Goal: Task Accomplishment & Management: Manage account settings

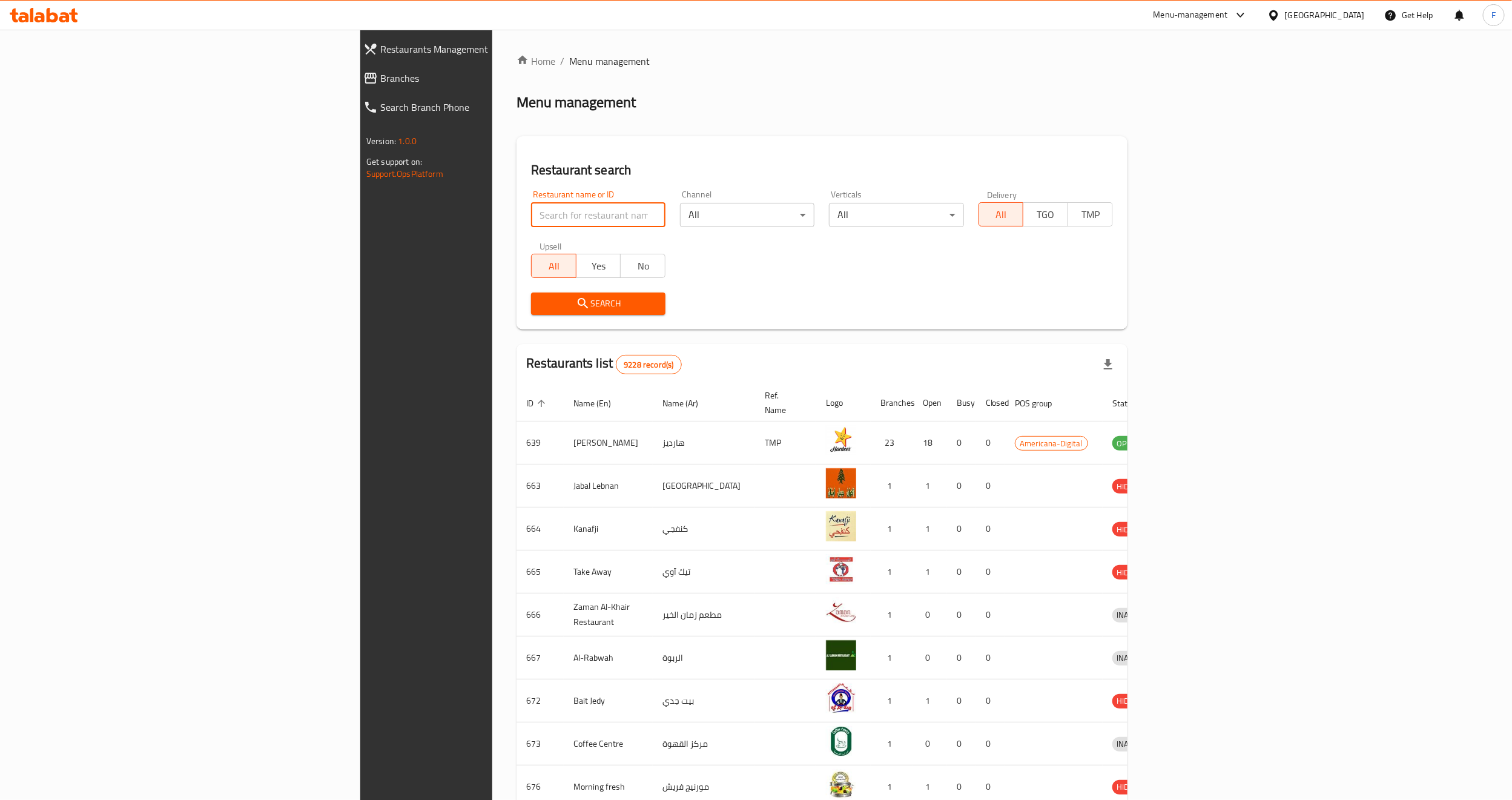
paste input "Qarmsha"
type input "Qarmsha"
click button "Search" at bounding box center [598, 304] width 135 height 23
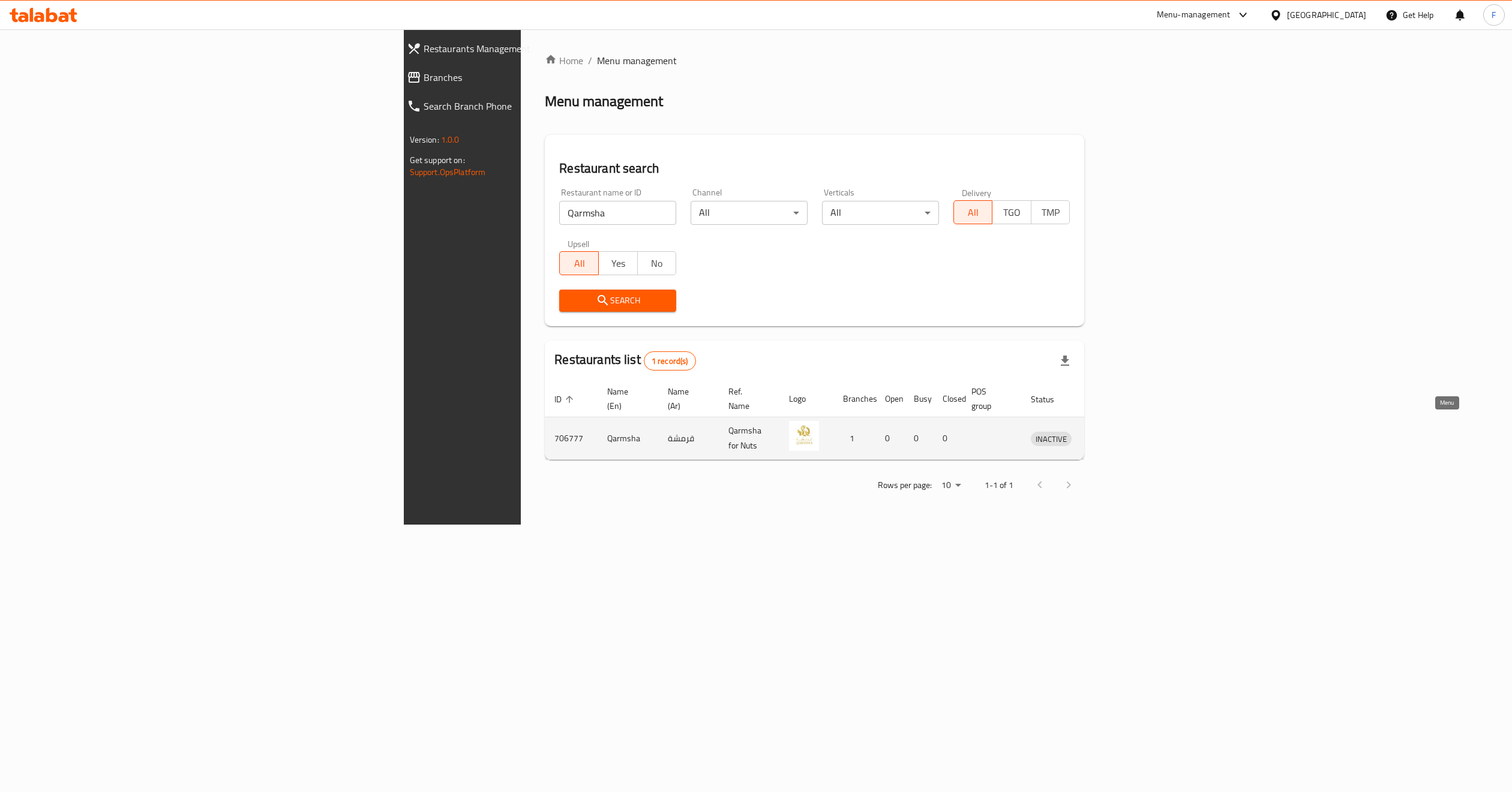
click at [1118, 431] on link "enhanced table" at bounding box center [1106, 438] width 22 height 14
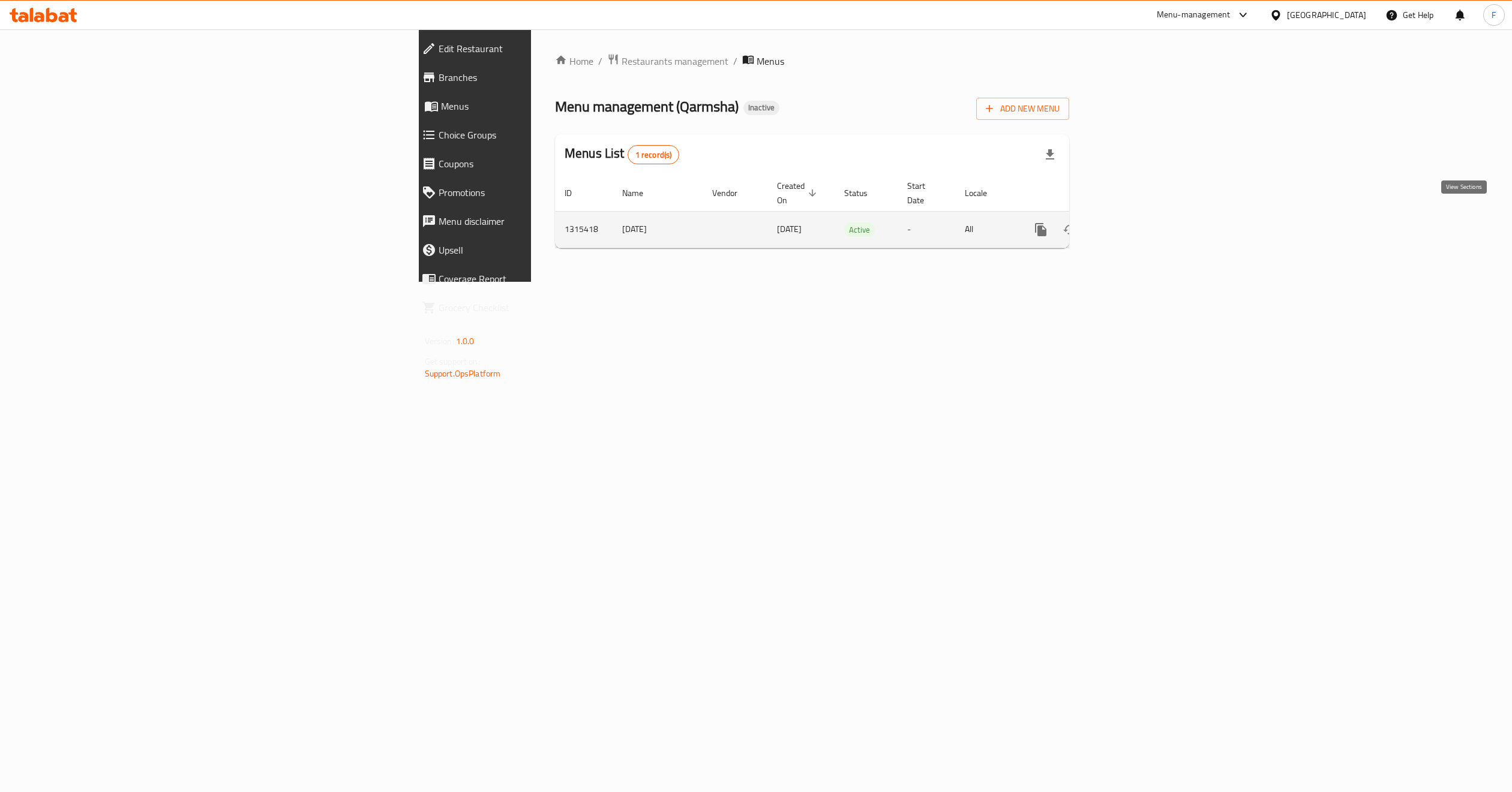
click at [1135, 222] on icon "enhanced table" at bounding box center [1127, 229] width 14 height 14
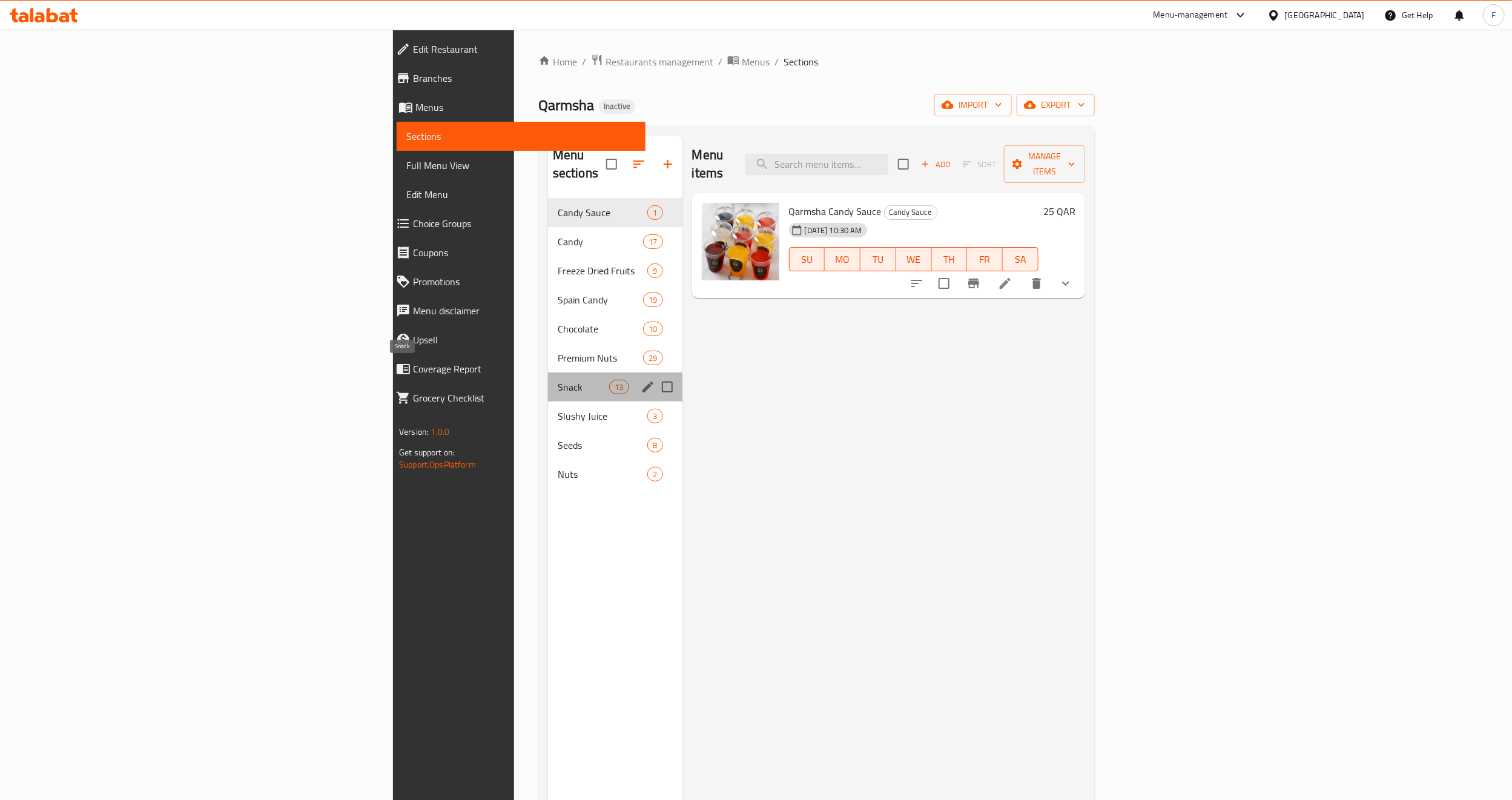
click at [558, 380] on span "Snack" at bounding box center [583, 387] width 51 height 14
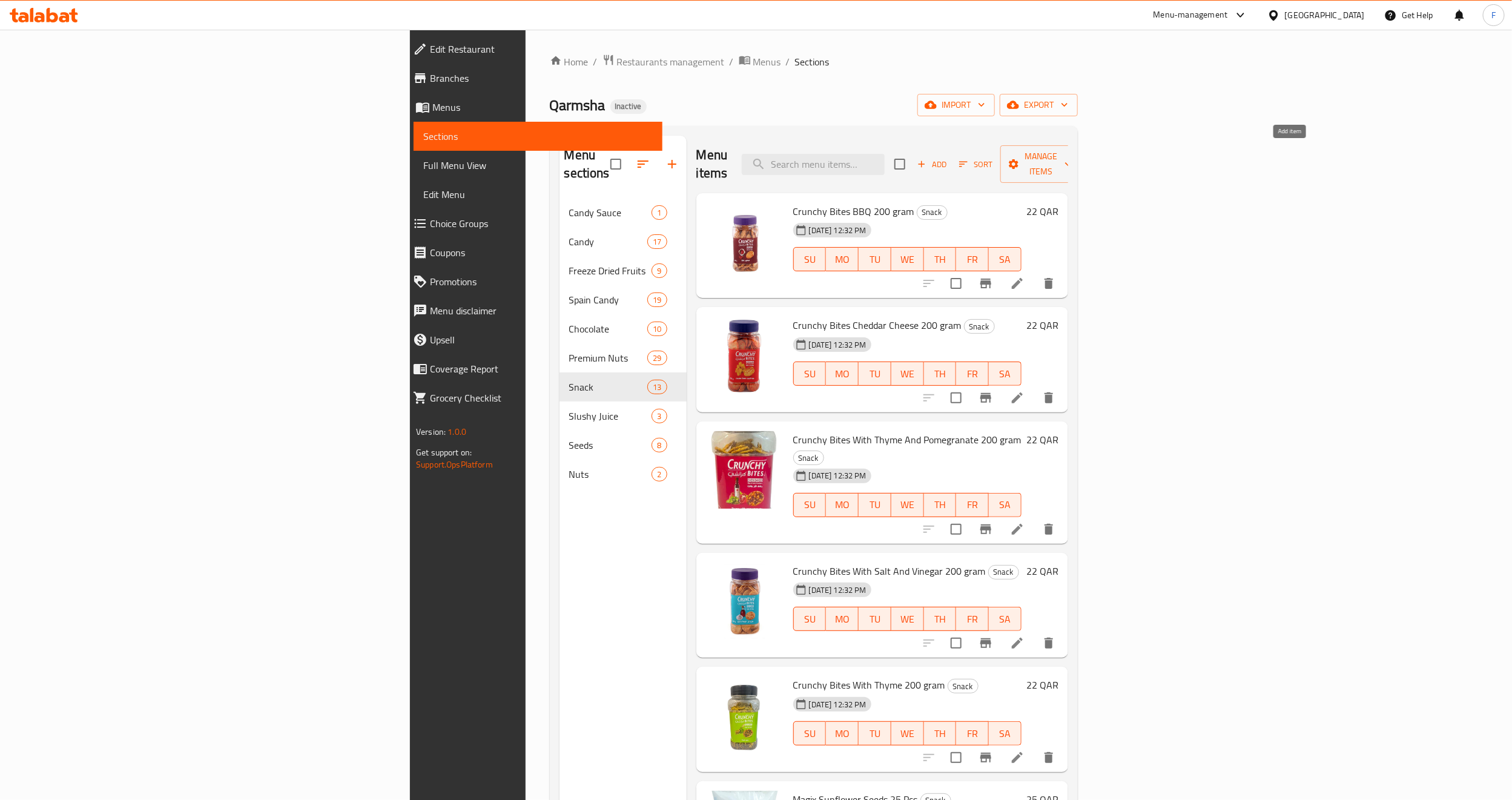
click at [927, 159] on icon "button" at bounding box center [922, 164] width 11 height 11
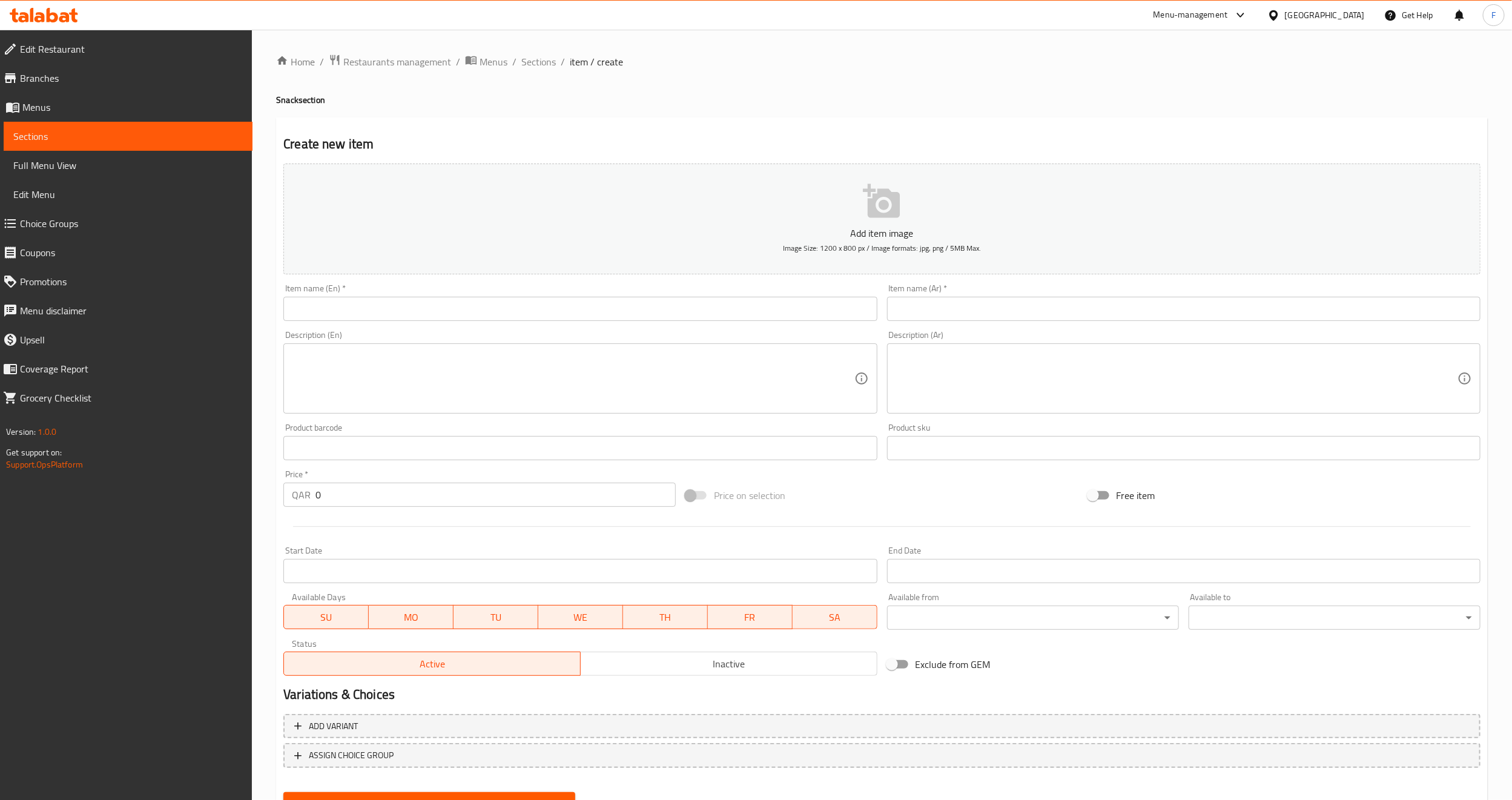
click at [443, 291] on div "Item name (En)   * Item name (En) *" at bounding box center [579, 302] width 593 height 37
click at [442, 302] on input "text" at bounding box center [579, 309] width 593 height 24
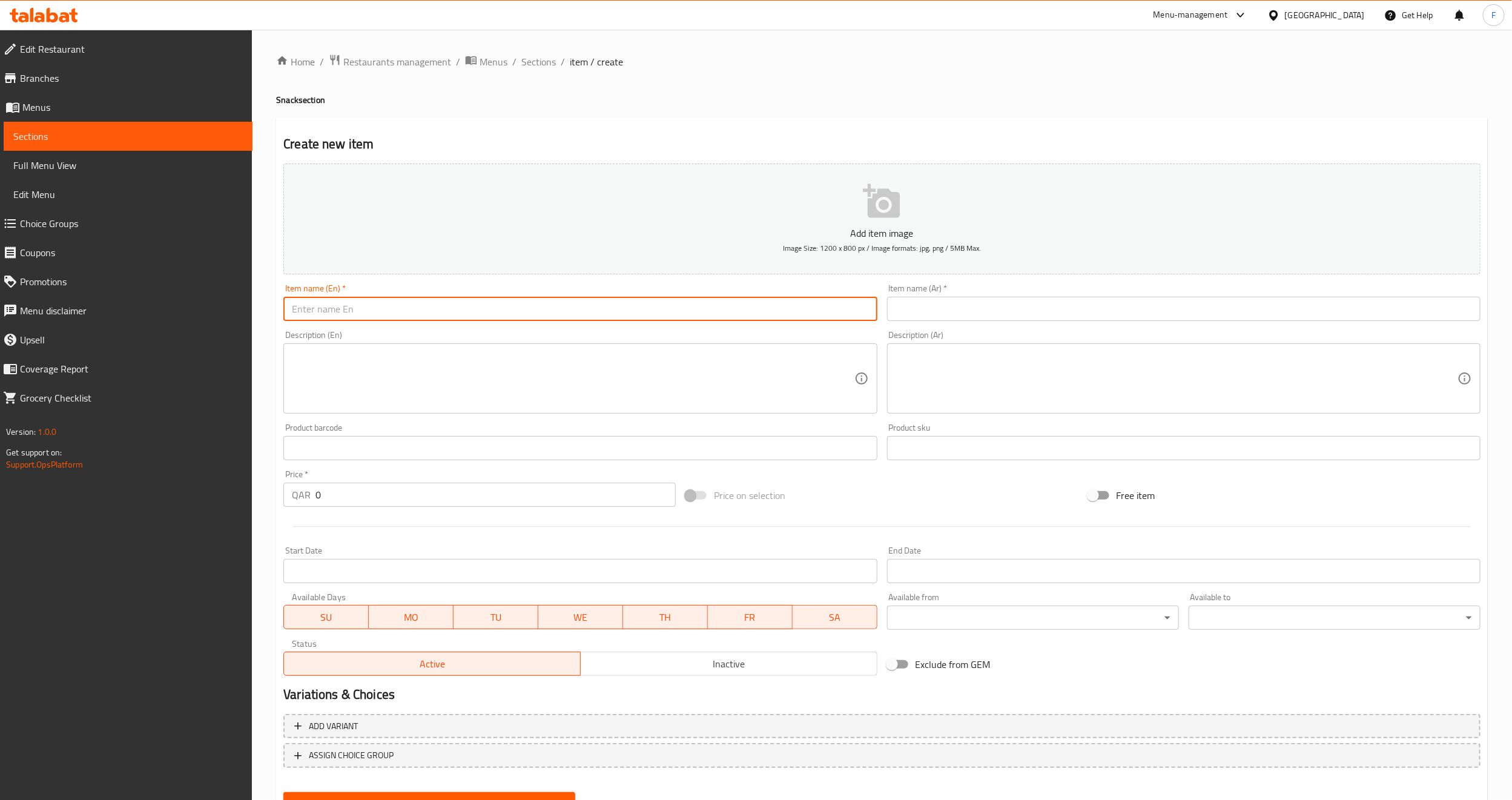
paste input "Popcorn Slted"
click at [333, 313] on input "Popcorn Slted" at bounding box center [579, 309] width 593 height 24
click at [378, 313] on input "Popcorn Salted" at bounding box center [579, 309] width 593 height 24
type input "Popcorn Salted"
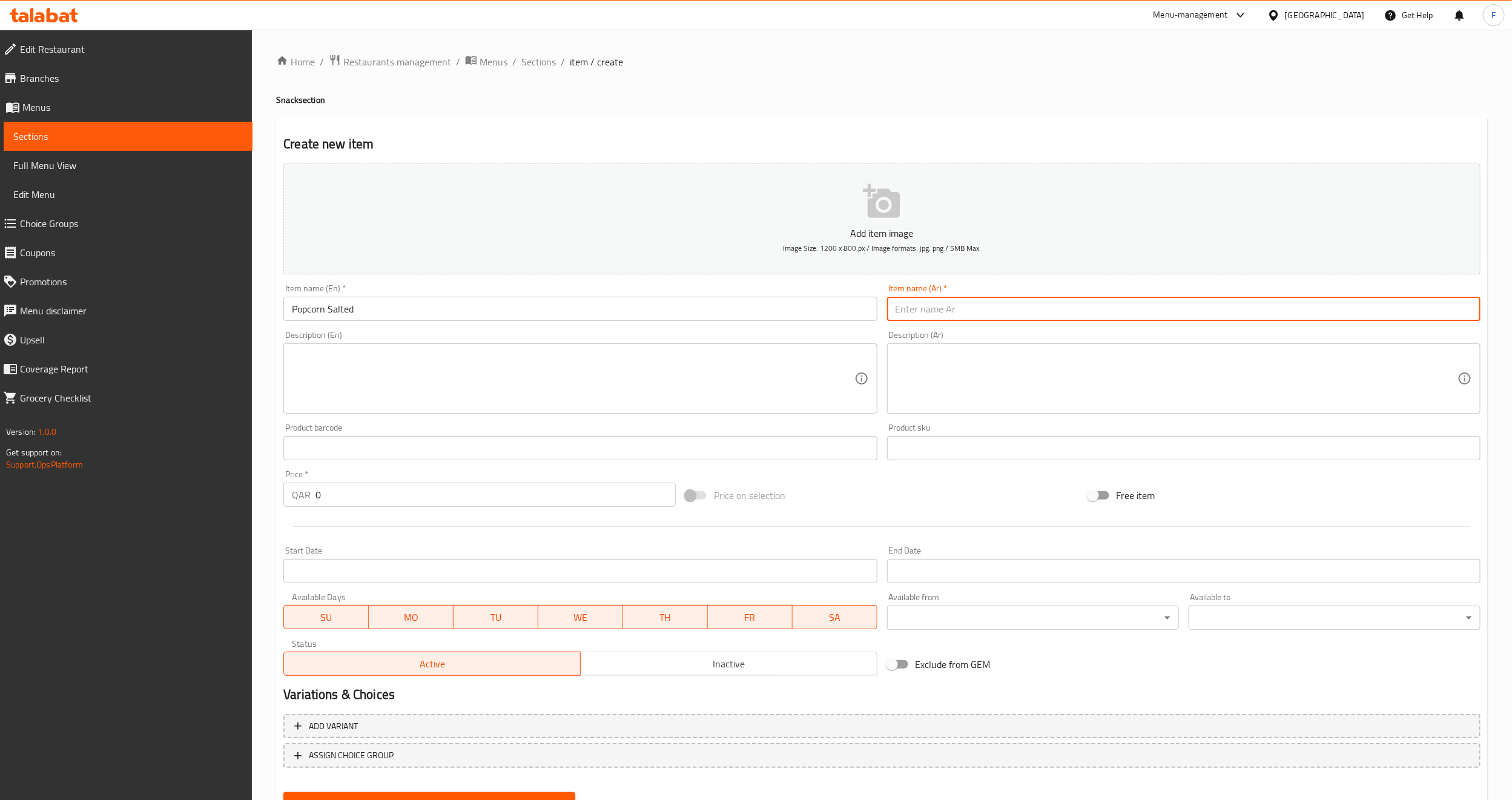
click at [956, 315] on input "text" at bounding box center [1184, 309] width 593 height 24
paste input "بوشار مملح"
type input "بوشار مملح"
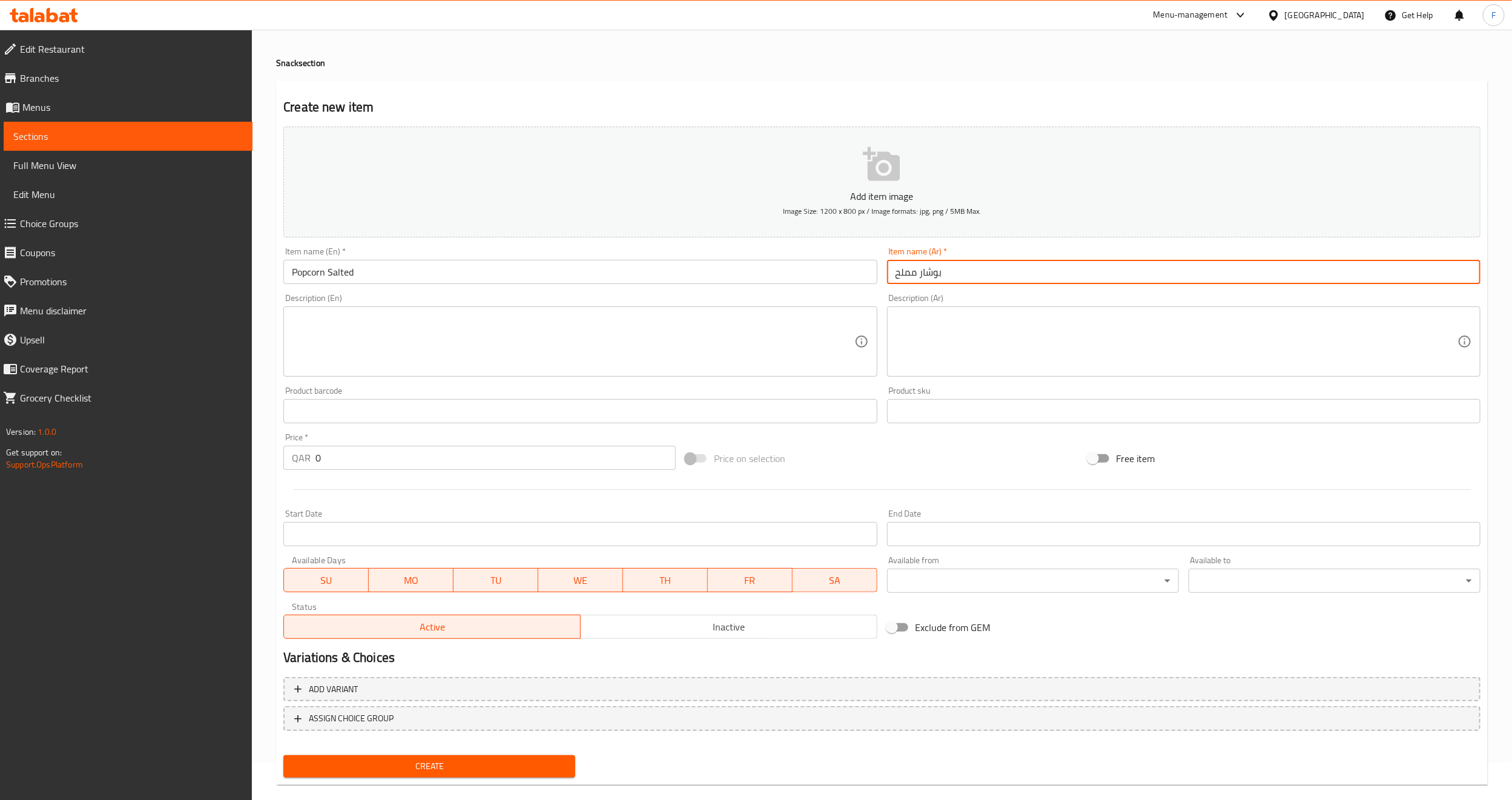
scroll to position [55, 0]
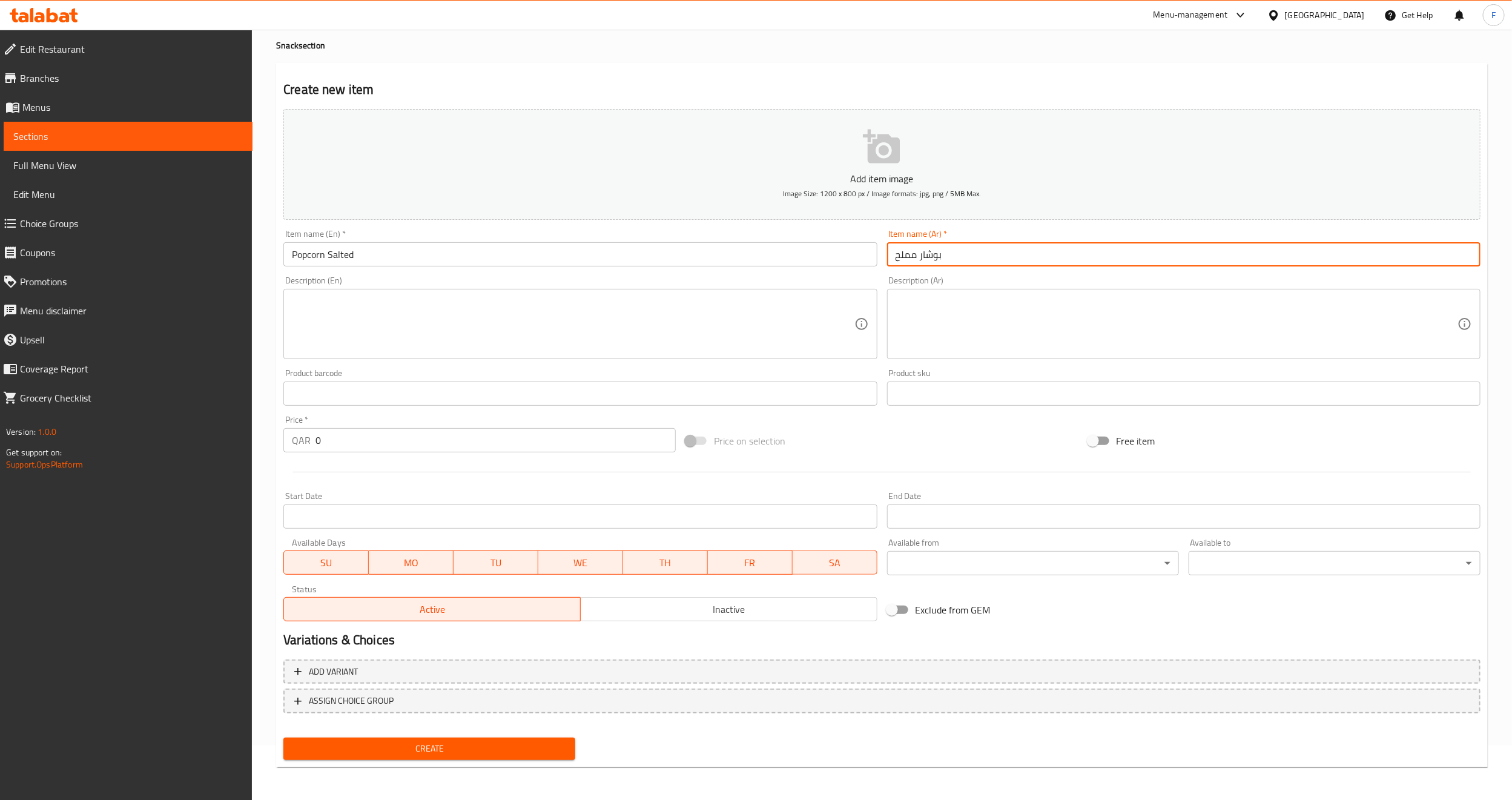
click at [710, 610] on span "Inactive" at bounding box center [729, 610] width 287 height 18
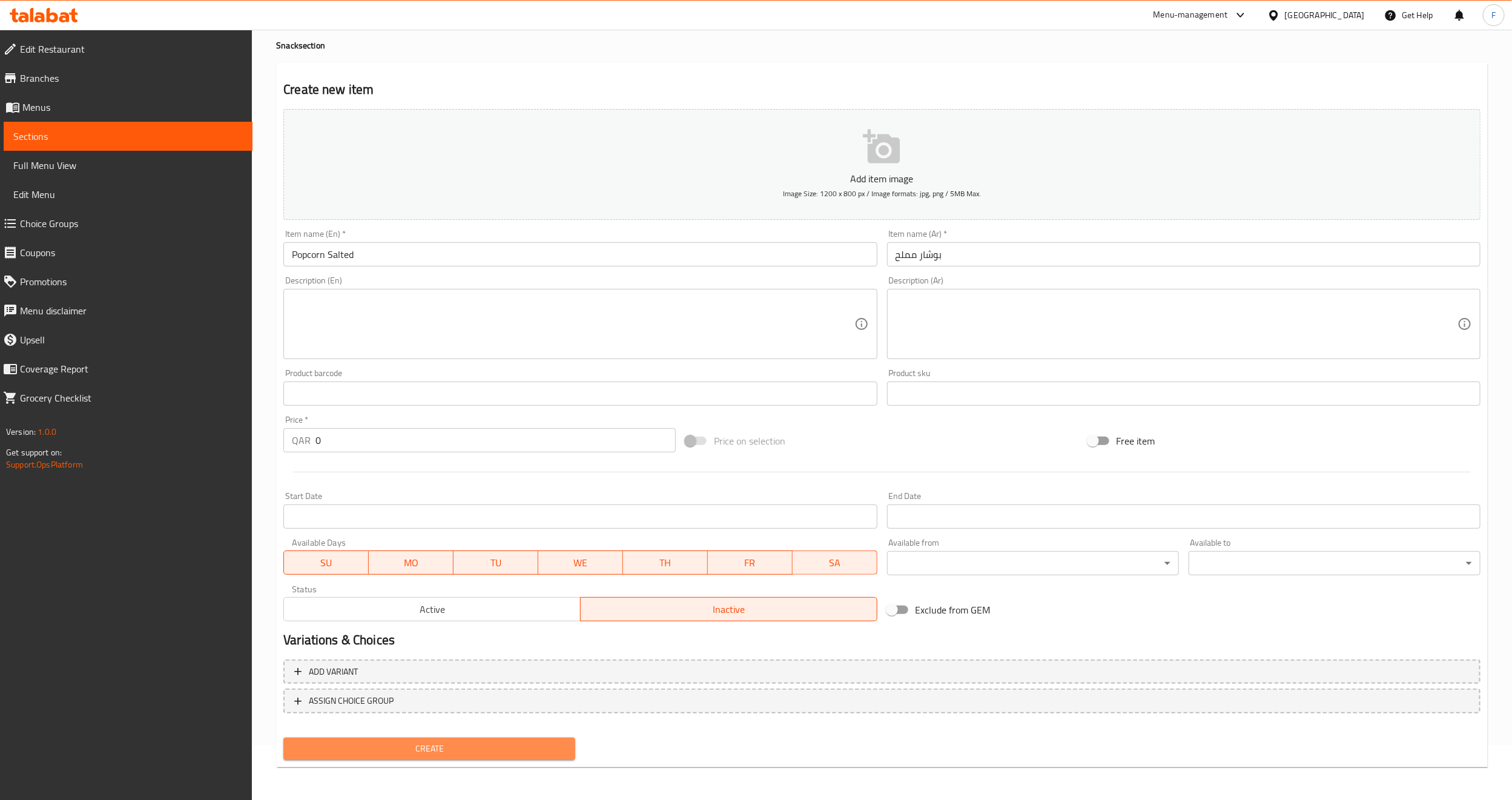
click at [380, 745] on span "Create" at bounding box center [429, 749] width 272 height 15
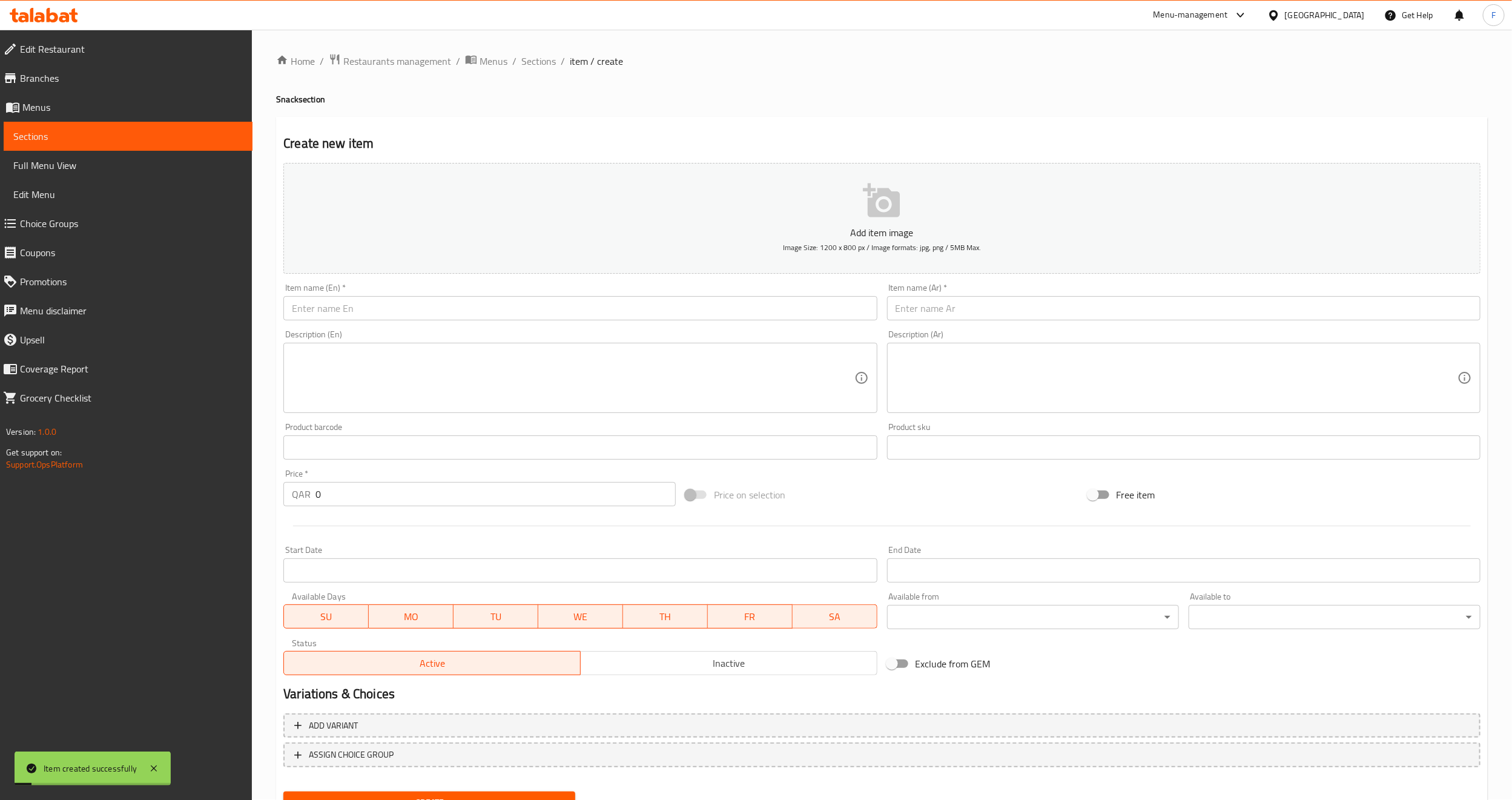
scroll to position [0, 0]
click at [527, 61] on span "Sections" at bounding box center [538, 62] width 34 height 14
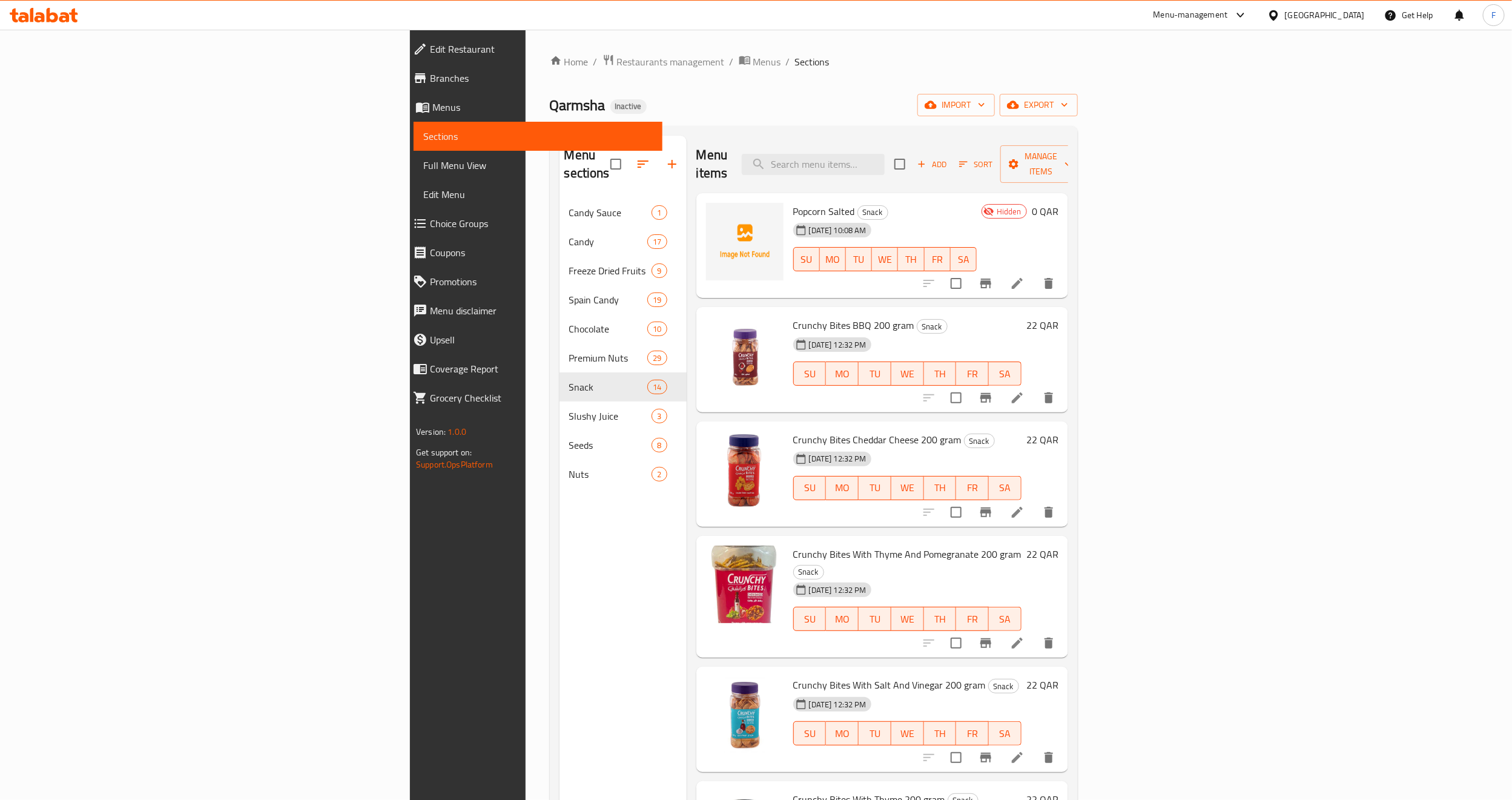
click at [794, 203] on span "Popcorn Salted" at bounding box center [824, 211] width 62 height 18
copy span "Popcorn"
click at [1025, 276] on icon at bounding box center [1017, 283] width 14 height 14
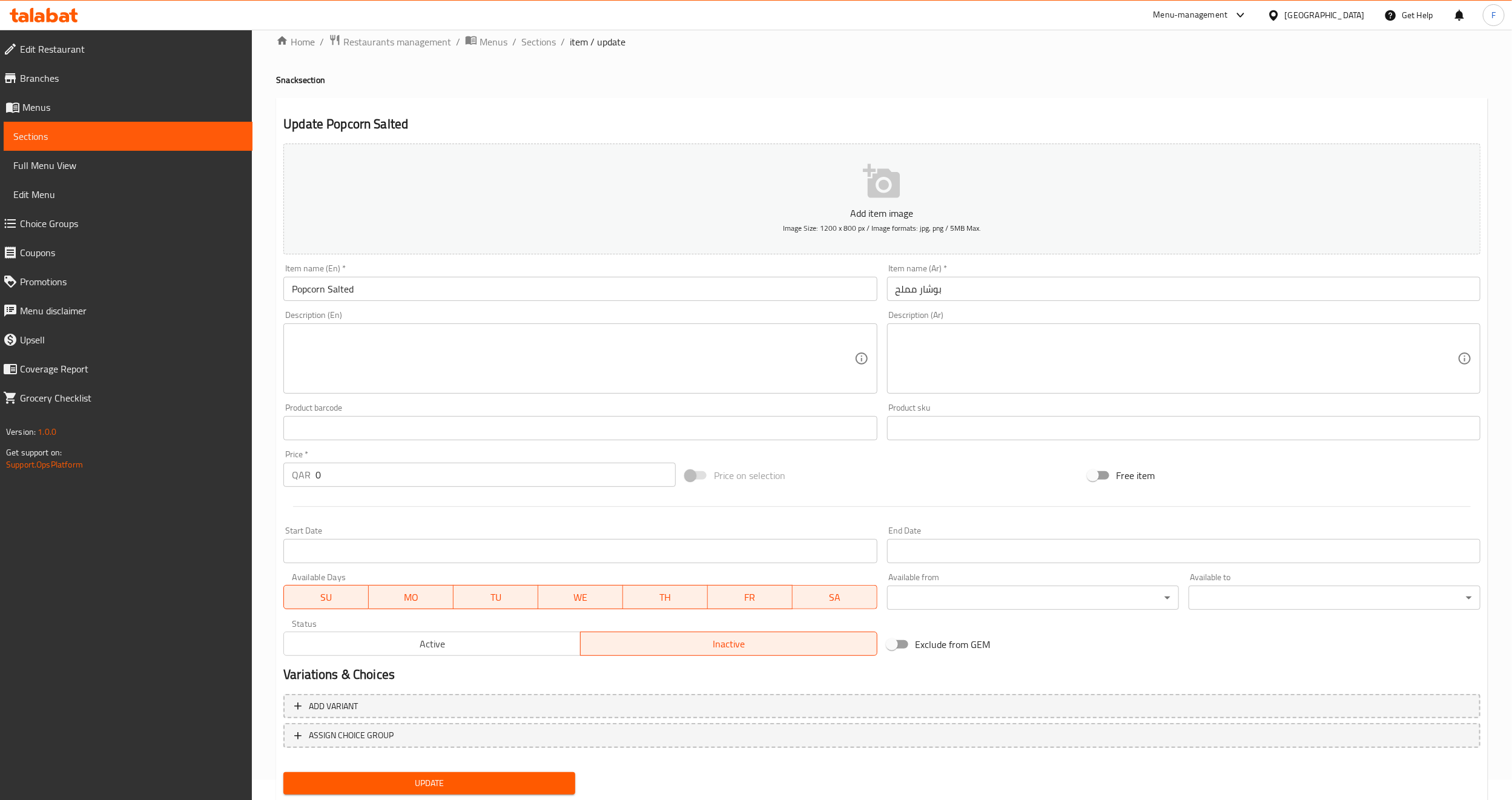
scroll to position [55, 0]
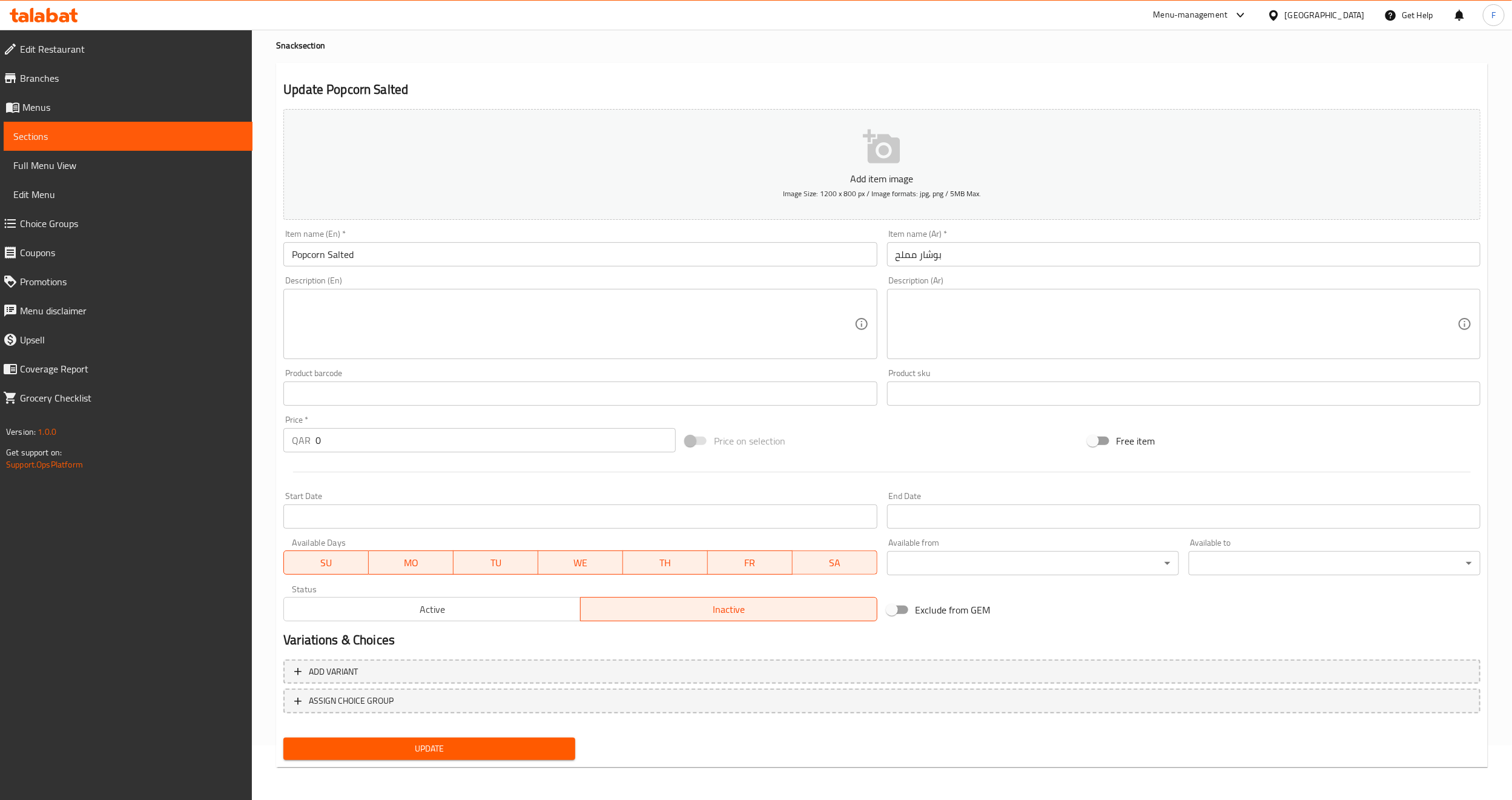
click at [103, 222] on span "Choice Groups" at bounding box center [131, 223] width 223 height 14
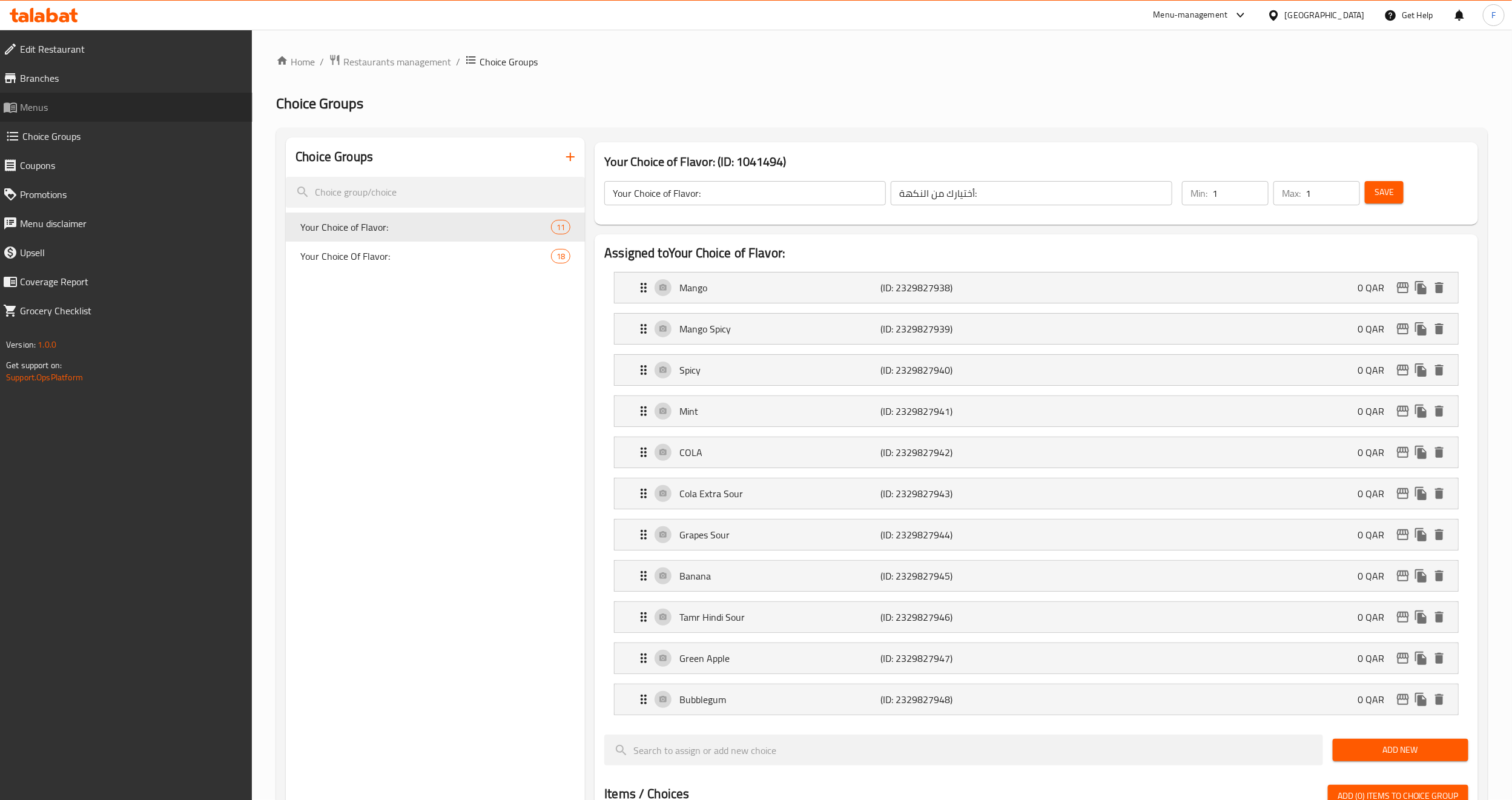
click at [51, 107] on span "Menus" at bounding box center [131, 107] width 223 height 14
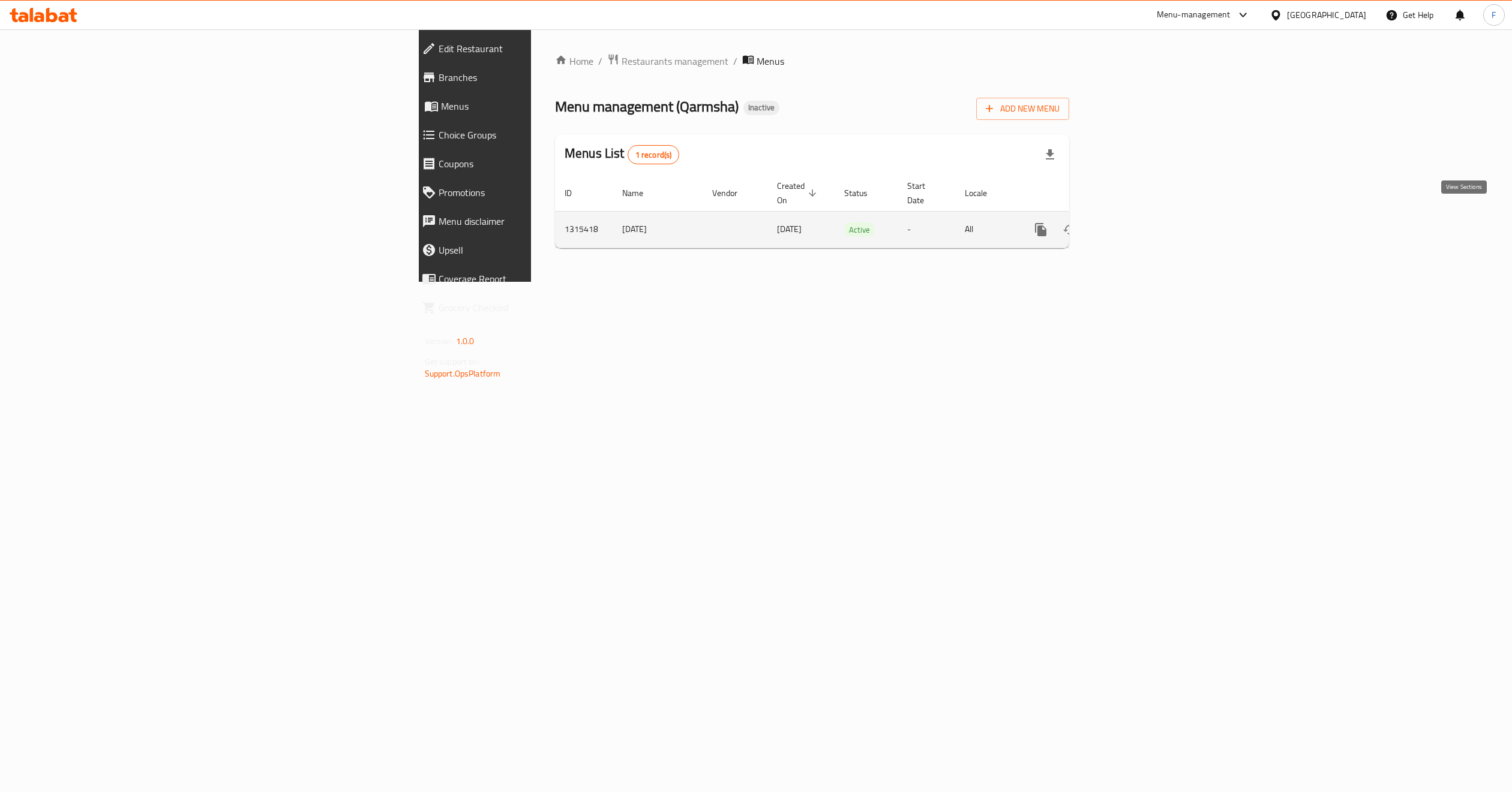
click at [1135, 222] on icon "enhanced table" at bounding box center [1127, 229] width 14 height 14
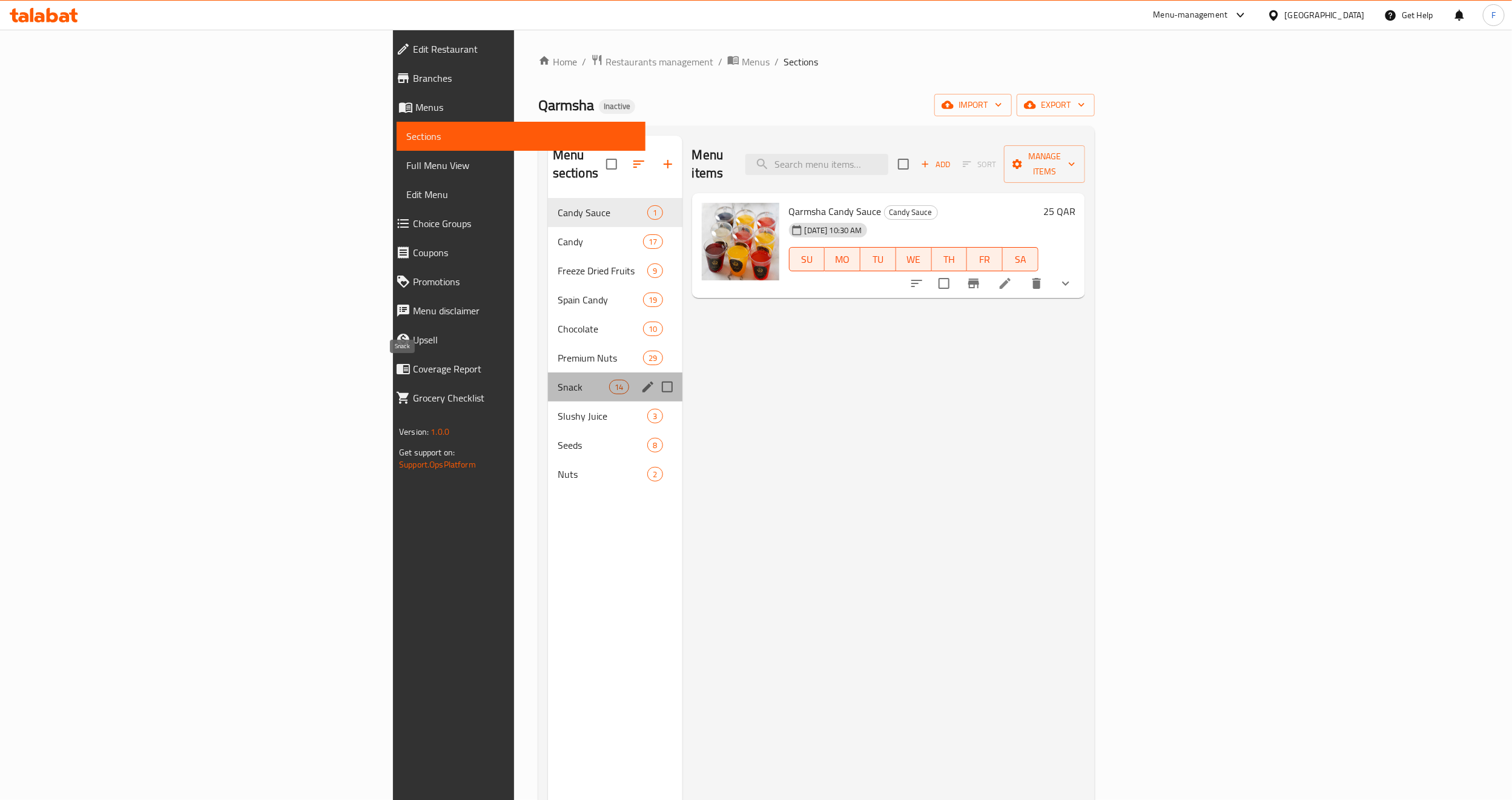
click at [558, 380] on span "Snack" at bounding box center [583, 387] width 51 height 14
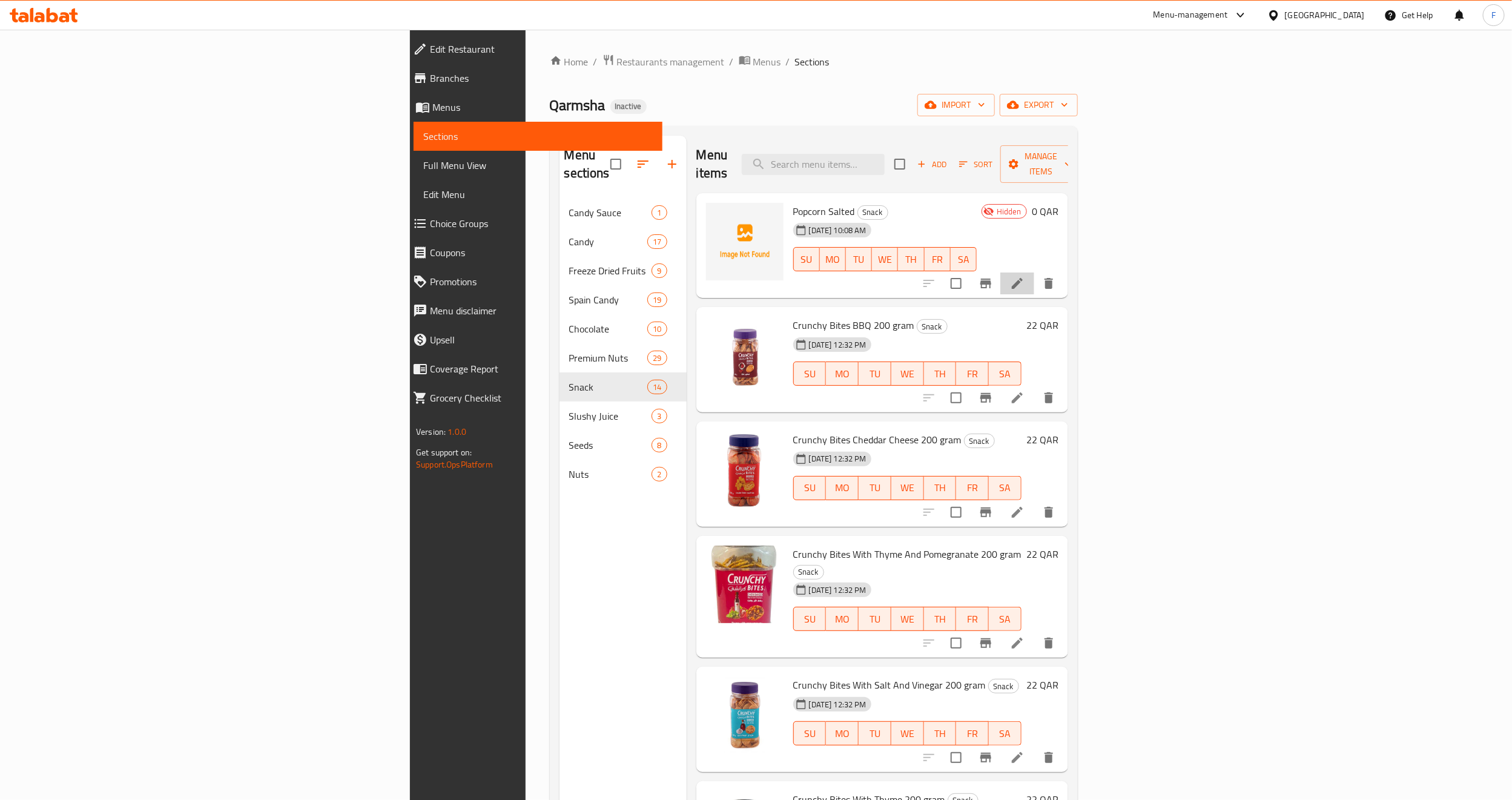
click at [1034, 272] on li at bounding box center [1017, 283] width 34 height 22
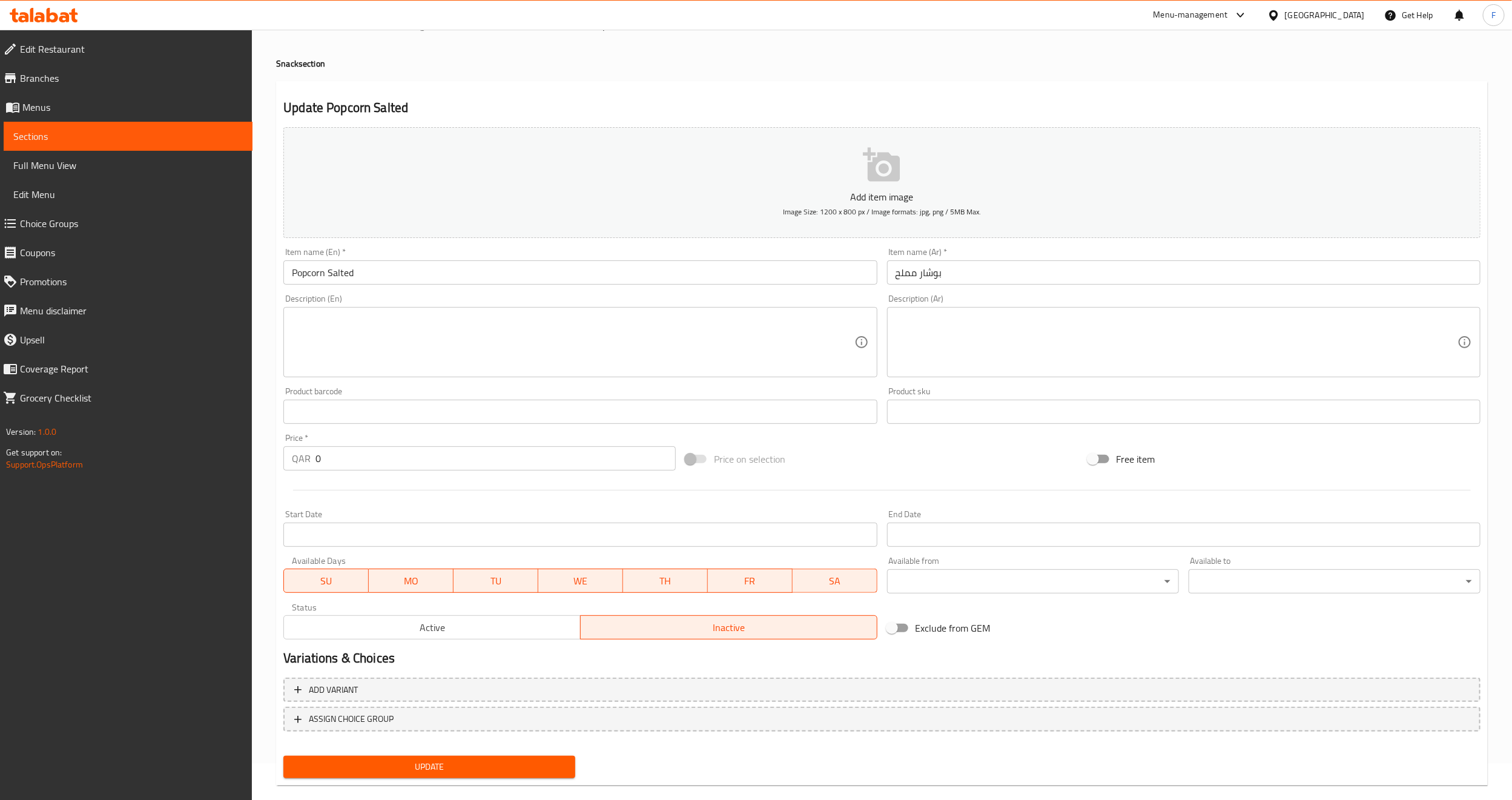
scroll to position [55, 0]
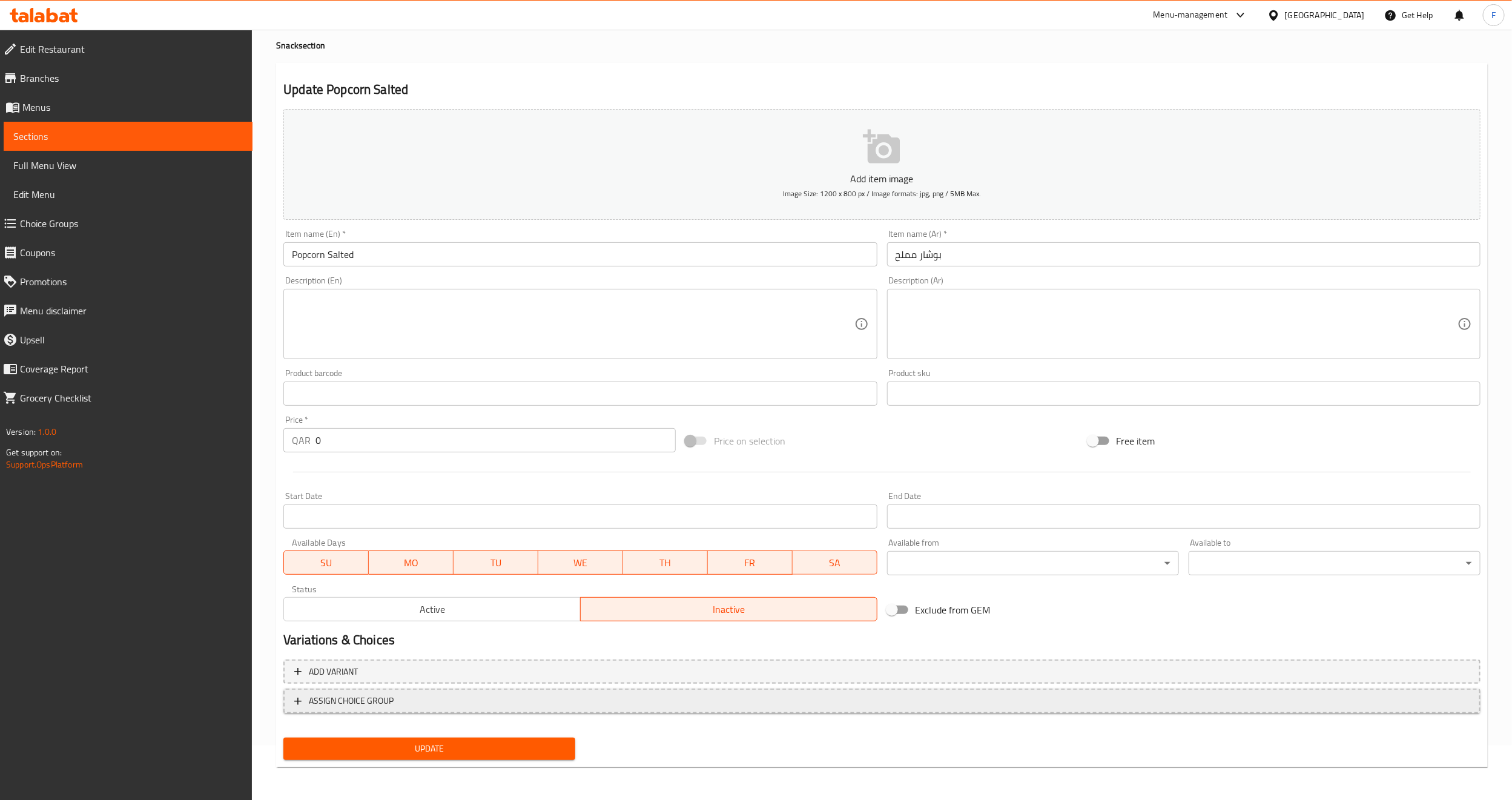
click at [330, 699] on span "ASSIGN CHOICE GROUP" at bounding box center [351, 701] width 85 height 15
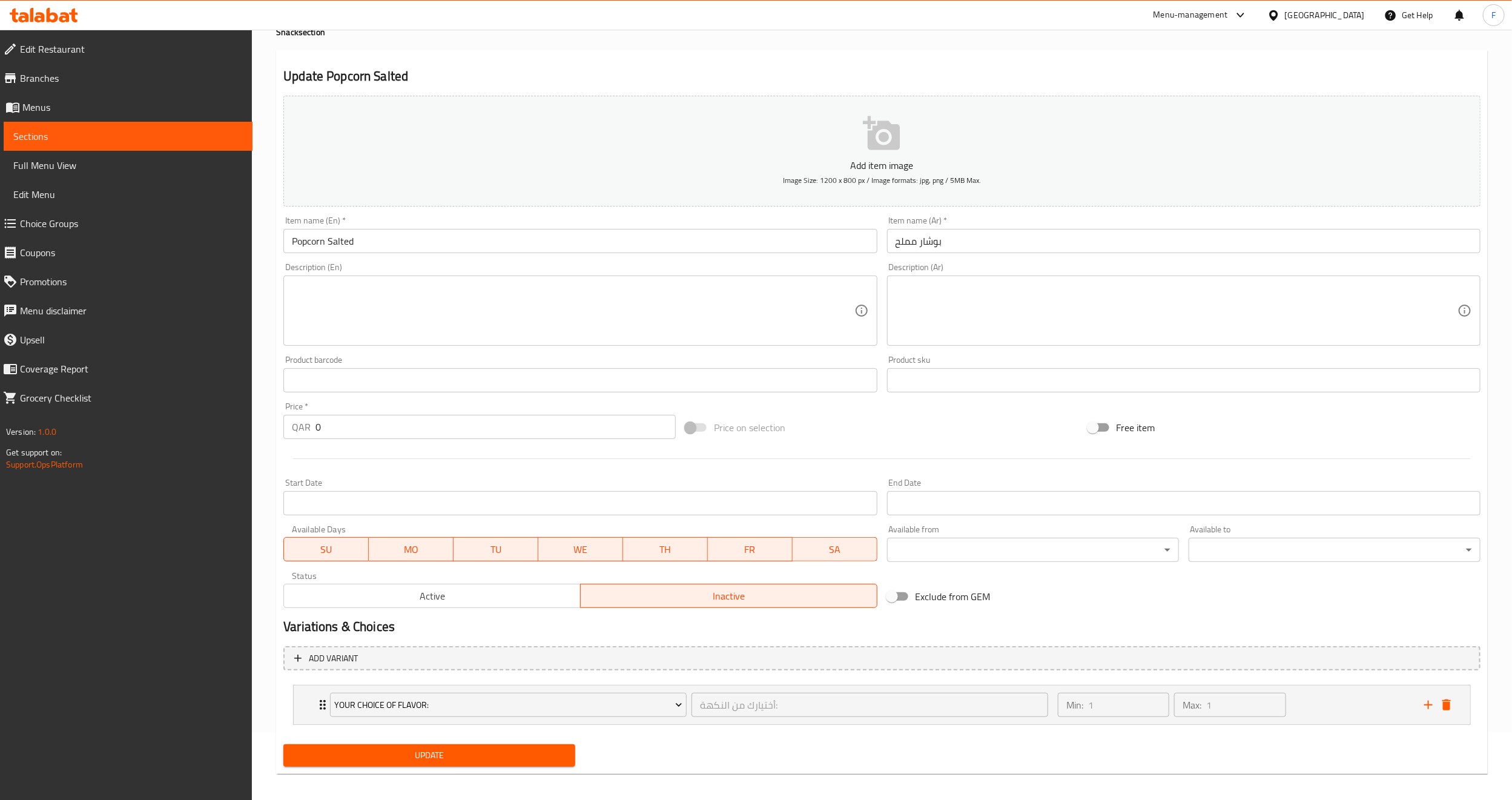
scroll to position [77, 0]
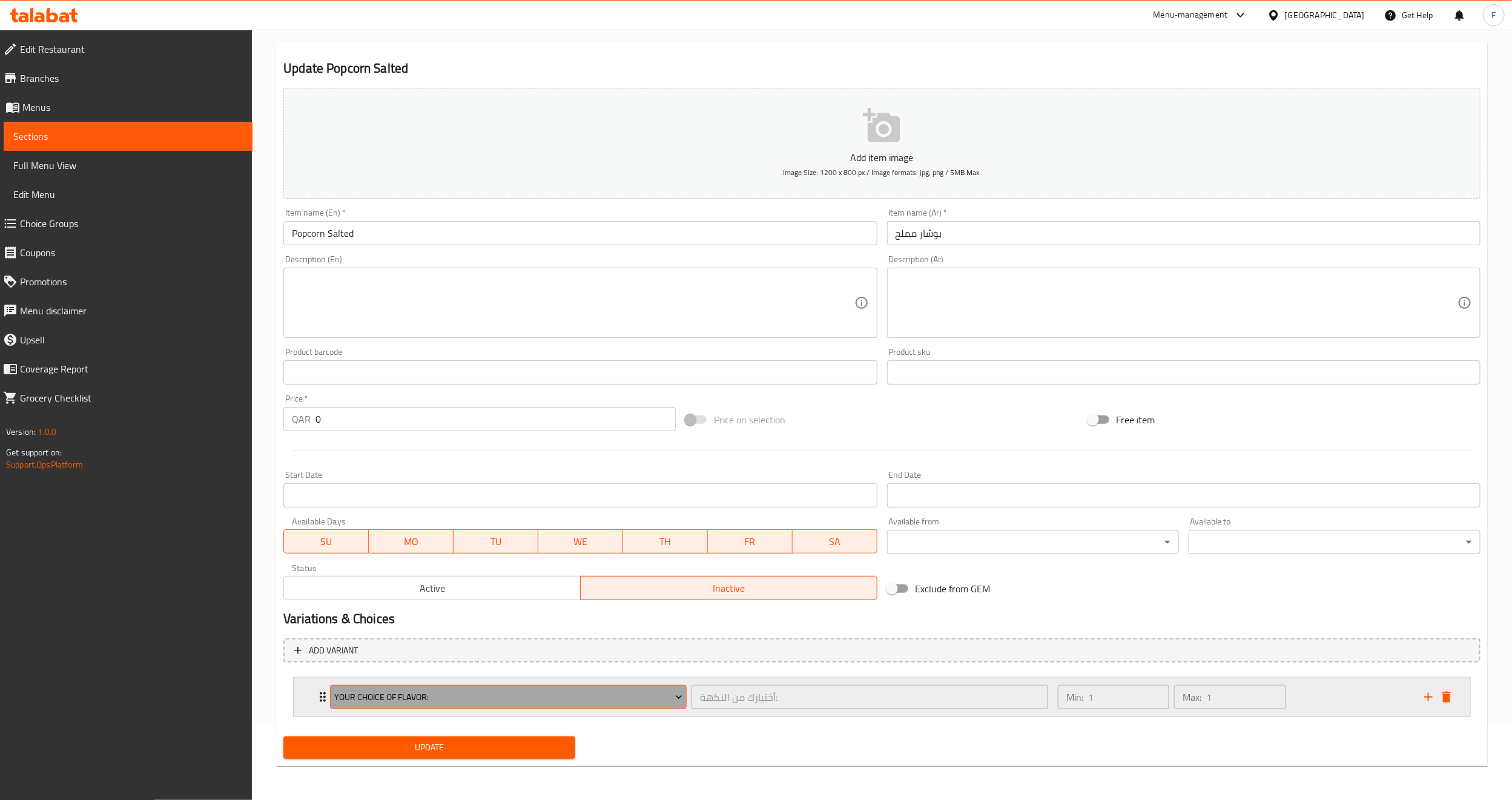
click at [366, 693] on span "Your Choice of Flavor:" at bounding box center [509, 697] width 348 height 15
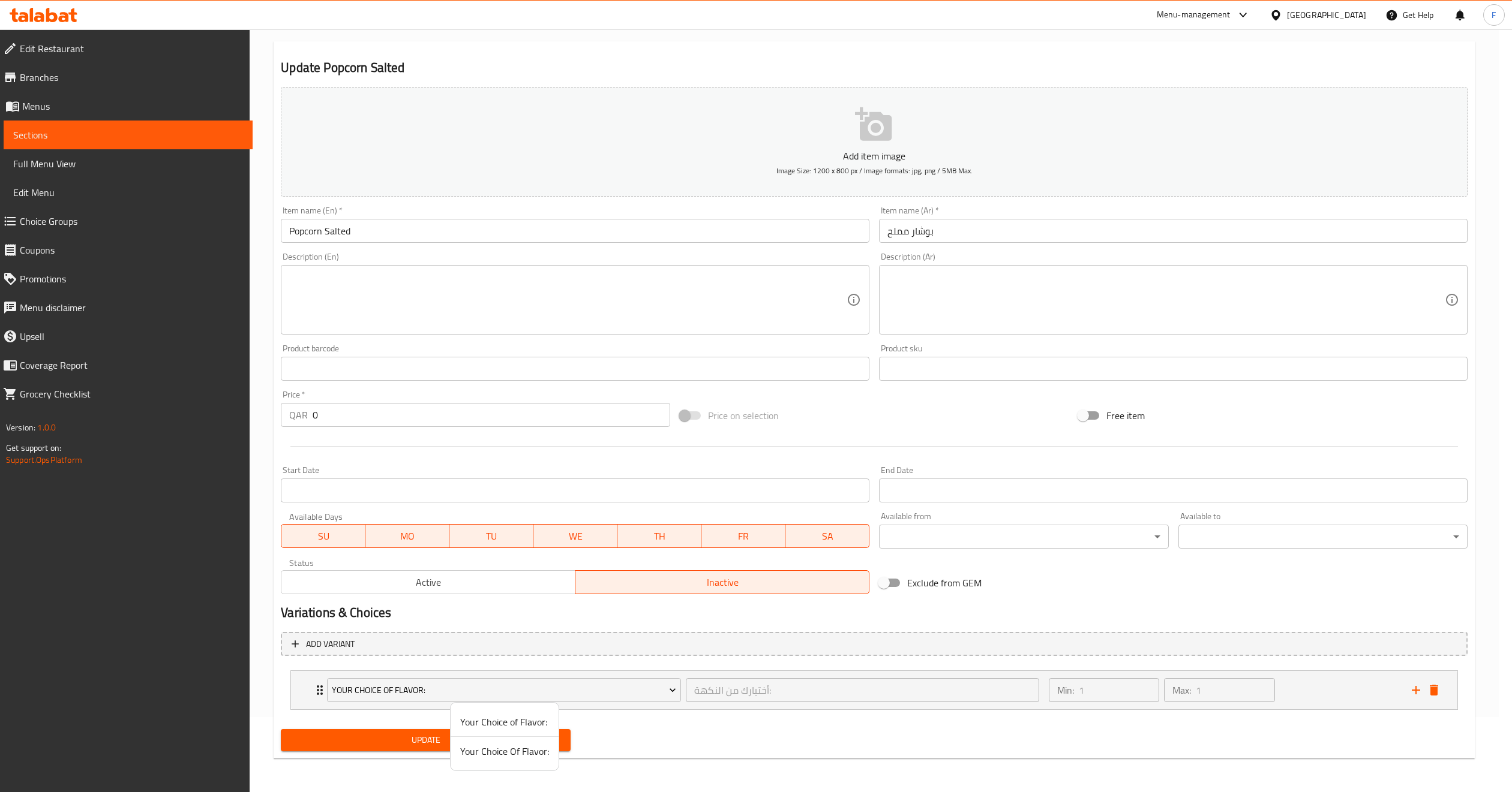
click at [316, 686] on div at bounding box center [756, 396] width 1512 height 792
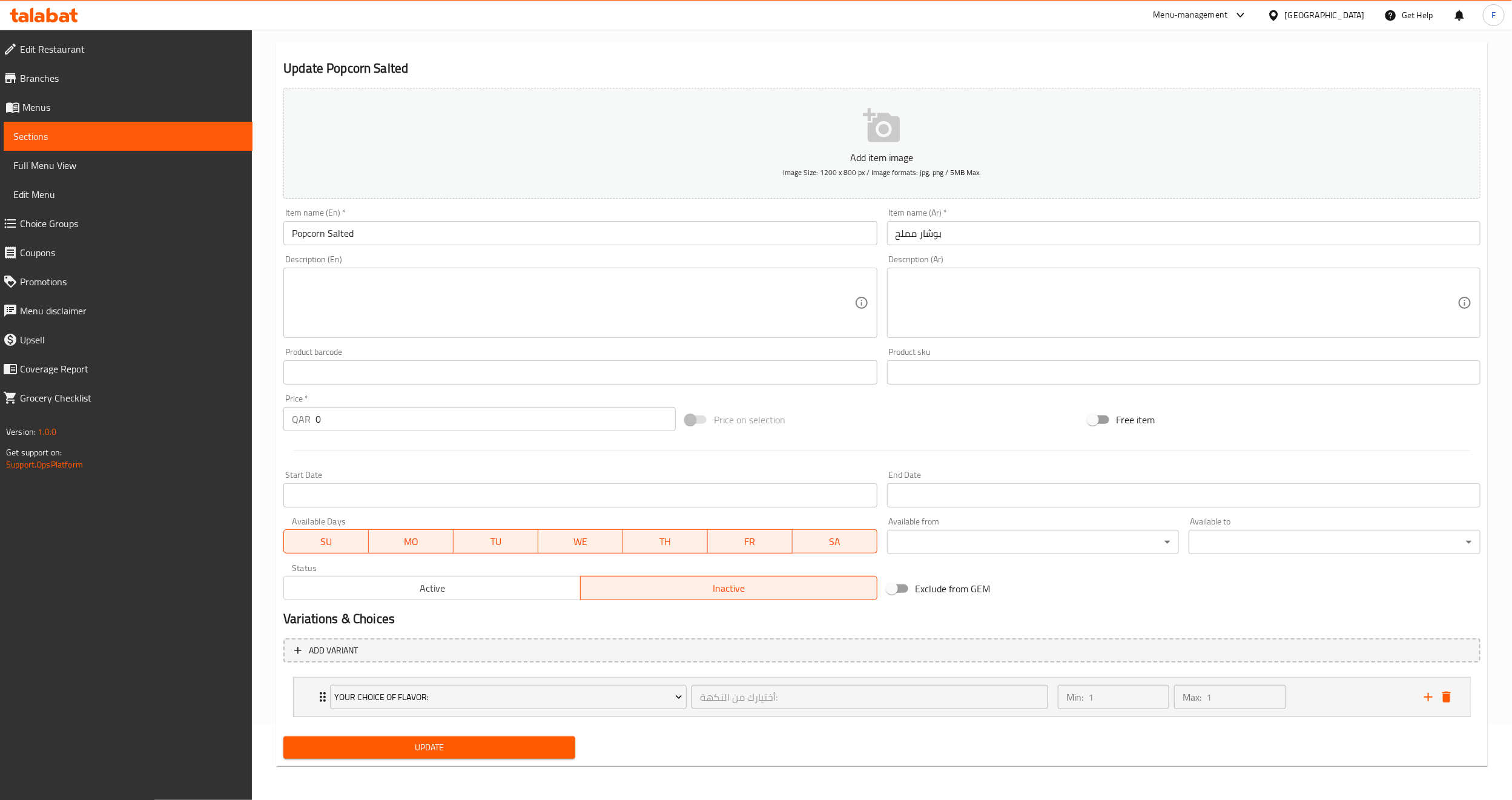
click at [319, 693] on icon "Expand" at bounding box center [322, 697] width 14 height 14
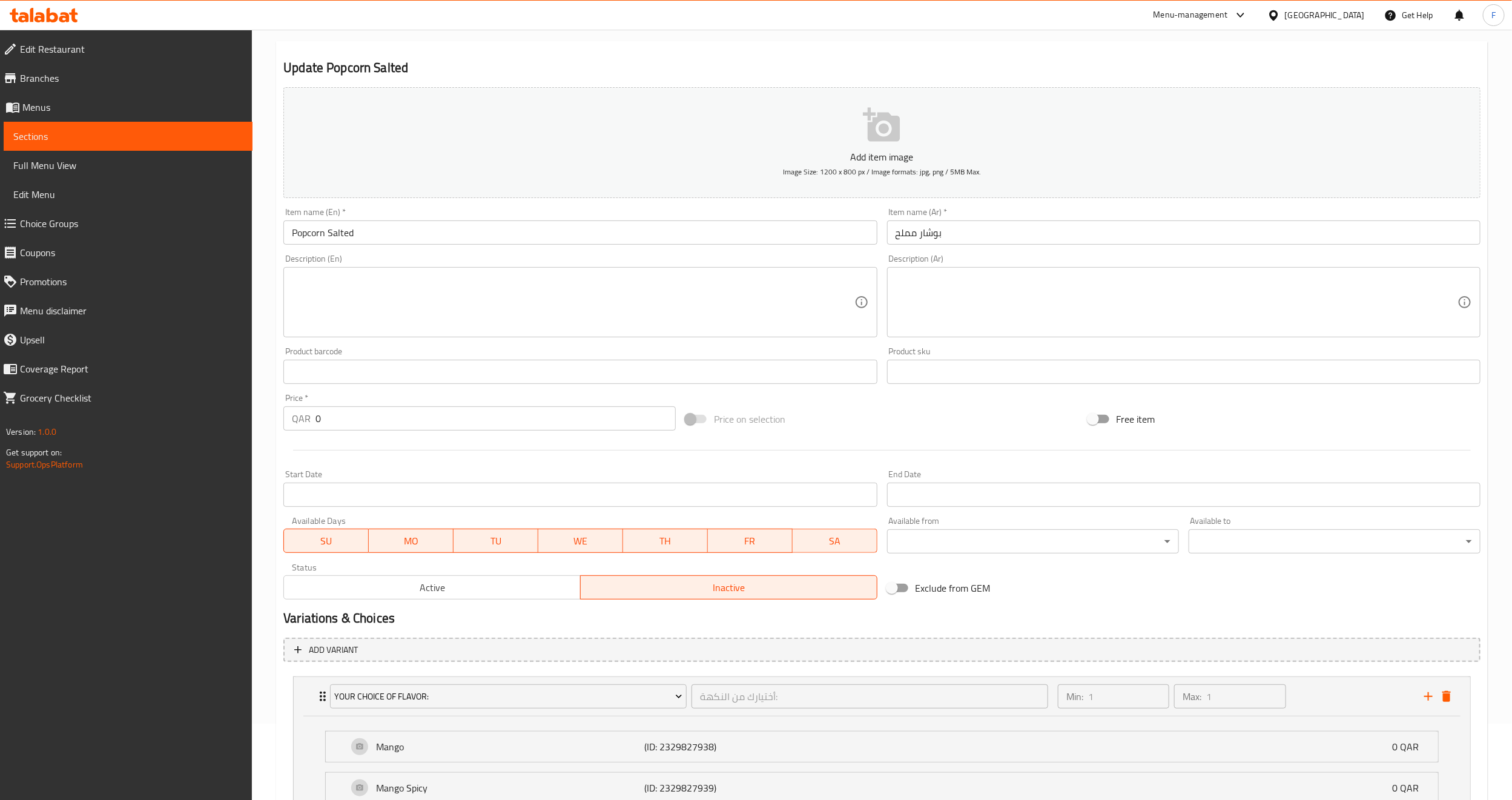
click at [319, 693] on icon "Expand" at bounding box center [322, 696] width 14 height 14
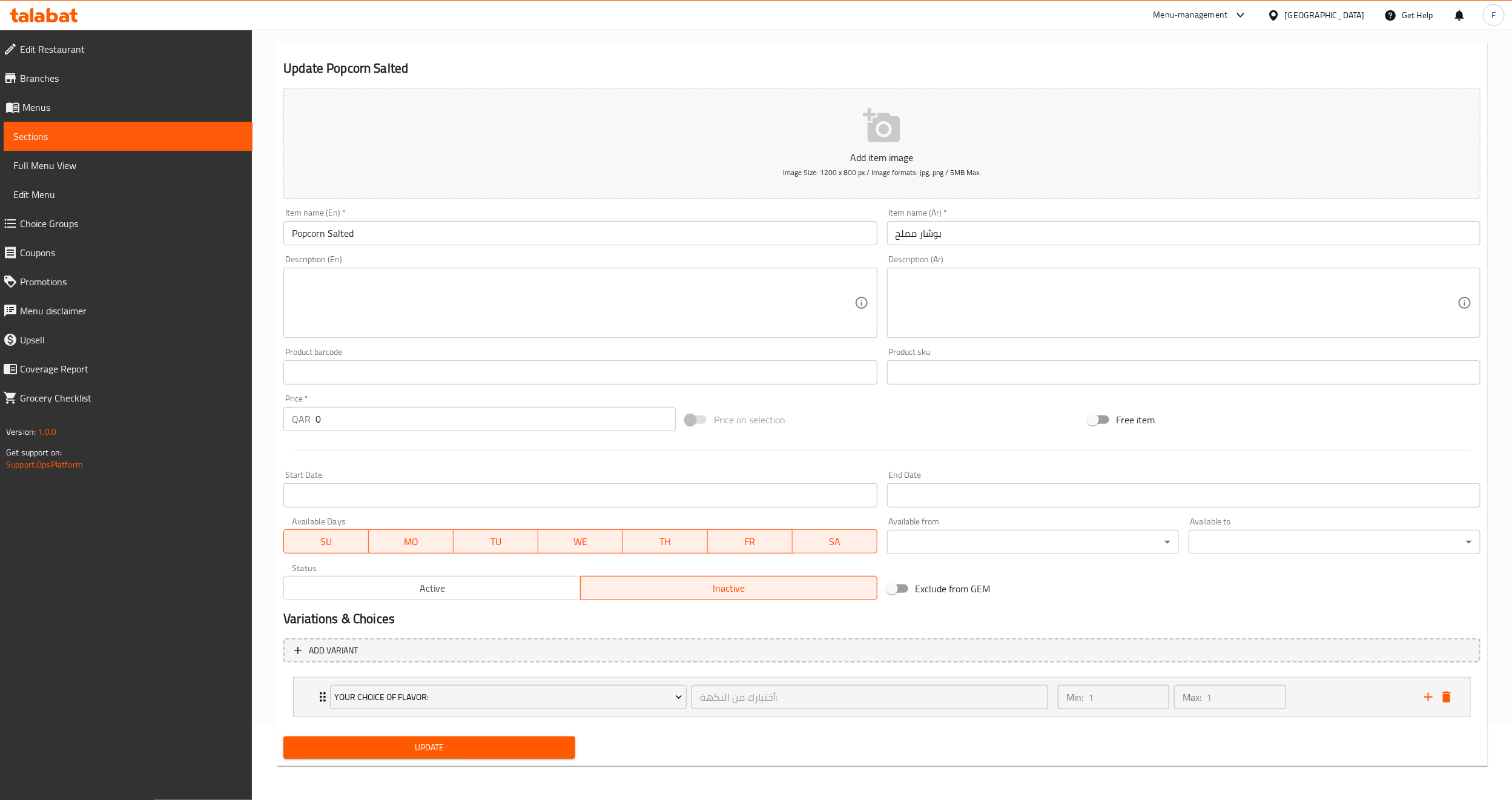
scroll to position [0, 0]
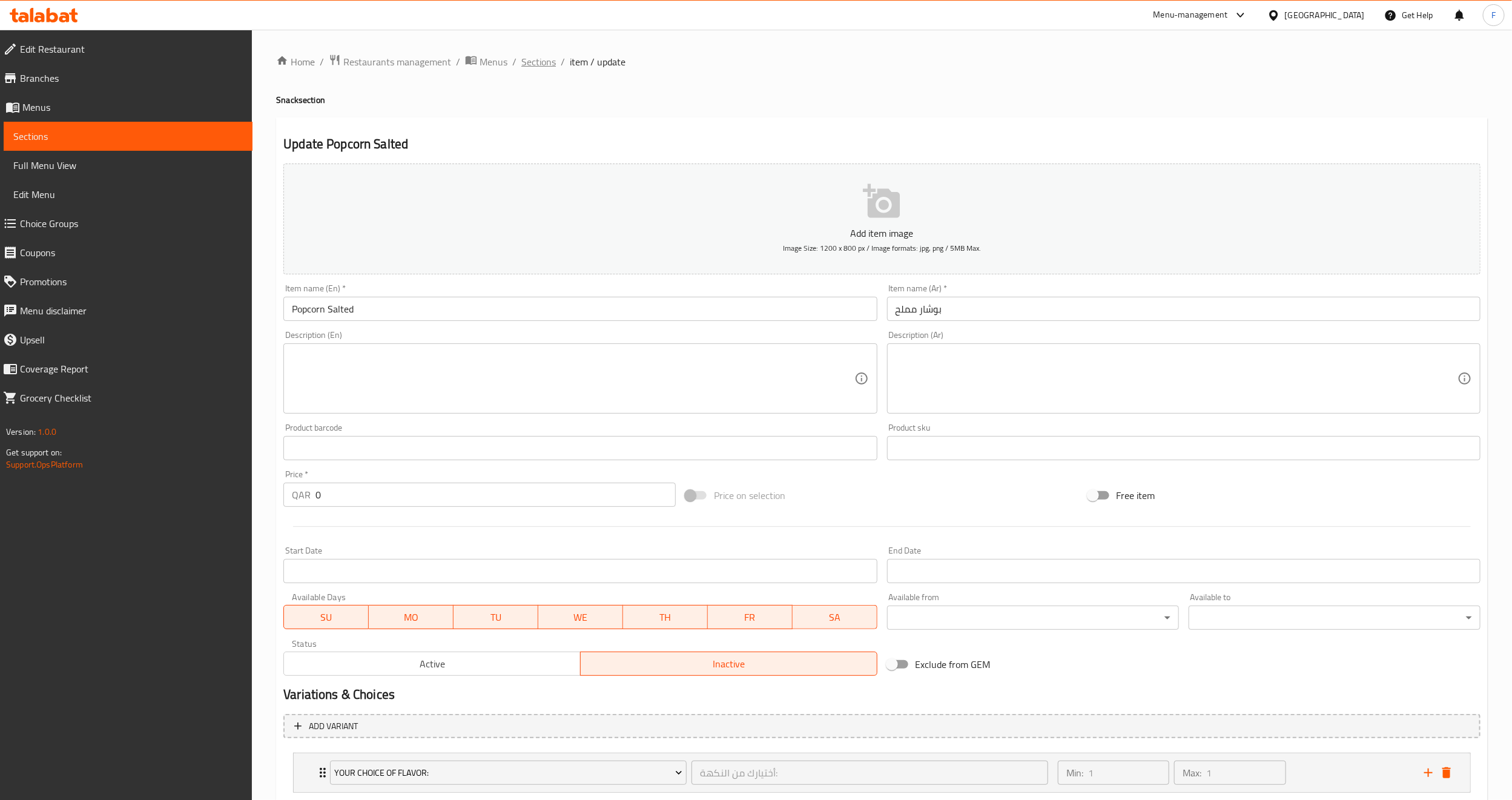
click at [525, 64] on span "Sections" at bounding box center [538, 62] width 34 height 14
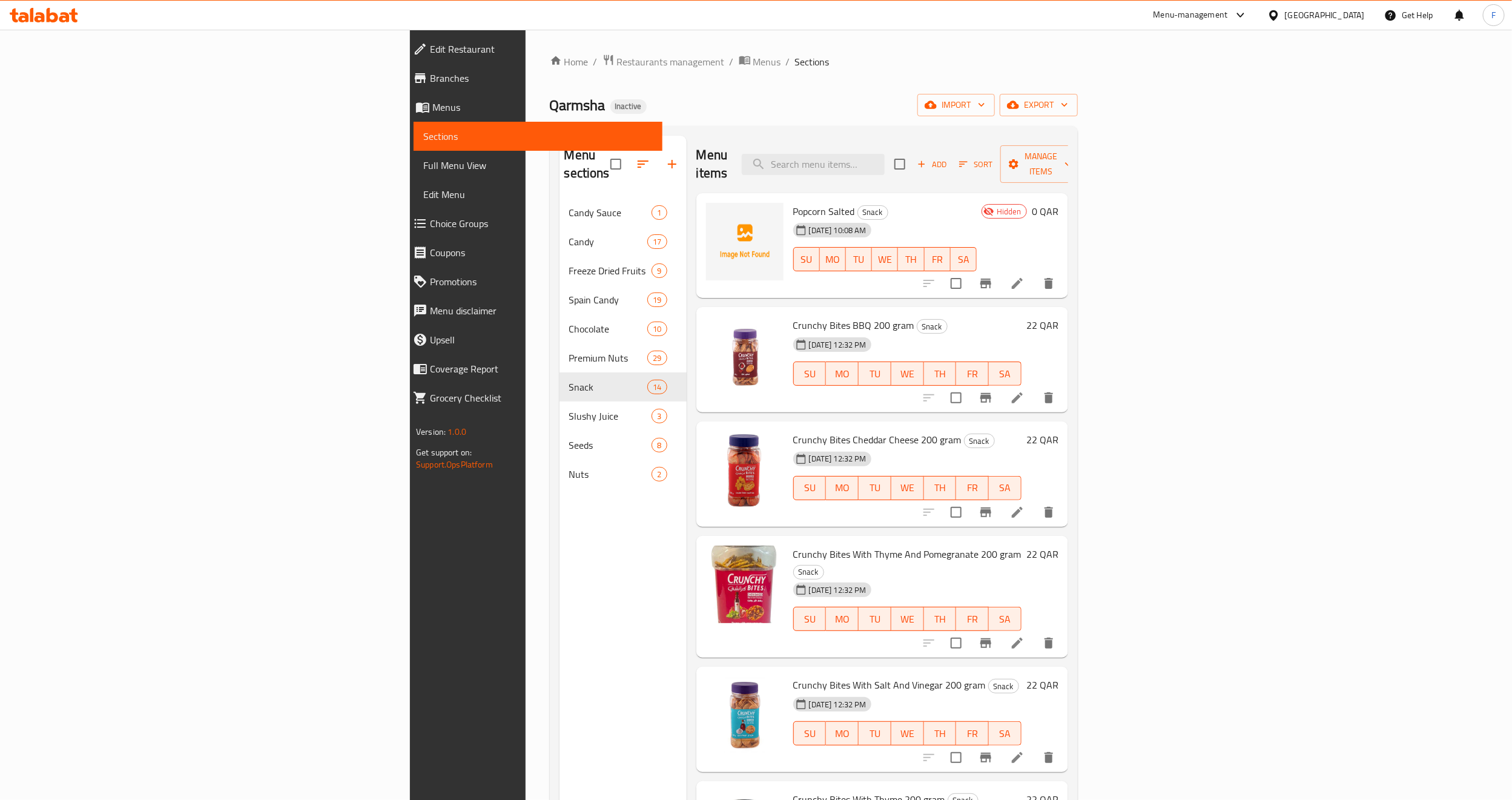
click at [1034, 272] on li at bounding box center [1017, 283] width 34 height 22
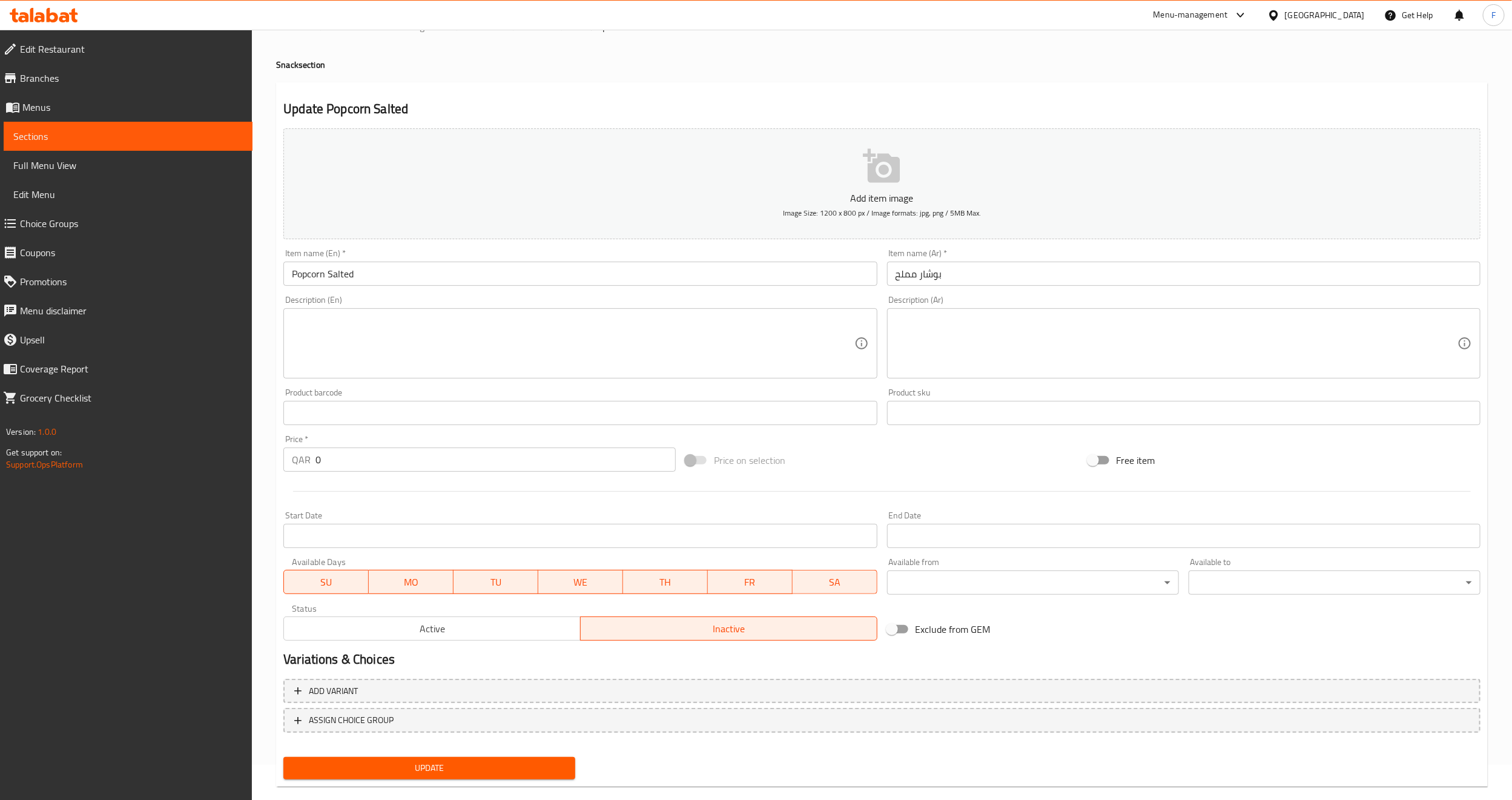
scroll to position [55, 0]
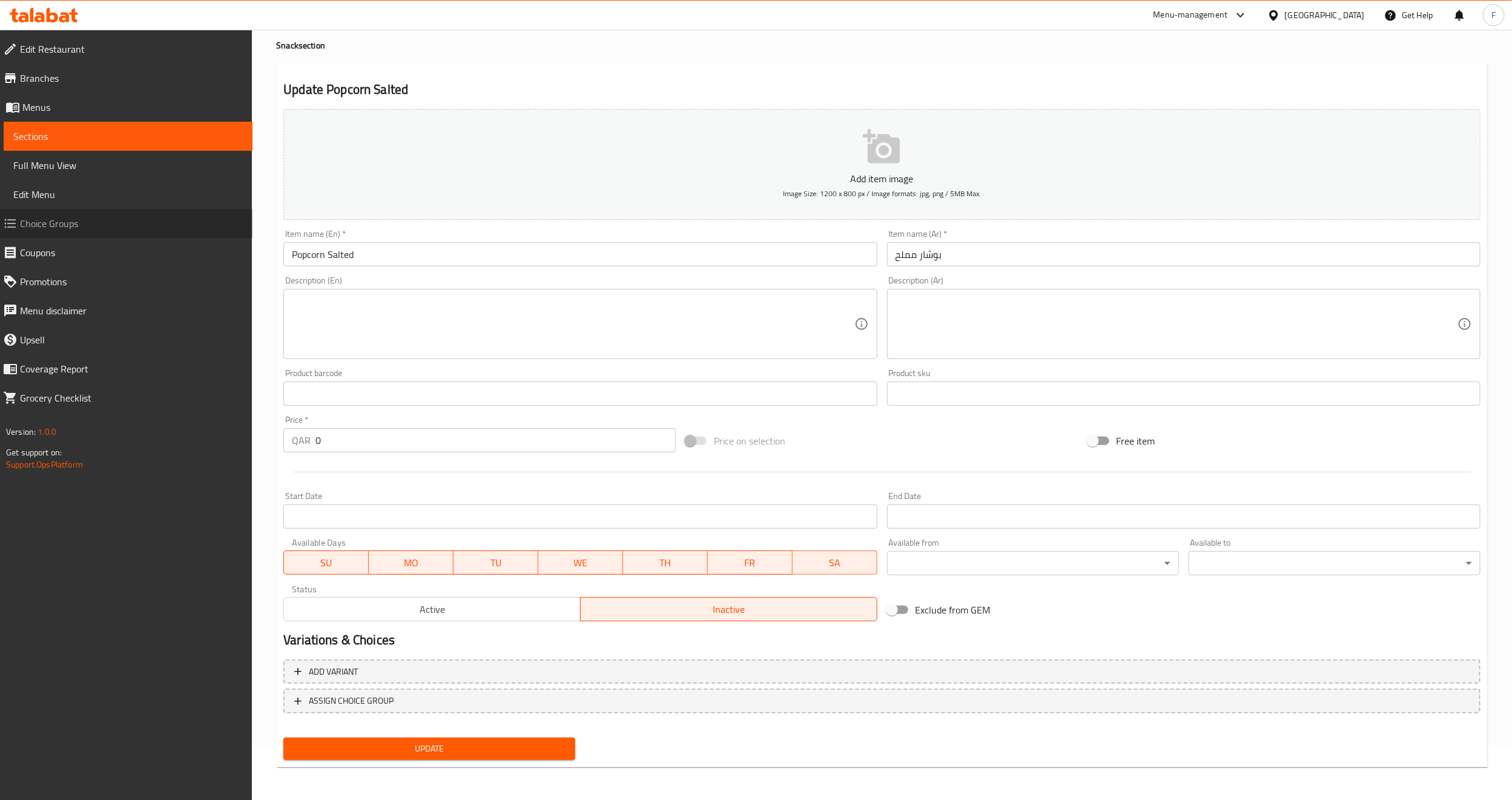
click at [57, 217] on span "Choice Groups" at bounding box center [131, 223] width 223 height 14
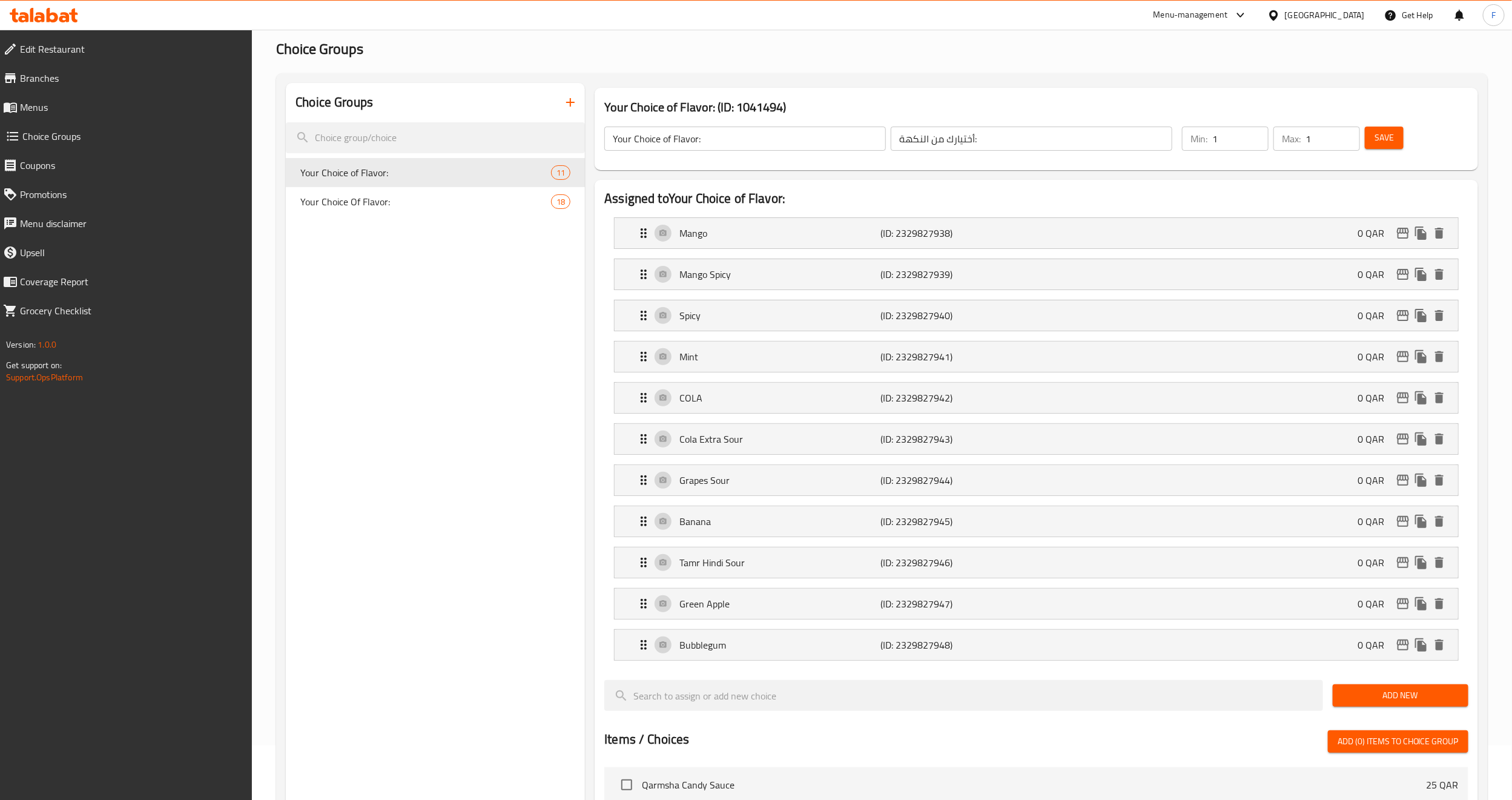
click at [574, 97] on icon "button" at bounding box center [570, 102] width 14 height 14
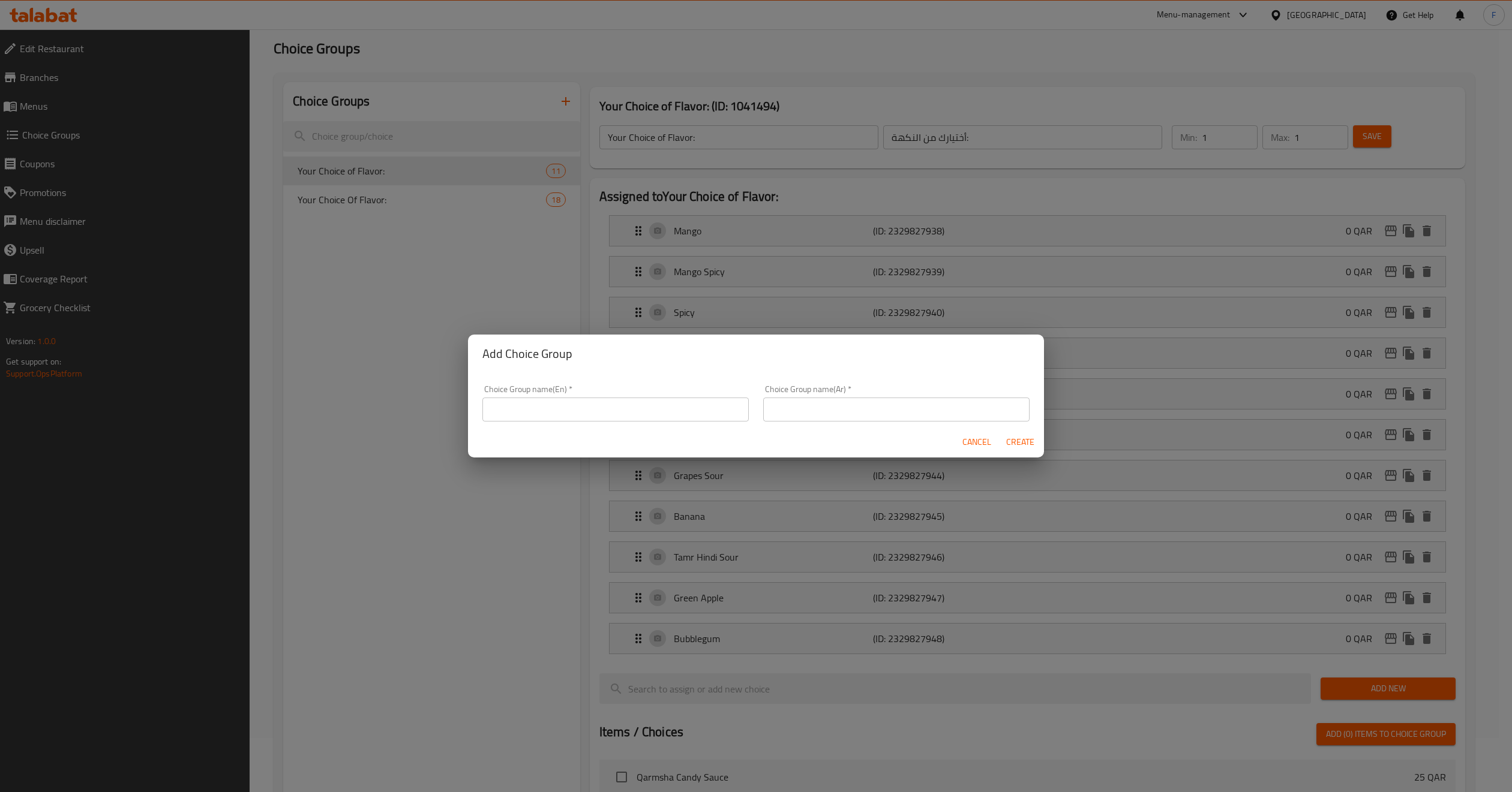
click at [562, 400] on input "text" at bounding box center [615, 409] width 266 height 24
type input "Your Choice Of:"
click at [786, 407] on input "text" at bounding box center [896, 409] width 266 height 24
type input "y"
drag, startPoint x: 907, startPoint y: 482, endPoint x: 865, endPoint y: 412, distance: 81.6
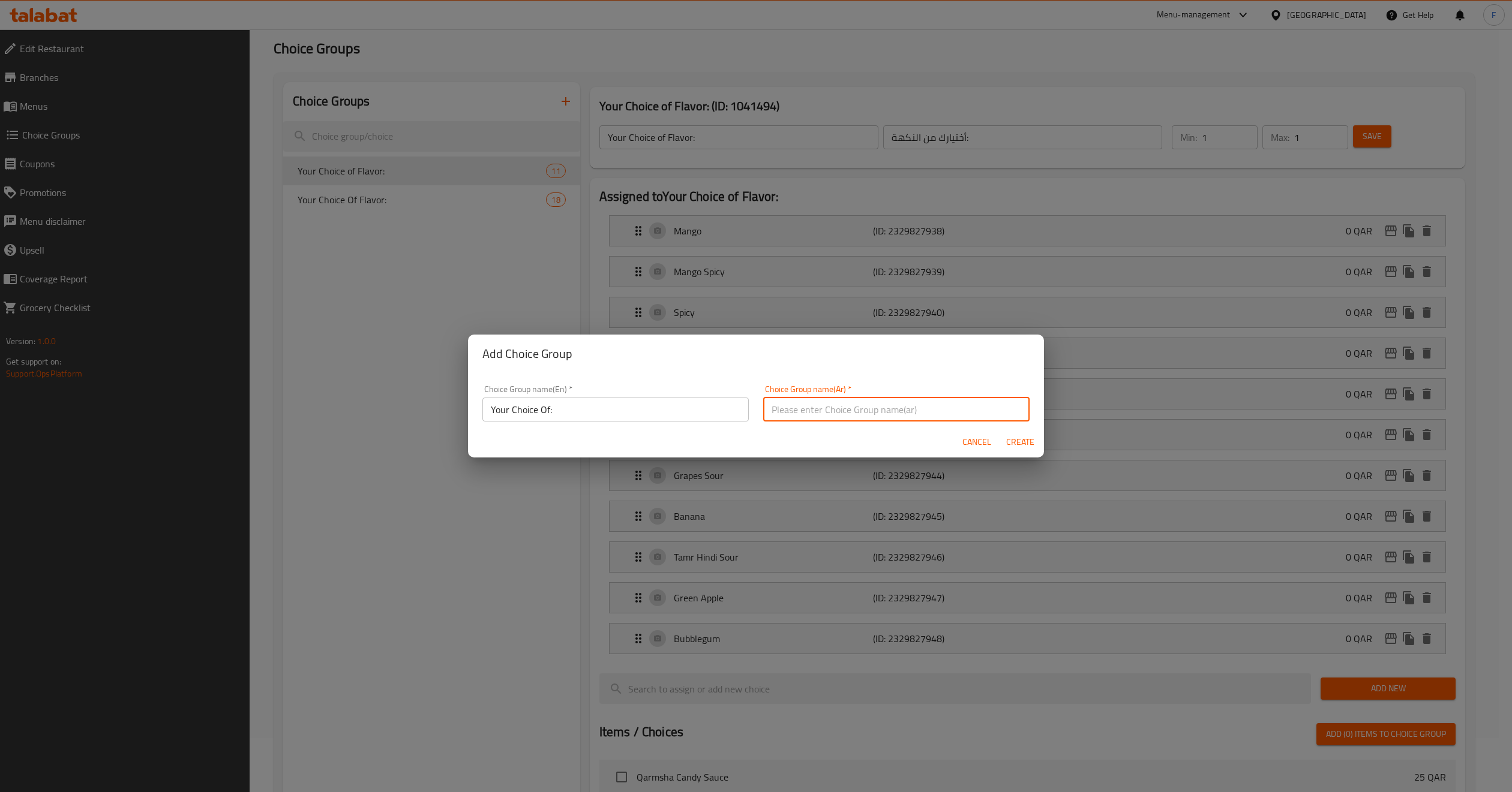
click at [865, 412] on input "text" at bounding box center [896, 409] width 266 height 24
type input "y"
type input "إختيارك من:"
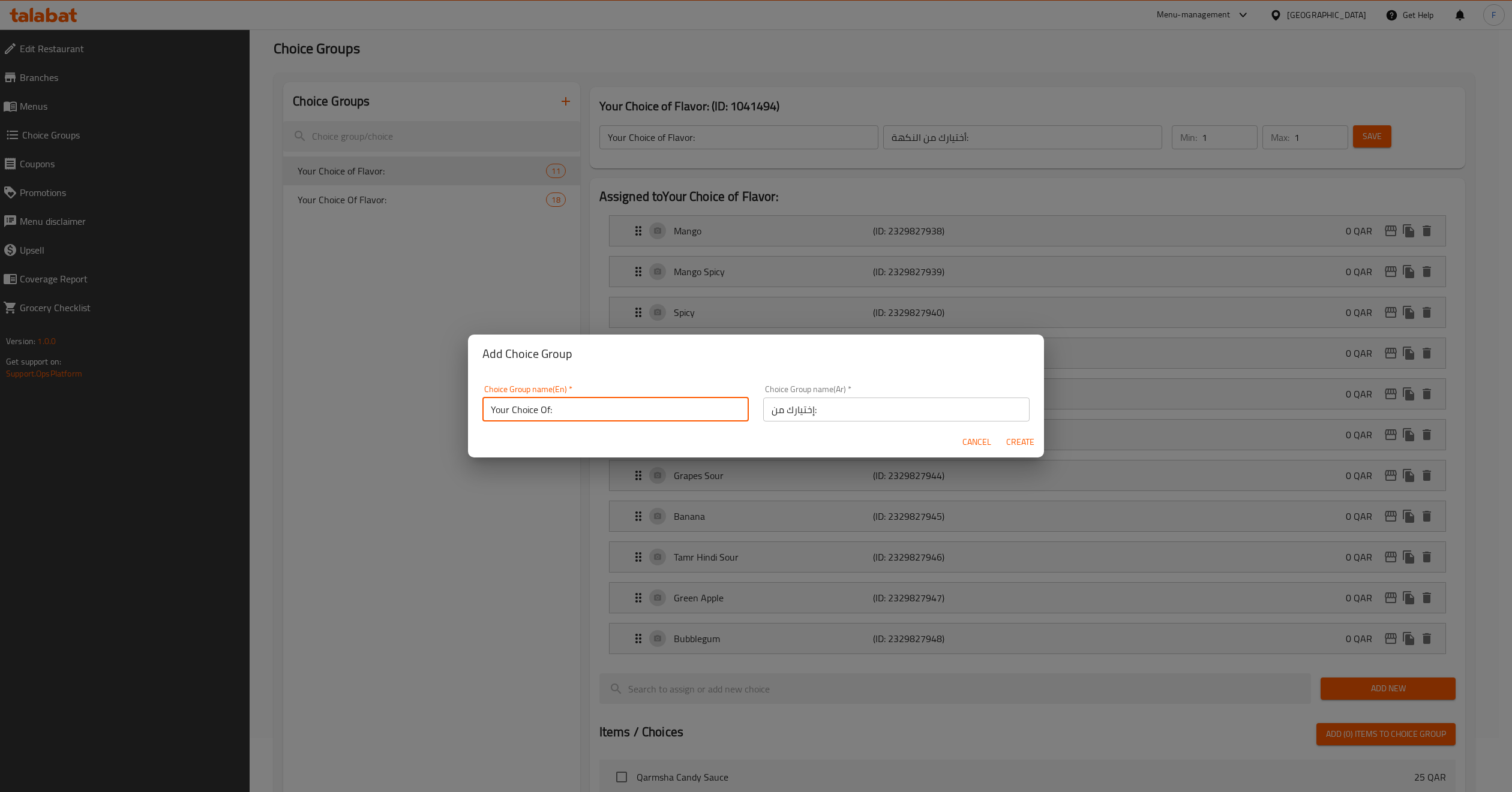
click at [580, 398] on input "Your Choice Of:" at bounding box center [615, 409] width 266 height 24
type input "Your Choice Of: 1"
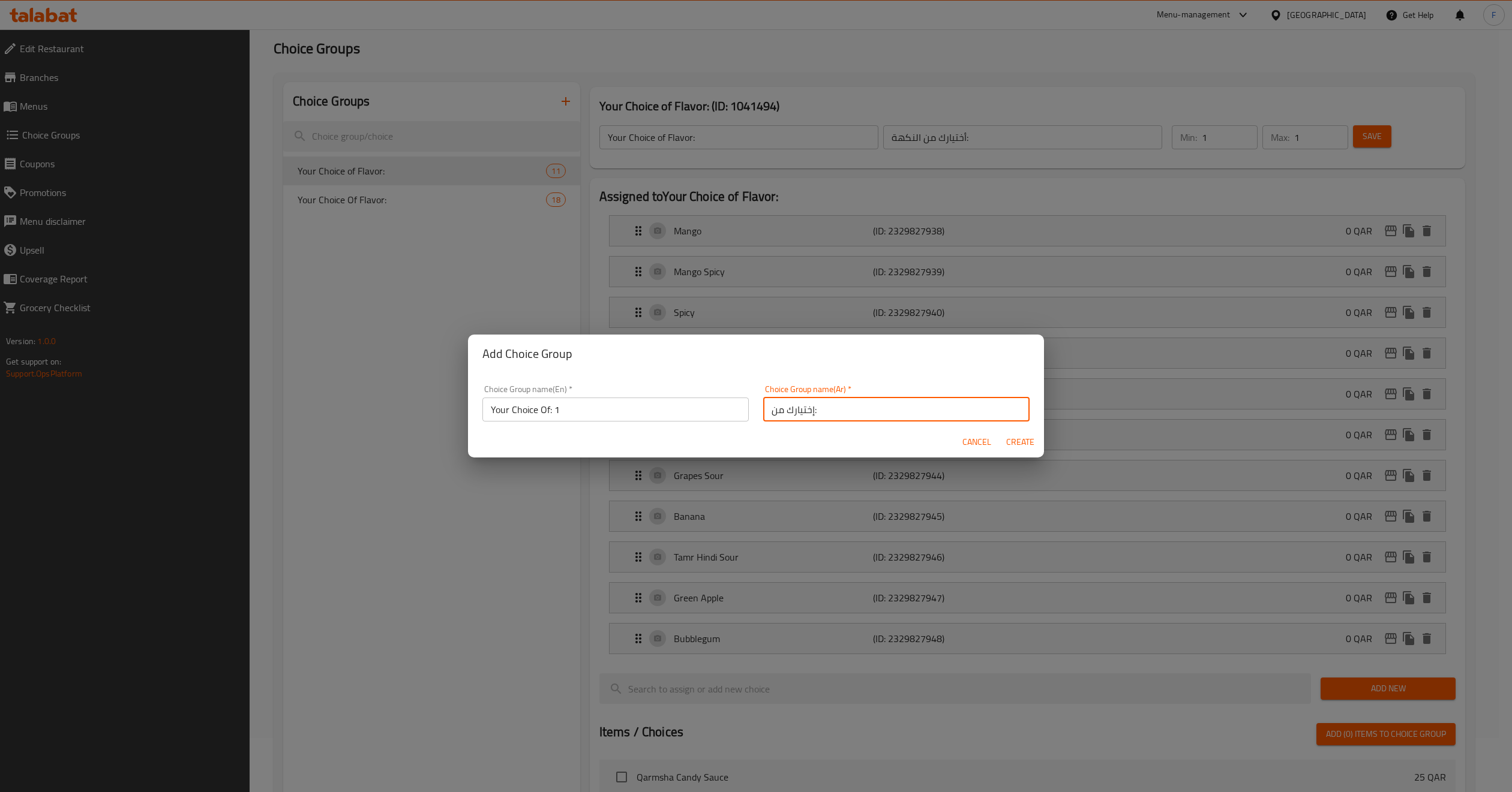
click at [860, 410] on input "إختيارك من:" at bounding box center [896, 409] width 266 height 24
type input "إختيارك من:"
click at [1027, 441] on span "Create" at bounding box center [1020, 442] width 28 height 15
type input "Your Choice Of: 1"
type input "إختيارك من:"
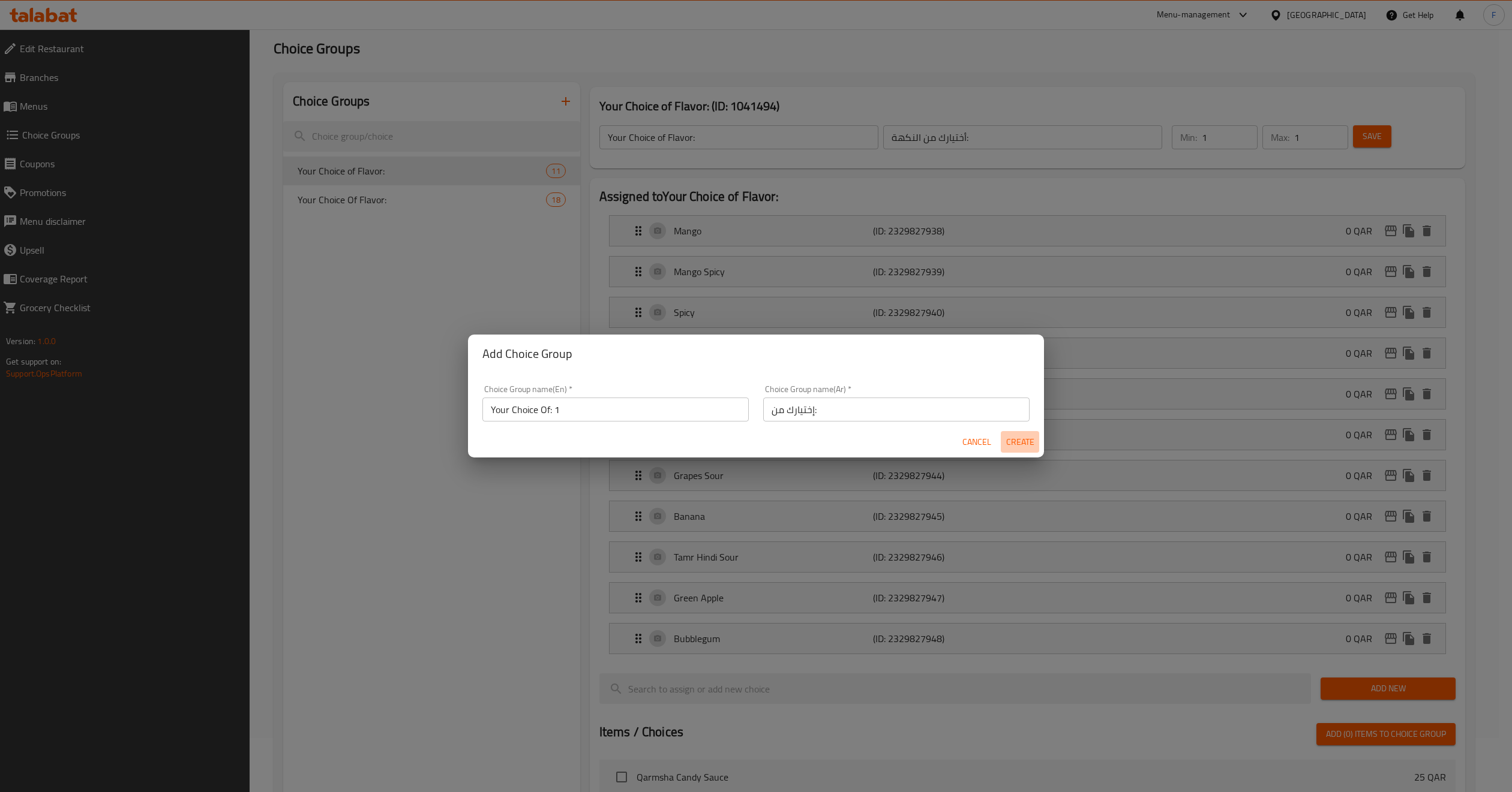
type input "0"
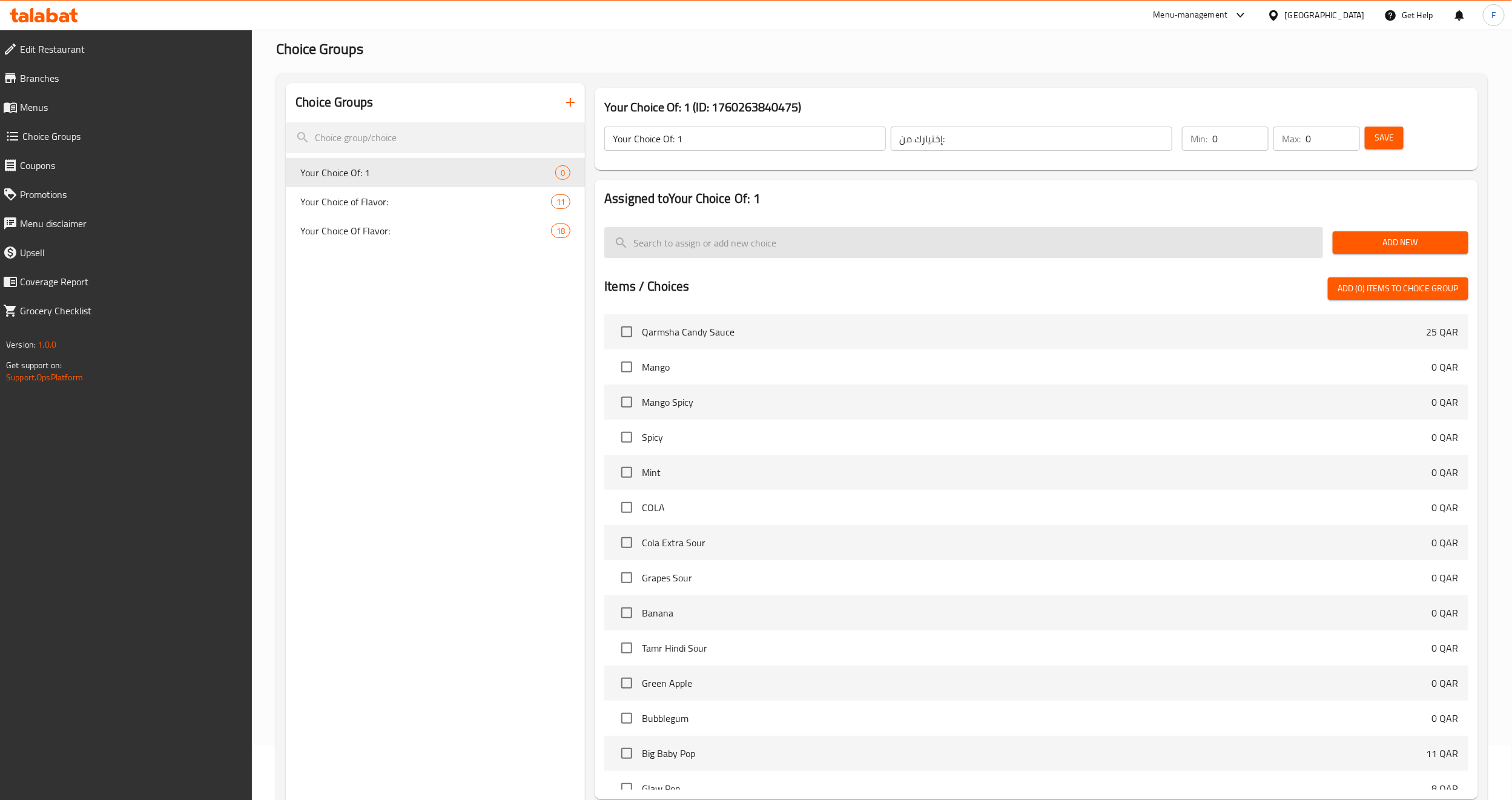
click at [748, 244] on input "search" at bounding box center [963, 242] width 718 height 31
click at [1392, 251] on button "Add New" at bounding box center [1400, 242] width 135 height 23
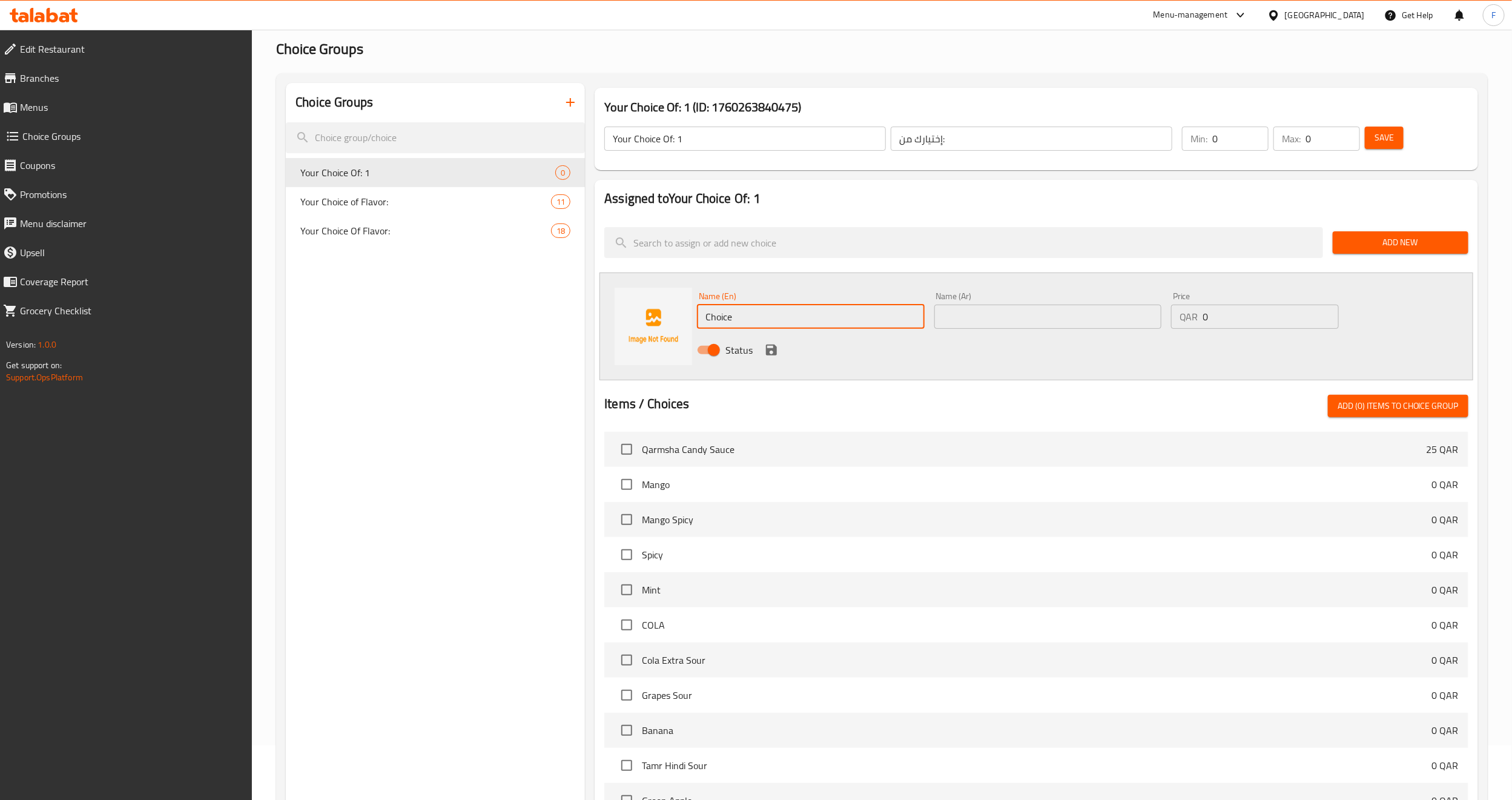
click at [736, 320] on input "Choice" at bounding box center [811, 316] width 227 height 24
drag, startPoint x: 761, startPoint y: 314, endPoint x: 649, endPoint y: 324, distance: 112.4
click at [649, 324] on div "Name (En) Choice Name (En) Name (Ar) Name (Ar) Price QAR 0 Price Status" at bounding box center [1036, 326] width 874 height 108
click at [687, 140] on input "Your Choice Of: 1" at bounding box center [745, 138] width 282 height 24
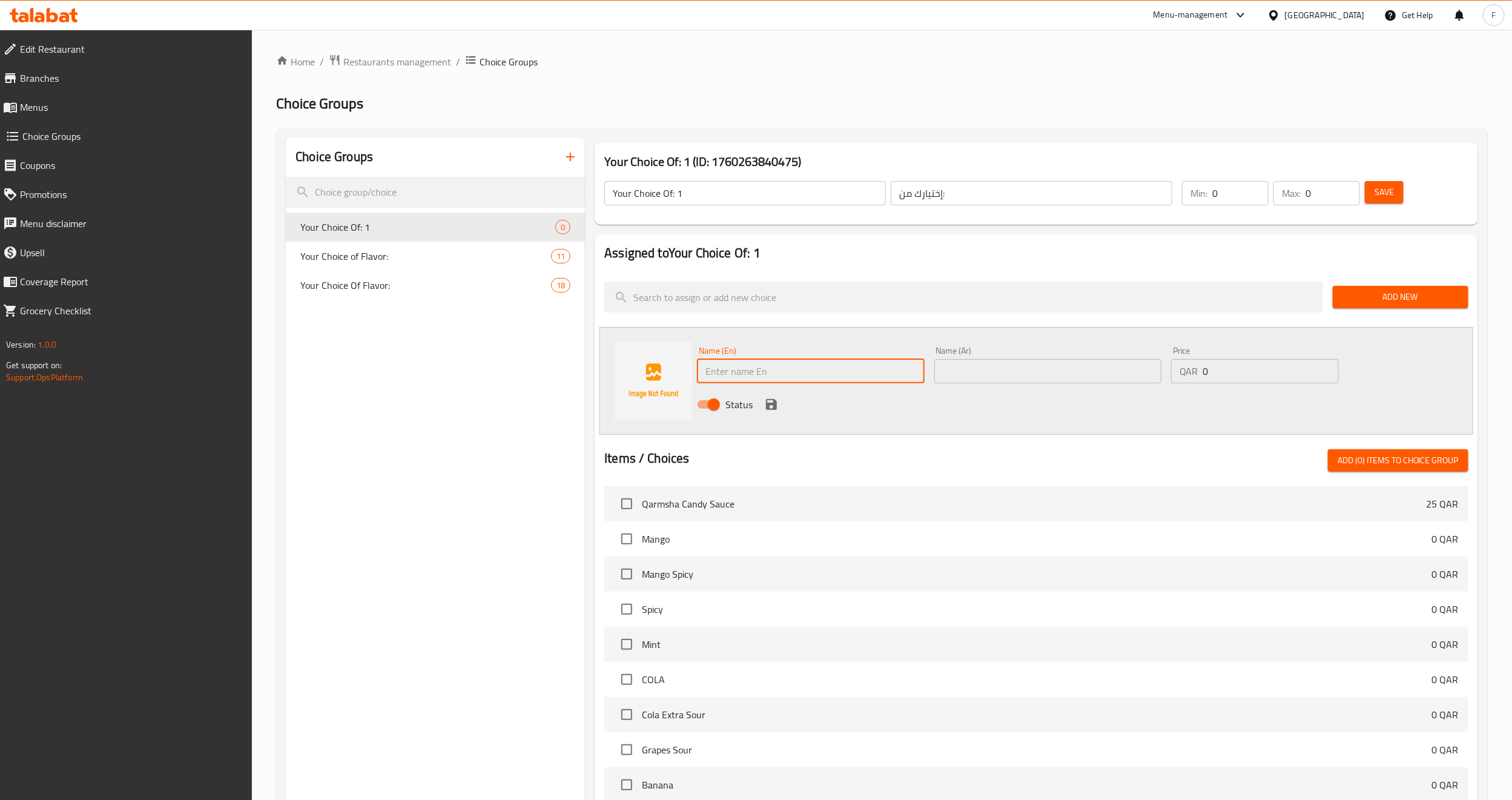
click at [734, 365] on input "text" at bounding box center [811, 371] width 227 height 24
click at [785, 370] on input "text" at bounding box center [811, 371] width 227 height 24
click at [758, 364] on input "text" at bounding box center [811, 371] width 227 height 24
click at [753, 361] on input "1" at bounding box center [811, 371] width 227 height 24
type input "1"
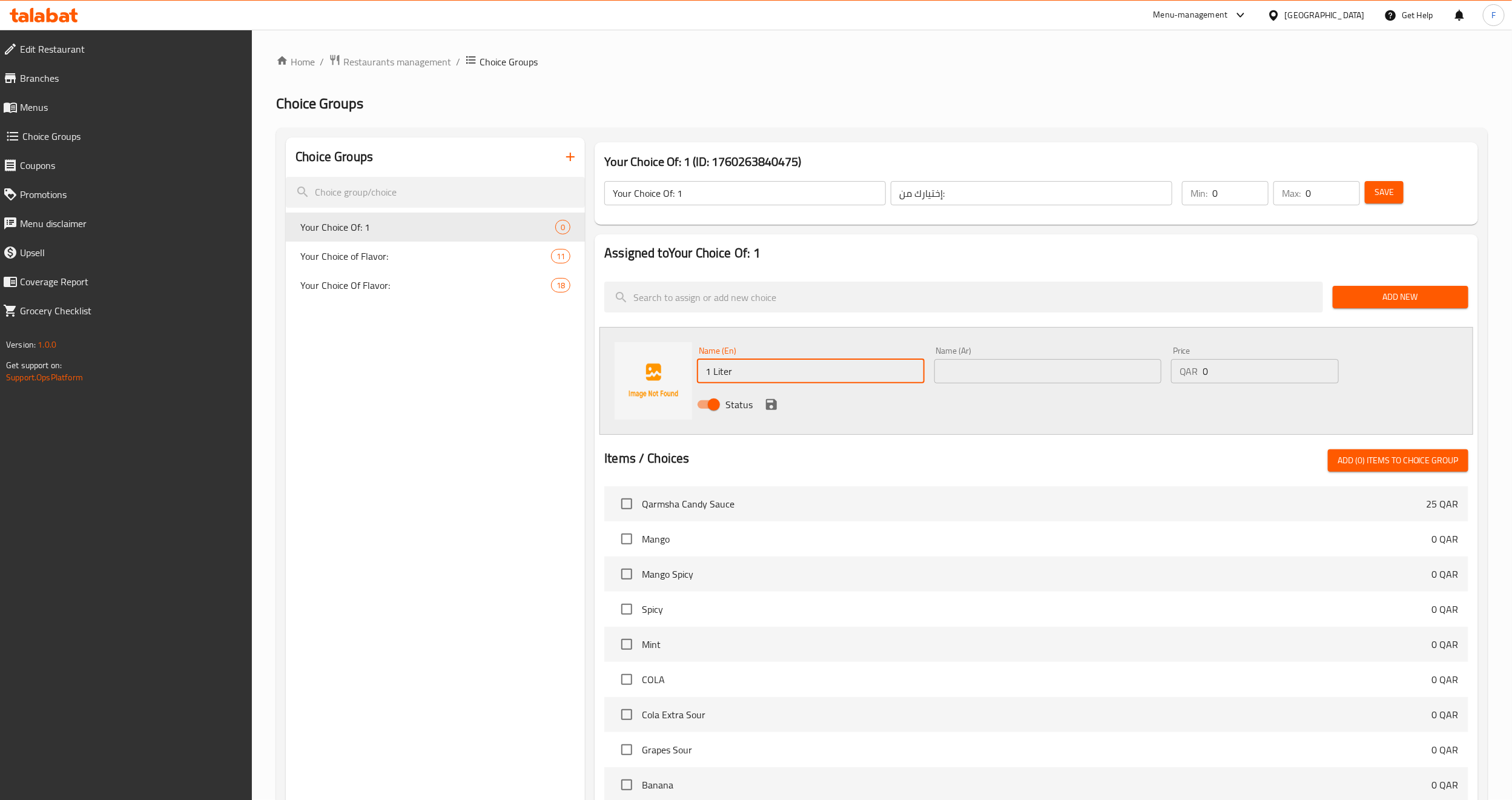
type input "1 Liter"
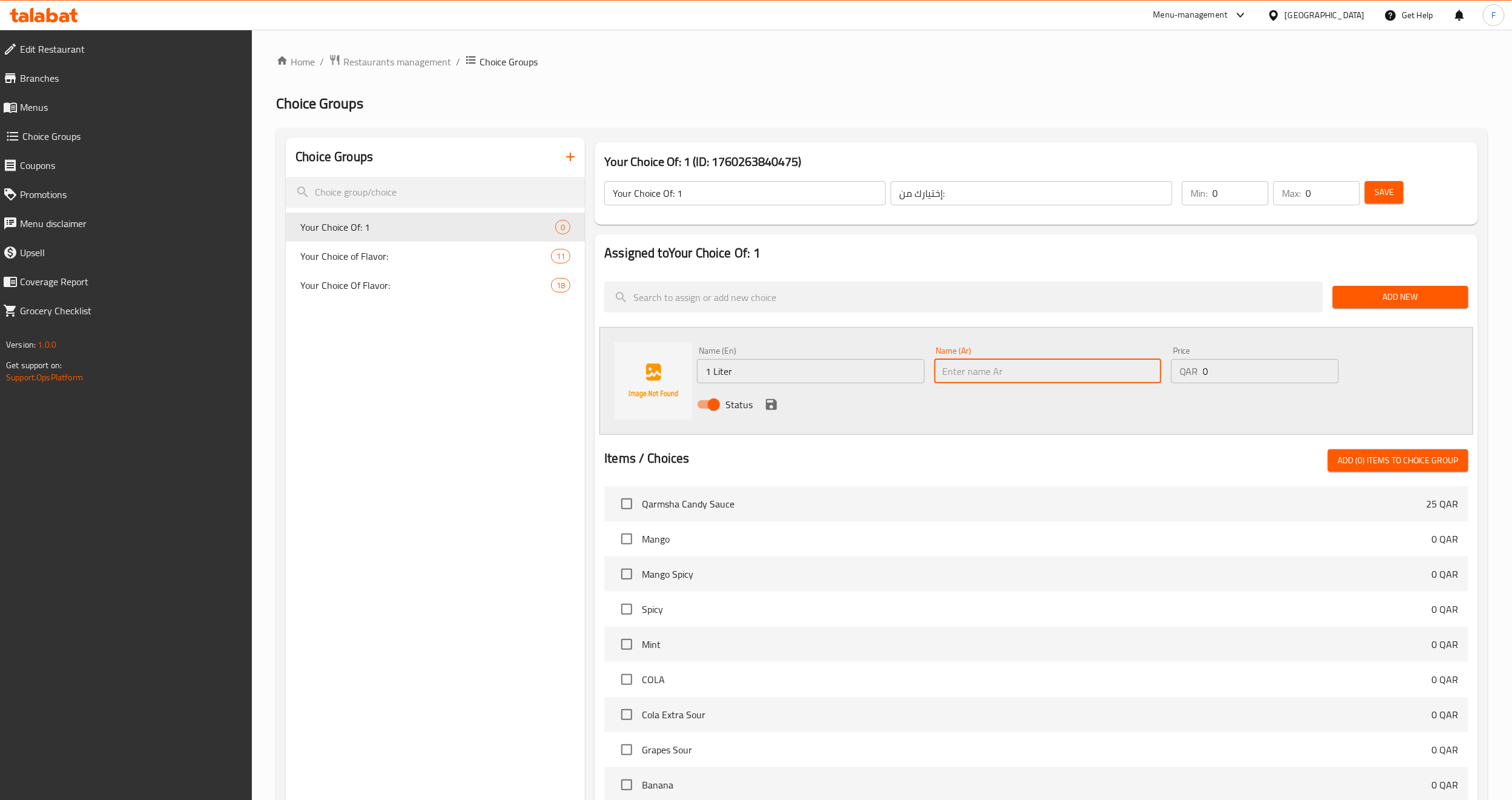
click at [976, 359] on input "text" at bounding box center [1048, 371] width 227 height 24
type input "1 لتر"
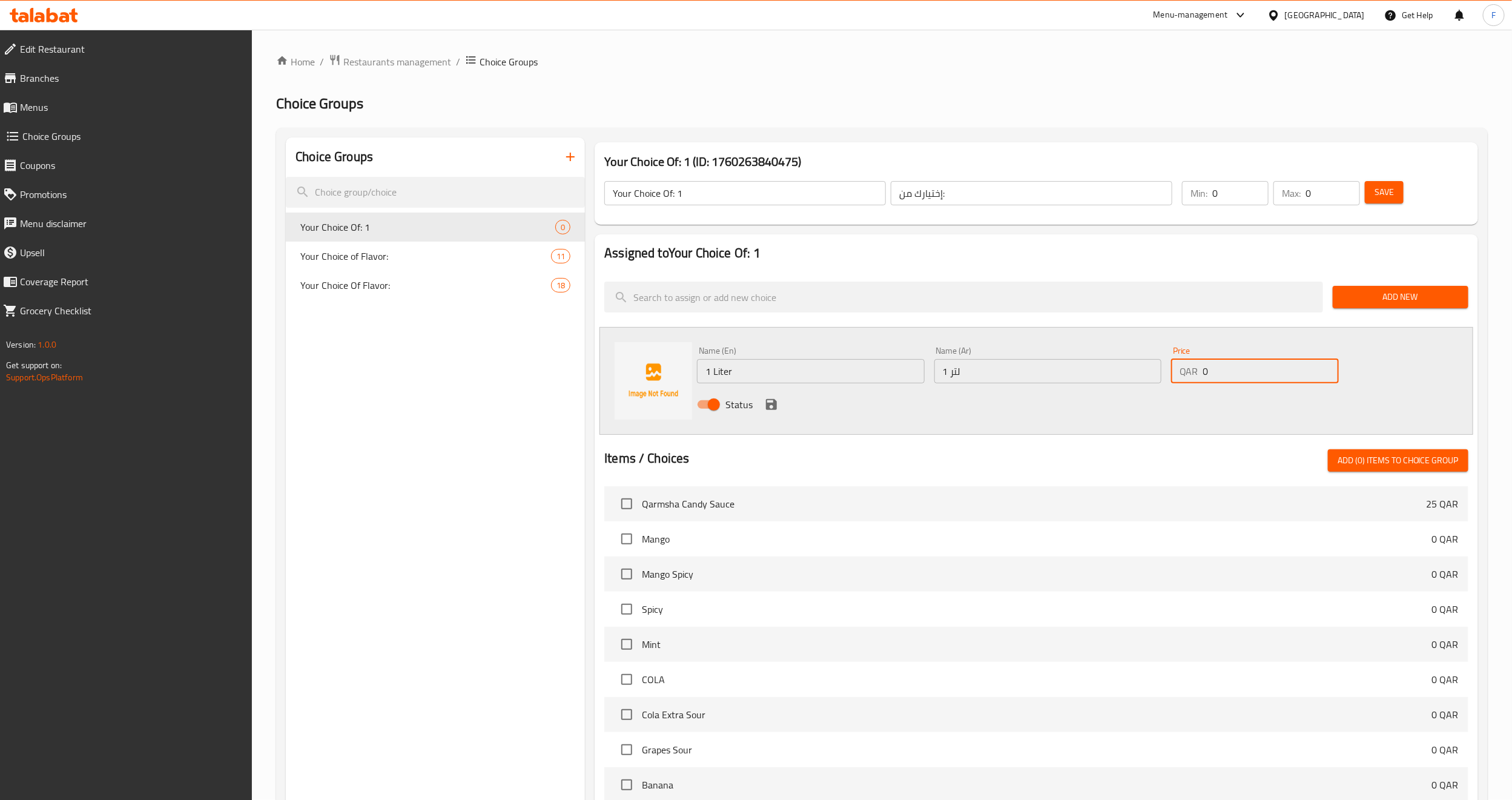
drag, startPoint x: 1270, startPoint y: 369, endPoint x: 961, endPoint y: 413, distance: 312.1
click at [961, 413] on div "Name (En) 1 Liter Name (En) Name (Ar) 1 لتر Name (Ar) Price QAR 0 Price Status" at bounding box center [1047, 381] width 711 height 79
paste input "18"
type input "18"
click at [1399, 294] on span "Add New" at bounding box center [1400, 297] width 116 height 15
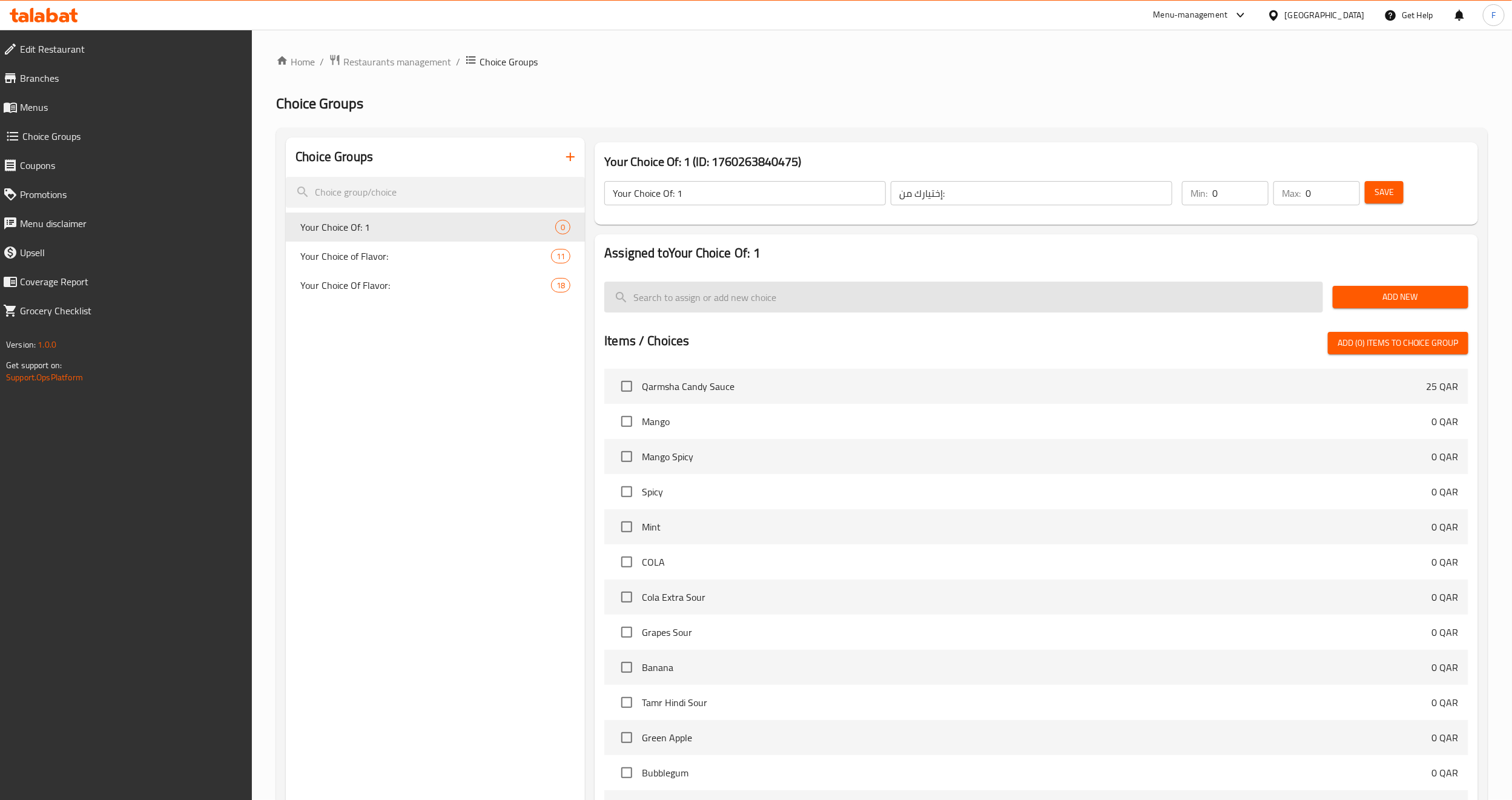
click at [676, 294] on input "search" at bounding box center [963, 297] width 718 height 31
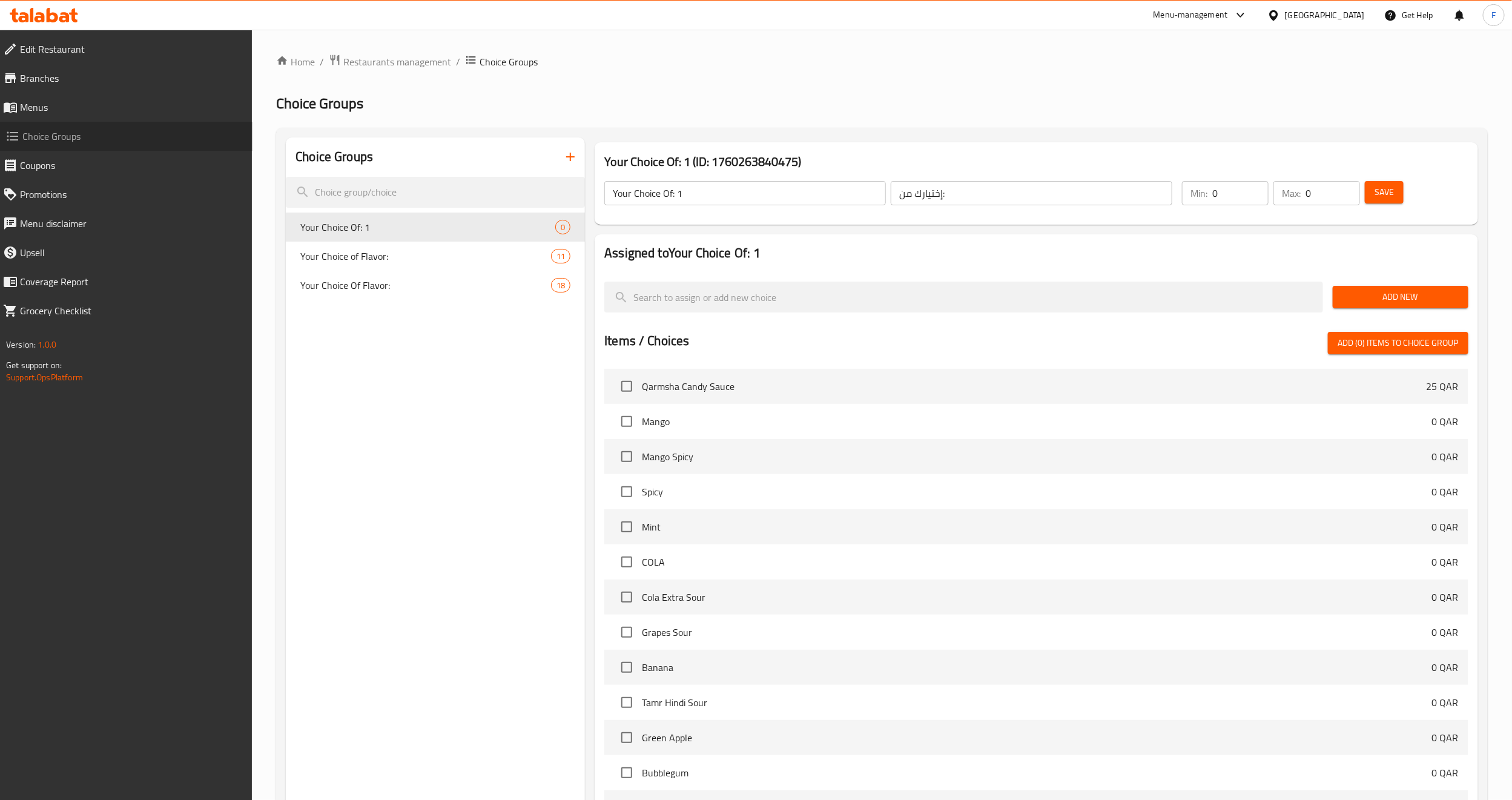
click at [34, 124] on link "Choice Groups" at bounding box center [122, 136] width 259 height 29
click at [28, 107] on span "Menus" at bounding box center [131, 107] width 223 height 14
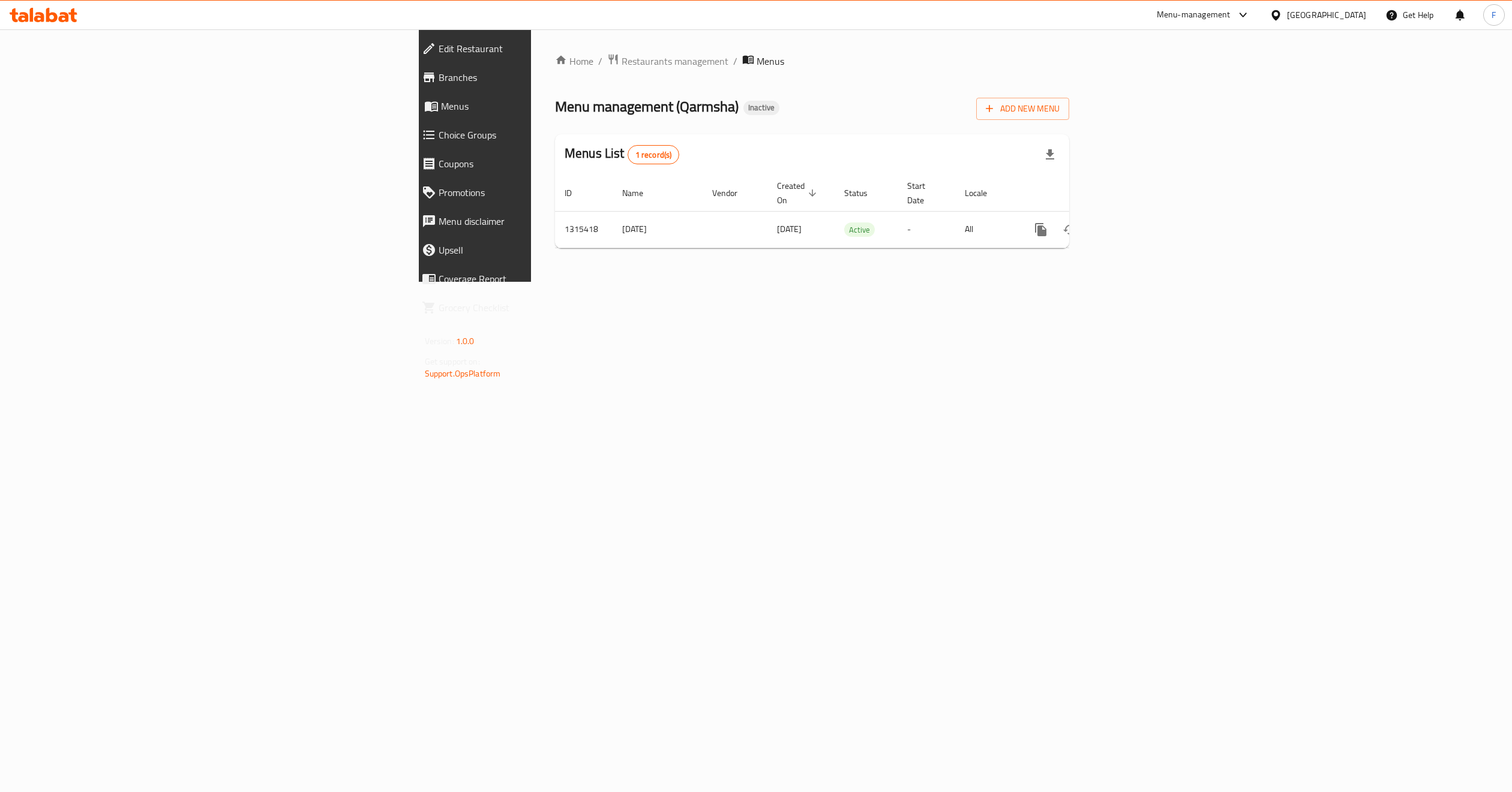
click at [422, 132] on icon at bounding box center [428, 135] width 14 height 14
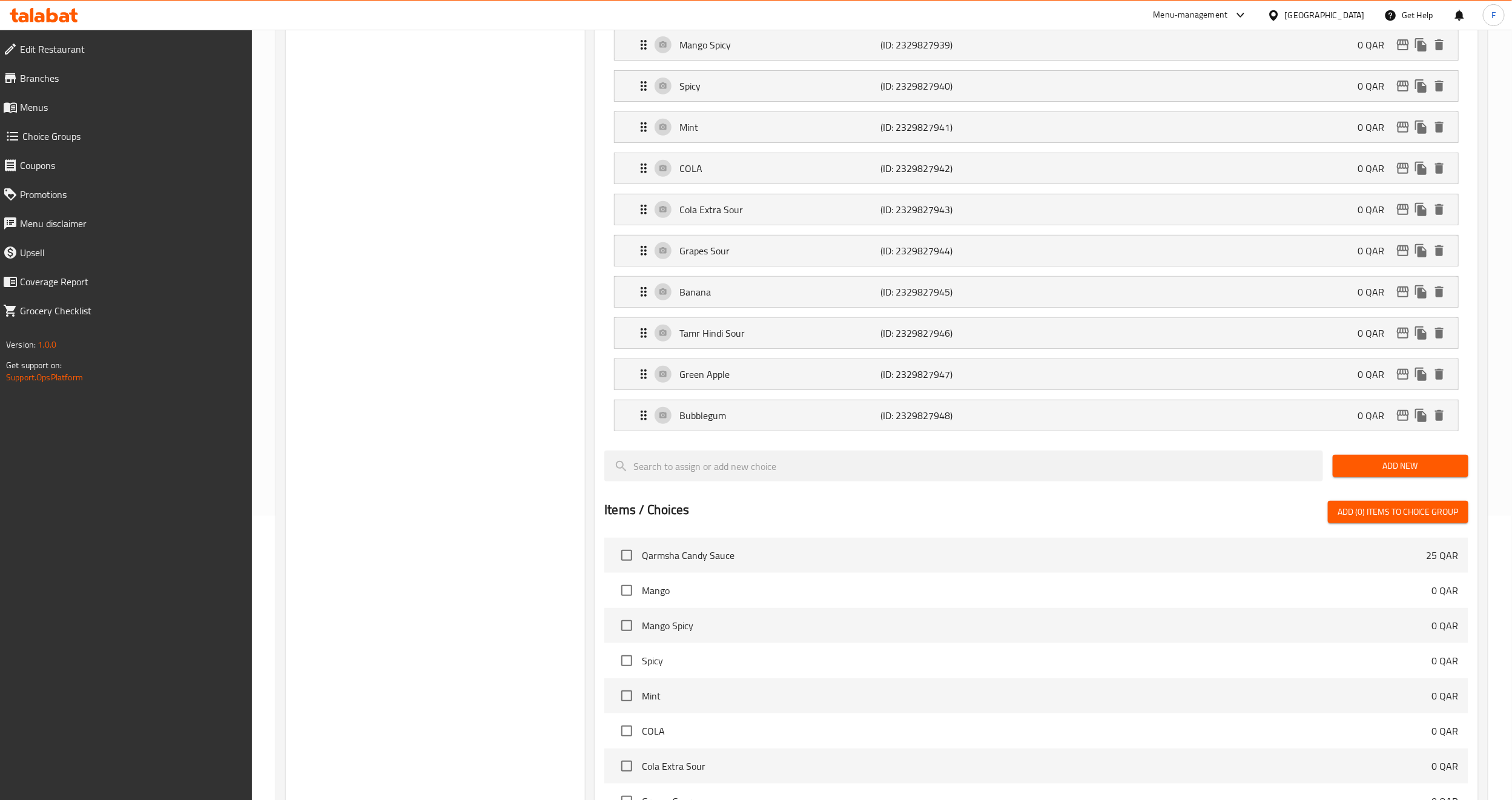
scroll to position [91, 0]
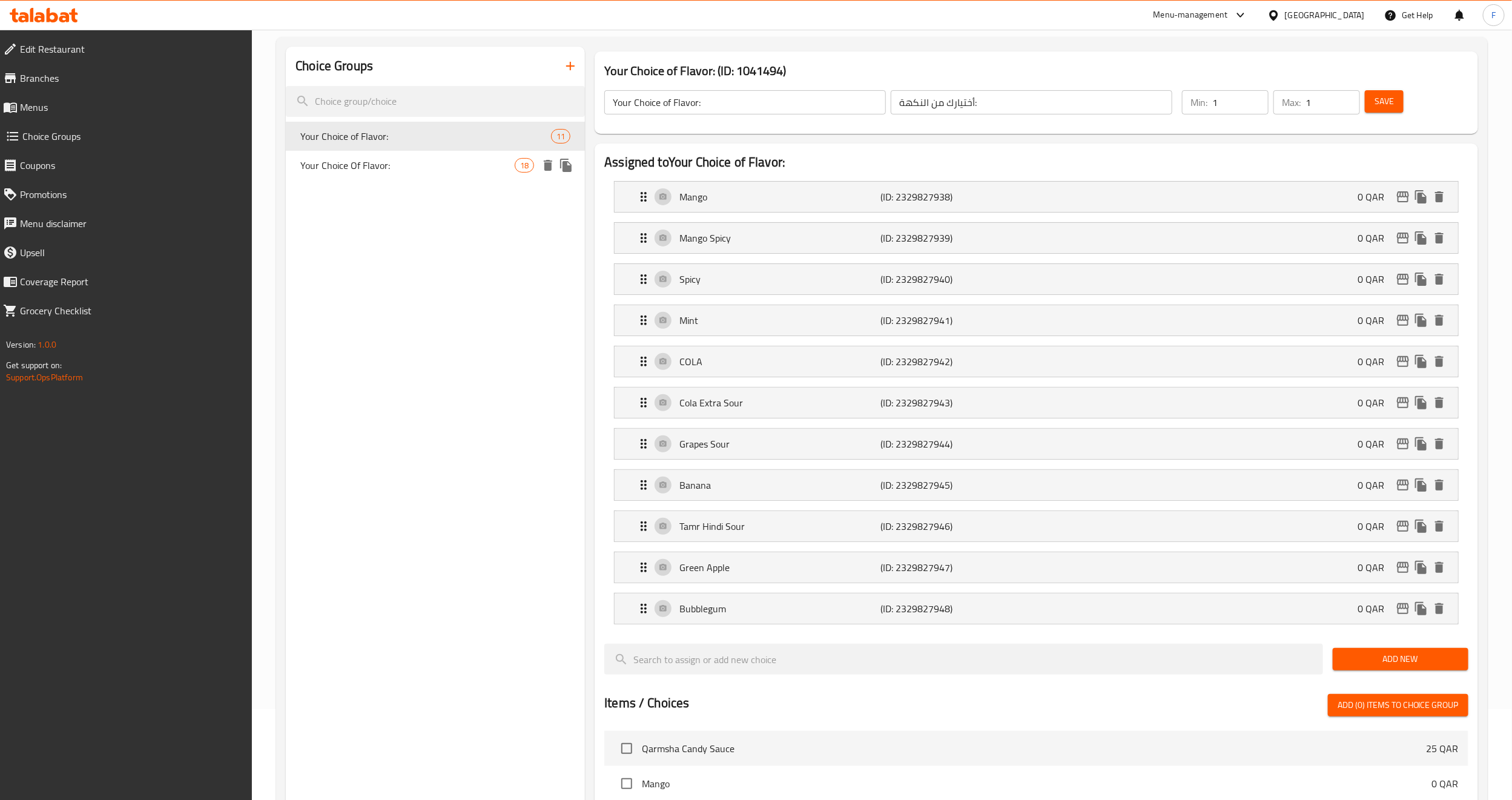
click at [361, 162] on span "Your Choice Of Flavor:" at bounding box center [407, 165] width 214 height 14
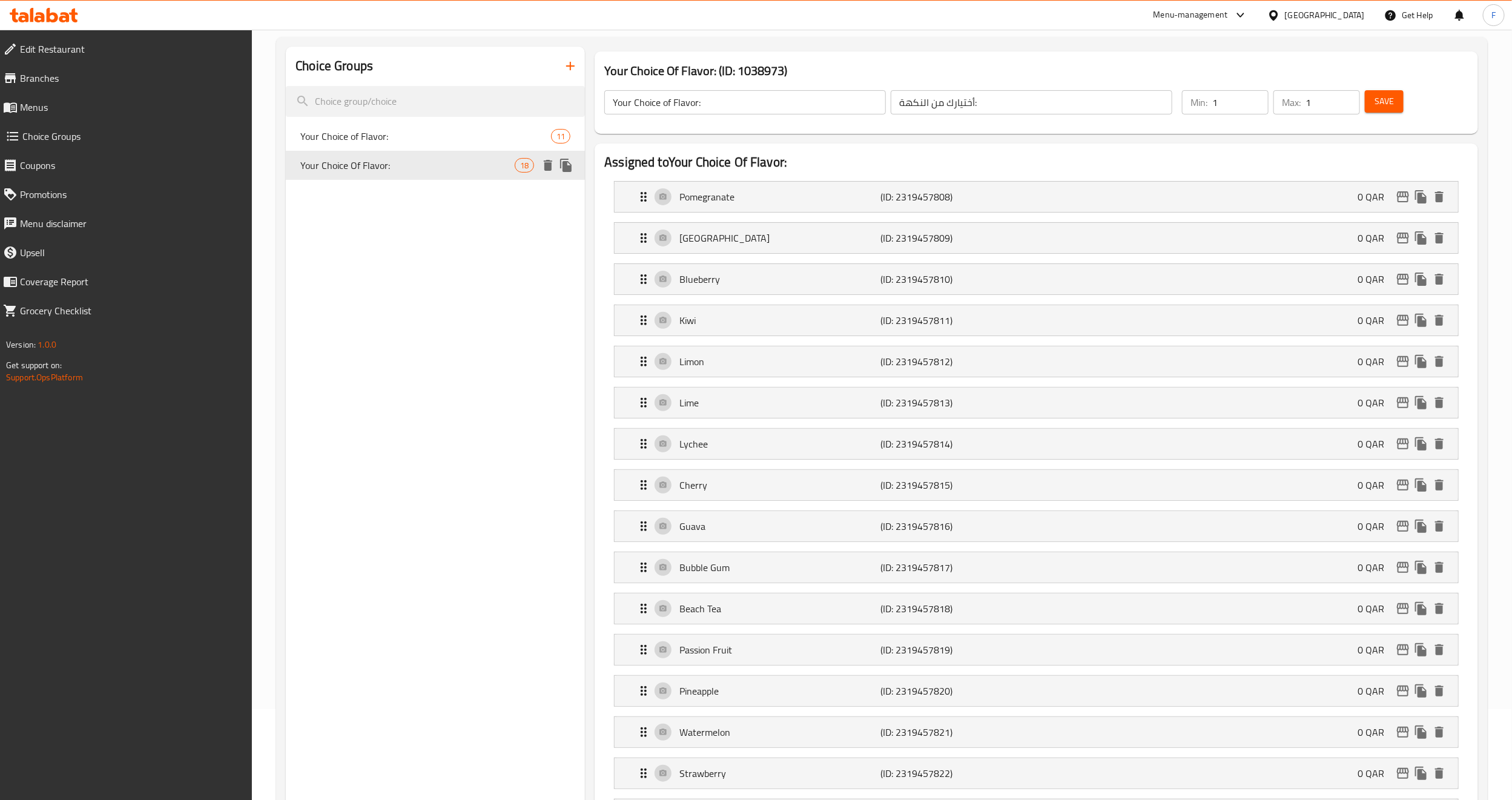
type input "Your Choice Of Flavor:"
type input "إختيارك من النكهة:"
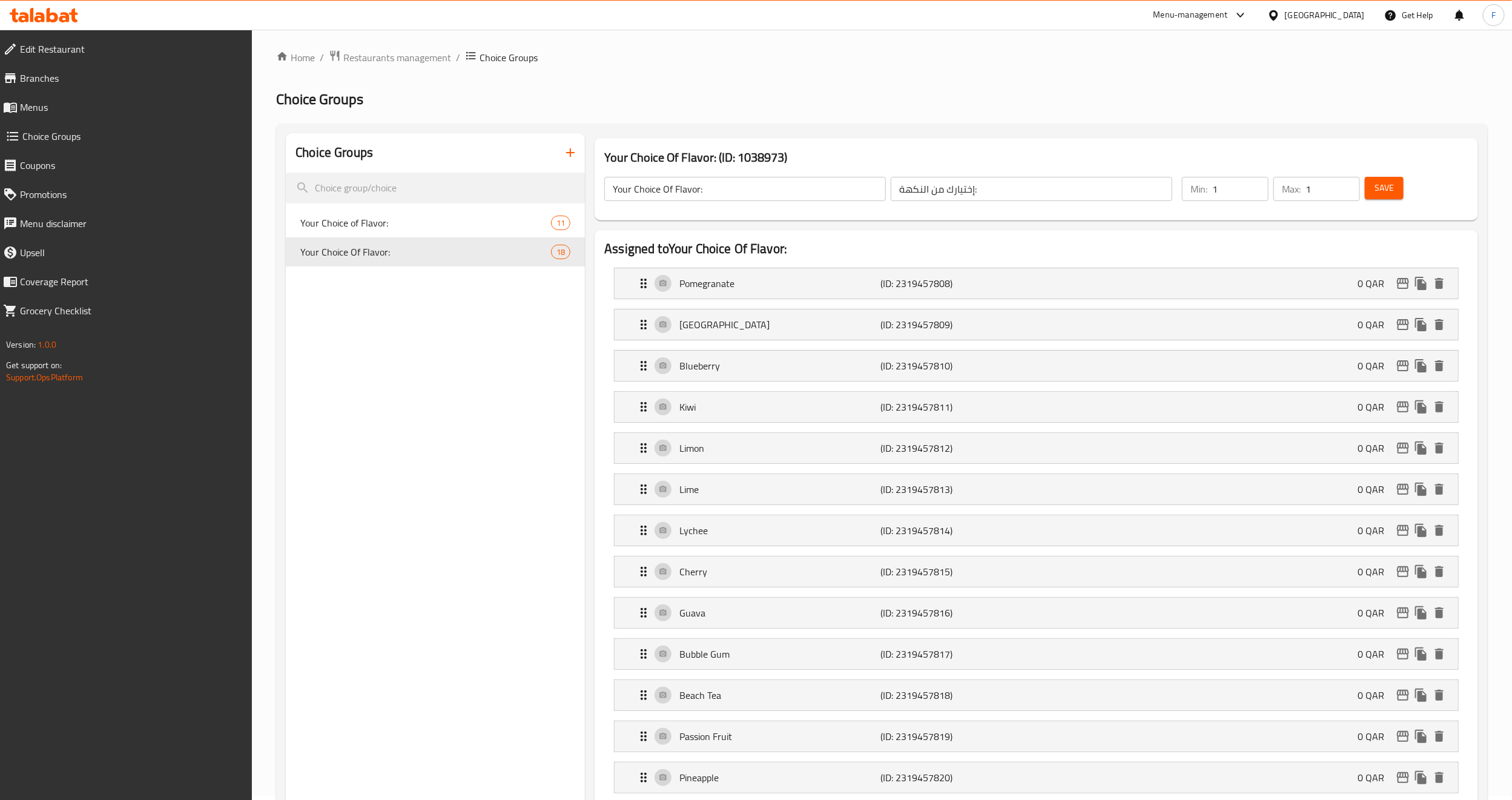
scroll to position [0, 0]
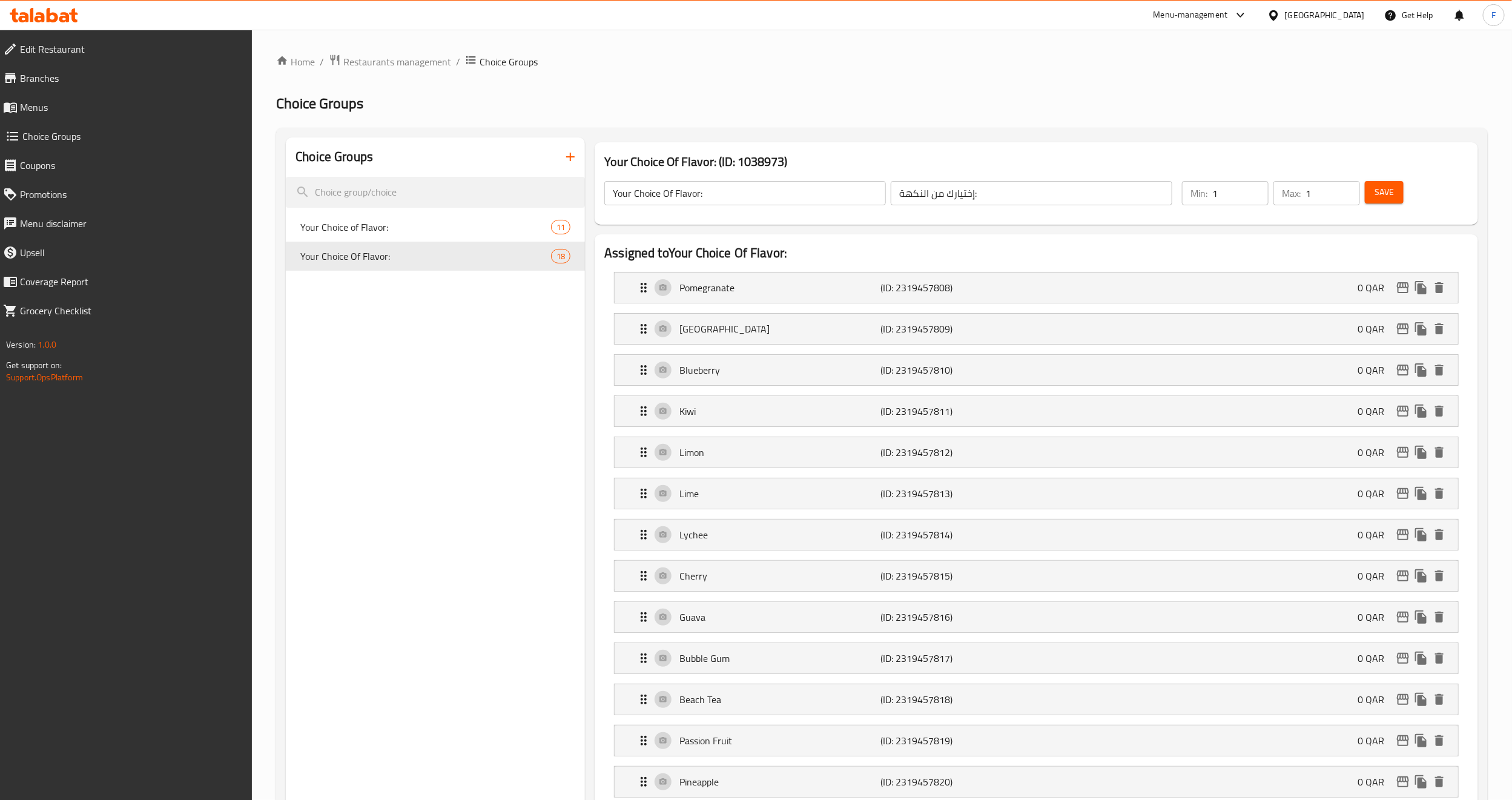
click at [20, 100] on span "Menus" at bounding box center [131, 107] width 223 height 14
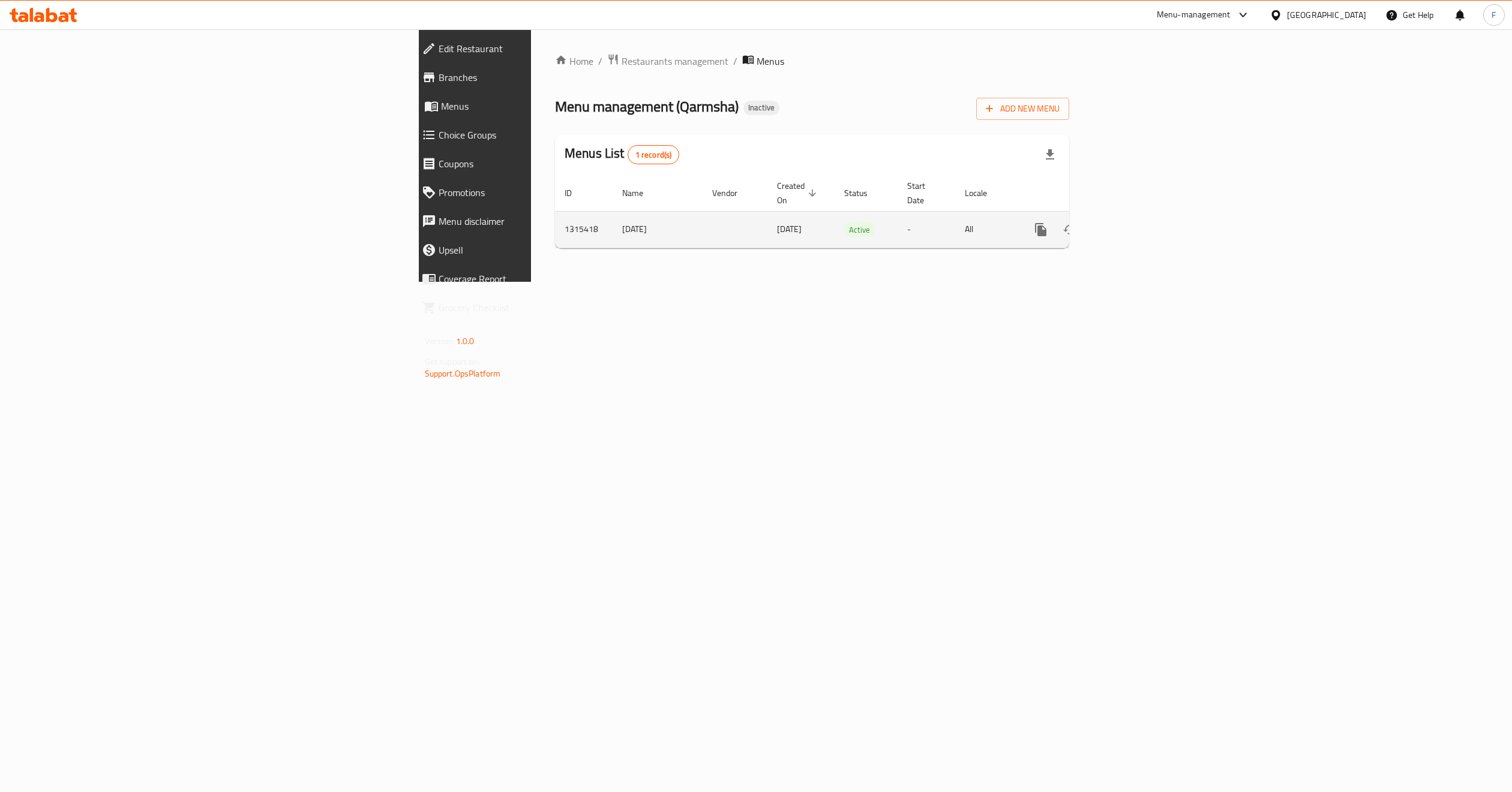
click at [1132, 224] on icon "enhanced table" at bounding box center [1127, 230] width 11 height 11
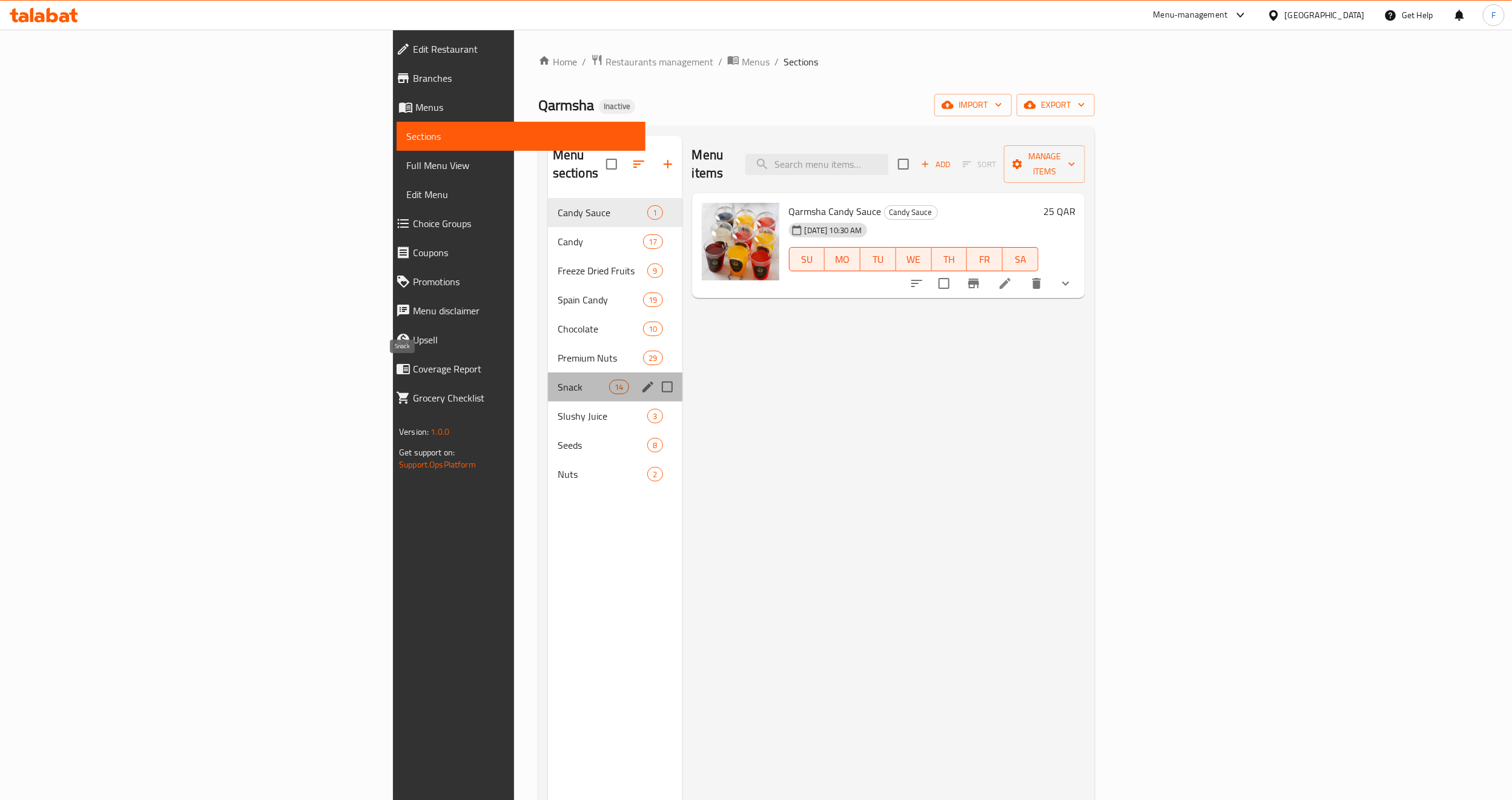
click at [558, 380] on span "Snack" at bounding box center [583, 387] width 51 height 14
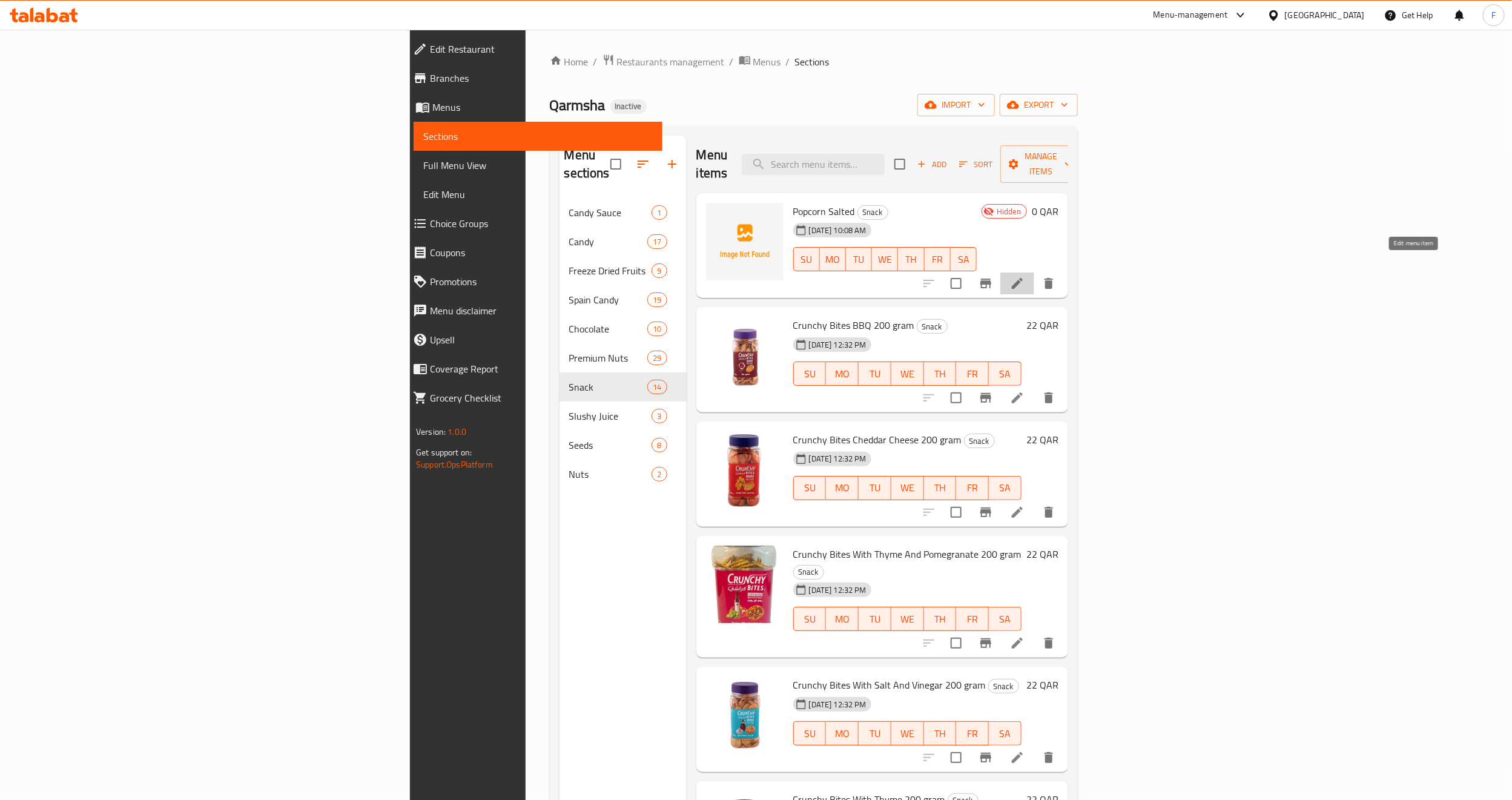
click at [1025, 276] on icon at bounding box center [1017, 283] width 14 height 14
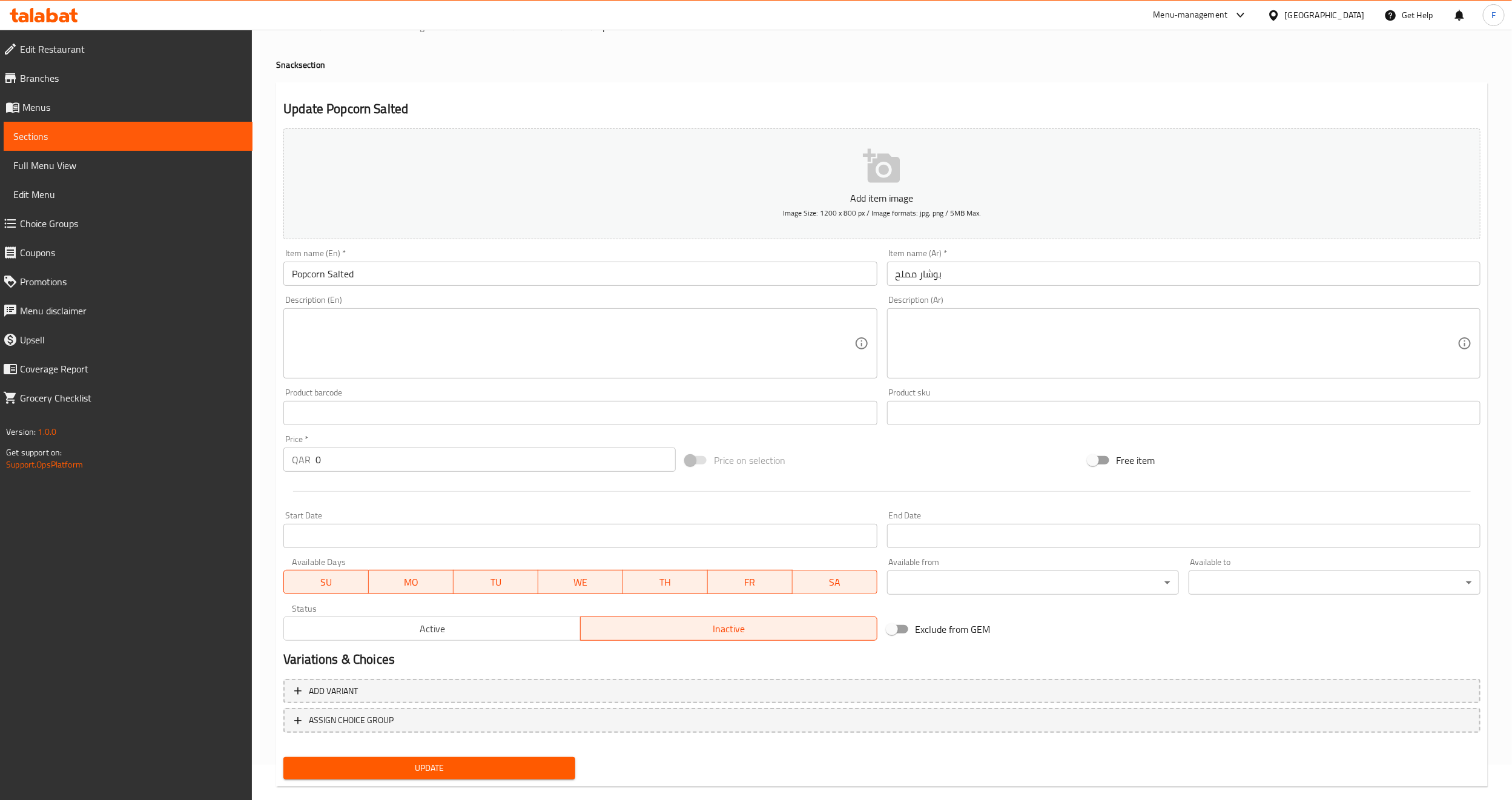
scroll to position [55, 0]
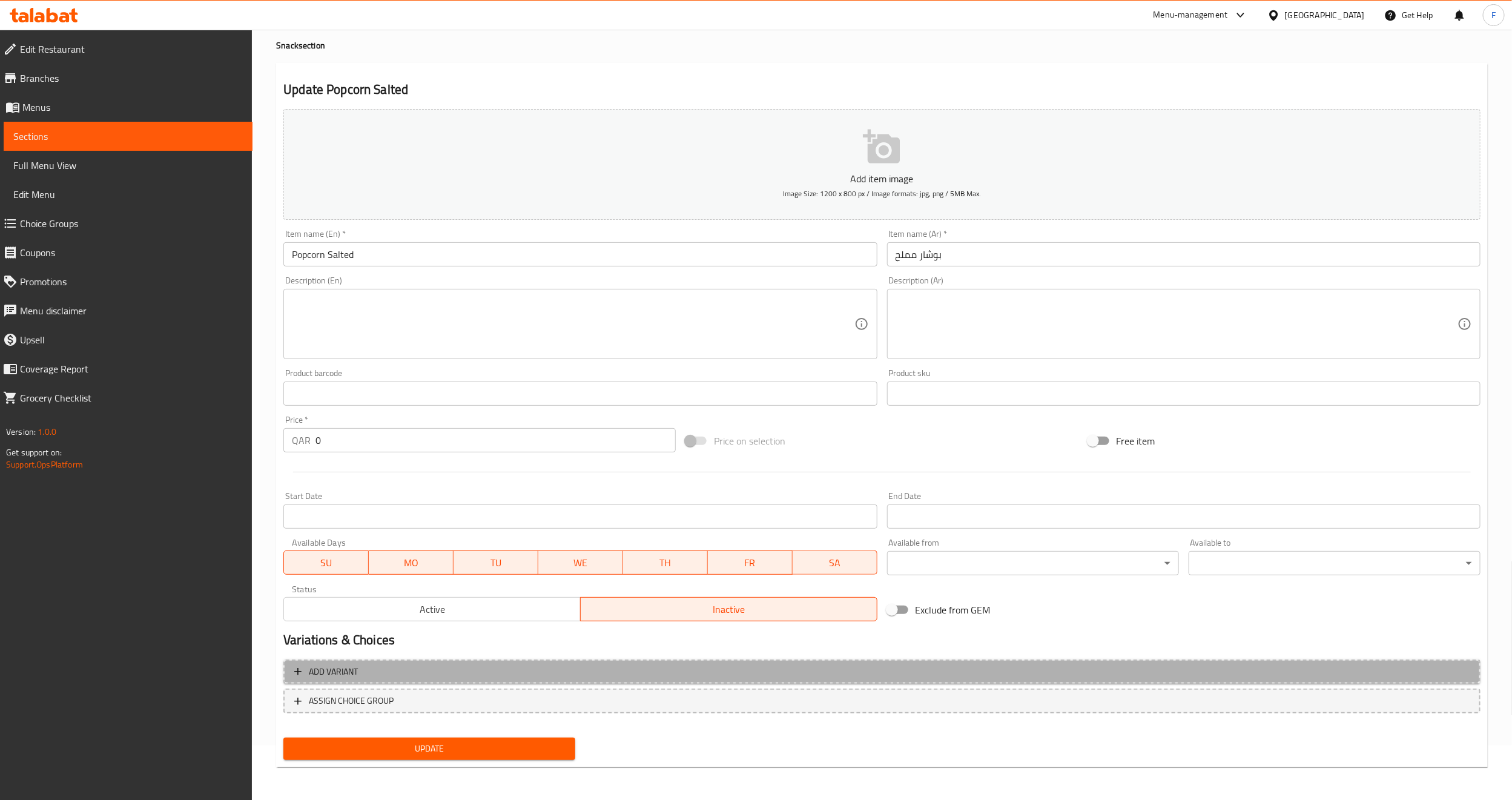
click at [331, 669] on span "Add variant" at bounding box center [333, 672] width 49 height 15
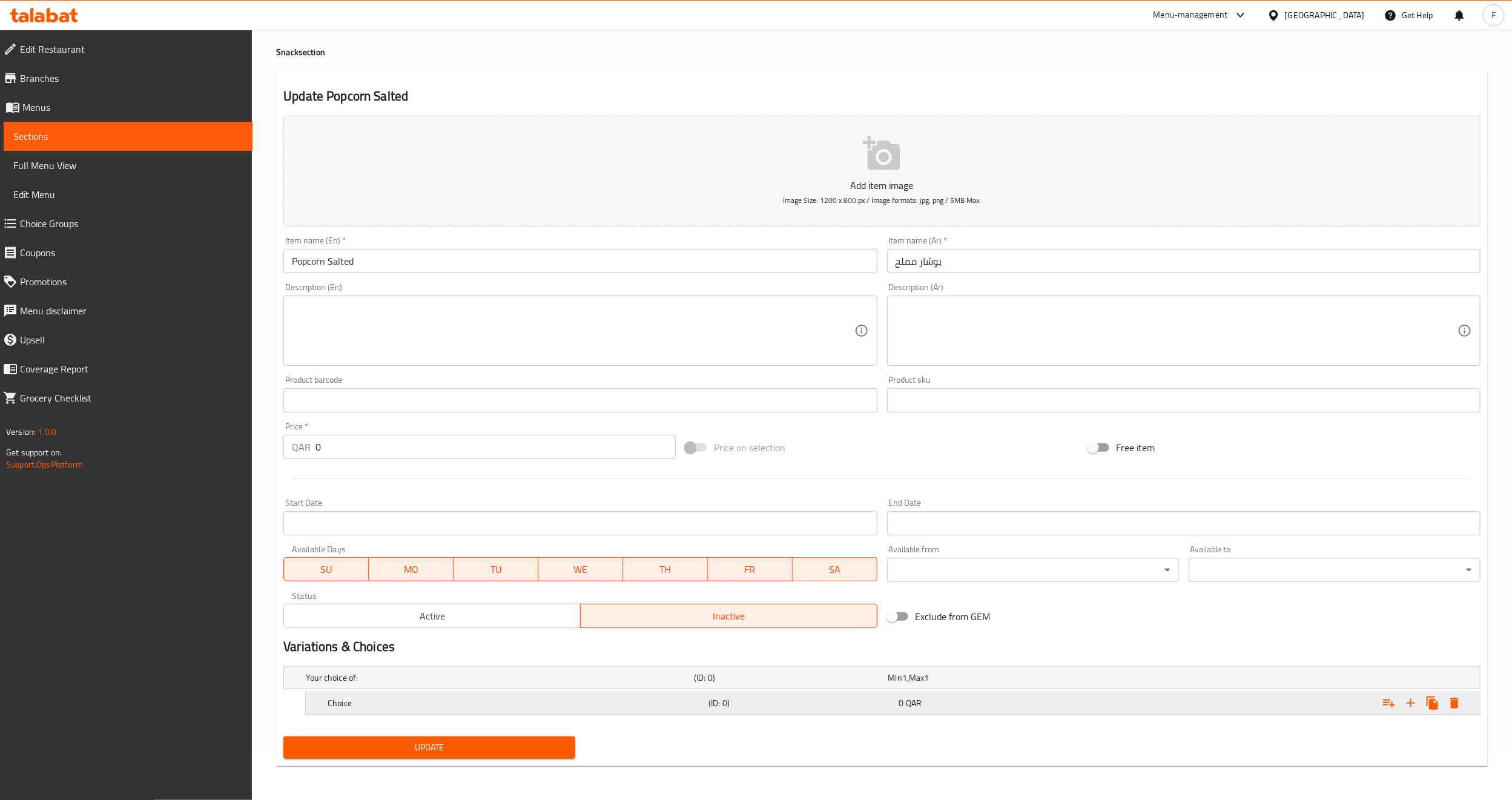
click at [340, 699] on h5 "Choice" at bounding box center [516, 704] width 376 height 12
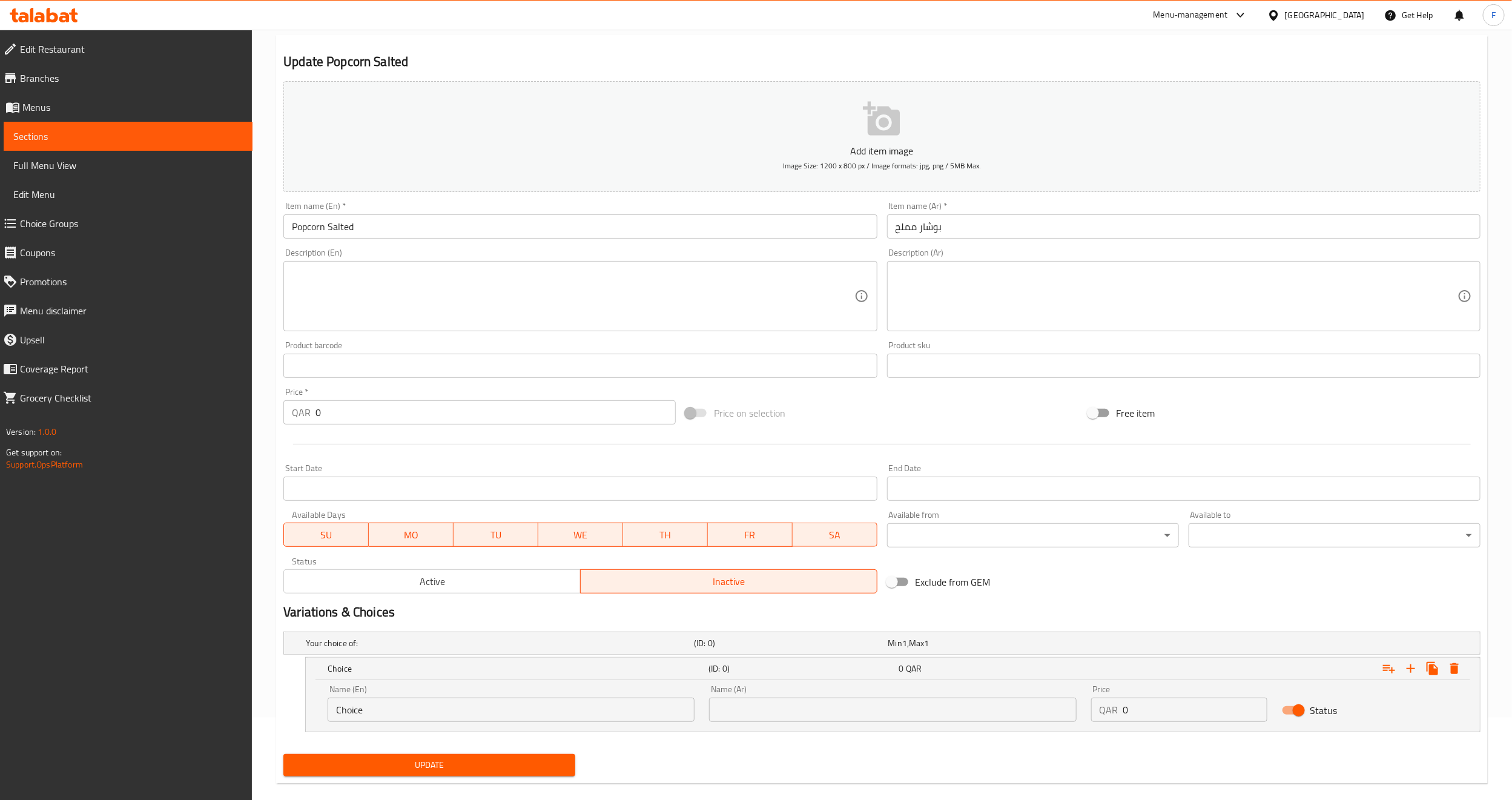
scroll to position [101, 0]
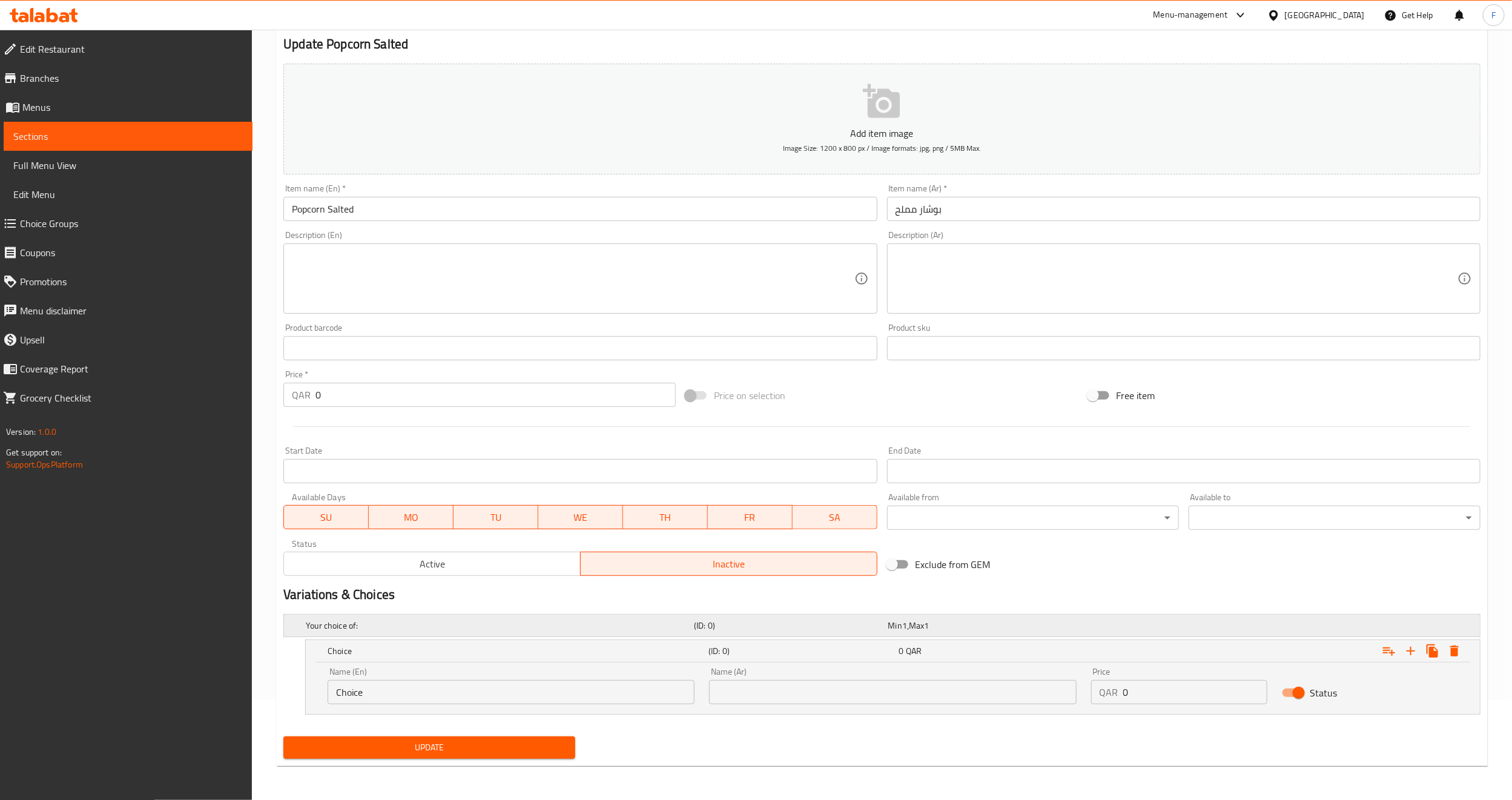
click at [442, 620] on h5 "Your choice of:" at bounding box center [497, 626] width 383 height 12
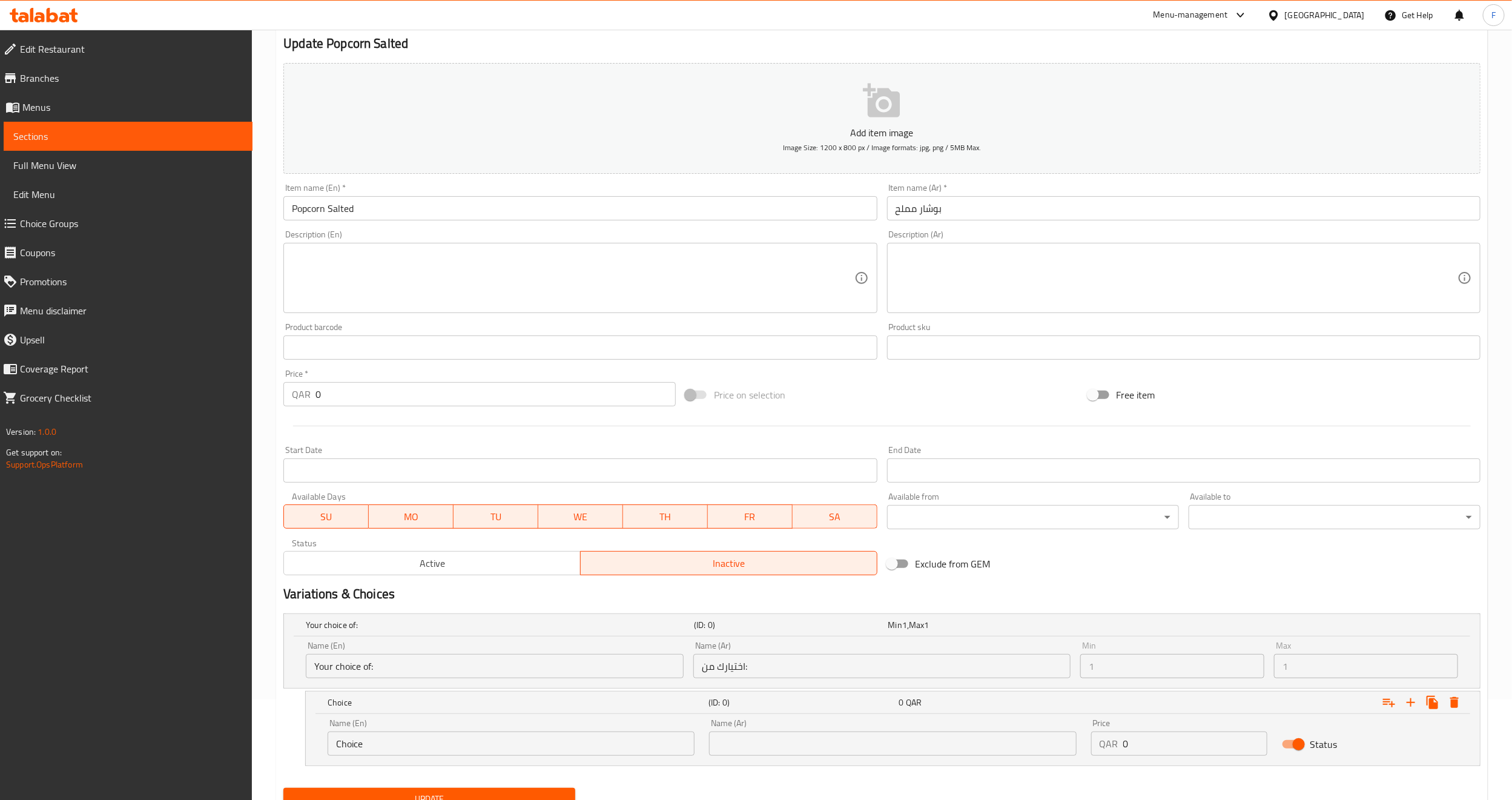
click at [424, 662] on input "Your choice of:" at bounding box center [495, 666] width 378 height 24
drag, startPoint x: 411, startPoint y: 662, endPoint x: 382, endPoint y: 666, distance: 29.3
click at [410, 662] on input "Your choice of:" at bounding box center [495, 666] width 378 height 24
drag, startPoint x: 377, startPoint y: 666, endPoint x: 218, endPoint y: 673, distance: 159.2
click at [218, 673] on div "Edit Restaurant Branches Menus Sections Full Menu View Edit Menu Choice Groups …" at bounding box center [756, 390] width 1512 height 922
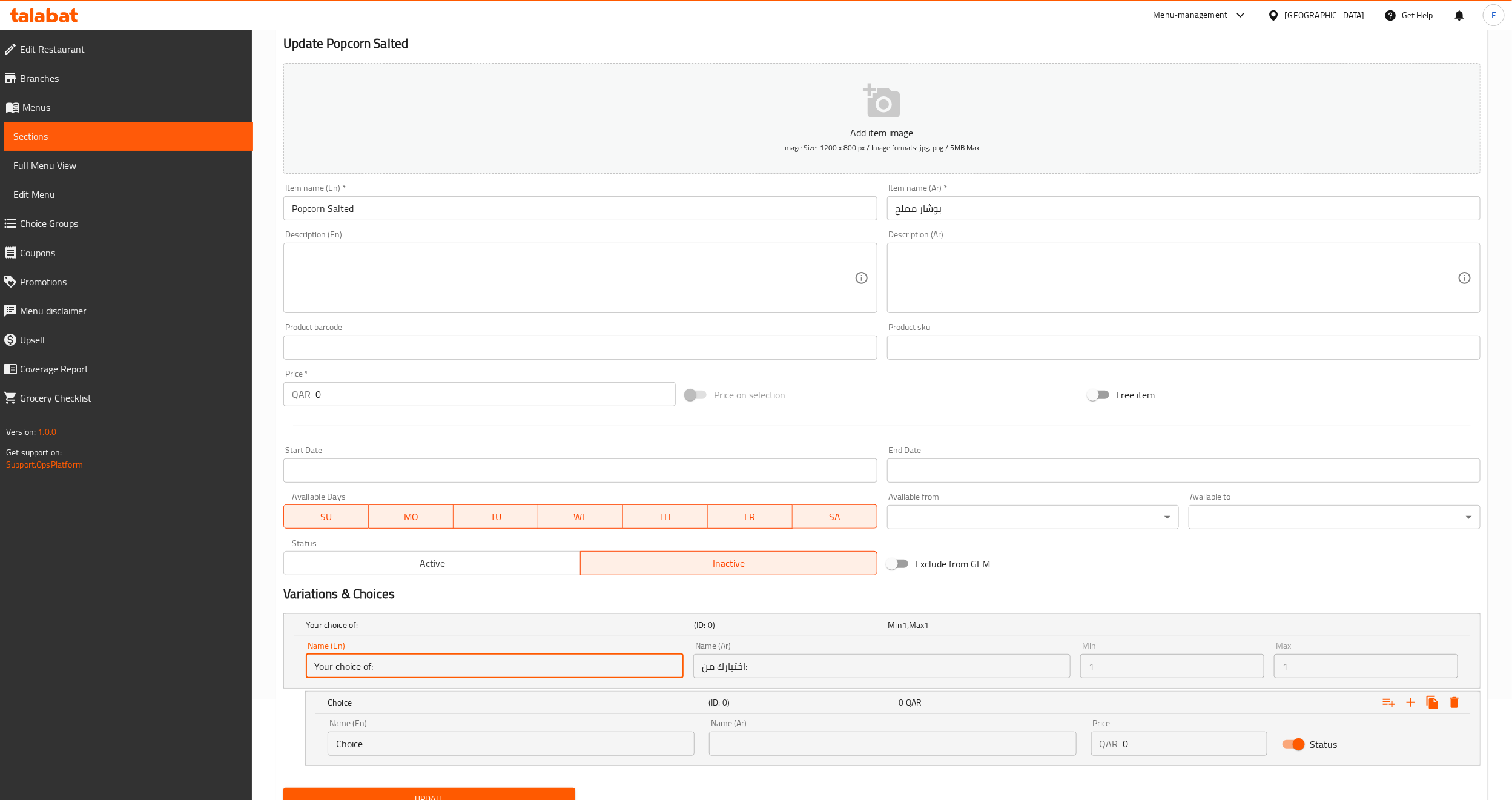
click at [826, 657] on input "اختيارك من:" at bounding box center [883, 666] width 378 height 24
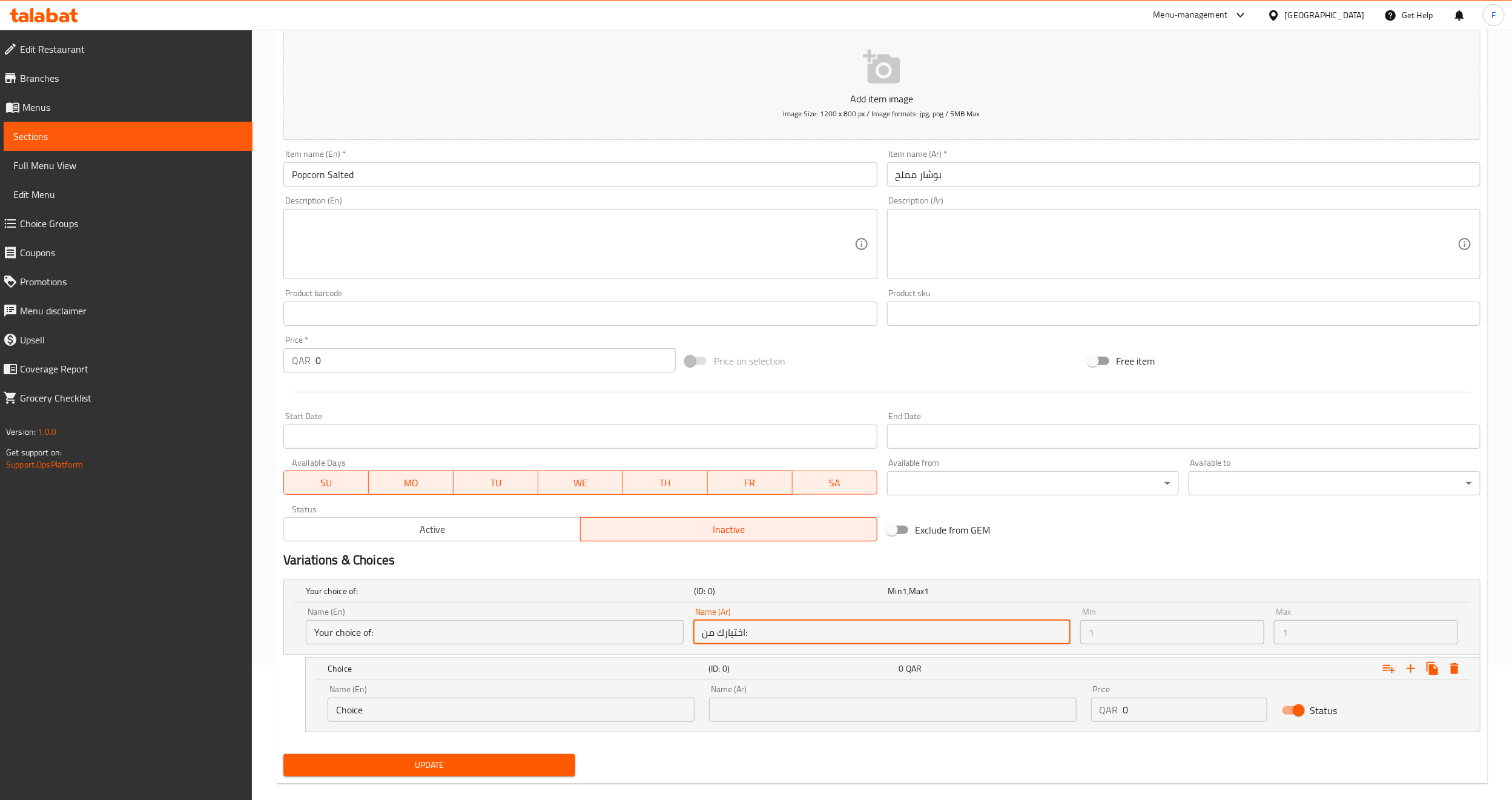
scroll to position [153, 0]
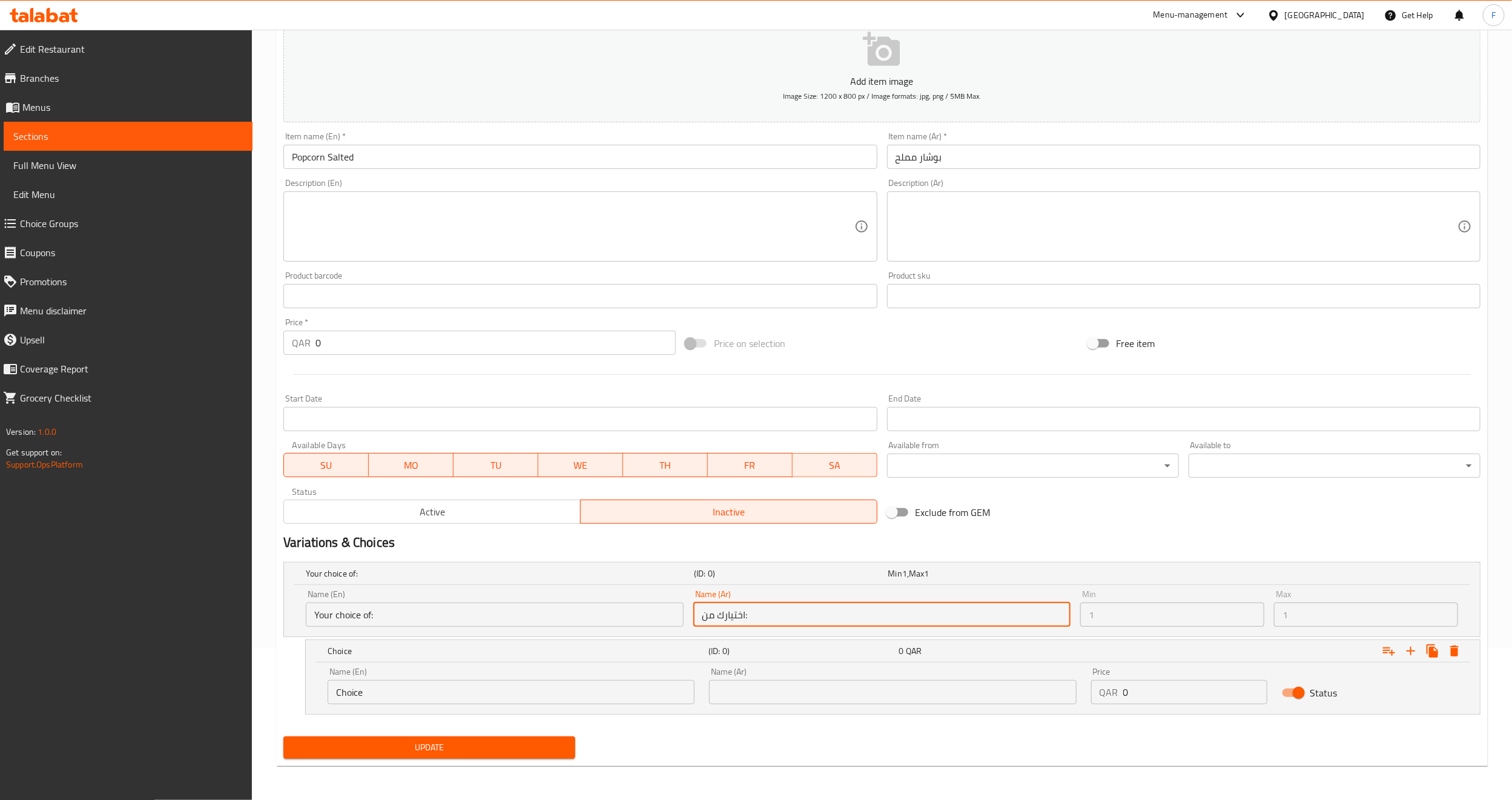
click at [433, 702] on input "Choice" at bounding box center [511, 692] width 367 height 24
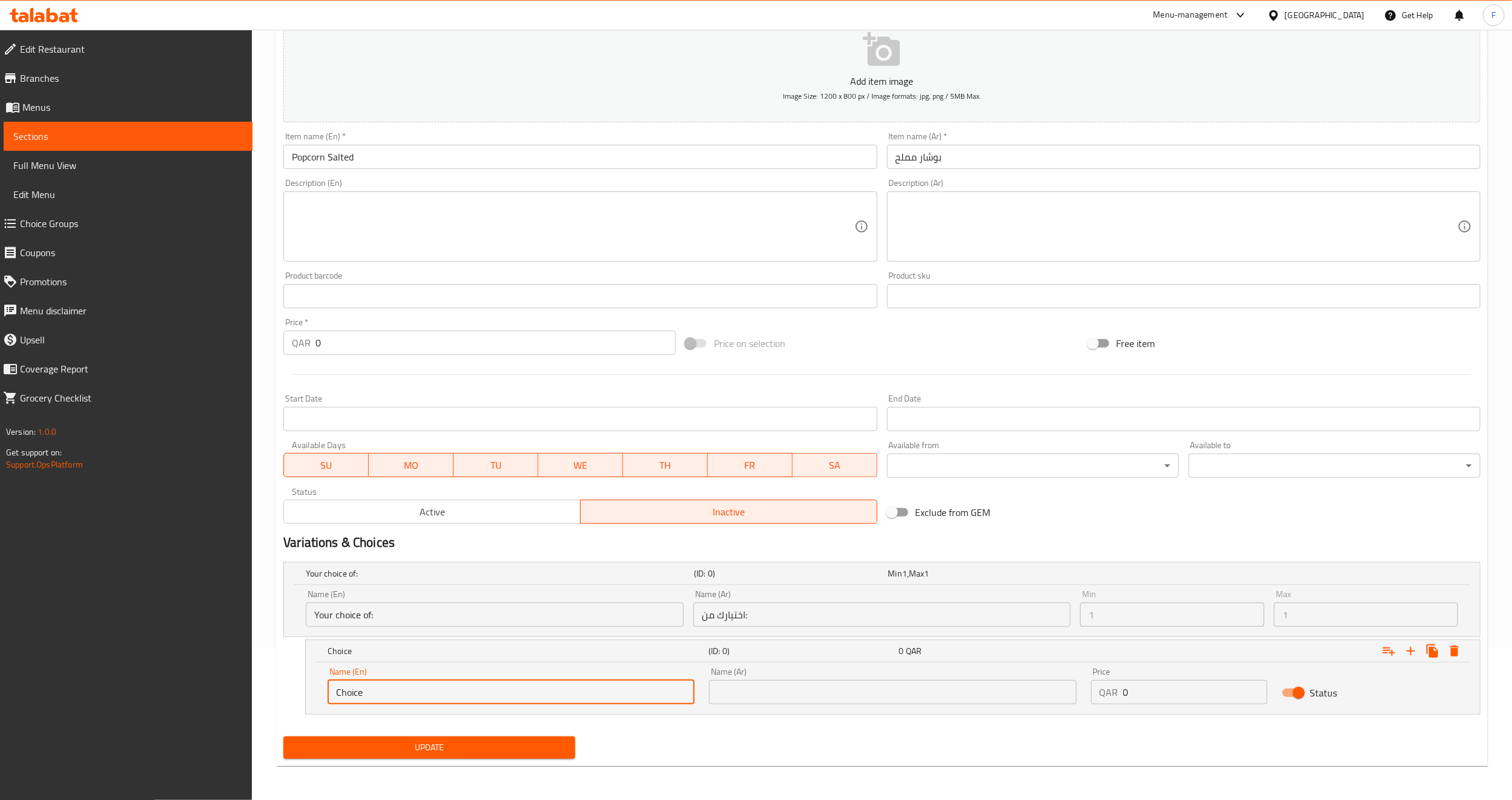
drag, startPoint x: 380, startPoint y: 691, endPoint x: 248, endPoint y: 693, distance: 132.0
click at [248, 693] on div "Edit Restaurant Branches Menus Sections Full Menu View Edit Menu Choice Groups …" at bounding box center [756, 339] width 1512 height 922
type input "1 Liter"
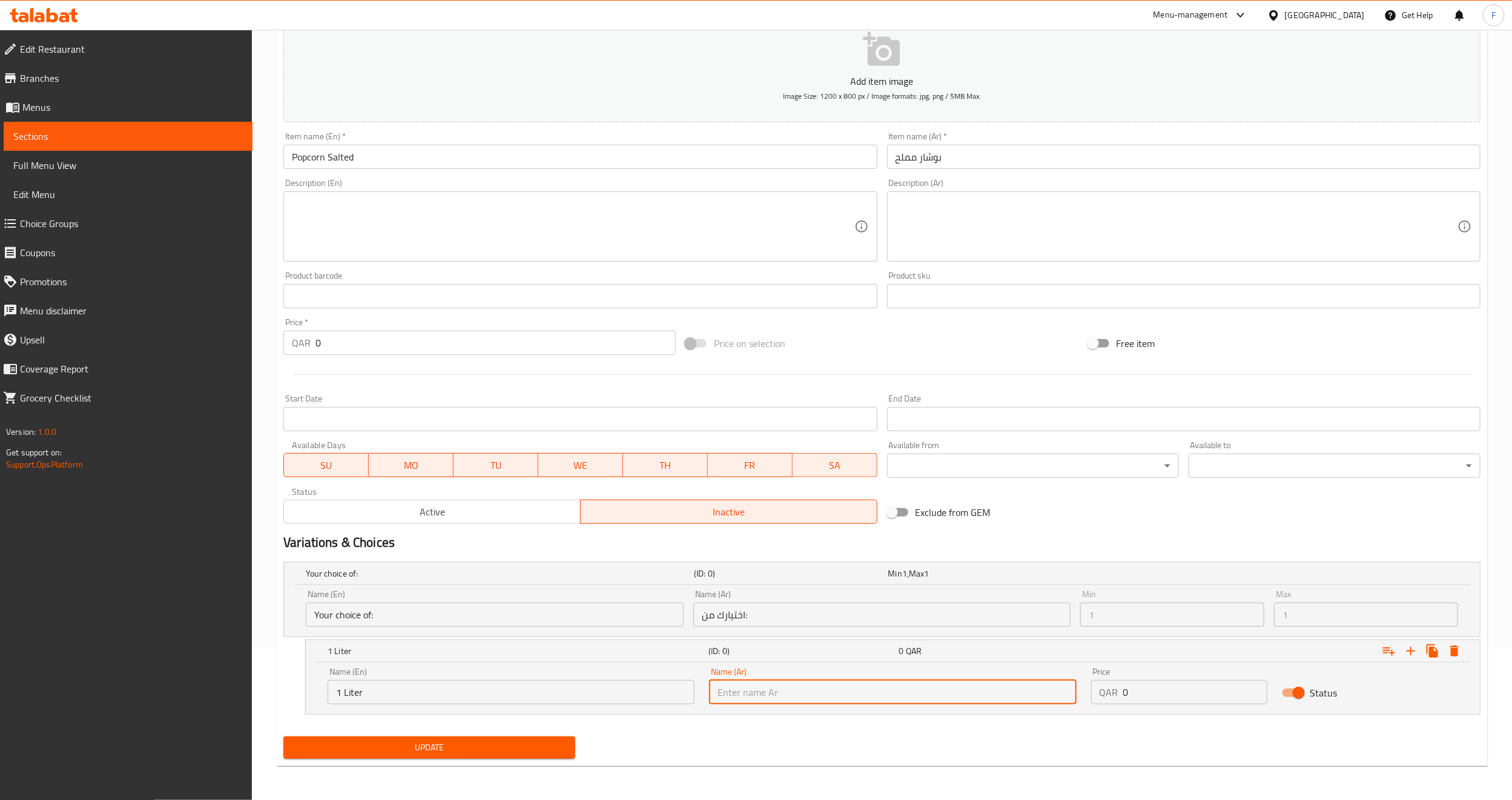
click at [768, 688] on input "text" at bounding box center [893, 692] width 367 height 24
type input "1 لتر"
click at [1187, 691] on input "0" at bounding box center [1195, 692] width 144 height 24
type input "18"
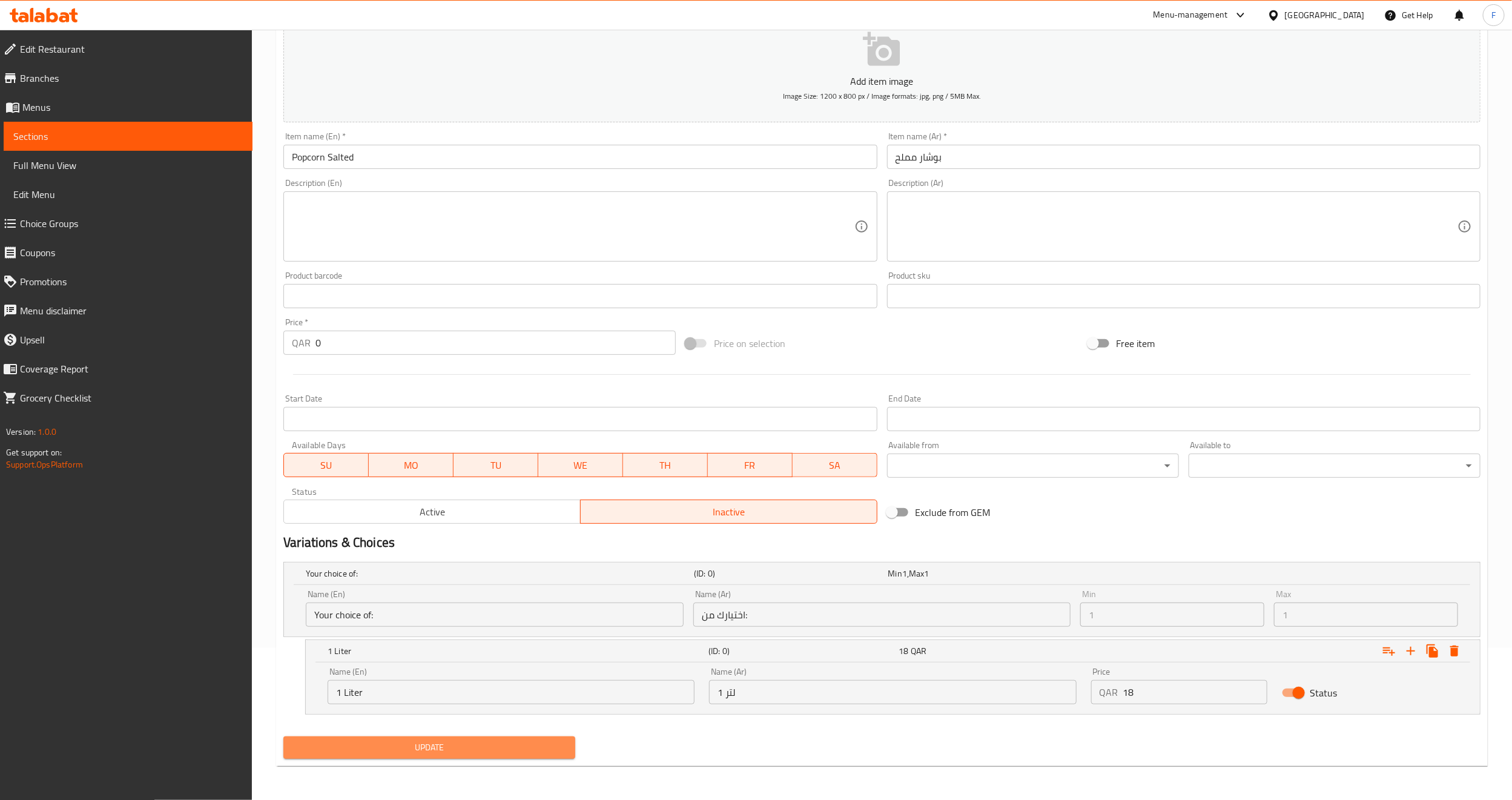
click at [565, 749] on span "Update" at bounding box center [429, 748] width 272 height 15
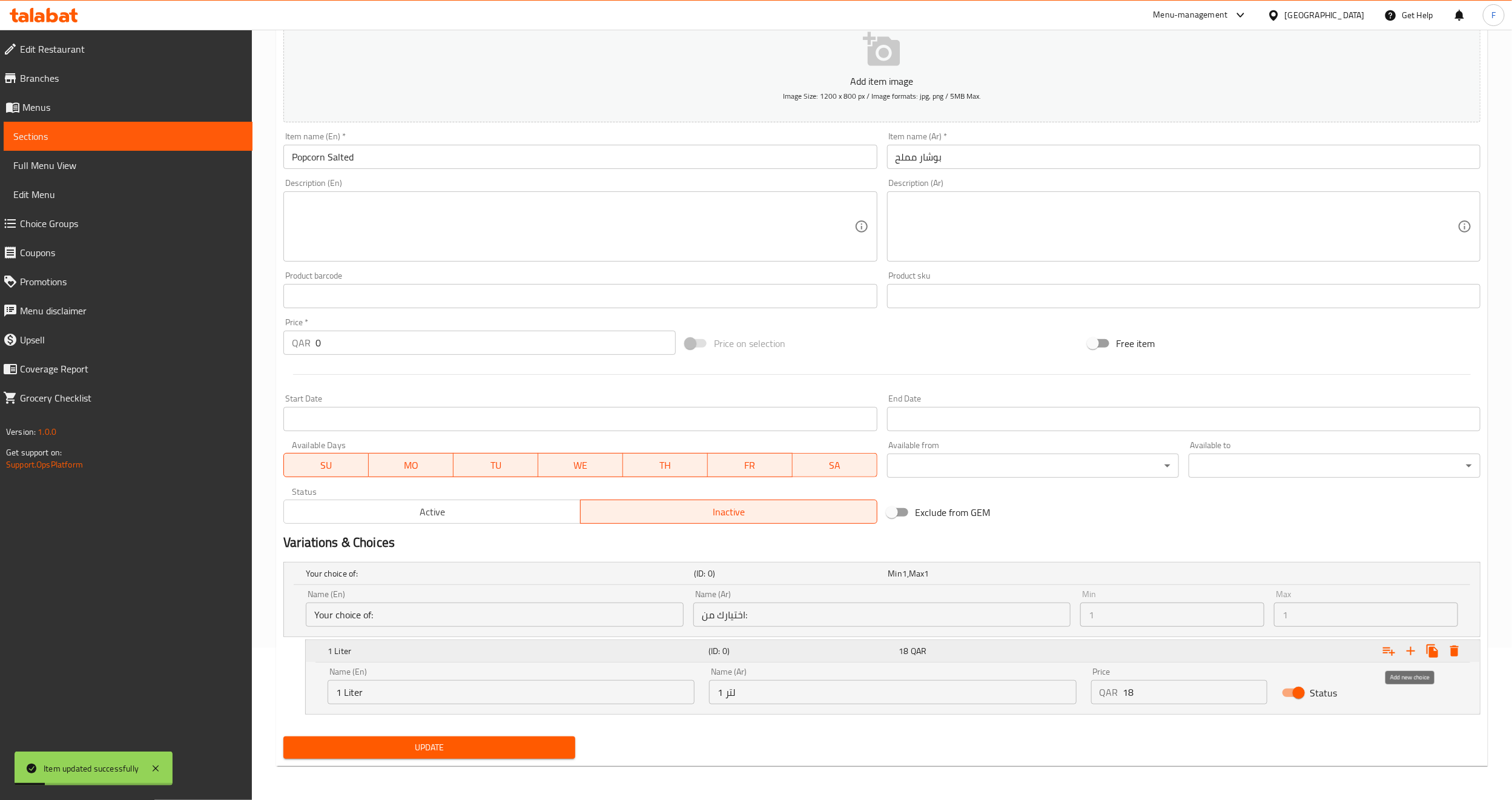
click at [1406, 651] on icon "Expand" at bounding box center [1411, 651] width 14 height 14
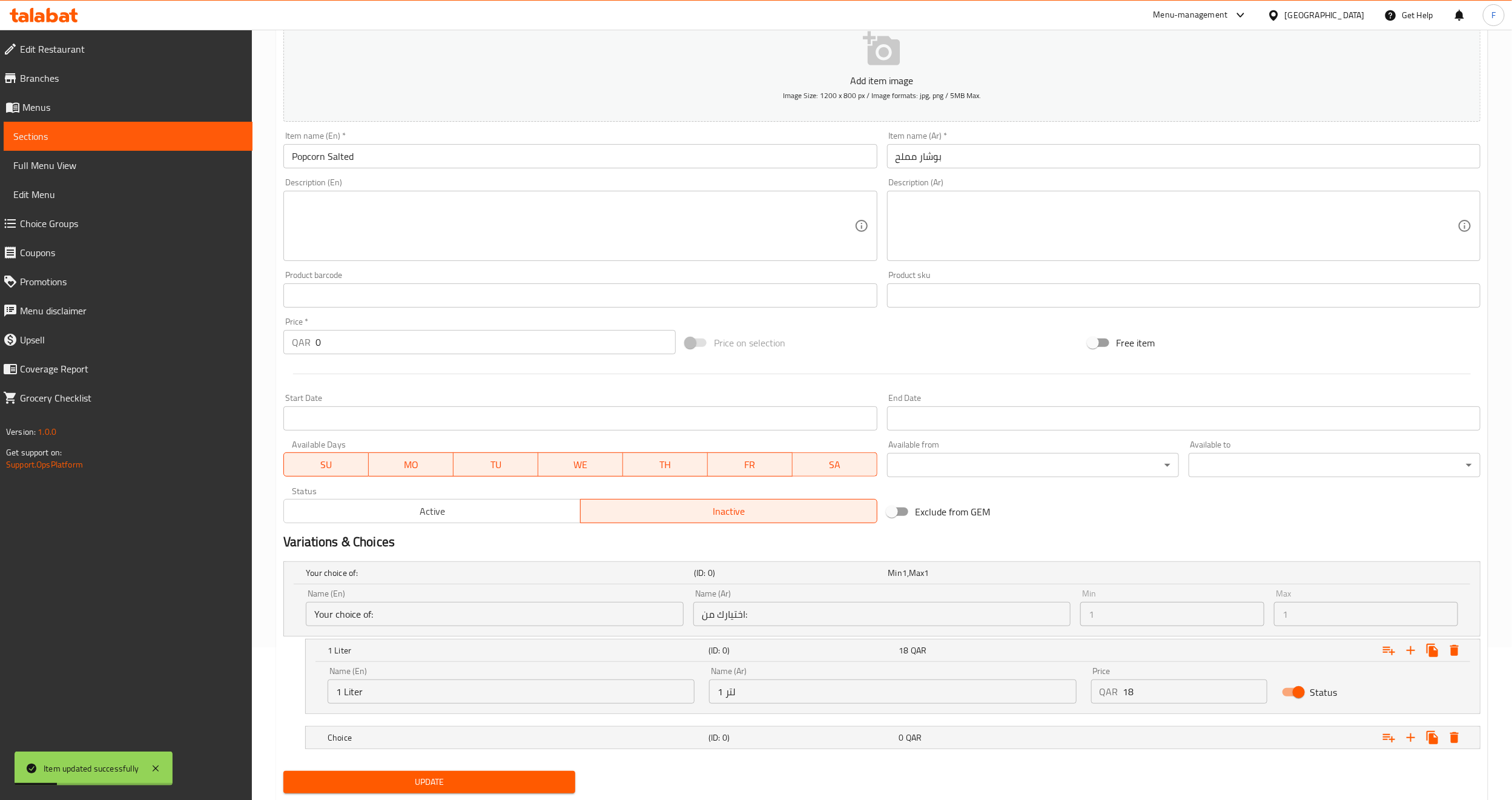
scroll to position [188, 0]
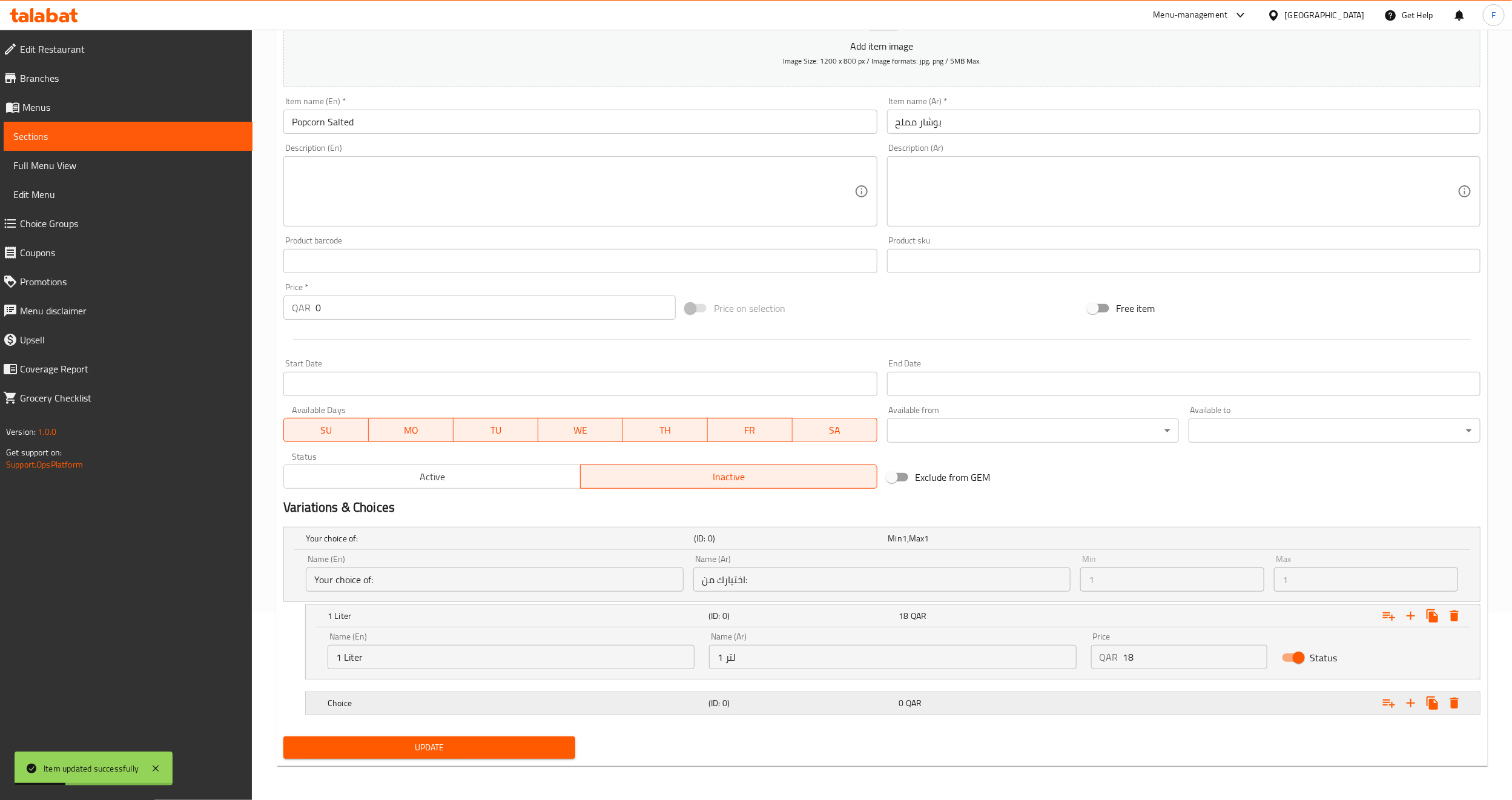
click at [340, 699] on h5 "Choice" at bounding box center [516, 704] width 376 height 12
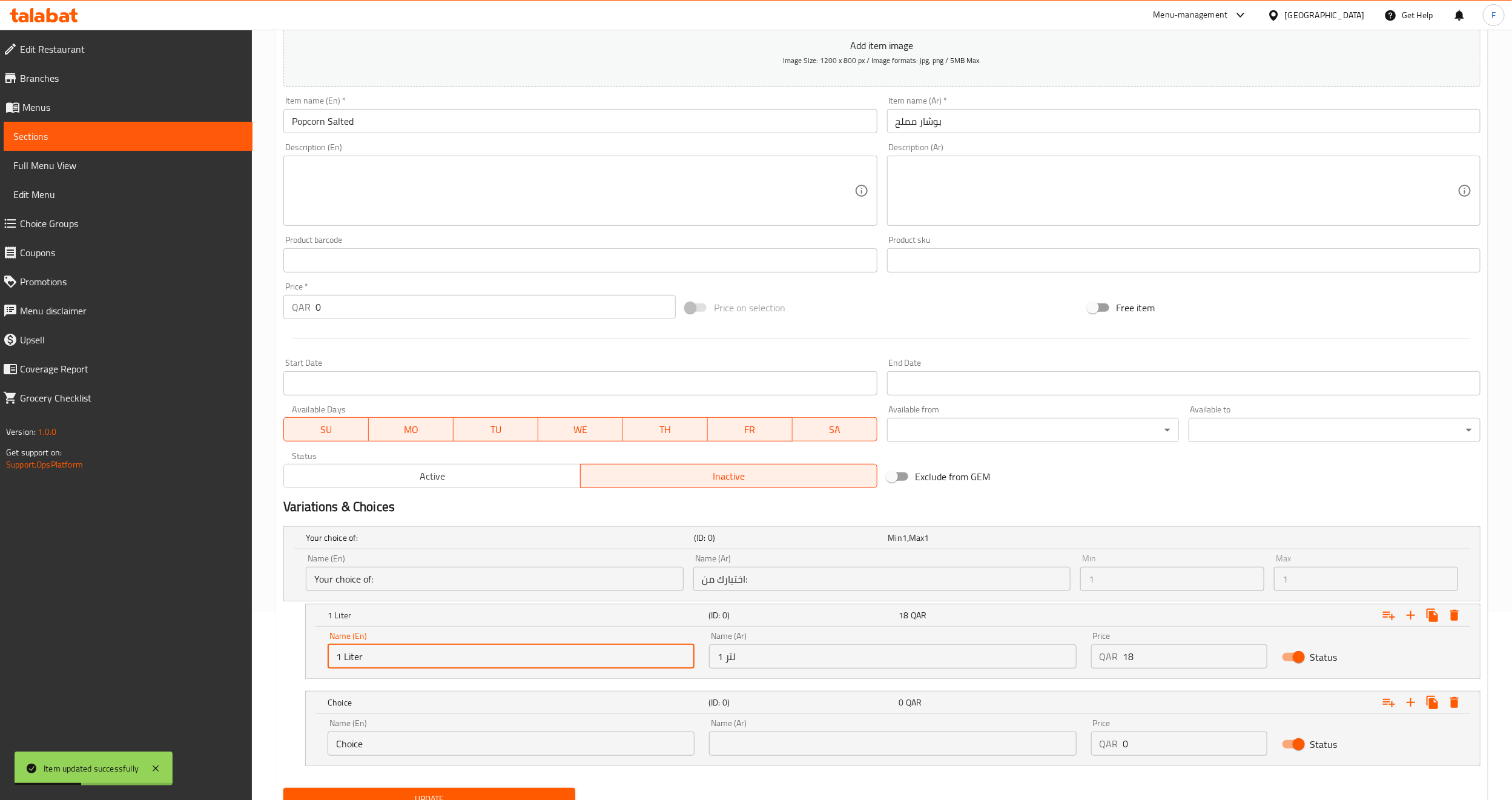
drag, startPoint x: 365, startPoint y: 658, endPoint x: 153, endPoint y: 667, distance: 212.2
click at [153, 667] on div "Edit Restaurant Branches Menus Sections Full Menu View Edit Menu Choice Groups …" at bounding box center [756, 347] width 1512 height 1010
click at [351, 745] on input "Choice" at bounding box center [511, 743] width 367 height 24
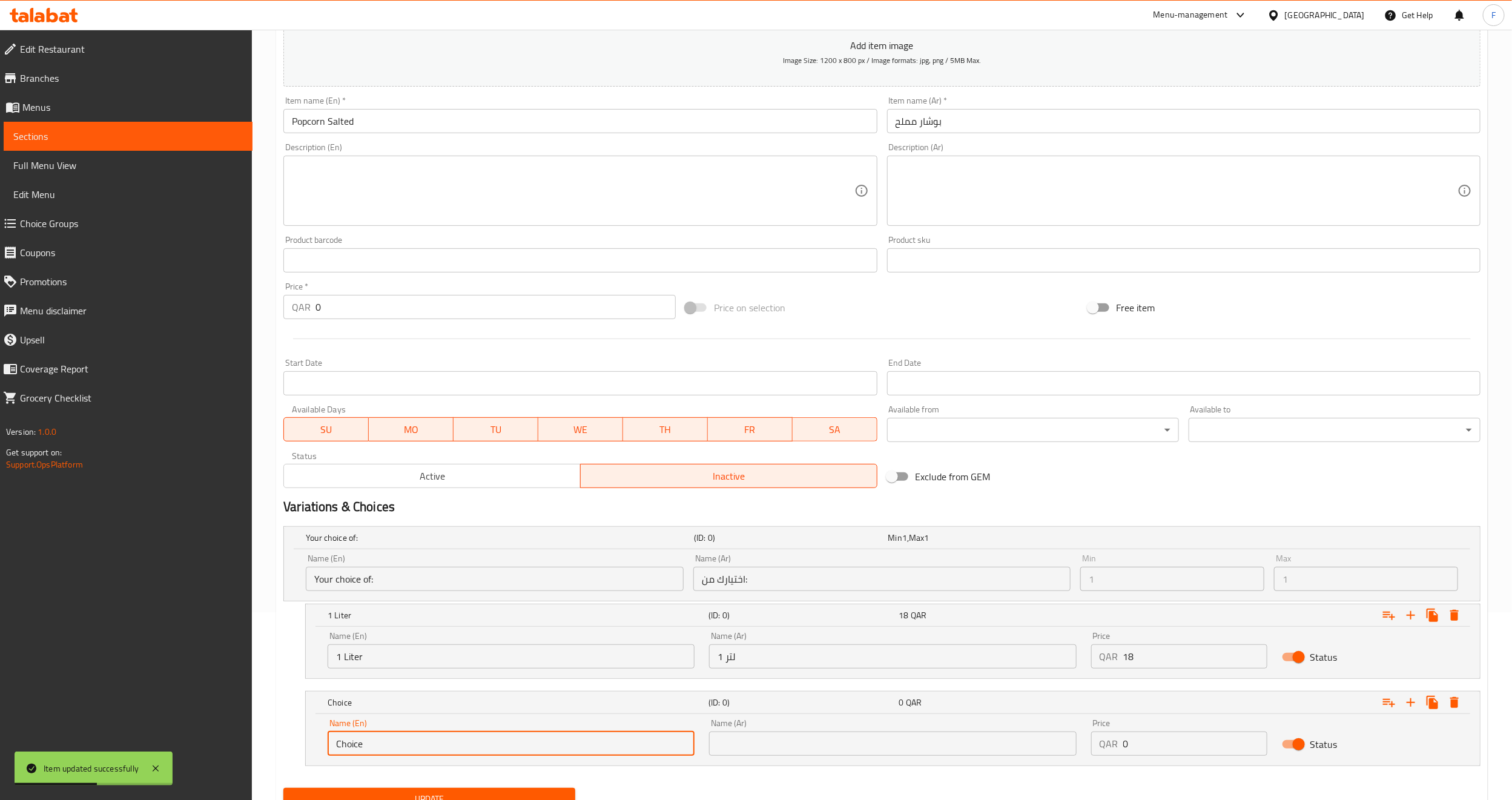
click at [351, 745] on input "Choice" at bounding box center [511, 743] width 367 height 24
paste input "1 Liter"
type input "1 Liter"
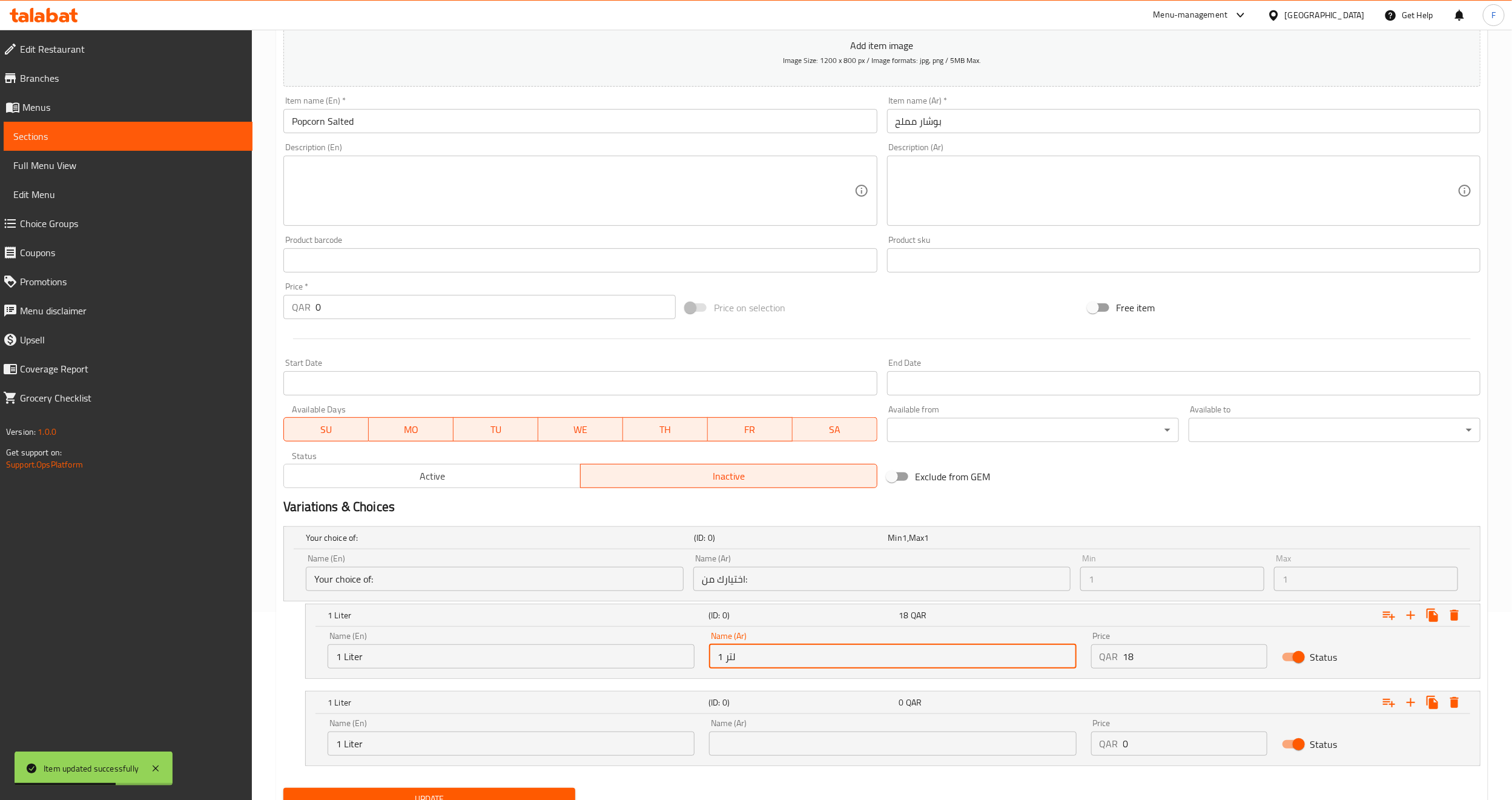
click at [727, 658] on input "1 لتر" at bounding box center [893, 656] width 367 height 24
click at [738, 747] on input "text" at bounding box center [893, 743] width 367 height 24
paste input "1 لتر"
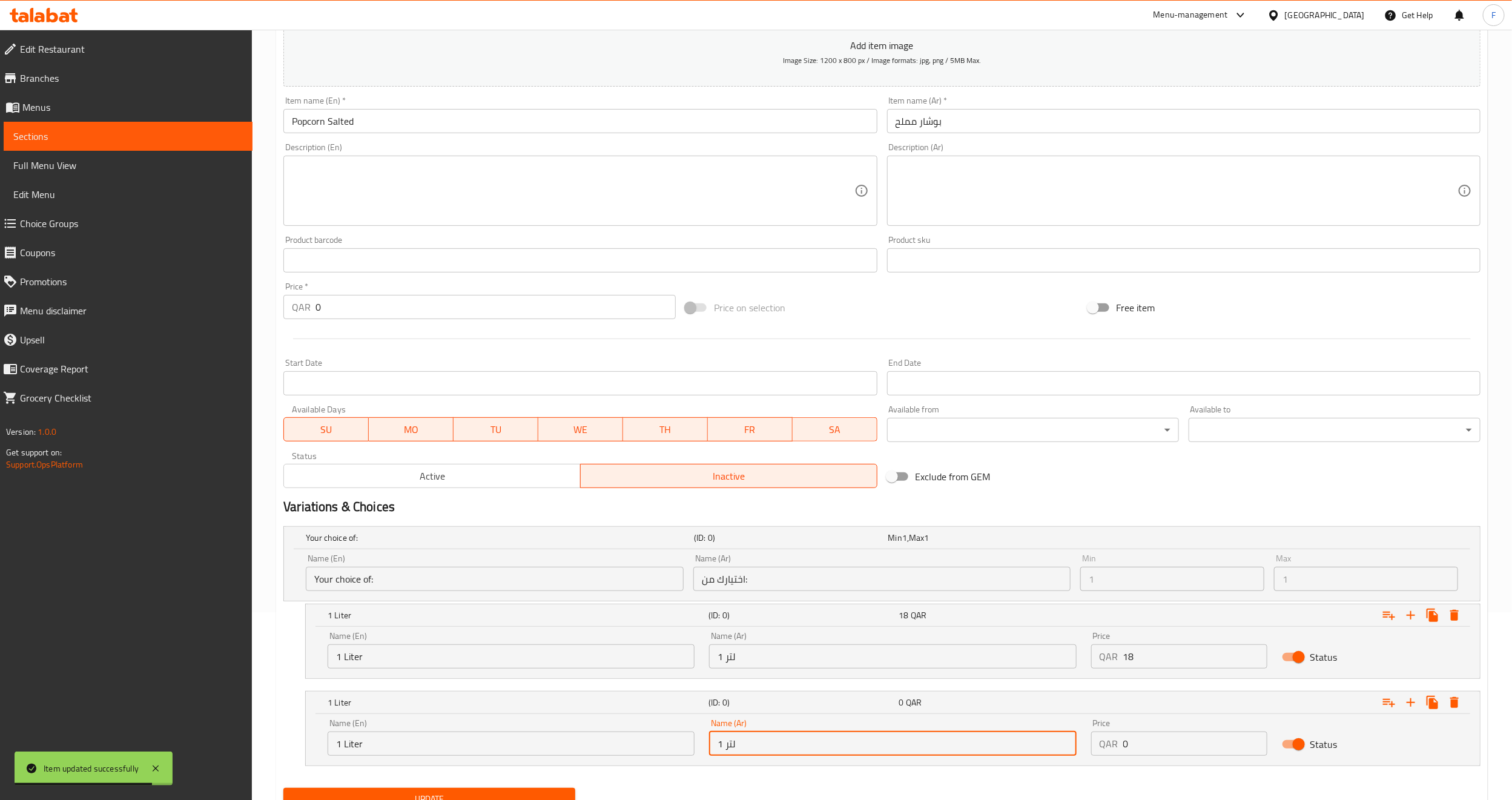
type input "1 لتر"
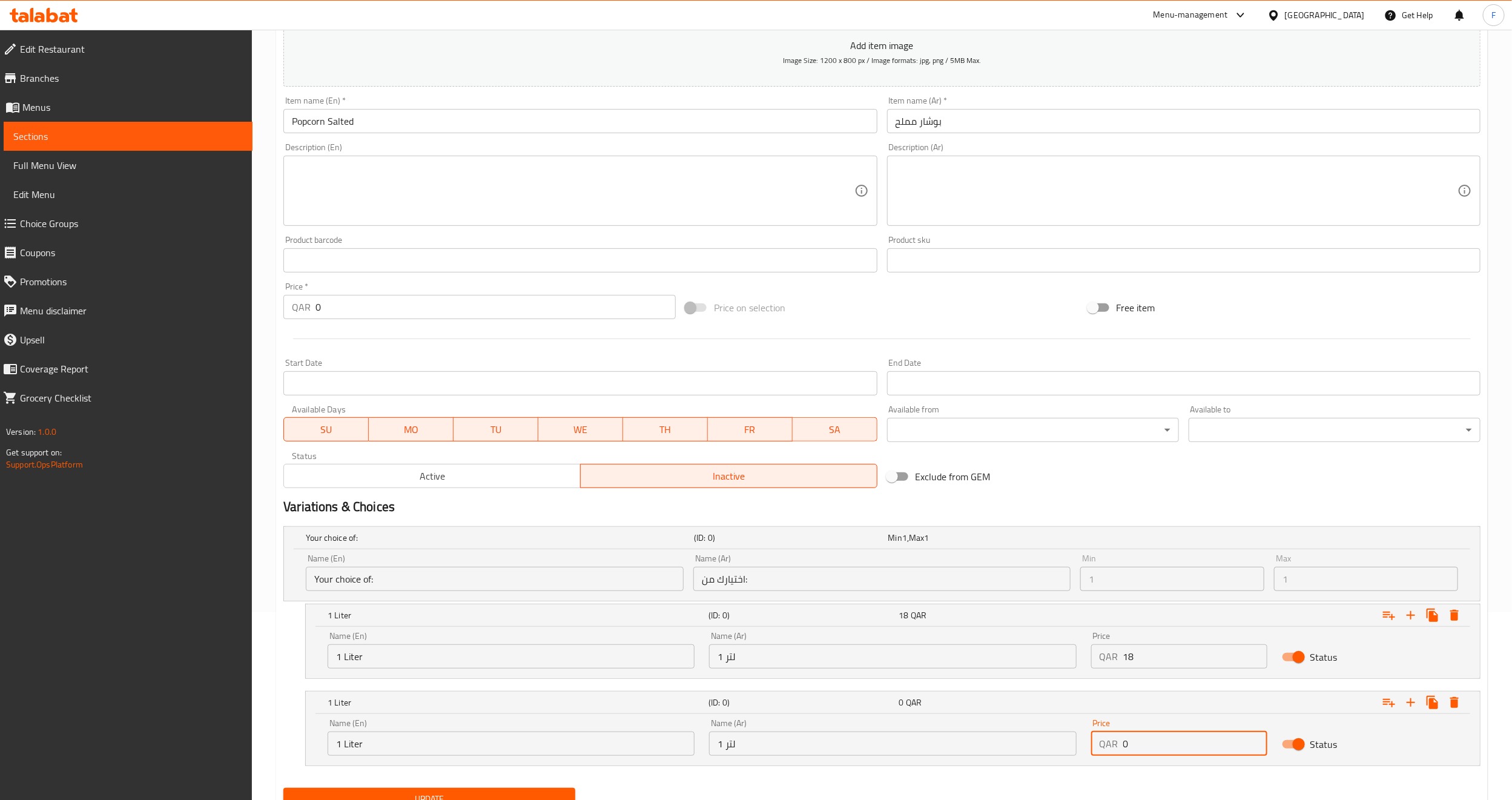
drag, startPoint x: 1137, startPoint y: 747, endPoint x: 1108, endPoint y: 747, distance: 29.0
click at [1108, 747] on div "QAR 0 Price" at bounding box center [1179, 743] width 177 height 24
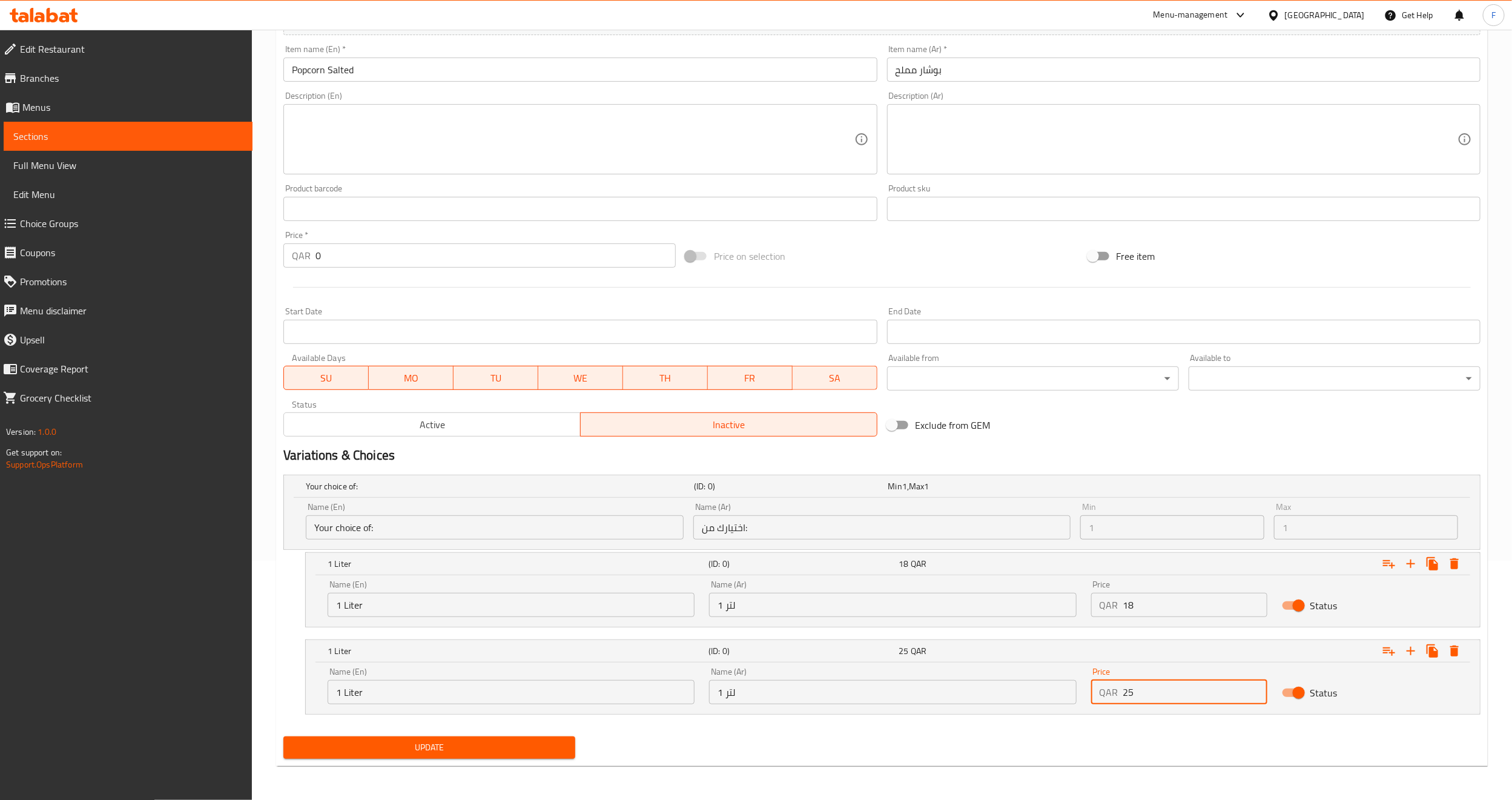
type input "25"
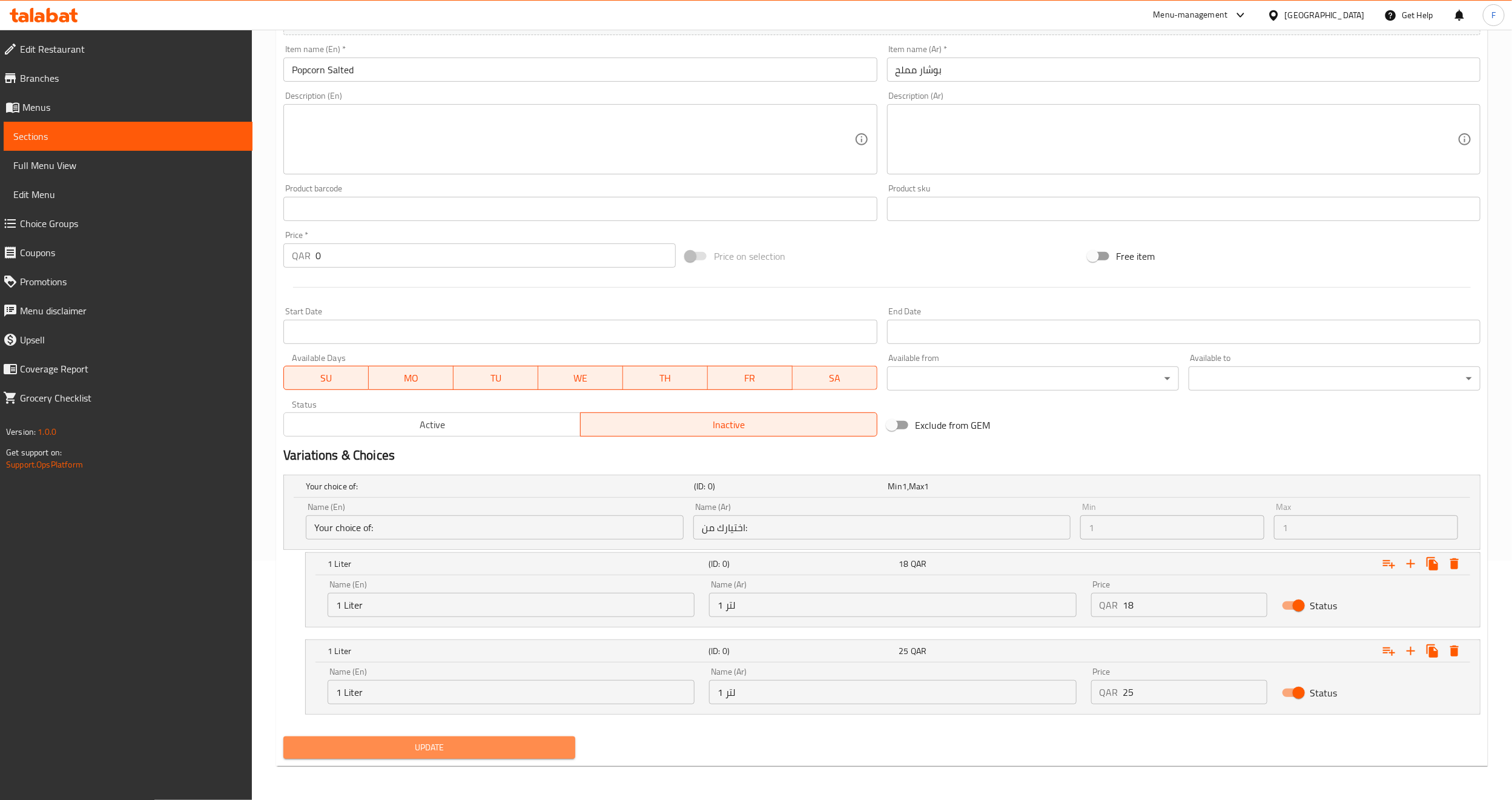
click at [439, 747] on span "Update" at bounding box center [429, 748] width 272 height 15
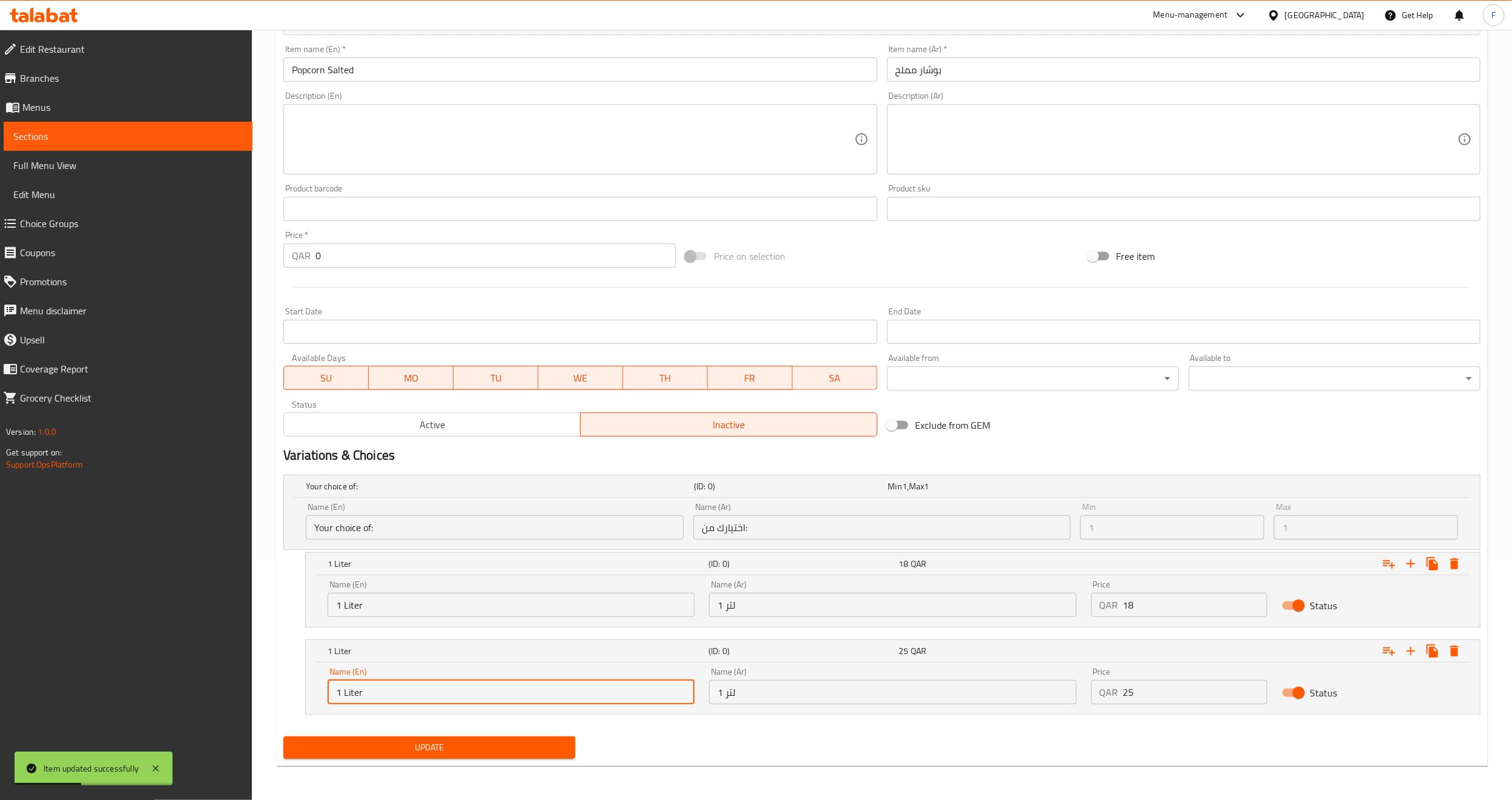
click at [342, 691] on input "1 Liter" at bounding box center [511, 692] width 367 height 24
type input "2 Liter"
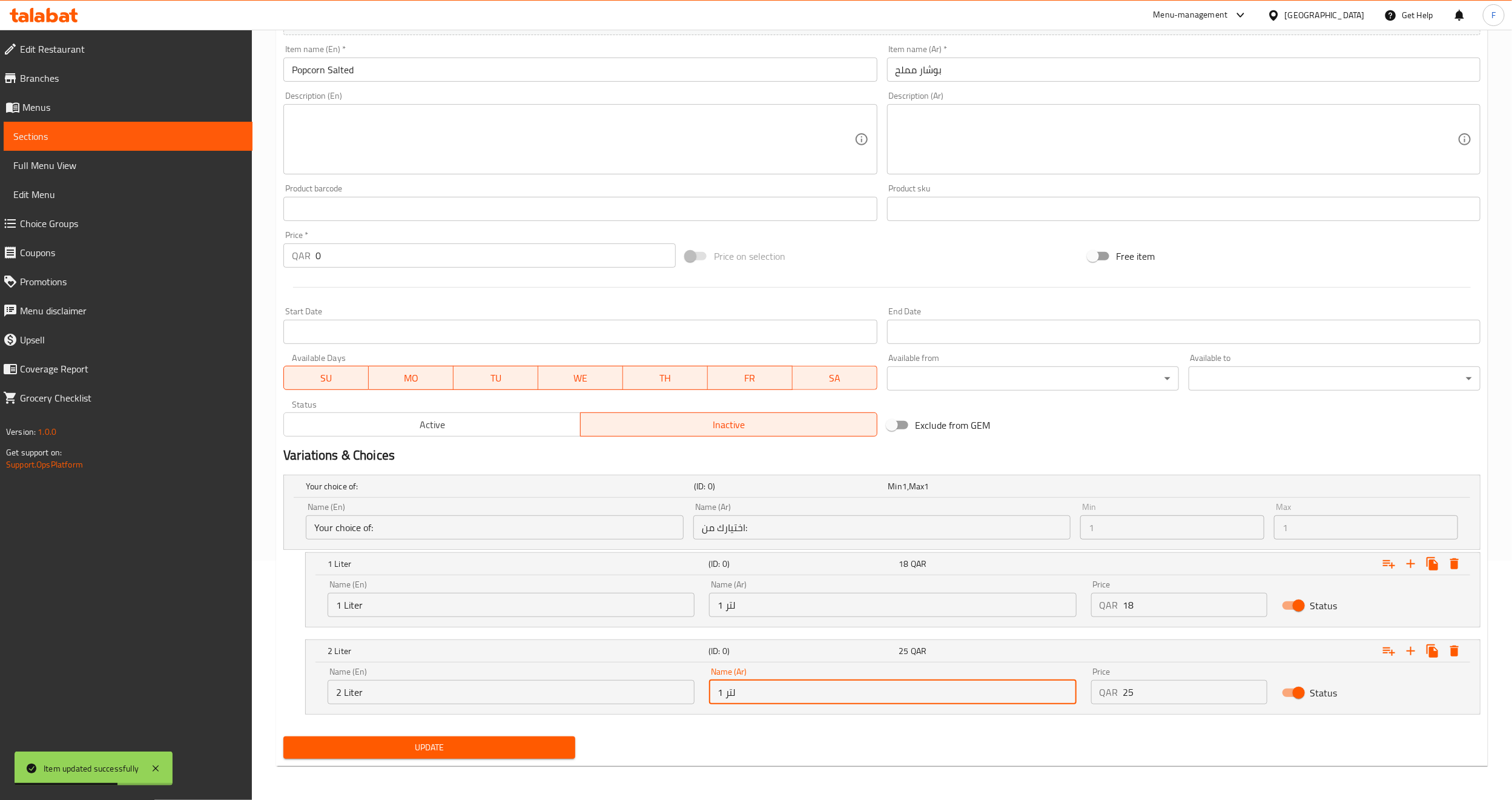
click at [721, 687] on input "1 لتر" at bounding box center [893, 692] width 367 height 24
type input "2 لتر"
click at [458, 746] on span "Update" at bounding box center [429, 748] width 272 height 15
click at [1412, 649] on icon "Expand" at bounding box center [1411, 651] width 14 height 14
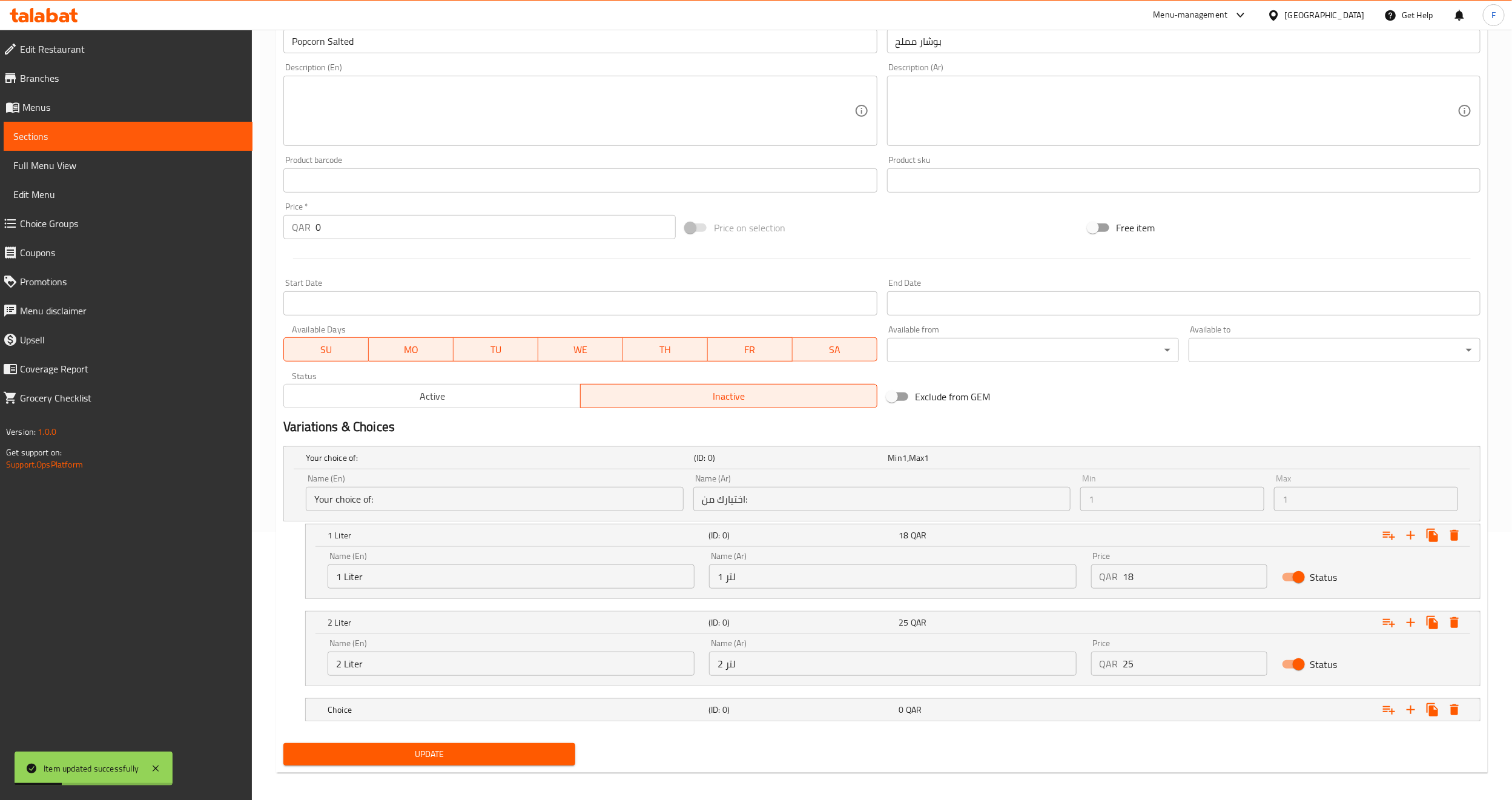
scroll to position [276, 0]
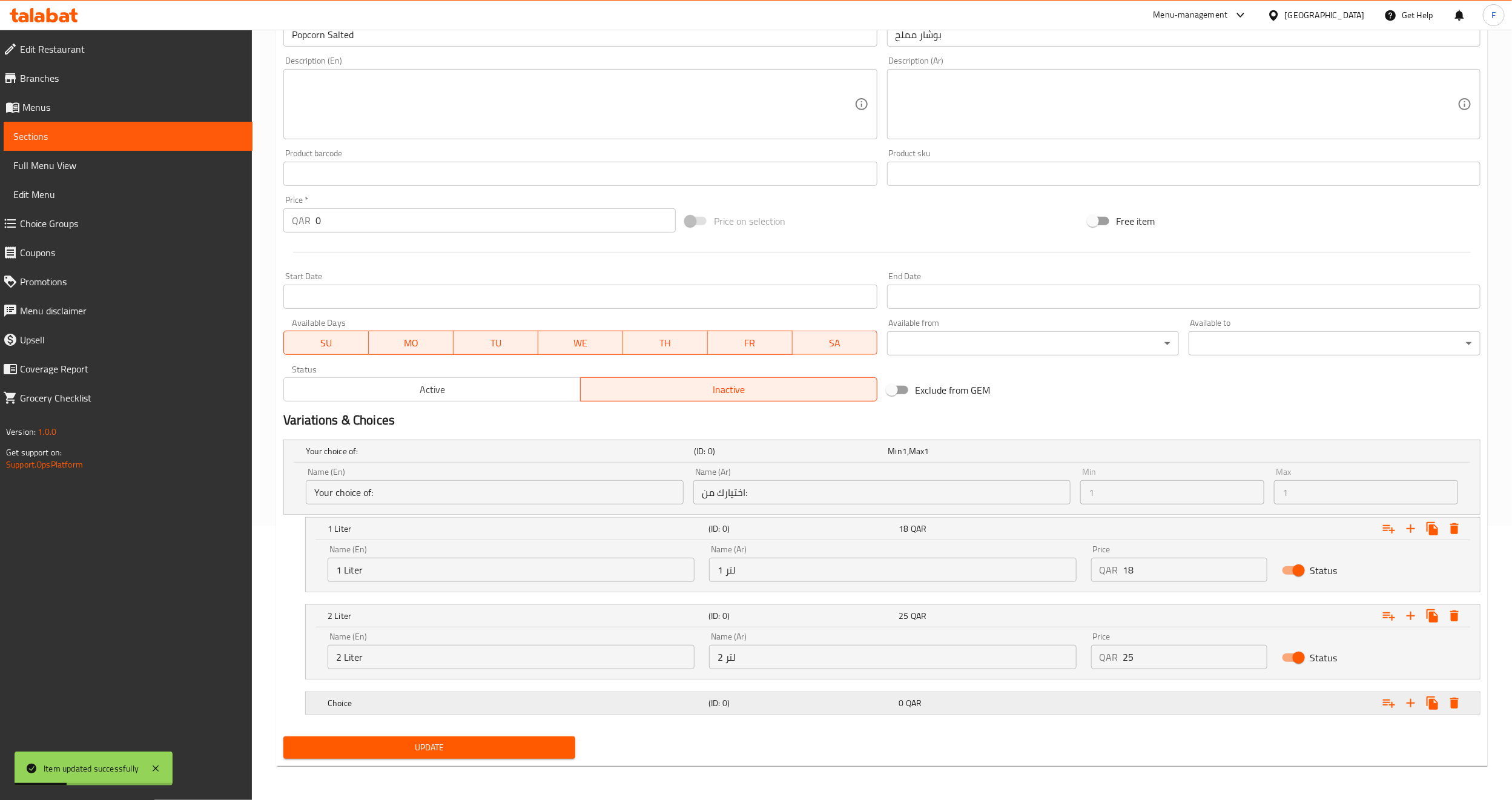
click at [424, 698] on h5 "Choice" at bounding box center [516, 704] width 376 height 12
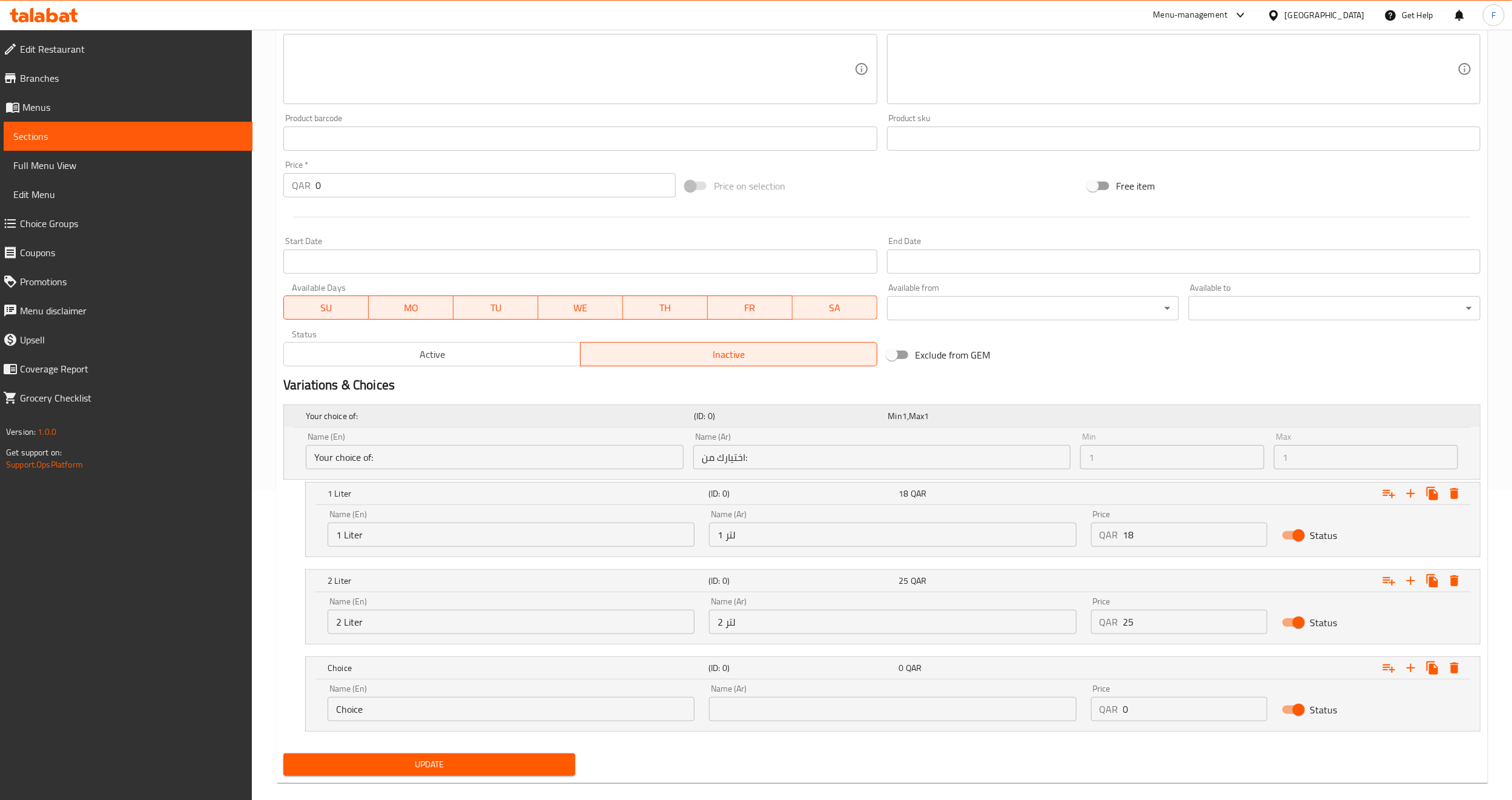
scroll to position [328, 0]
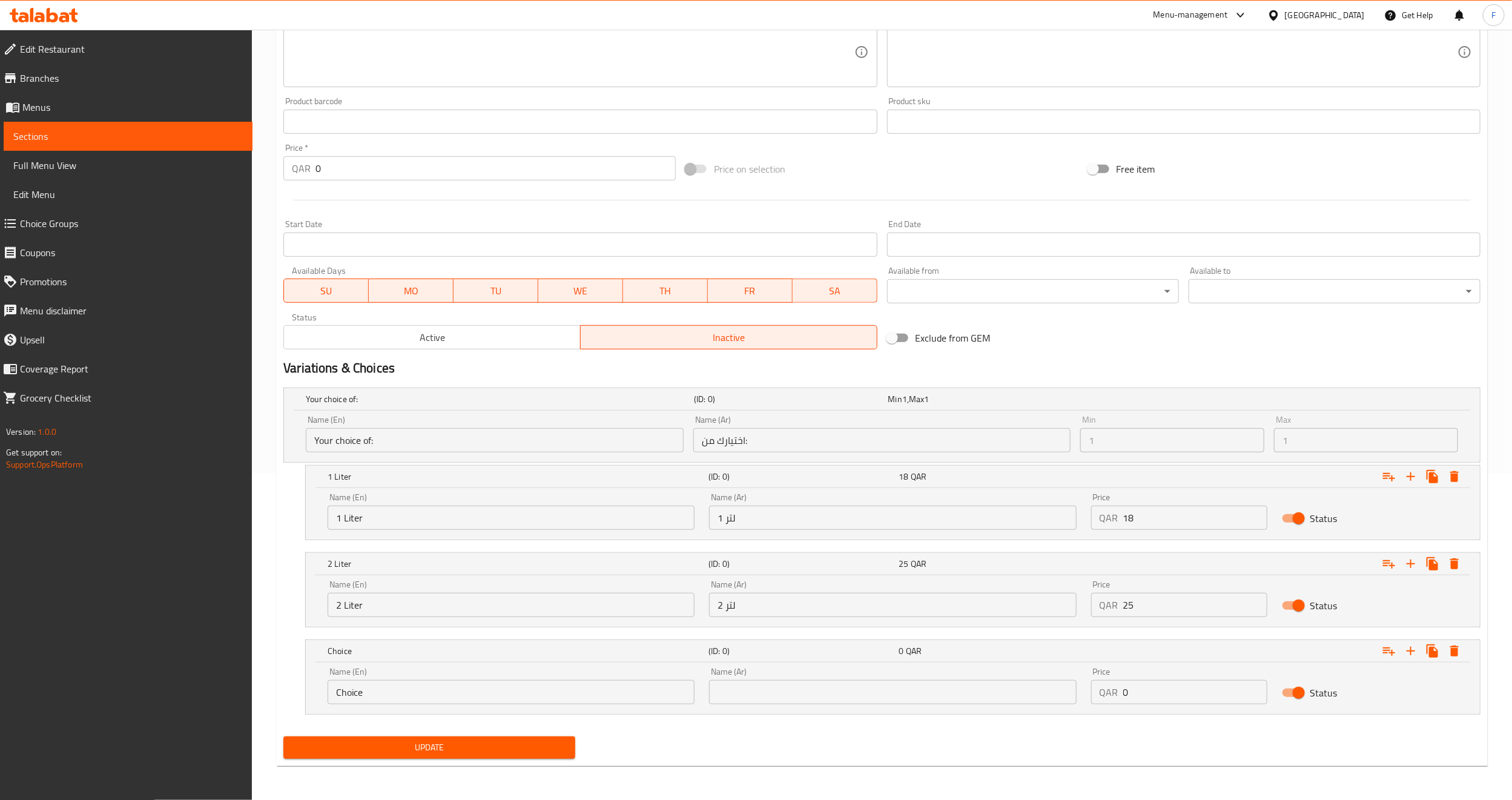
click at [360, 678] on div "Name (En) Choice Name (En)" at bounding box center [511, 686] width 367 height 37
click at [353, 685] on input "Choice" at bounding box center [511, 692] width 367 height 24
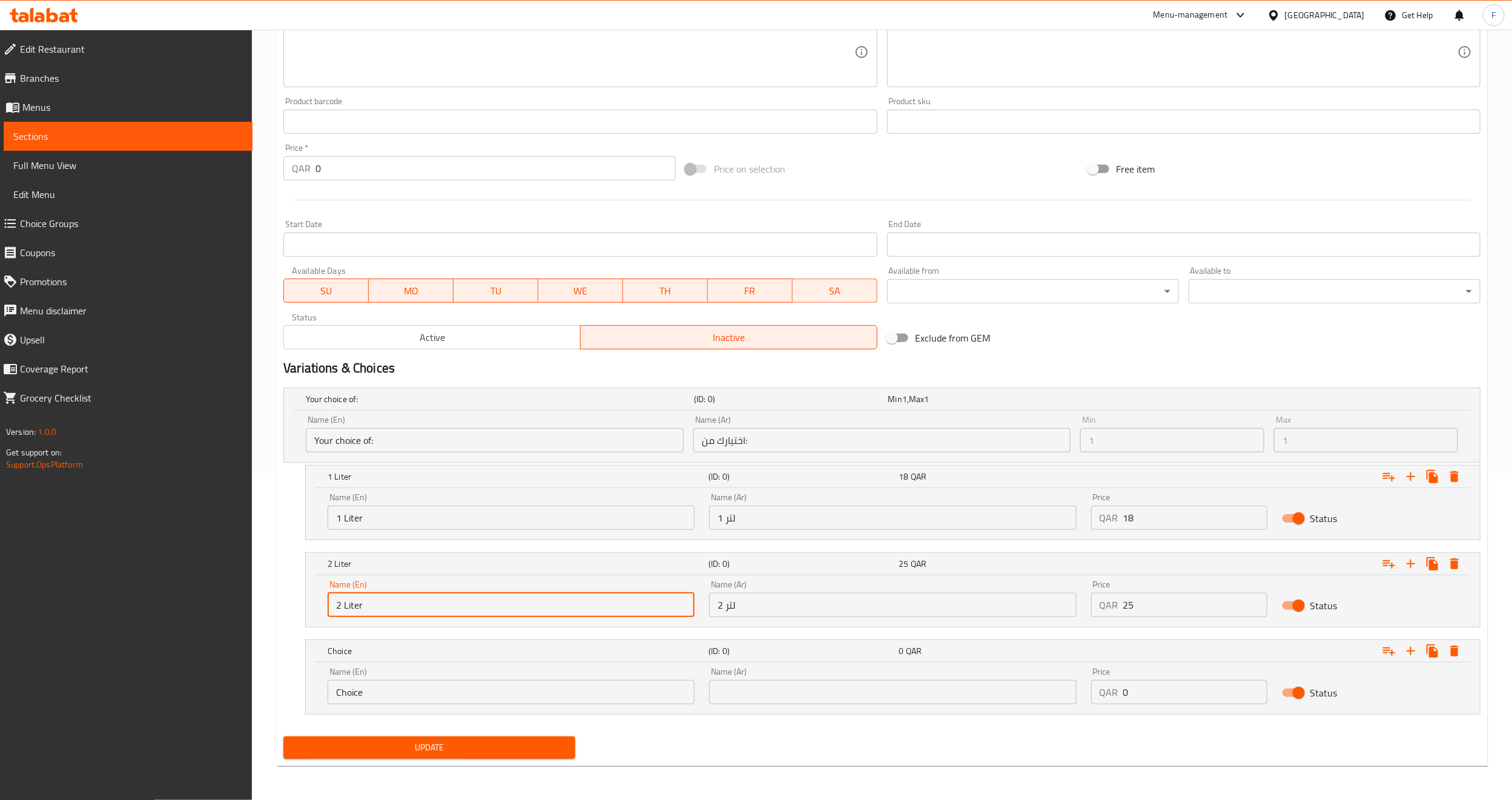
click at [347, 602] on input "2 Liter" at bounding box center [511, 605] width 367 height 24
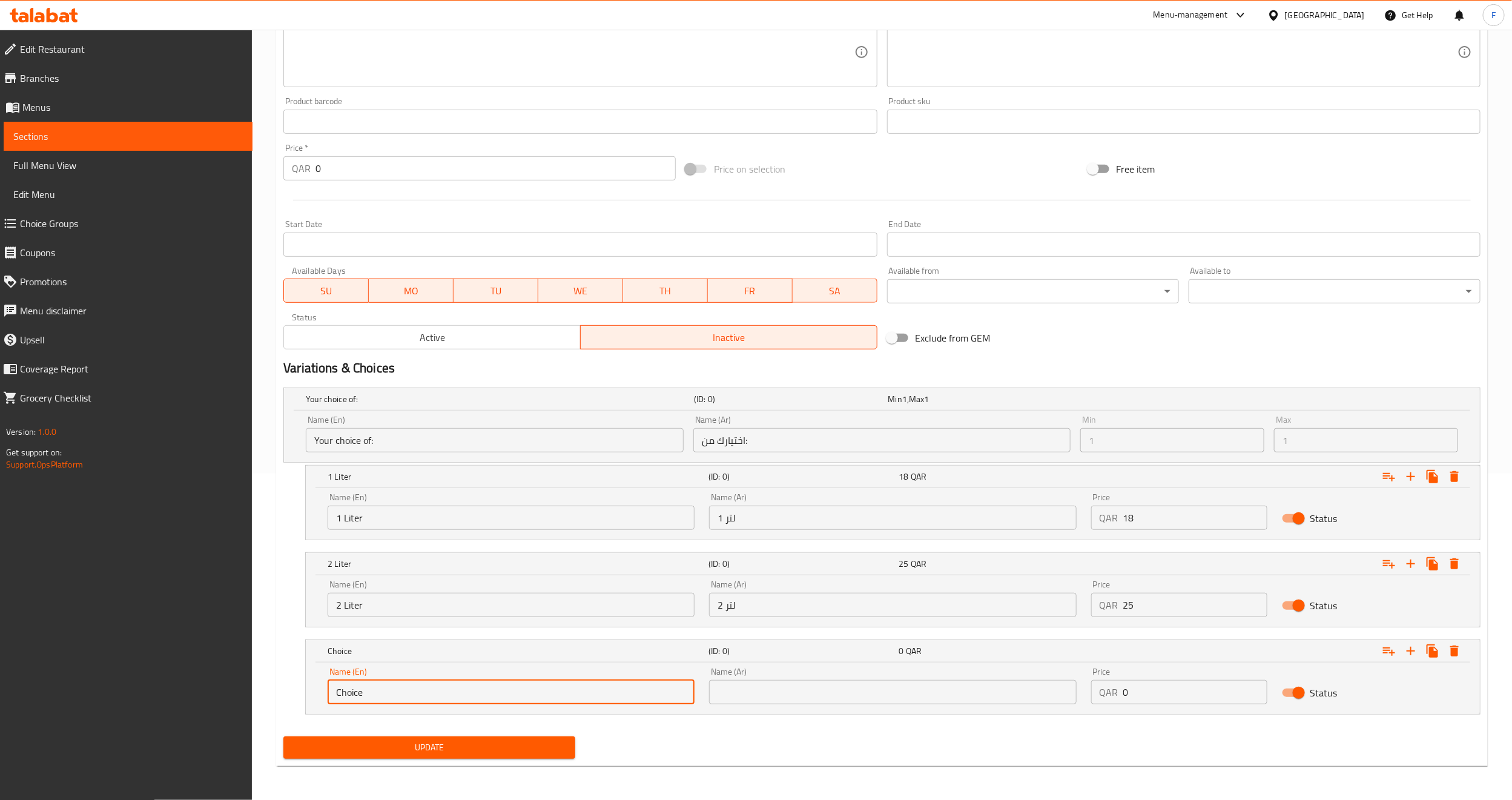
click at [352, 698] on input "Choice" at bounding box center [511, 692] width 367 height 24
paste input "2 Liter"
click at [335, 689] on input "2 Liter" at bounding box center [511, 692] width 367 height 24
type input "3.2 Liter"
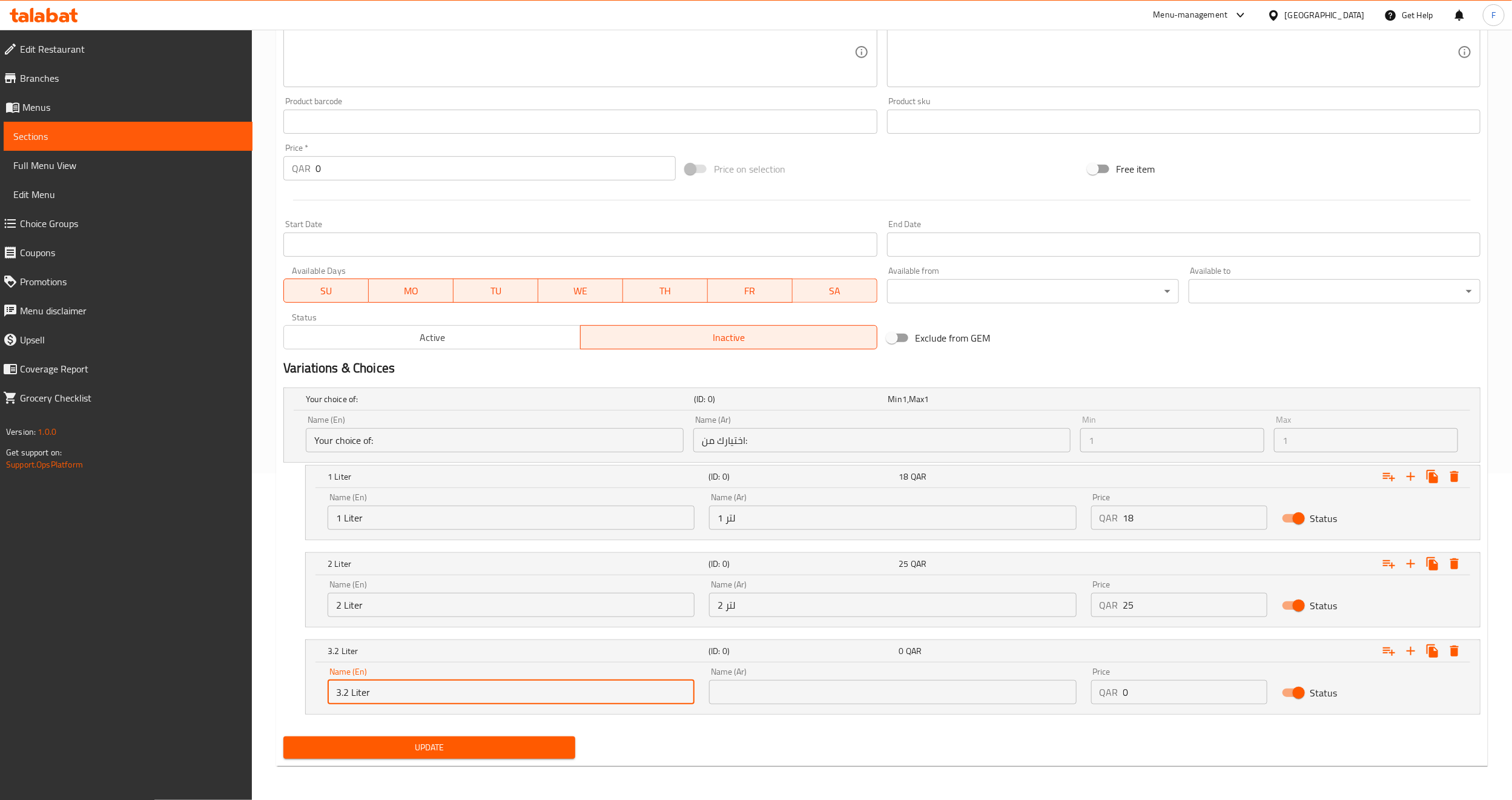
click at [820, 697] on input "text" at bounding box center [893, 692] width 367 height 24
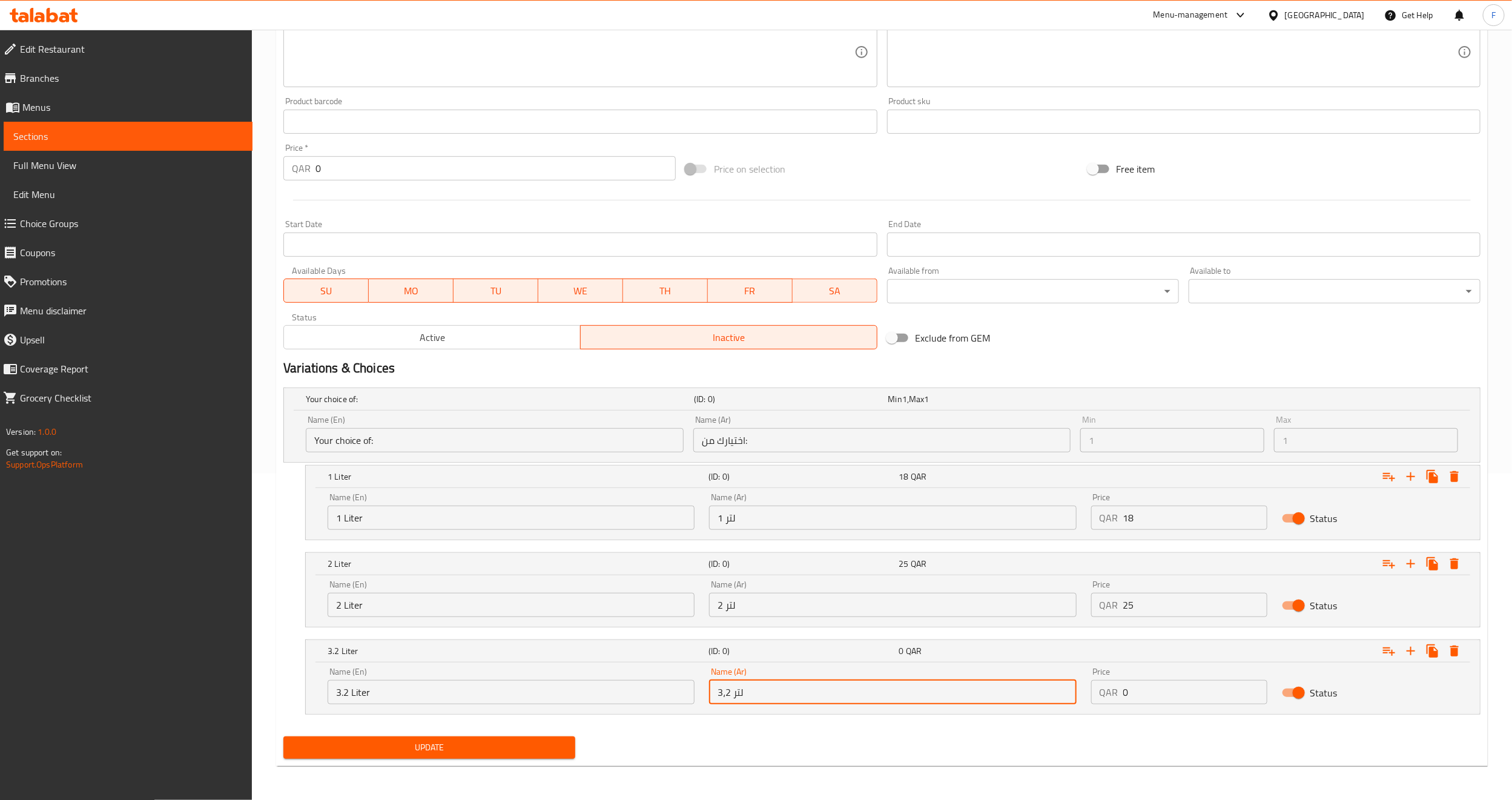
type input "3،2 لتر"
drag, startPoint x: 1153, startPoint y: 691, endPoint x: 1073, endPoint y: 698, distance: 80.3
click at [1073, 698] on div "Name (En) 3.2 Liter Name (En) Name (Ar) 3،2 لتر Name (Ar) Price QAR 0 Price Sta…" at bounding box center [893, 686] width 1145 height 51
type input "34"
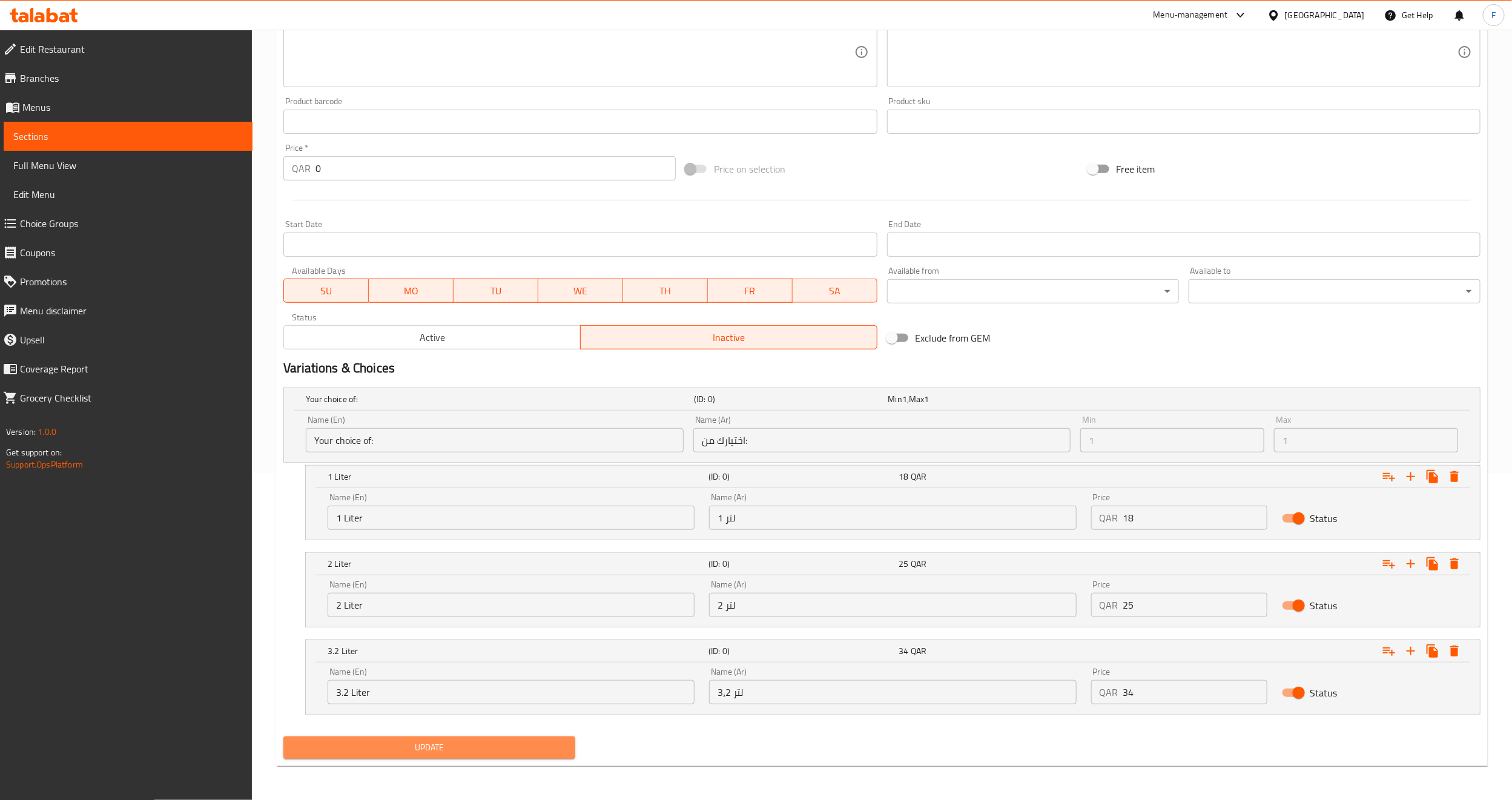
click at [415, 740] on span "Update" at bounding box center [429, 748] width 272 height 15
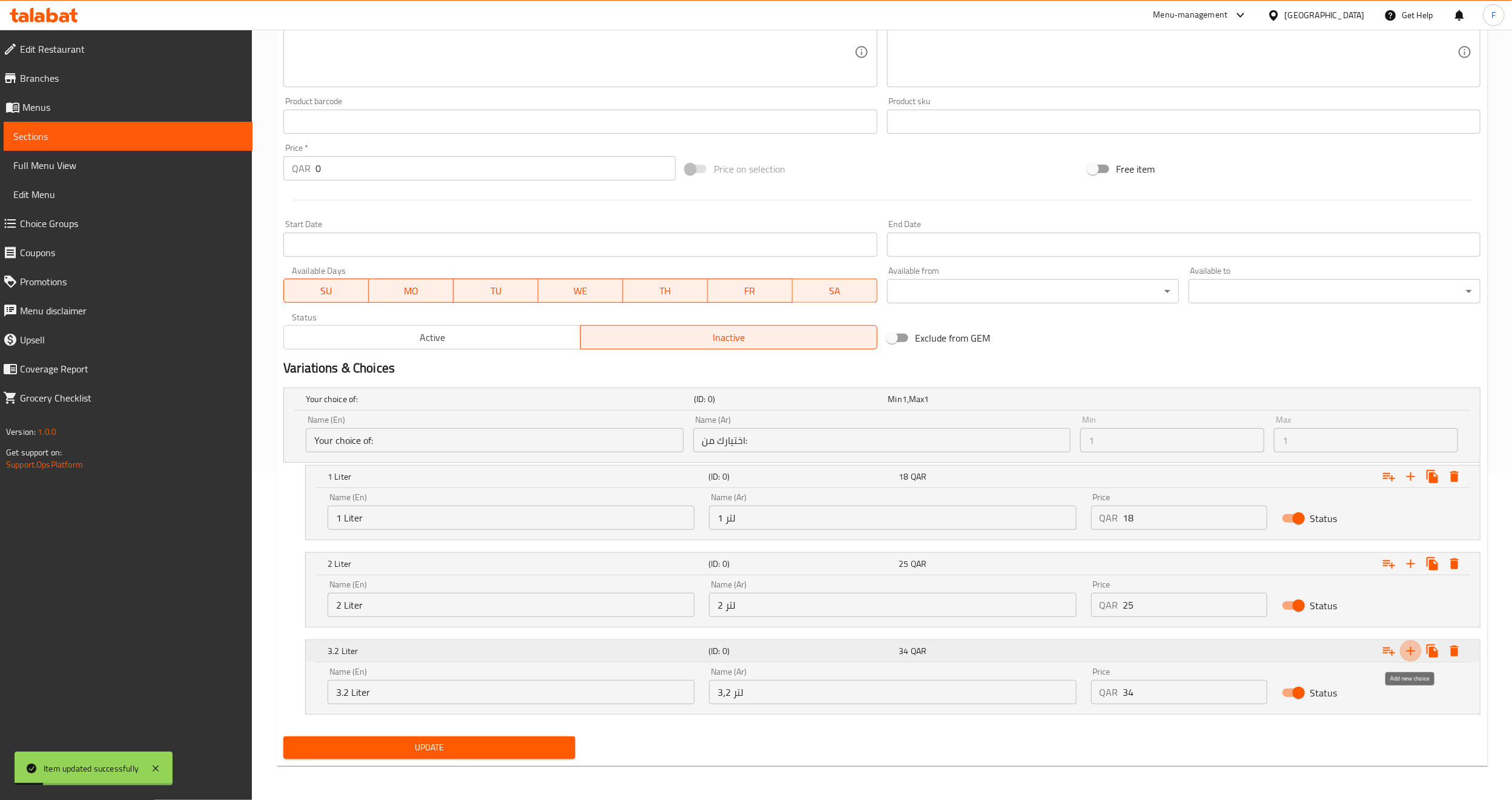
click at [1416, 647] on icon "Expand" at bounding box center [1411, 651] width 14 height 14
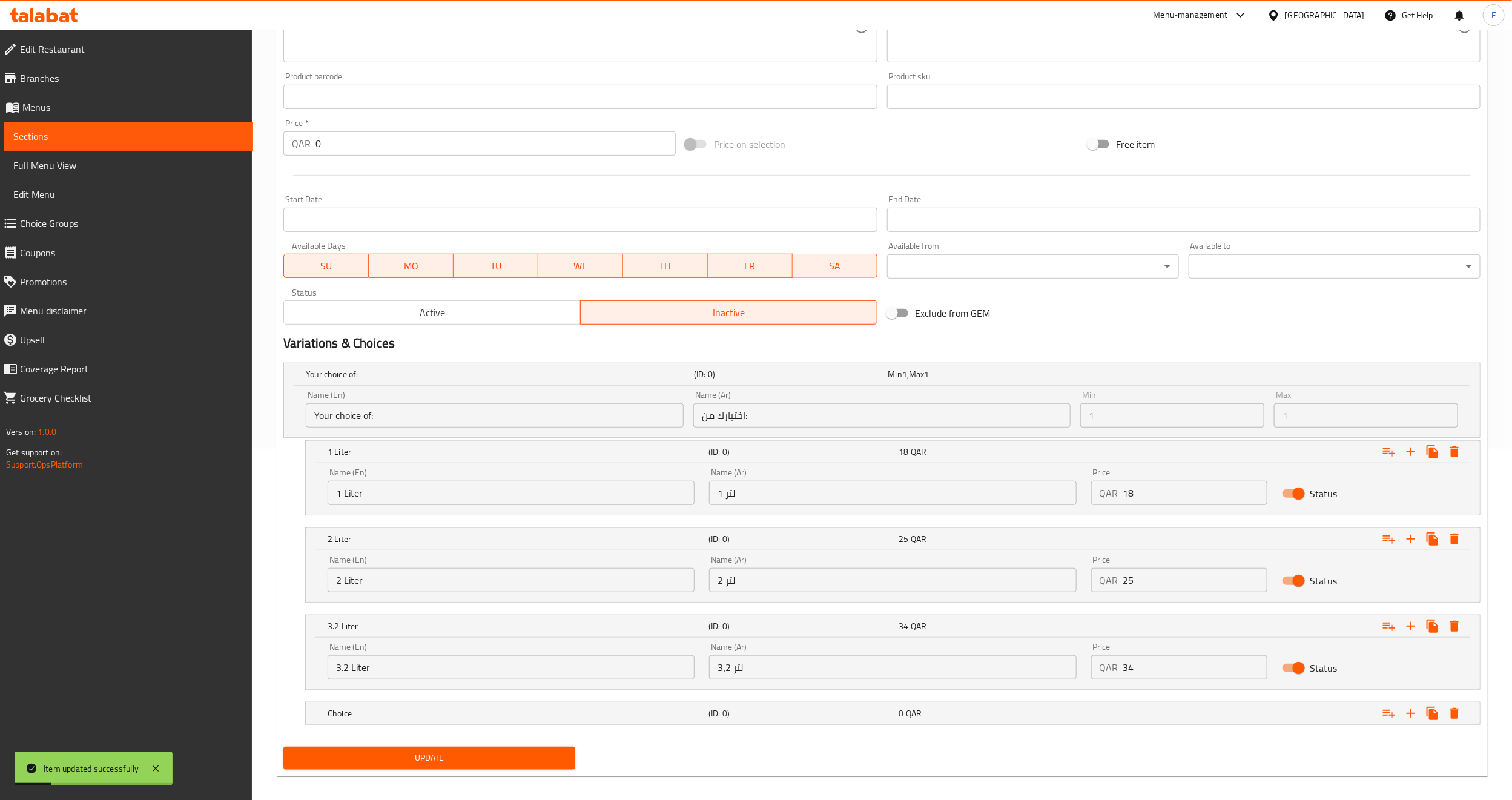
scroll to position [364, 0]
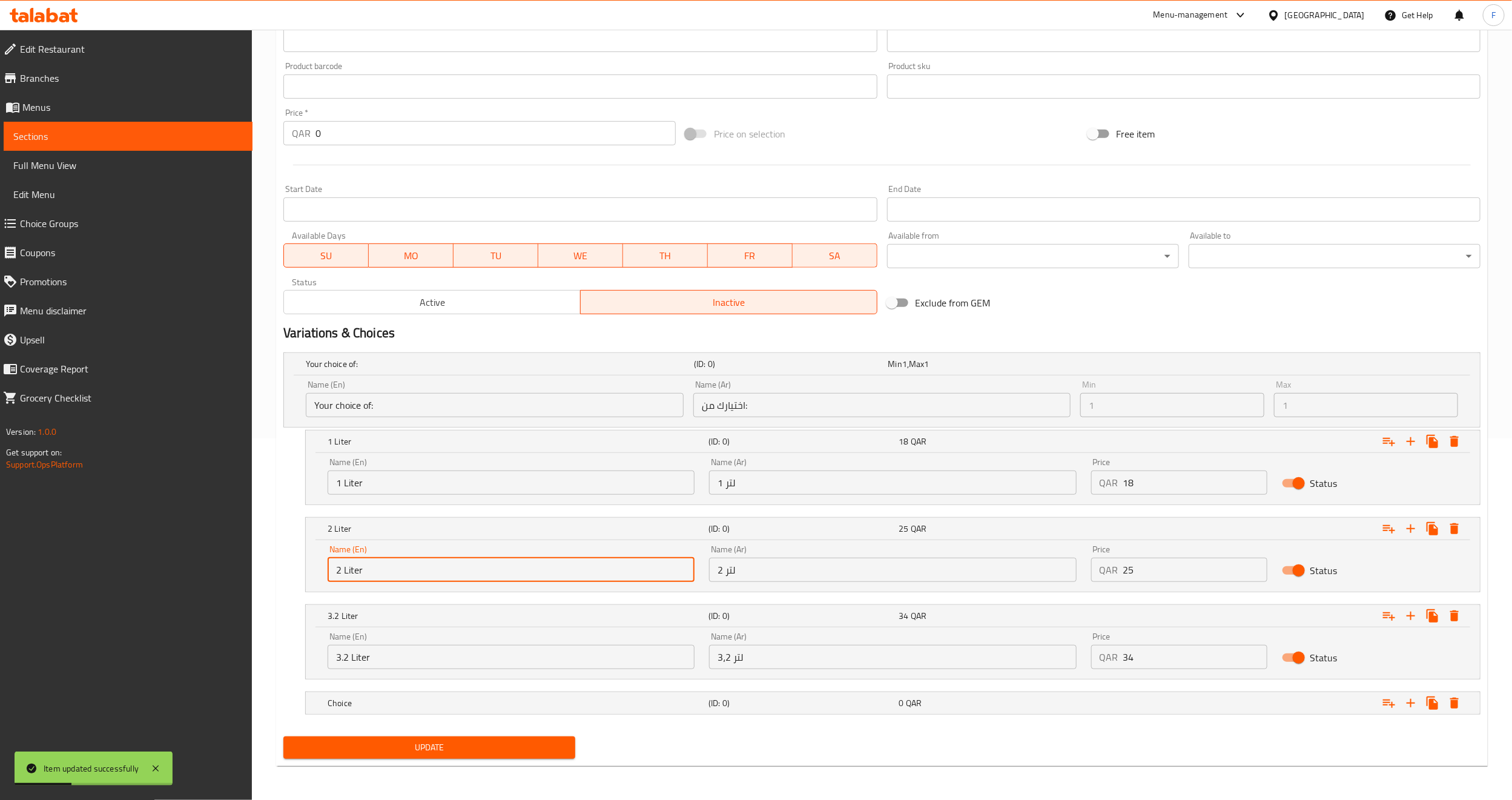
click at [361, 567] on input "2 Liter" at bounding box center [511, 569] width 367 height 24
click at [359, 567] on input "2 Liter" at bounding box center [511, 569] width 367 height 24
click at [354, 695] on div "Choice" at bounding box center [515, 703] width 381 height 17
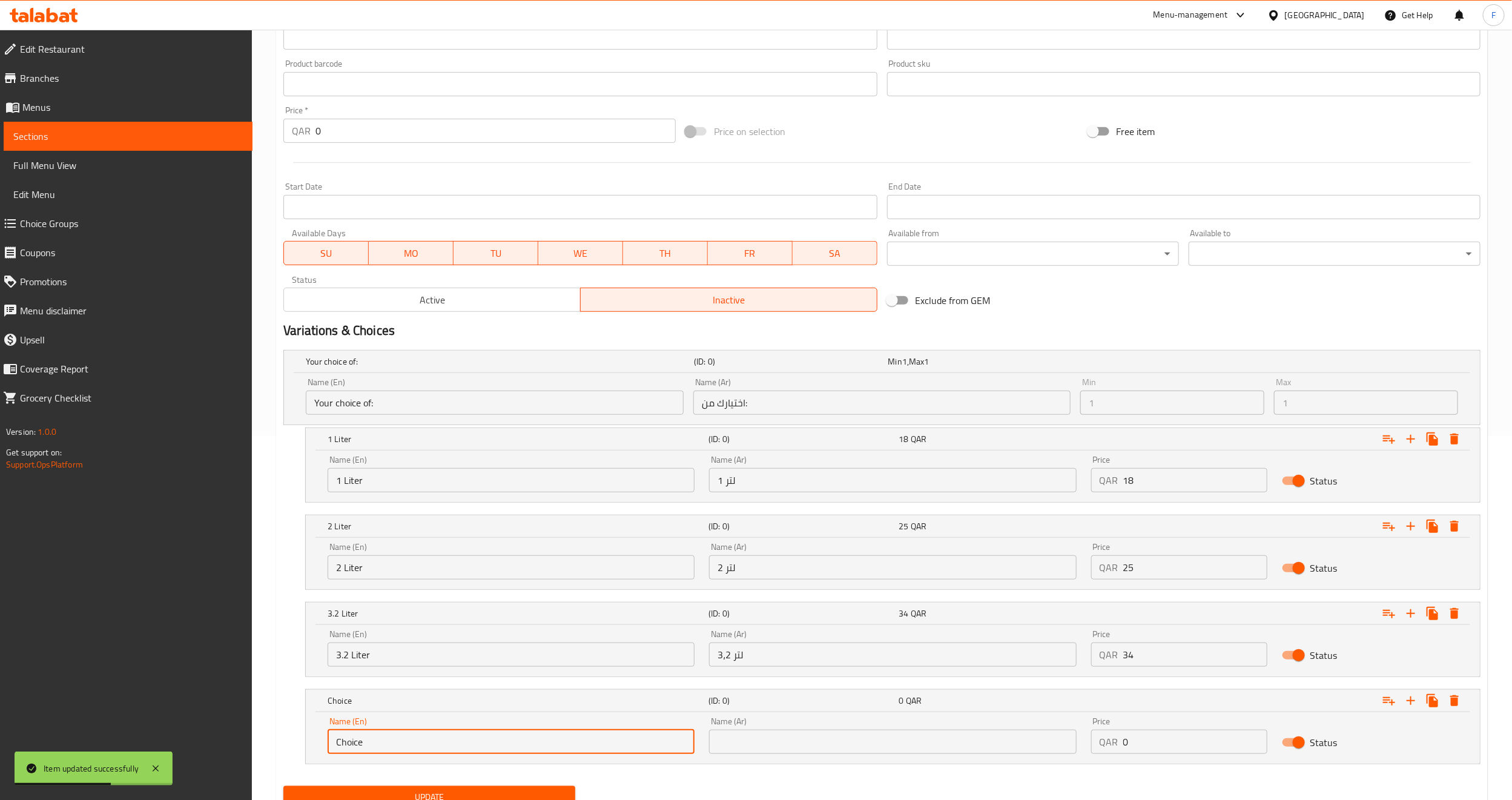
click at [355, 738] on input "Choice" at bounding box center [511, 742] width 367 height 24
paste input "2 Liter"
drag, startPoint x: 336, startPoint y: 747, endPoint x: 344, endPoint y: 745, distance: 8.2
click at [344, 745] on input "2 Liter" at bounding box center [511, 742] width 367 height 24
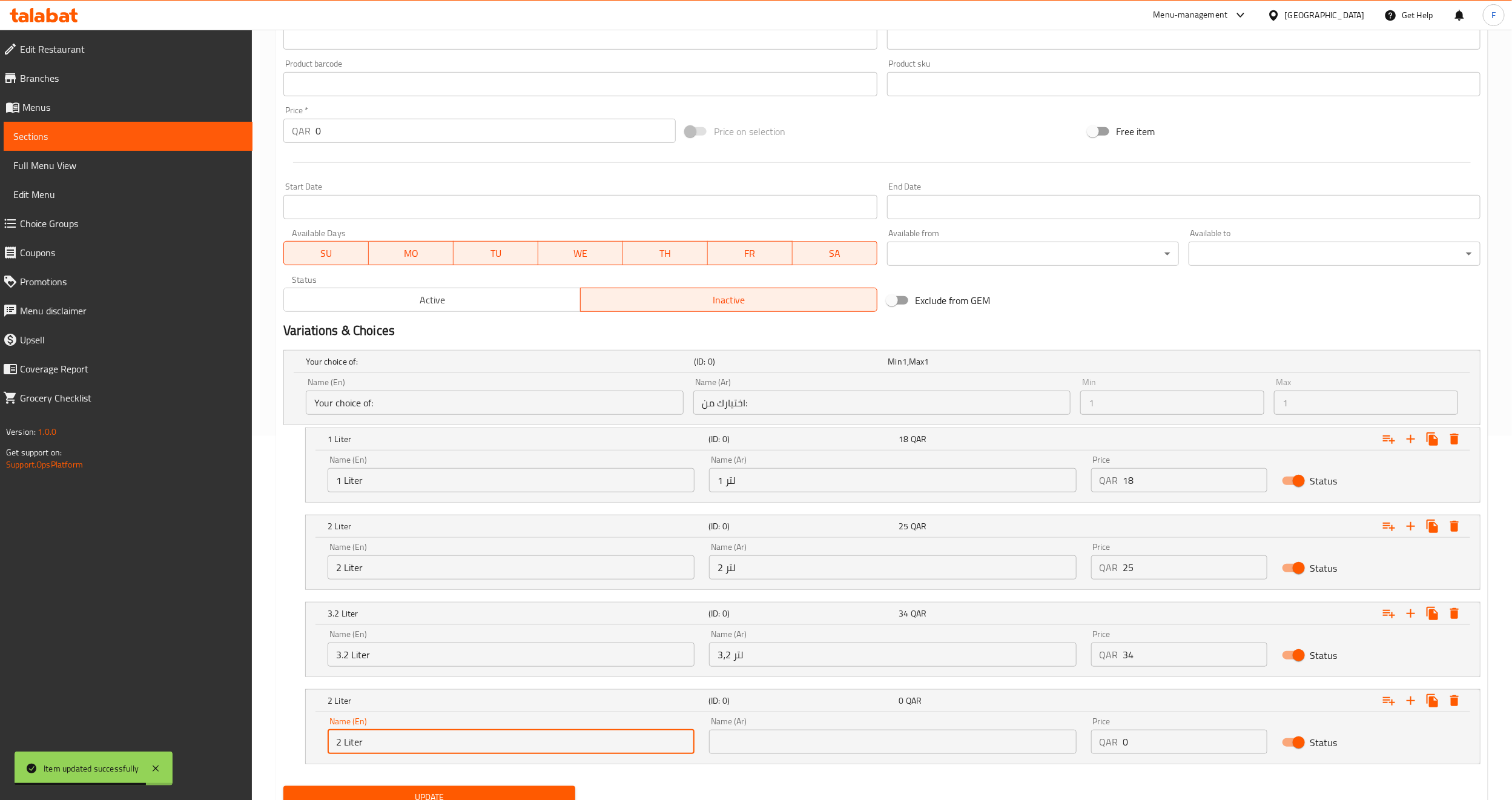
click at [336, 745] on input "2 Liter" at bounding box center [511, 742] width 367 height 24
click at [341, 741] on input "2 Liter" at bounding box center [511, 742] width 367 height 24
type input "4 Liter"
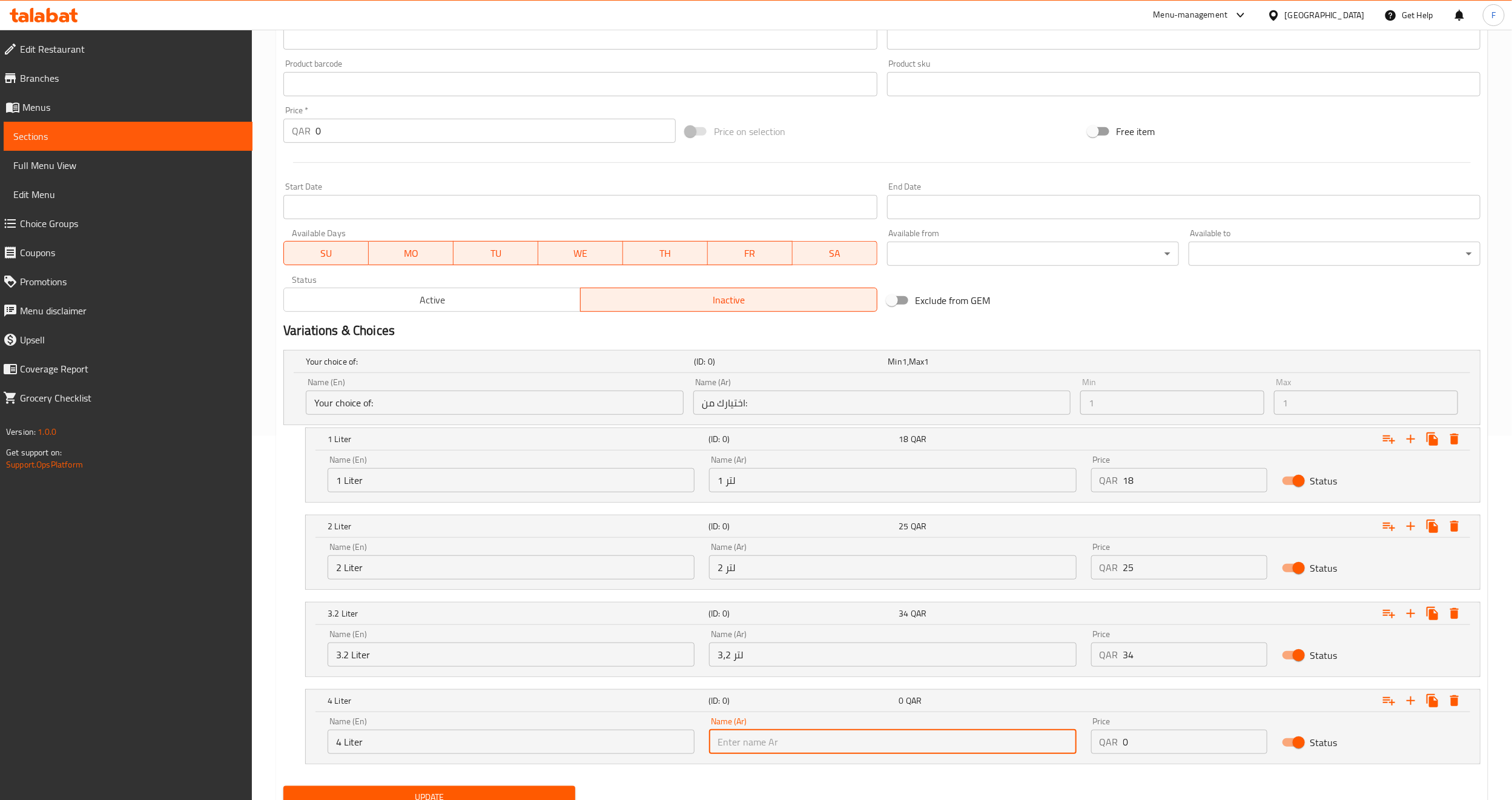
click at [776, 740] on input "text" at bounding box center [893, 742] width 367 height 24
type input "4 لتر"
drag, startPoint x: 1138, startPoint y: 749, endPoint x: 1112, endPoint y: 749, distance: 26.0
click at [1112, 749] on div "QAR 0 Price" at bounding box center [1179, 742] width 177 height 24
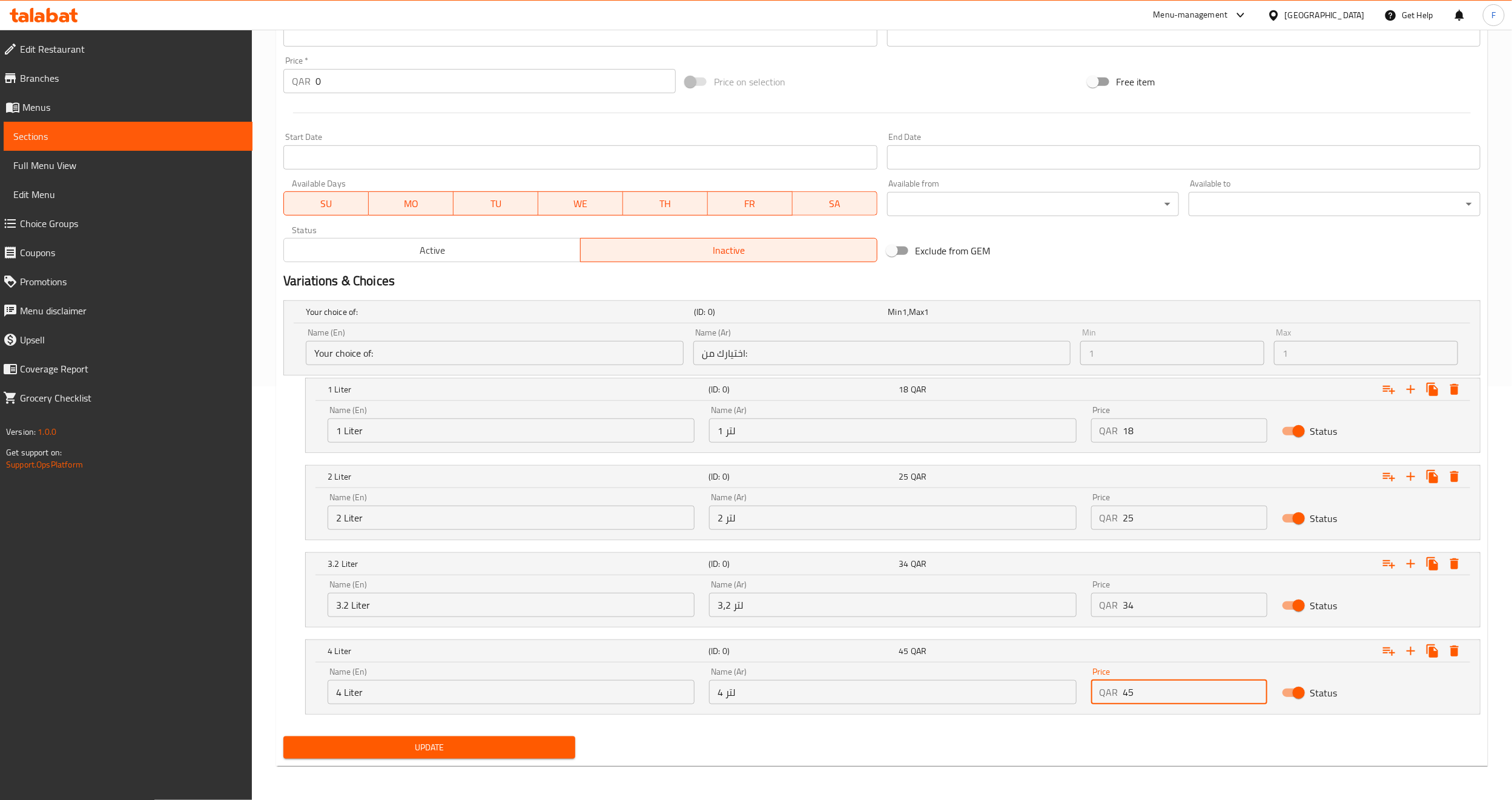
type input "45"
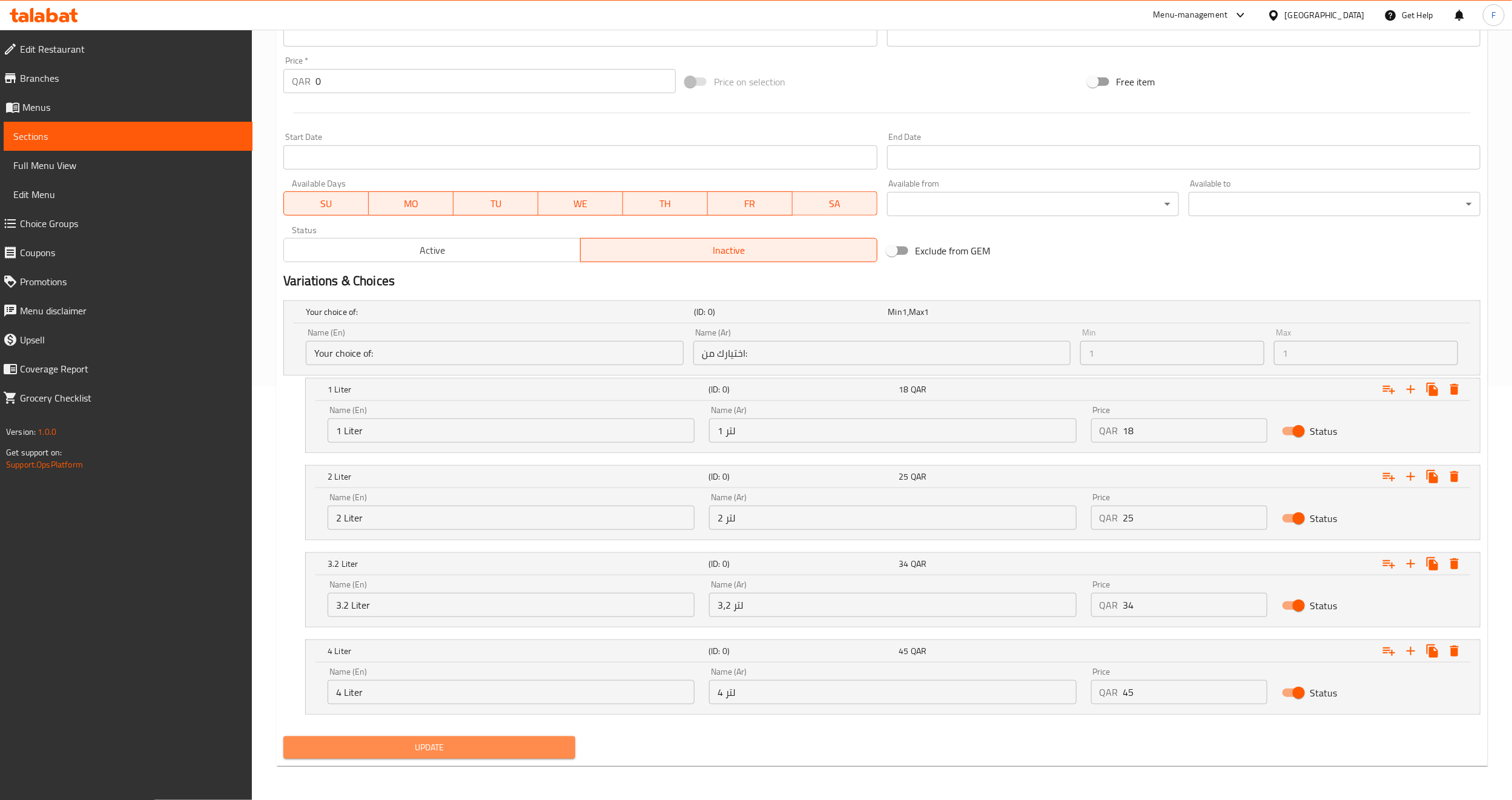
click at [441, 751] on span "Update" at bounding box center [429, 748] width 272 height 15
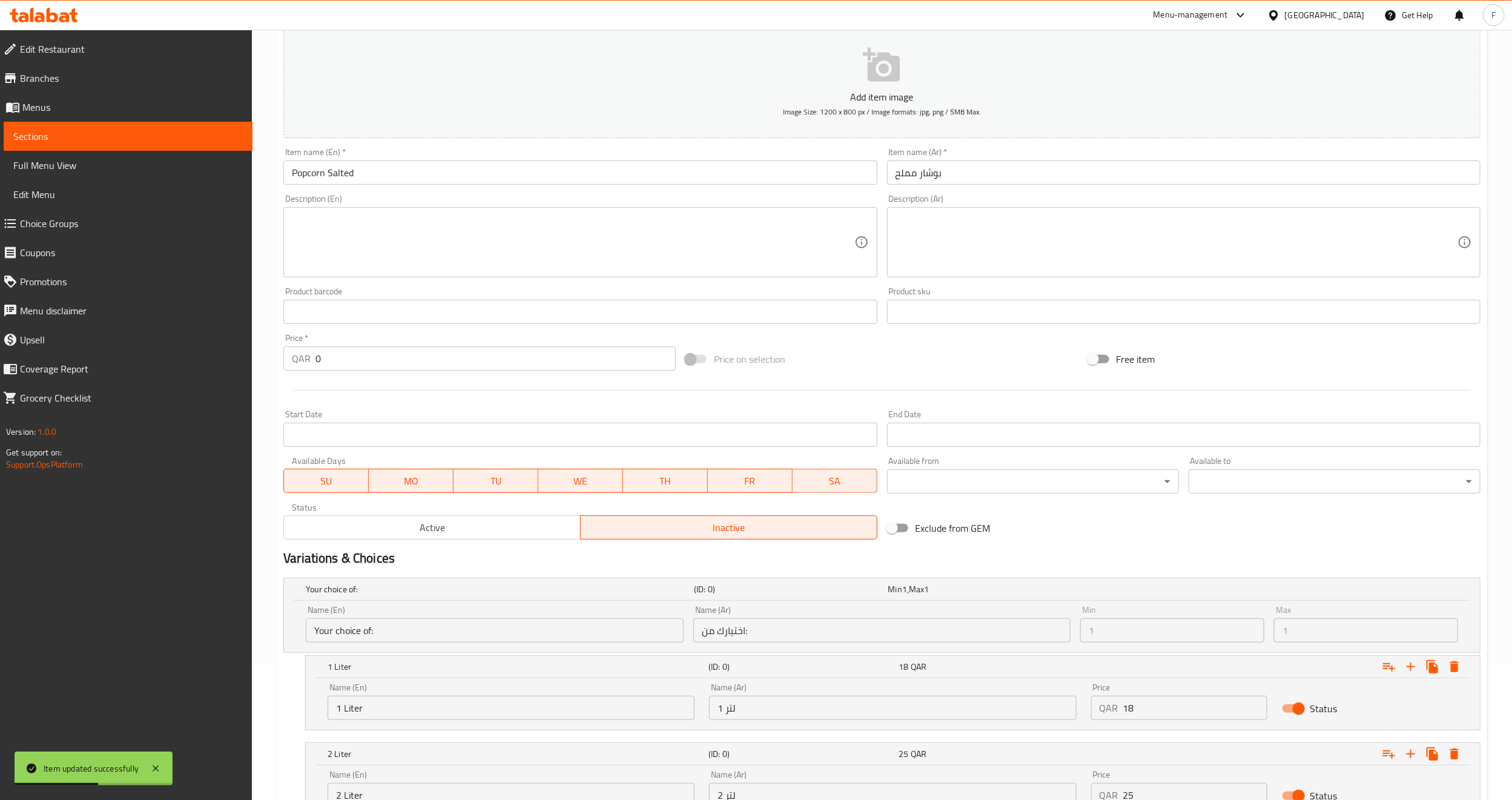
scroll to position [0, 0]
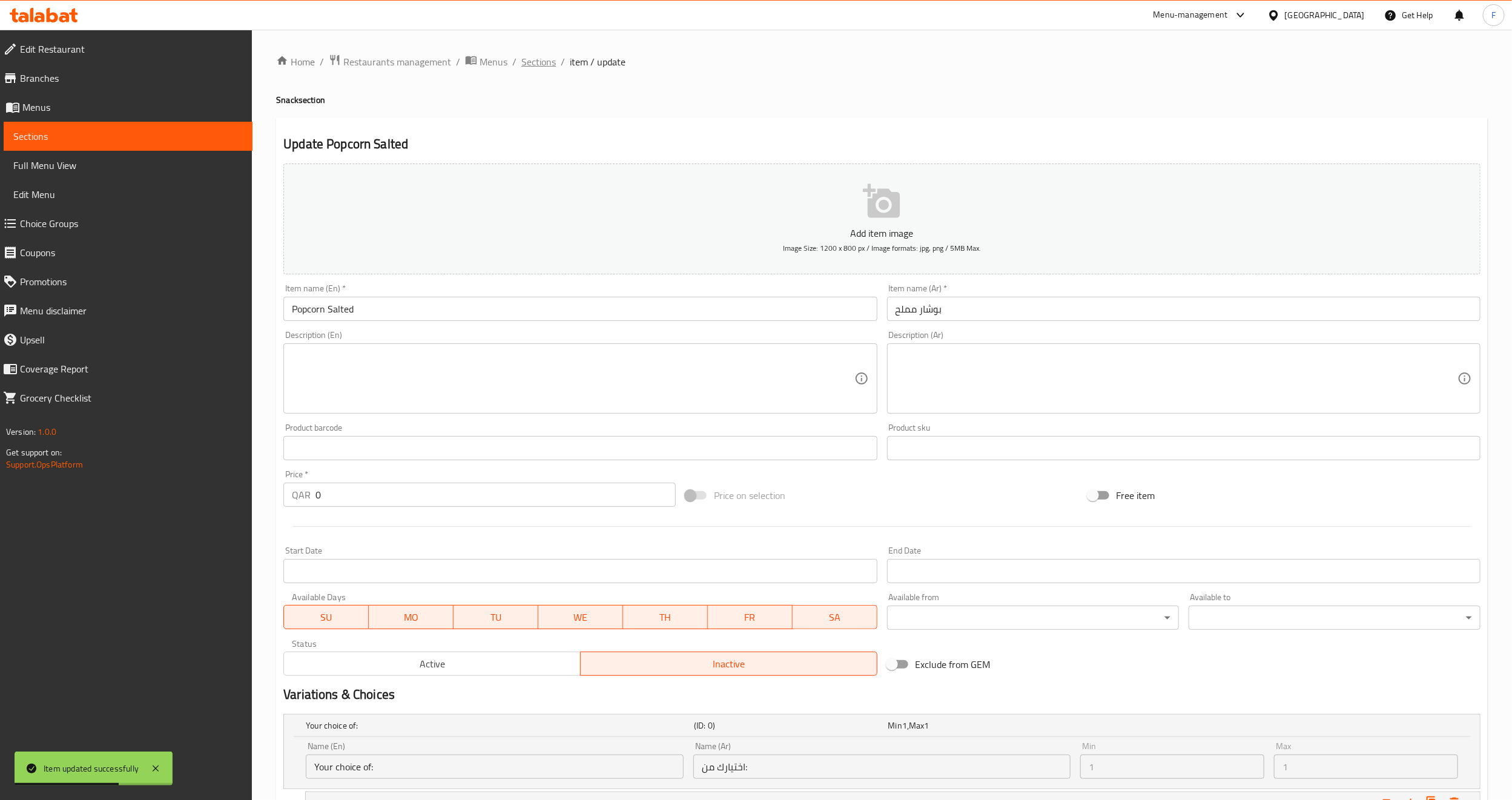
click at [522, 56] on span "Sections" at bounding box center [538, 62] width 34 height 14
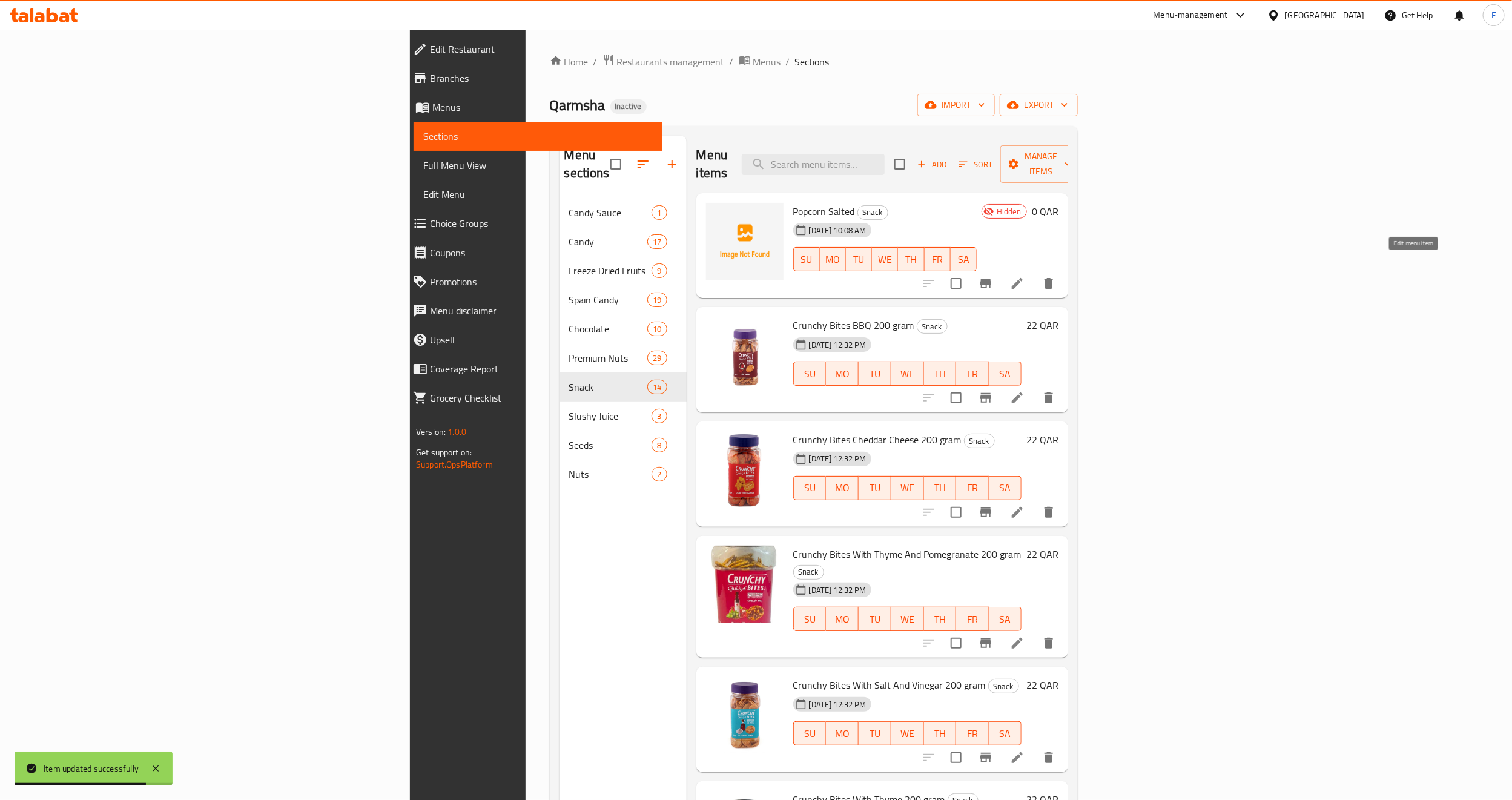
click at [1063, 269] on div at bounding box center [989, 283] width 149 height 29
click at [995, 276] on icon at bounding box center [988, 283] width 14 height 14
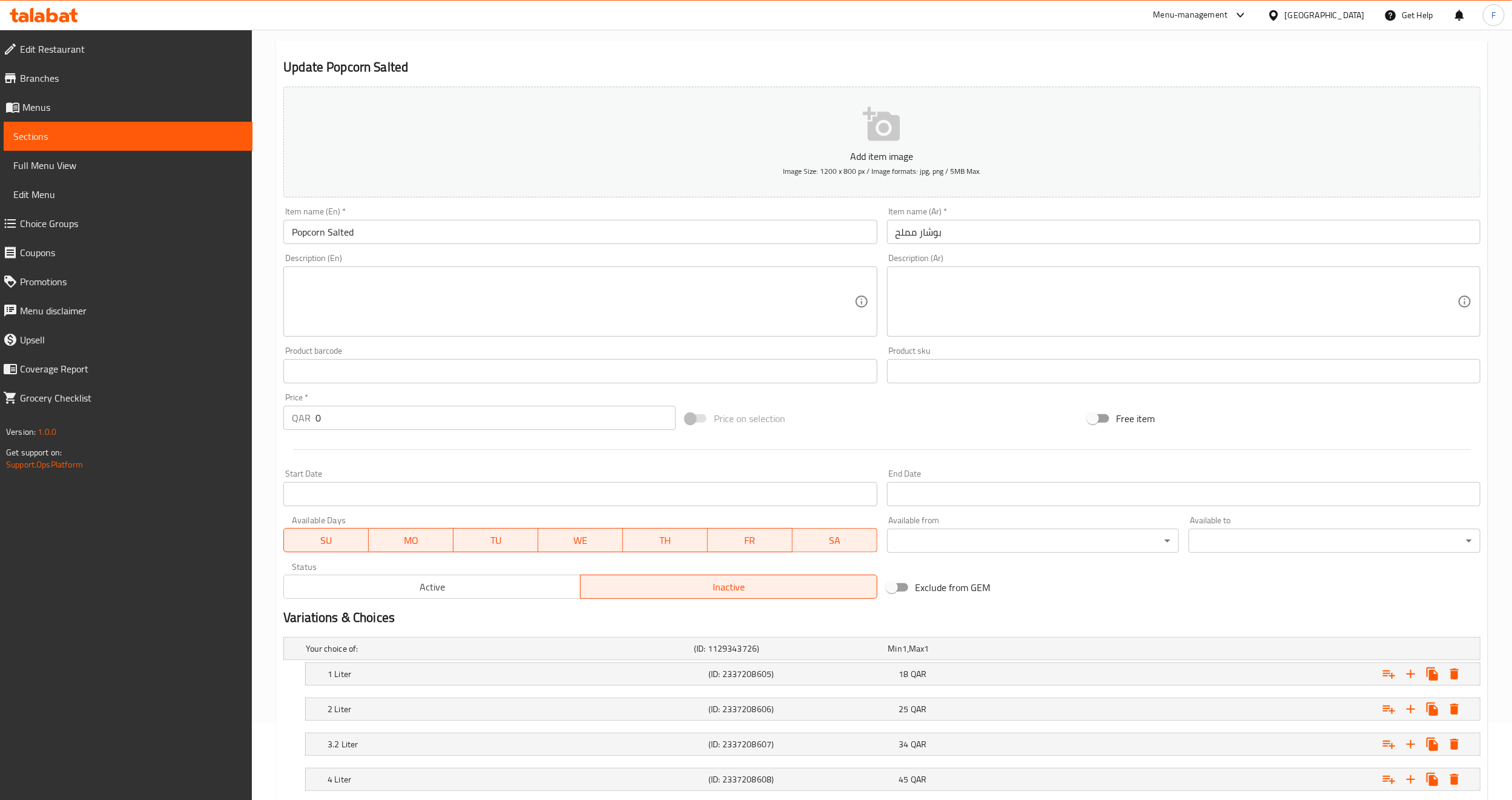
scroll to position [155, 0]
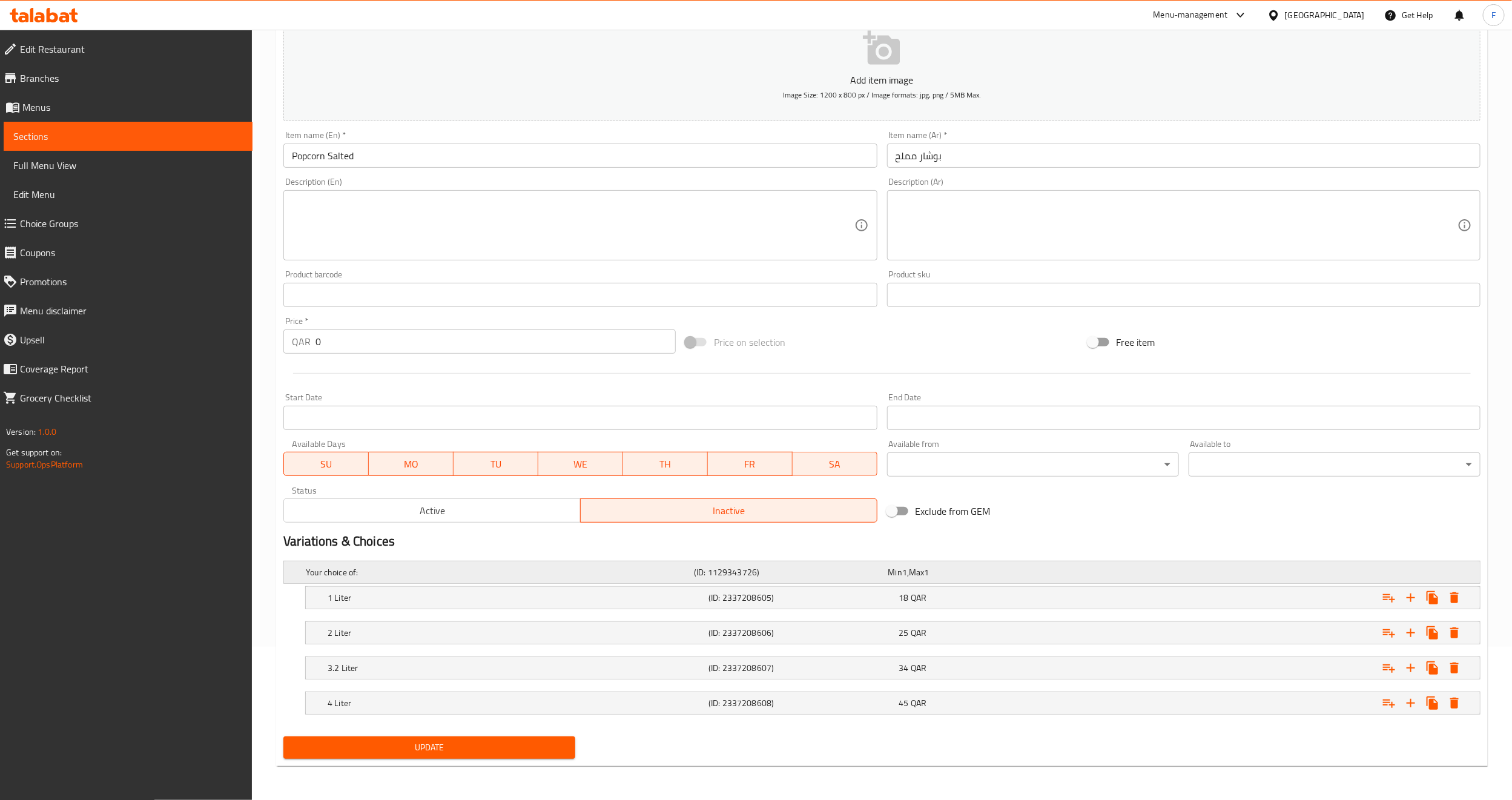
click at [324, 577] on h5 "Your choice of:" at bounding box center [497, 573] width 383 height 12
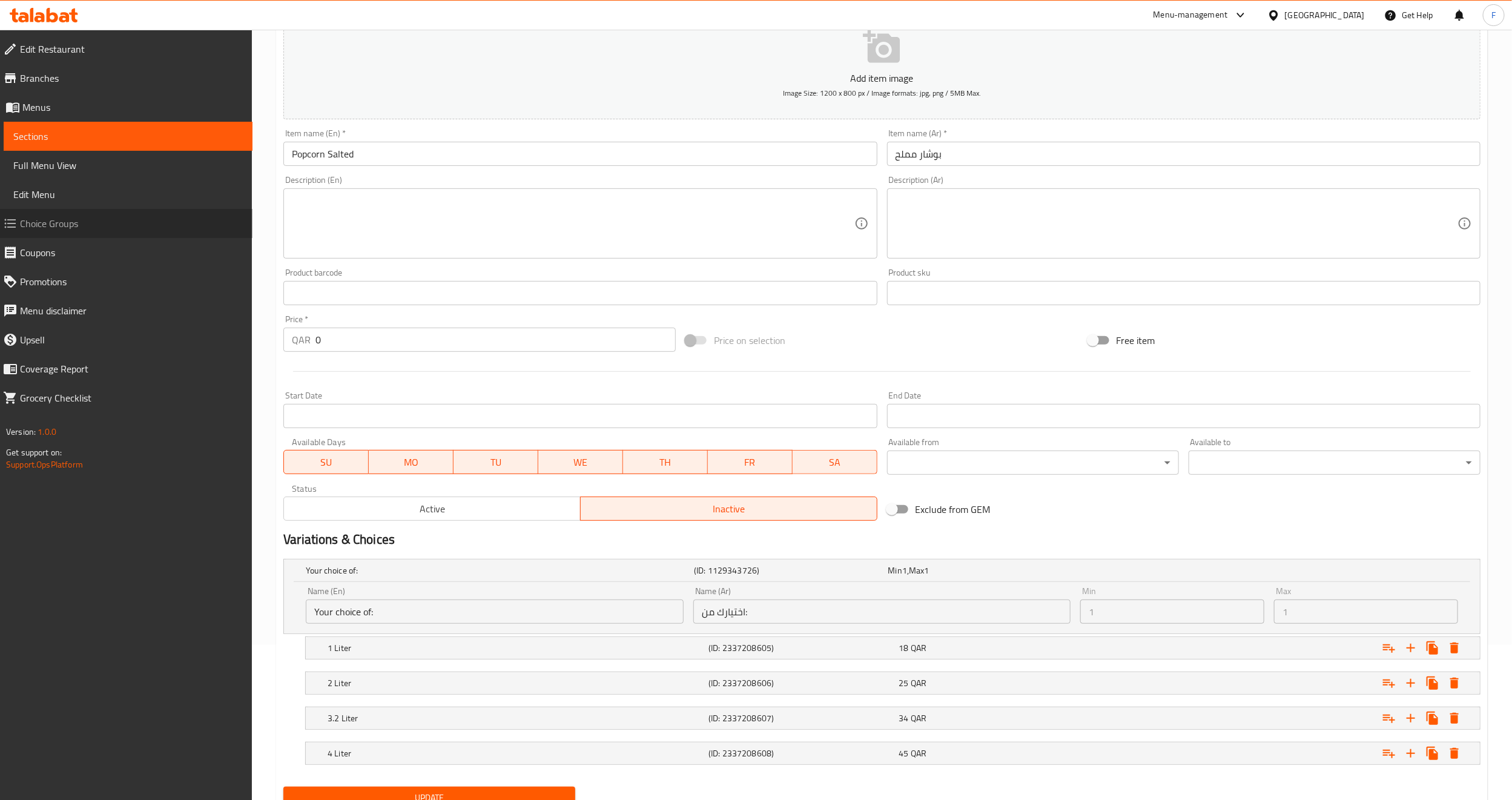
click at [53, 219] on span "Choice Groups" at bounding box center [131, 223] width 223 height 14
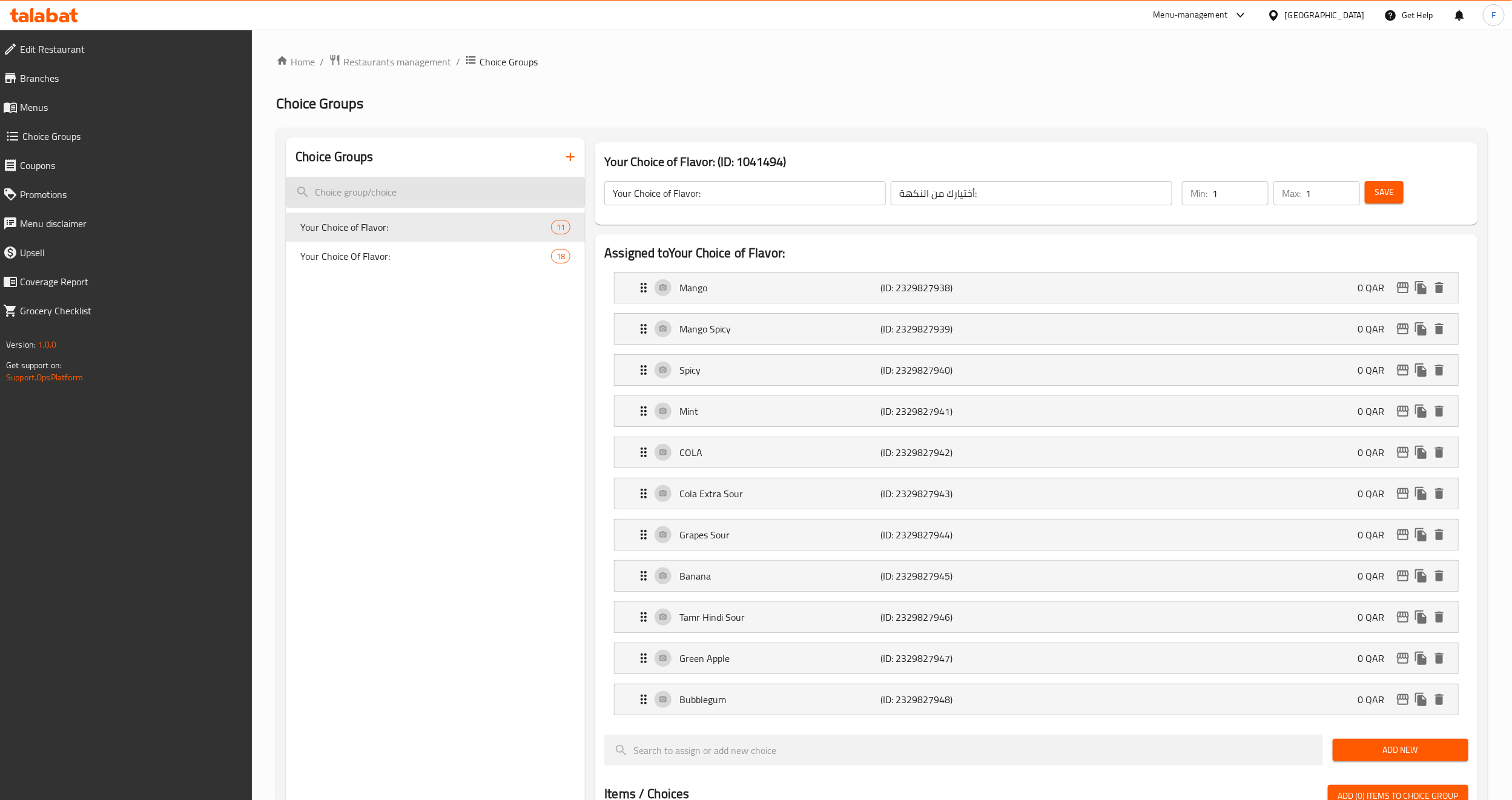
click at [372, 194] on input "search" at bounding box center [435, 192] width 299 height 31
type input "غ"
type input "y"
click at [35, 97] on link "Menus" at bounding box center [122, 107] width 259 height 29
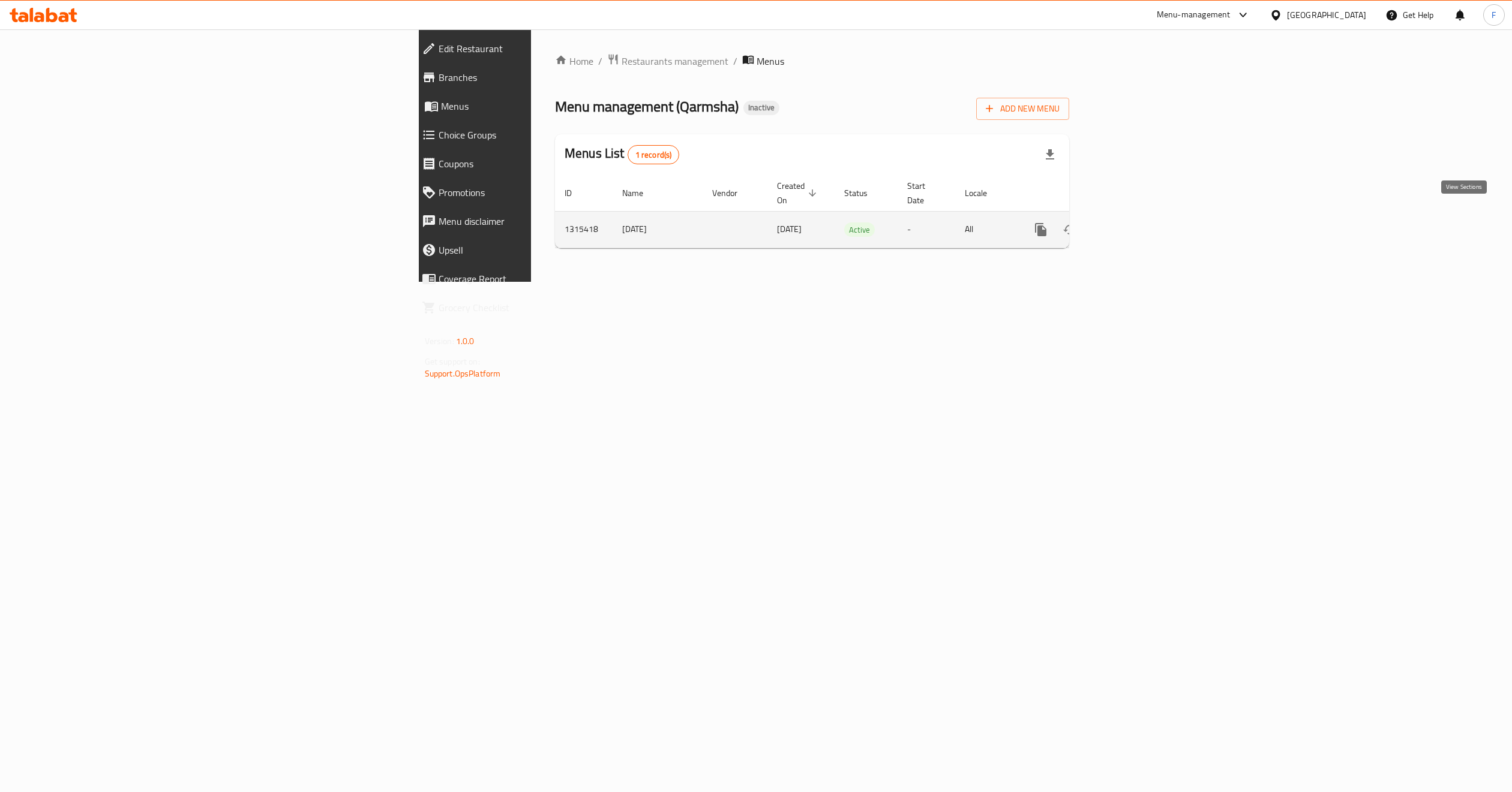
click at [1142, 215] on link "enhanced table" at bounding box center [1127, 230] width 28 height 28
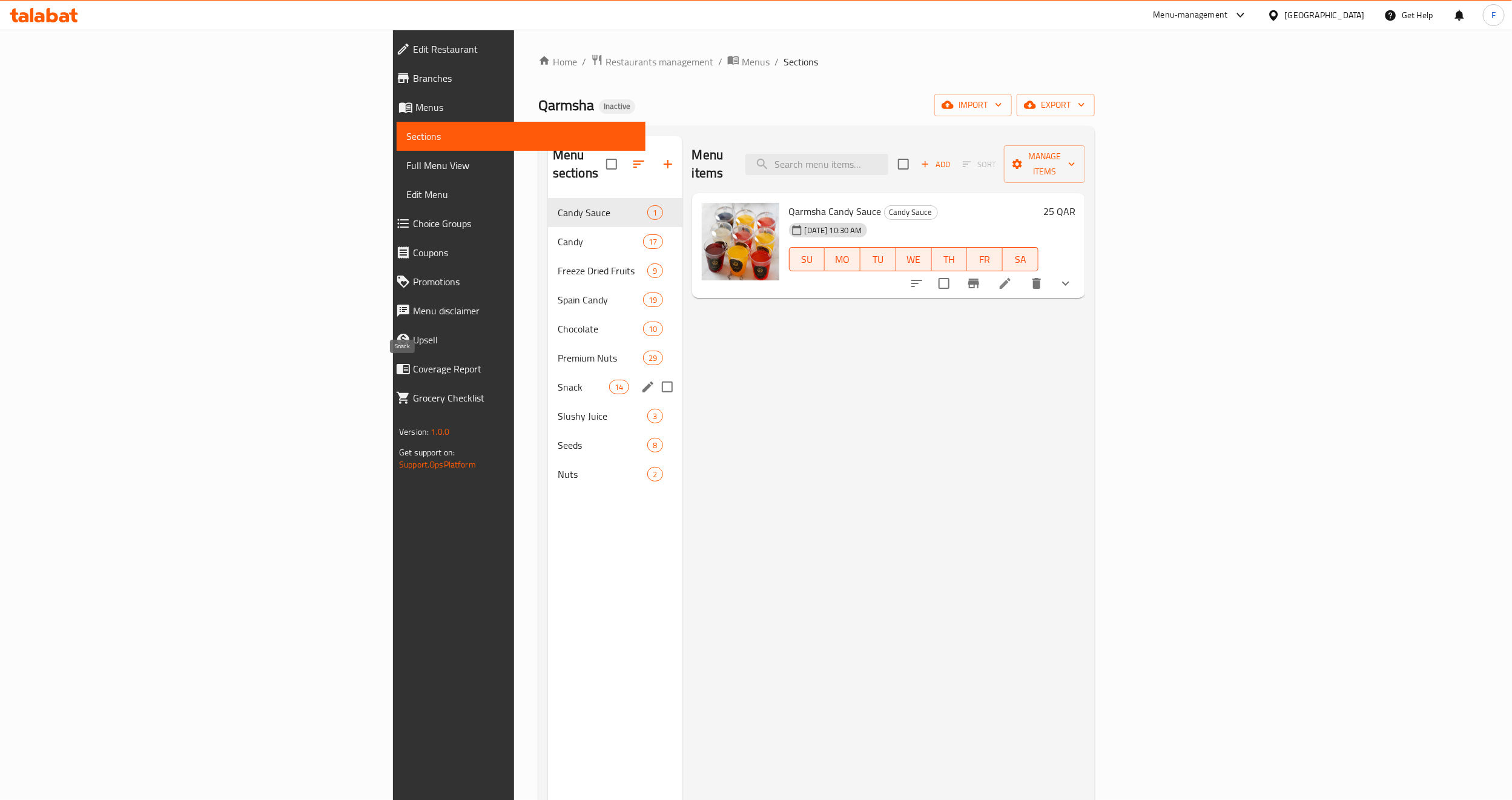
click at [558, 380] on span "Snack" at bounding box center [583, 387] width 51 height 14
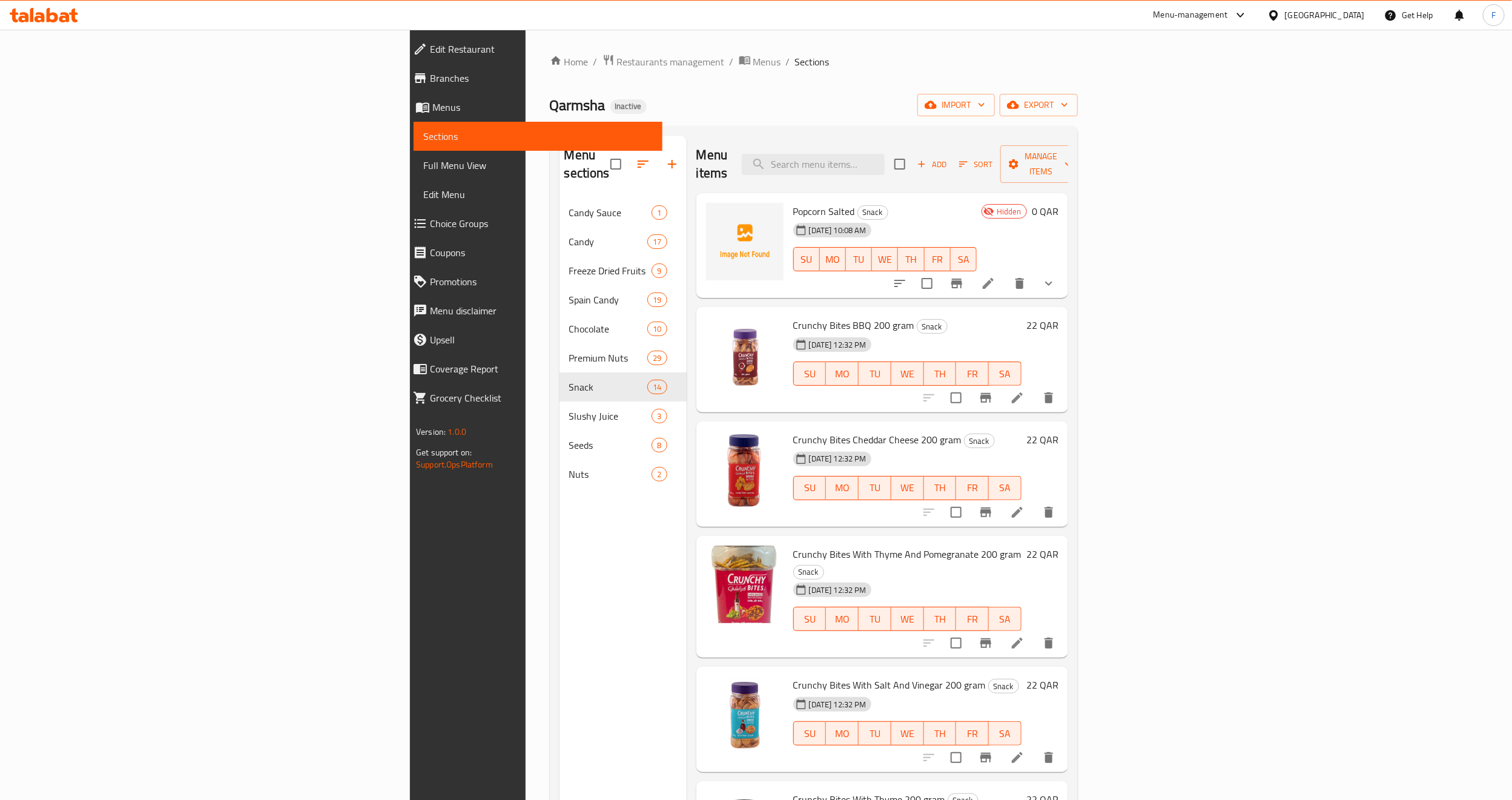
click at [994, 278] on icon at bounding box center [989, 283] width 11 height 11
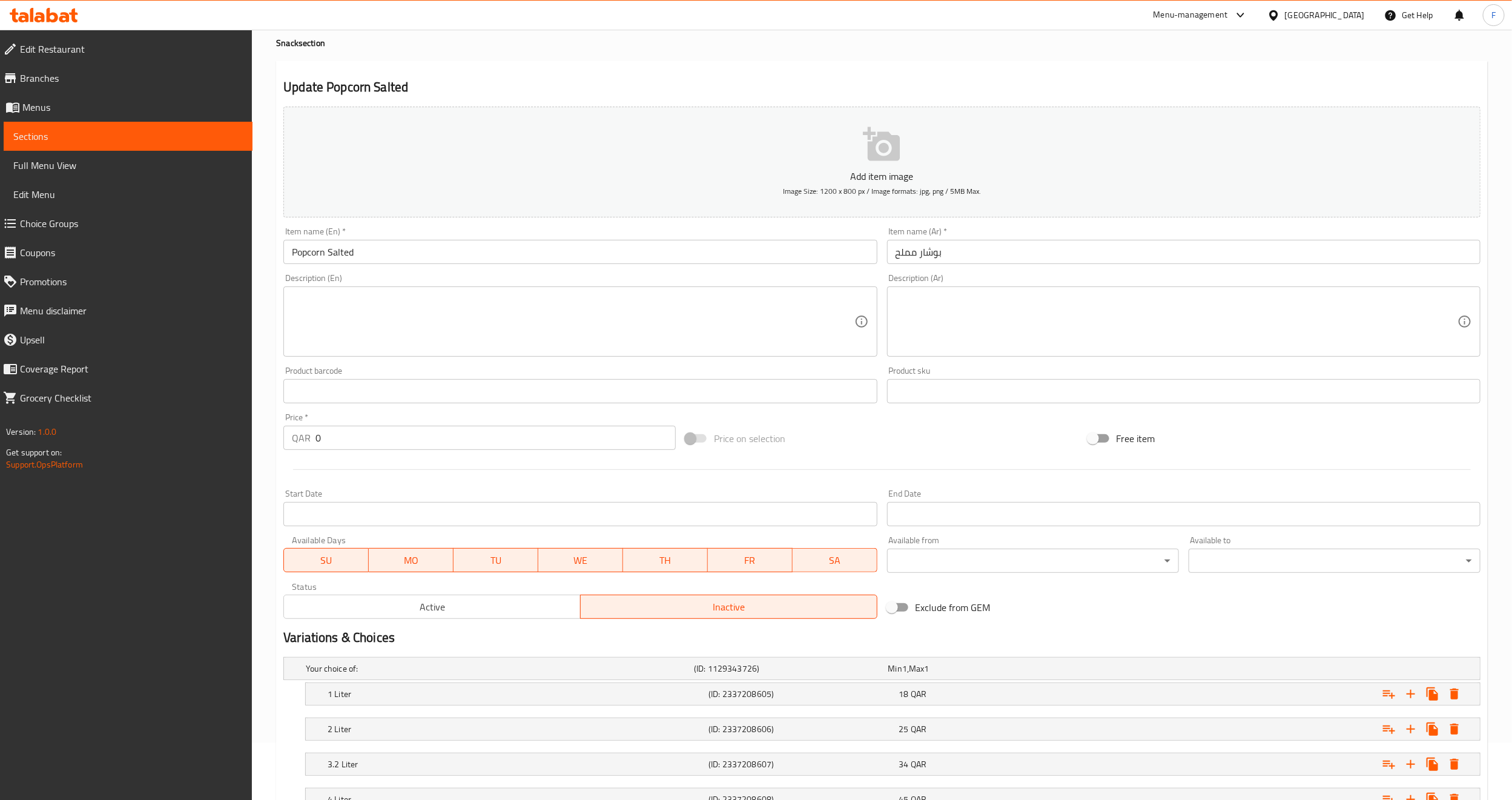
scroll to position [155, 0]
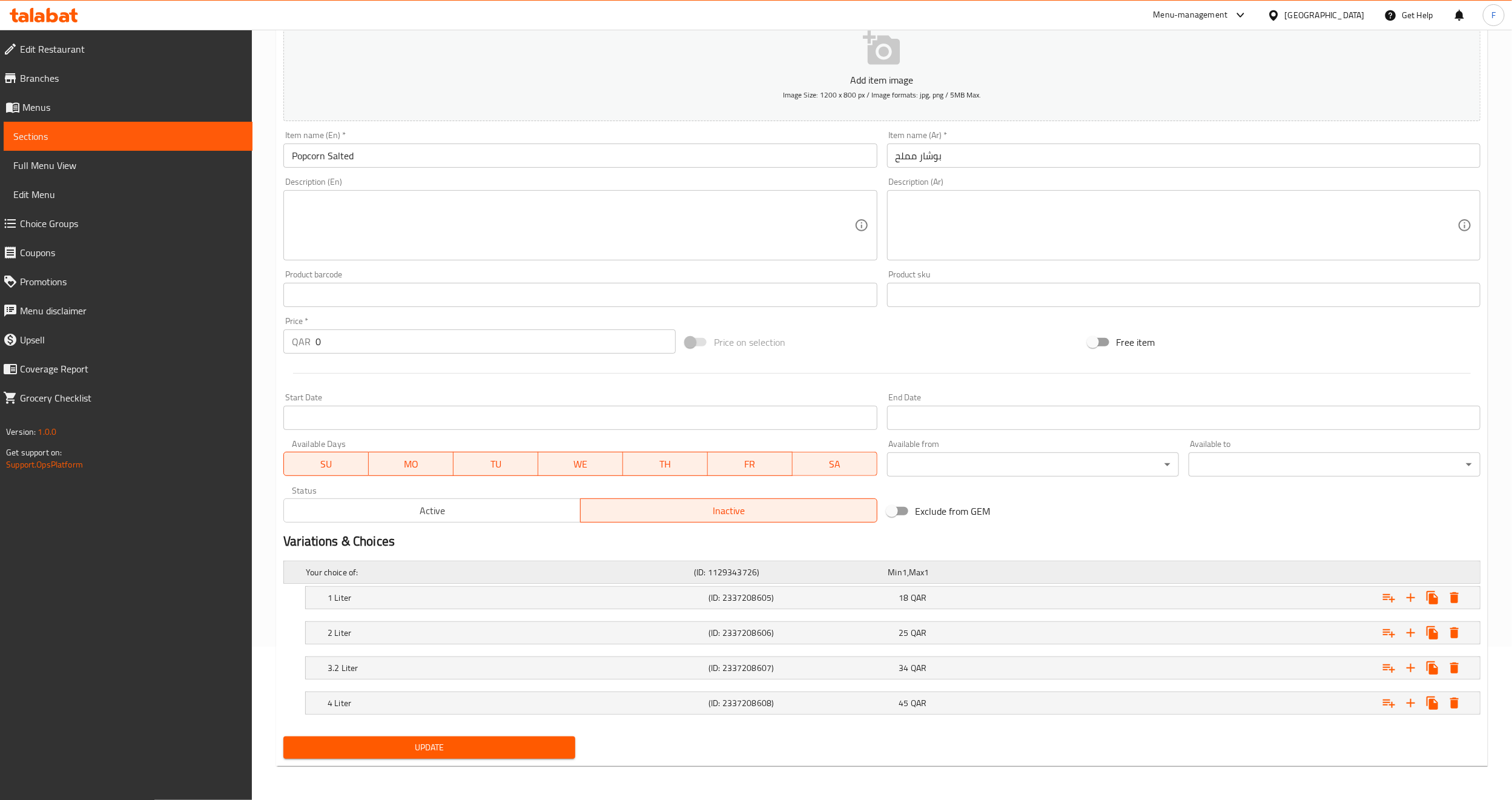
click at [654, 569] on h5 "Your choice of:" at bounding box center [497, 573] width 383 height 12
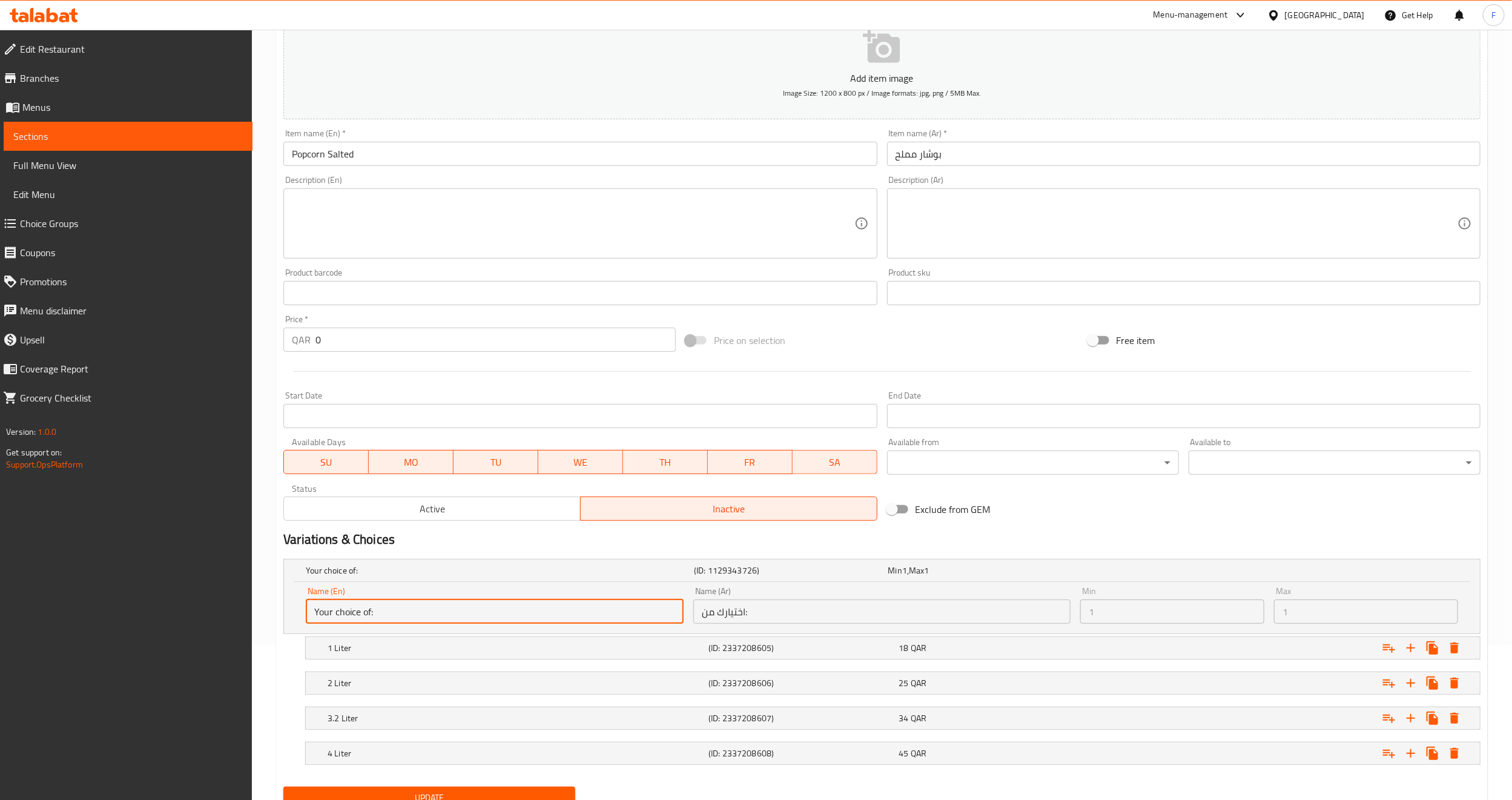
click at [384, 606] on input "Your choice of:" at bounding box center [495, 611] width 378 height 24
click at [344, 615] on input "Your choice of:" at bounding box center [495, 611] width 378 height 24
click at [337, 615] on input "Your choice of:" at bounding box center [495, 611] width 378 height 24
click at [337, 616] on input "Your choice of:" at bounding box center [495, 611] width 378 height 24
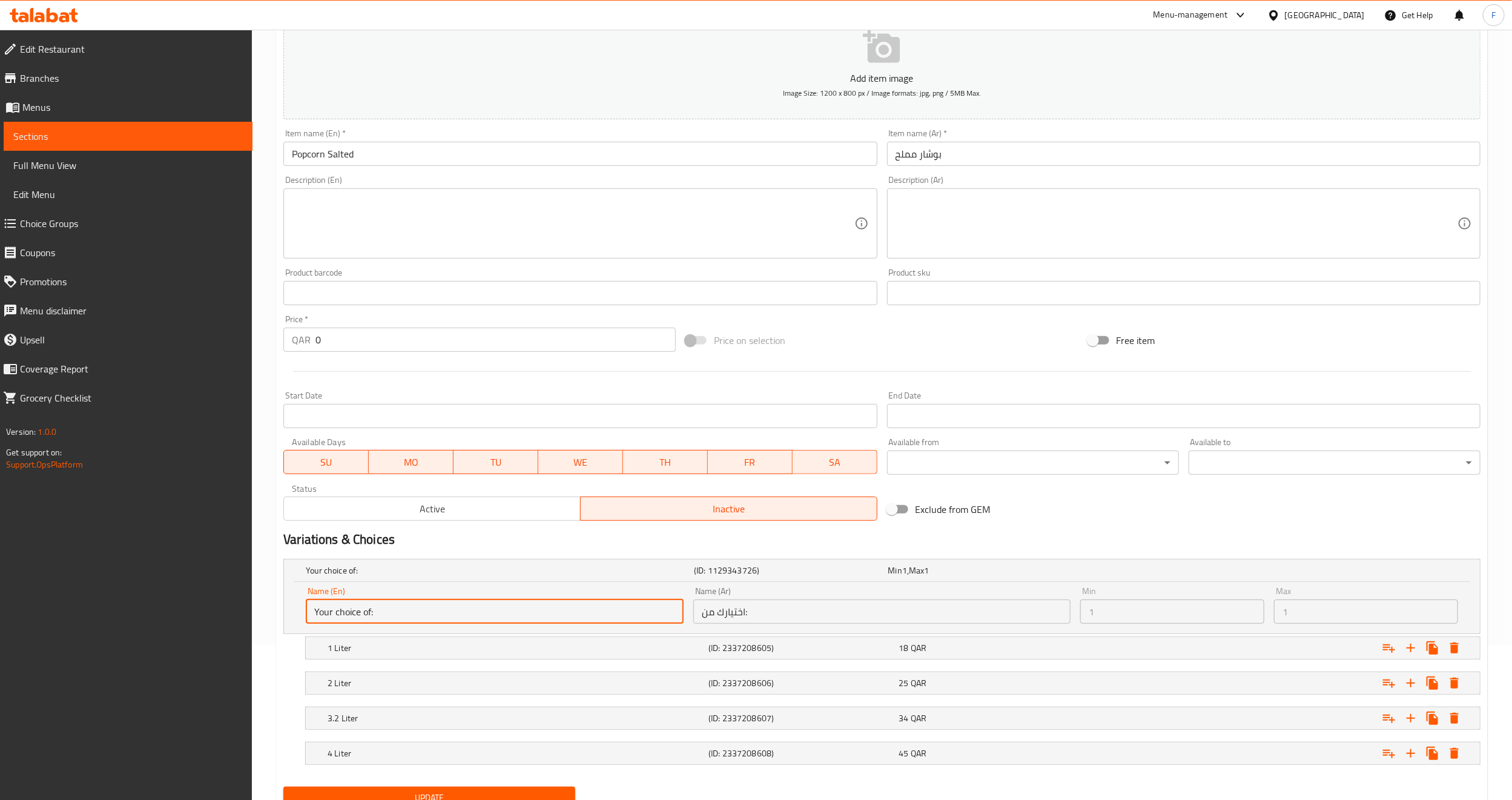
click at [337, 616] on input "Your choice of:" at bounding box center [495, 611] width 378 height 24
click at [346, 608] on input "Your choice of:" at bounding box center [495, 611] width 378 height 24
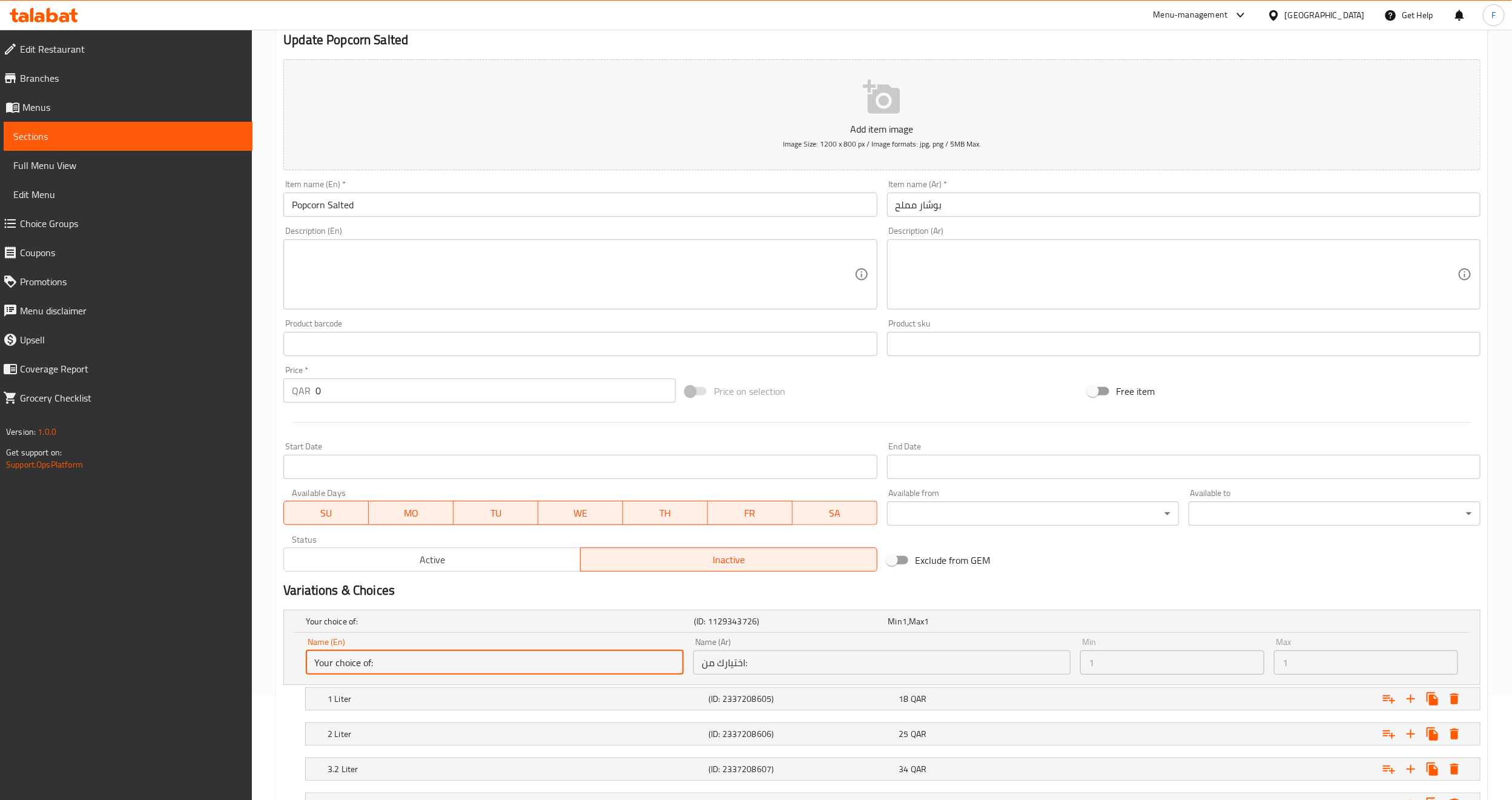
scroll to position [26, 0]
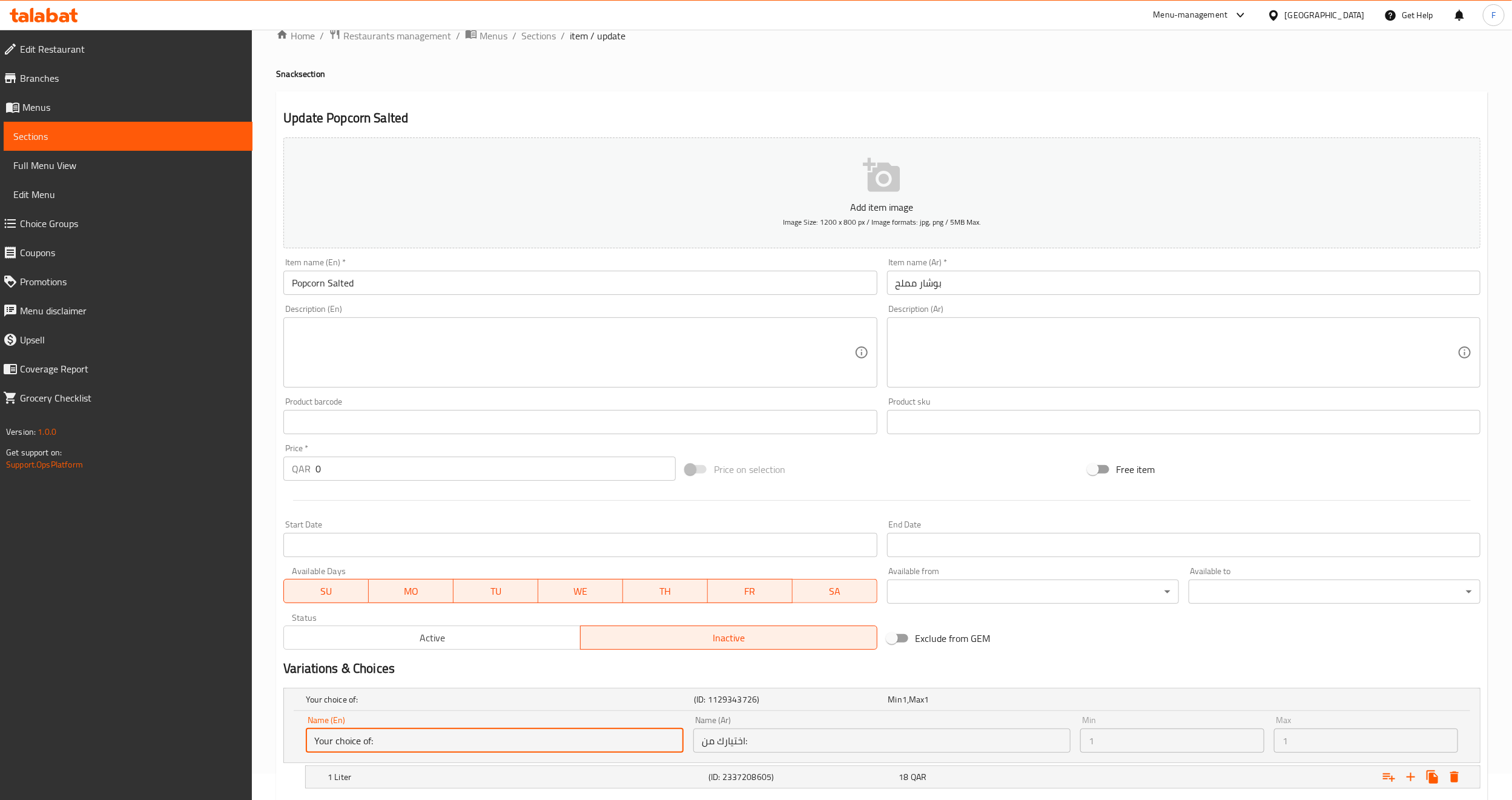
click at [31, 229] on span "Choice Groups" at bounding box center [131, 223] width 223 height 14
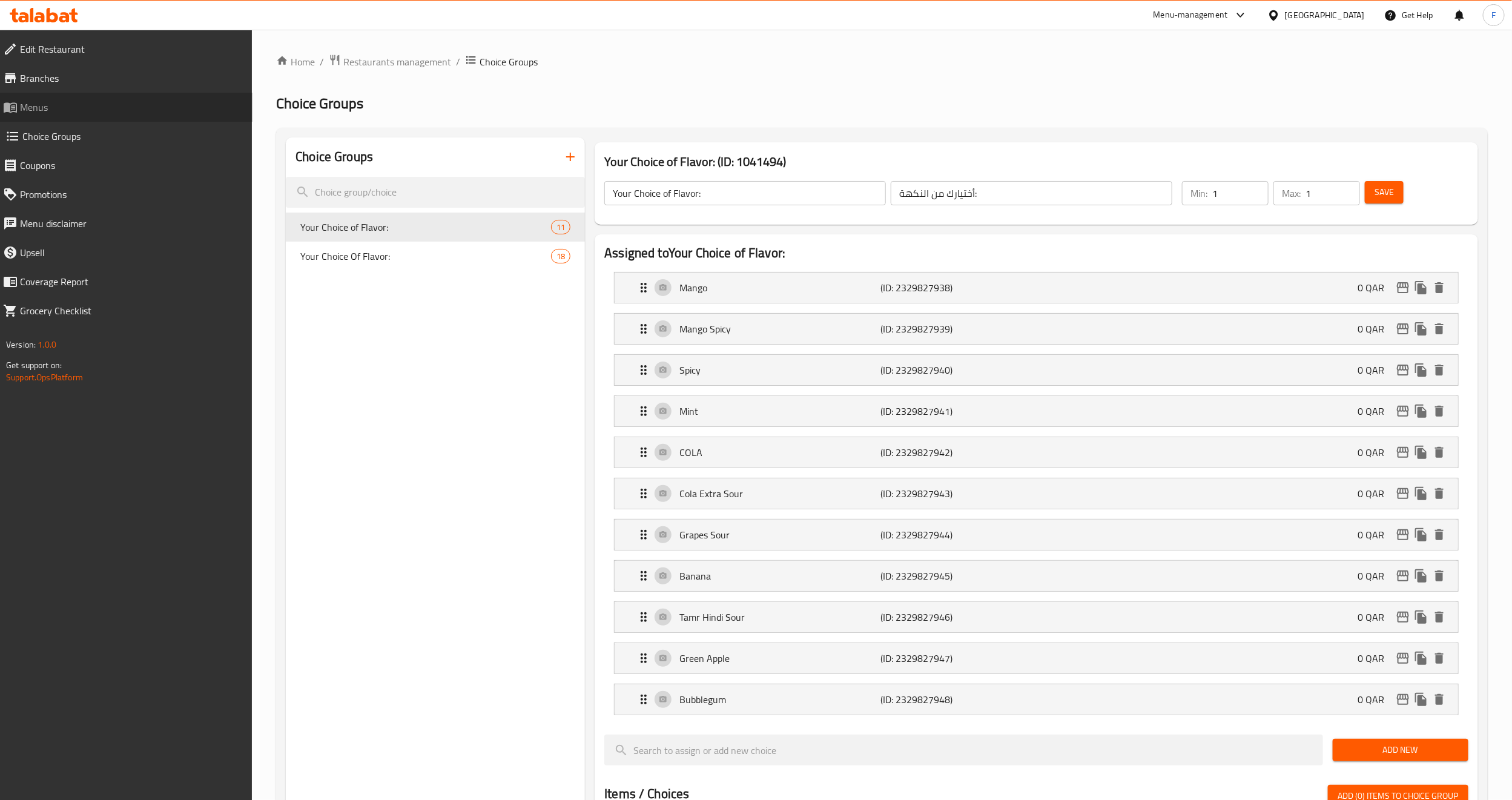
click at [35, 112] on span "Menus" at bounding box center [131, 107] width 223 height 14
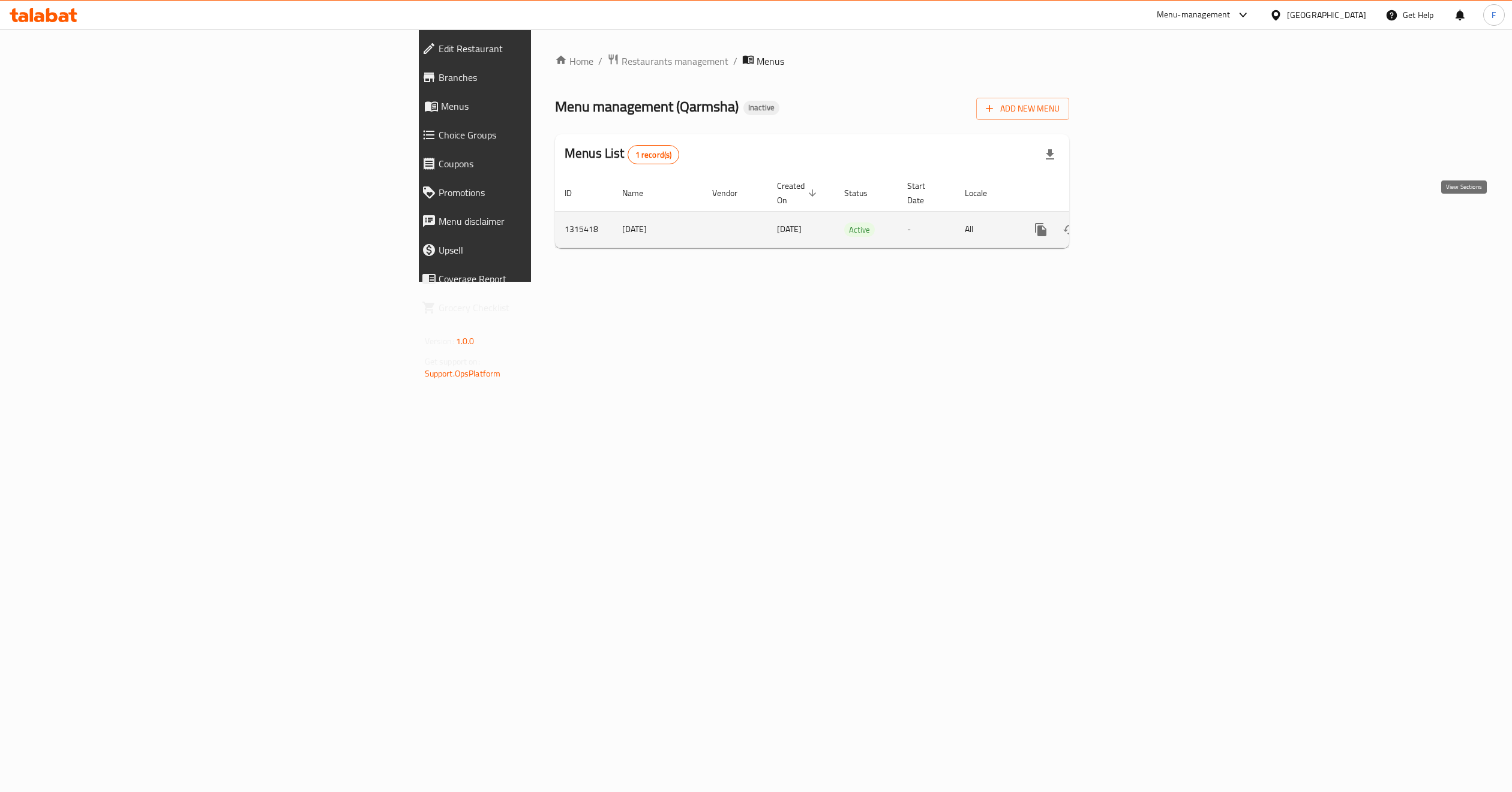
click at [1135, 222] on icon "enhanced table" at bounding box center [1127, 229] width 14 height 14
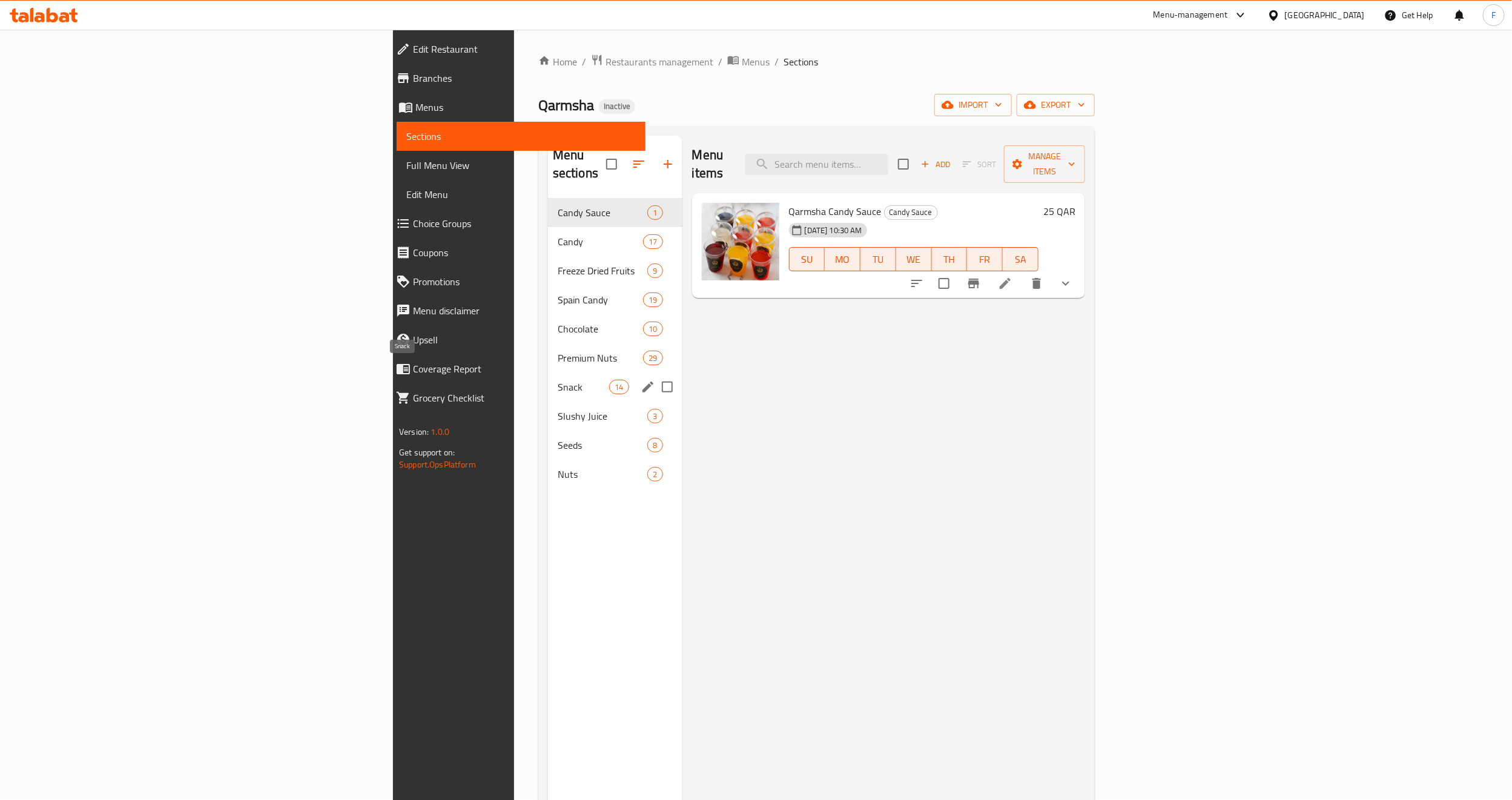
click at [558, 380] on span "Snack" at bounding box center [583, 387] width 51 height 14
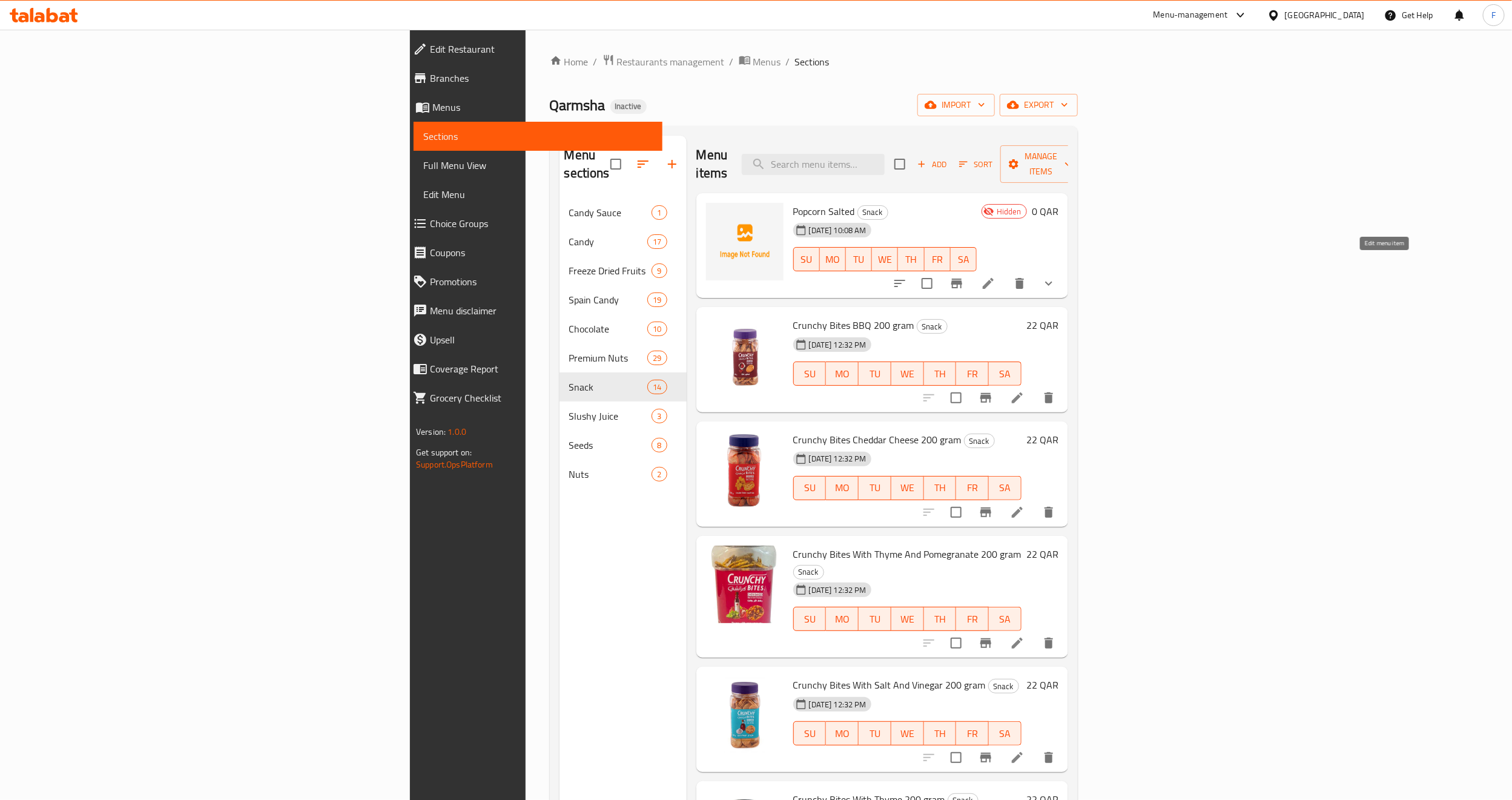
click at [995, 276] on icon at bounding box center [988, 283] width 14 height 14
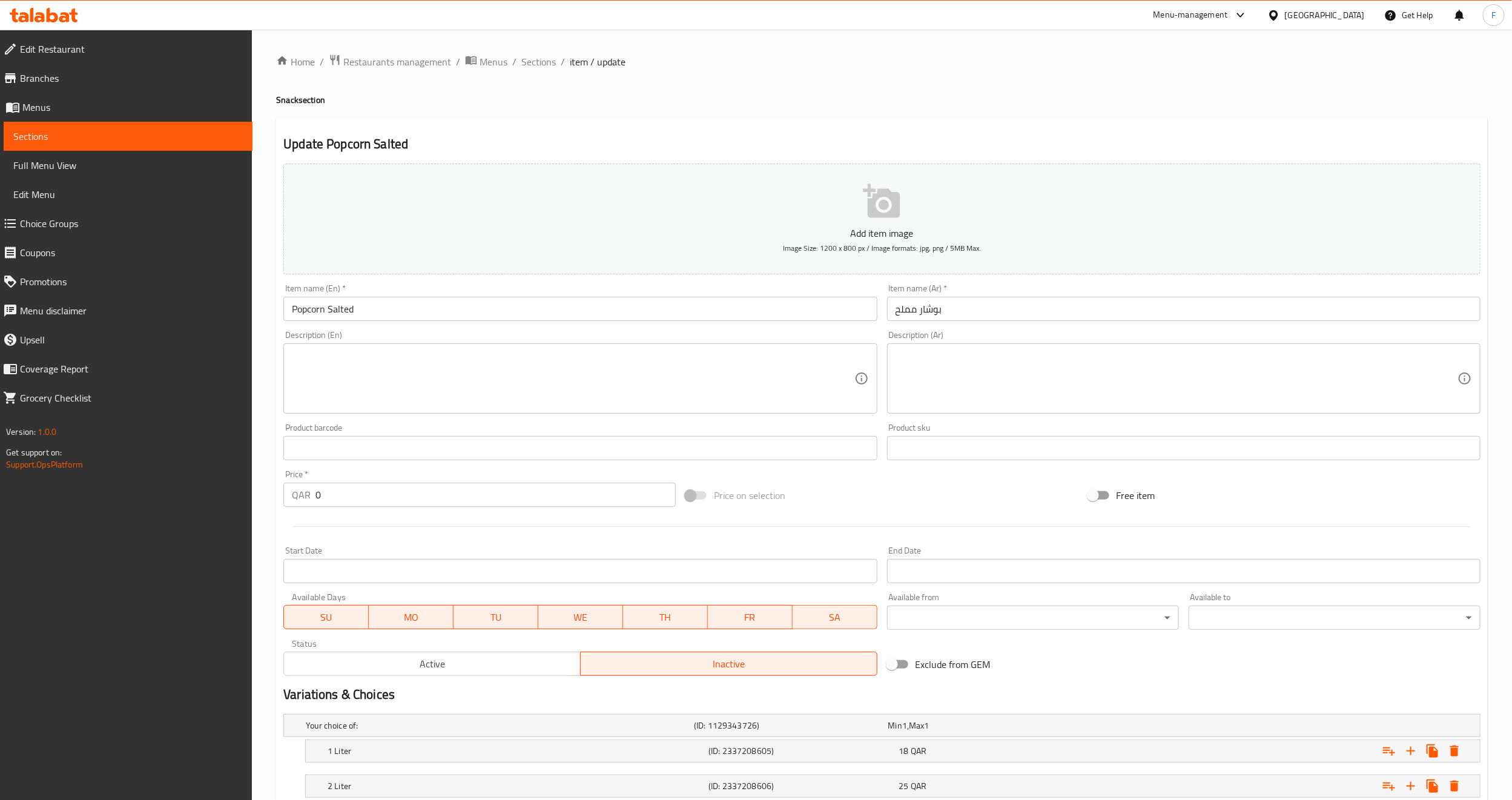
scroll to position [155, 0]
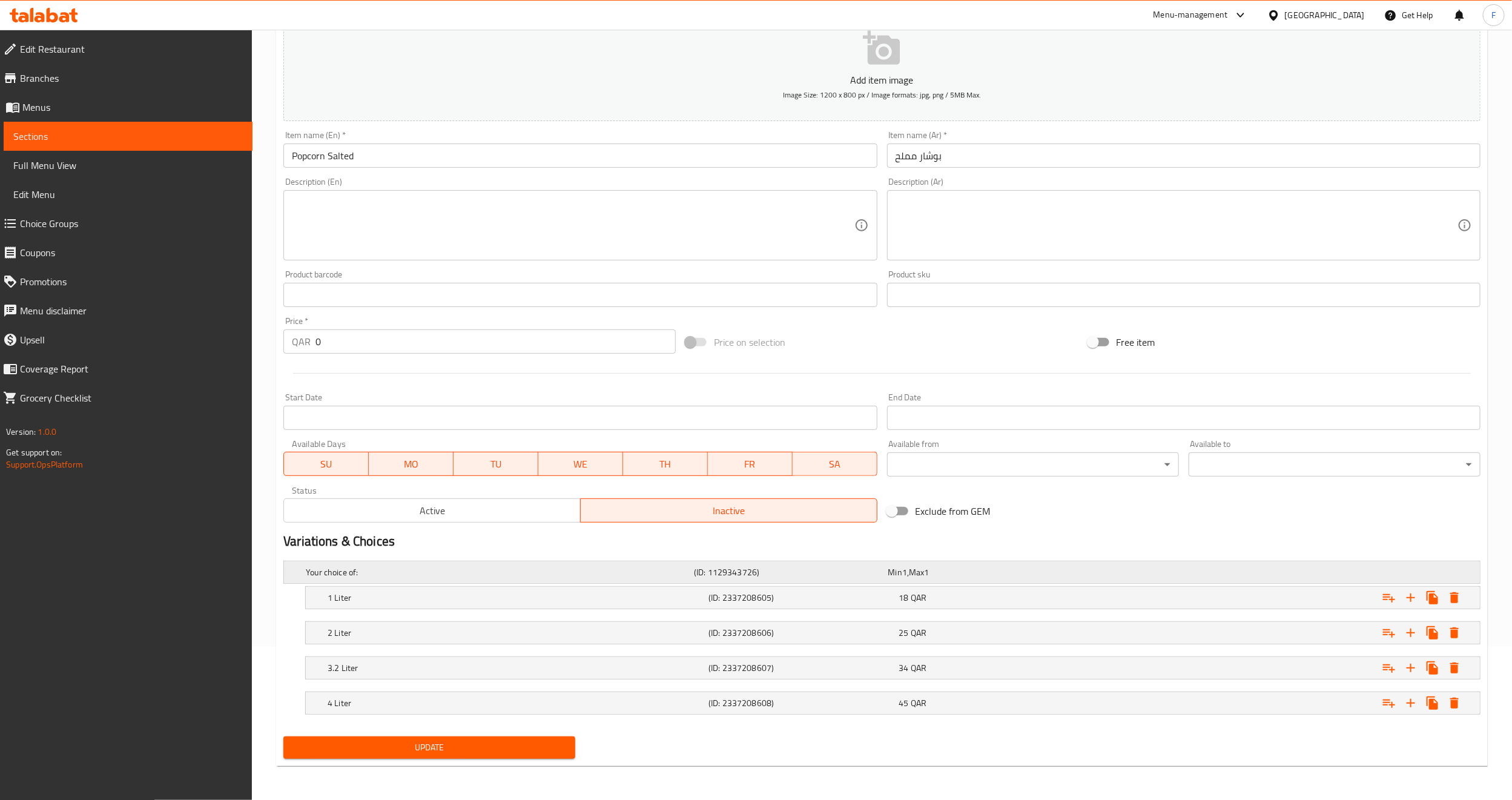
click at [416, 575] on h5 "Your choice of:" at bounding box center [497, 573] width 383 height 12
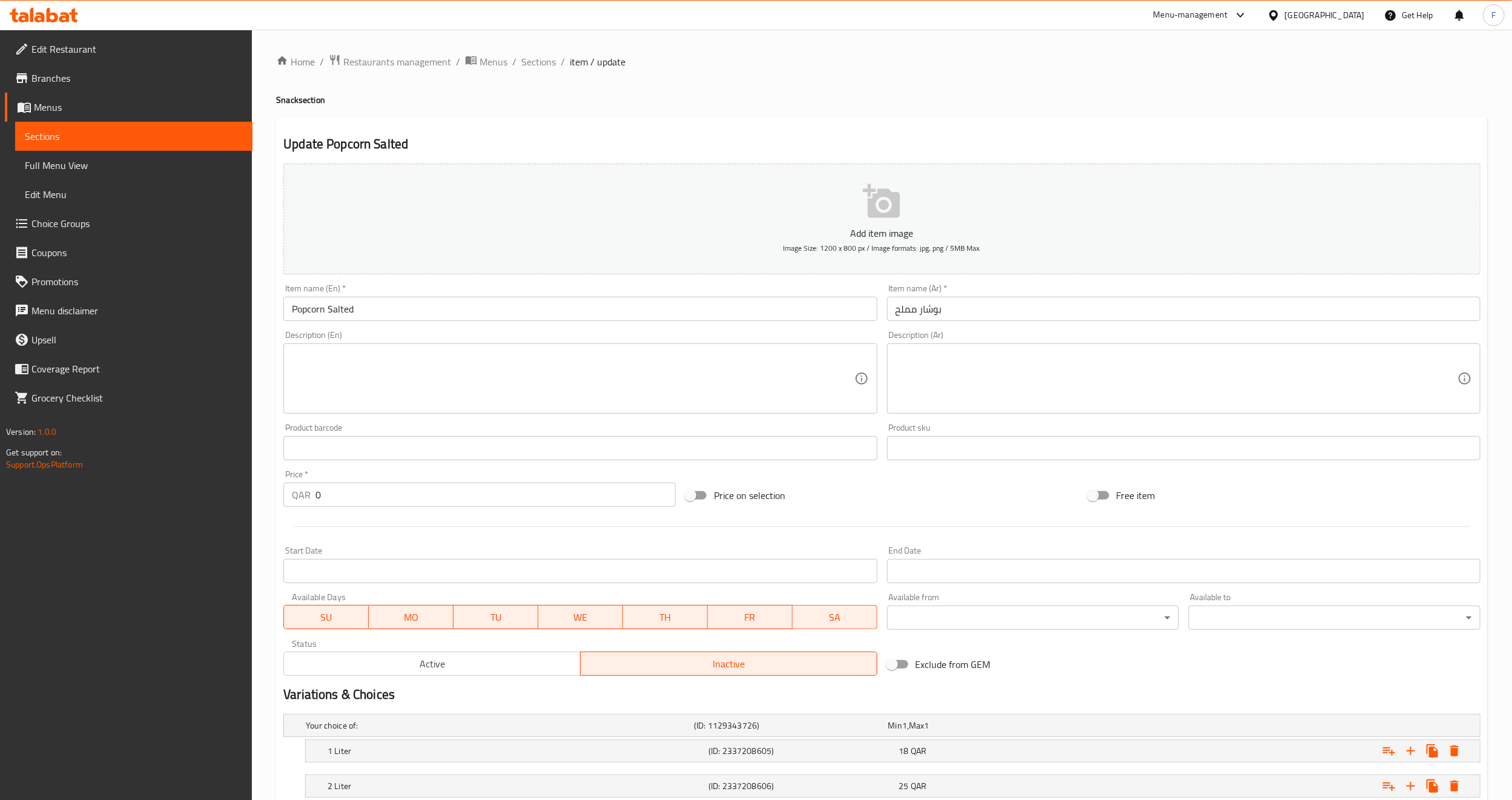
click at [71, 220] on span "Choice Groups" at bounding box center [137, 223] width 211 height 14
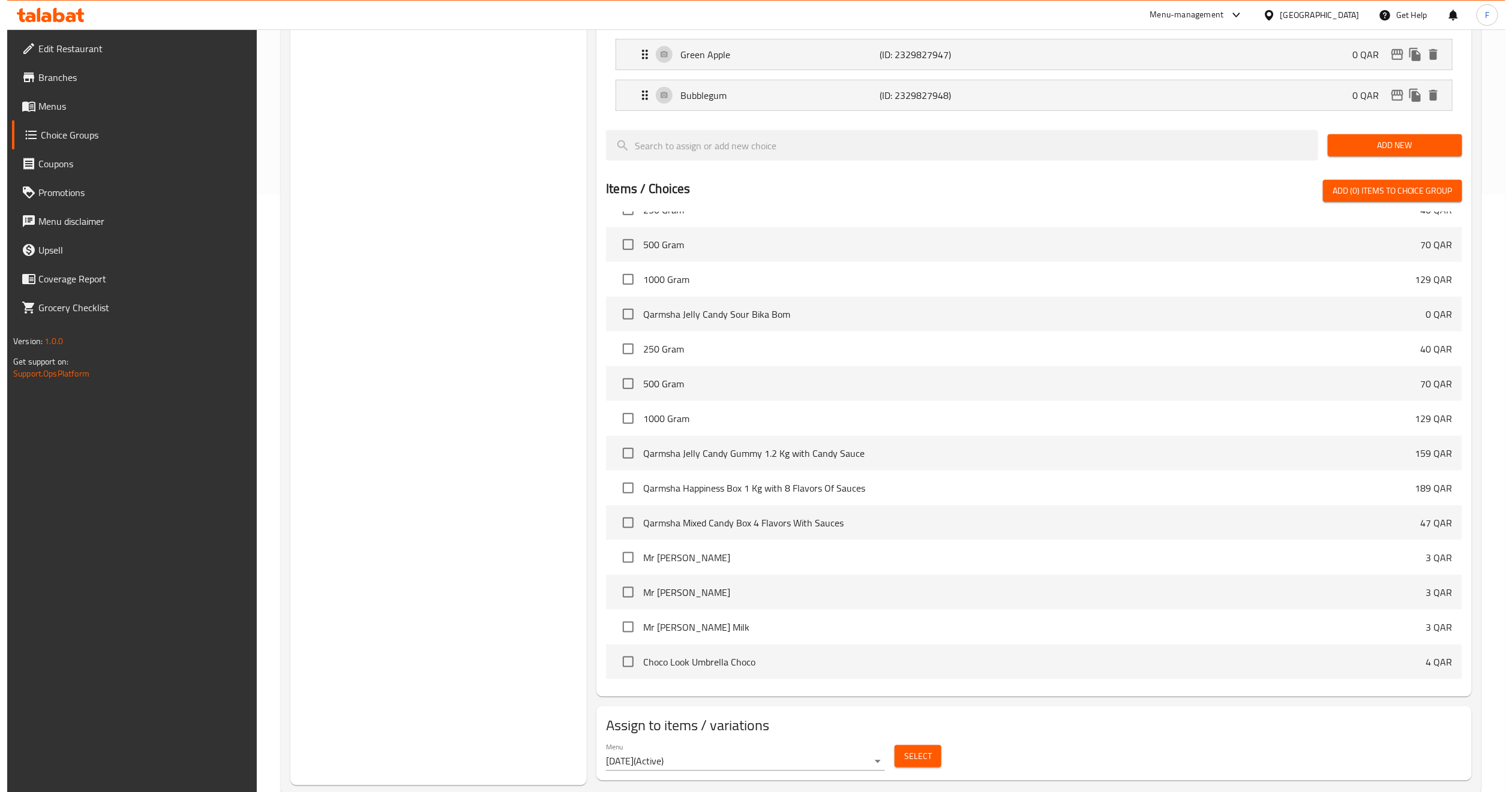
scroll to position [629, 0]
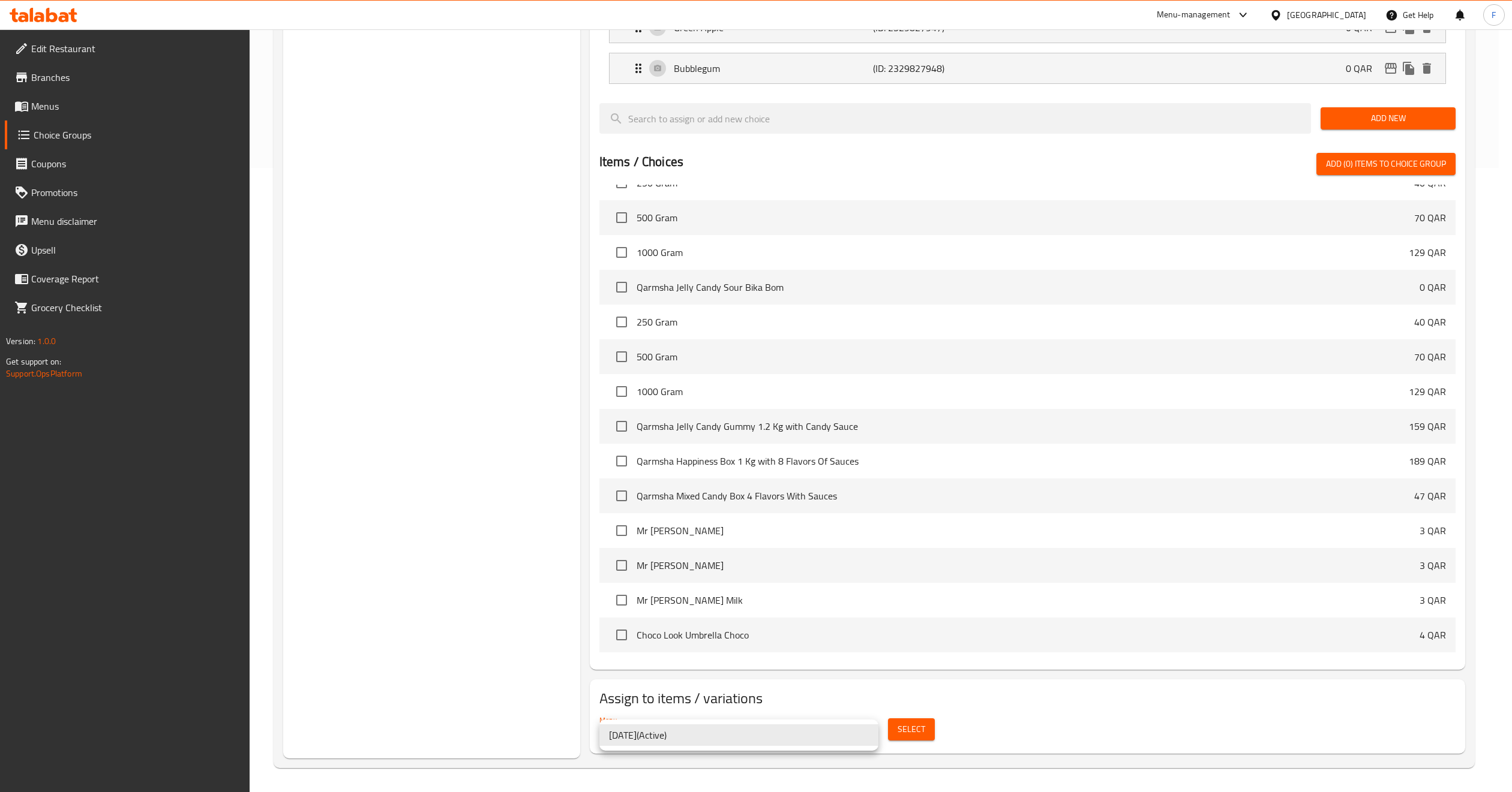
click at [904, 725] on div at bounding box center [756, 396] width 1512 height 792
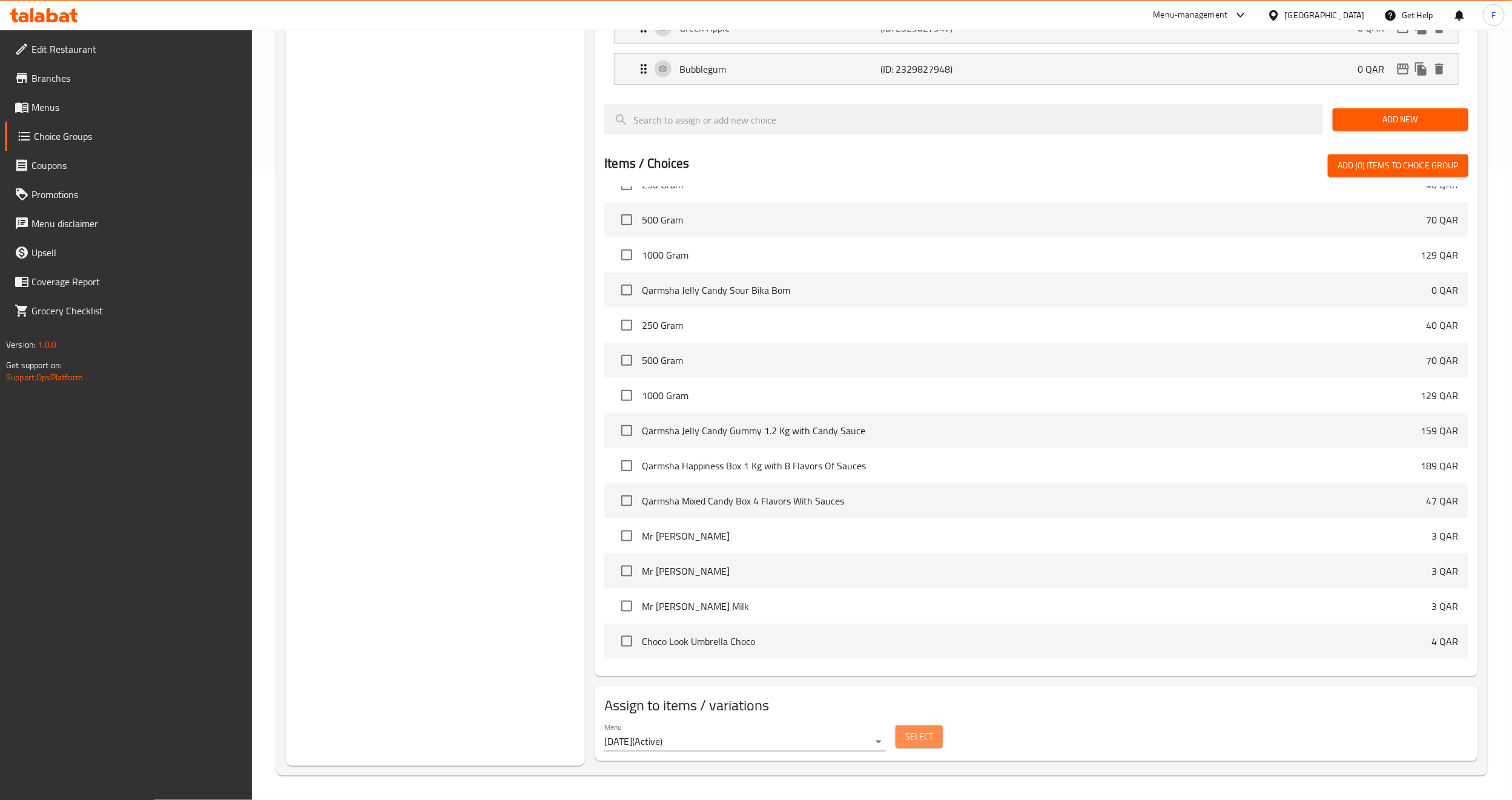
click at [917, 740] on span "Select" at bounding box center [919, 737] width 28 height 15
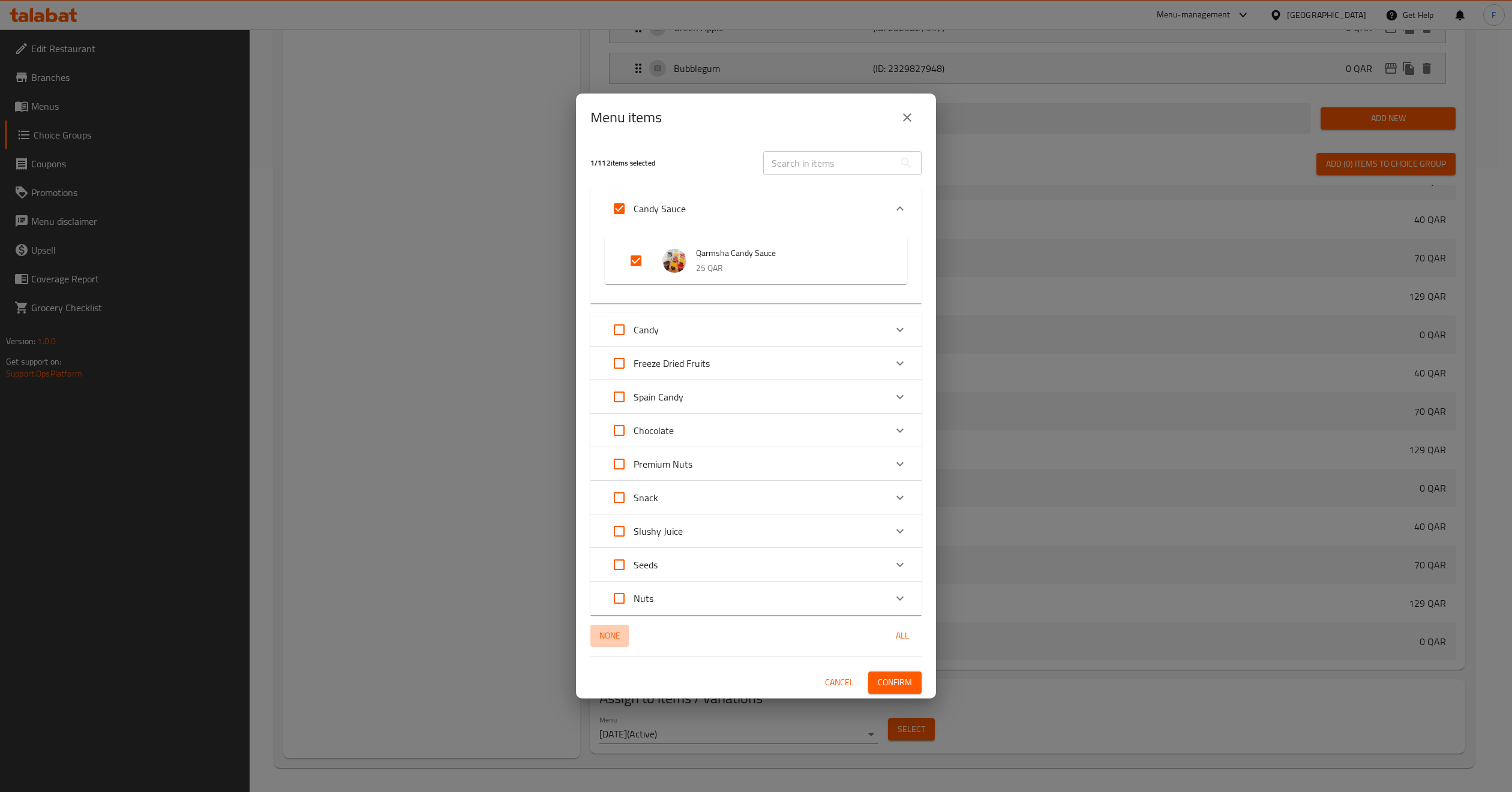
click at [599, 640] on span "None" at bounding box center [609, 636] width 28 height 15
checkbox input "false"
click at [680, 499] on div "Snack" at bounding box center [745, 497] width 281 height 28
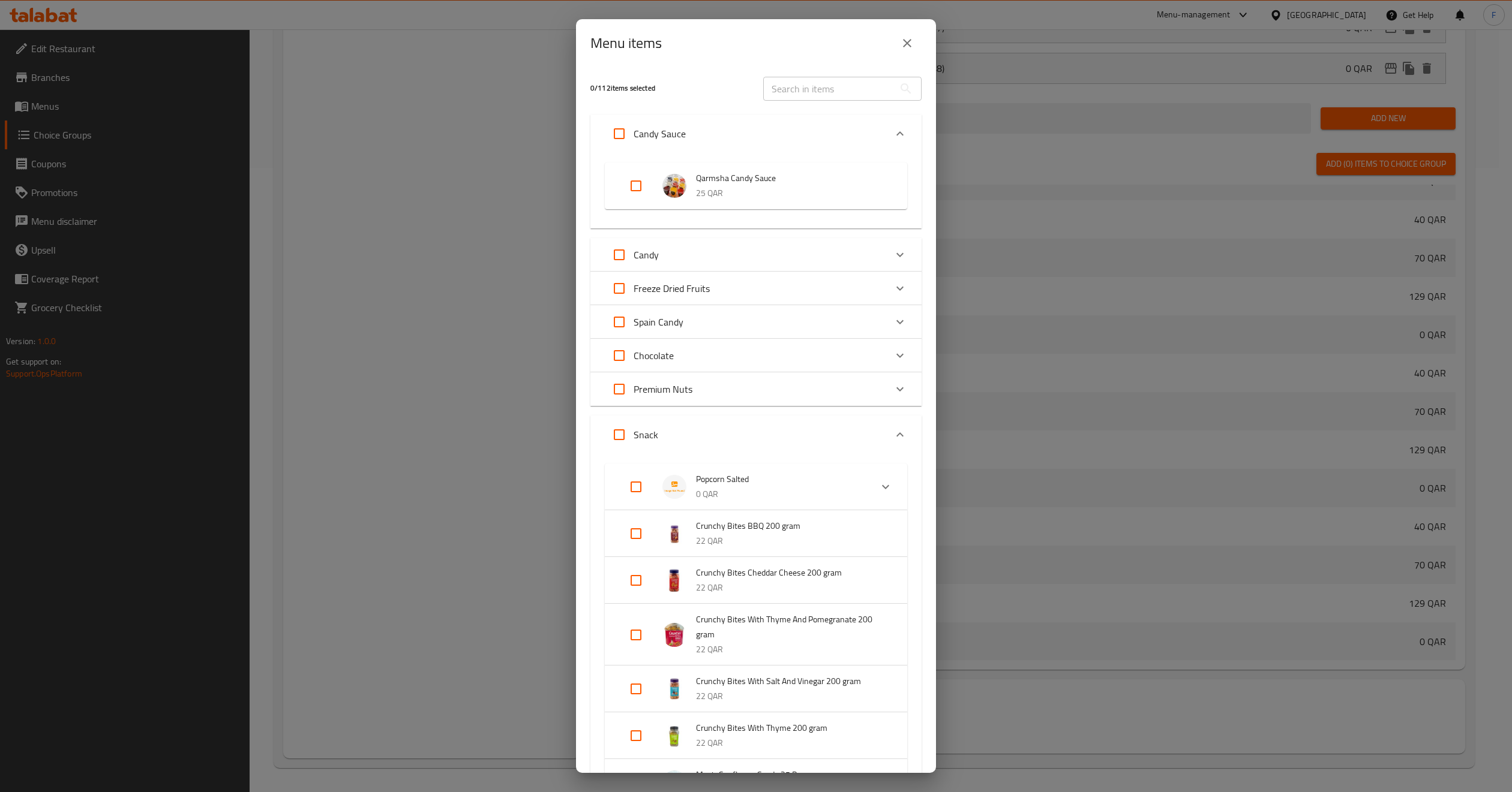
click at [637, 477] on input "Expand" at bounding box center [636, 487] width 28 height 28
checkbox input "true"
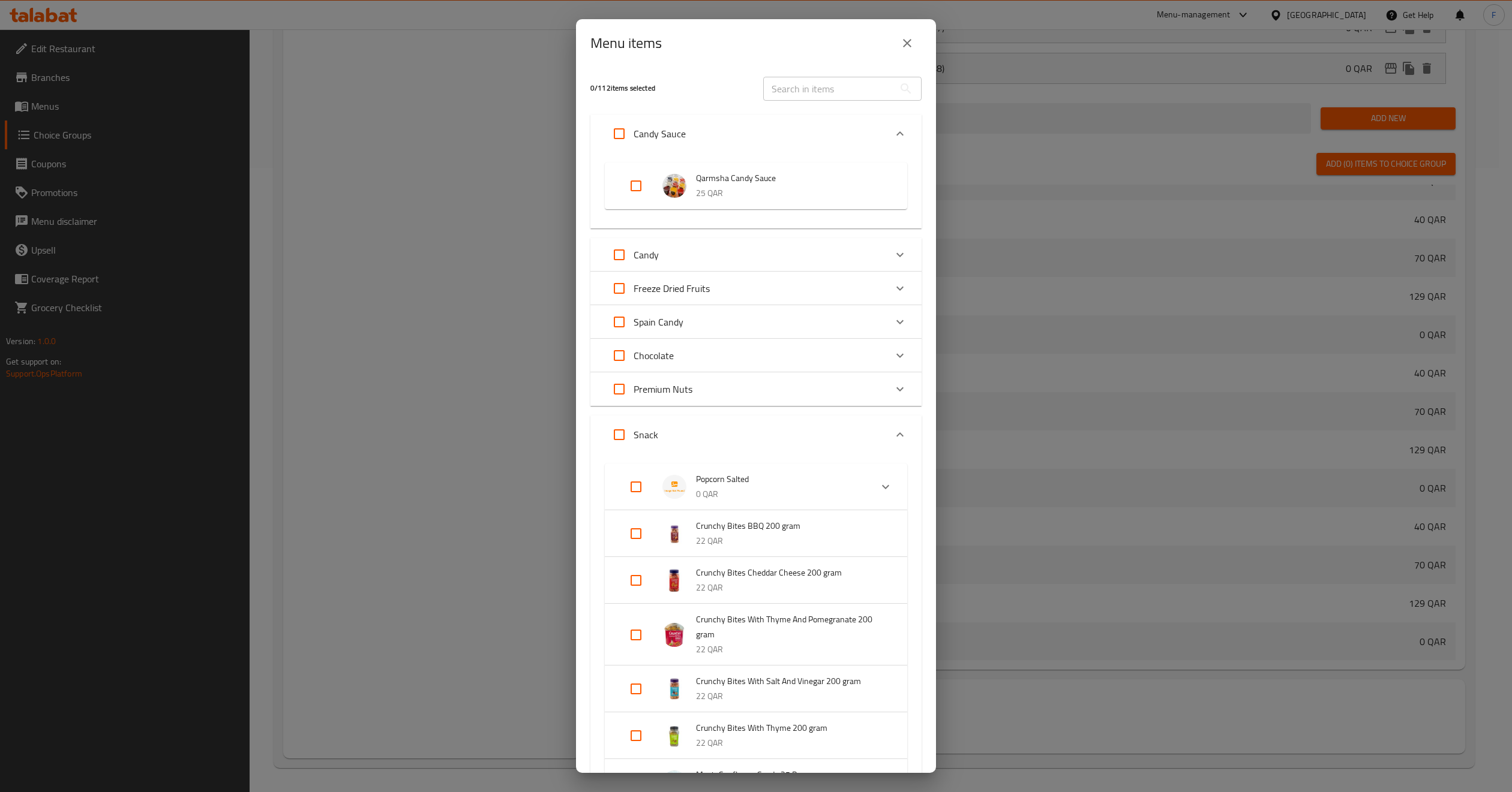
checkbox input "true"
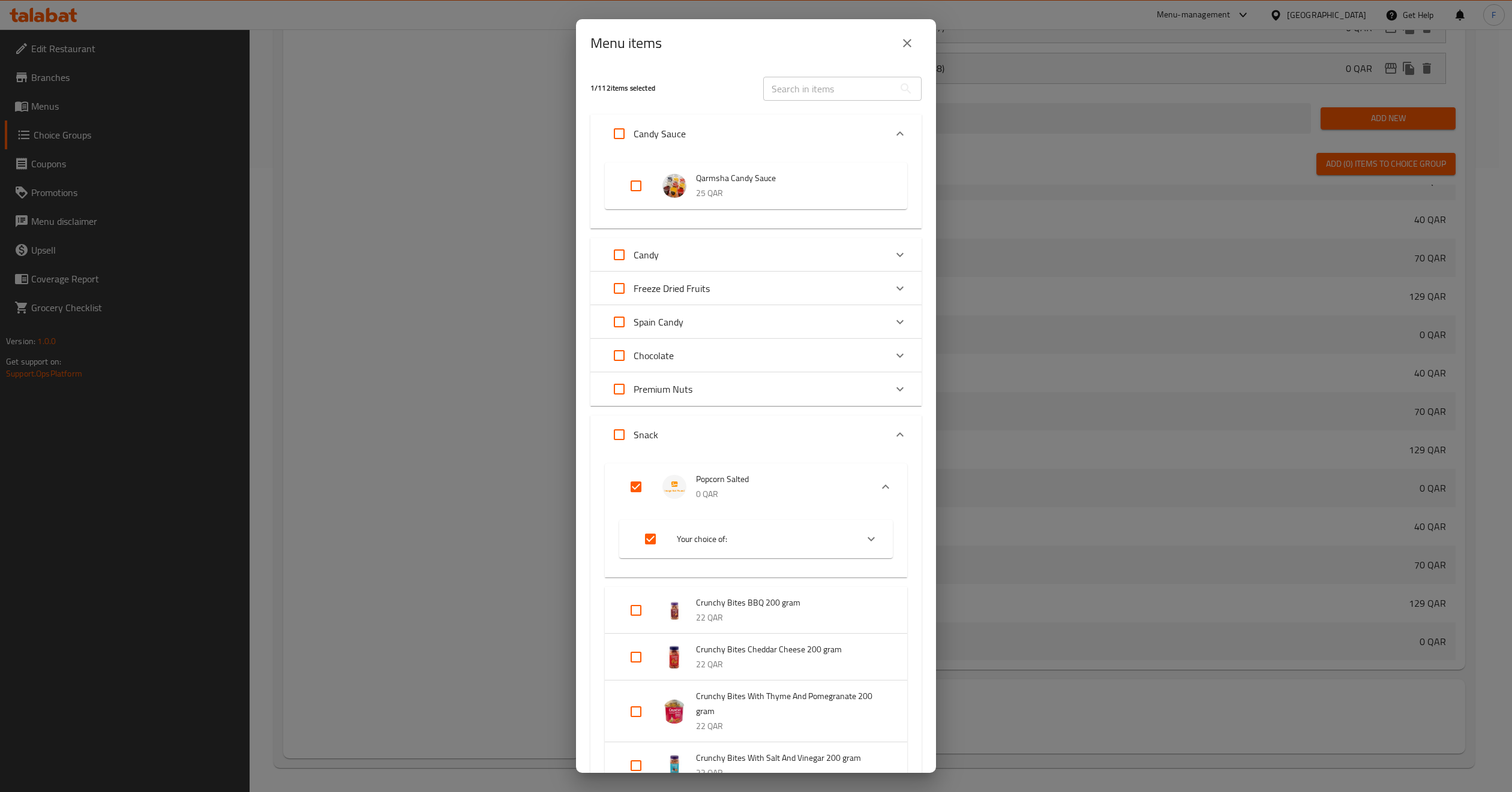
click at [701, 540] on span "Your choice of:" at bounding box center [761, 539] width 170 height 15
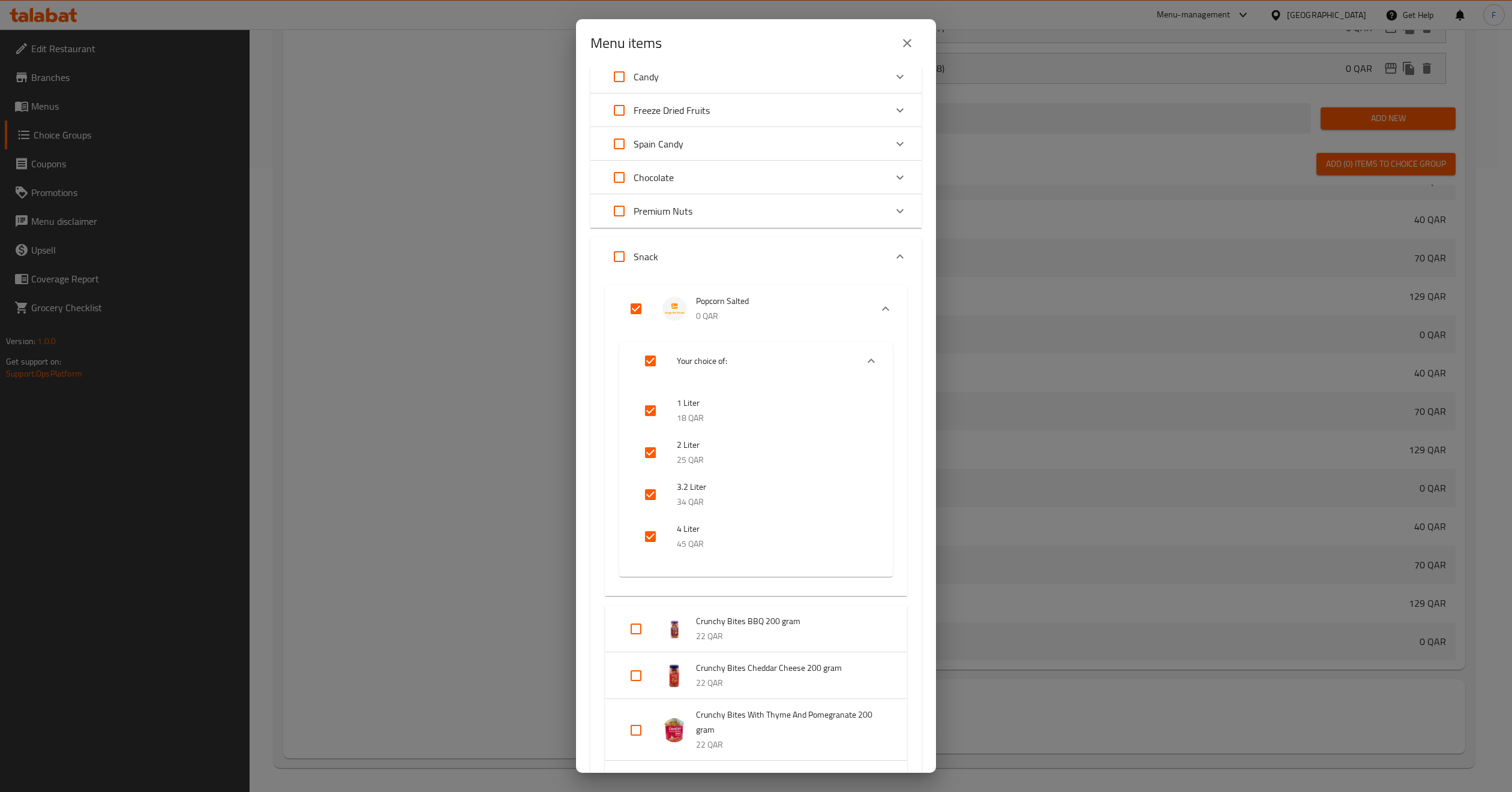
scroll to position [180, 0]
click at [867, 358] on icon "Expand" at bounding box center [871, 359] width 7 height 4
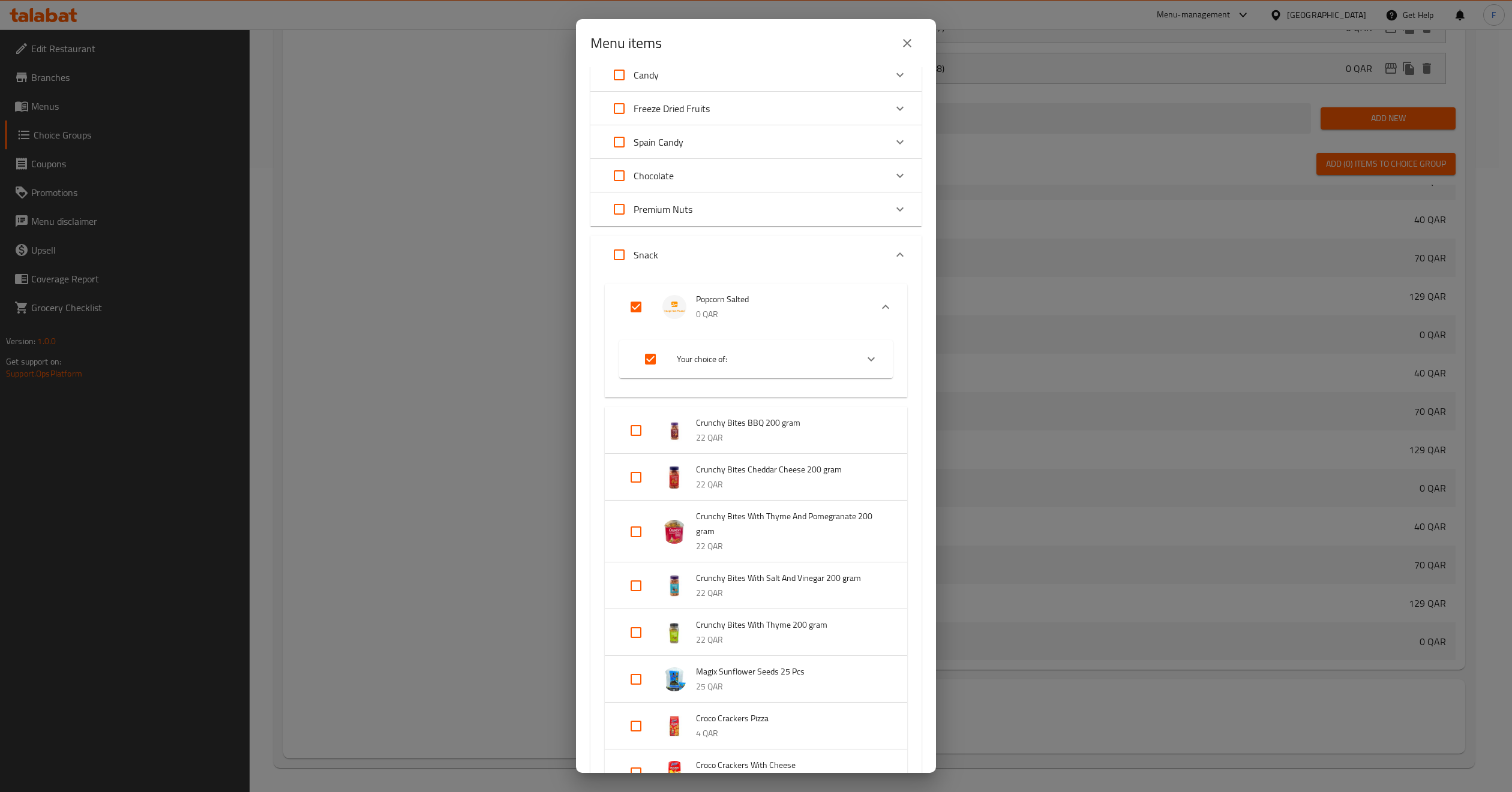
click at [867, 358] on icon "Expand" at bounding box center [871, 360] width 7 height 4
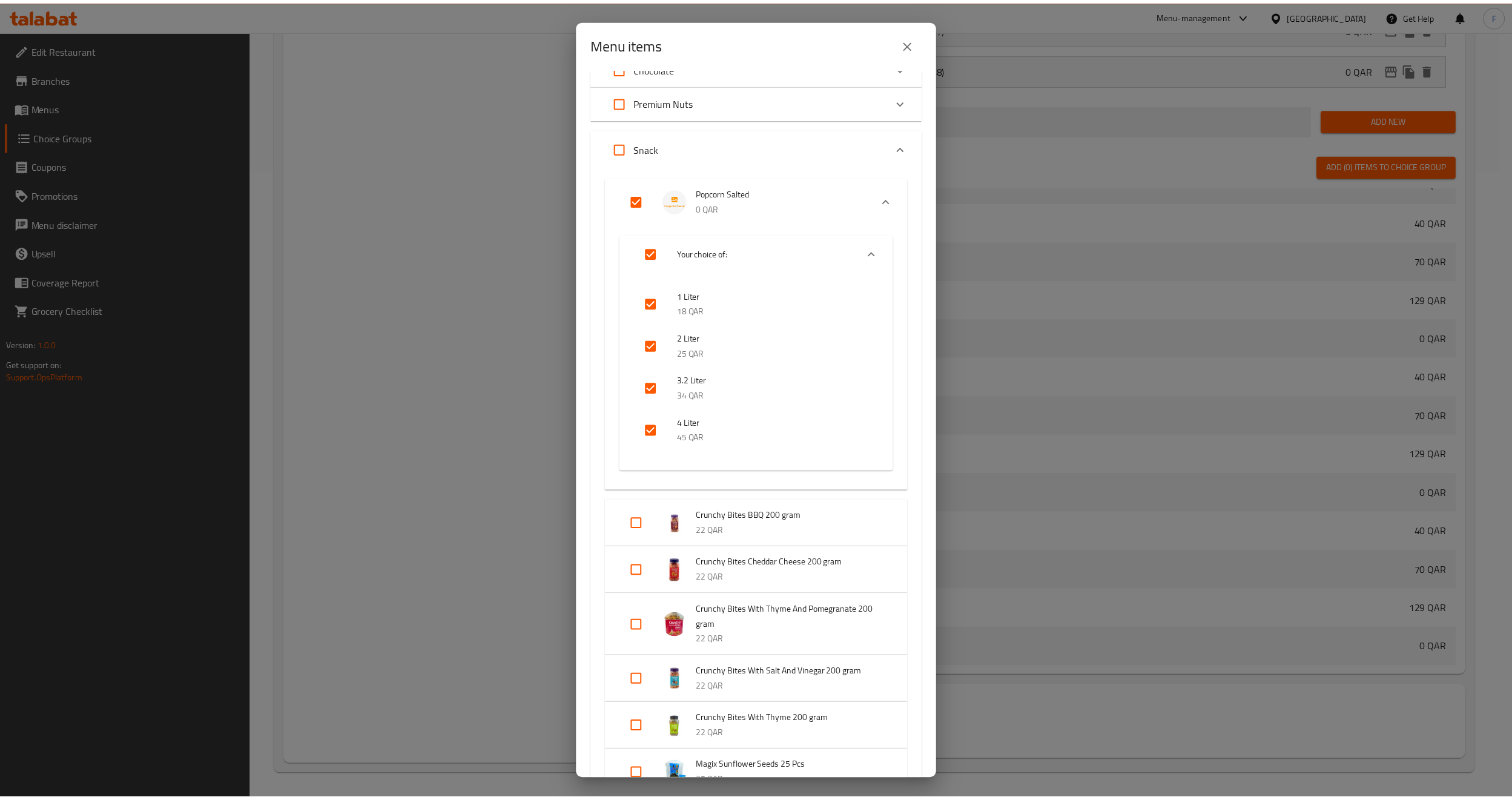
scroll to position [91, 0]
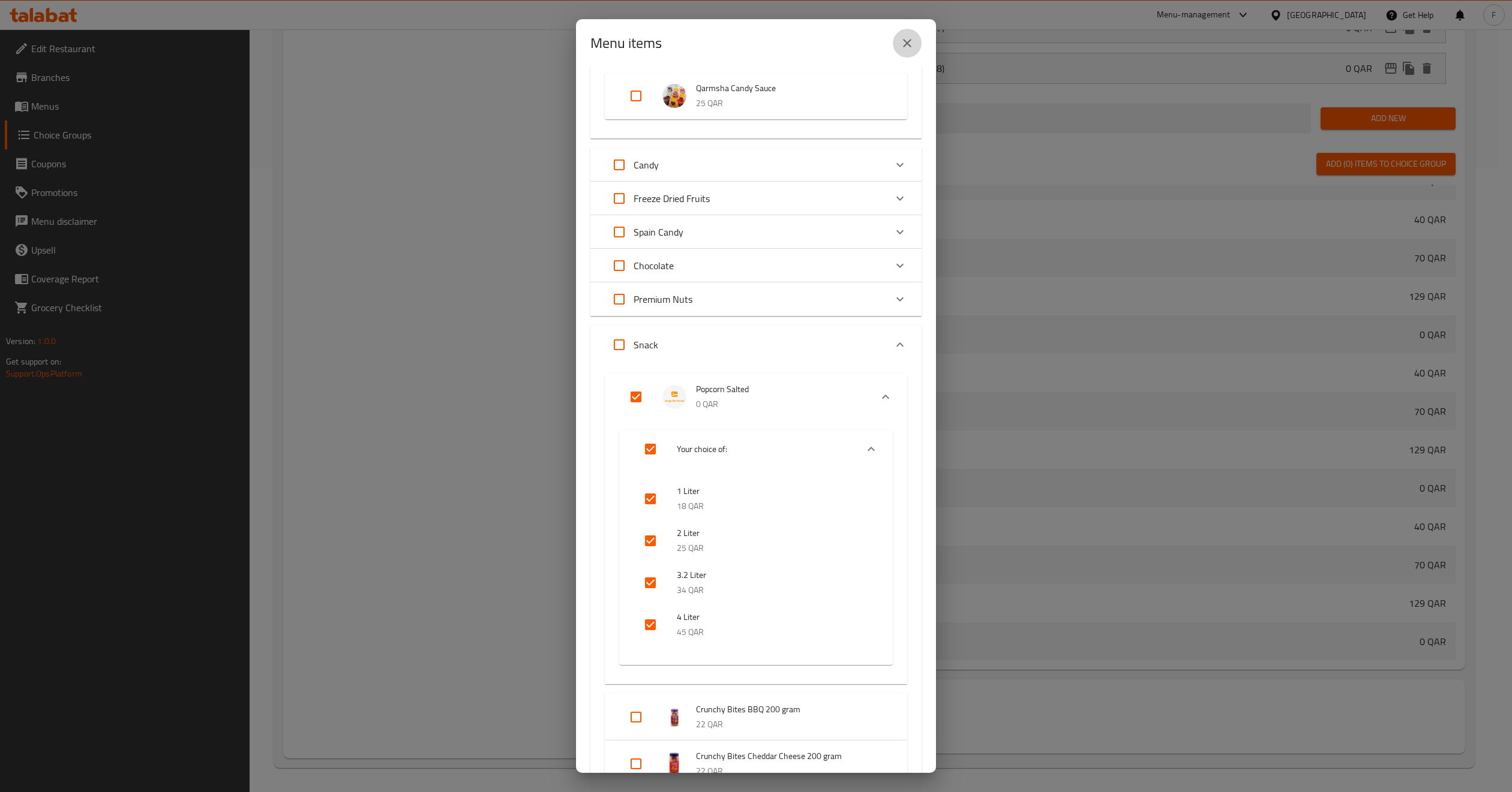
click at [910, 34] on button "close" at bounding box center [907, 43] width 28 height 28
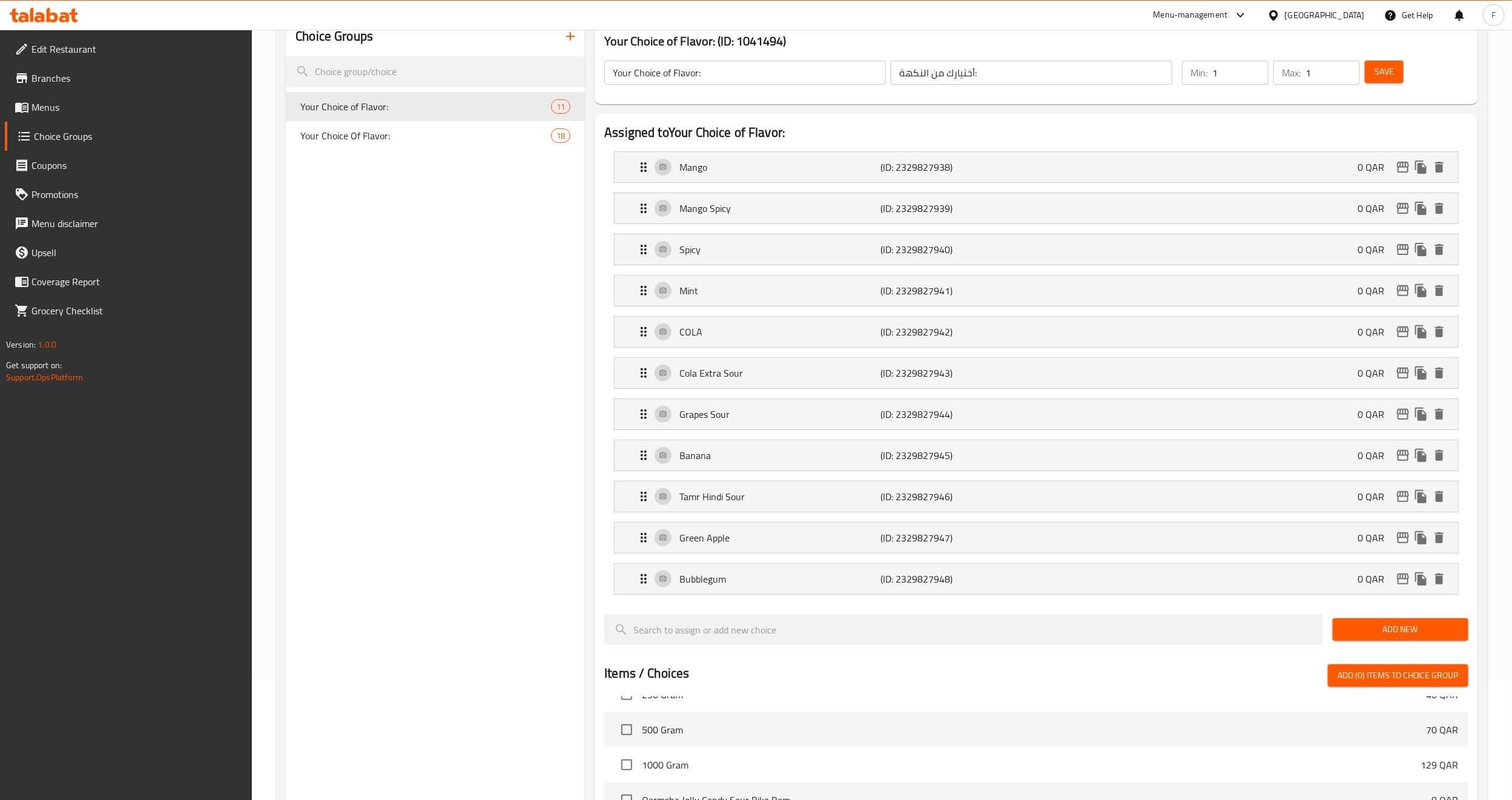
scroll to position [0, 0]
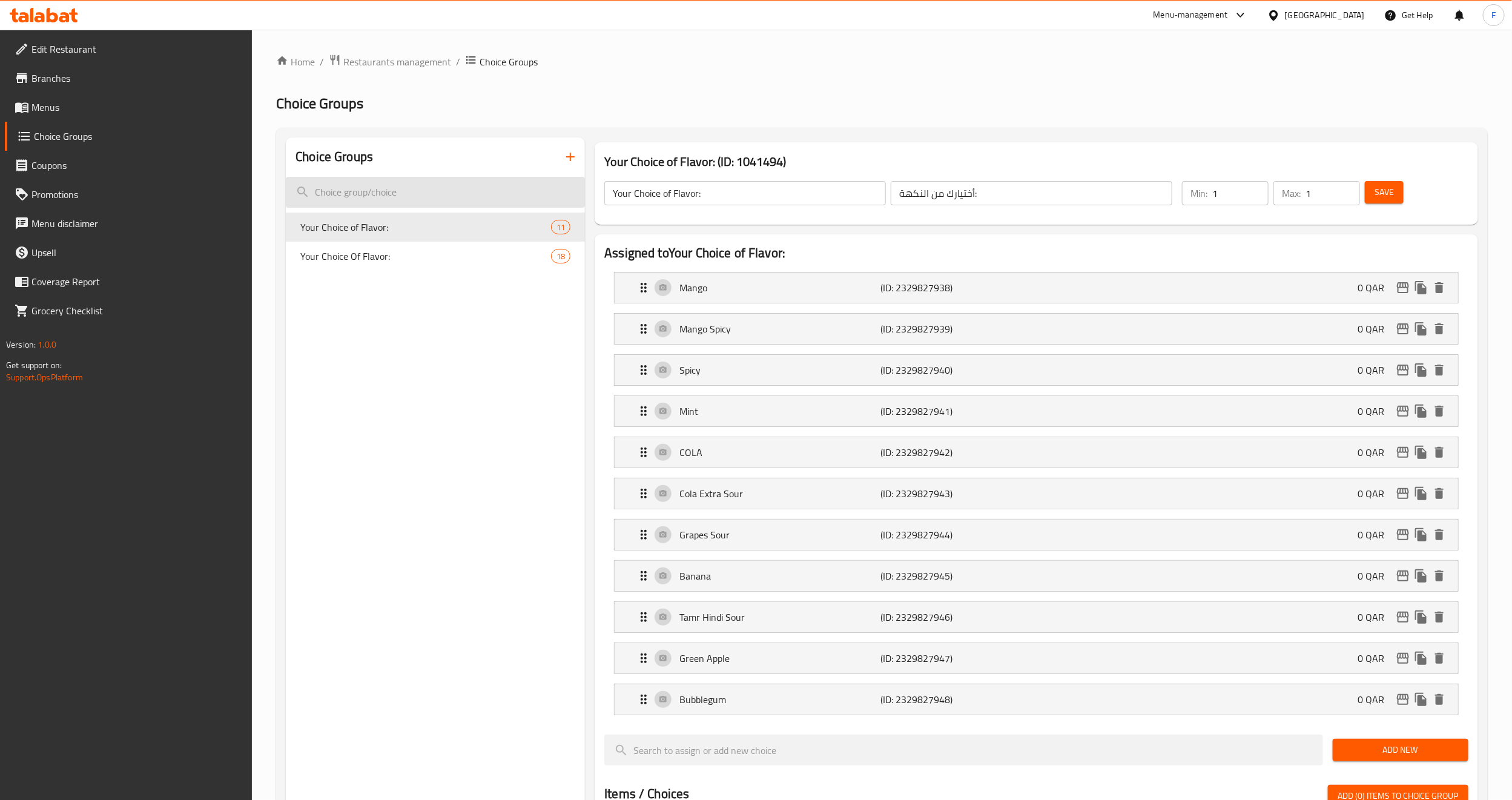
click at [426, 185] on input "search" at bounding box center [435, 192] width 299 height 31
click at [416, 67] on span "Restaurants management" at bounding box center [397, 62] width 108 height 14
click at [386, 66] on span "Restaurants management" at bounding box center [397, 62] width 108 height 14
click at [51, 103] on span "Menus" at bounding box center [137, 107] width 211 height 14
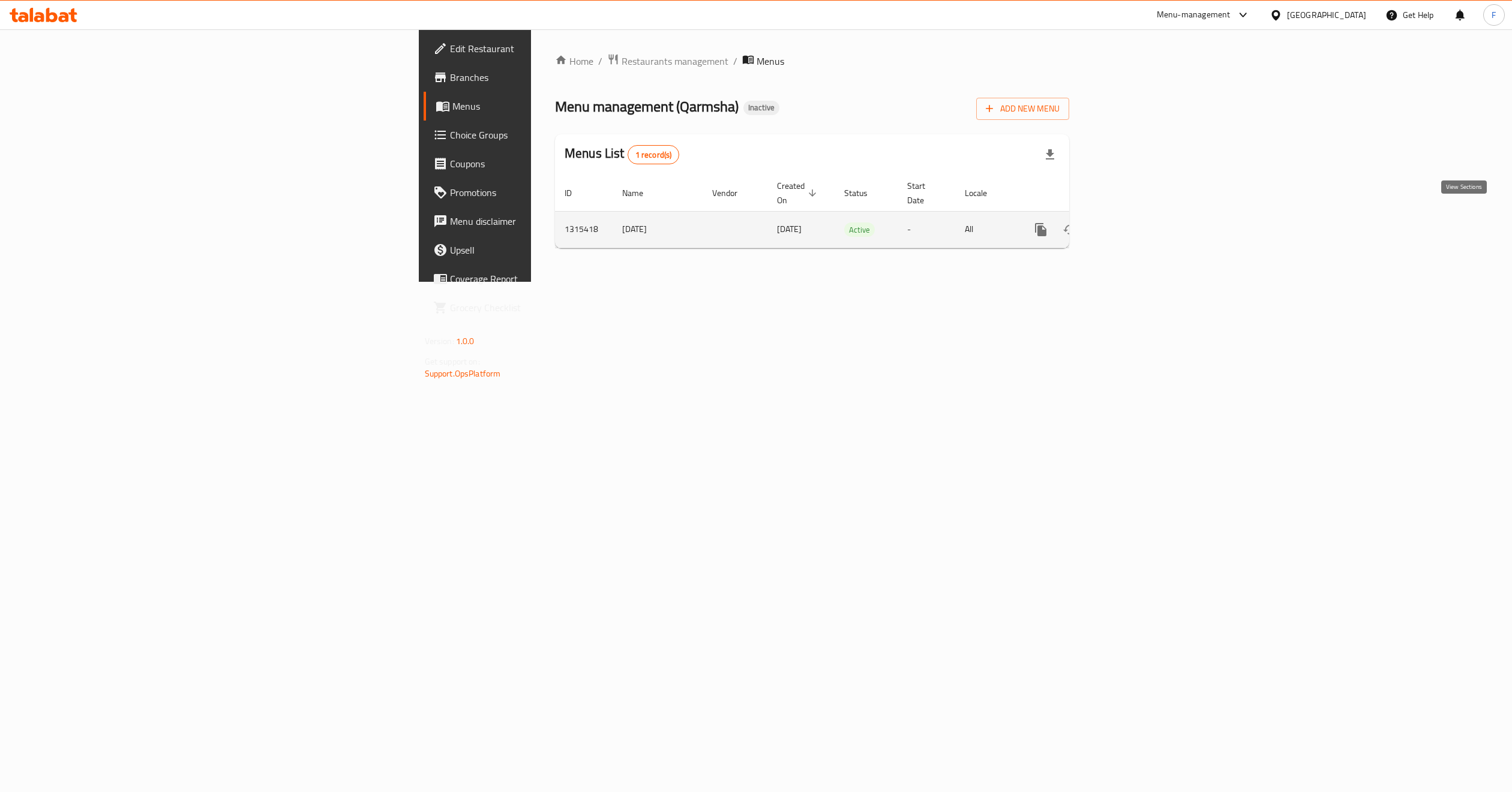
click at [1135, 222] on icon "enhanced table" at bounding box center [1127, 229] width 14 height 14
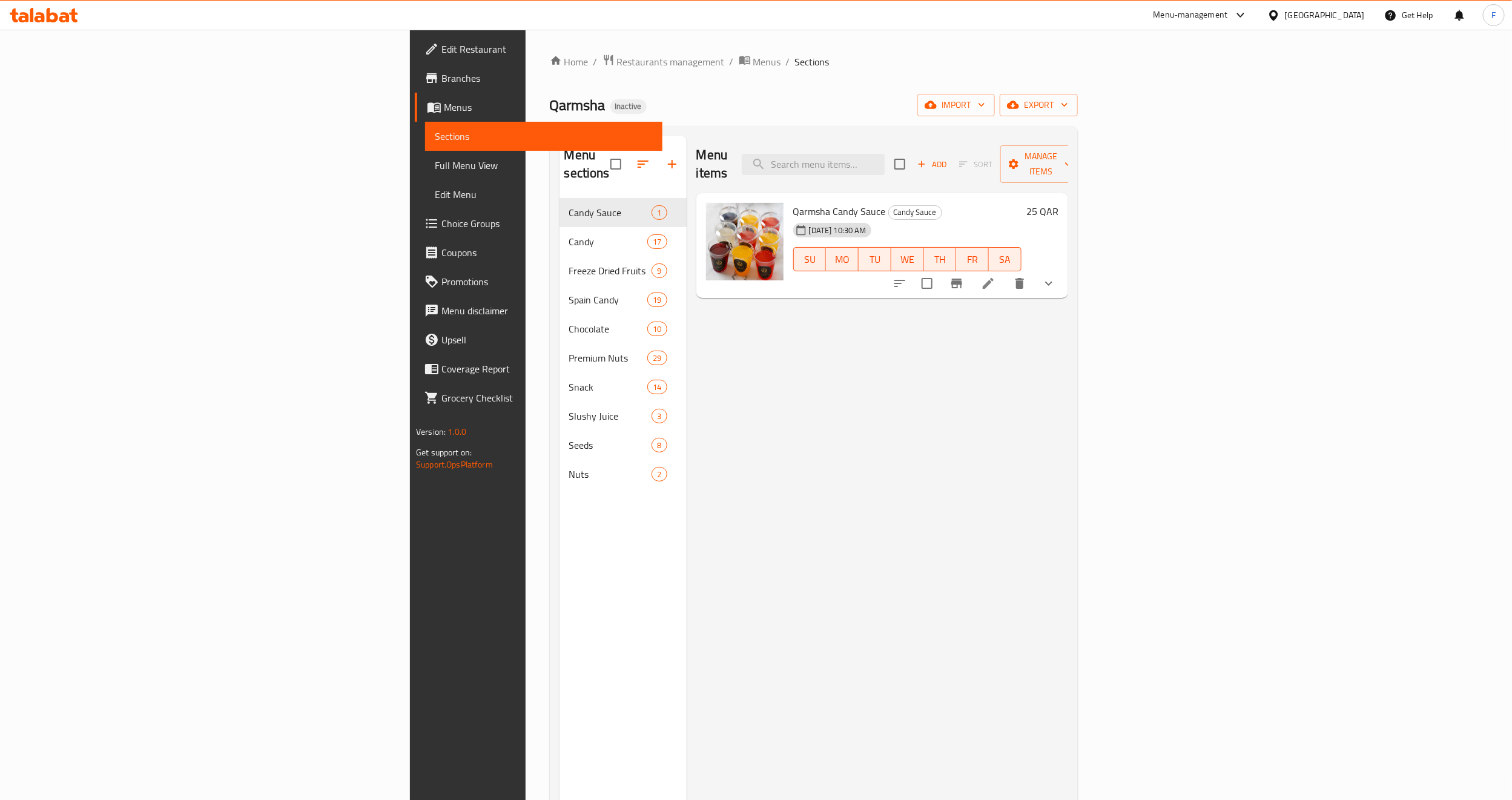
click at [435, 167] on span "Full Menu View" at bounding box center [544, 165] width 218 height 14
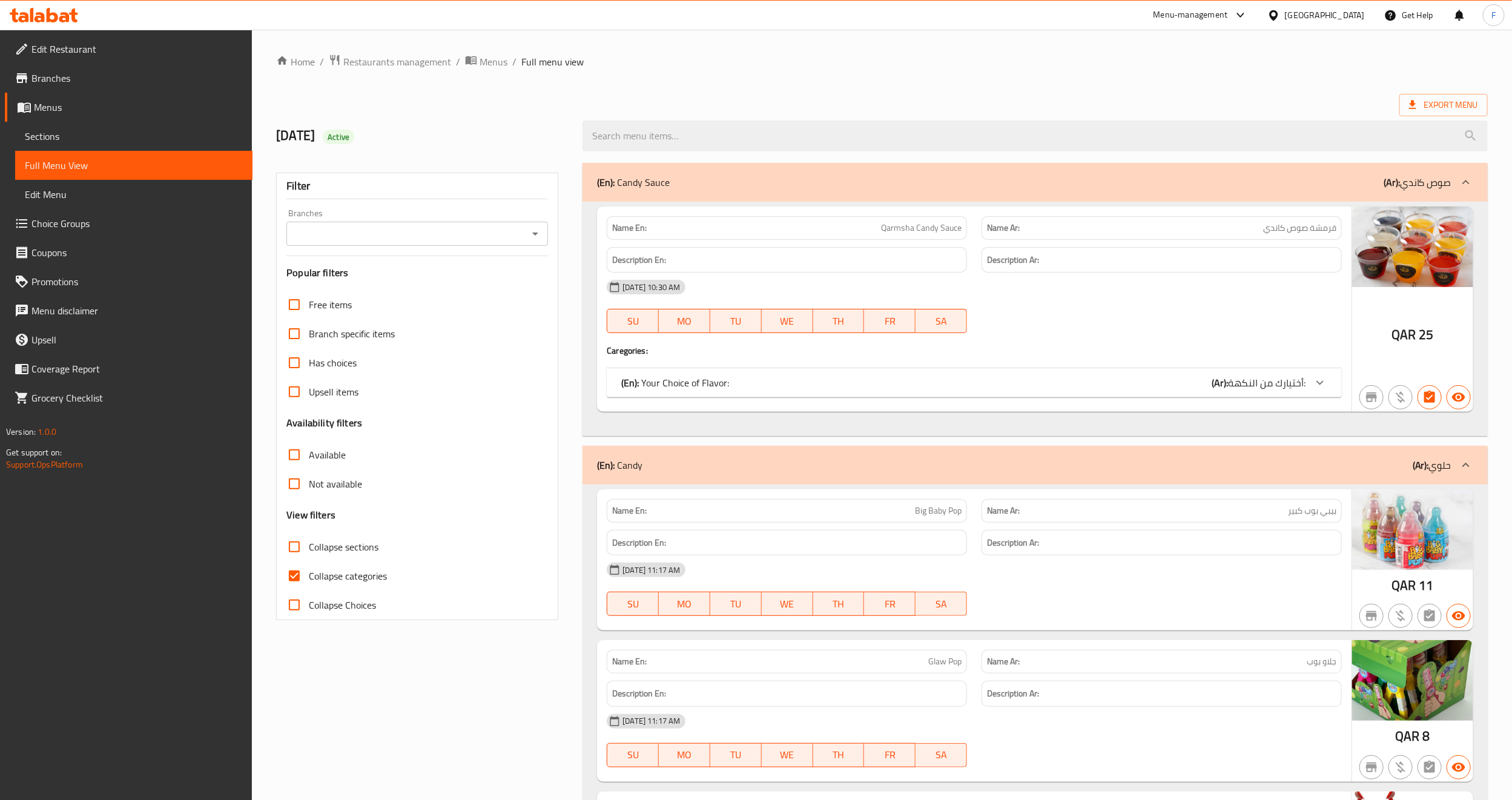
click at [471, 240] on input "Branches" at bounding box center [407, 233] width 235 height 17
click at [395, 287] on li "Qarmsha, Simaisma" at bounding box center [417, 287] width 261 height 22
type input "Qarmsha, Simaisma"
click at [324, 543] on span "Collapse sections" at bounding box center [343, 547] width 70 height 14
click at [309, 543] on input "Collapse sections" at bounding box center [294, 547] width 29 height 29
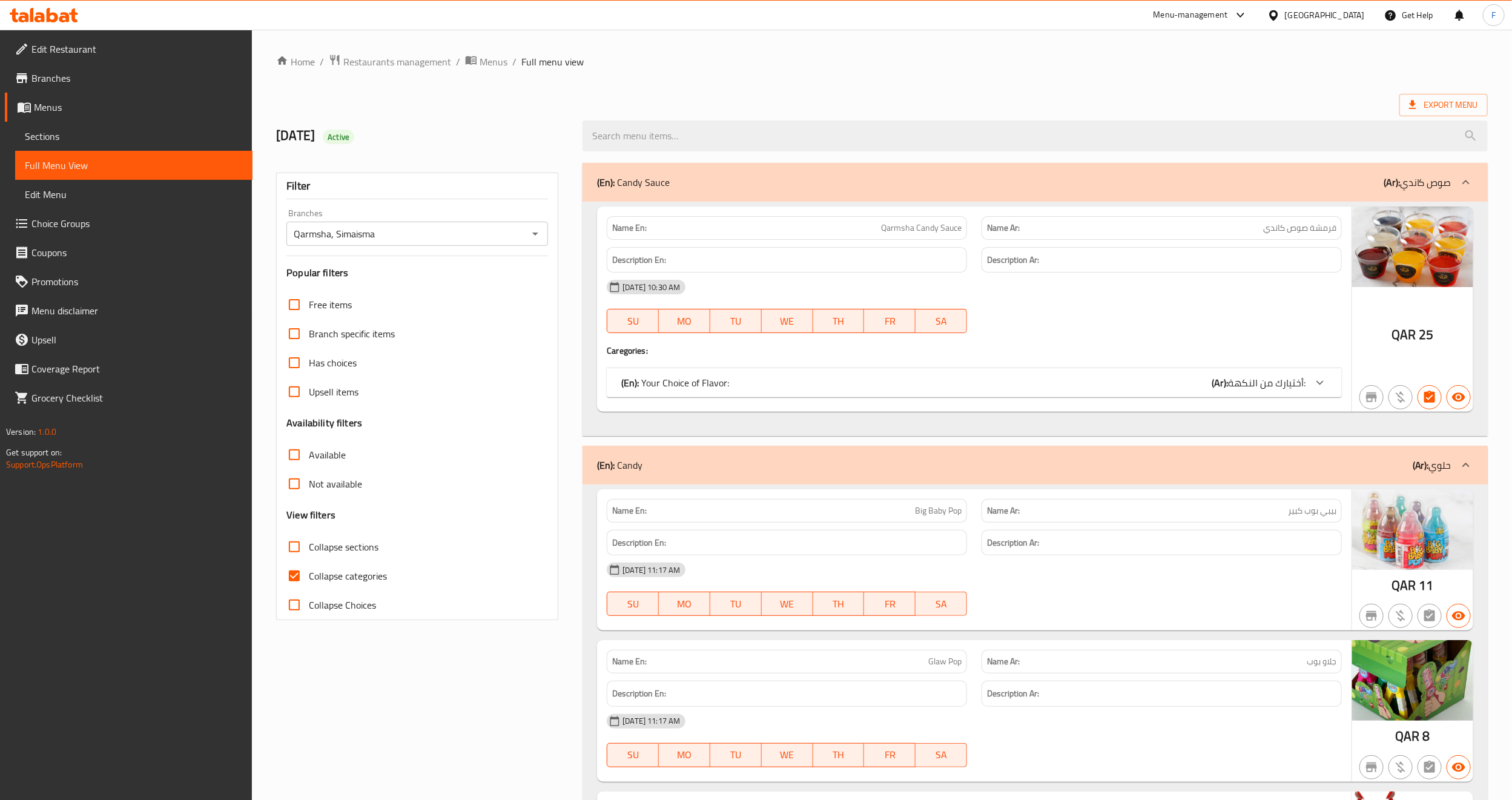
checkbox input "true"
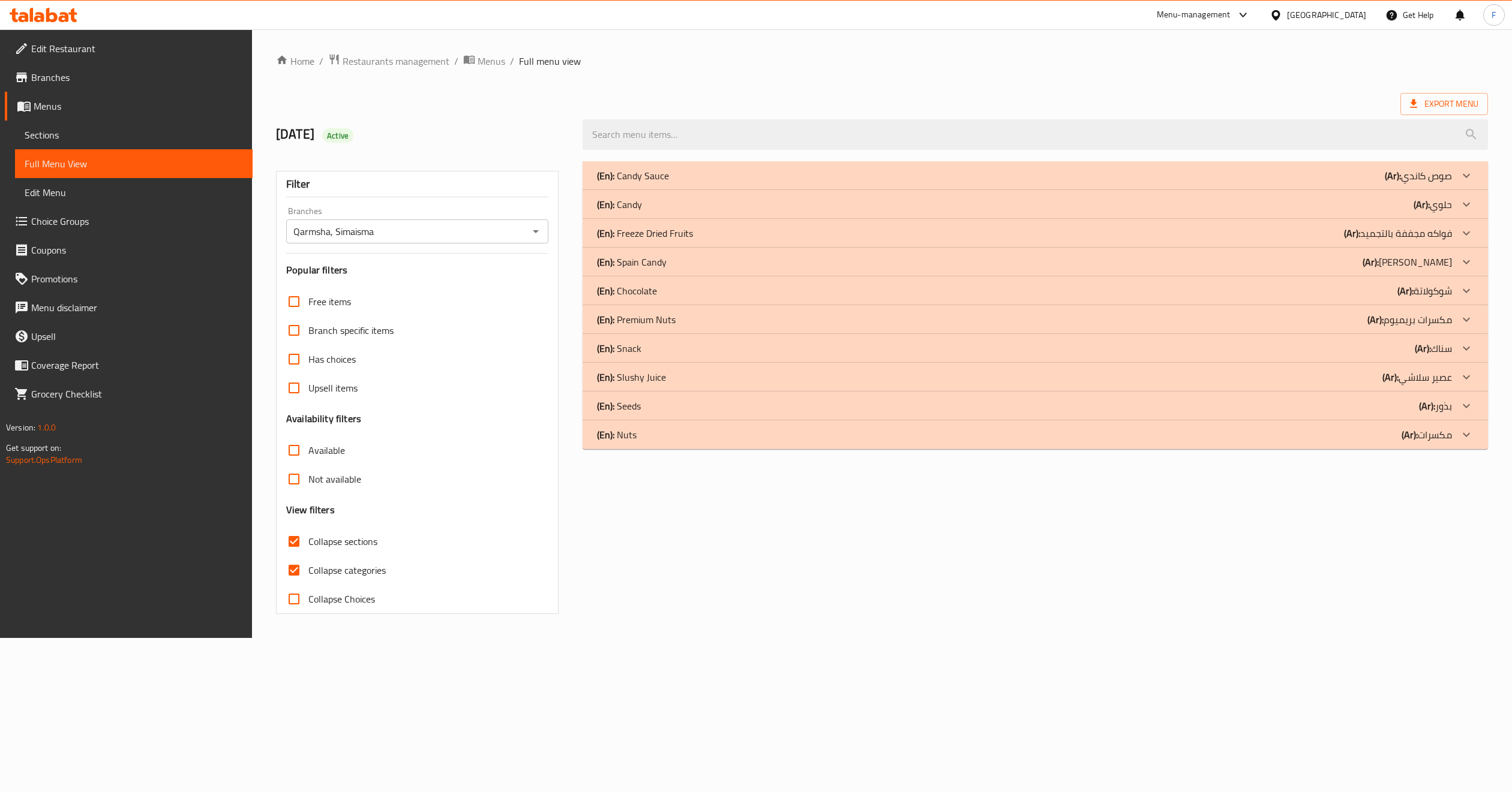
click at [642, 348] on div "(En): Snack (Ar): سناك" at bounding box center [1024, 348] width 855 height 14
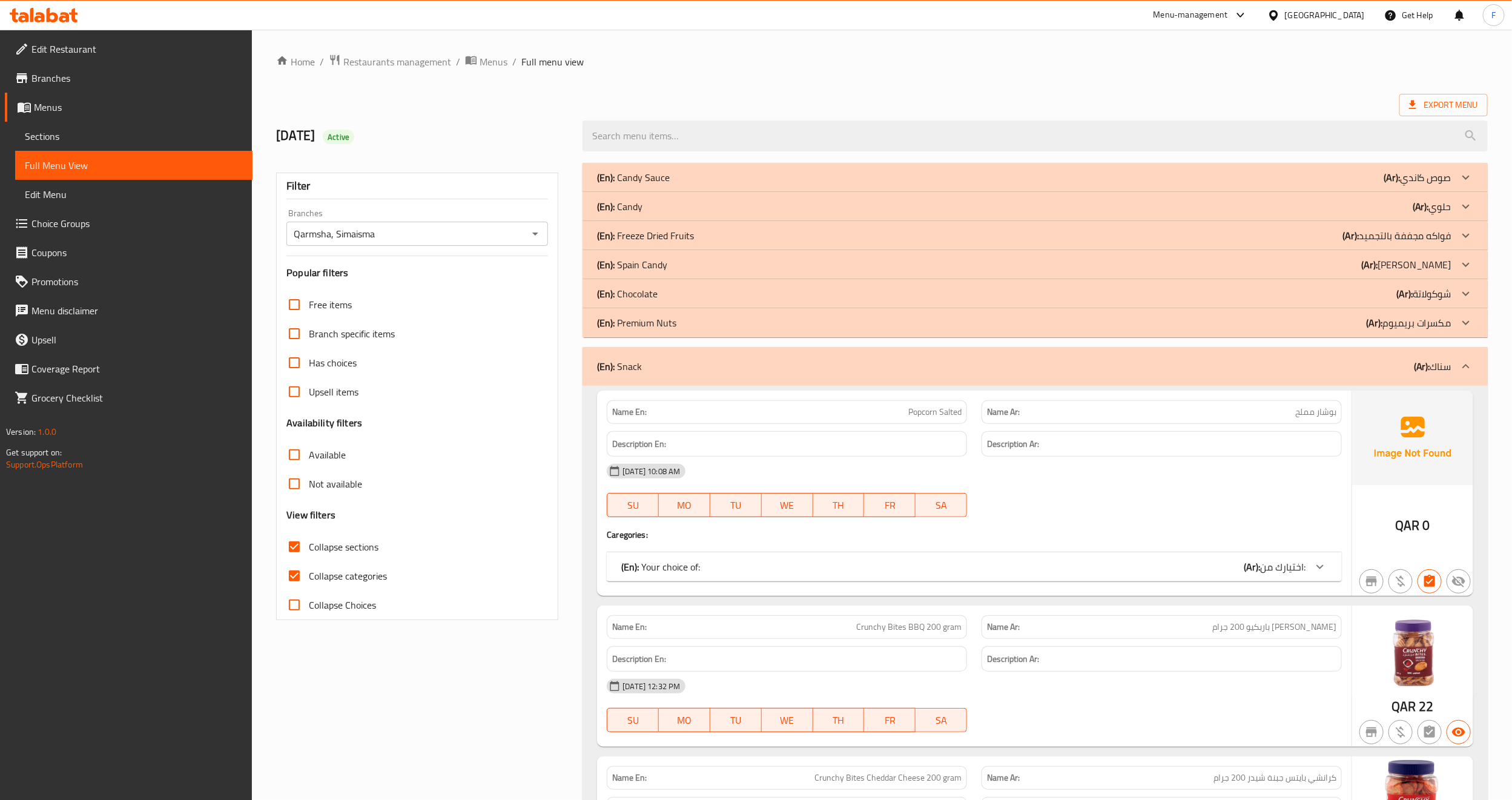
scroll to position [91, 0]
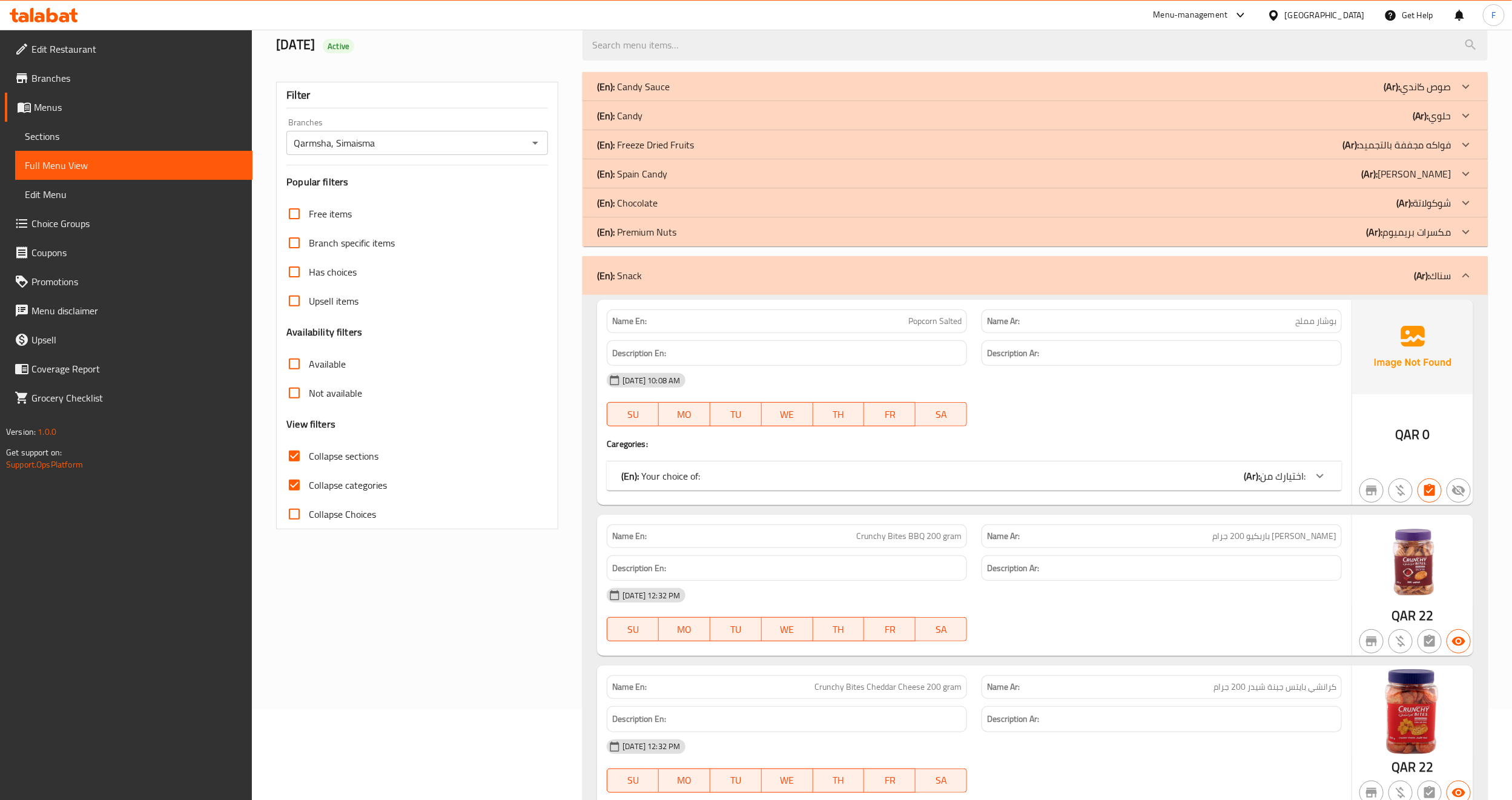
click at [791, 472] on div "(En): Your choice of: (Ar): اختيارك من:" at bounding box center [963, 476] width 684 height 14
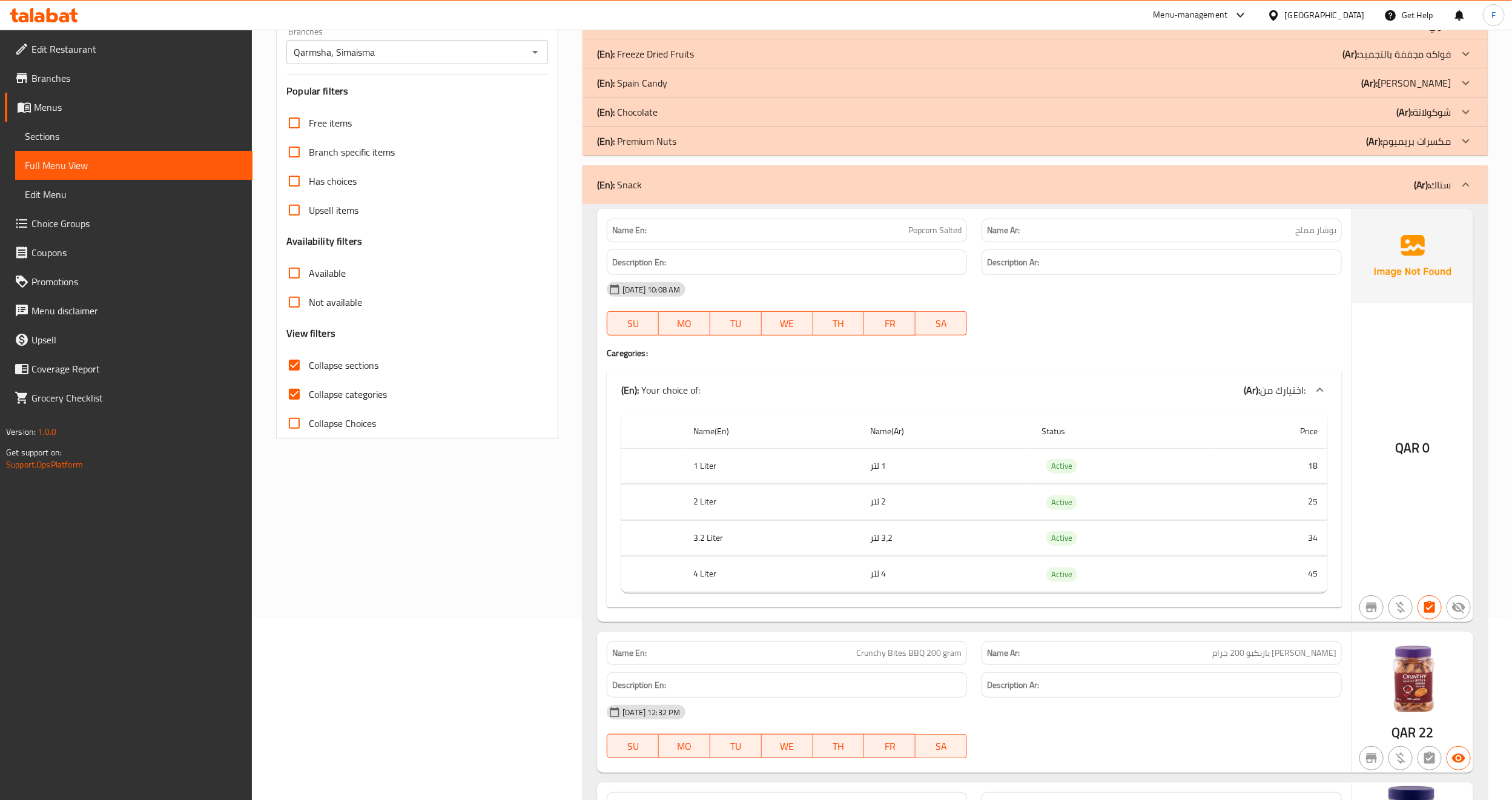
scroll to position [0, 0]
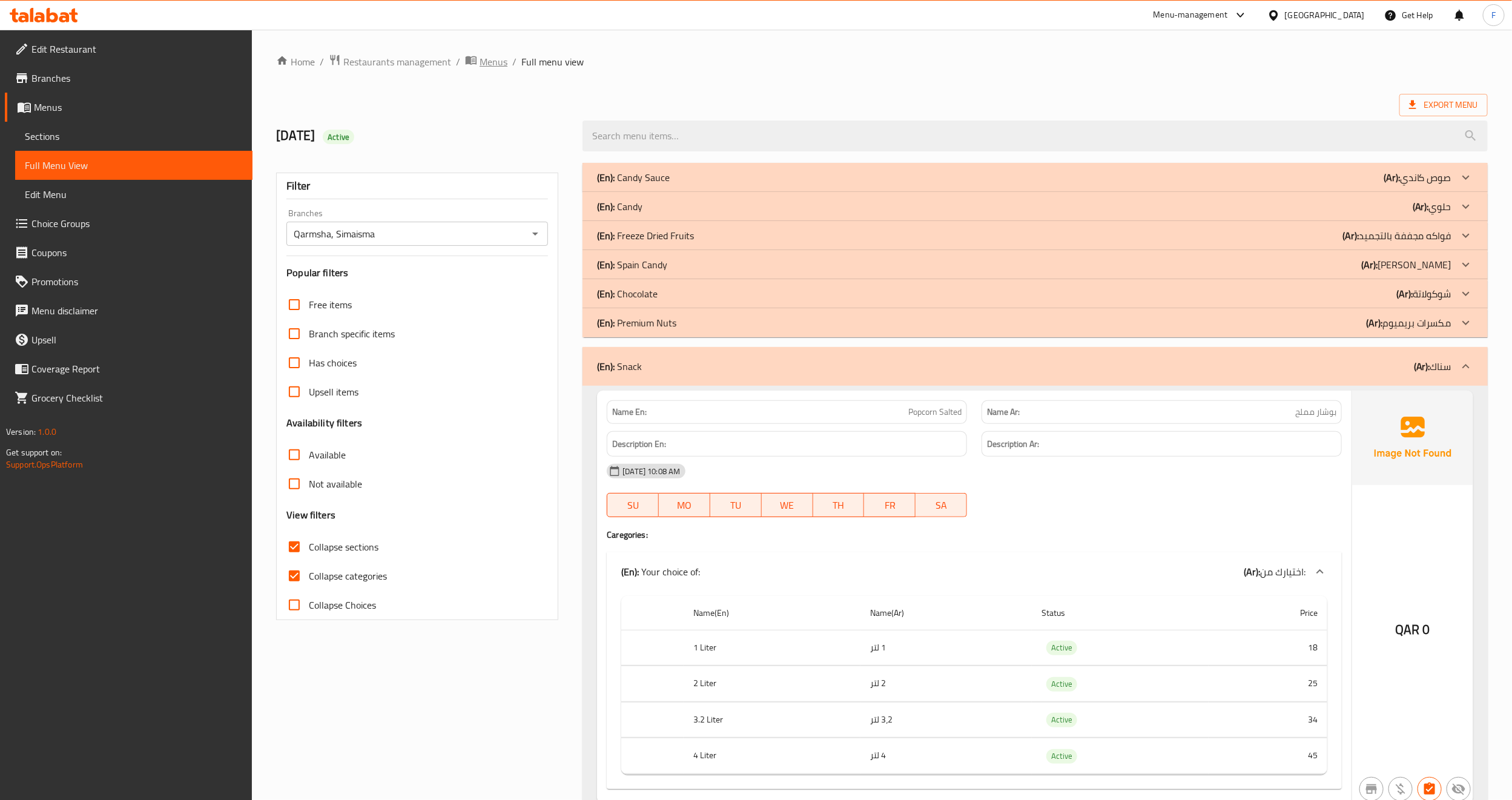
click at [488, 56] on span "Menus" at bounding box center [493, 62] width 28 height 14
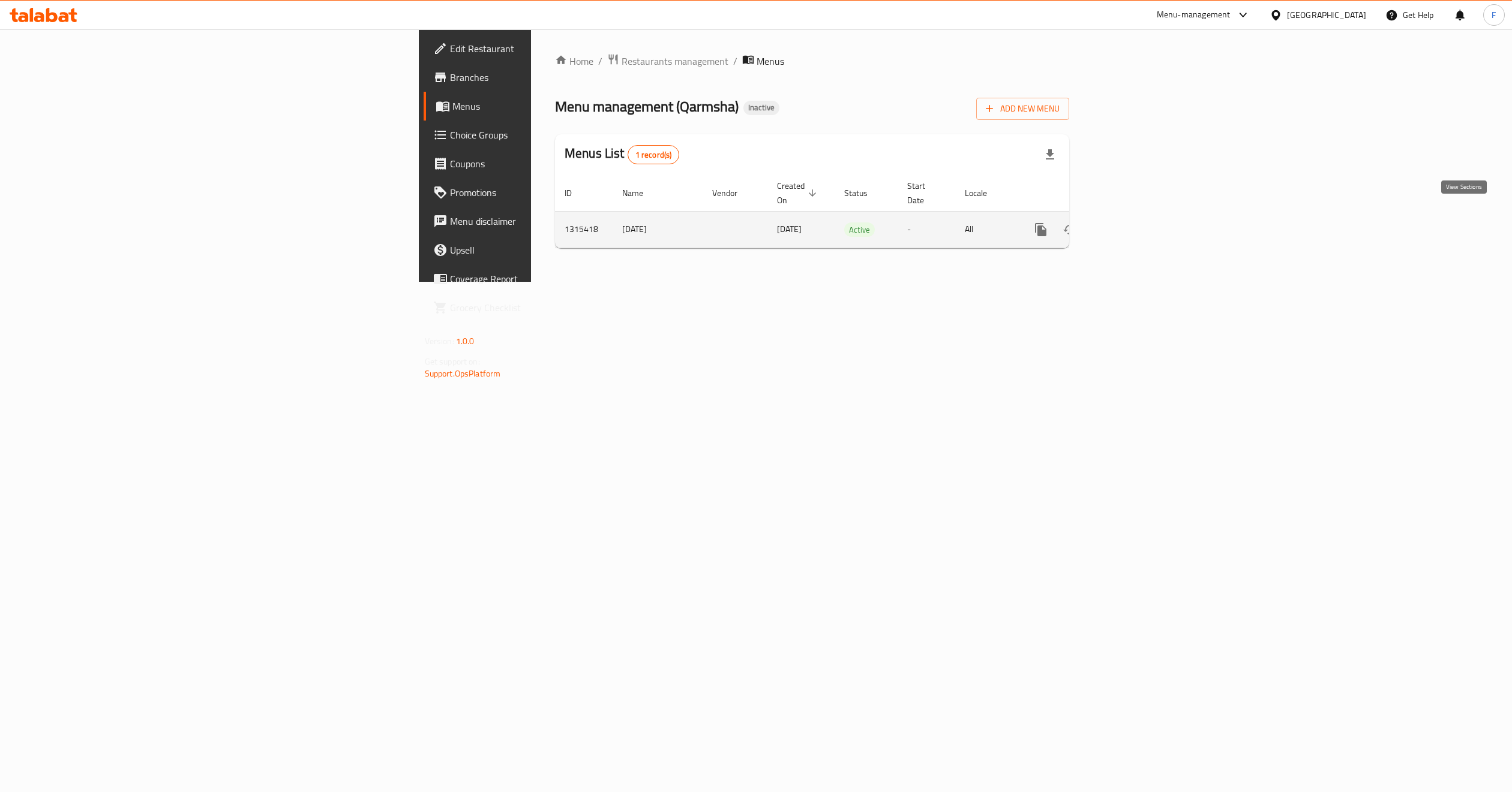
click at [1135, 222] on icon "enhanced table" at bounding box center [1127, 229] width 14 height 14
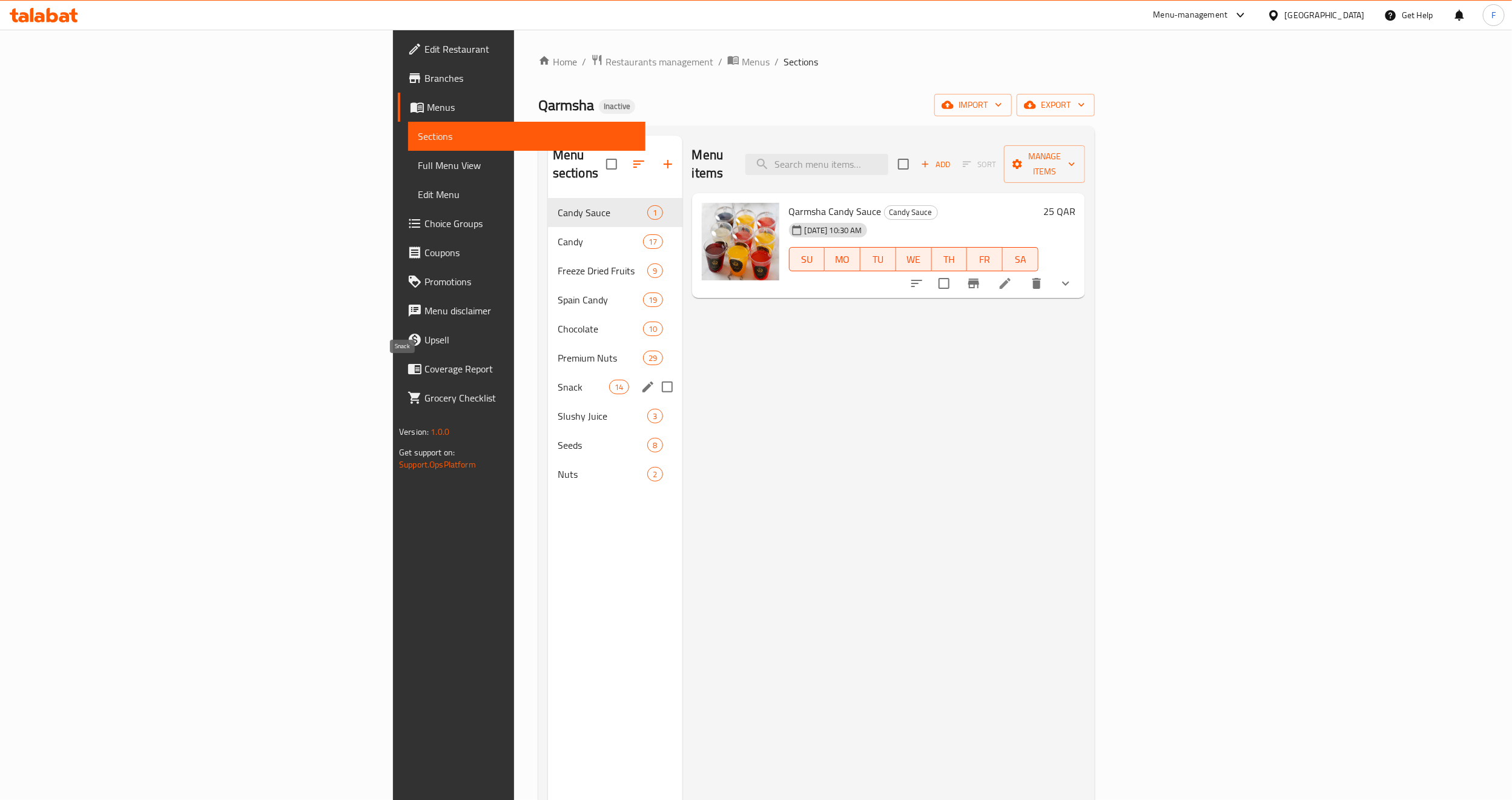
click at [558, 380] on span "Snack" at bounding box center [583, 387] width 51 height 14
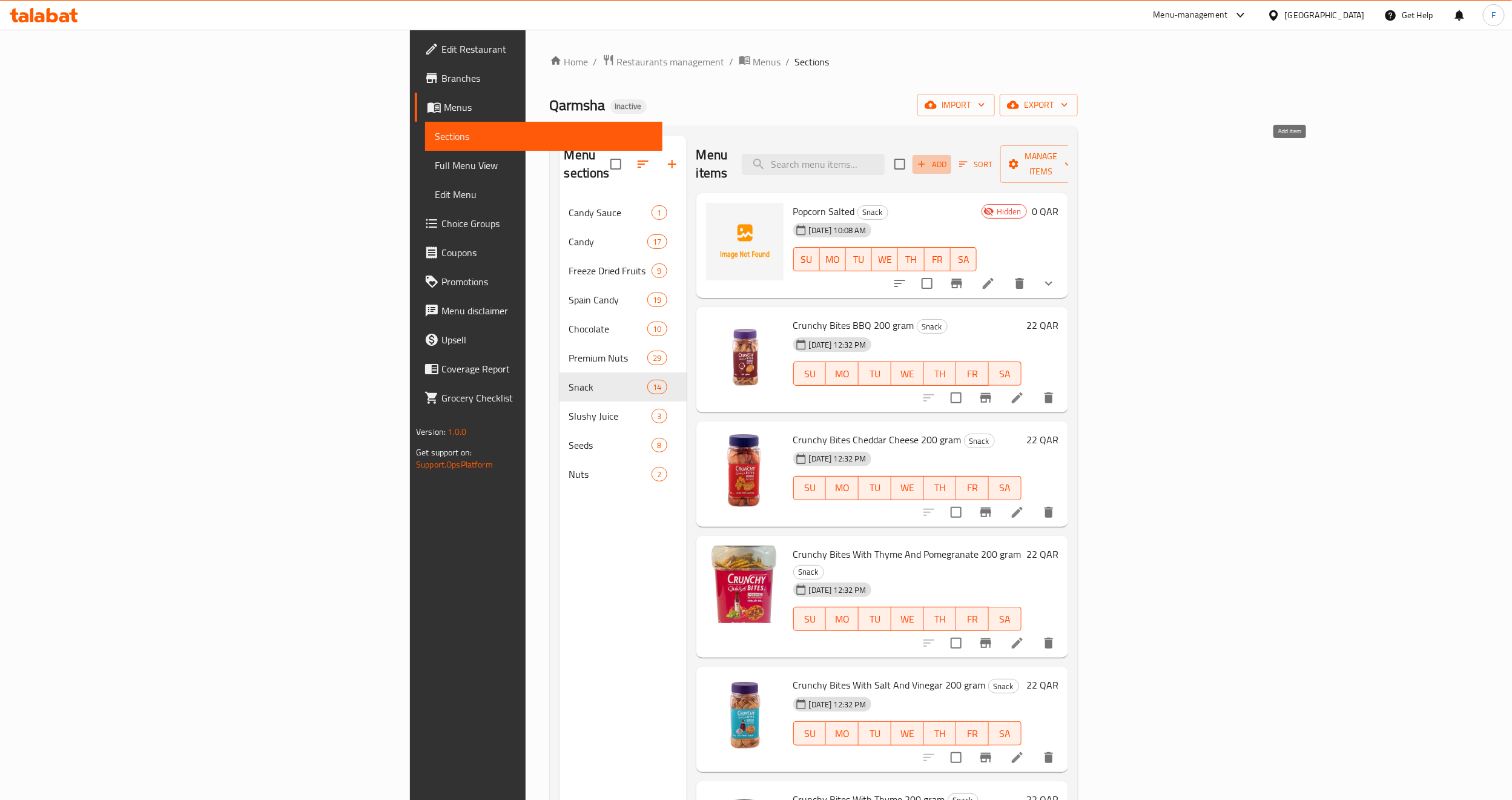
click at [948, 162] on span "Add" at bounding box center [932, 164] width 33 height 14
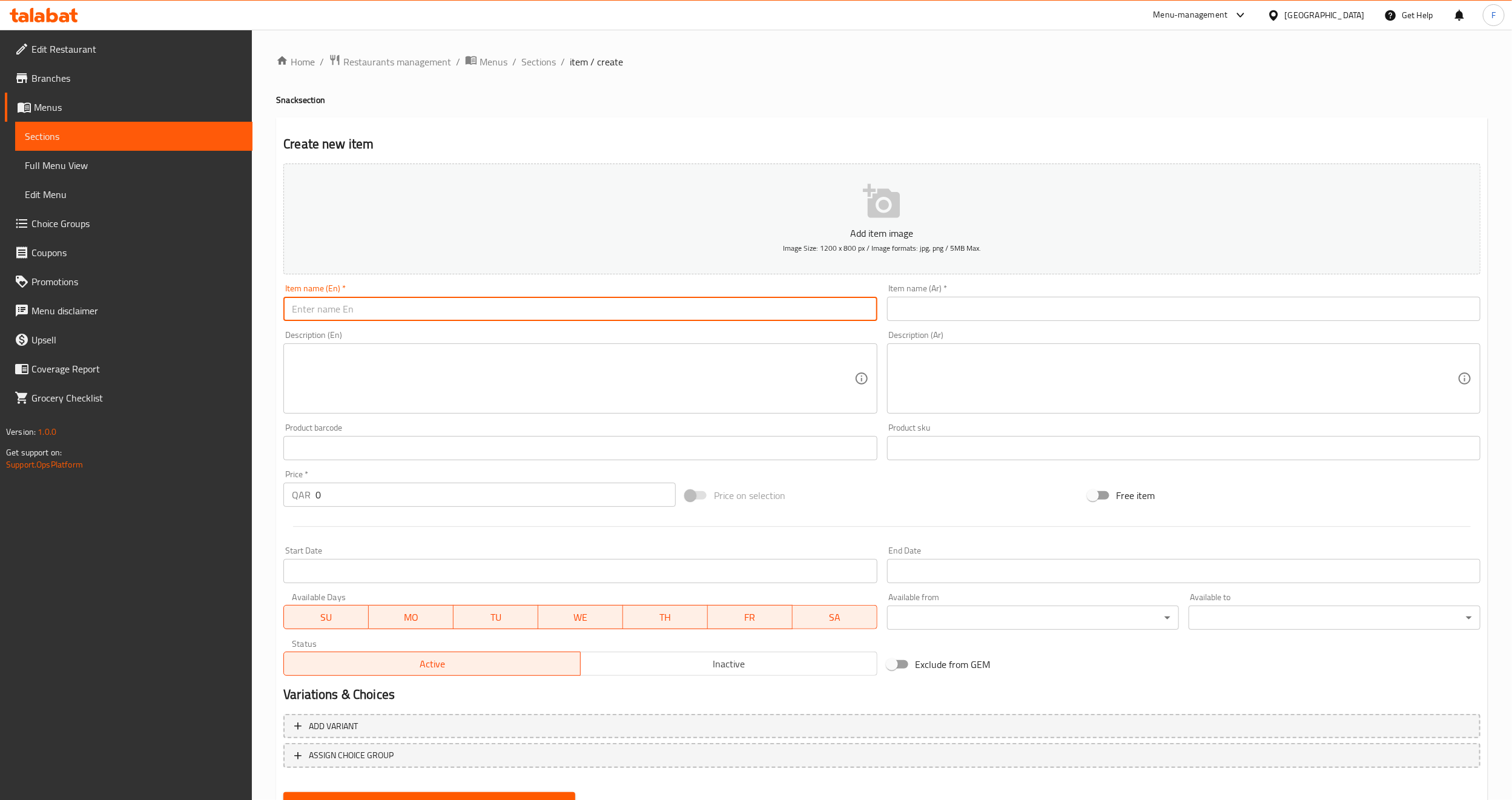
click at [487, 311] on input "text" at bounding box center [579, 309] width 593 height 24
paste input "Popcorn Caramel"
type input "Popcorn Caramel"
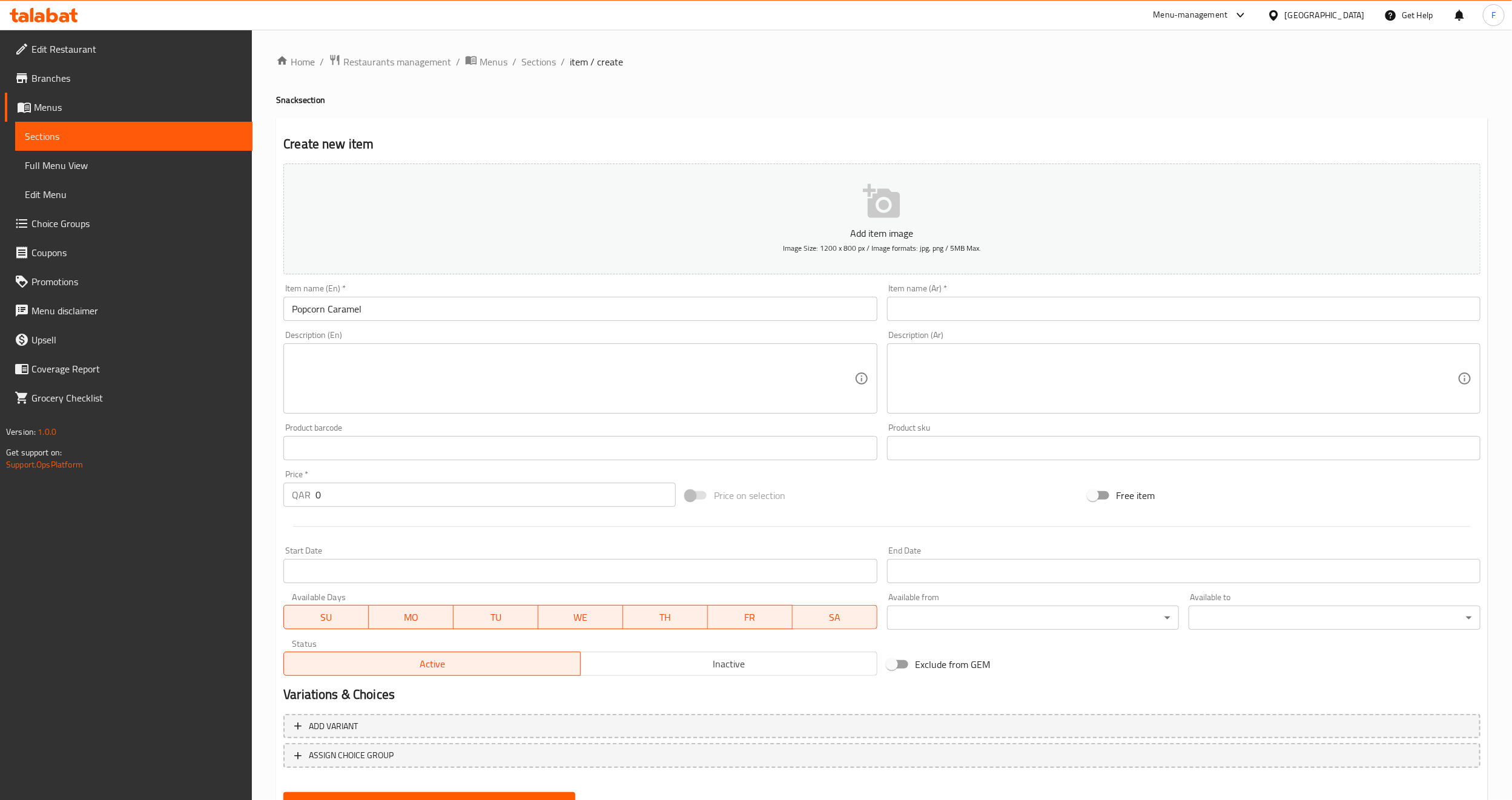
click at [937, 293] on div "Item name (Ar)   * Item name (Ar) *" at bounding box center [1184, 302] width 593 height 37
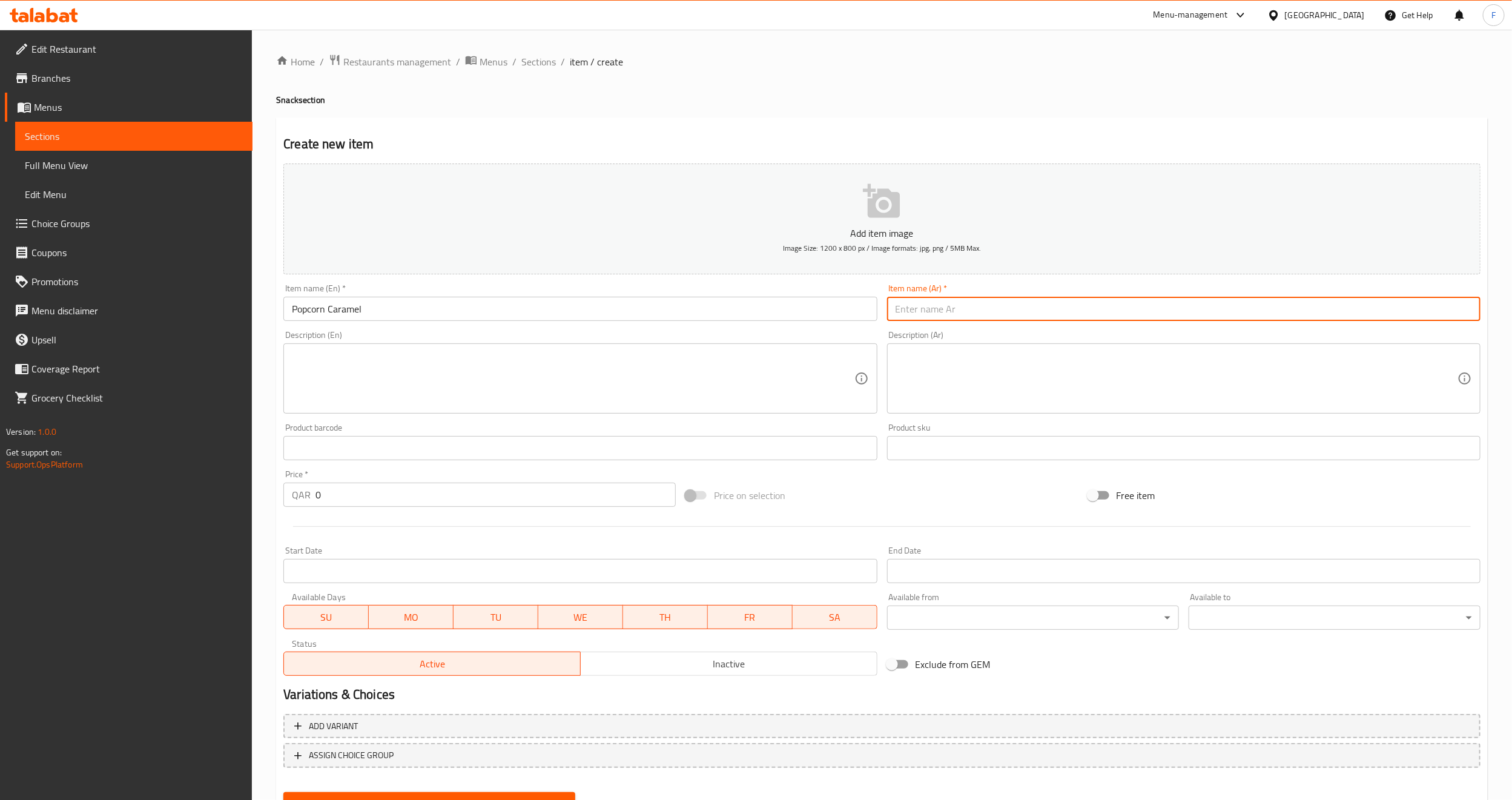
click at [937, 315] on input "text" at bounding box center [1184, 309] width 593 height 24
paste input "بوشار بالكراميل"
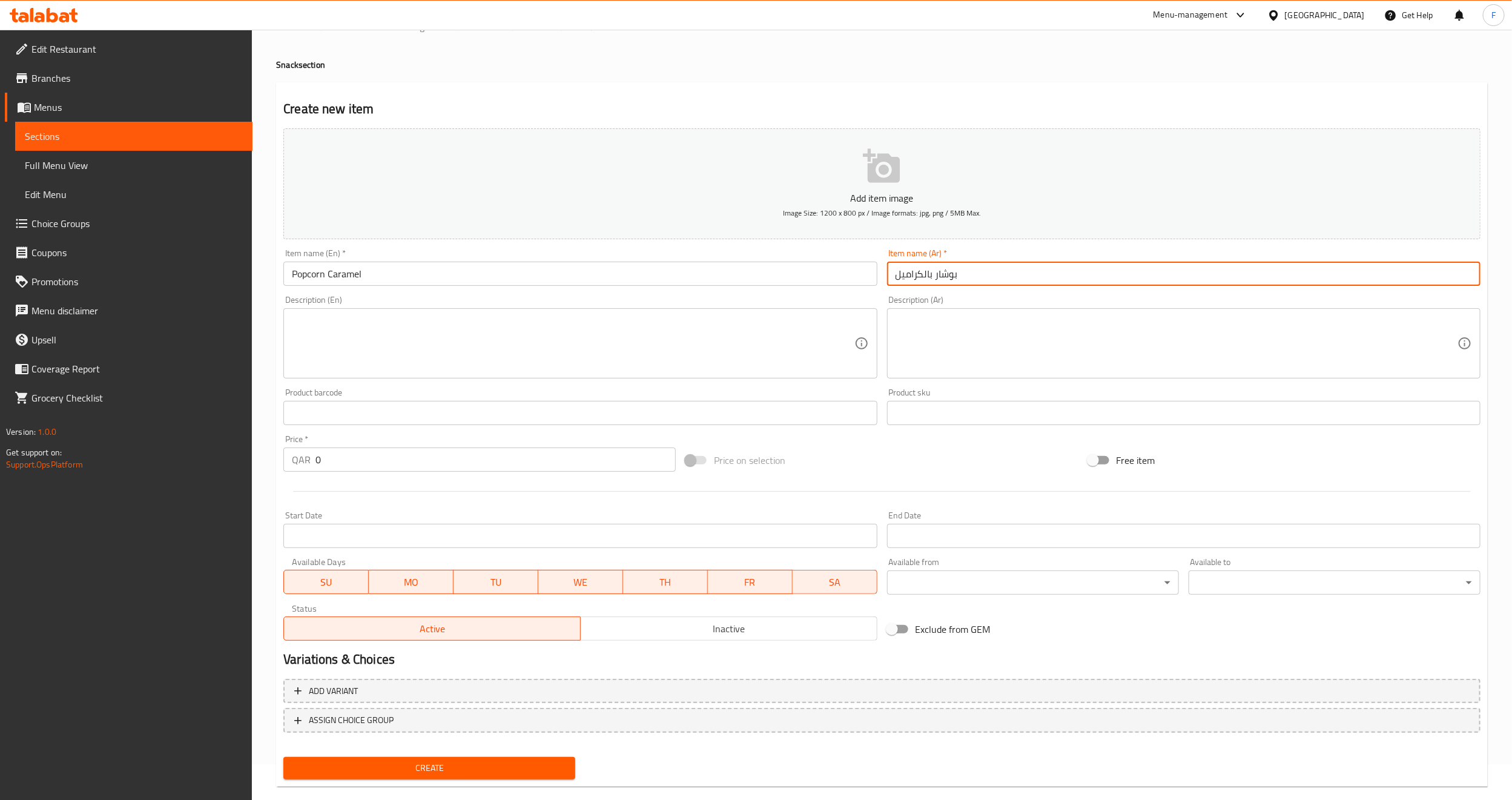
scroll to position [55, 0]
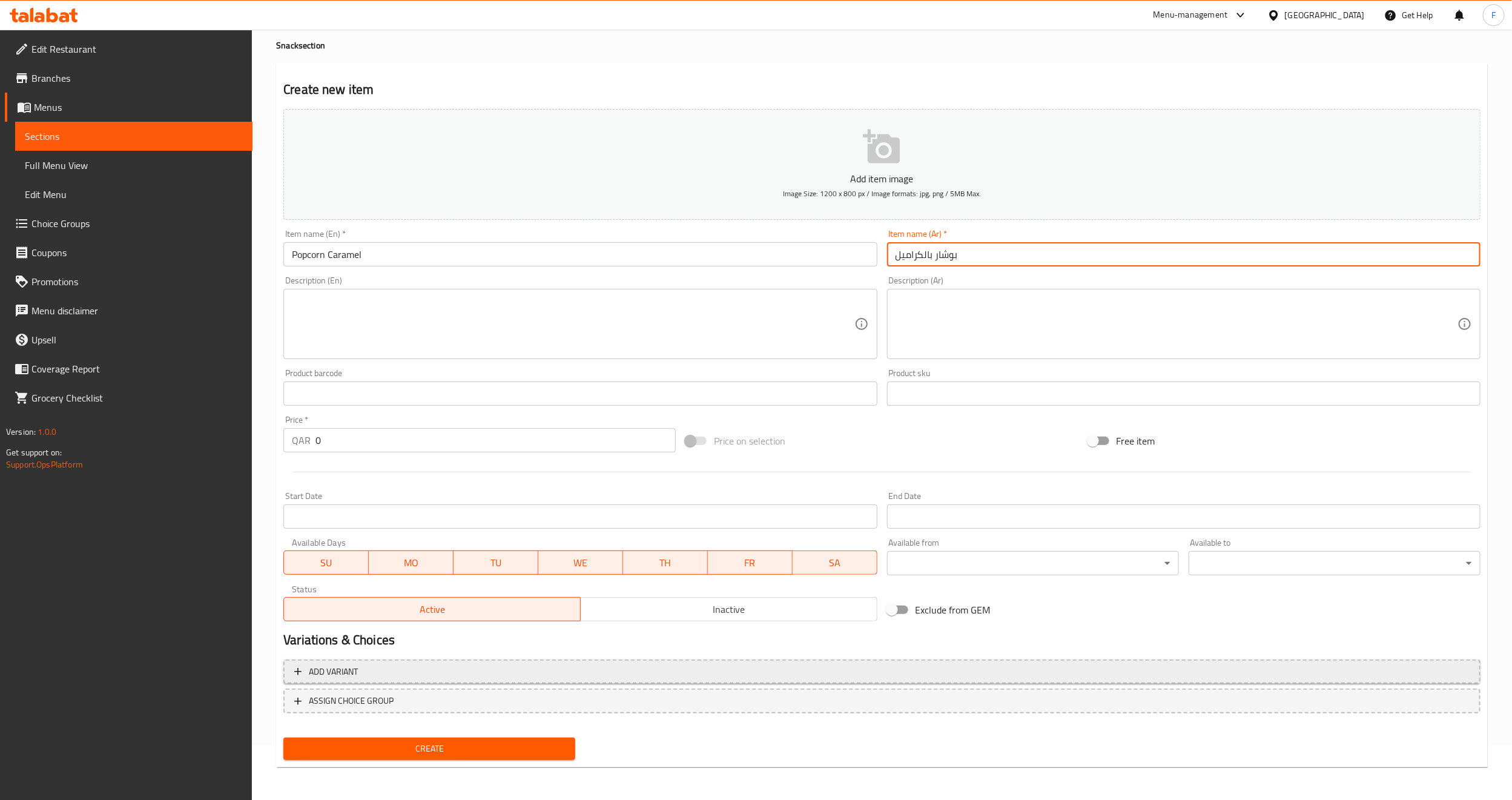
type input "بوشار بالكراميل"
click at [326, 678] on span "Add variant" at bounding box center [333, 672] width 49 height 15
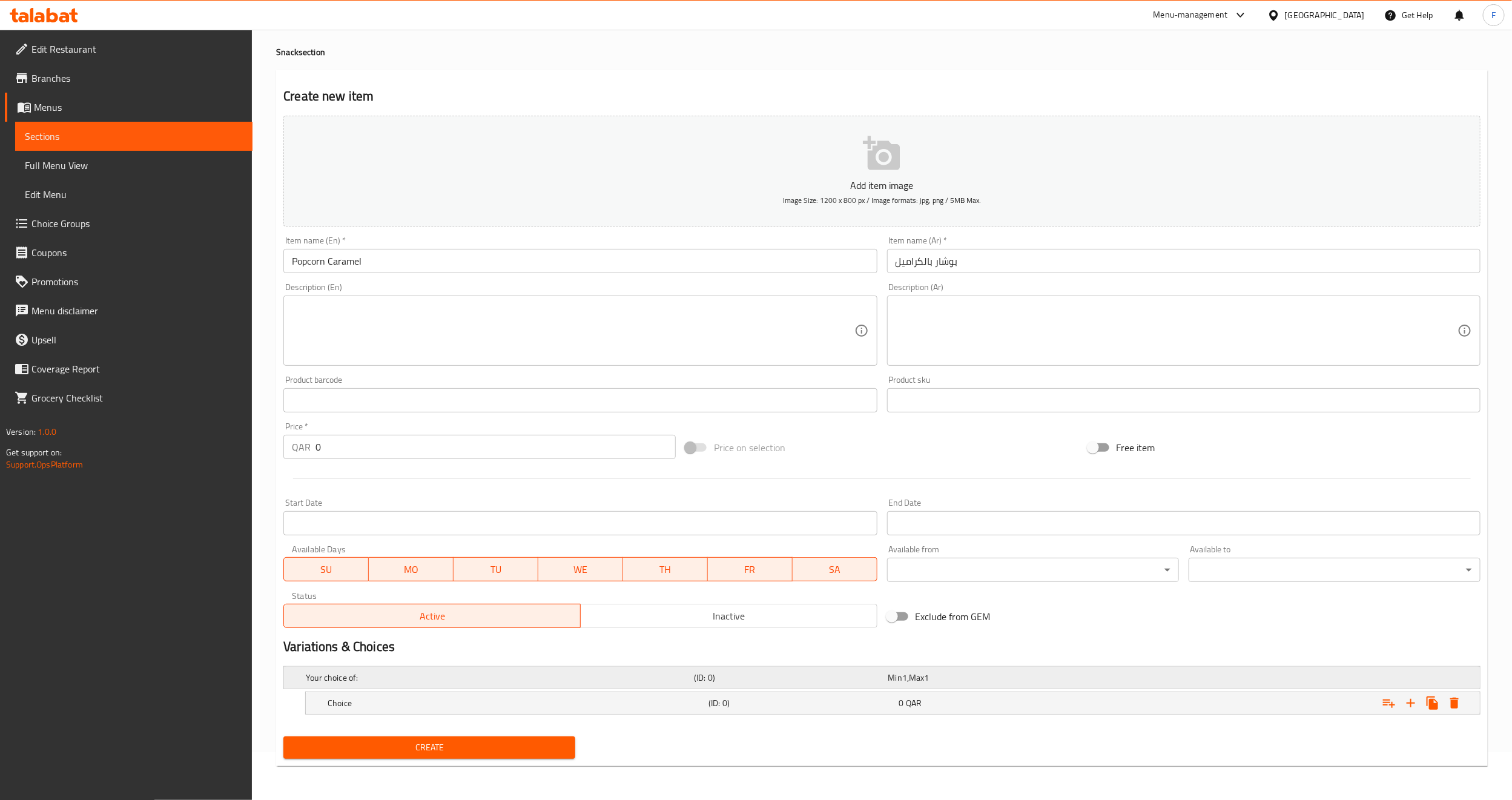
click at [354, 674] on h5 "Your choice of:" at bounding box center [497, 678] width 383 height 12
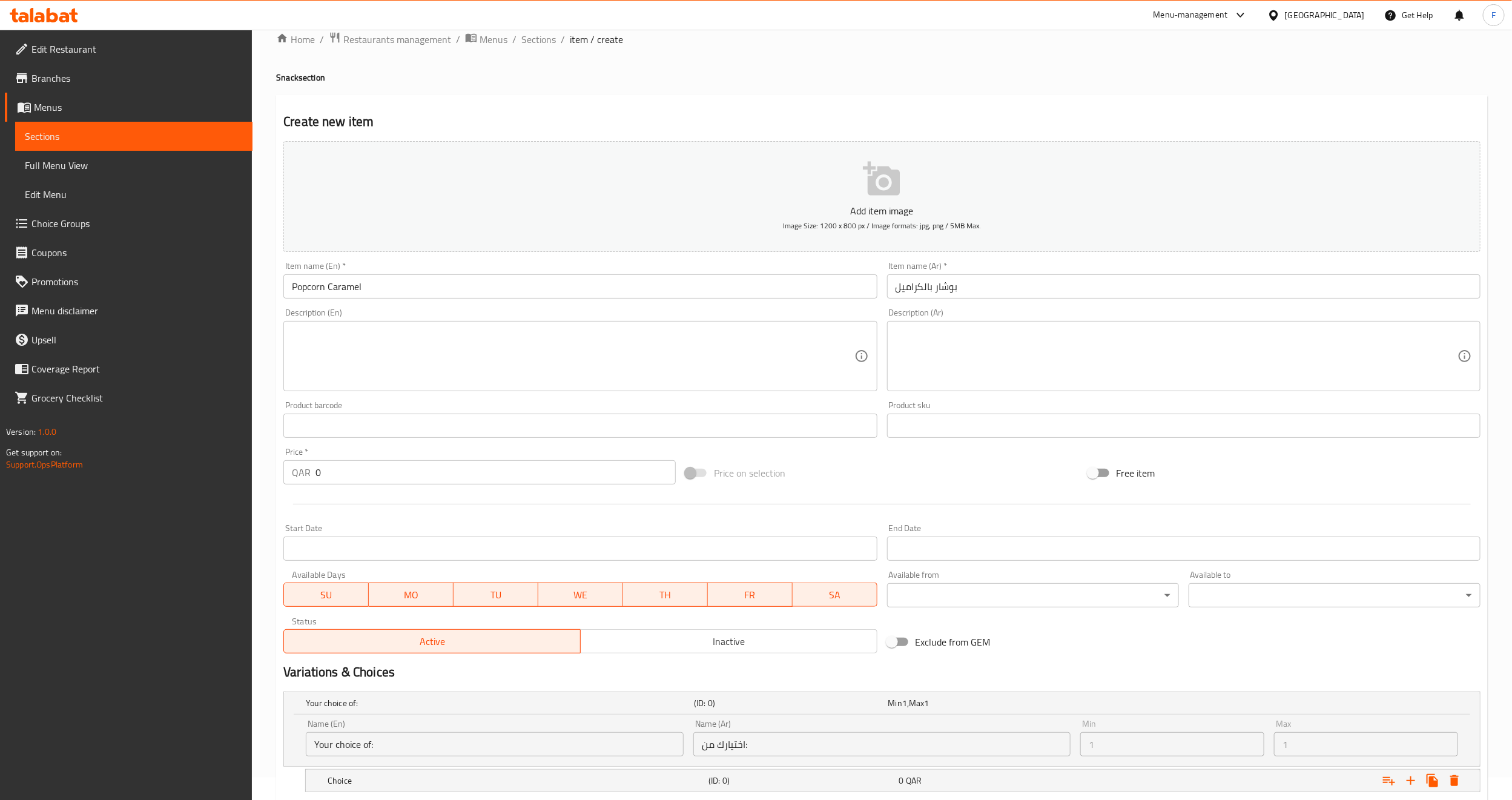
scroll to position [101, 0]
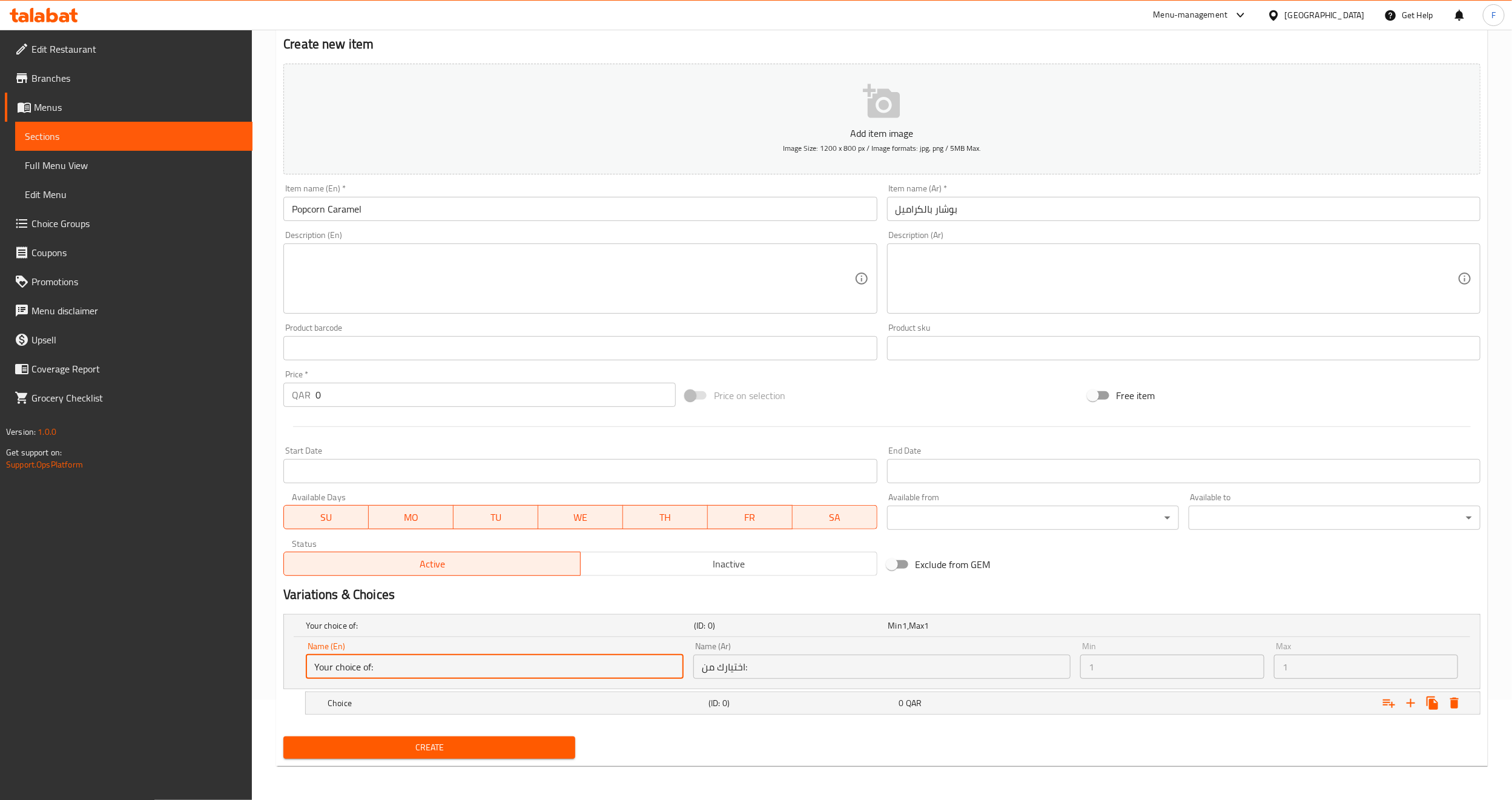
click at [406, 658] on input "Your choice of:" at bounding box center [495, 667] width 378 height 24
click at [397, 662] on input "Your choice of:" at bounding box center [495, 667] width 378 height 24
click at [396, 663] on input "Your choice of:" at bounding box center [495, 667] width 378 height 24
click at [404, 699] on h5 "Choice" at bounding box center [516, 704] width 376 height 12
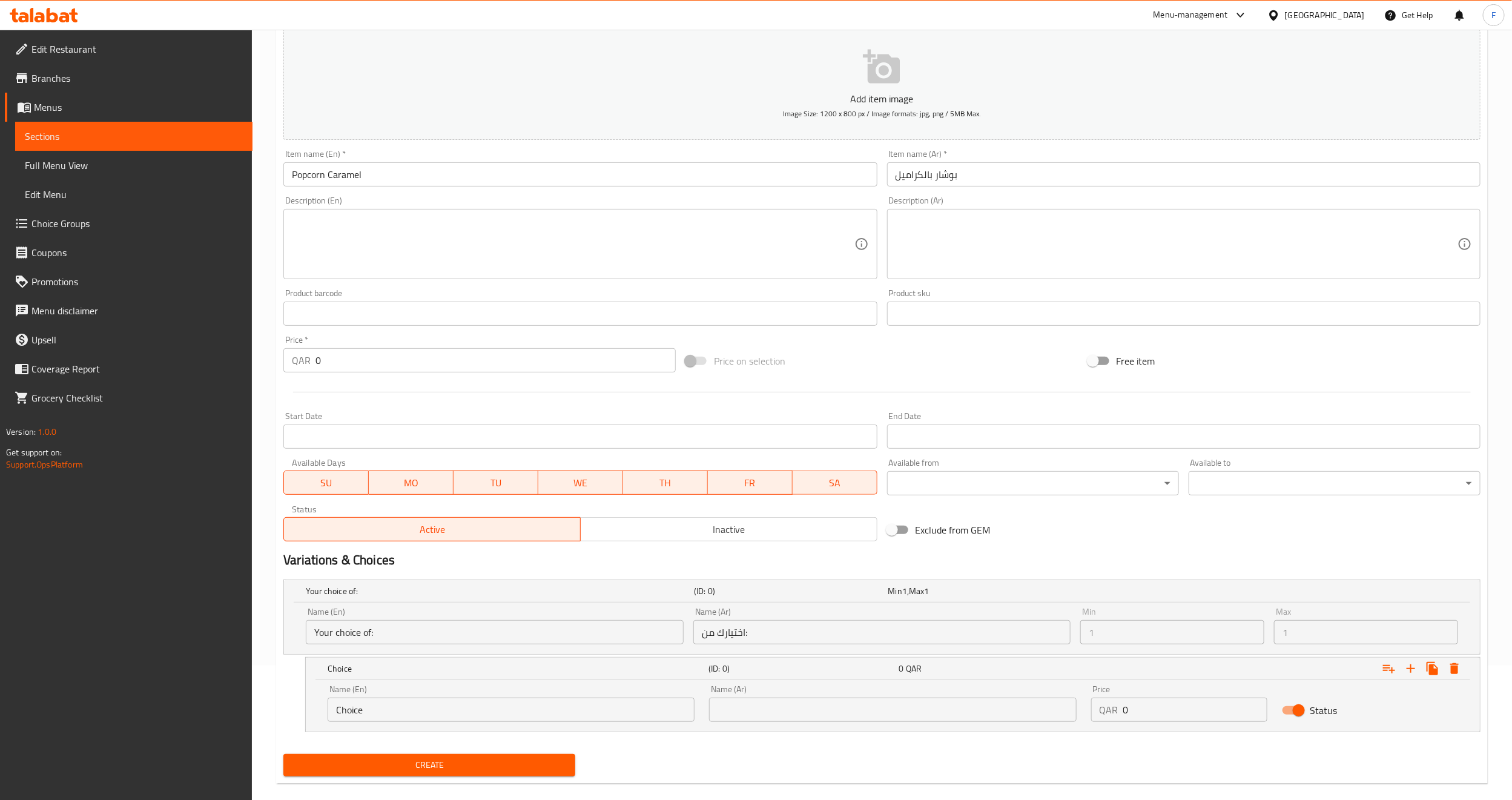
scroll to position [153, 0]
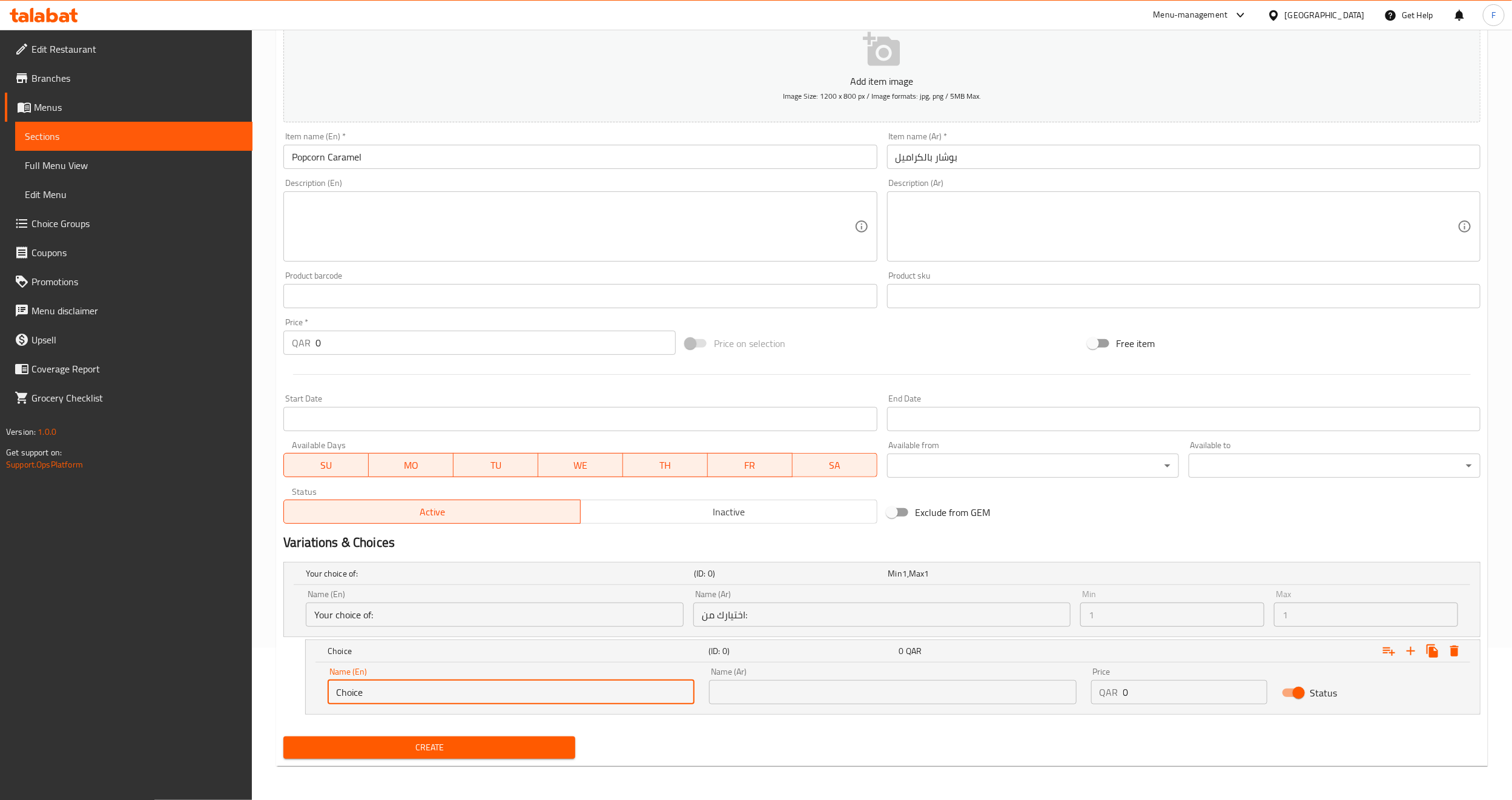
drag, startPoint x: 380, startPoint y: 693, endPoint x: 131, endPoint y: 712, distance: 249.7
click at [116, 708] on div "Edit Restaurant Branches Menus Sections Full Menu View Edit Menu Choice Groups …" at bounding box center [756, 339] width 1512 height 922
type input "1 Liter"
click at [740, 689] on input "text" at bounding box center [893, 692] width 367 height 24
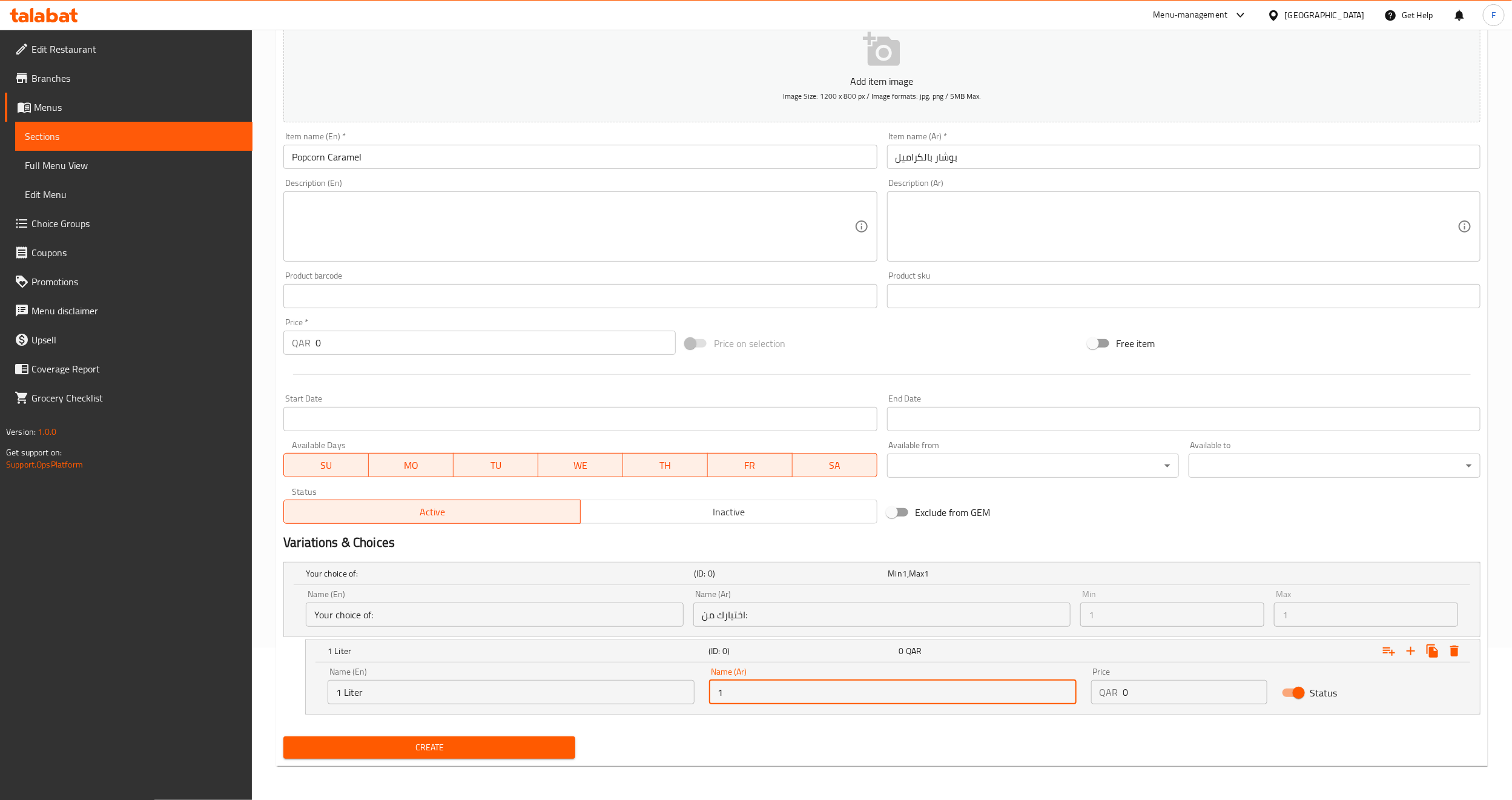
type input "1 لتر"
drag, startPoint x: 1171, startPoint y: 691, endPoint x: 1074, endPoint y: 691, distance: 97.0
click at [1074, 691] on div "Name (En) 1 Liter Name (En) Name (Ar) 1 لتر Name (Ar) Price QAR 0 Price Status" at bounding box center [893, 686] width 1145 height 51
type input "20"
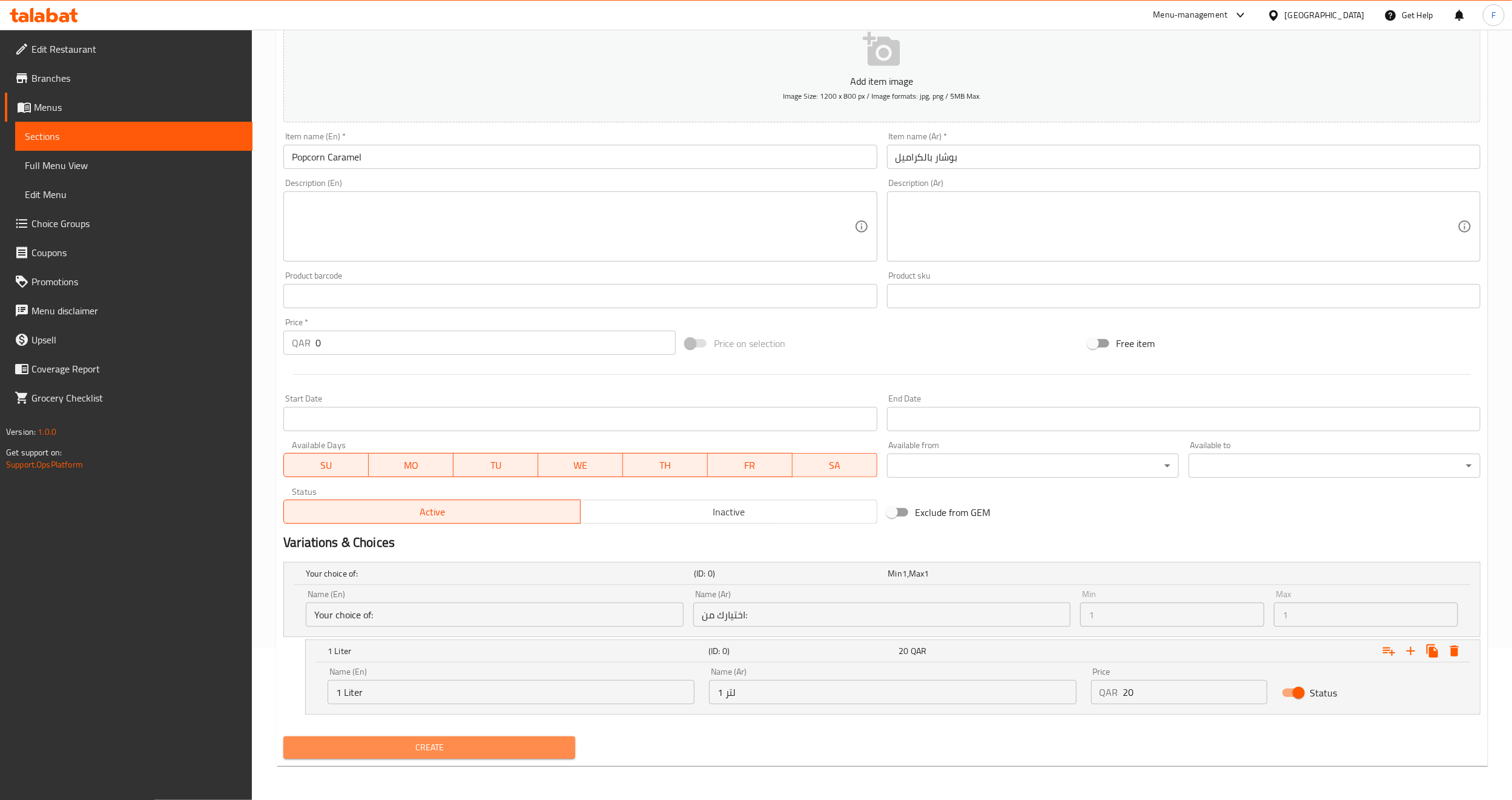
click at [498, 747] on span "Create" at bounding box center [429, 748] width 272 height 15
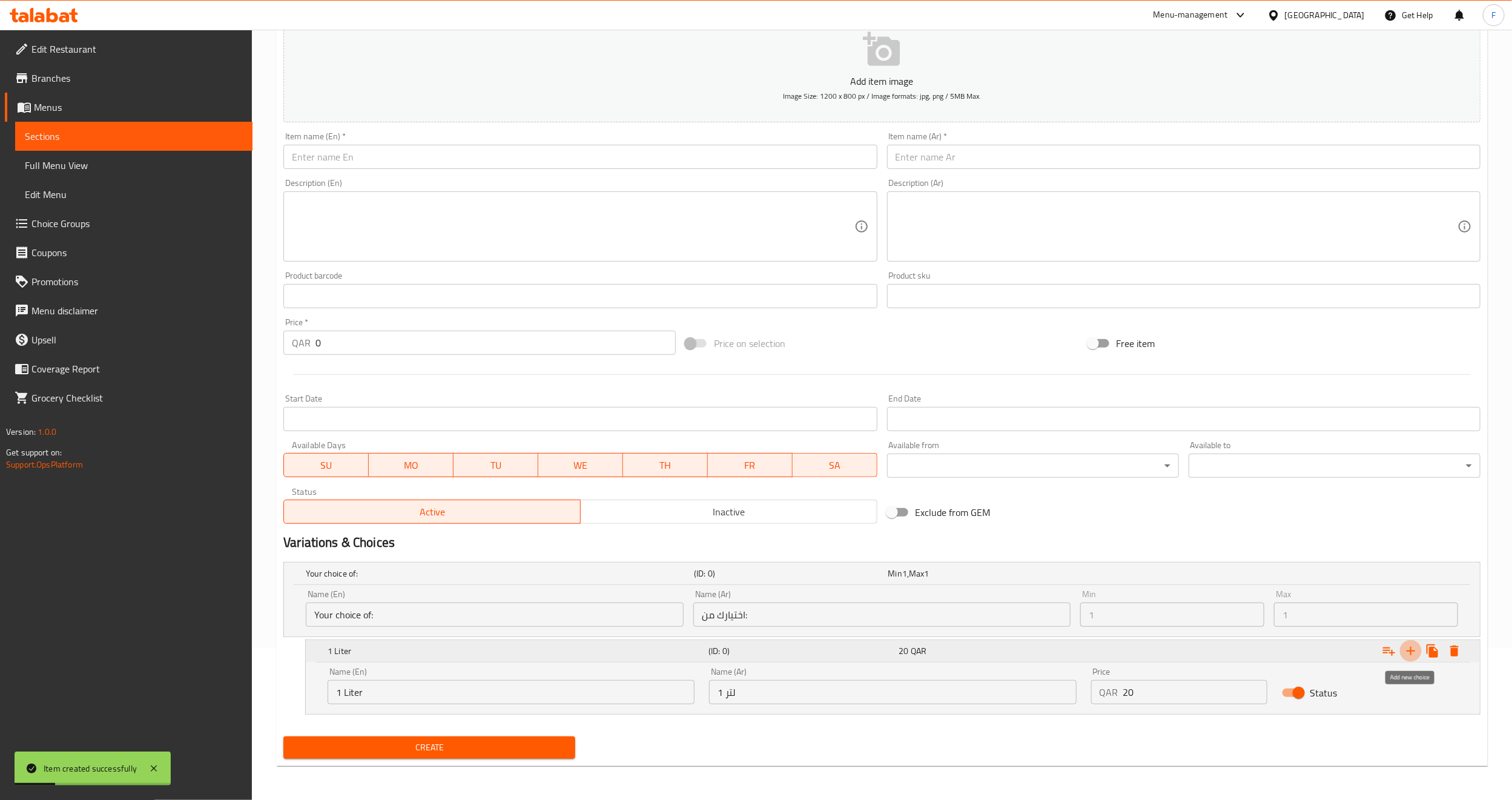
click at [1403, 651] on button "Expand" at bounding box center [1411, 651] width 22 height 22
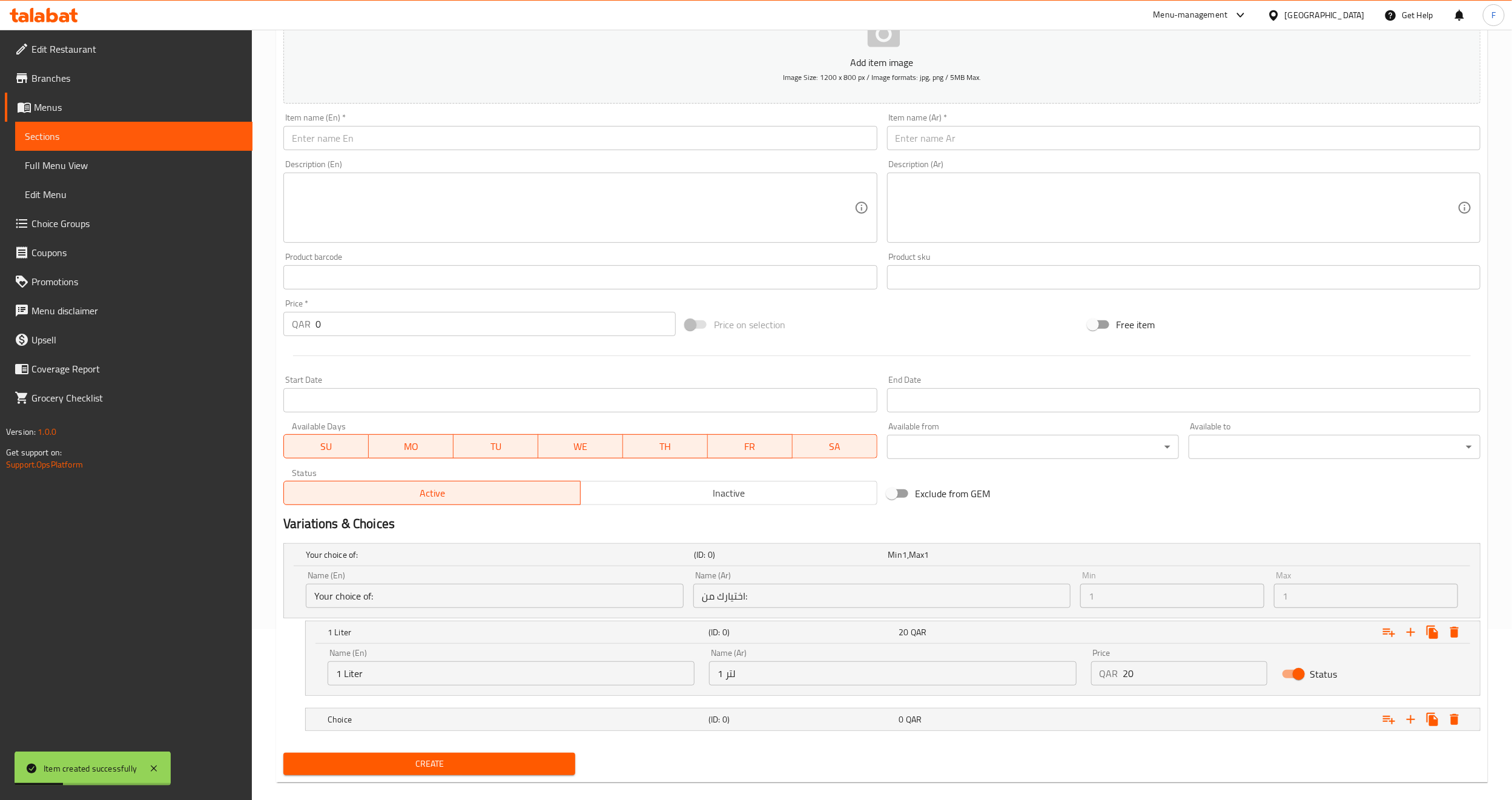
scroll to position [188, 0]
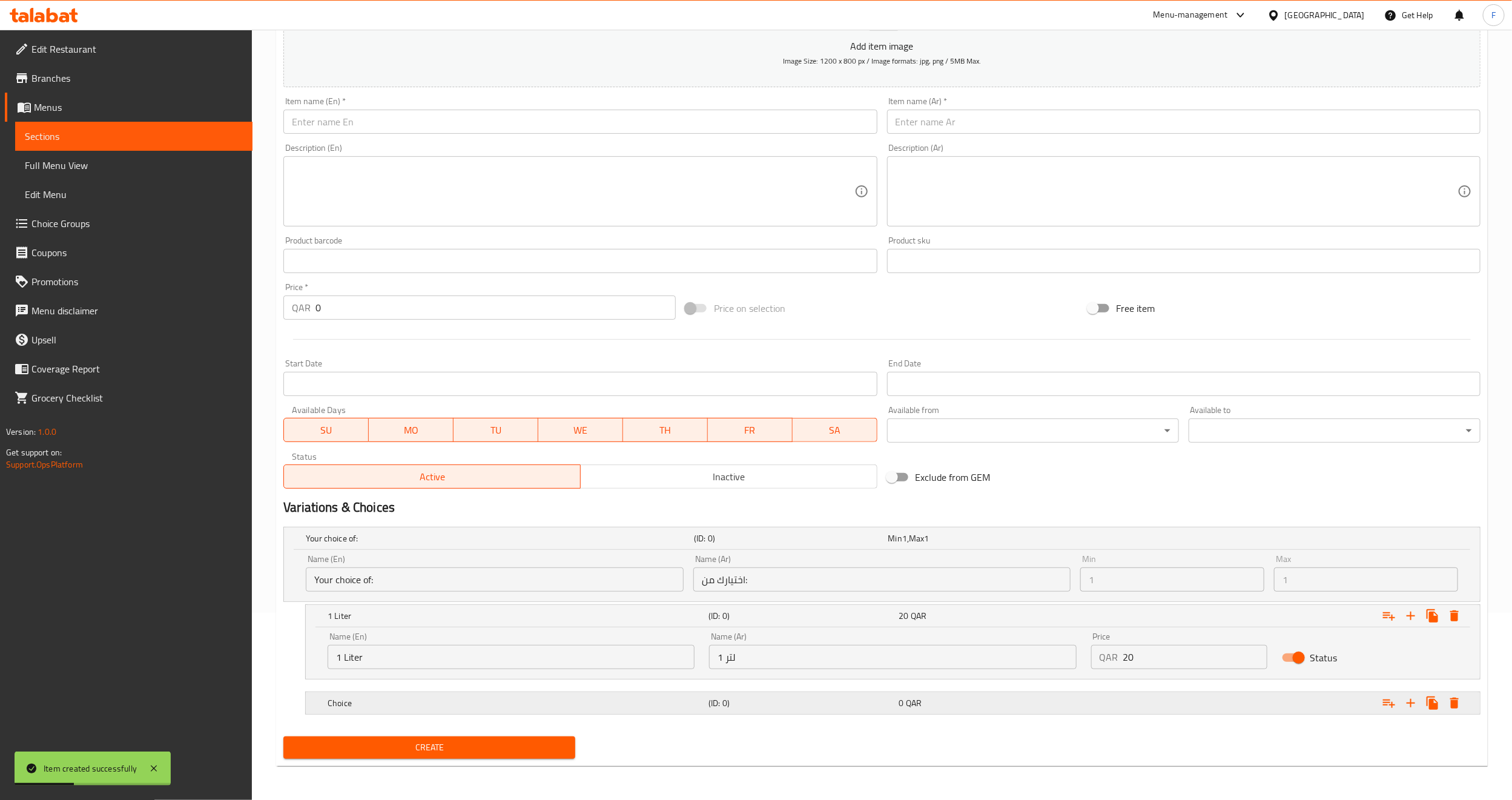
click at [385, 707] on h5 "Choice" at bounding box center [516, 704] width 376 height 12
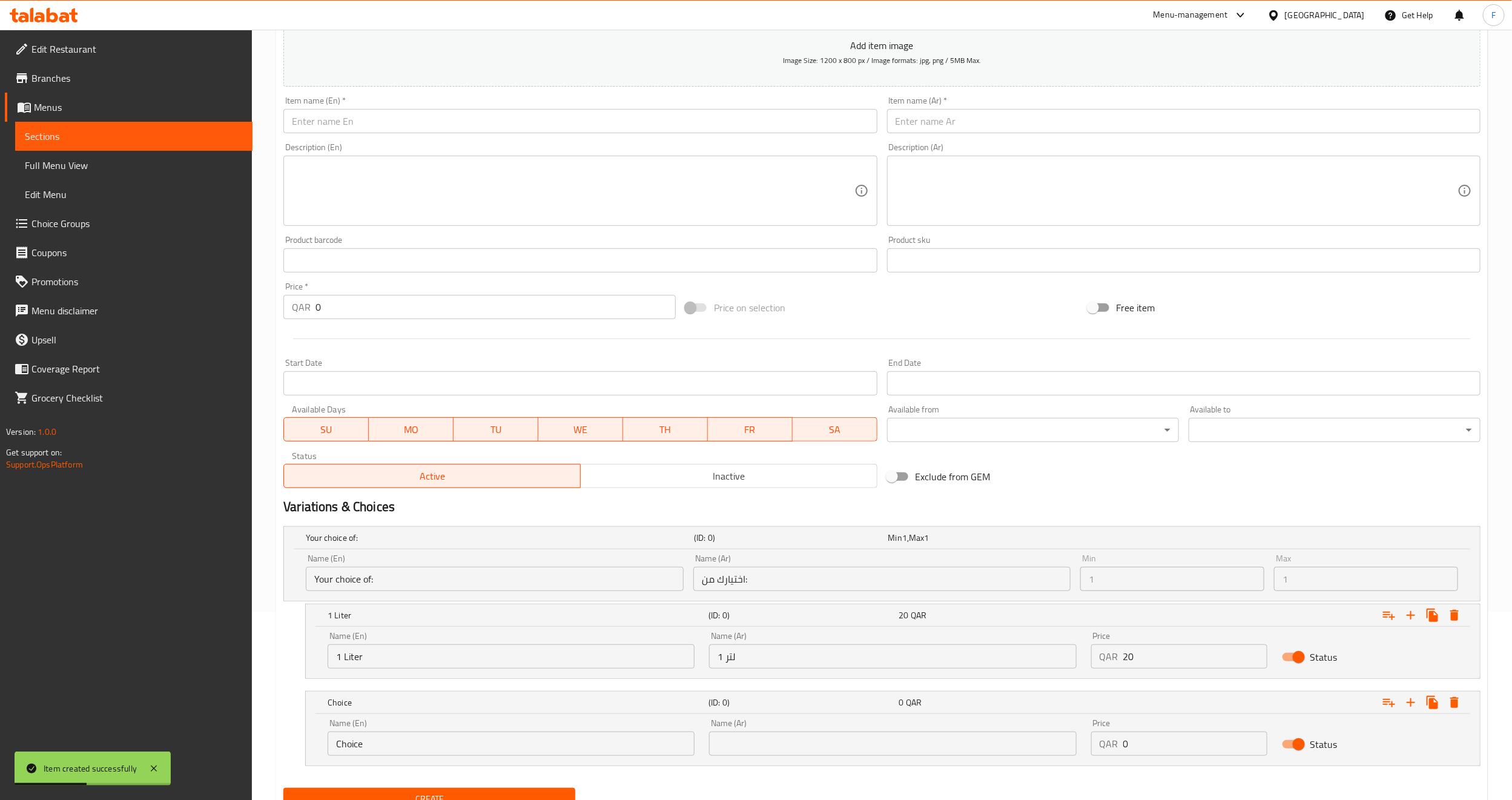
scroll to position [240, 0]
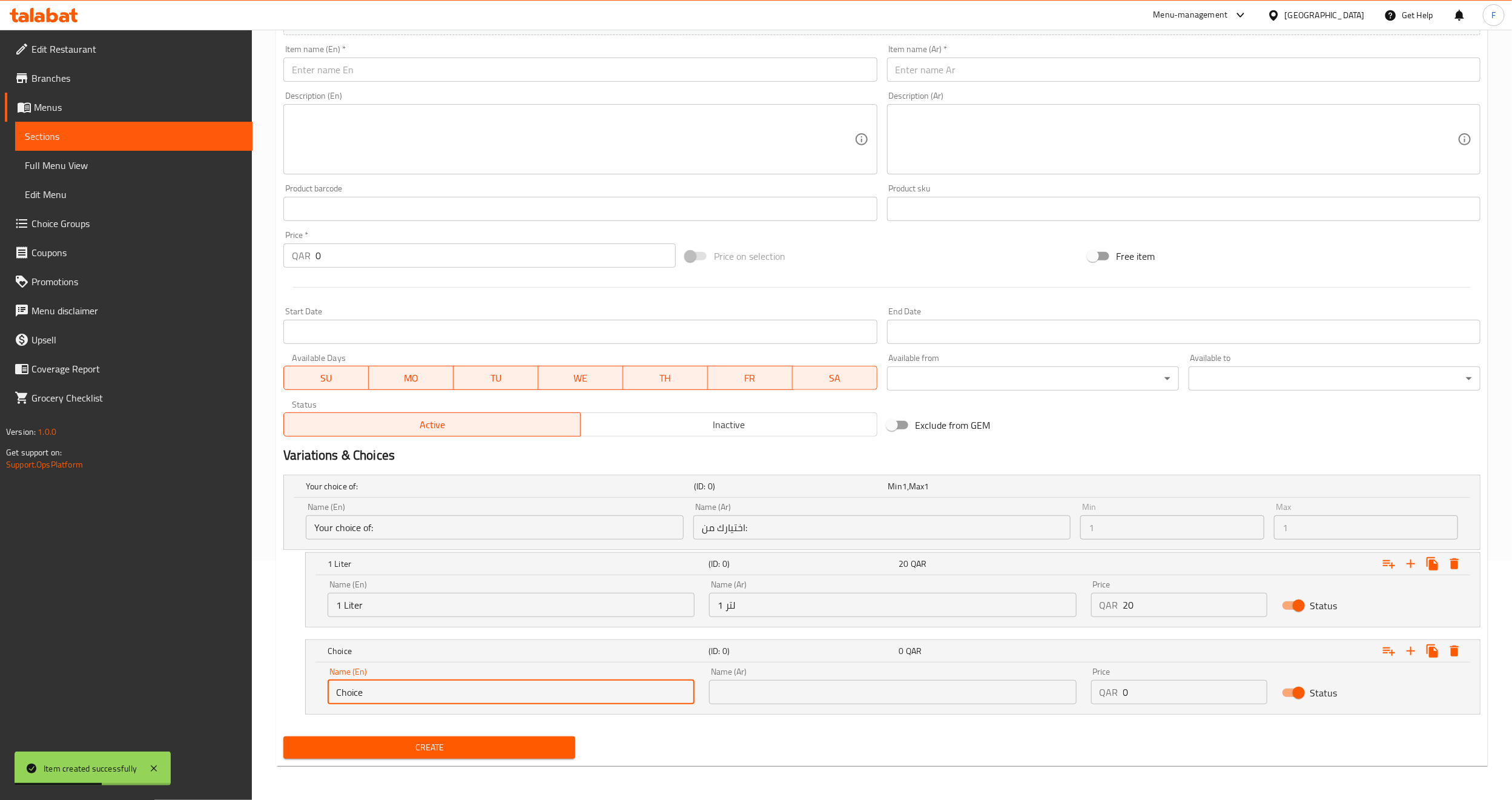
drag, startPoint x: 371, startPoint y: 699, endPoint x: 236, endPoint y: 709, distance: 135.4
click at [236, 709] on div "Edit Restaurant Branches Menus Sections Full Menu View Edit Menu Choice Groups …" at bounding box center [756, 296] width 1512 height 1010
type input "2 Liter"
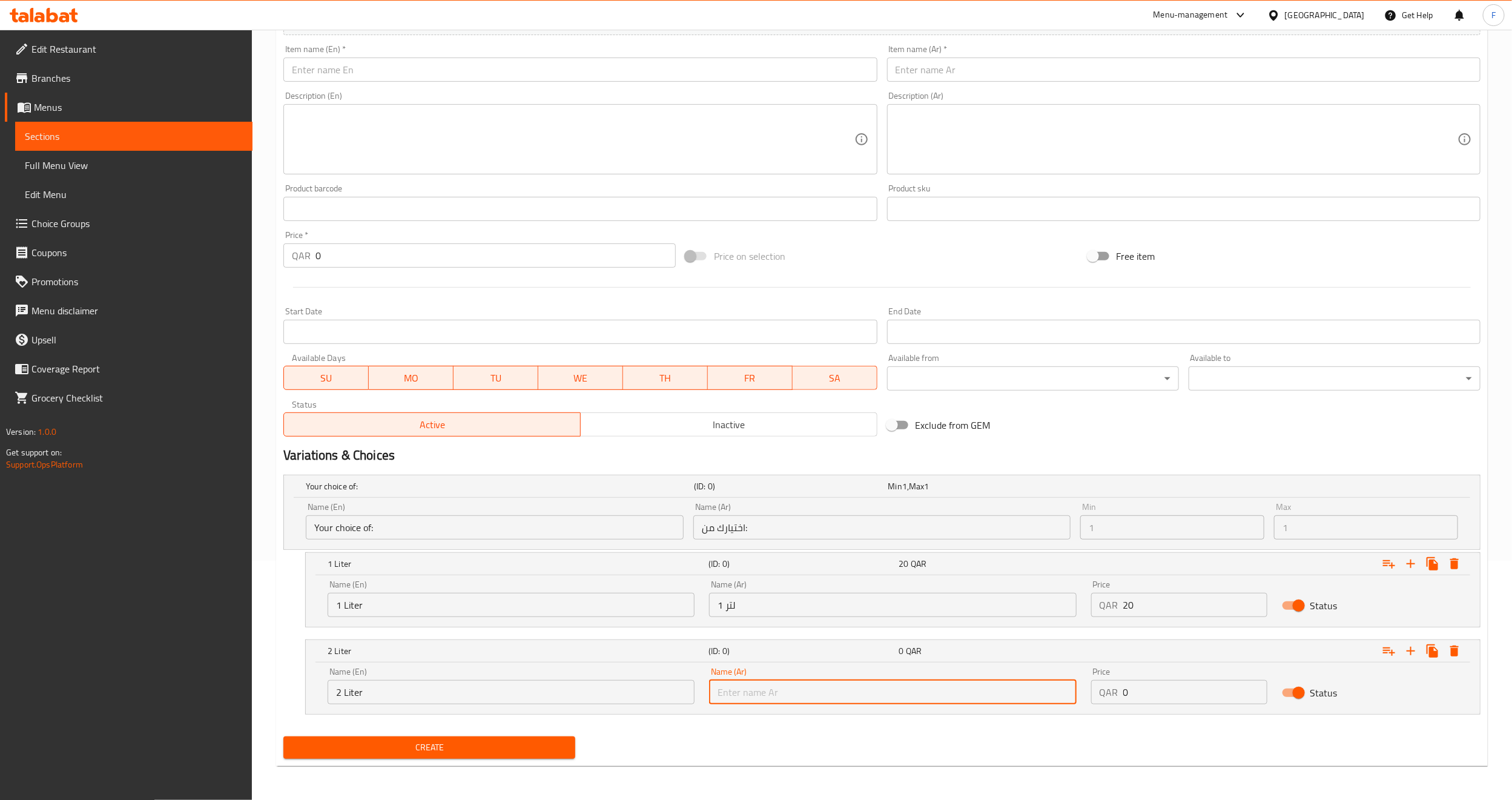
click at [827, 693] on input "text" at bounding box center [893, 692] width 367 height 24
type input "2 لتر"
drag, startPoint x: 1138, startPoint y: 694, endPoint x: 1083, endPoint y: 696, distance: 55.0
click at [1083, 696] on div "Name (En) 2 Liter Name (En) Name (Ar) 2 لتر Name (Ar) Price QAR 0 Price Status" at bounding box center [893, 686] width 1145 height 51
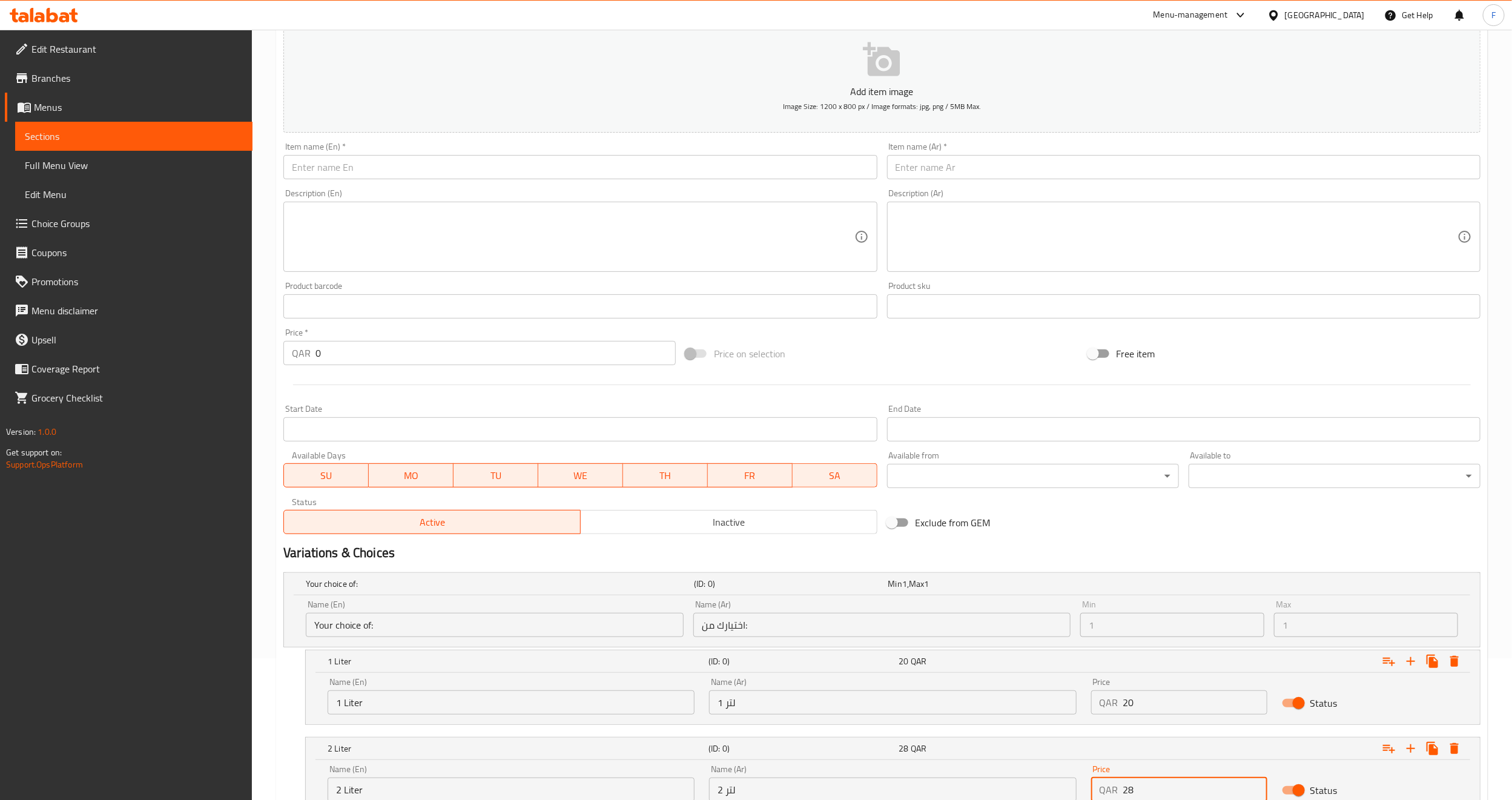
scroll to position [0, 0]
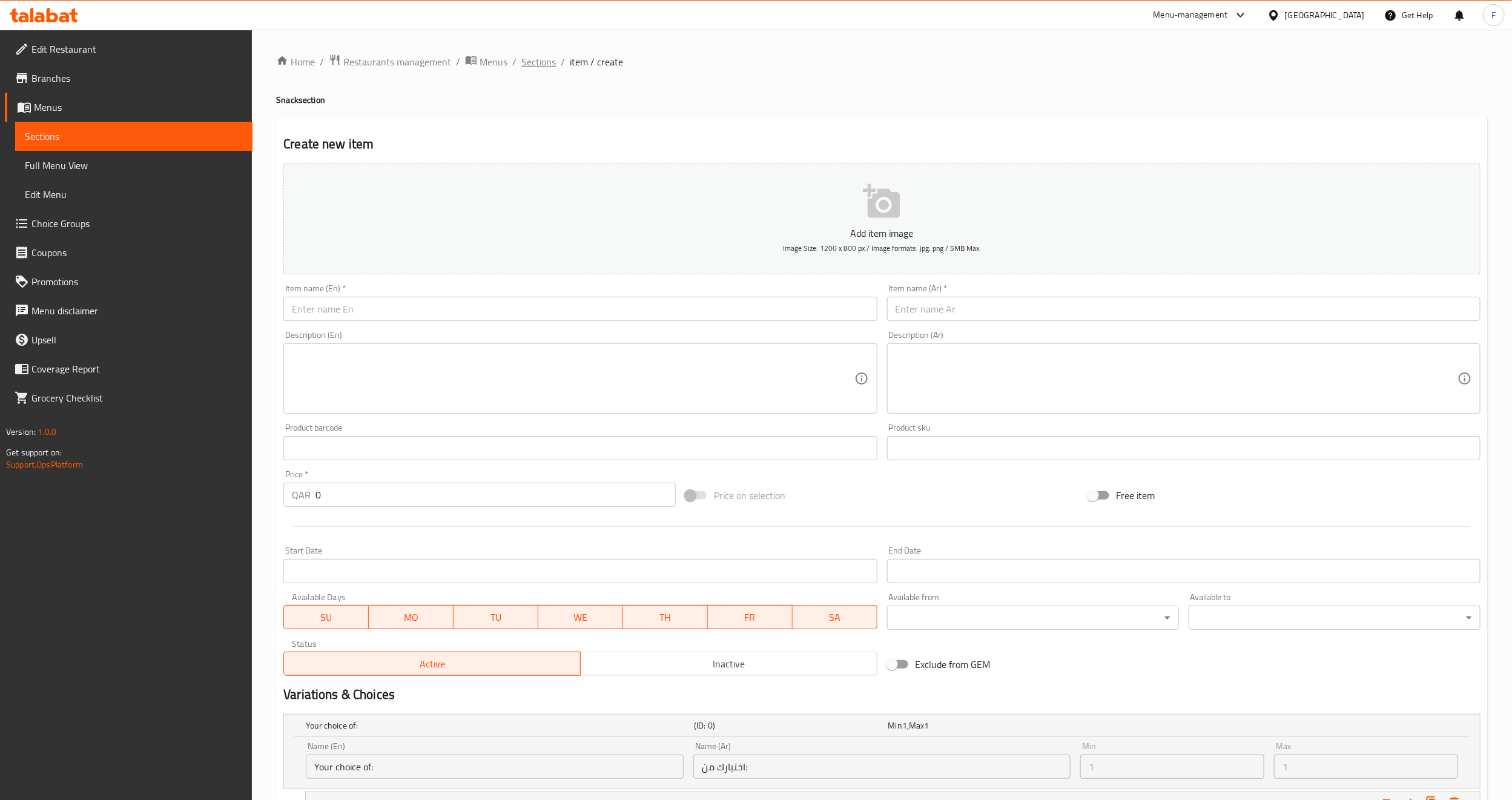
type input "28"
click at [534, 59] on span "Sections" at bounding box center [538, 62] width 34 height 14
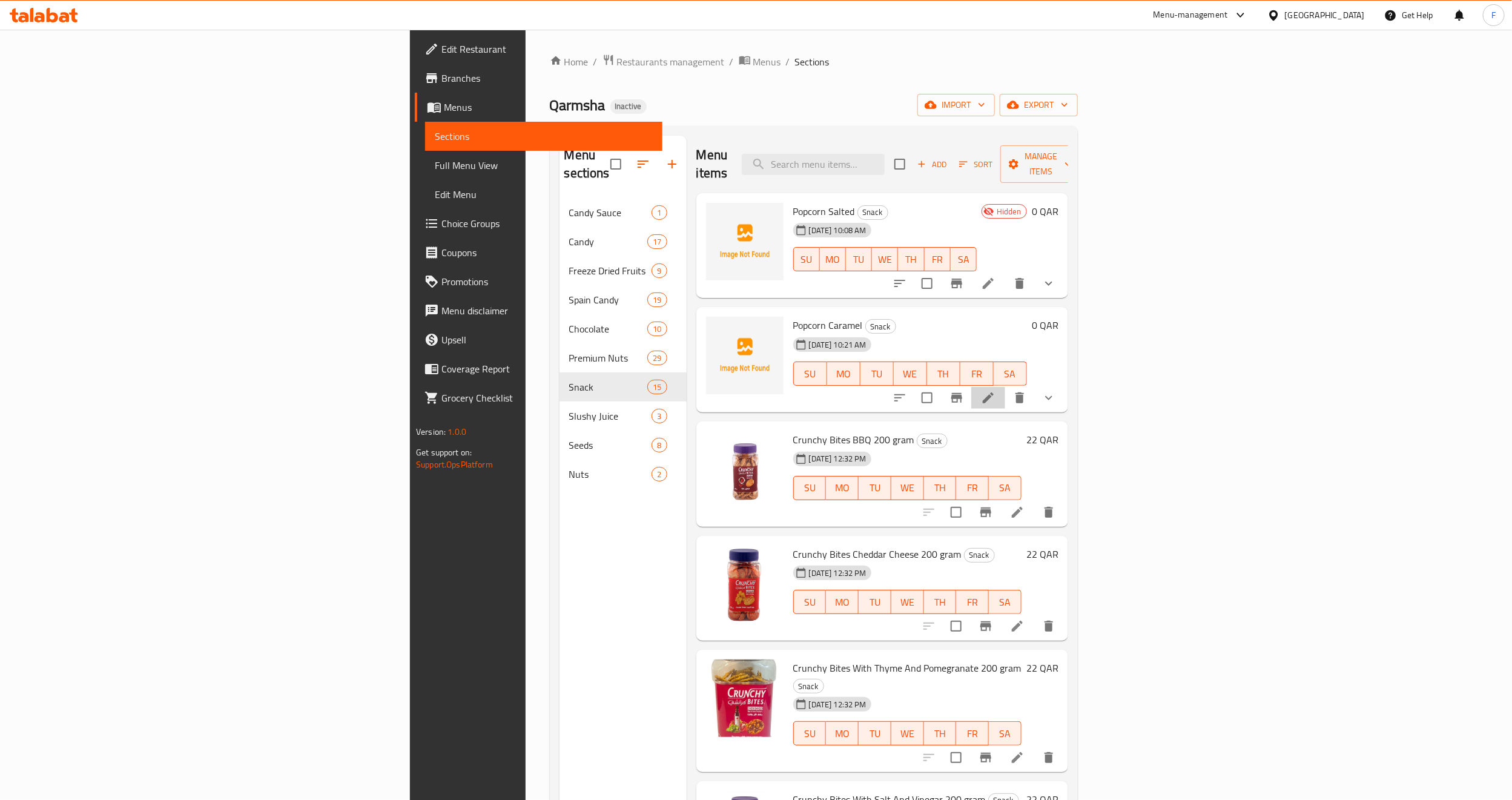
click at [1005, 387] on li at bounding box center [989, 398] width 34 height 22
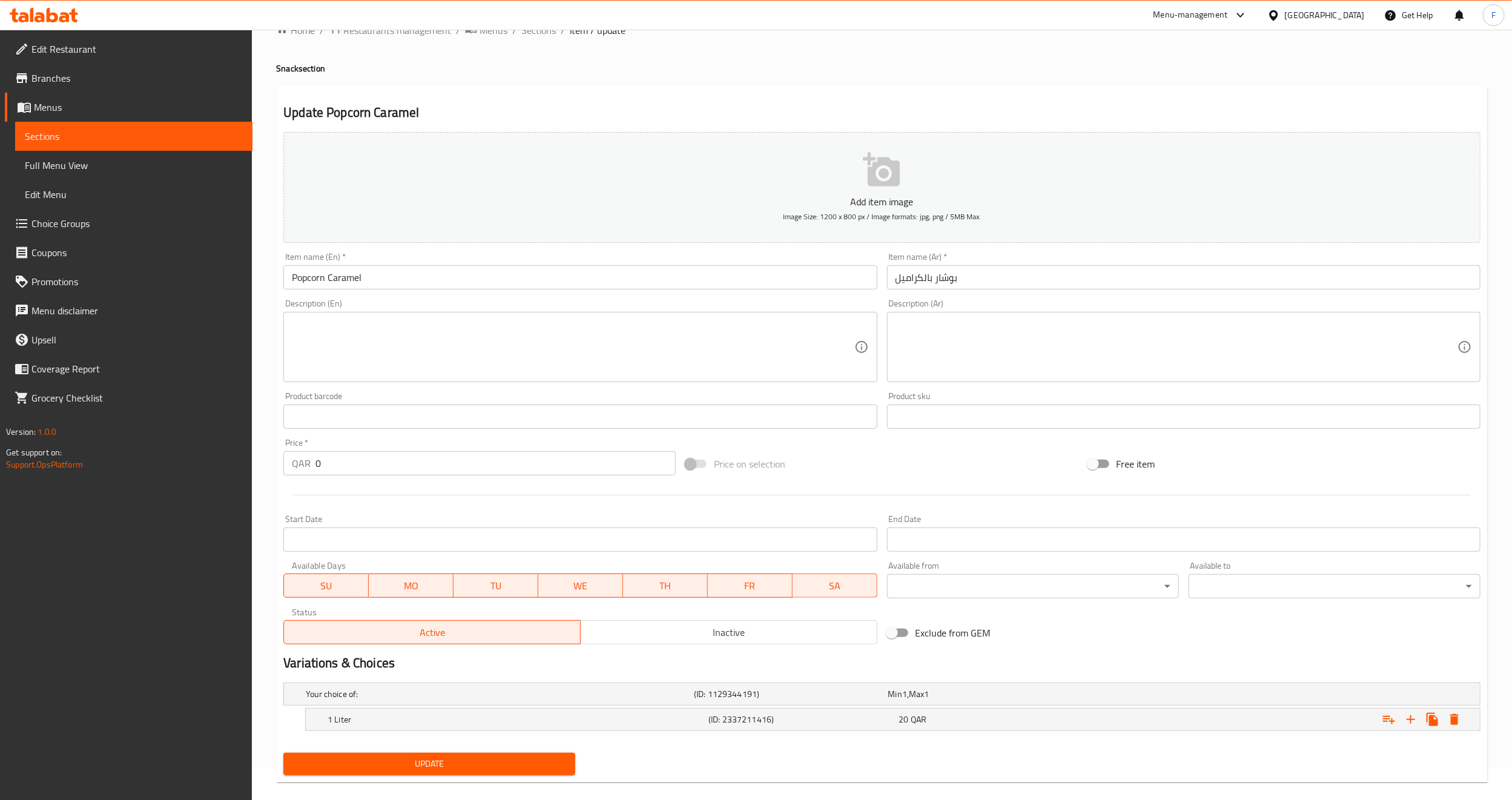
scroll to position [49, 0]
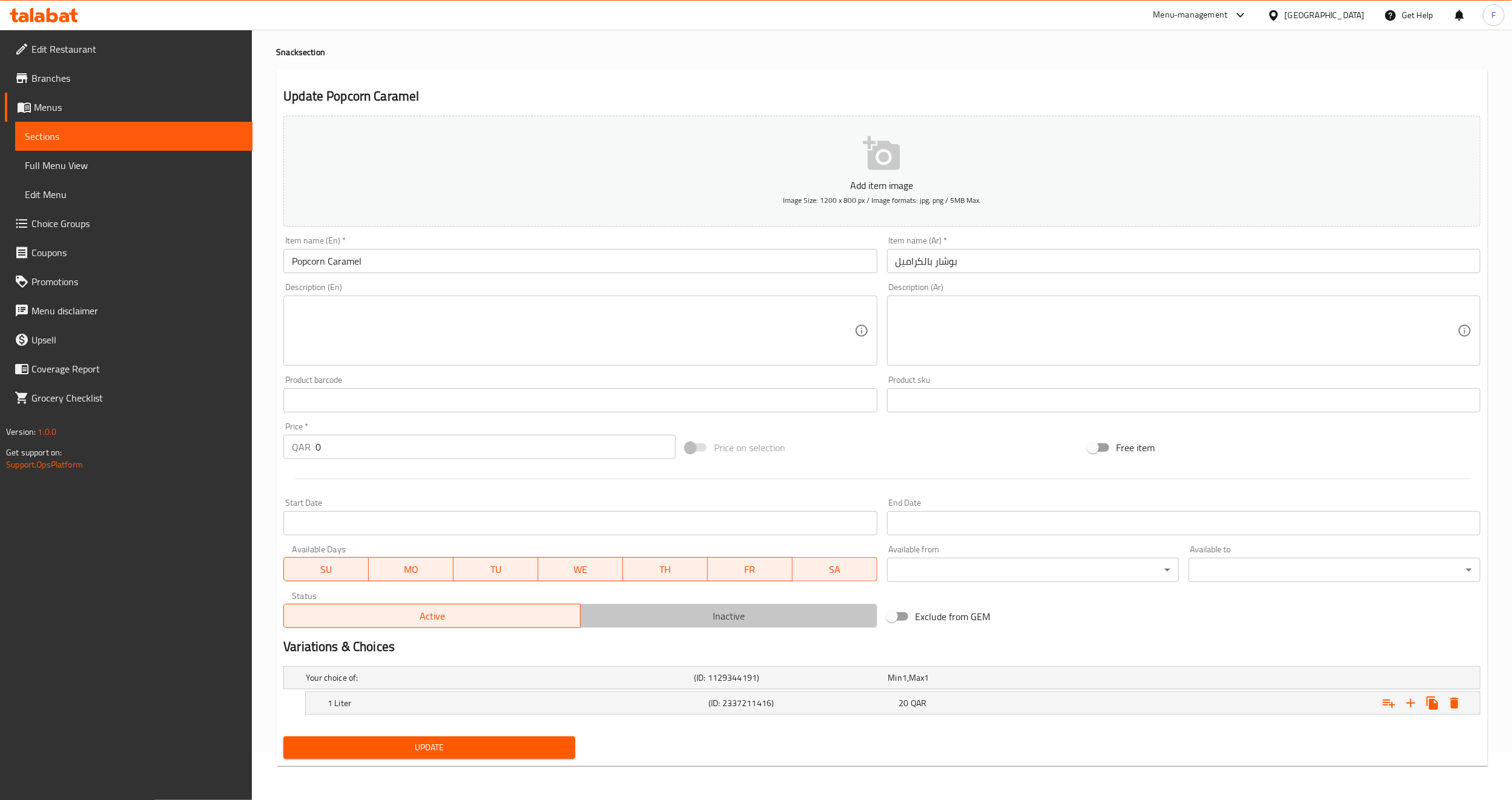
click at [673, 610] on span "Inactive" at bounding box center [729, 617] width 287 height 18
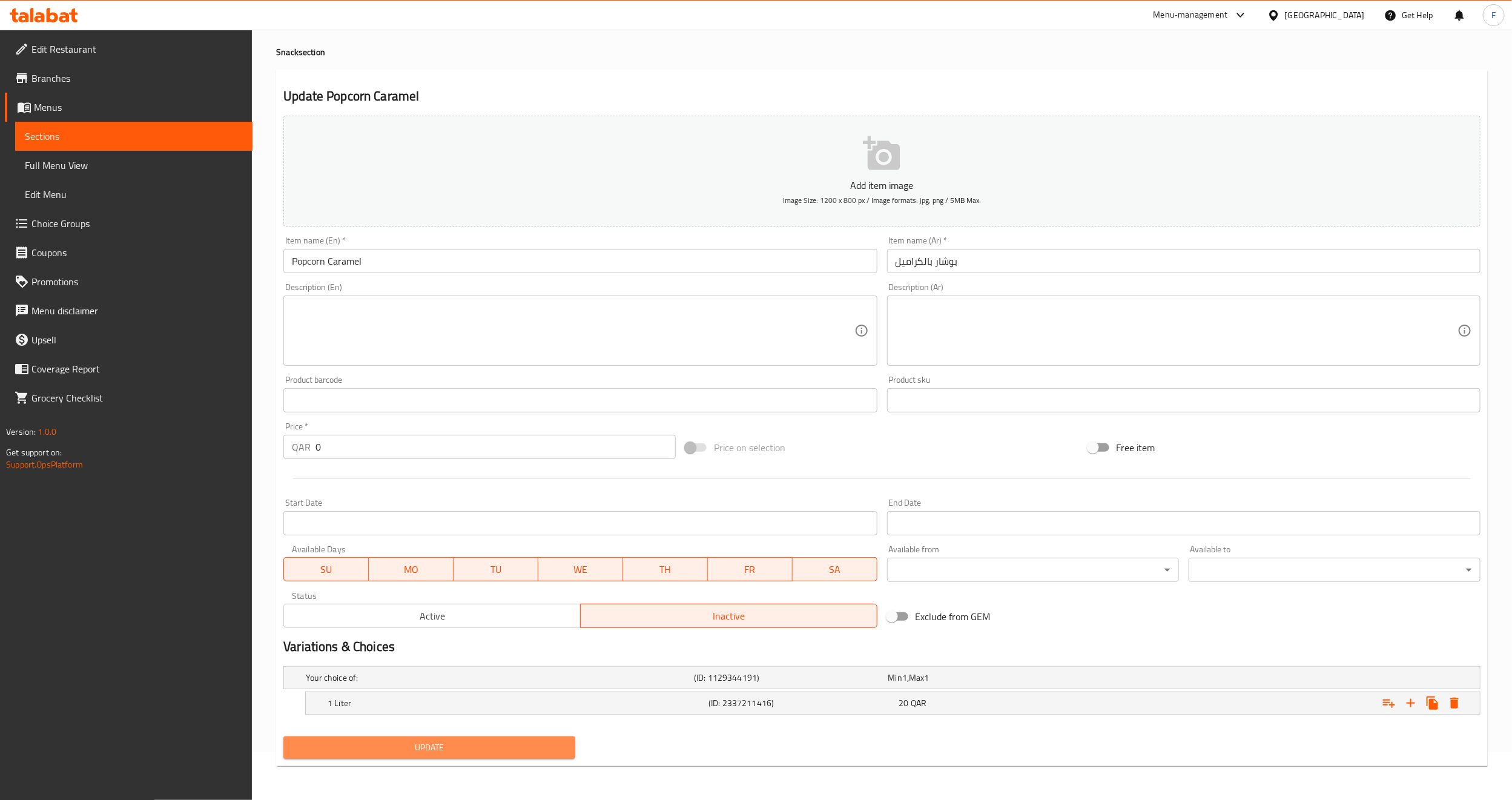
click at [453, 751] on span "Update" at bounding box center [429, 748] width 272 height 15
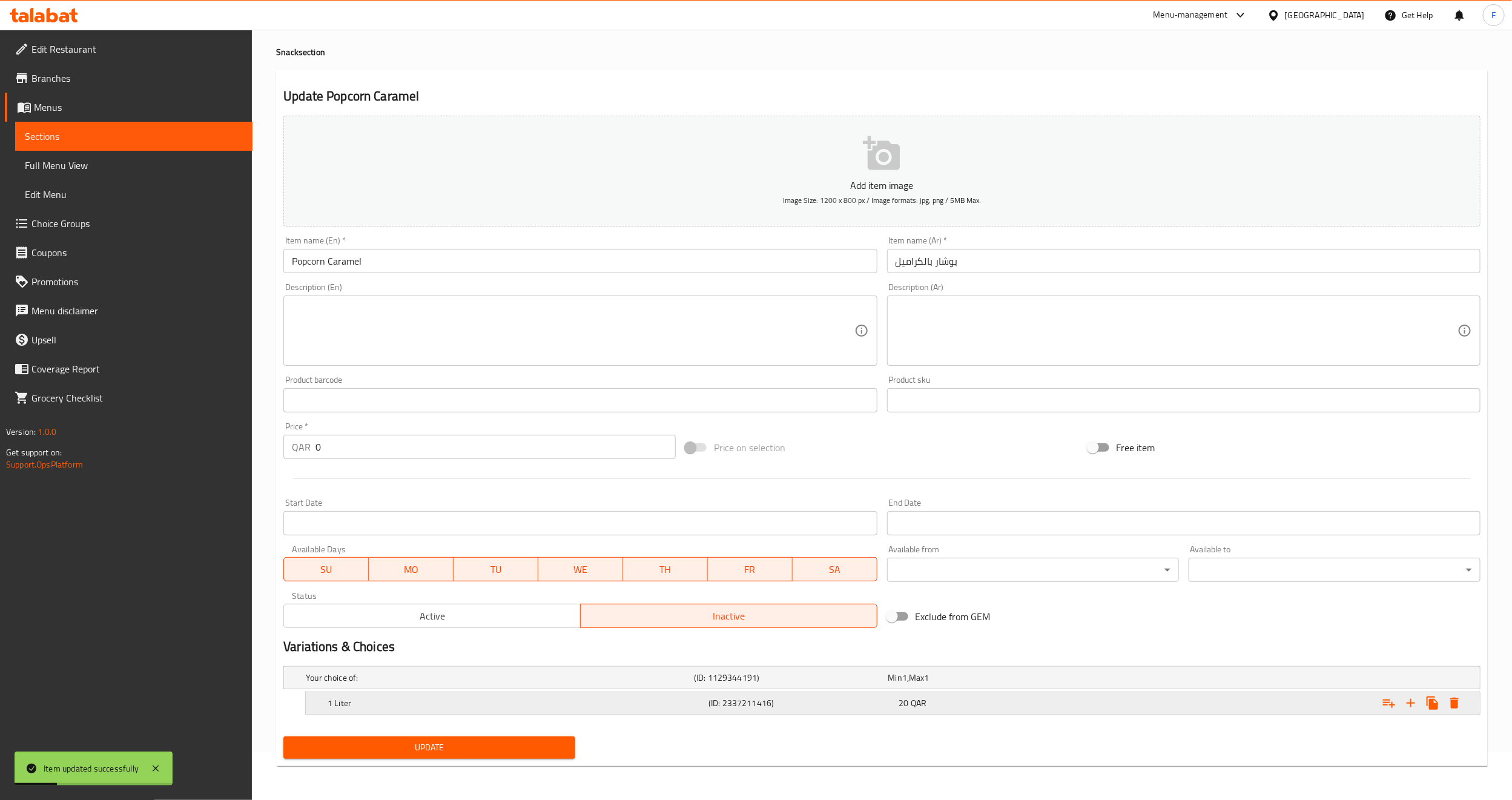
click at [1245, 694] on div "Expand" at bounding box center [1277, 703] width 381 height 27
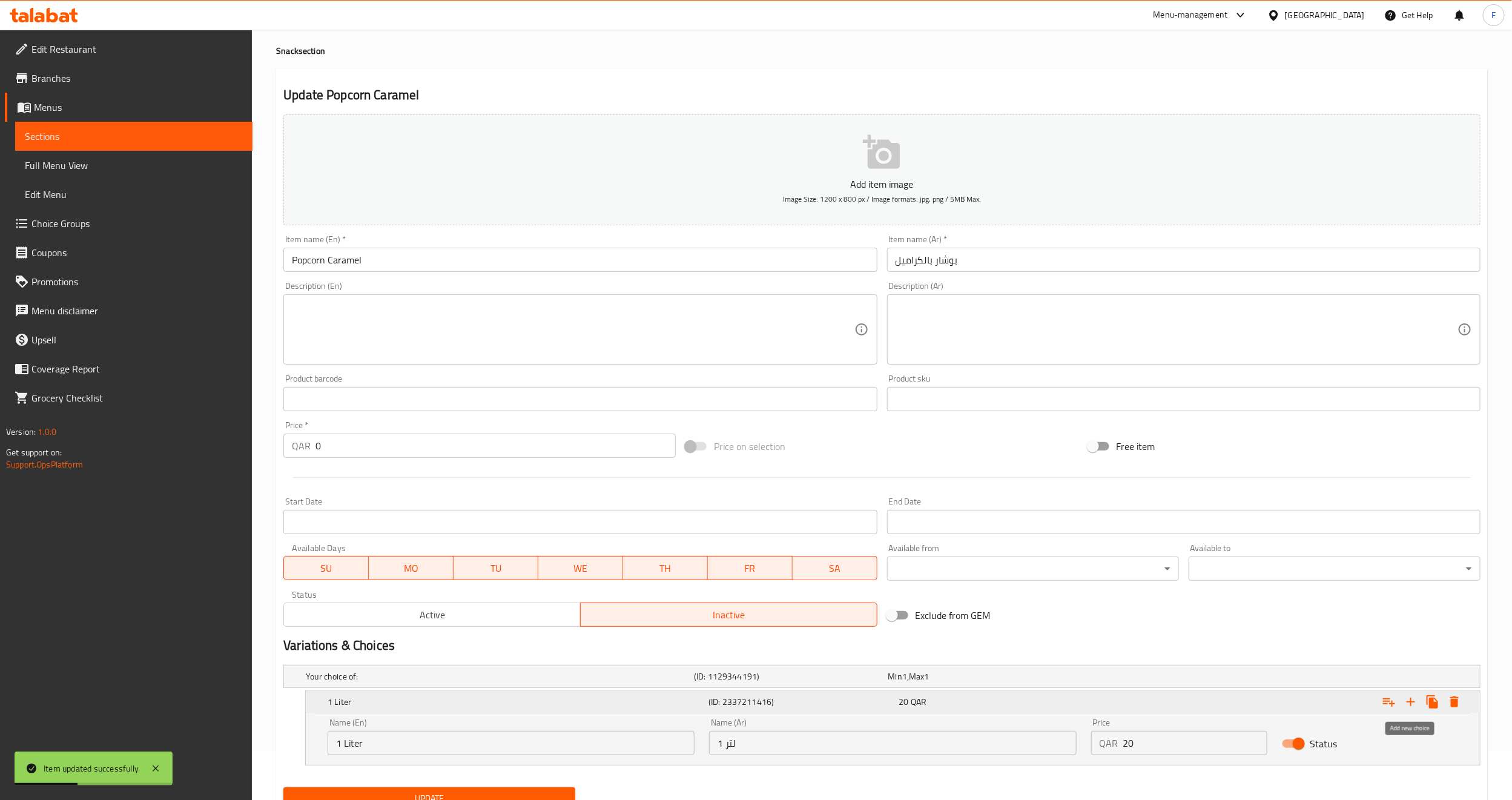
click at [1408, 701] on icon "Expand" at bounding box center [1411, 701] width 14 height 14
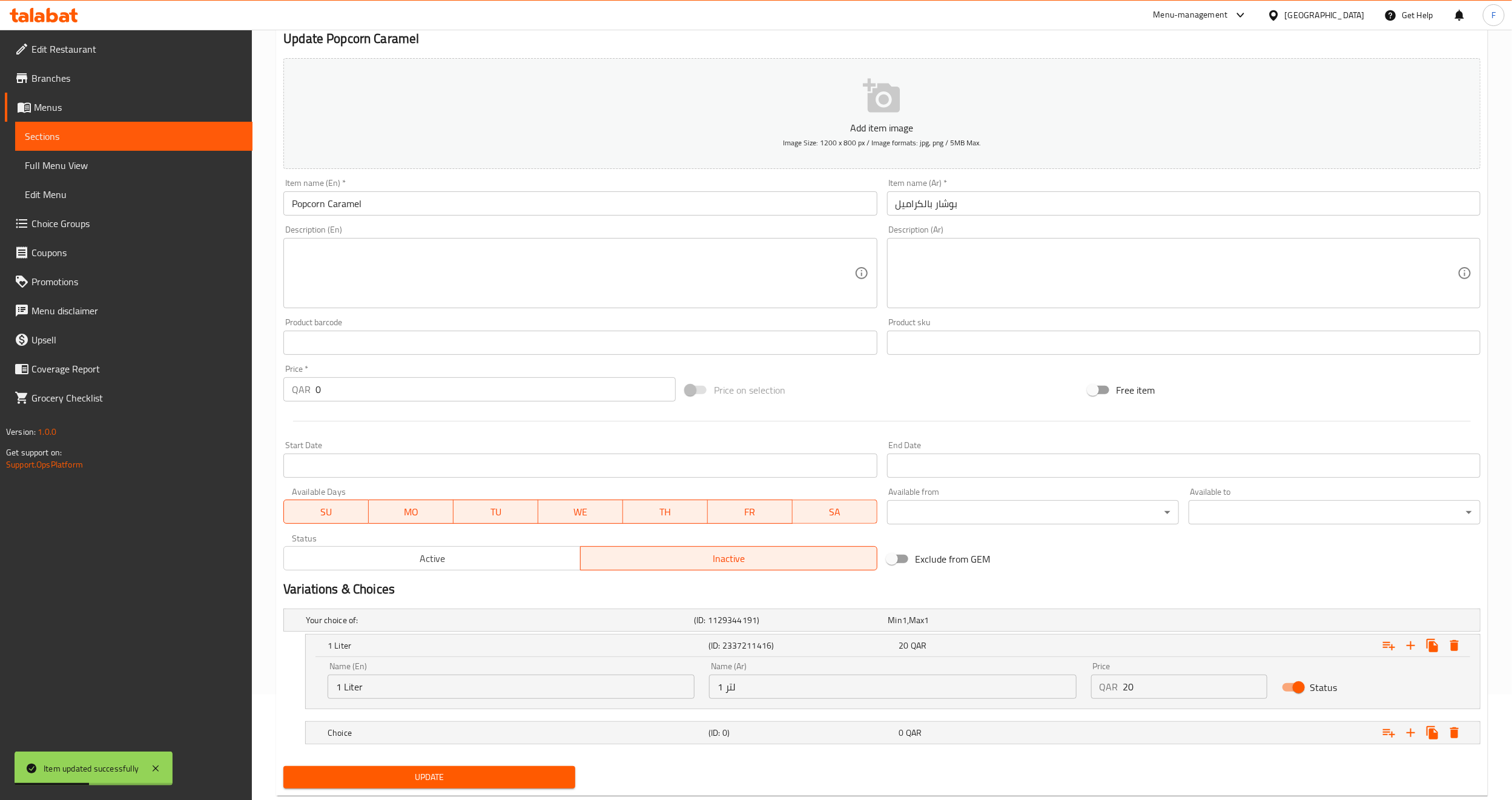
scroll to position [136, 0]
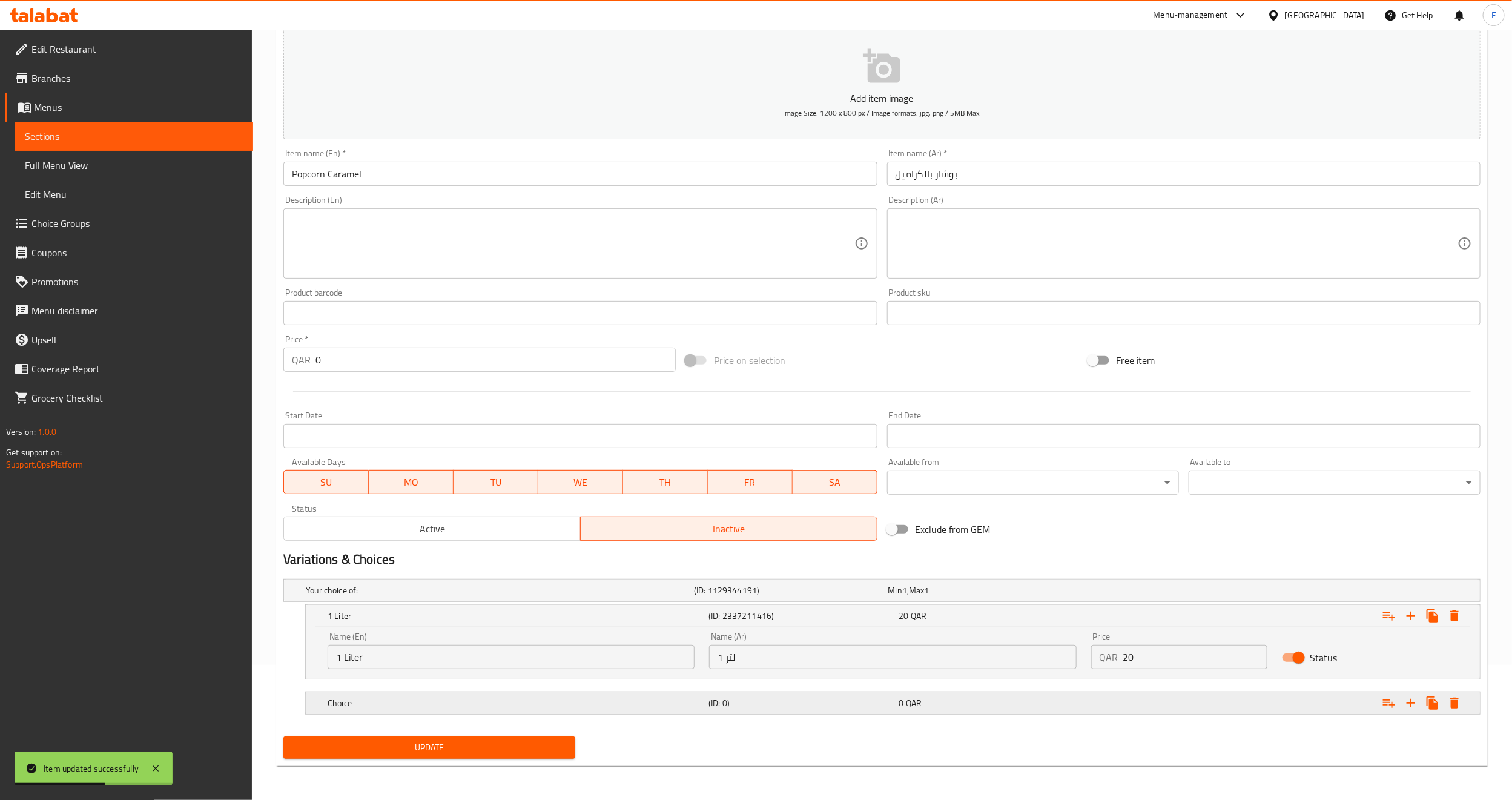
click at [382, 697] on h5 "Choice" at bounding box center [516, 704] width 376 height 12
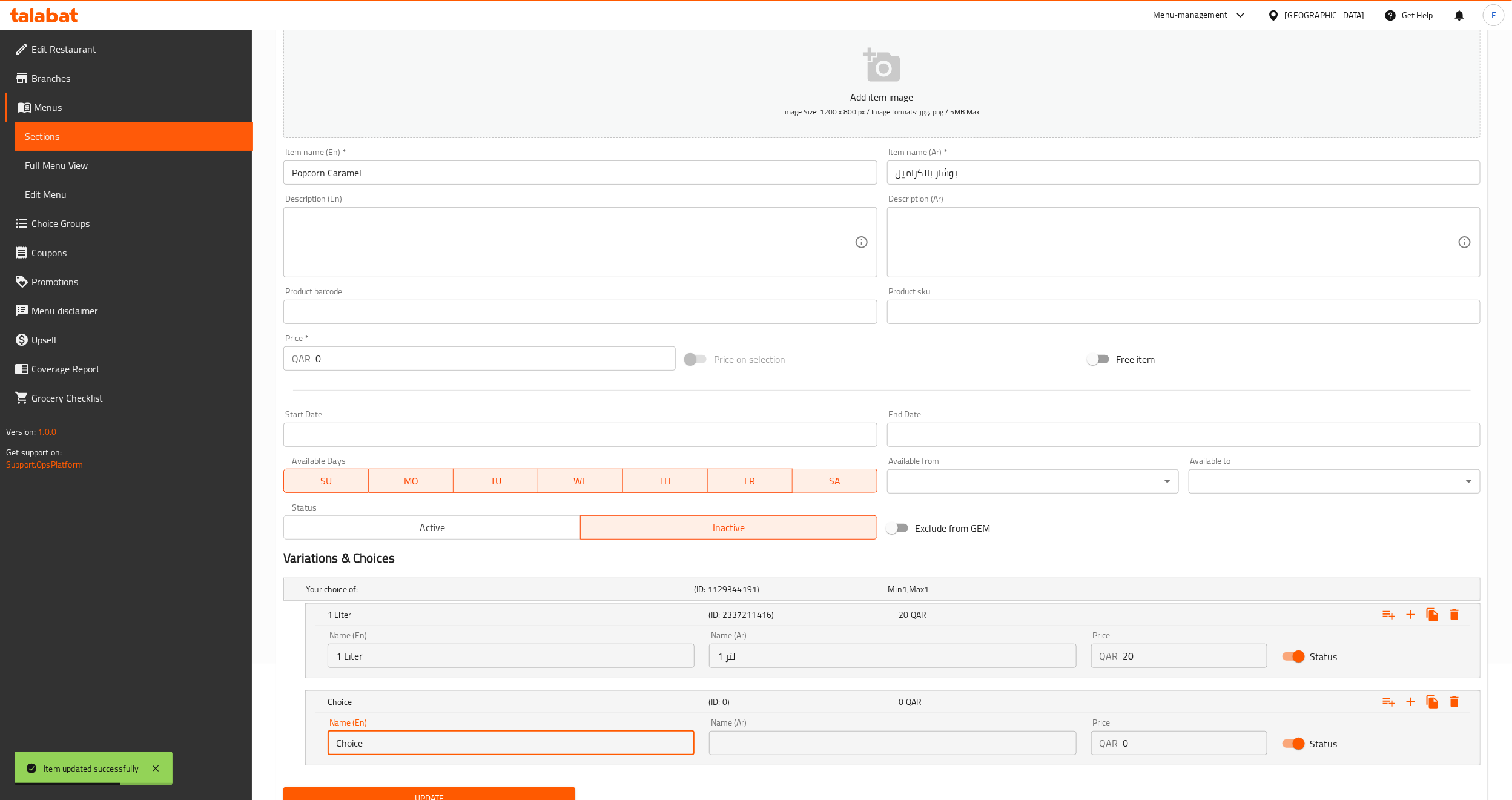
drag, startPoint x: 372, startPoint y: 738, endPoint x: 317, endPoint y: 746, distance: 55.6
click at [317, 746] on div "Name (En) Choice Name (En) Name (Ar) Name (Ar) Price QAR 0 Price Status" at bounding box center [893, 739] width 1174 height 51
type input "2 Liter"
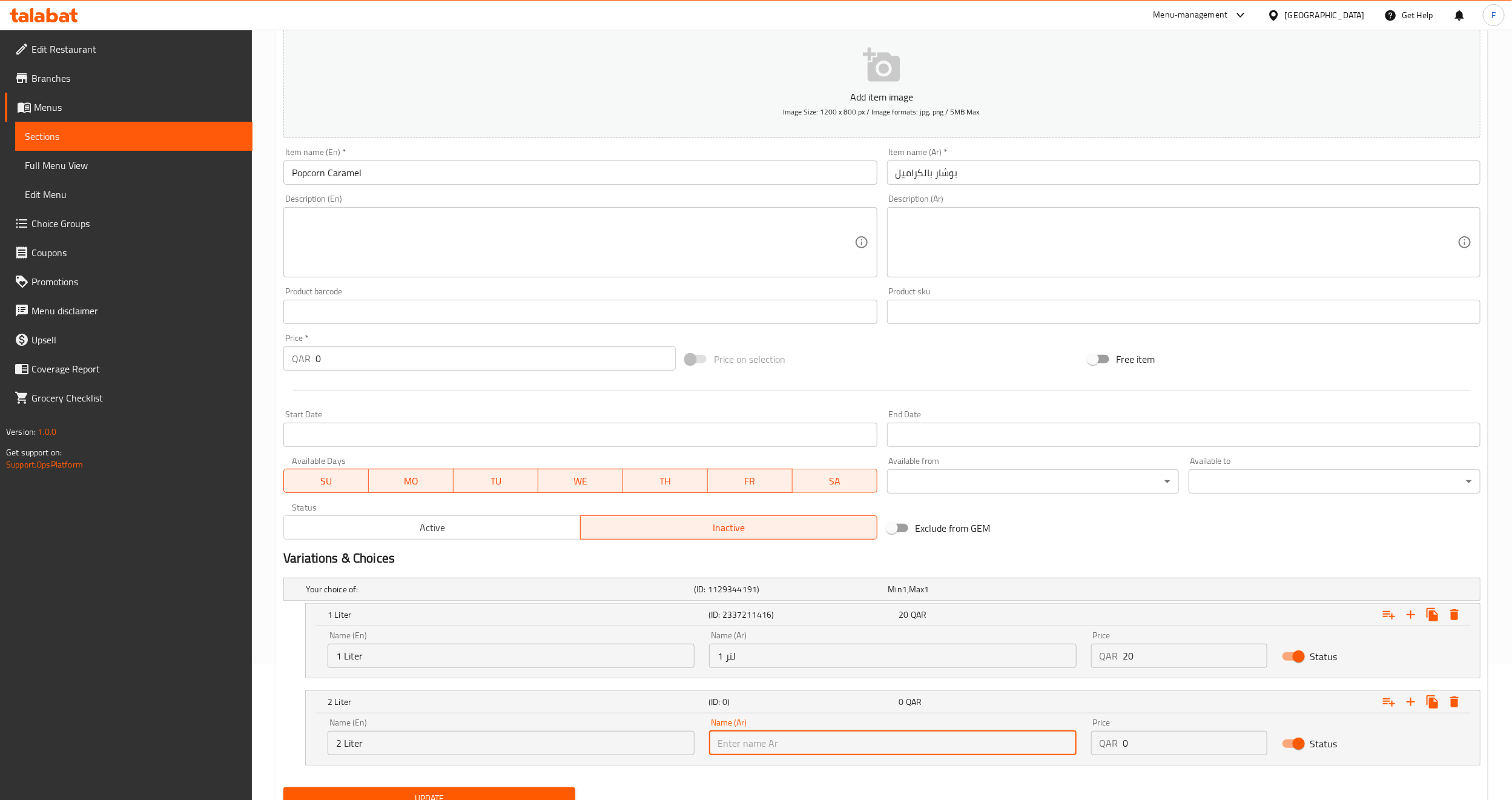
click at [898, 751] on input "text" at bounding box center [893, 743] width 367 height 24
type input "2 لتر"
drag, startPoint x: 1164, startPoint y: 738, endPoint x: 1086, endPoint y: 756, distance: 80.0
click at [1086, 756] on div "Price QAR 0 Price" at bounding box center [1179, 736] width 191 height 51
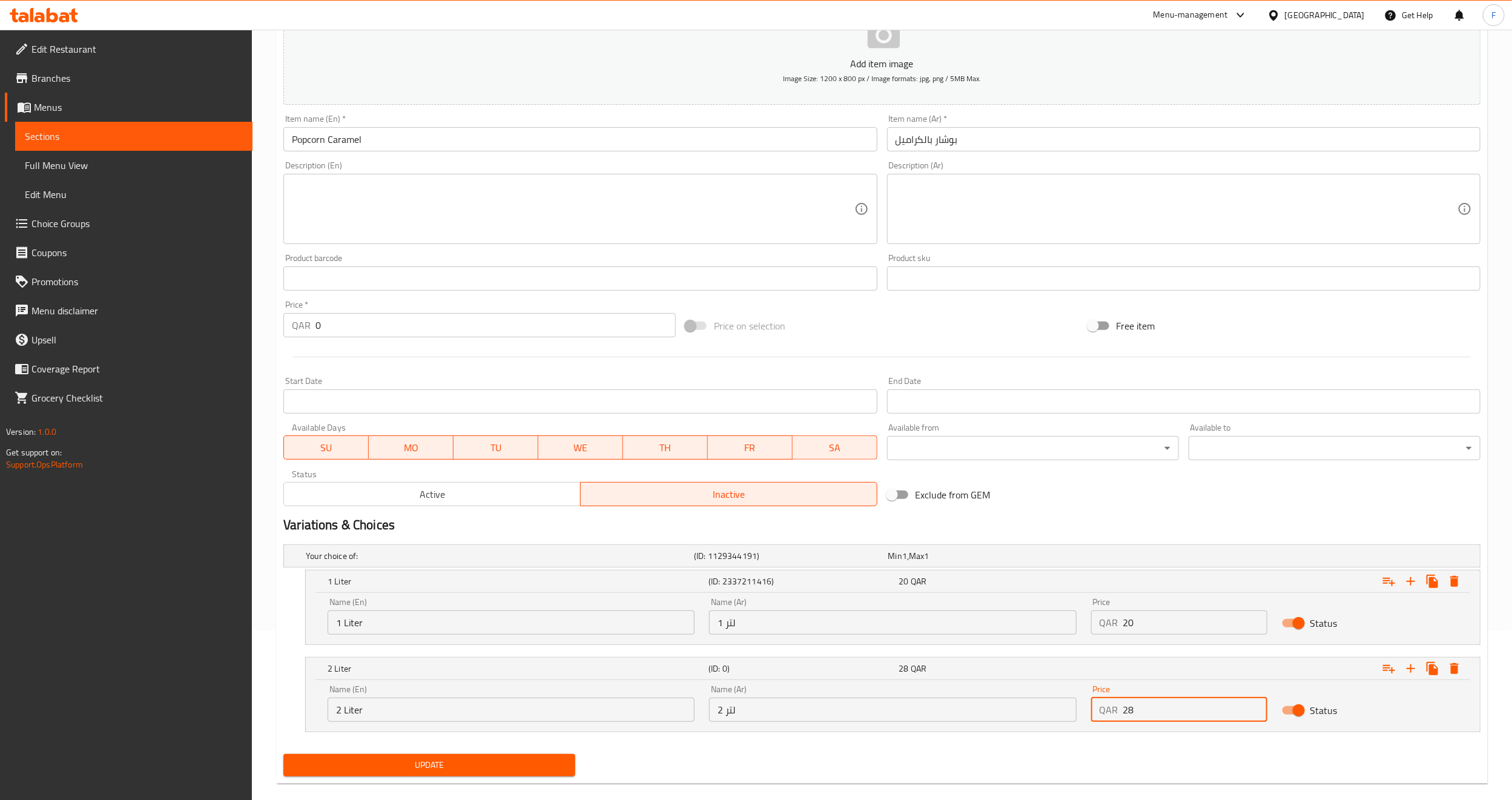
scroll to position [188, 0]
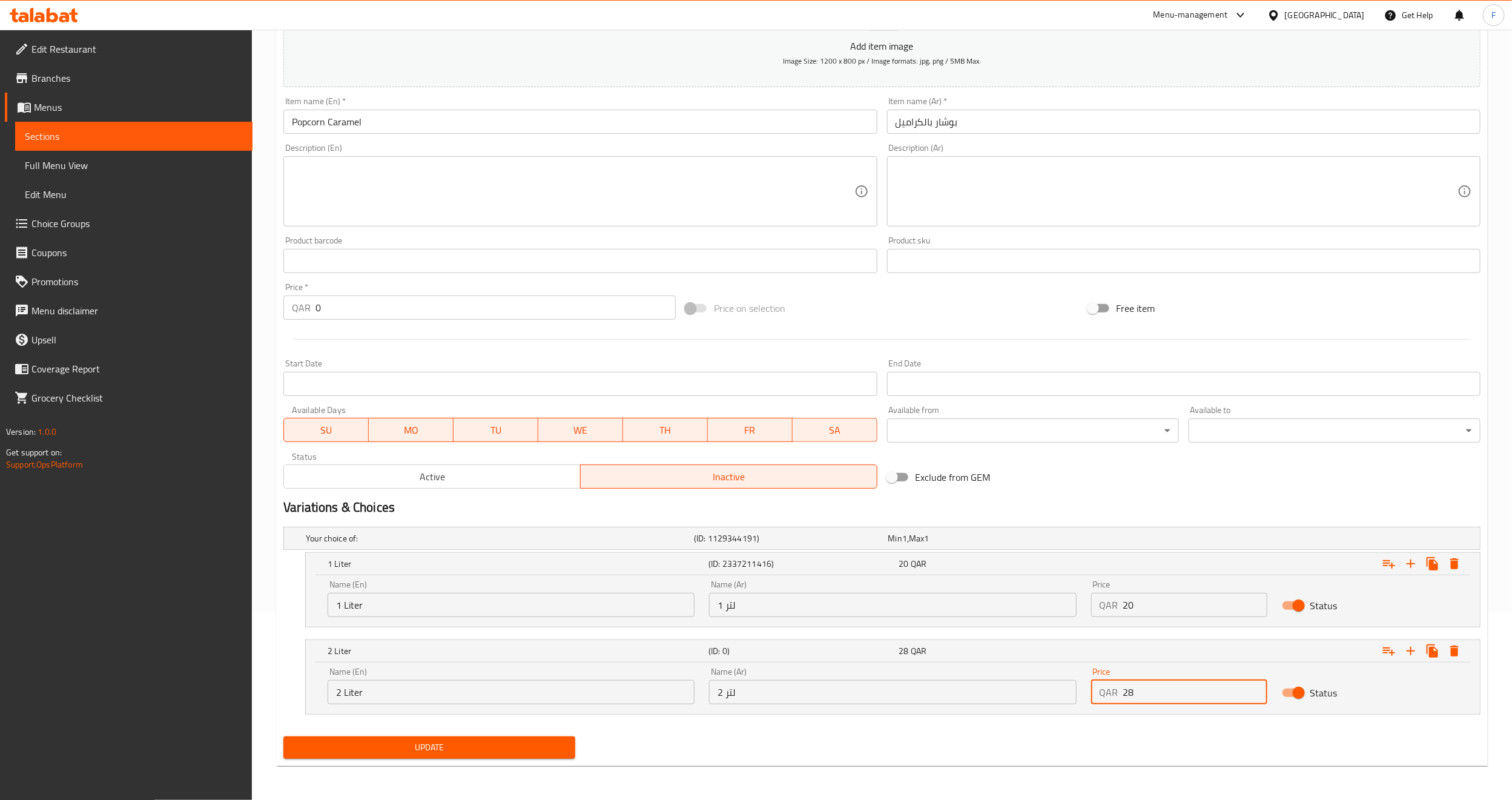
type input "28"
click at [440, 747] on span "Update" at bounding box center [429, 748] width 272 height 15
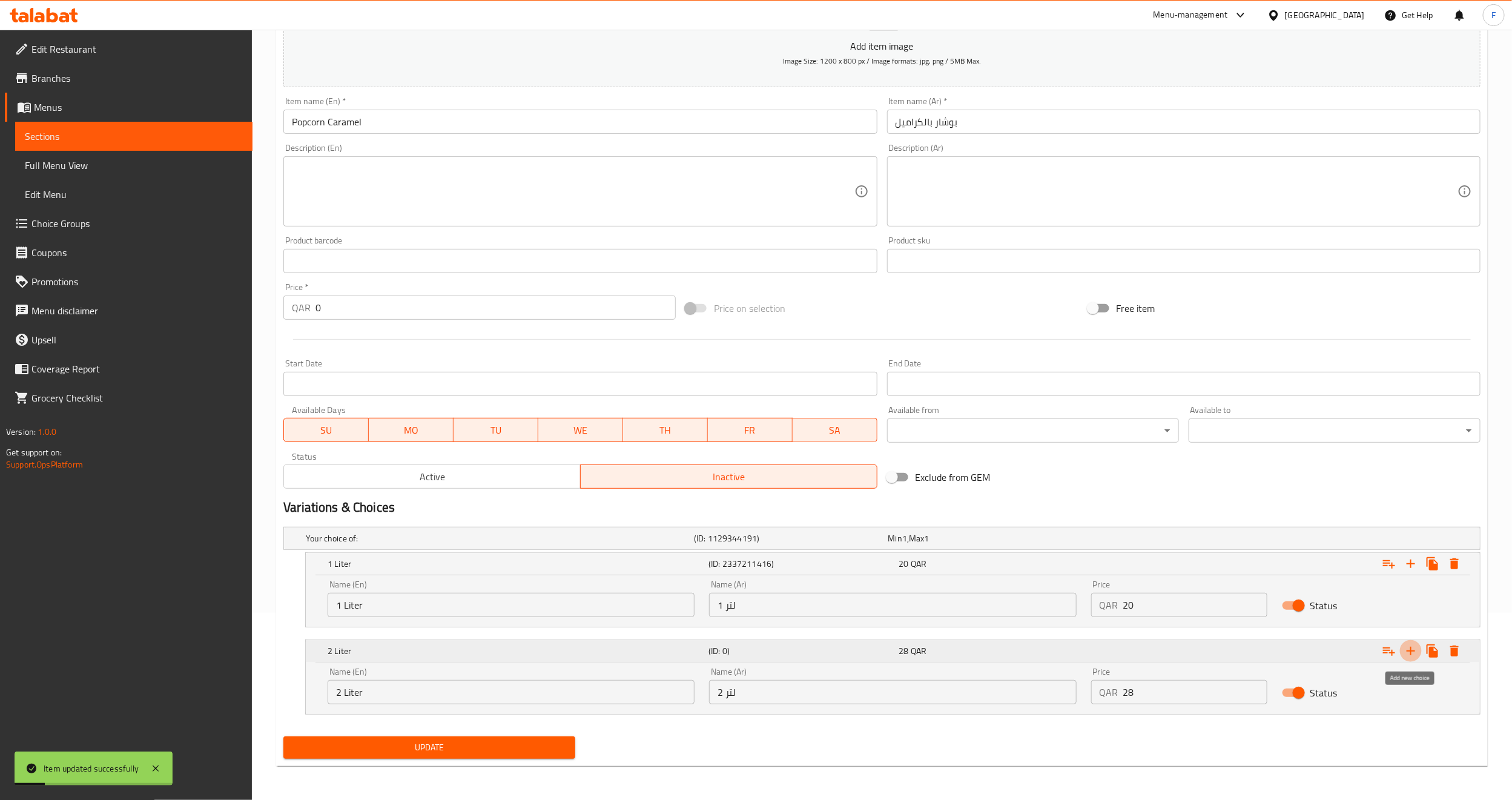
click at [1407, 651] on icon "Expand" at bounding box center [1411, 651] width 14 height 14
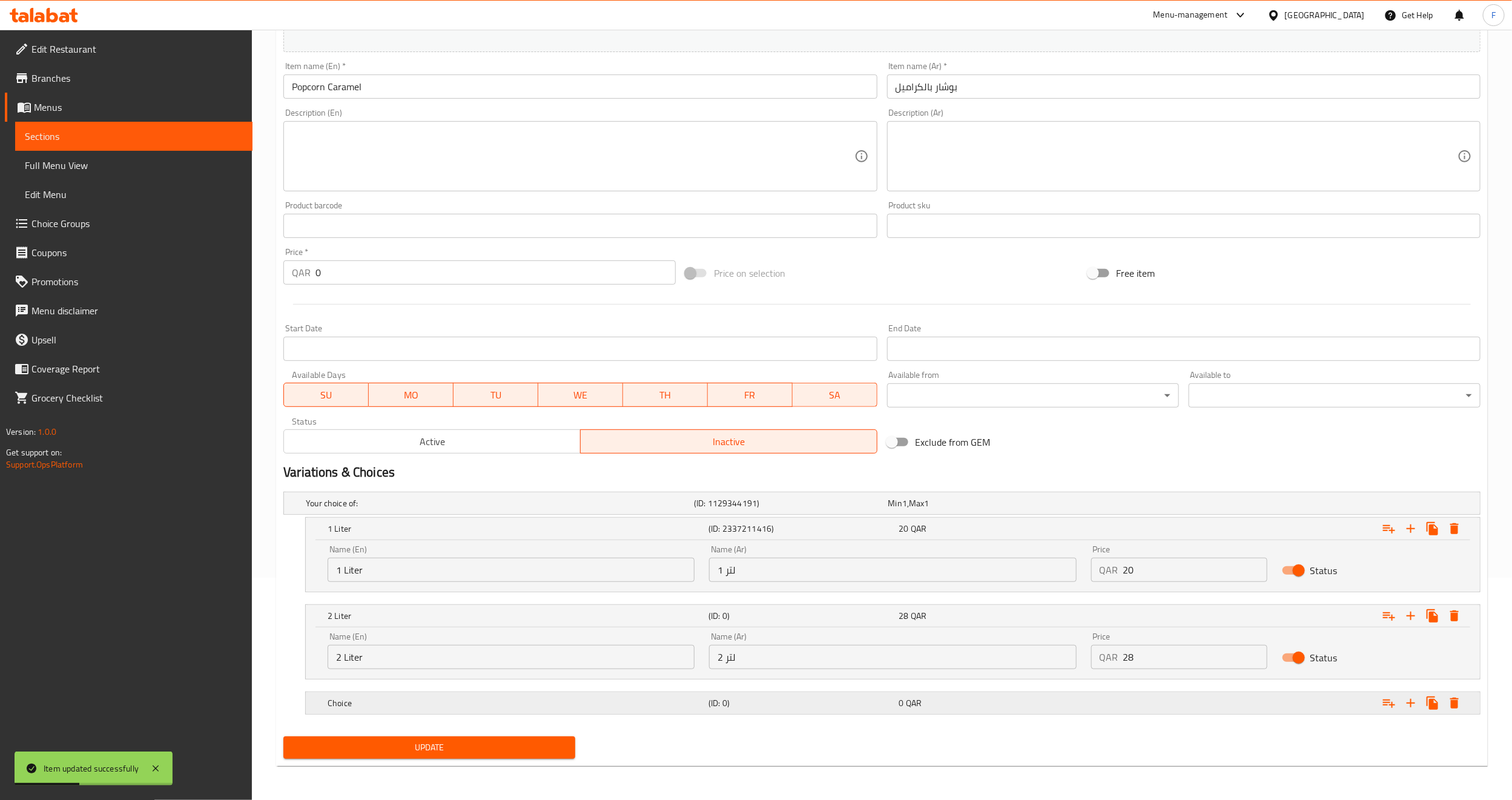
click at [419, 702] on h5 "Choice" at bounding box center [516, 704] width 376 height 12
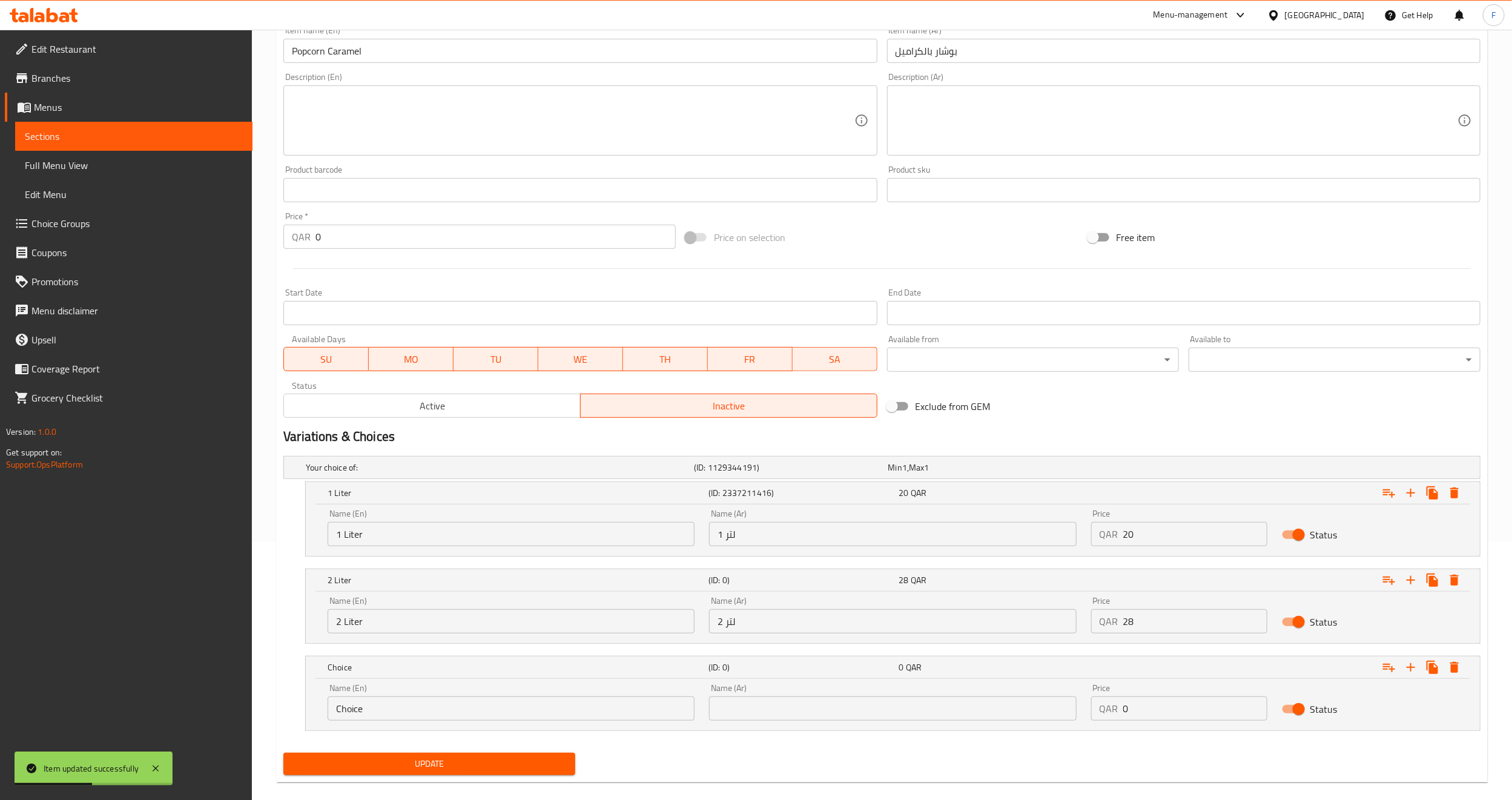
scroll to position [276, 0]
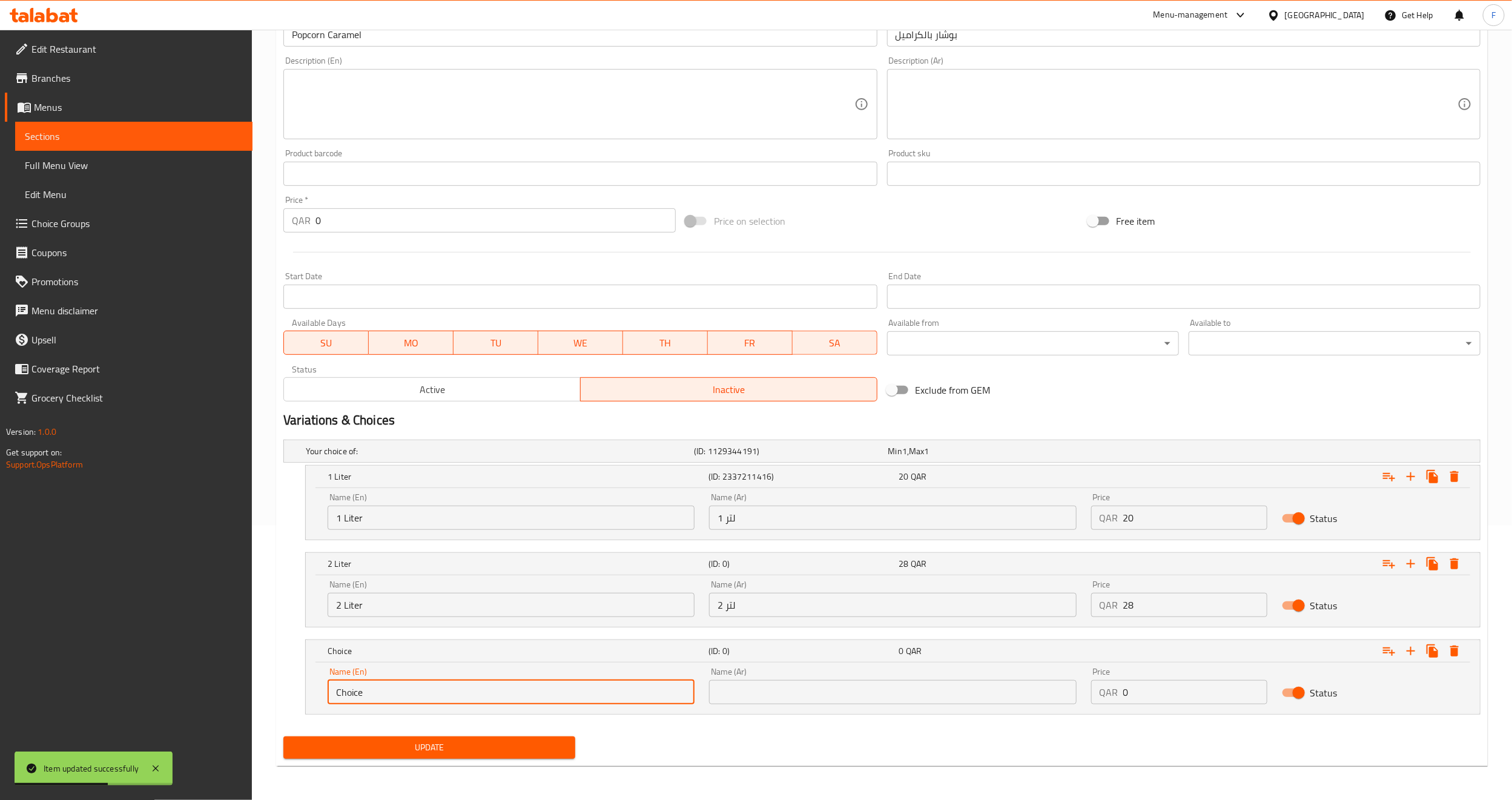
drag, startPoint x: 391, startPoint y: 696, endPoint x: 273, endPoint y: 695, distance: 118.0
click at [273, 695] on div "Home / Restaurants management / Menus / Sections / item / update Snack section …" at bounding box center [882, 277] width 1260 height 1045
type input "3.2 Liter"
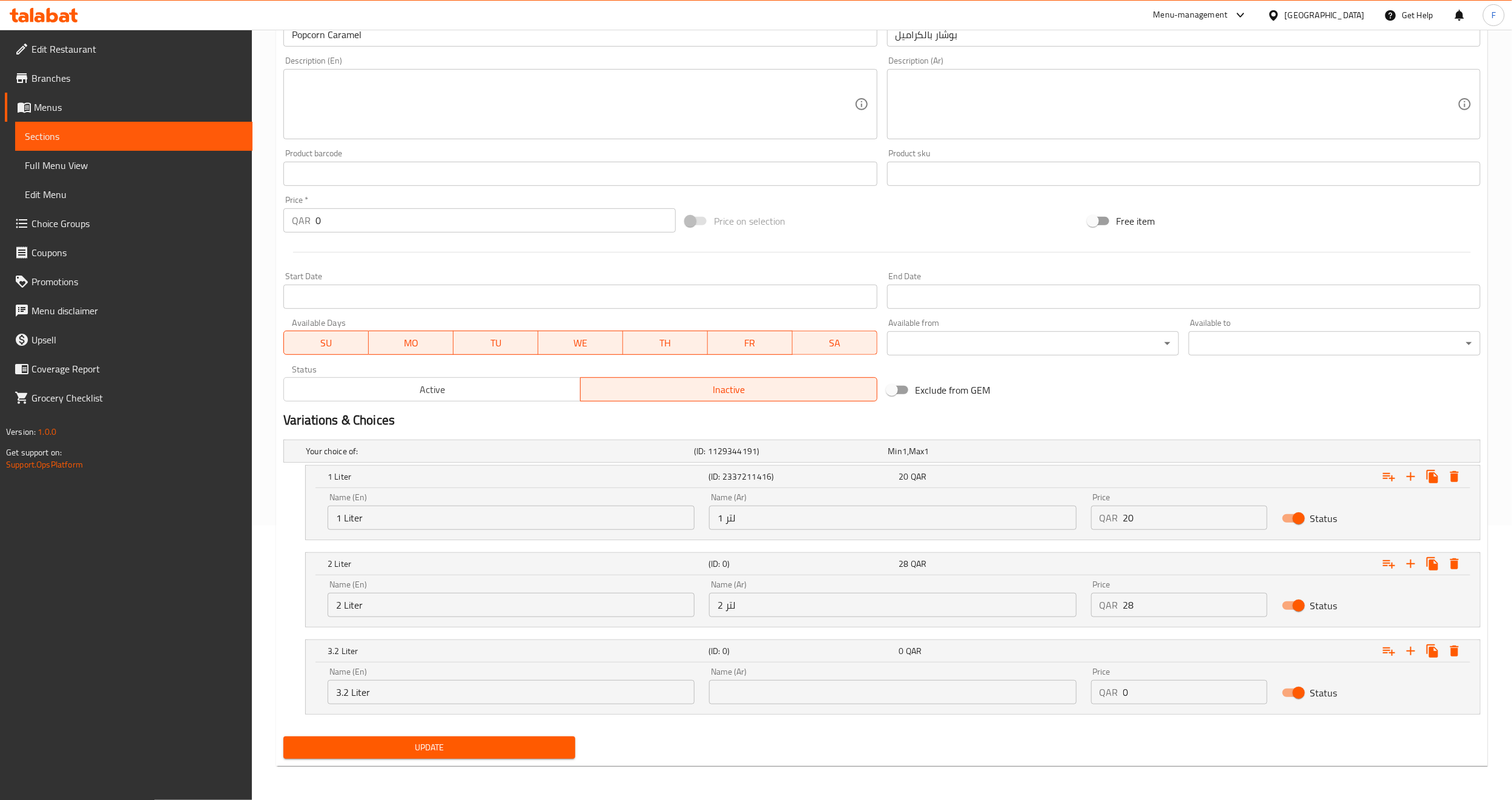
click at [762, 712] on div "Name (En) 3.2 Liter Name (En) Name (Ar) Name (Ar) Price QAR 0 Price Status" at bounding box center [893, 688] width 1174 height 51
click at [769, 695] on input "text" at bounding box center [893, 692] width 367 height 24
type input "3،2 لتر"
drag, startPoint x: 1141, startPoint y: 691, endPoint x: 1120, endPoint y: 693, distance: 21.1
click at [1120, 693] on div "QAR 0 Price" at bounding box center [1179, 692] width 177 height 24
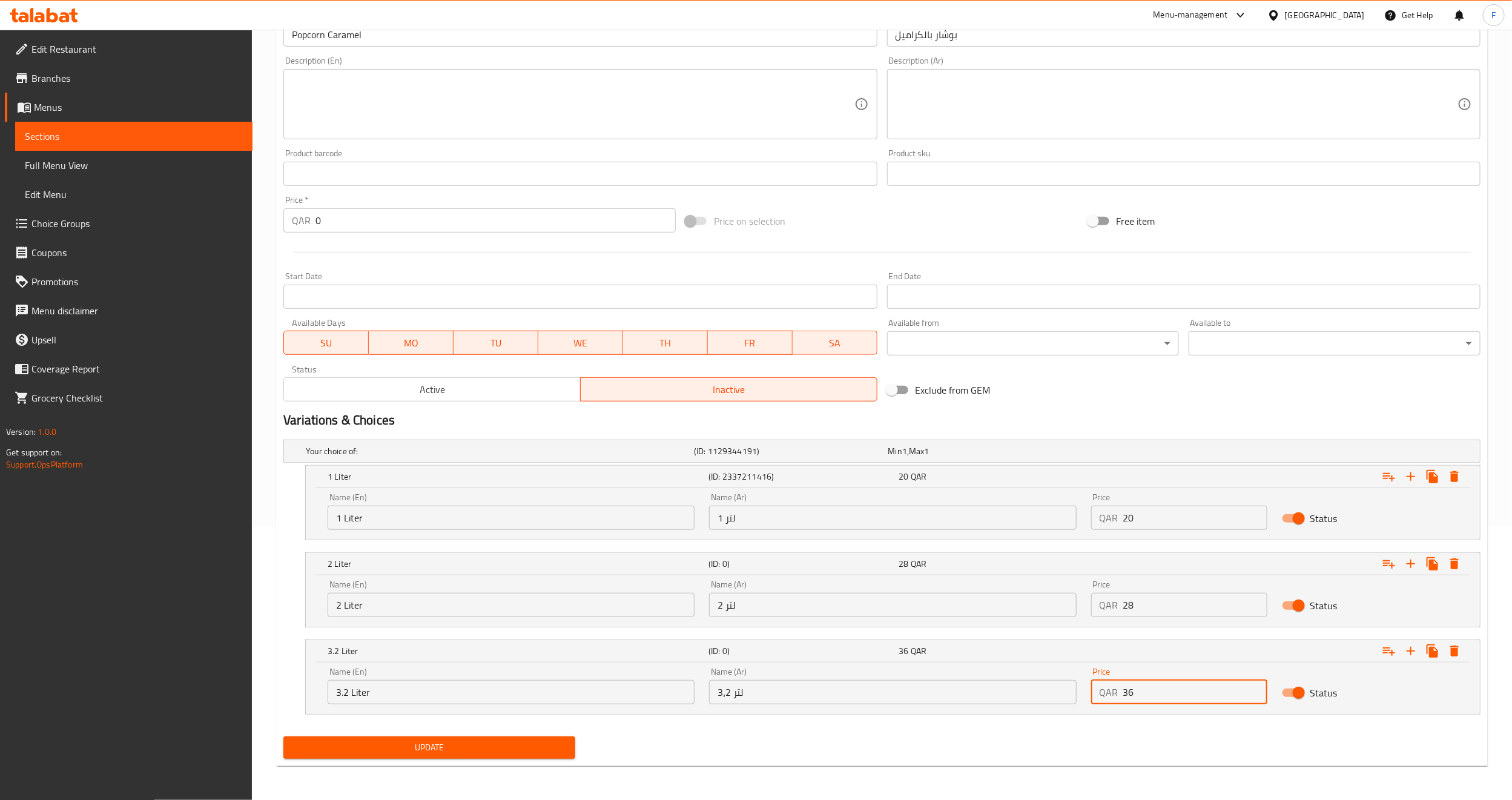
type input "36"
click at [365, 757] on button "Update" at bounding box center [429, 747] width 292 height 23
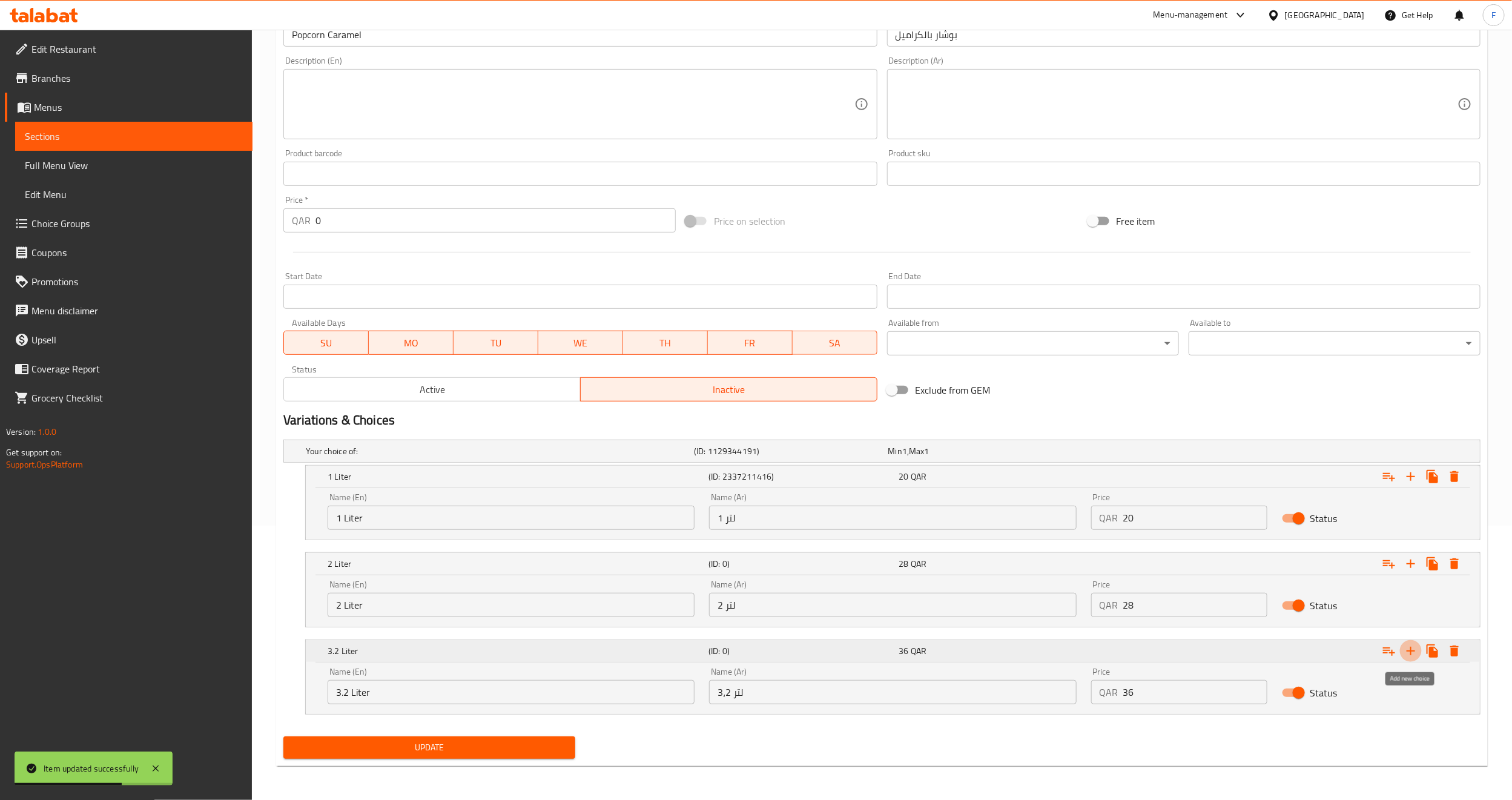
click at [1414, 649] on icon "Expand" at bounding box center [1411, 651] width 14 height 14
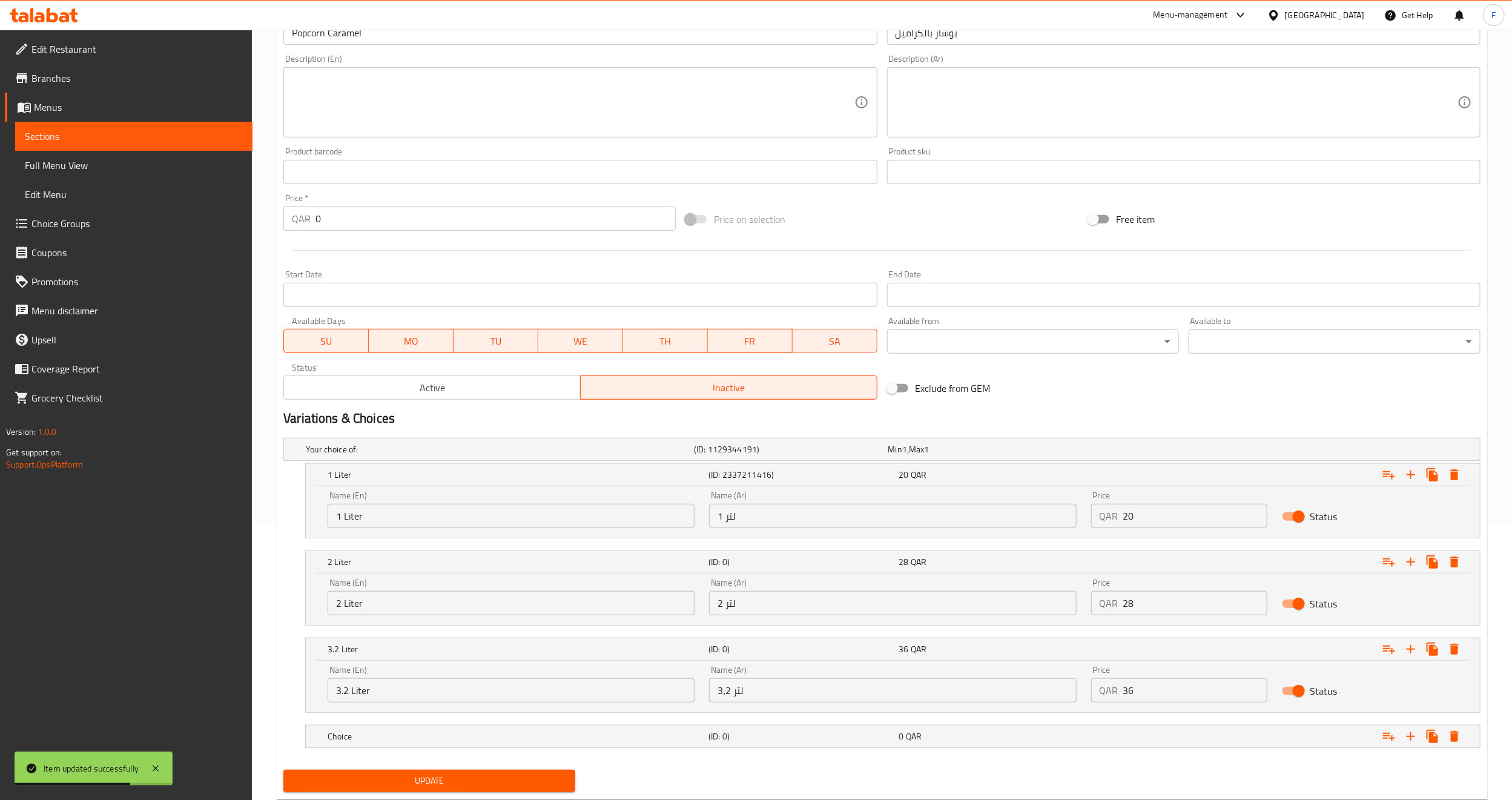
scroll to position [311, 0]
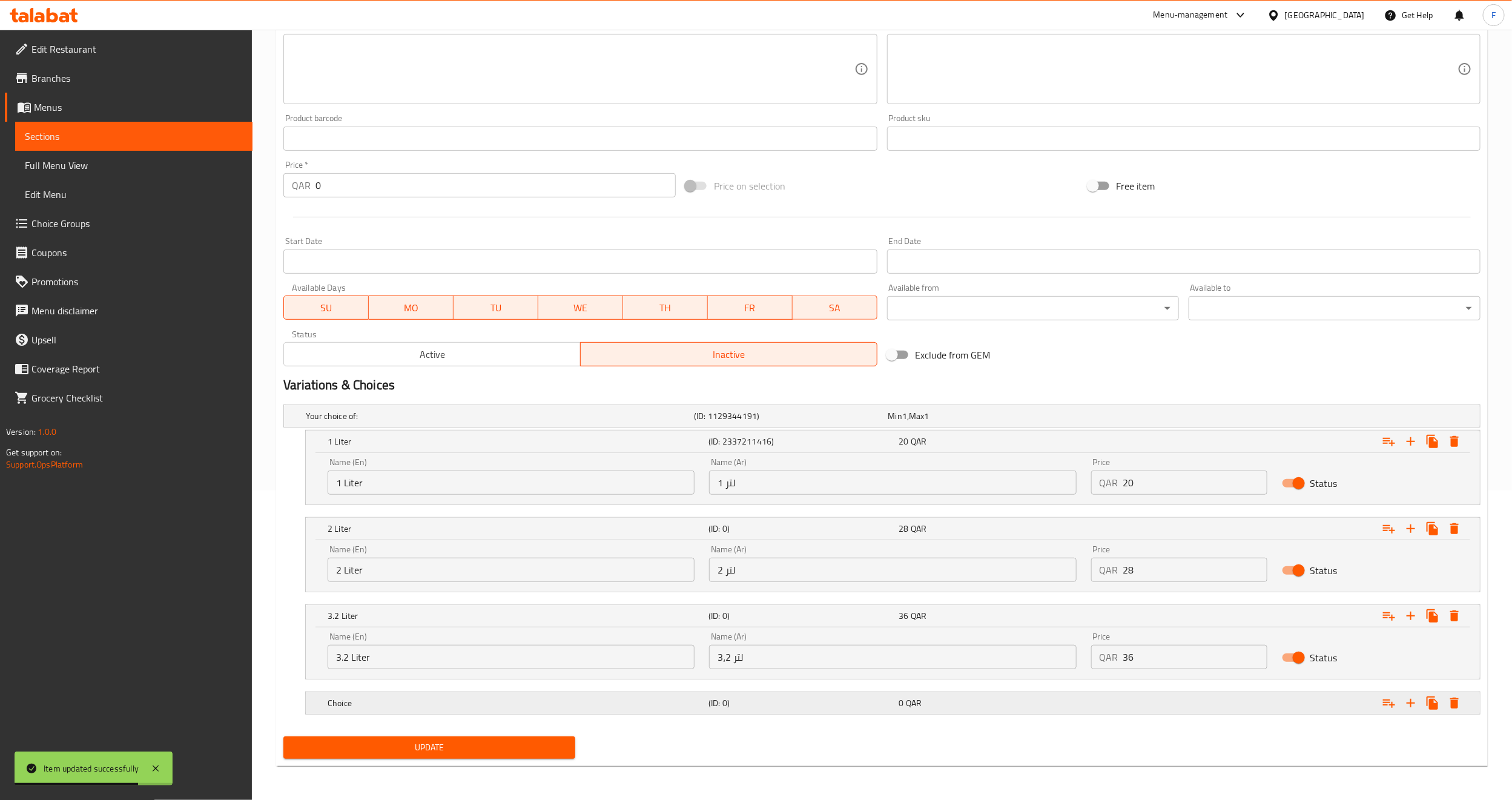
click at [424, 700] on h5 "Choice" at bounding box center [516, 704] width 376 height 12
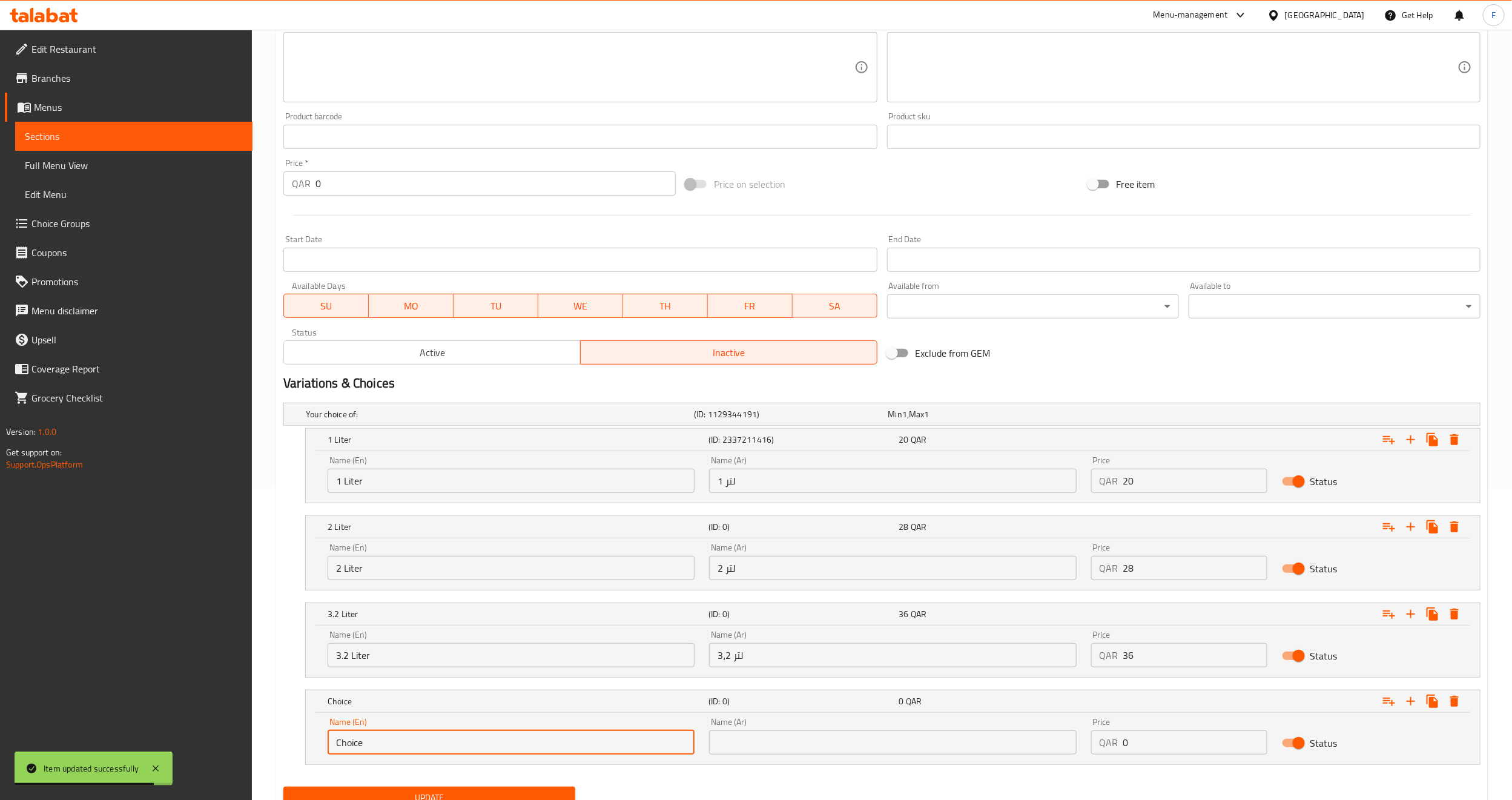
drag, startPoint x: 373, startPoint y: 745, endPoint x: 284, endPoint y: 747, distance: 89.0
click at [284, 747] on div "Choice (ID: 0) 0 QAR Name (En) Choice Name (En) Name (Ar) Name (Ar) Price QAR 0…" at bounding box center [882, 727] width 1197 height 75
type input "4 Liter"
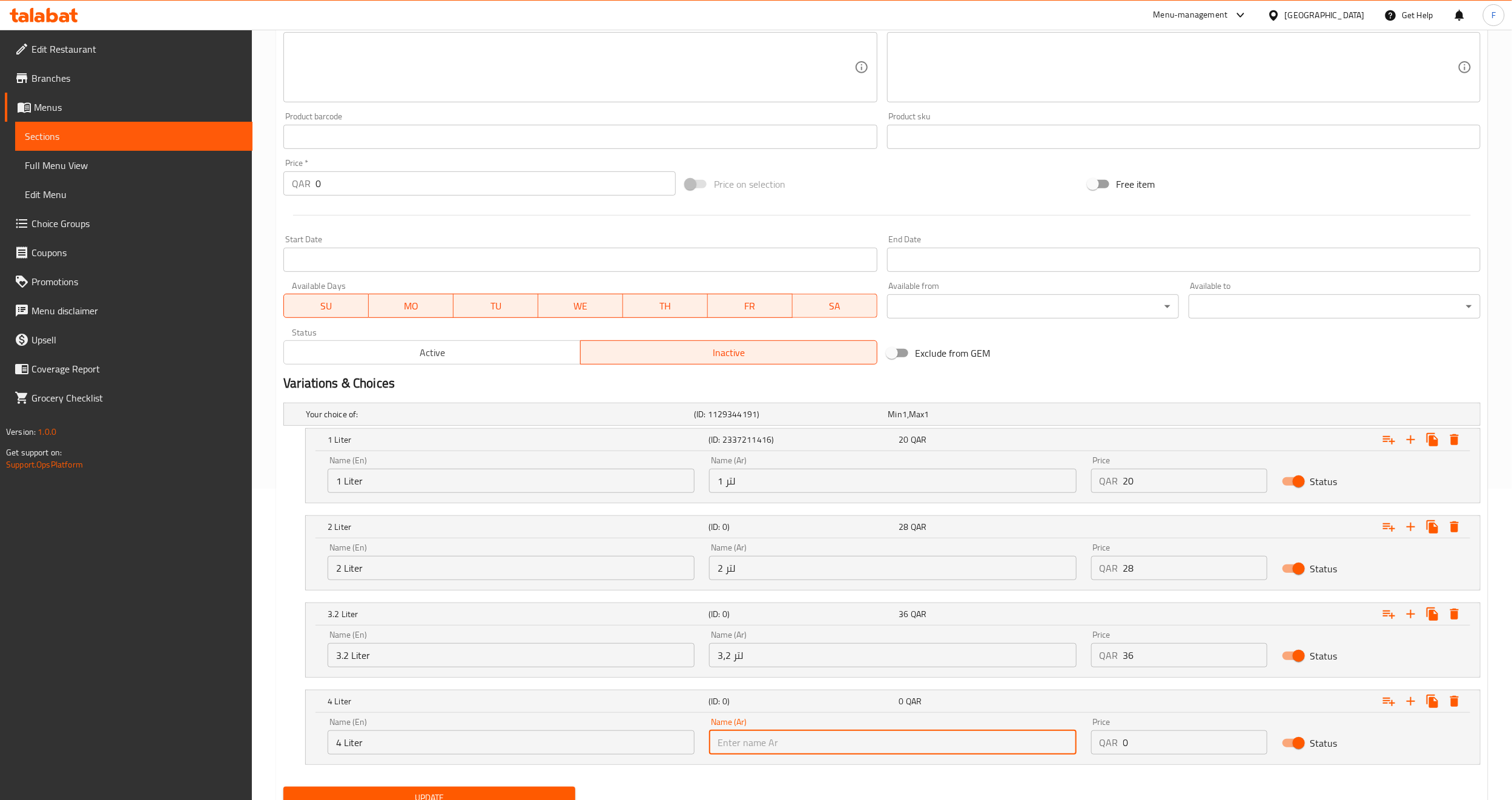
click at [804, 747] on input "text" at bounding box center [893, 743] width 367 height 24
type input "4 لتر"
click at [1136, 741] on input "0" at bounding box center [1195, 743] width 144 height 24
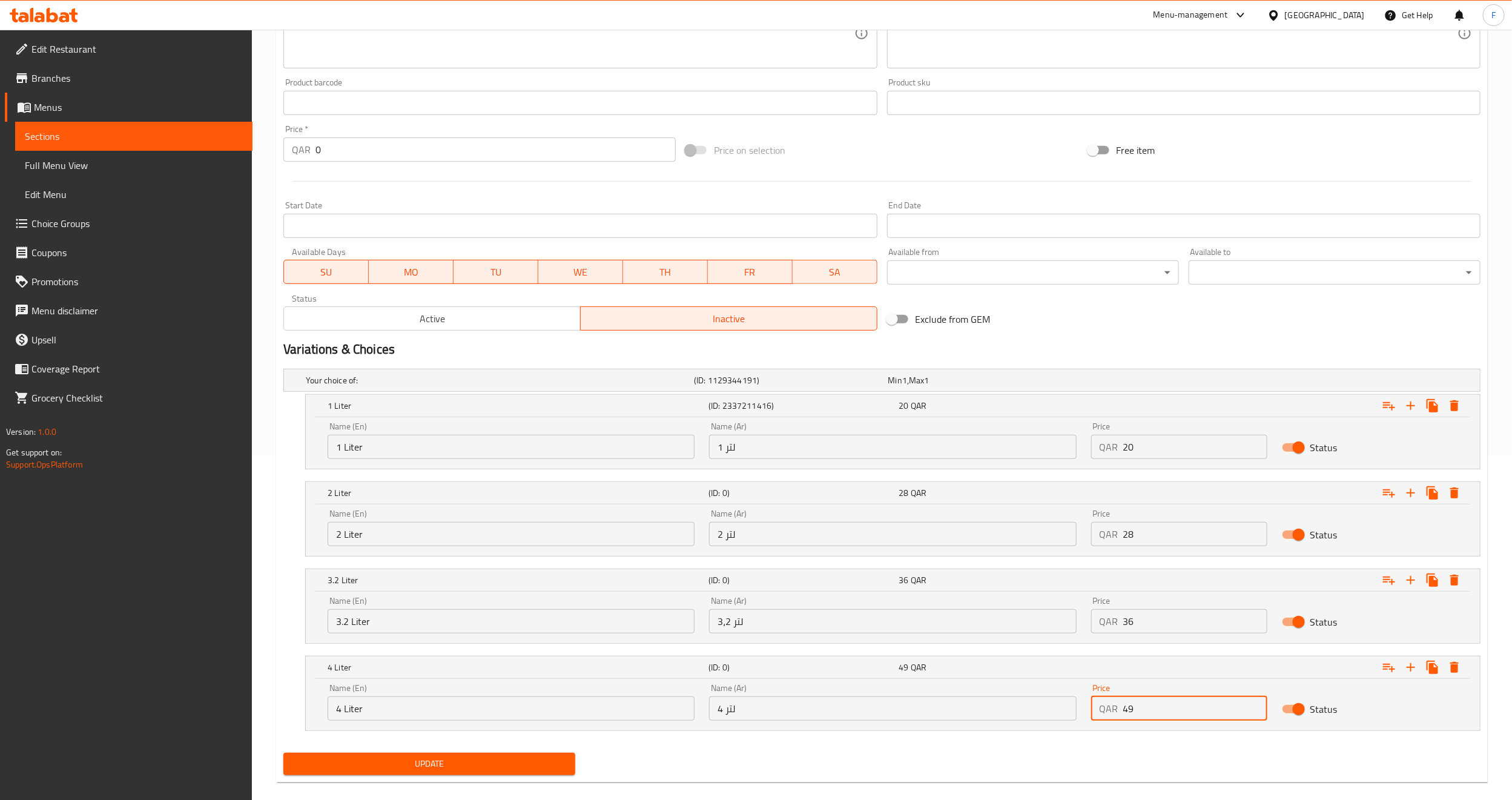
scroll to position [364, 0]
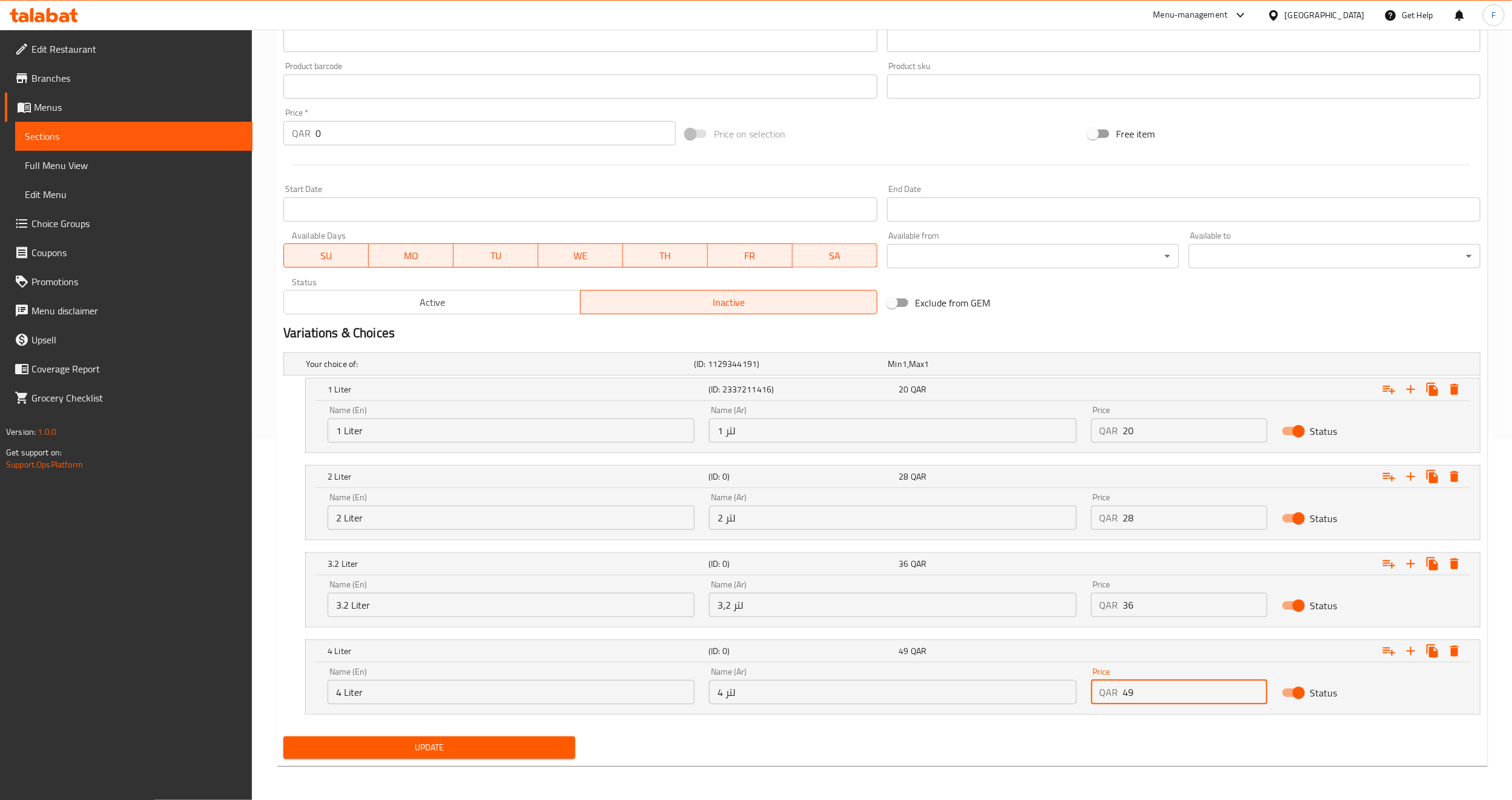
type input "49"
click at [436, 746] on span "Update" at bounding box center [429, 748] width 272 height 15
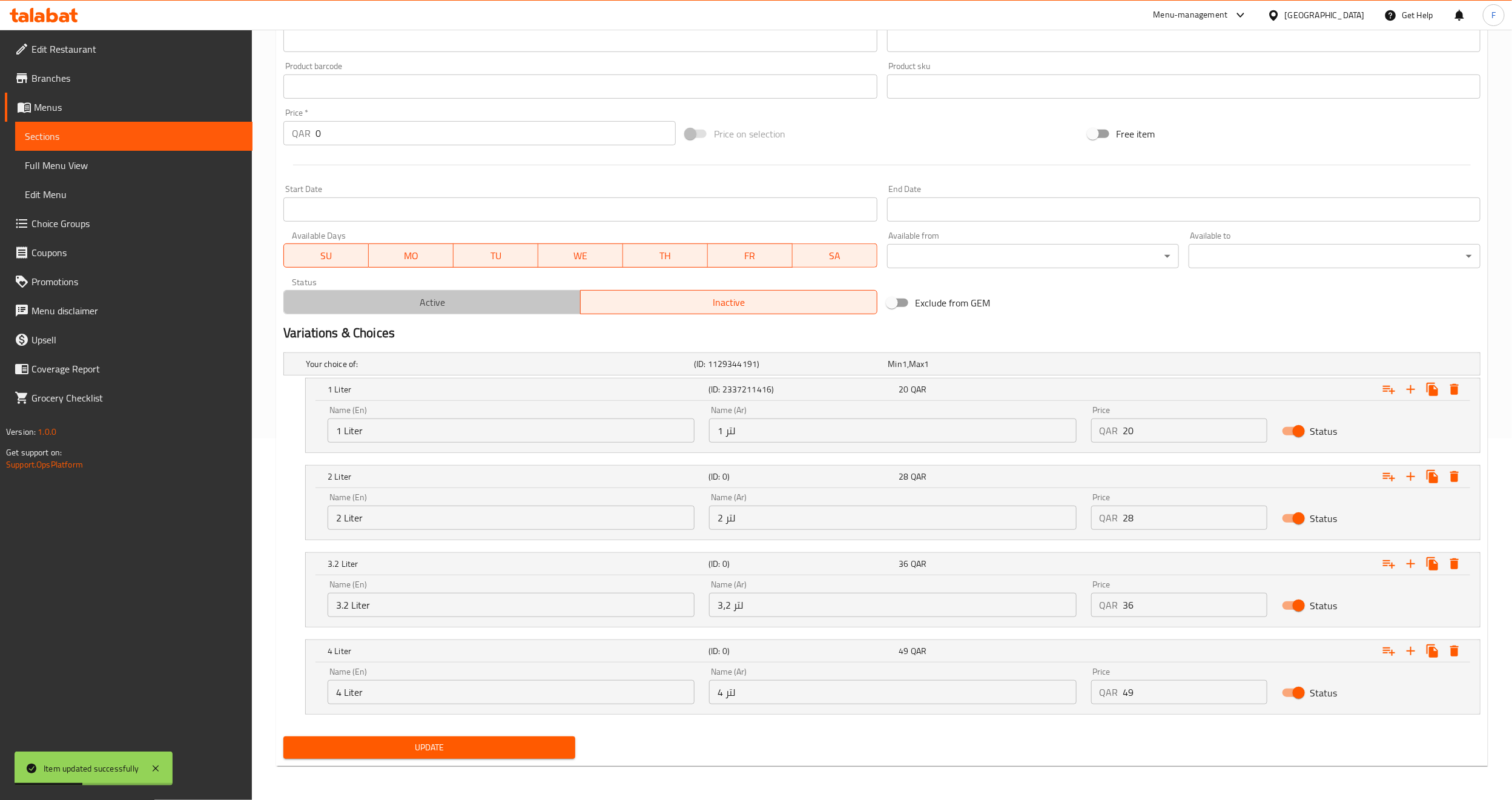
click at [475, 296] on span "Active" at bounding box center [432, 302] width 287 height 18
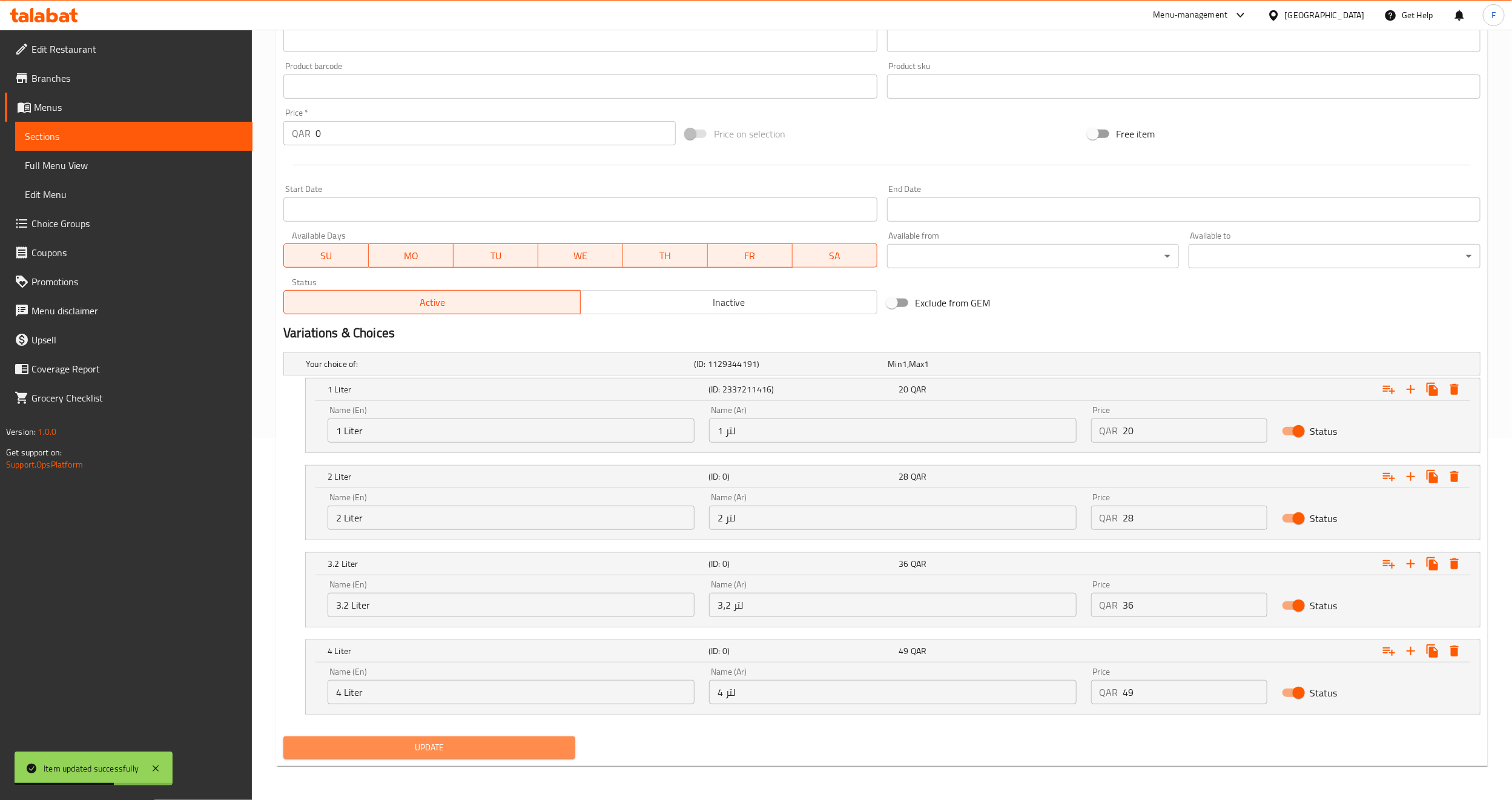
click at [409, 749] on span "Update" at bounding box center [429, 748] width 272 height 15
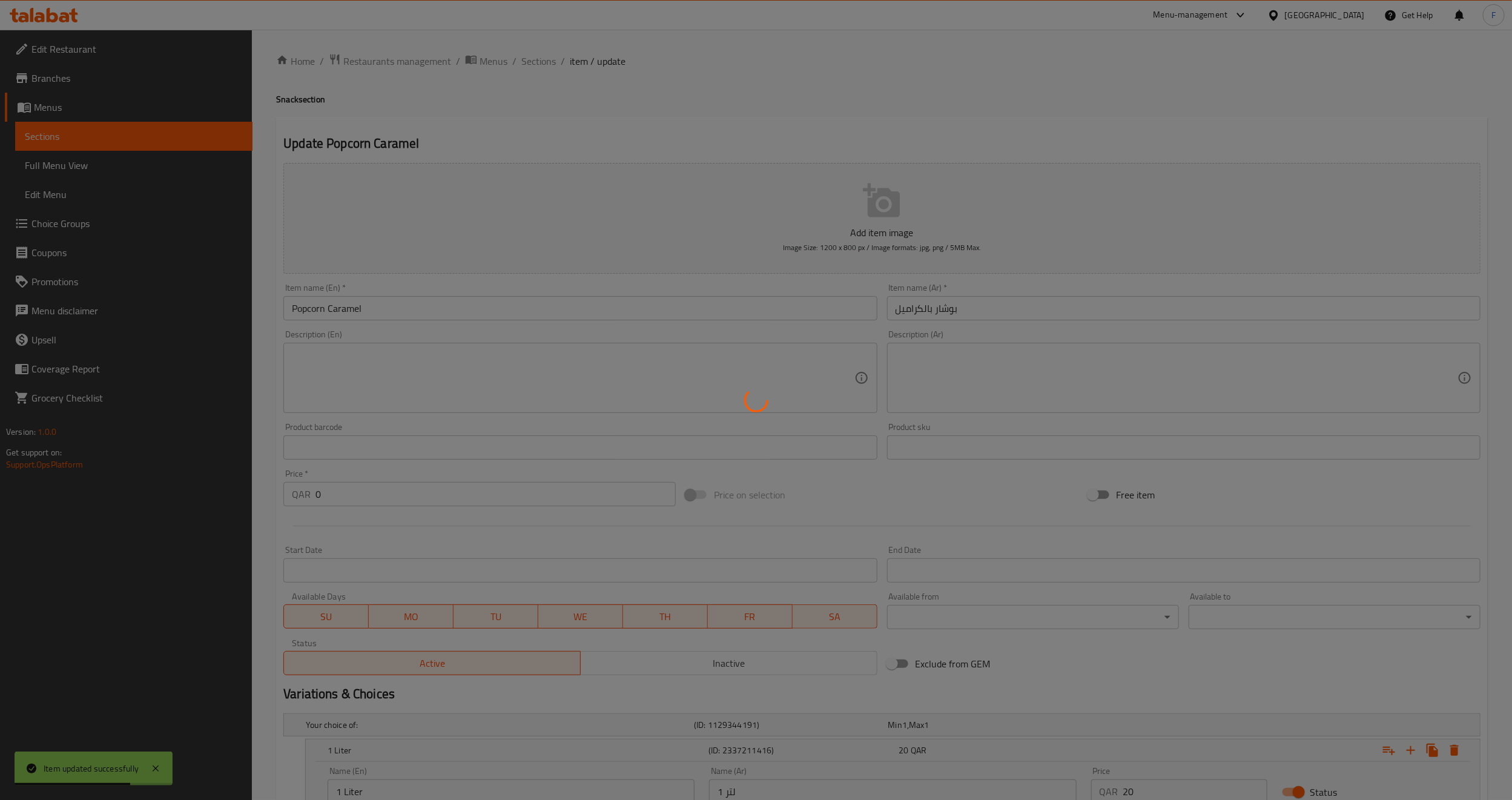
scroll to position [0, 0]
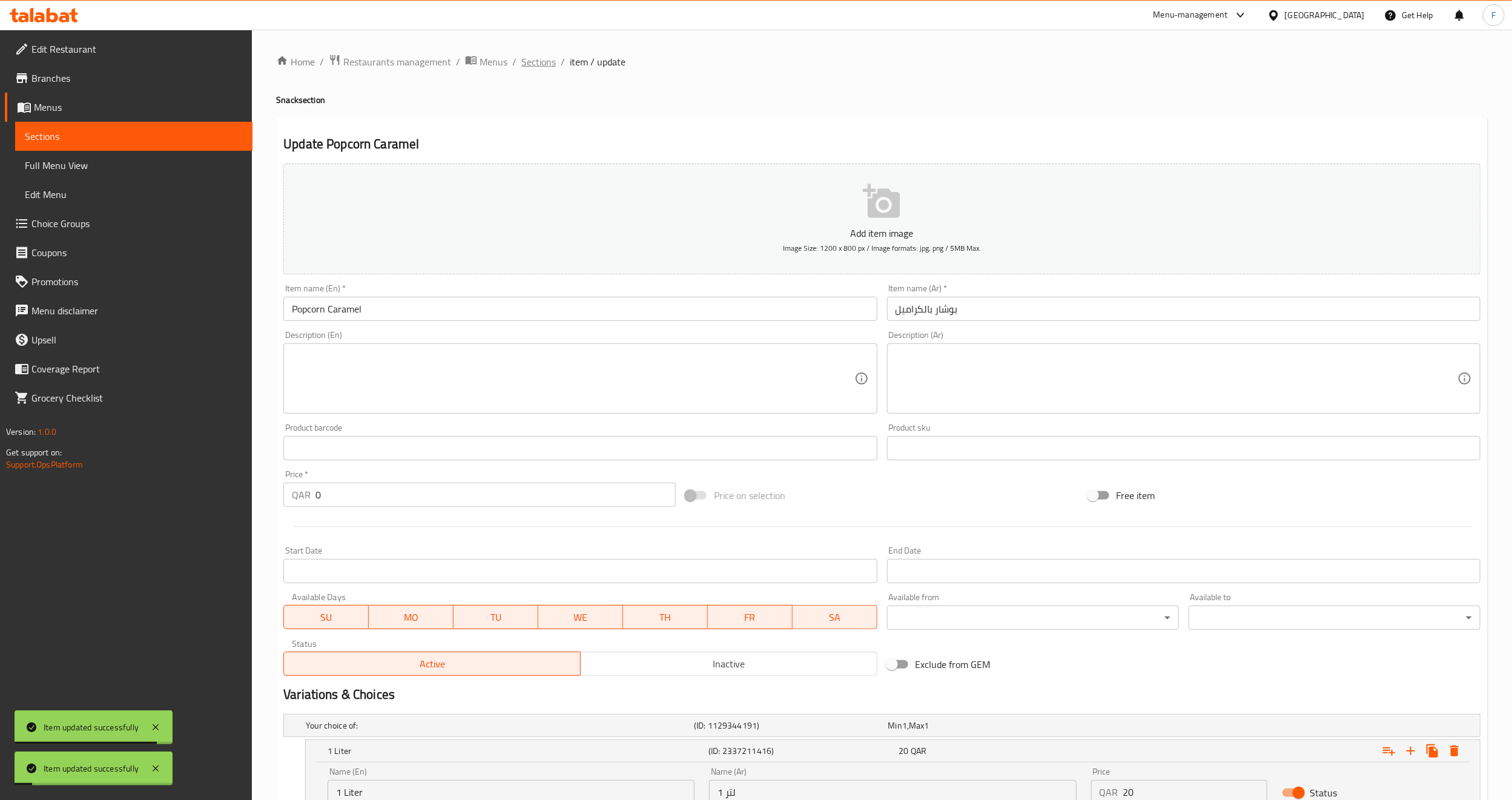
click at [536, 59] on span "Sections" at bounding box center [538, 62] width 34 height 14
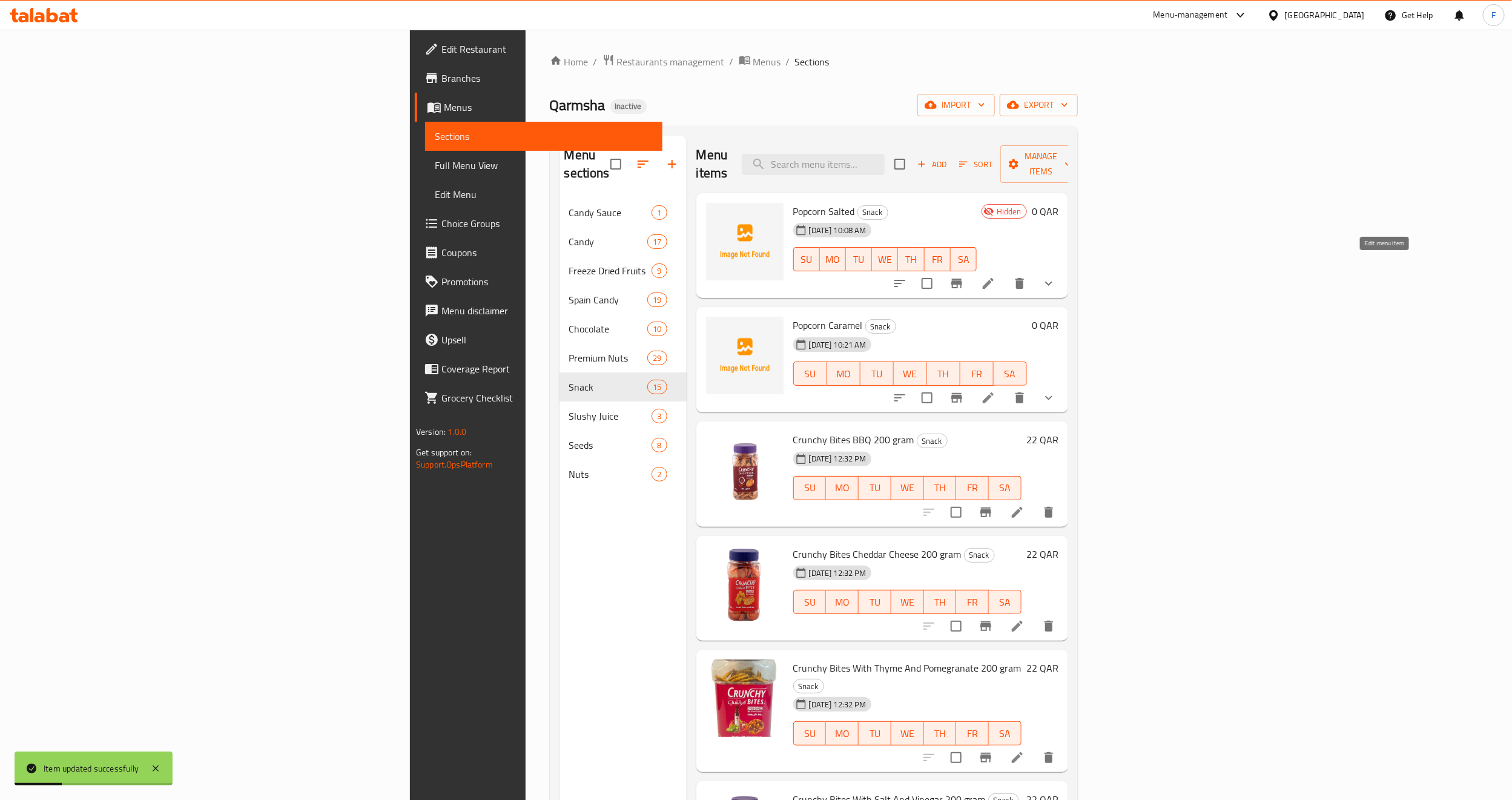
click at [995, 276] on icon at bounding box center [988, 283] width 14 height 14
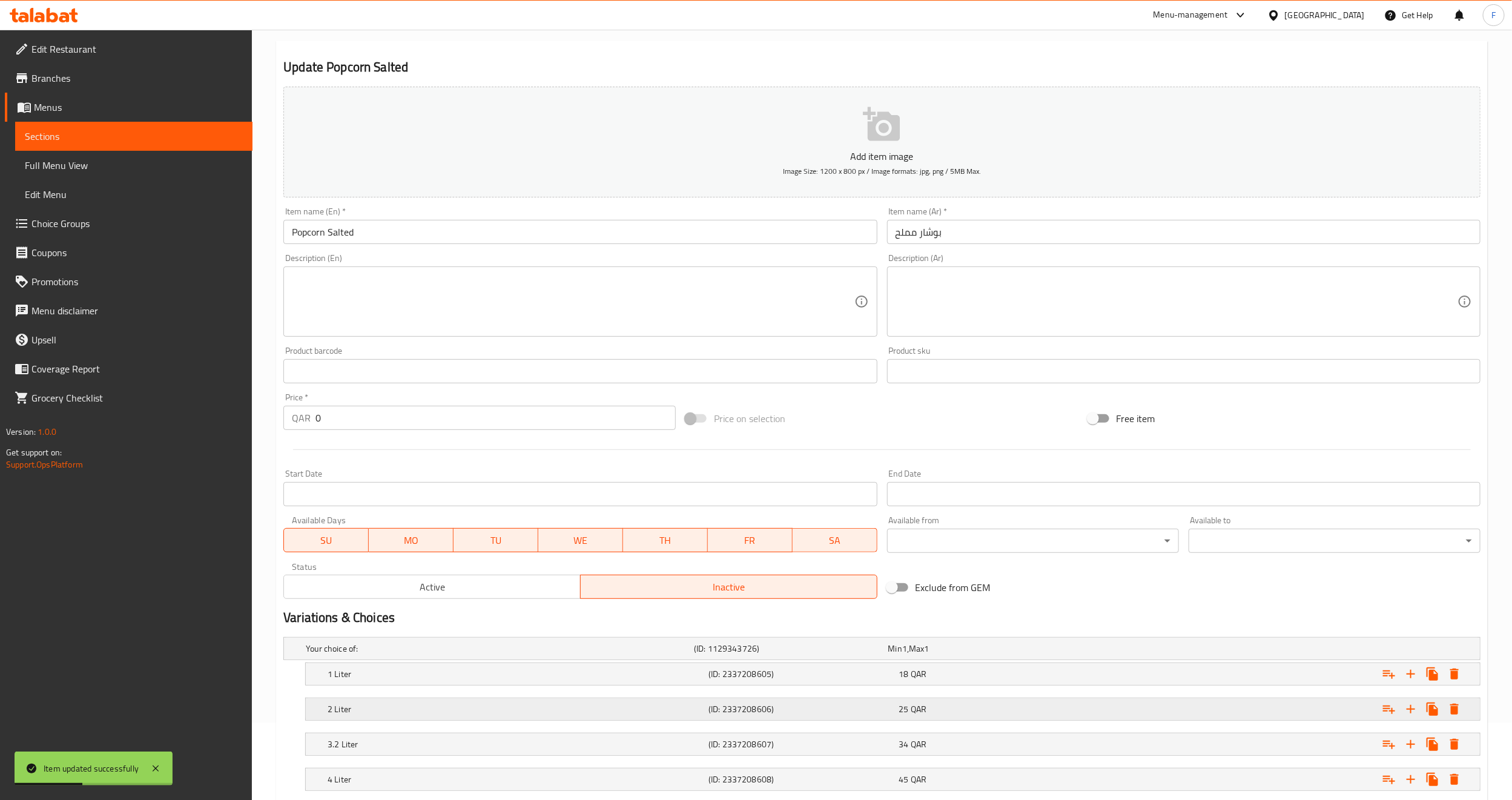
scroll to position [155, 0]
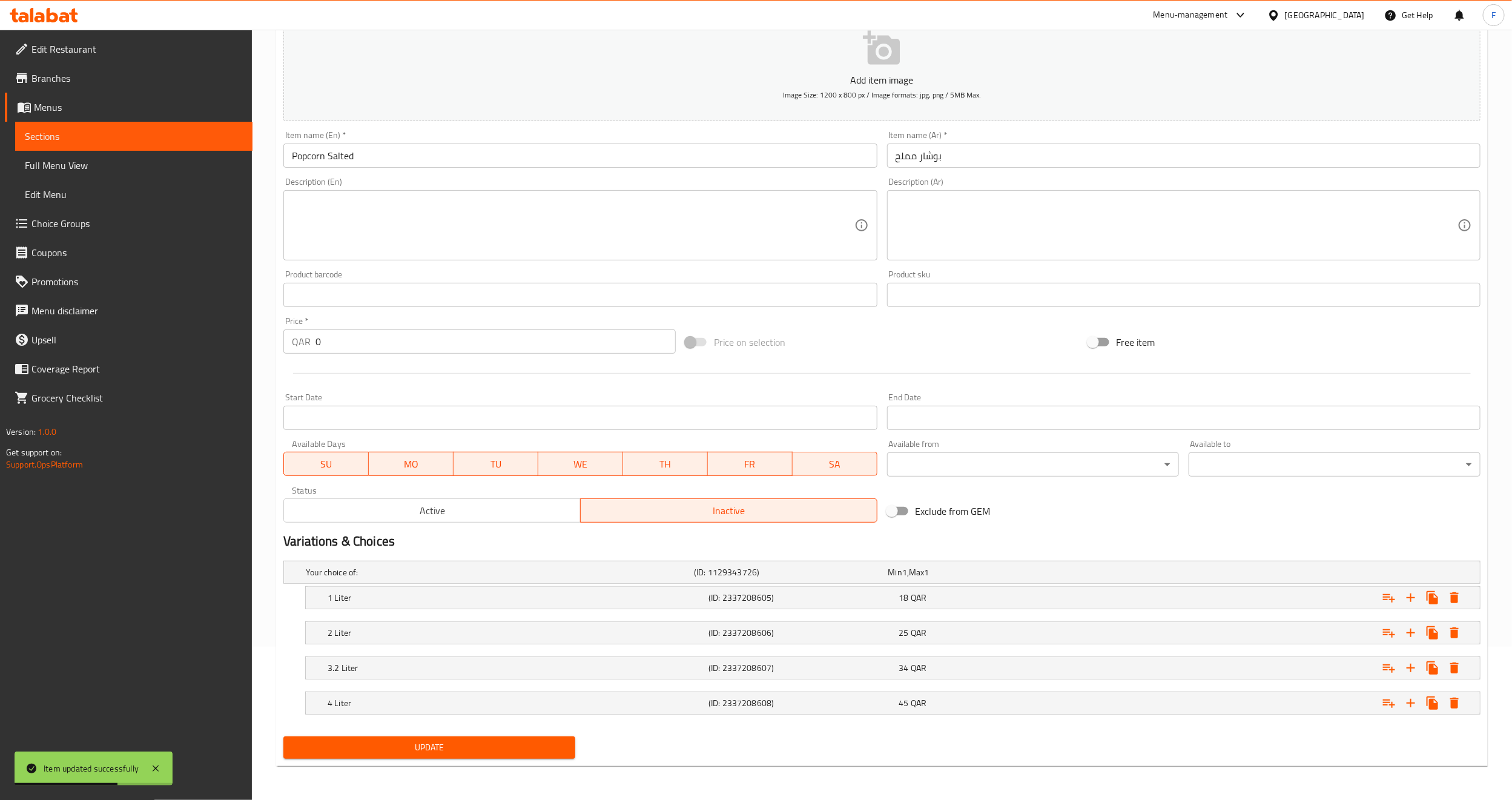
click at [409, 519] on button "Active" at bounding box center [432, 511] width 298 height 24
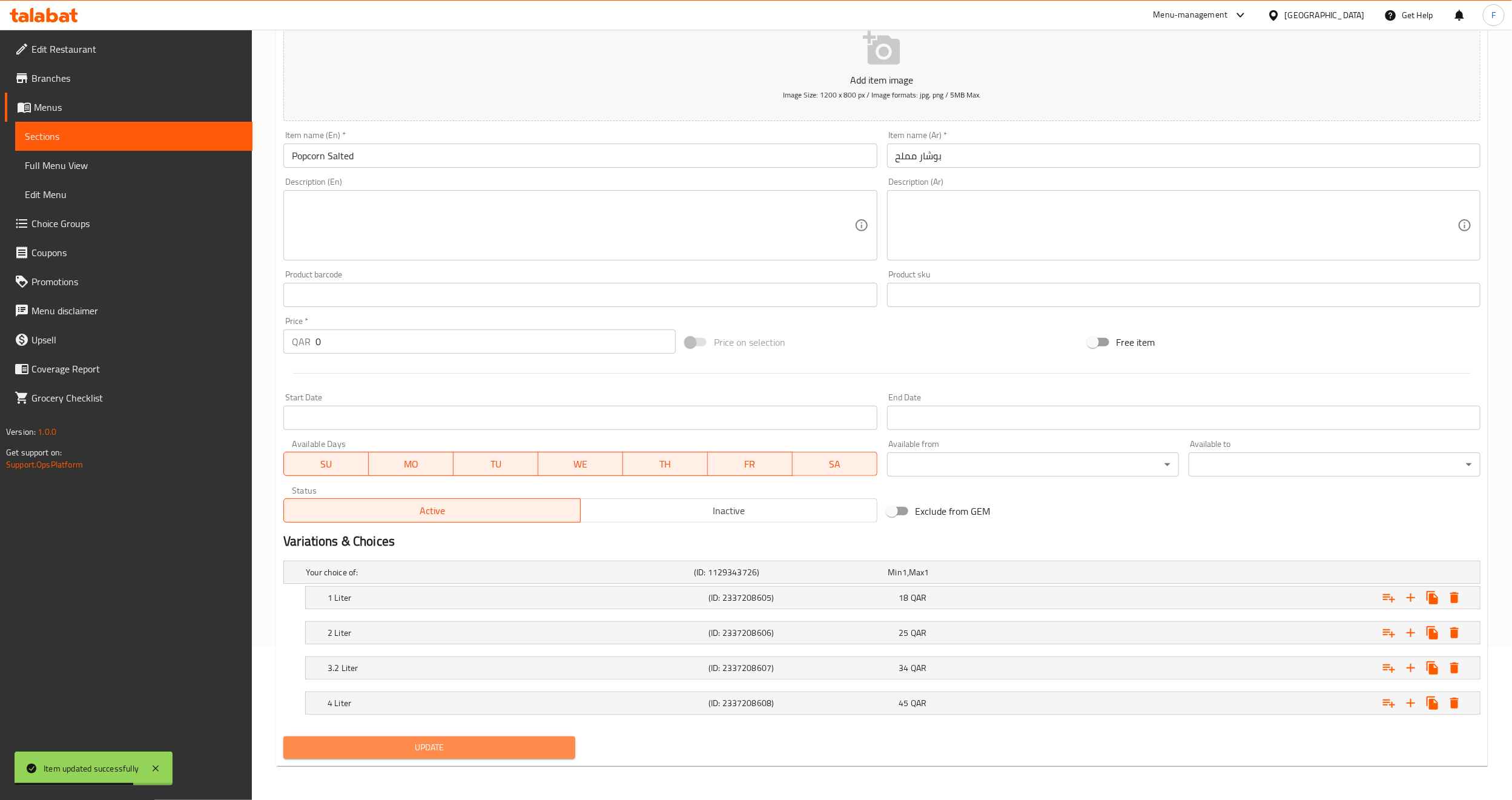
click at [420, 751] on span "Update" at bounding box center [429, 748] width 272 height 15
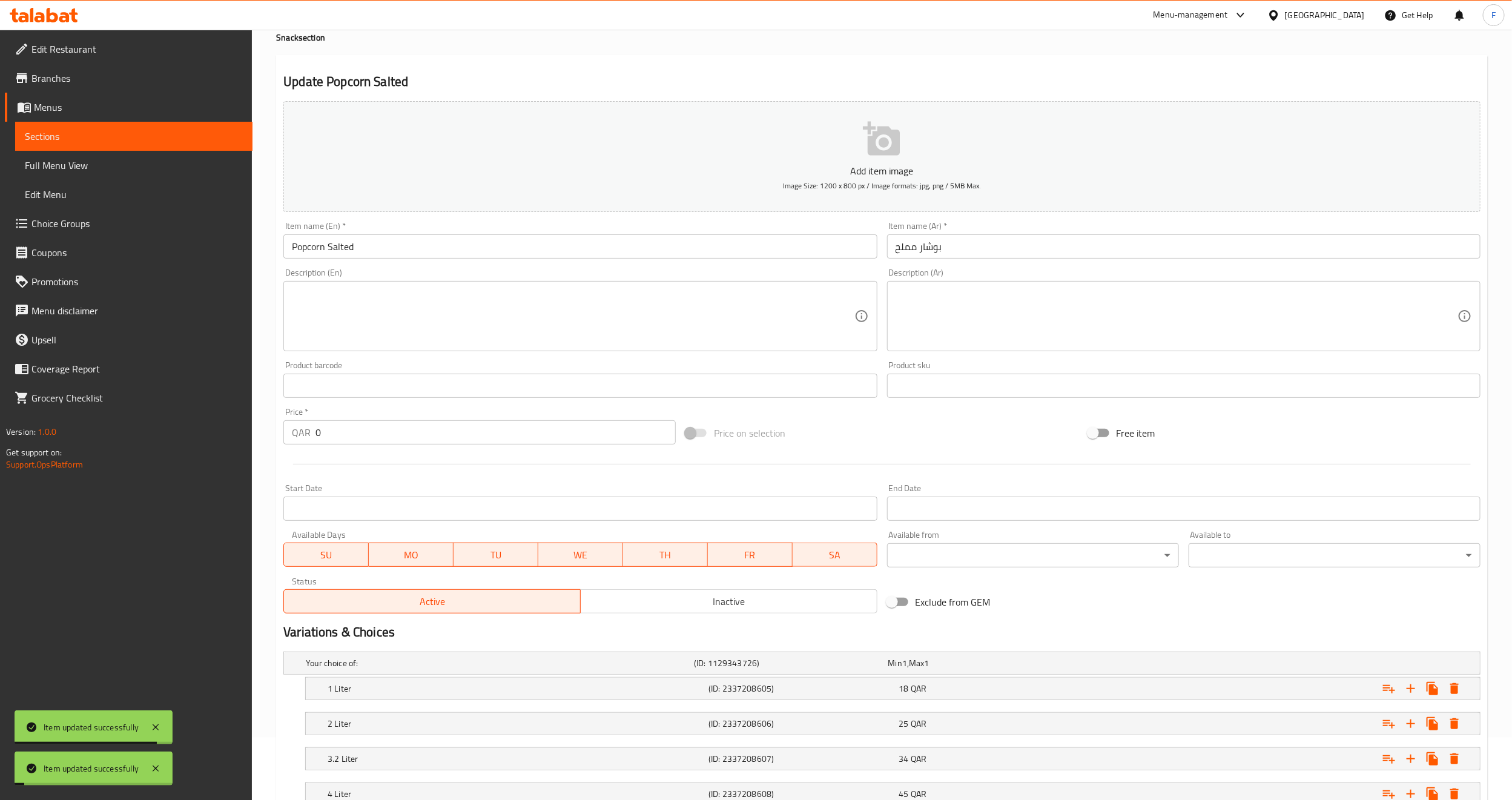
scroll to position [0, 0]
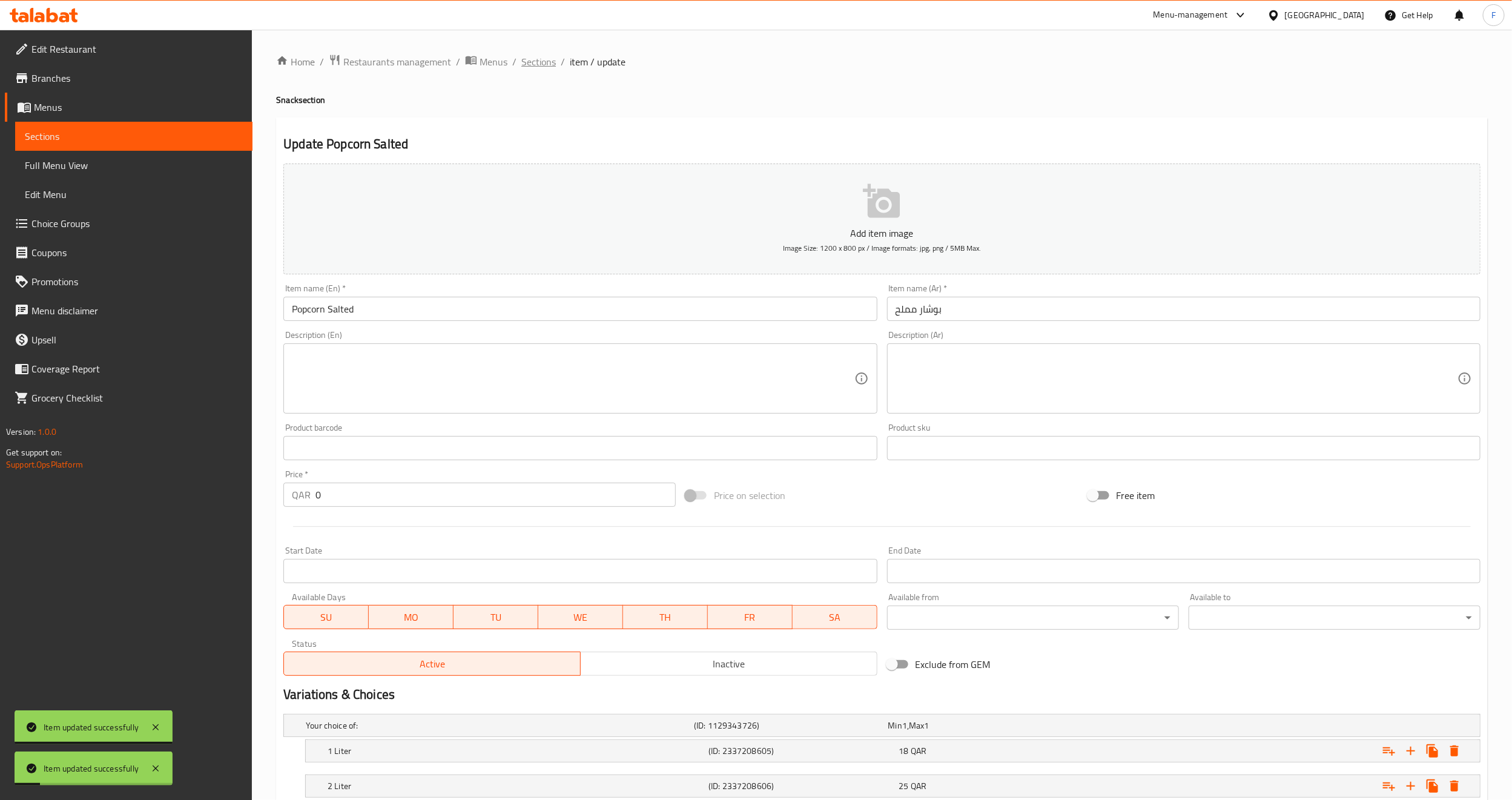
click at [536, 60] on span "Sections" at bounding box center [538, 62] width 34 height 14
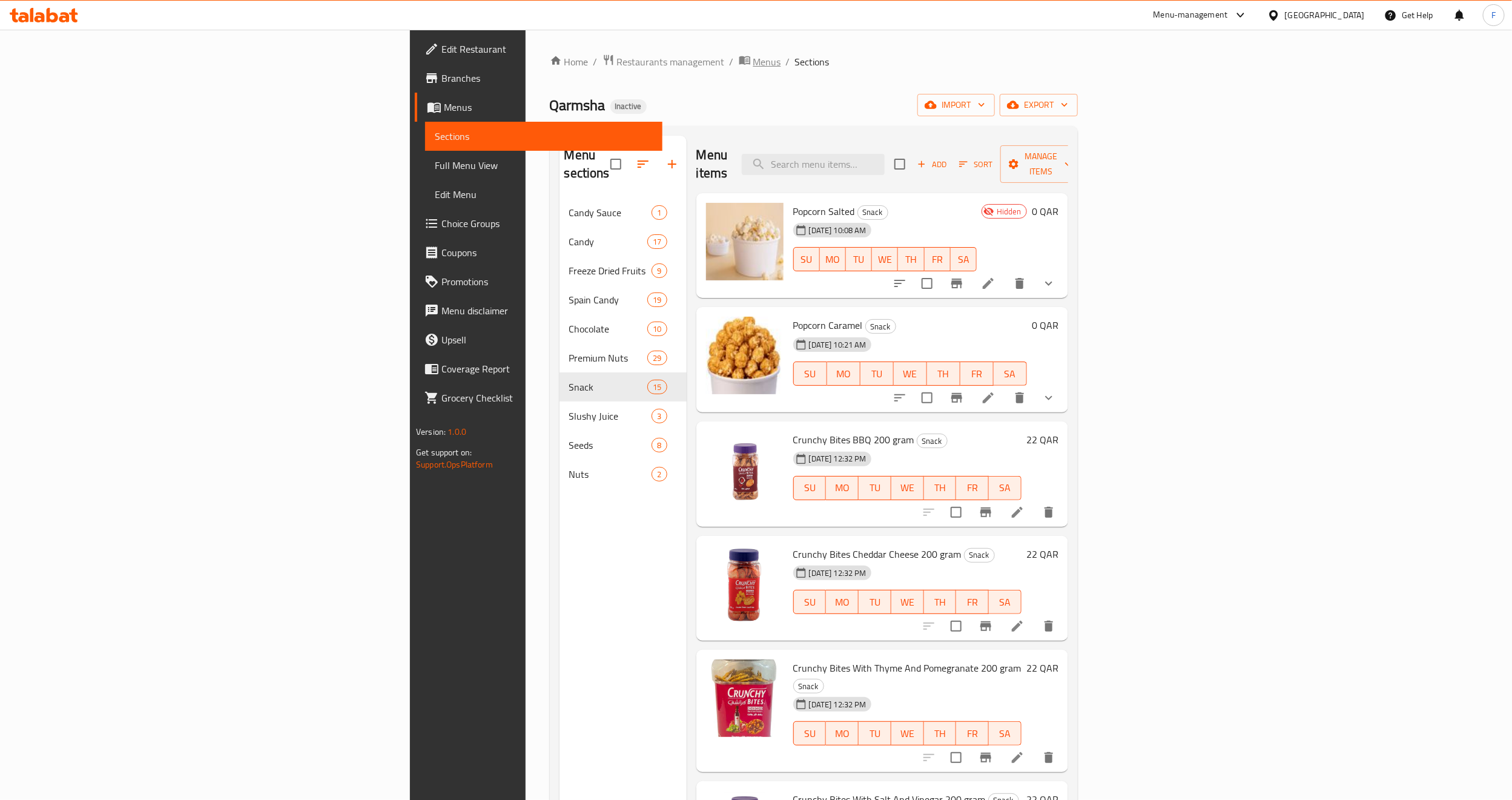
click at [753, 62] on span "Menus" at bounding box center [767, 62] width 28 height 14
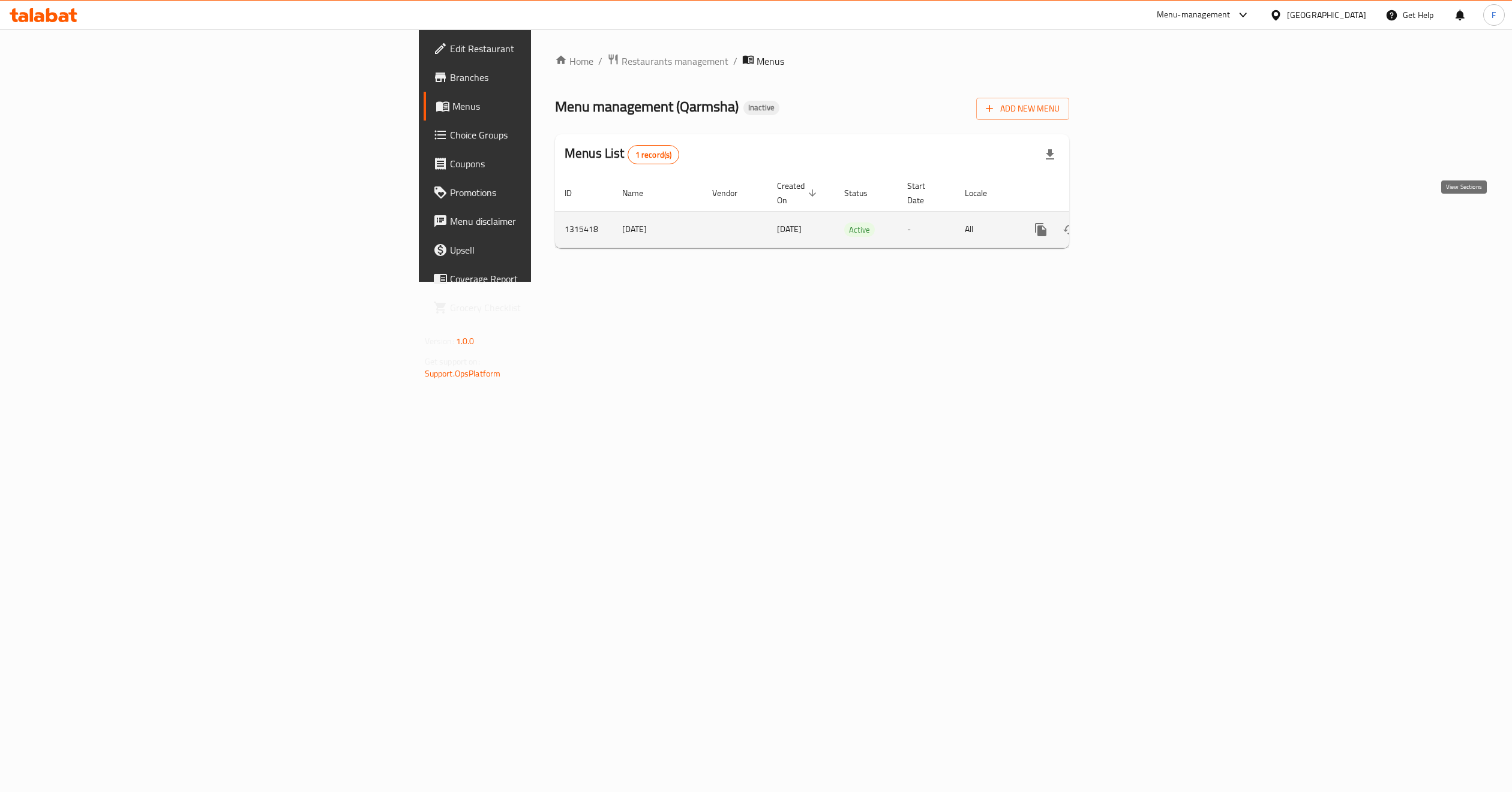
click at [1135, 222] on icon "enhanced table" at bounding box center [1127, 229] width 14 height 14
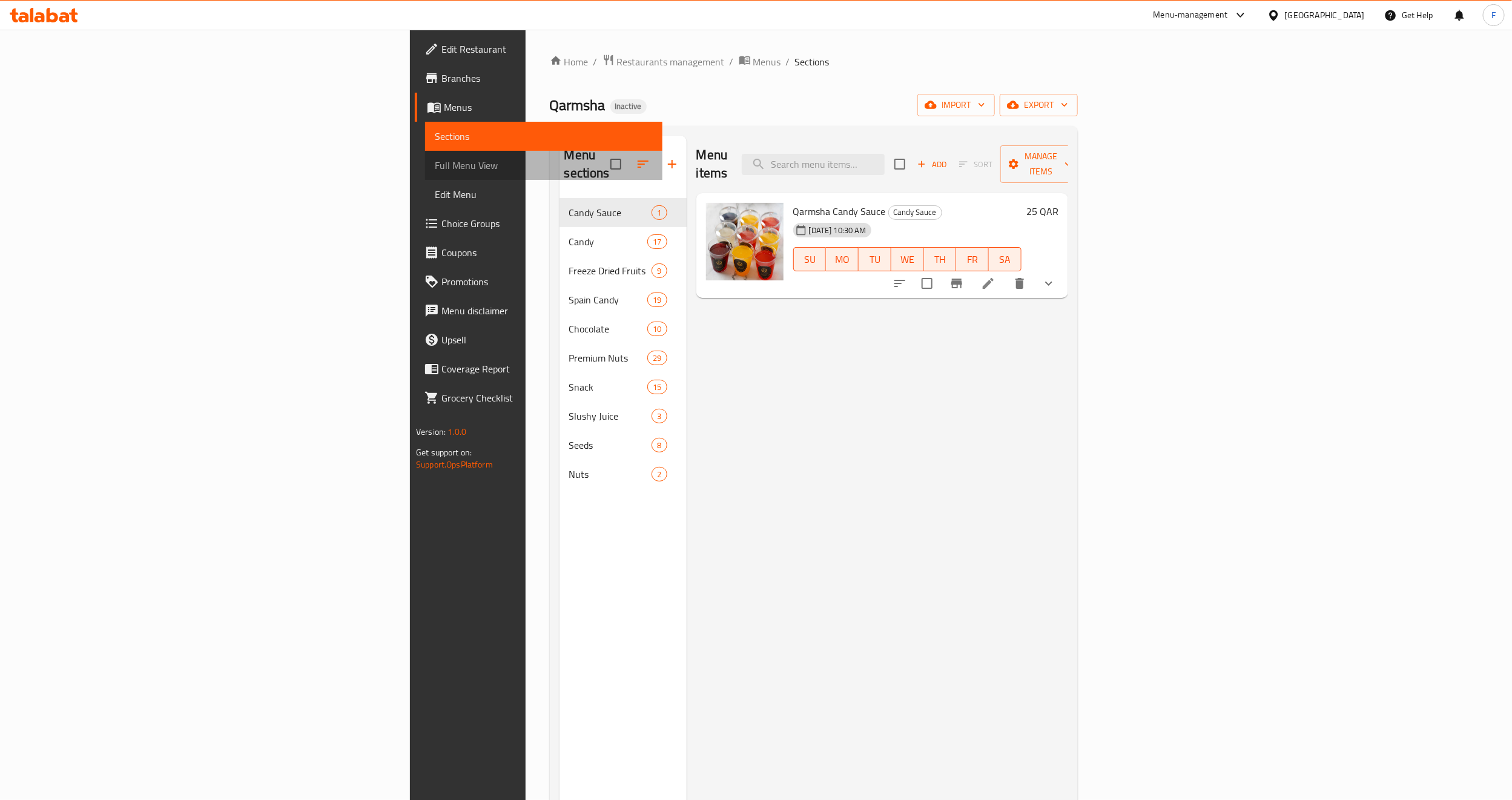
click at [435, 158] on span "Full Menu View" at bounding box center [544, 165] width 218 height 14
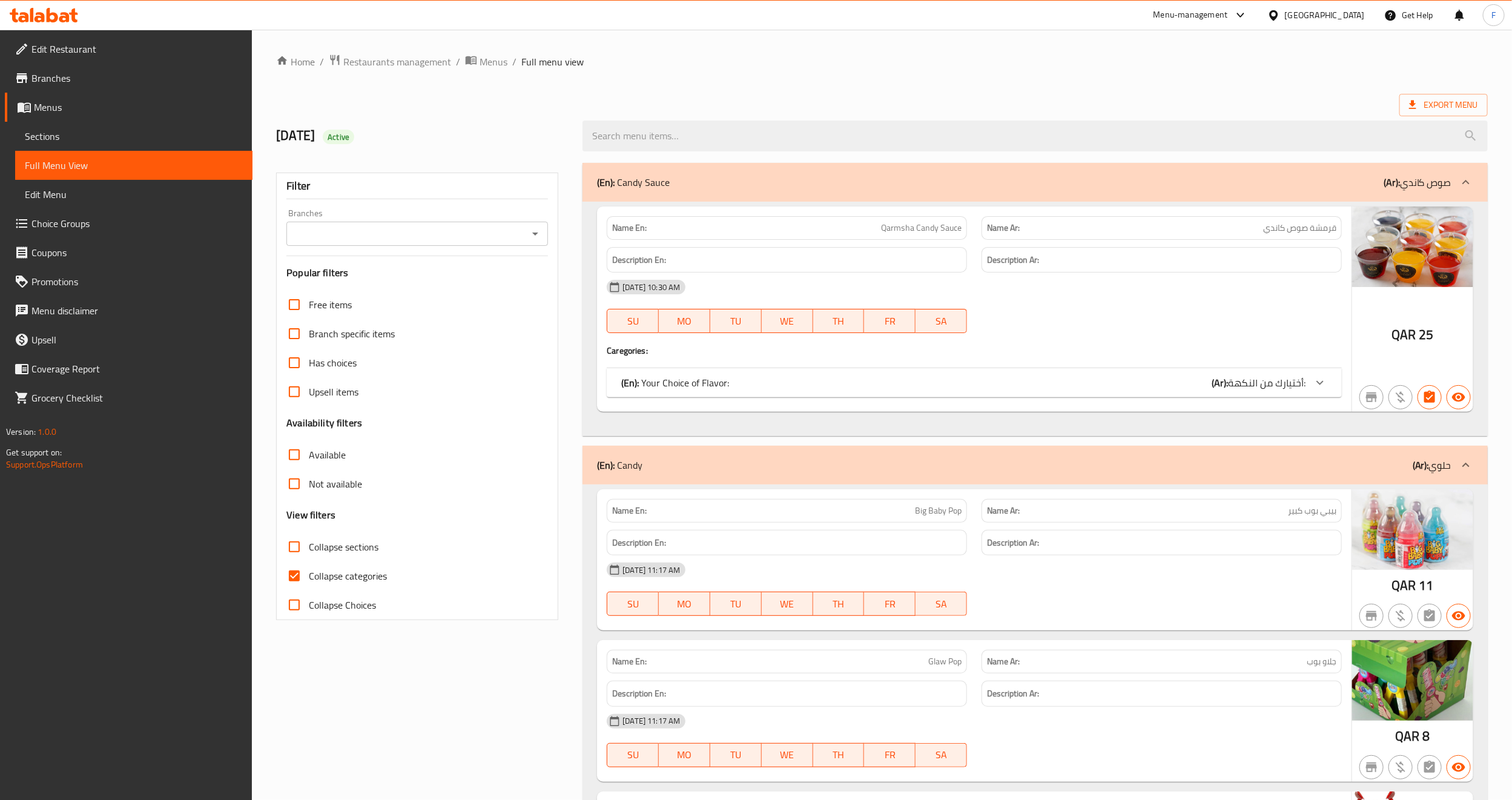
click at [414, 240] on input "Branches" at bounding box center [407, 233] width 235 height 17
click at [404, 287] on li "Qarmsha, Simaisma" at bounding box center [417, 287] width 261 height 22
type input "Qarmsha, Simaisma"
click at [300, 571] on input "Collapse categories" at bounding box center [294, 576] width 29 height 29
checkbox input "false"
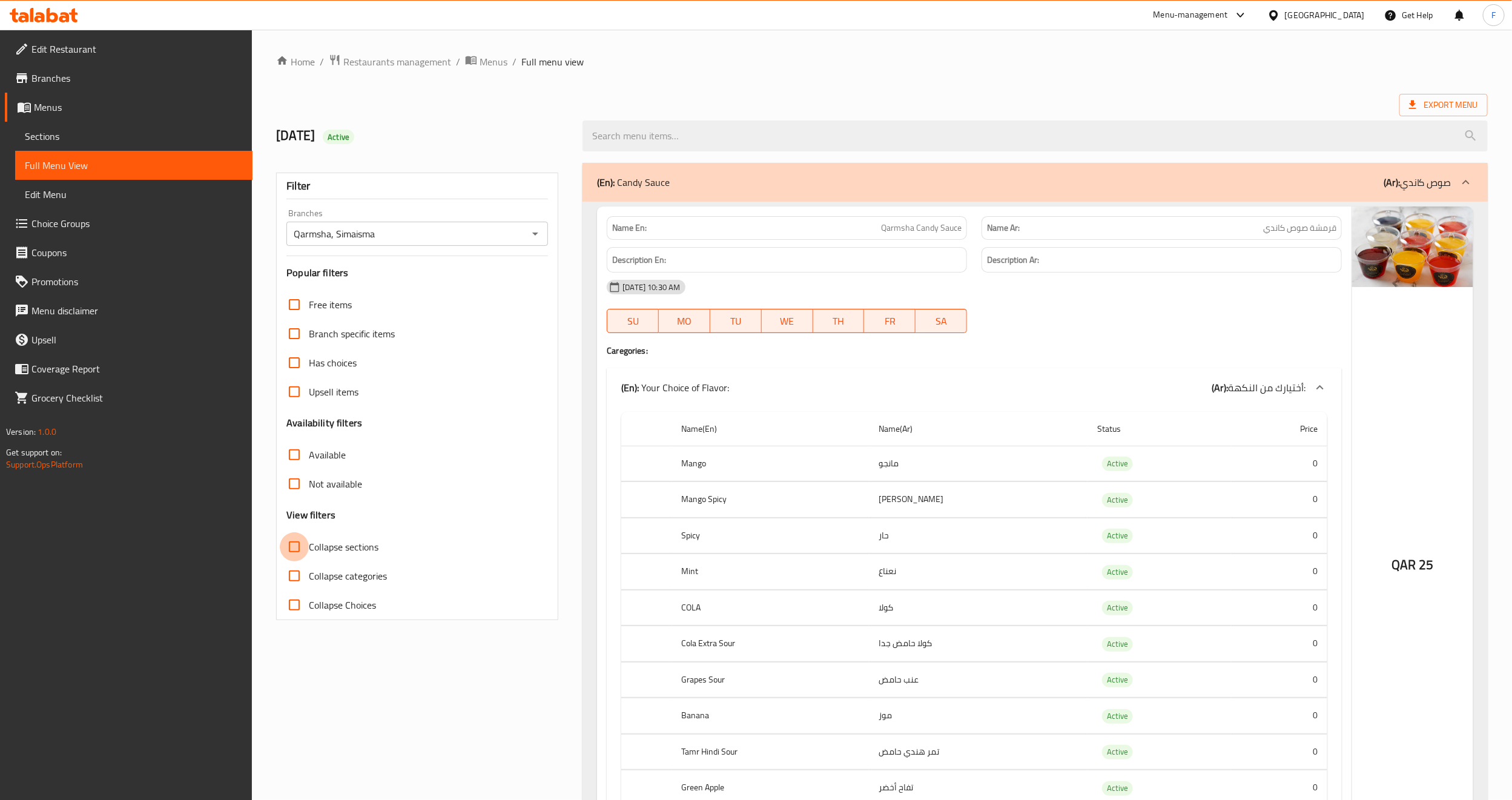
click at [293, 541] on input "Collapse sections" at bounding box center [294, 547] width 29 height 29
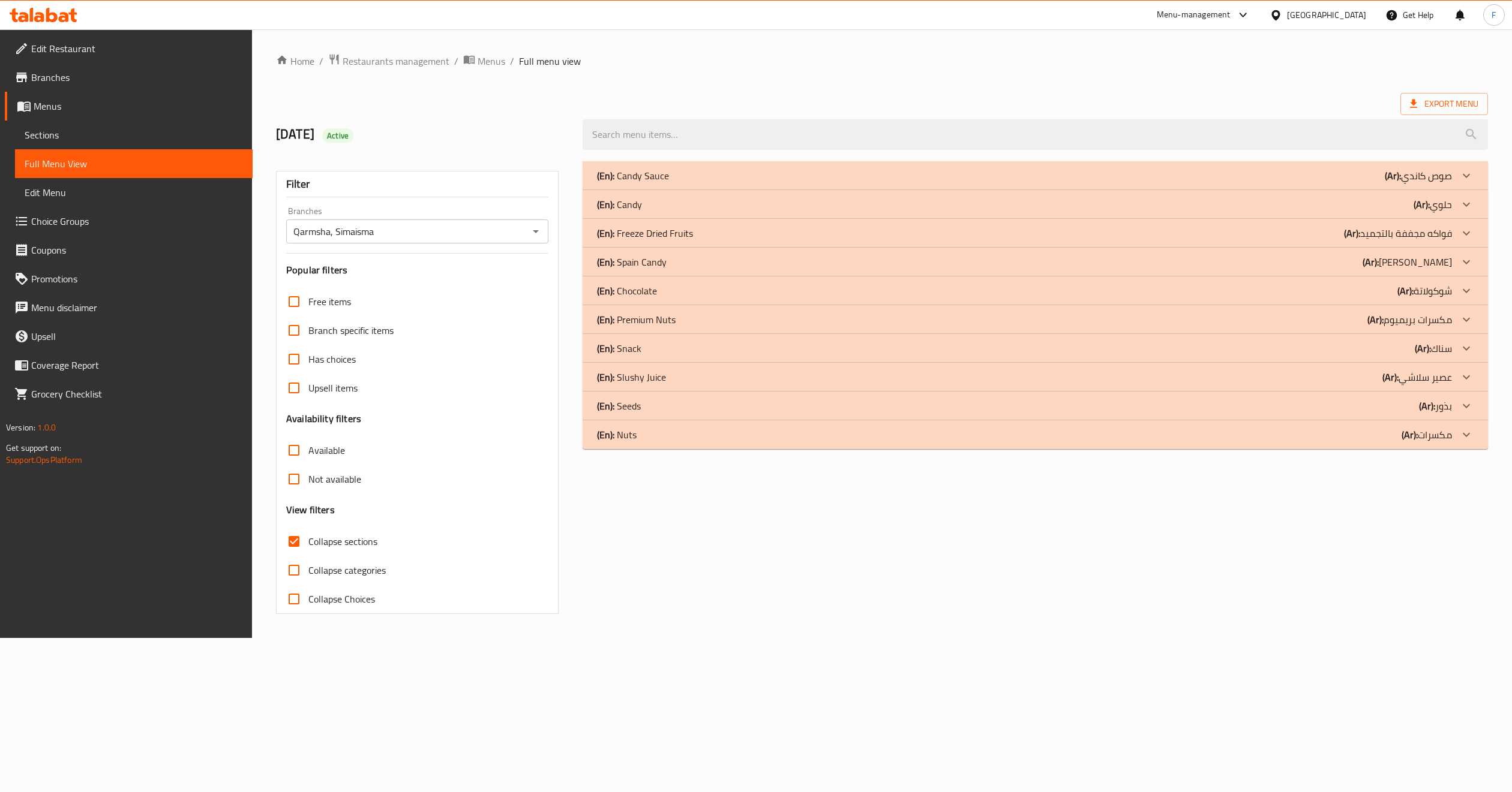
click at [646, 340] on div "(En): Snack (Ar): سناك" at bounding box center [1036, 348] width 905 height 28
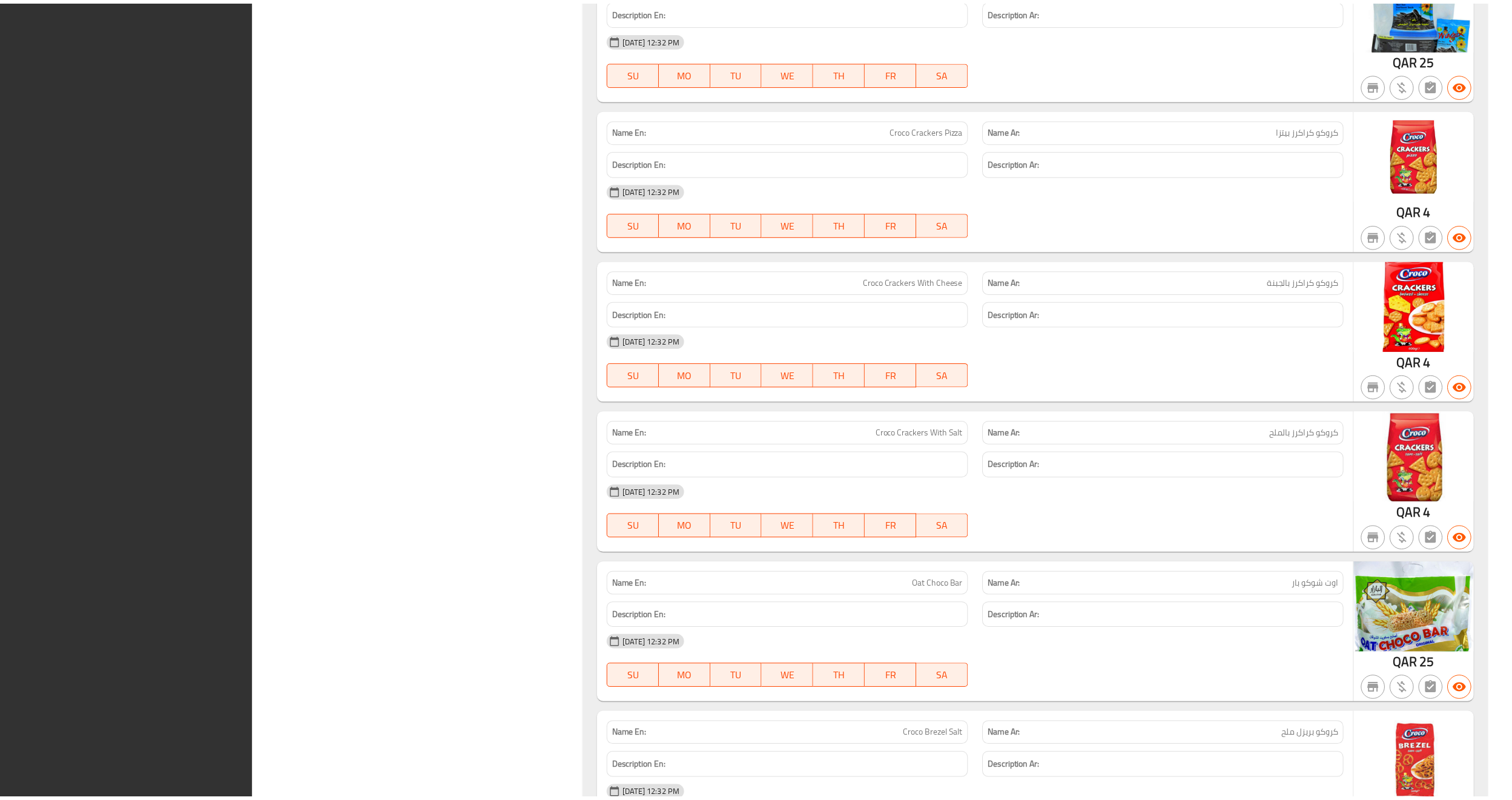
scroll to position [2556, 0]
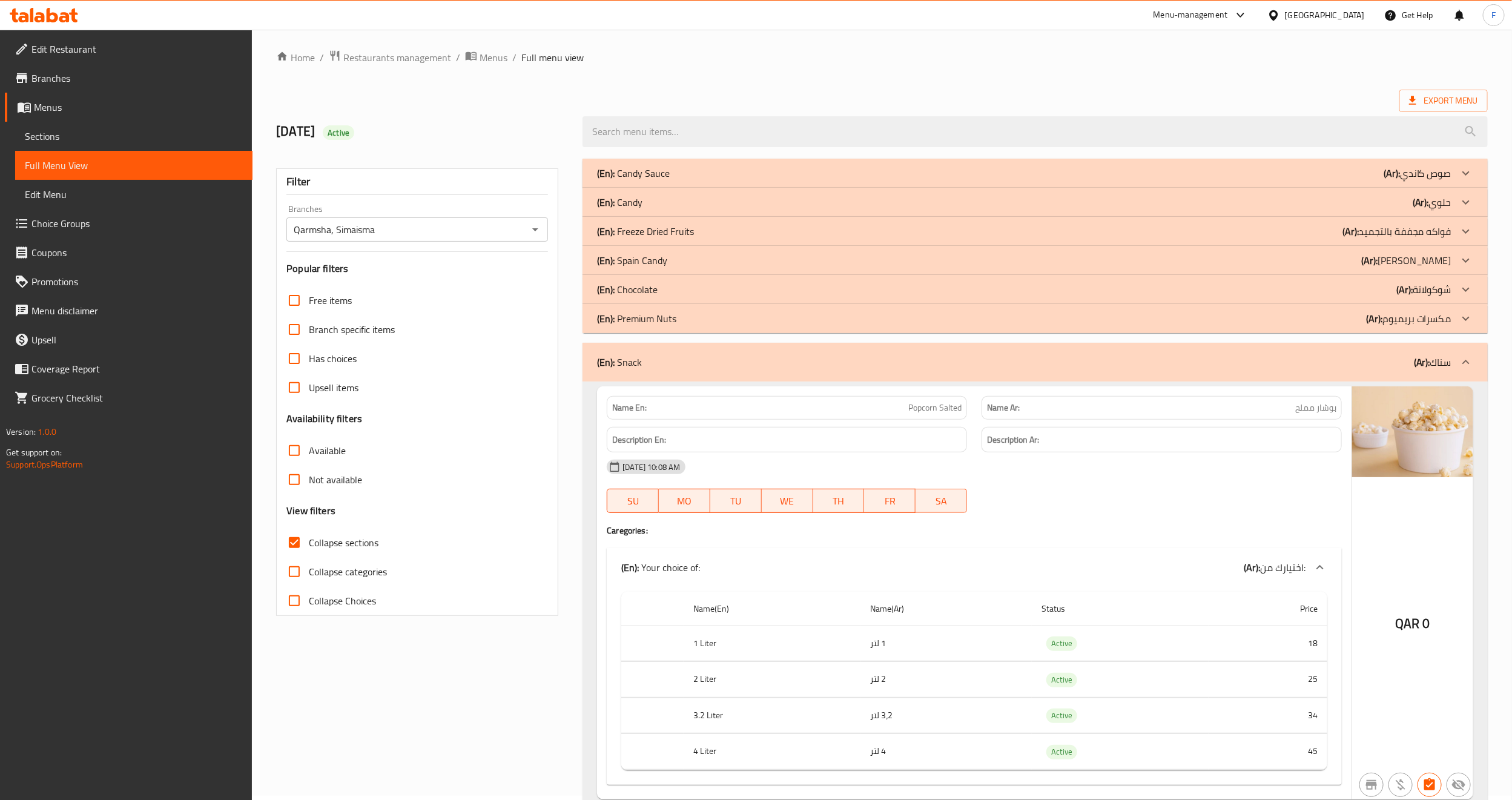
scroll to position [0, 0]
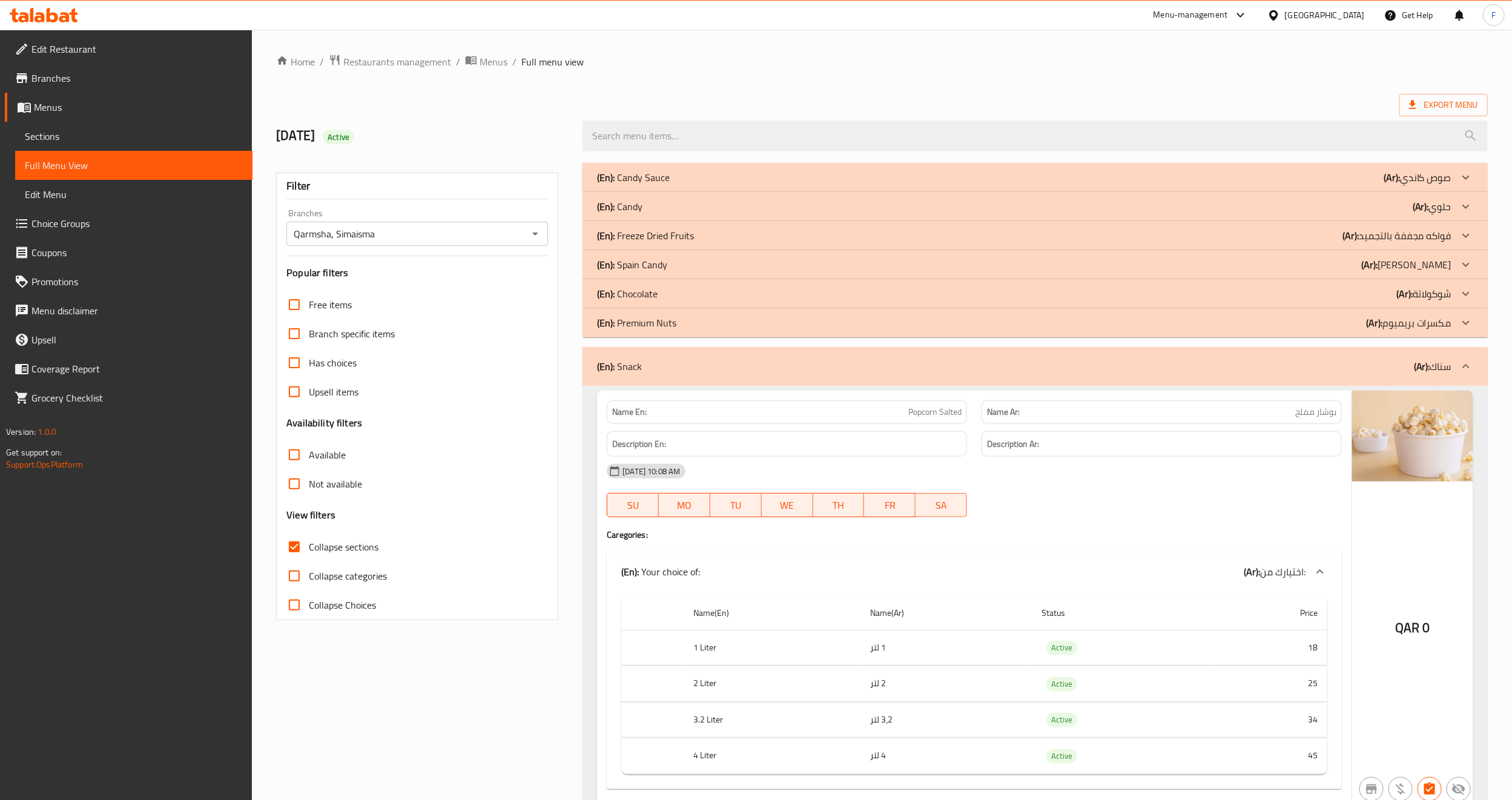
click at [342, 547] on span "Collapse sections" at bounding box center [343, 547] width 70 height 14
click at [309, 547] on input "Collapse sections" at bounding box center [294, 547] width 29 height 29
checkbox input "false"
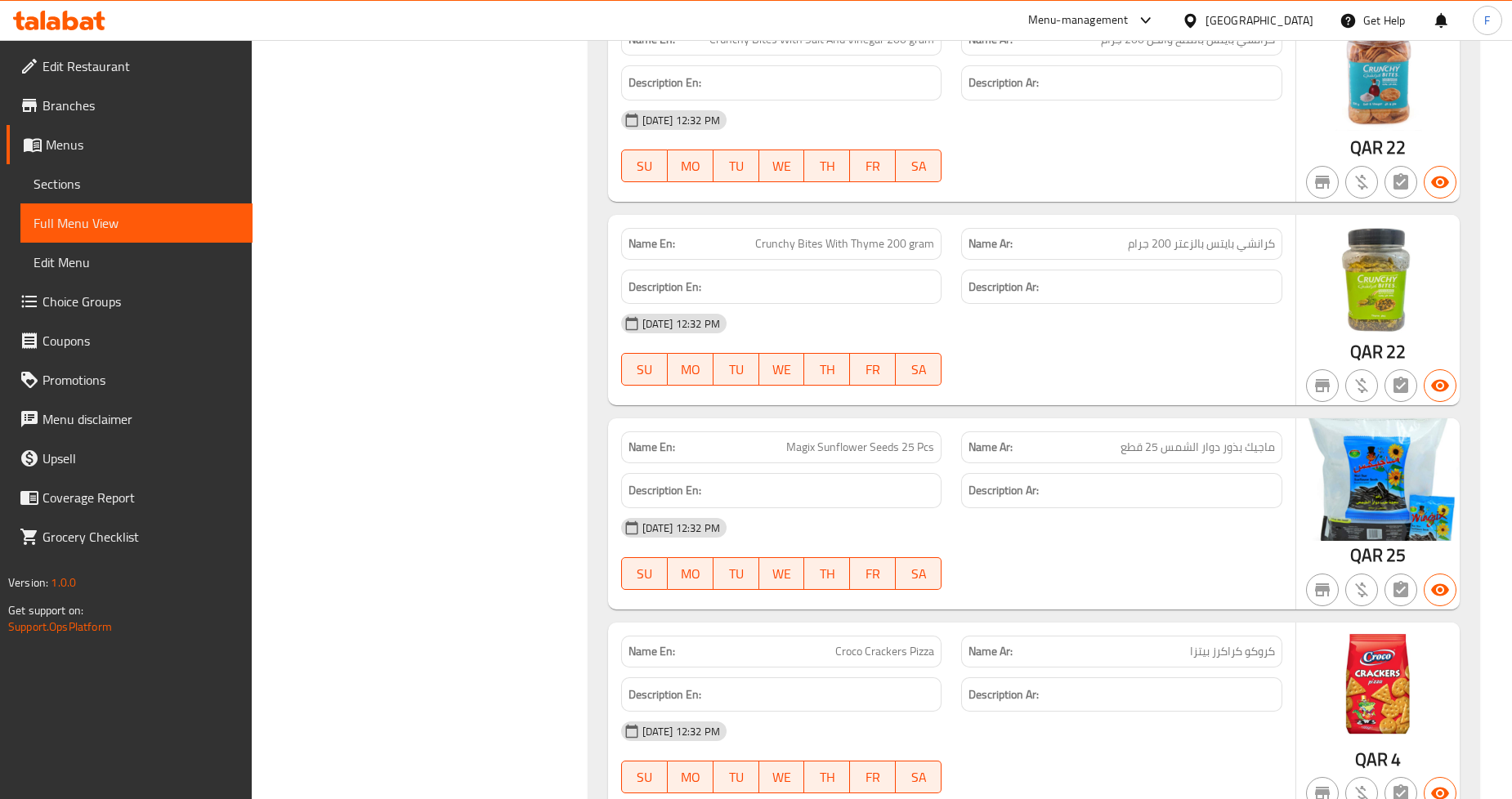
scroll to position [29779, 0]
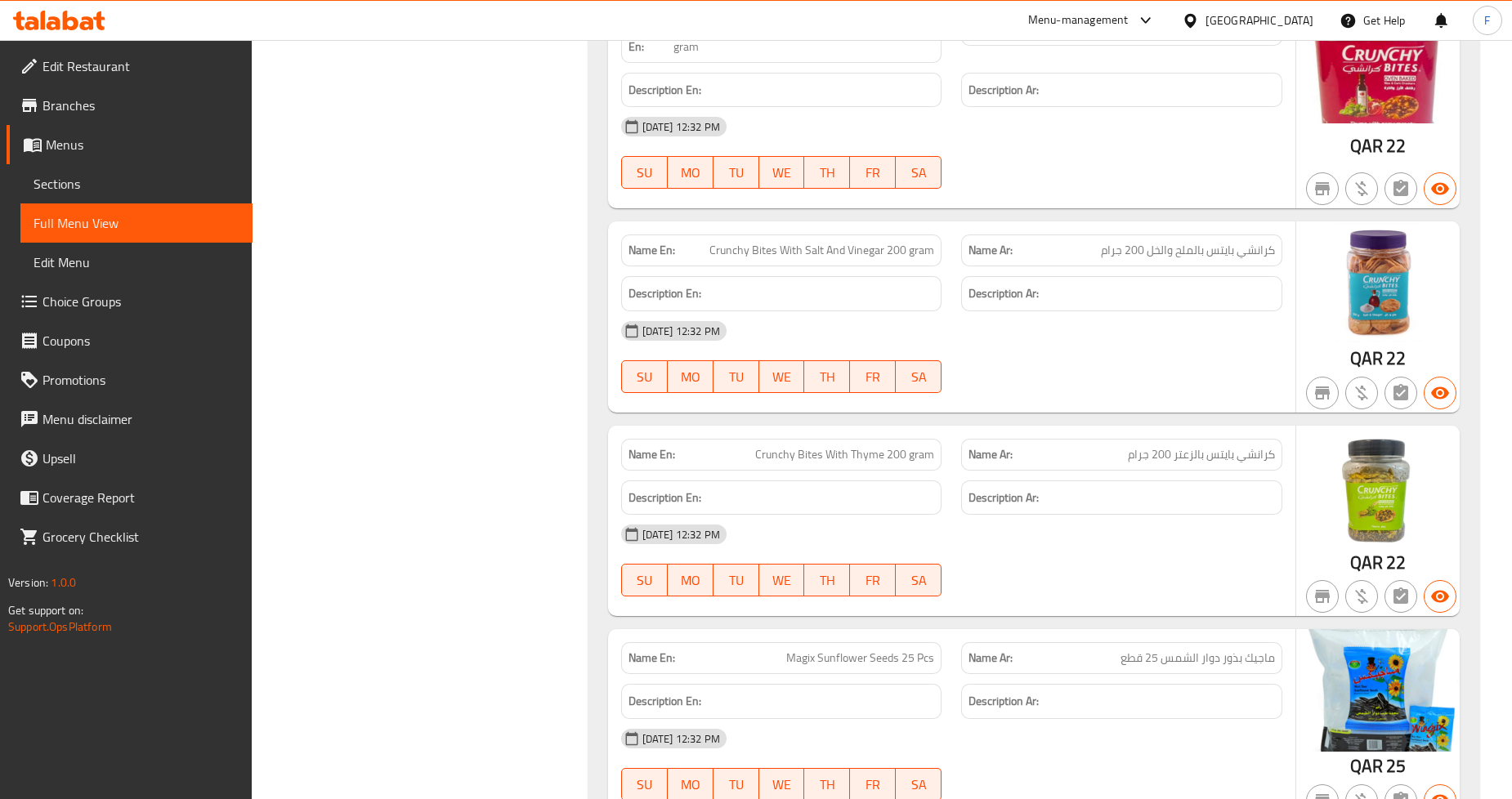
click at [1477, 217] on div "Name En: Popcorn Salted Name Ar: بوشار مملح Description En: Description Ar: 12-…" at bounding box center [1033, 363] width 891 height 3833
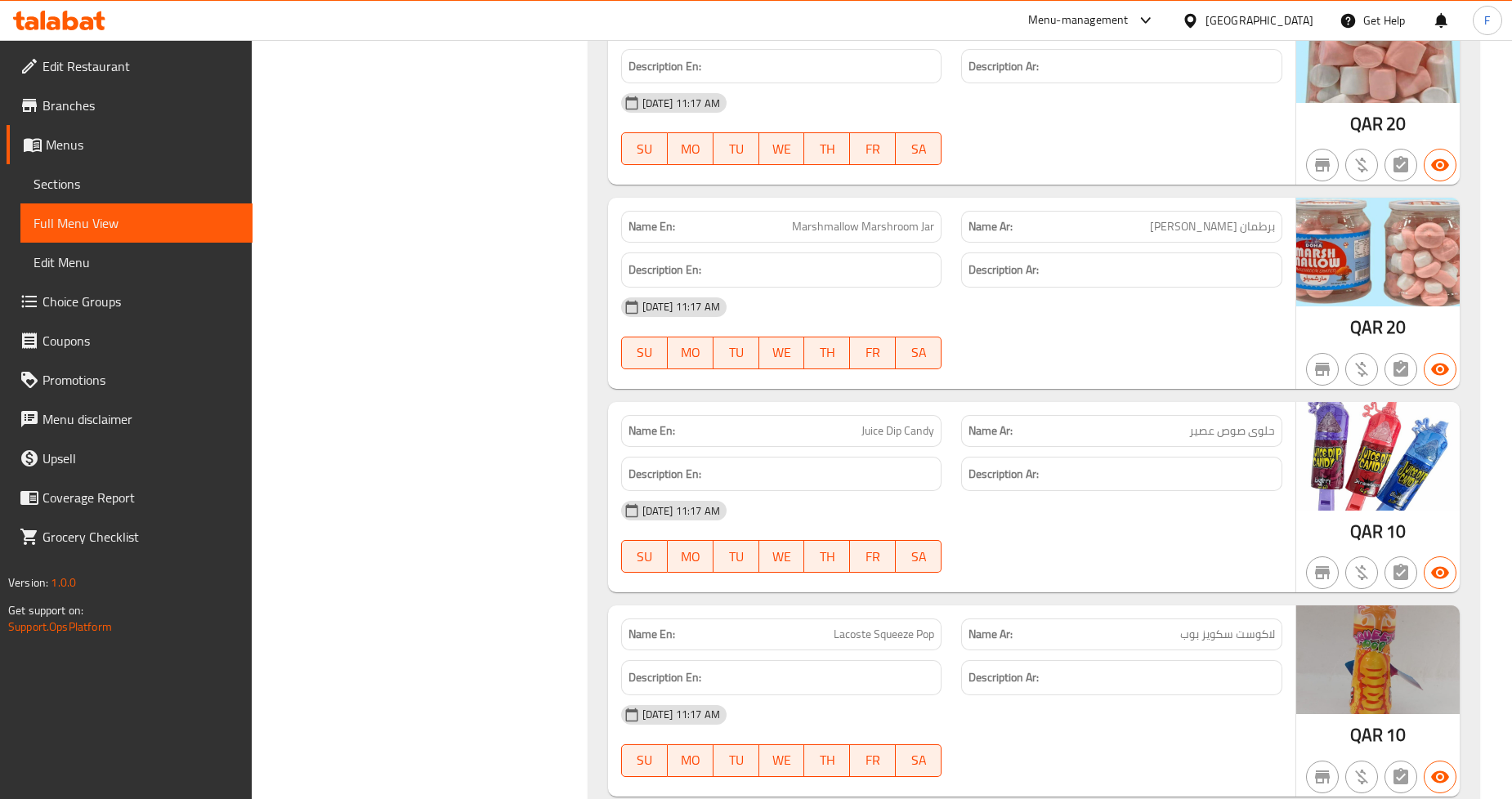
scroll to position [0, 0]
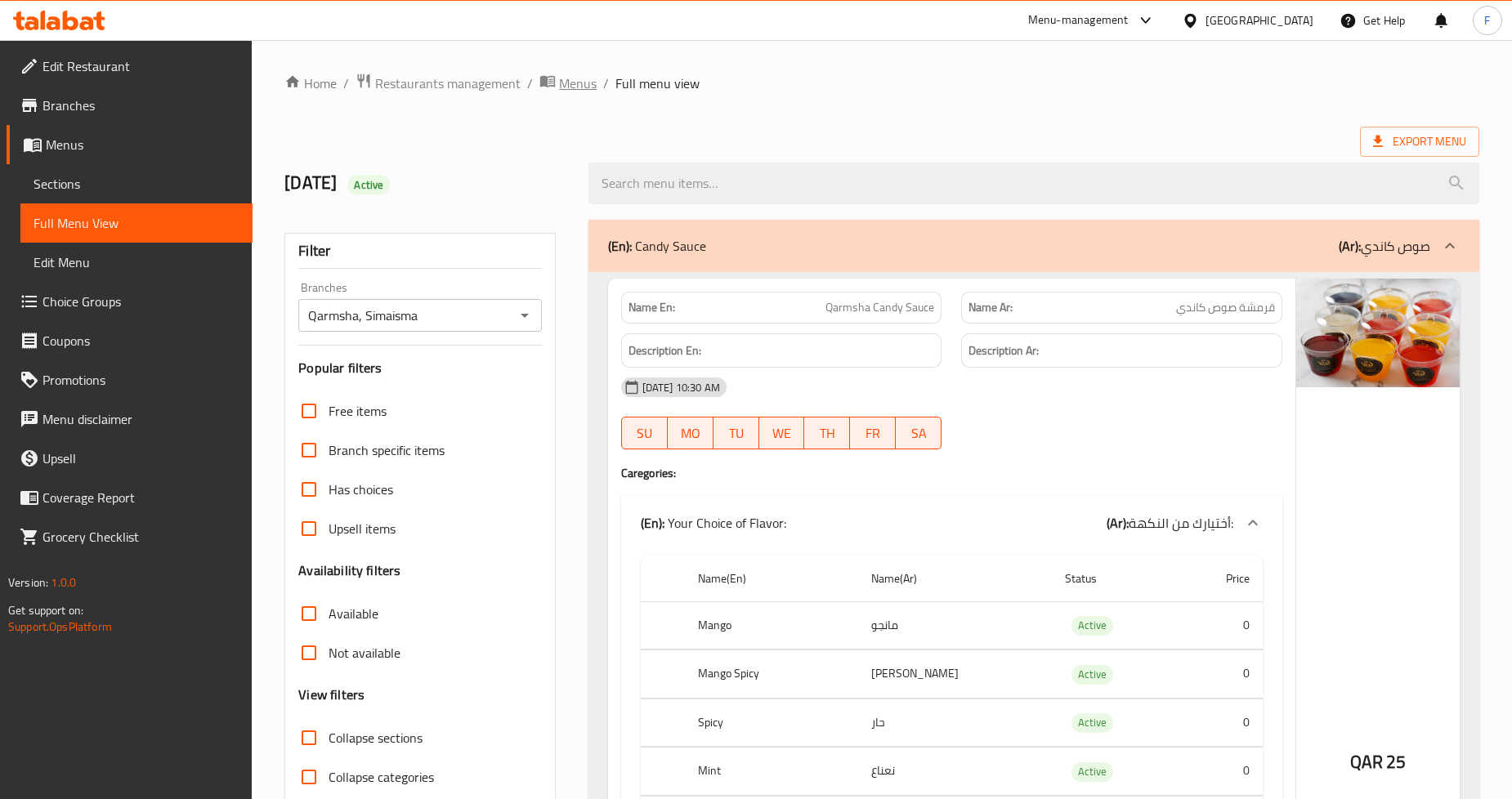
click at [577, 74] on span "Menus" at bounding box center [577, 83] width 38 height 19
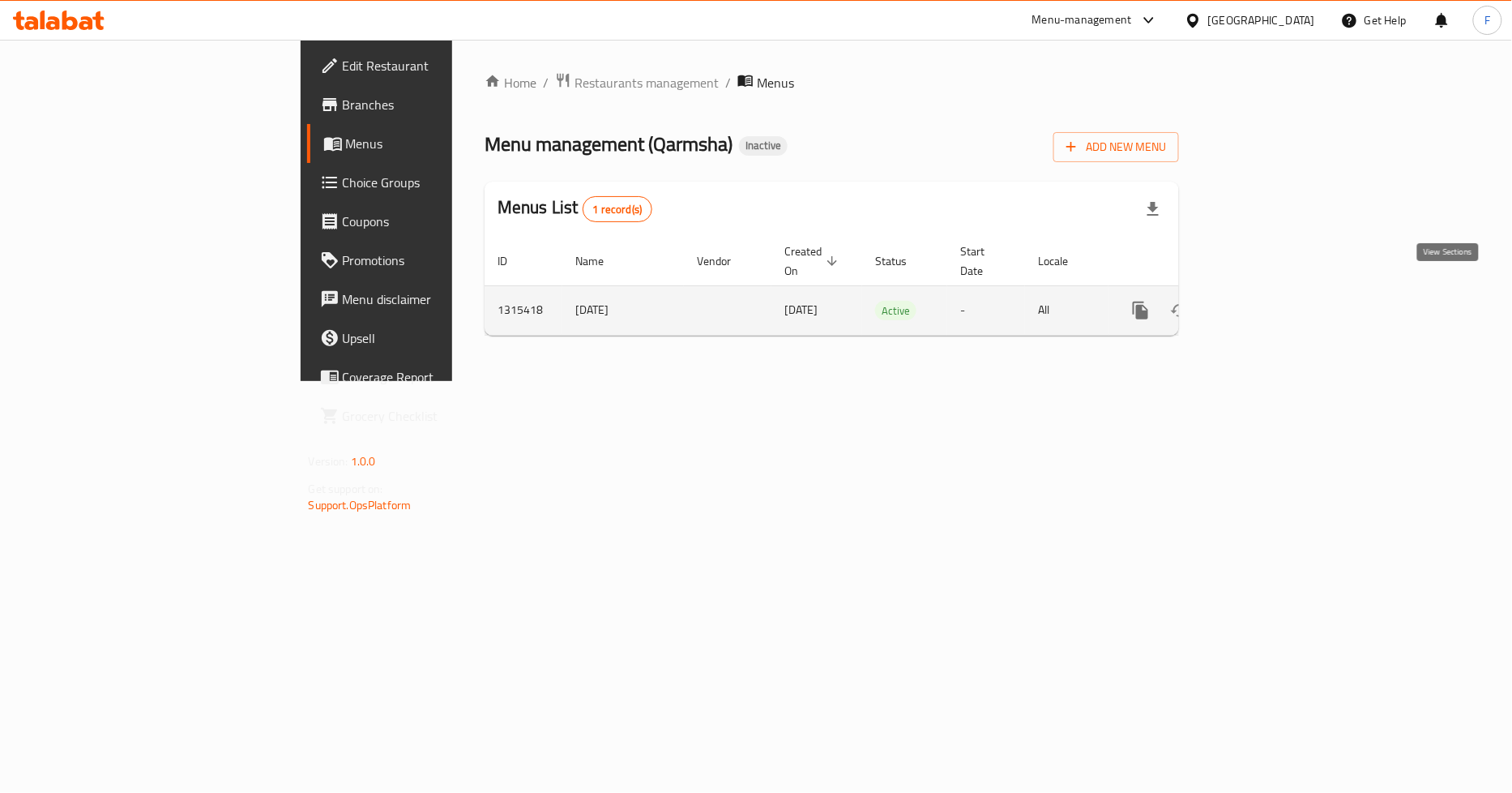
click at [1267, 300] on icon "enhanced table" at bounding box center [1257, 310] width 19 height 19
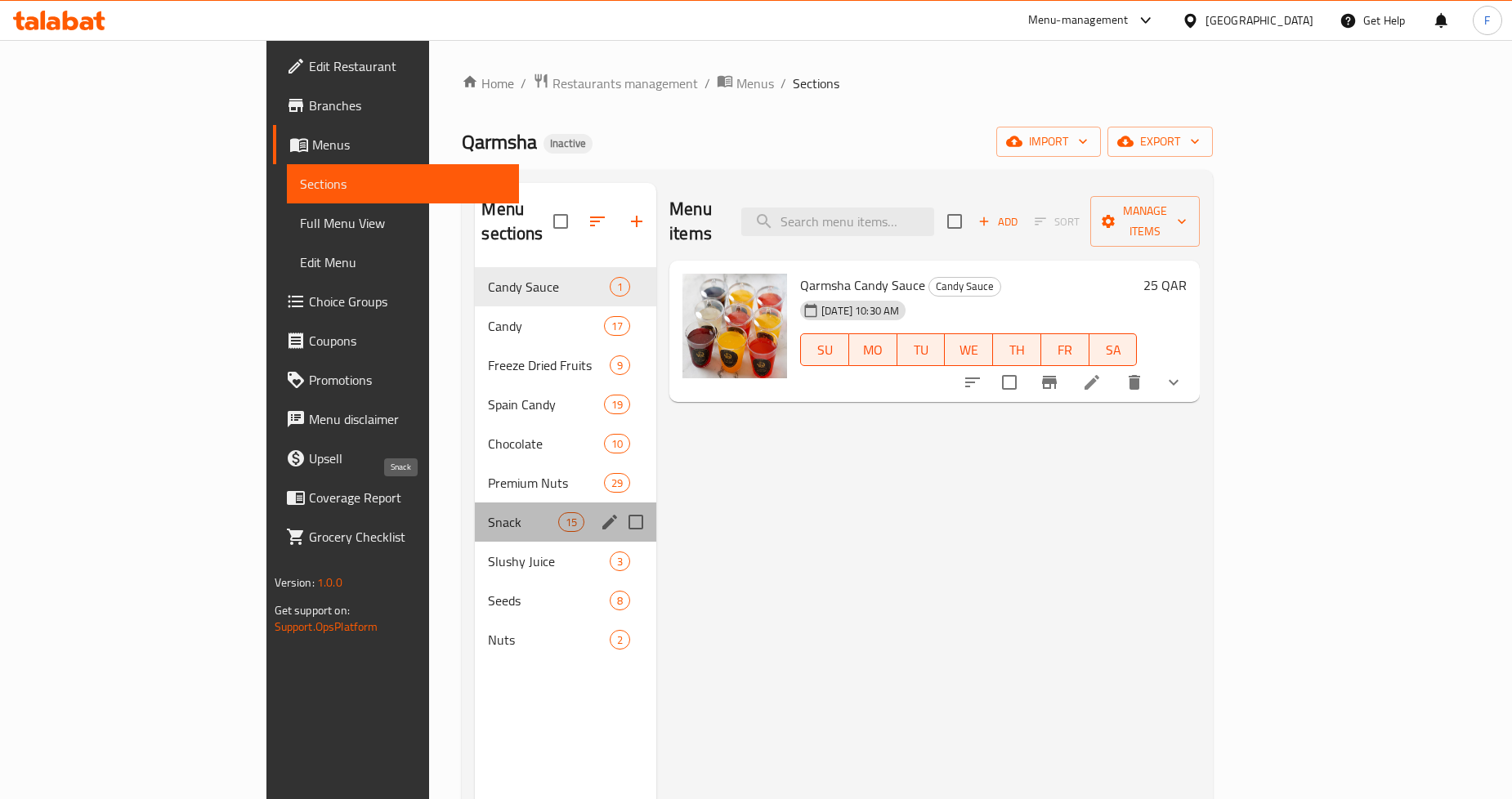
click at [487, 512] on span "Snack" at bounding box center [522, 521] width 69 height 19
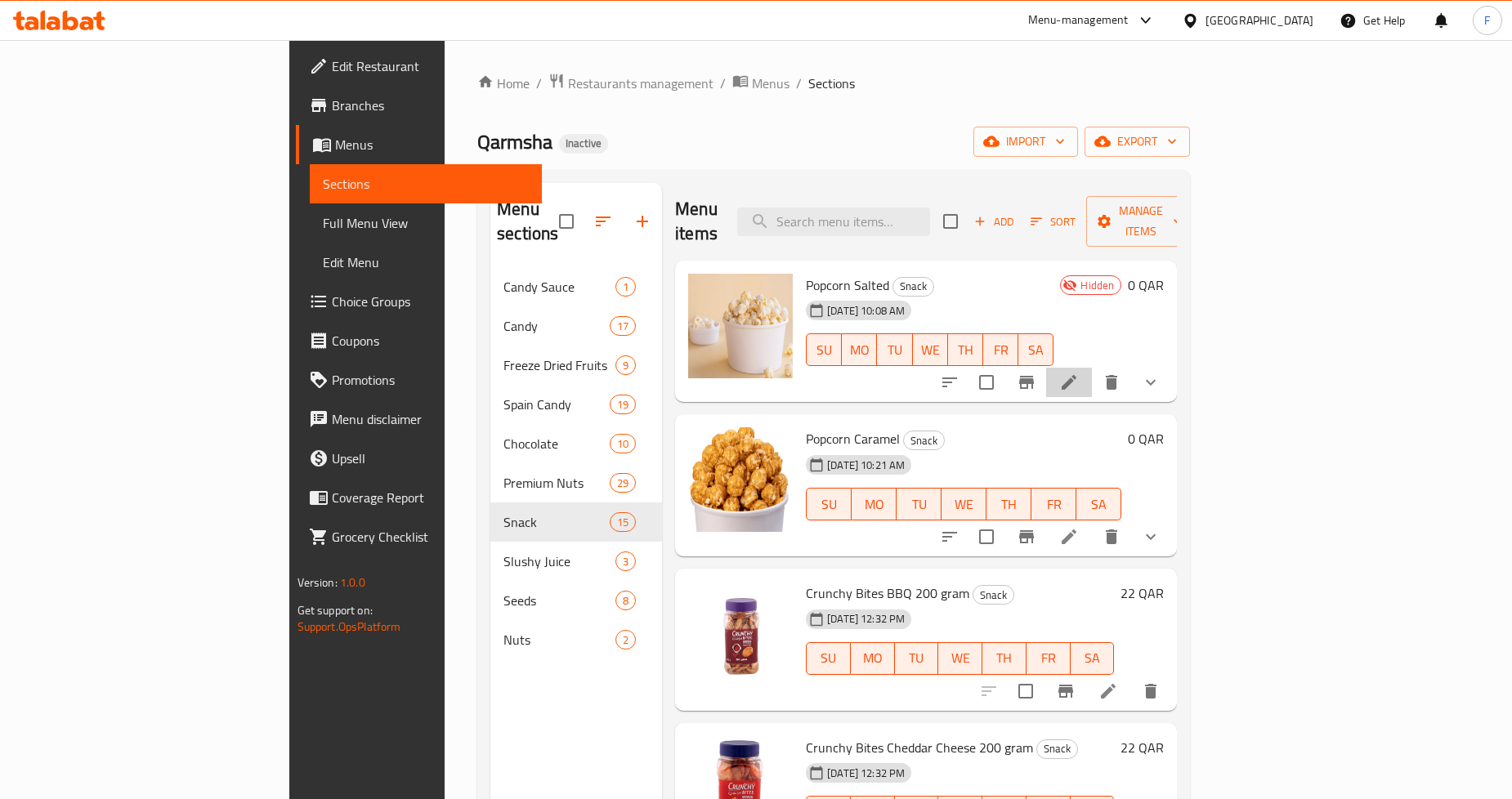
click at [1092, 367] on li at bounding box center [1069, 382] width 46 height 30
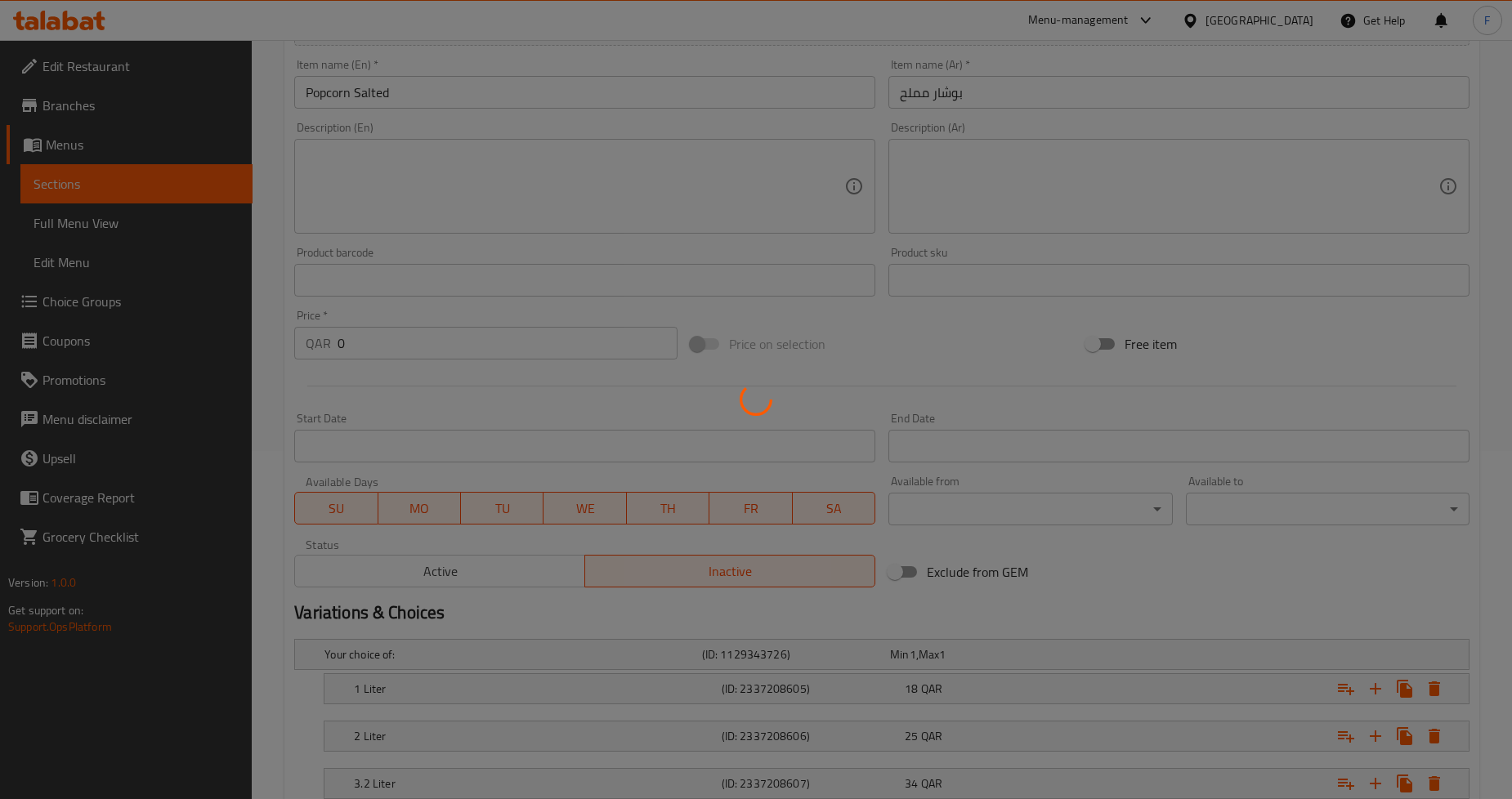
scroll to position [453, 0]
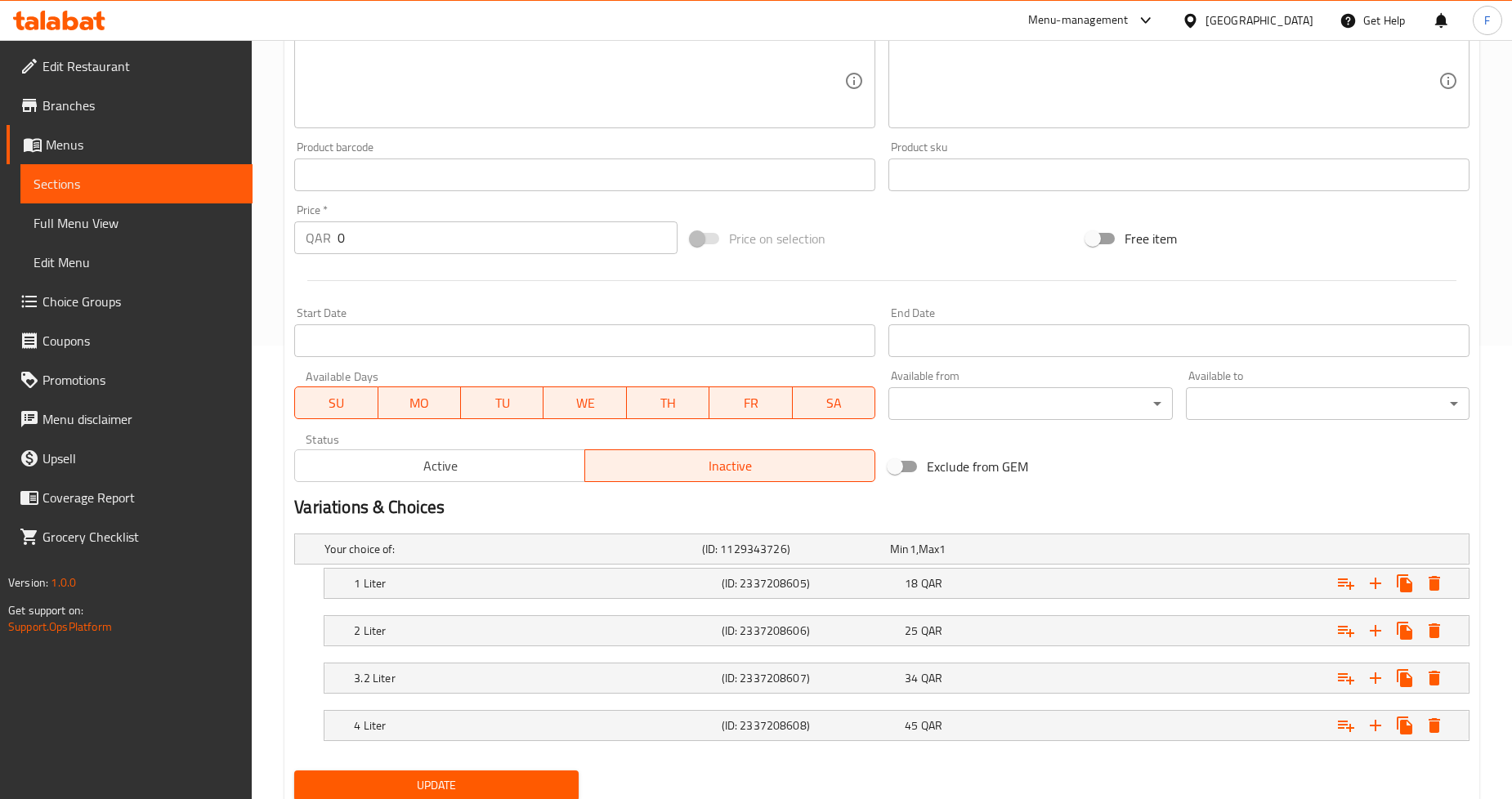
click at [390, 679] on h5 "3.2 Liter" at bounding box center [534, 678] width 360 height 17
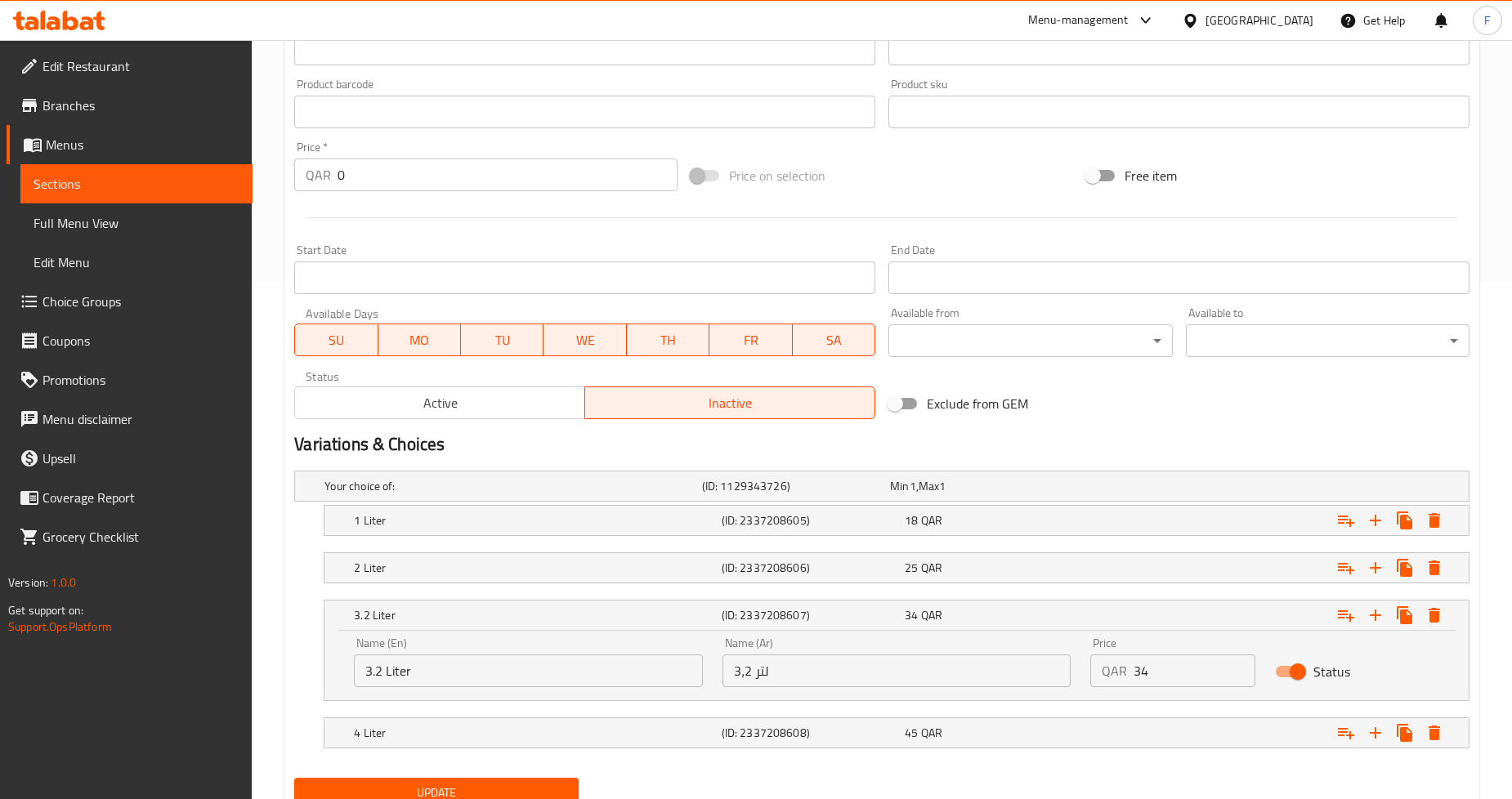
scroll to position [544, 0]
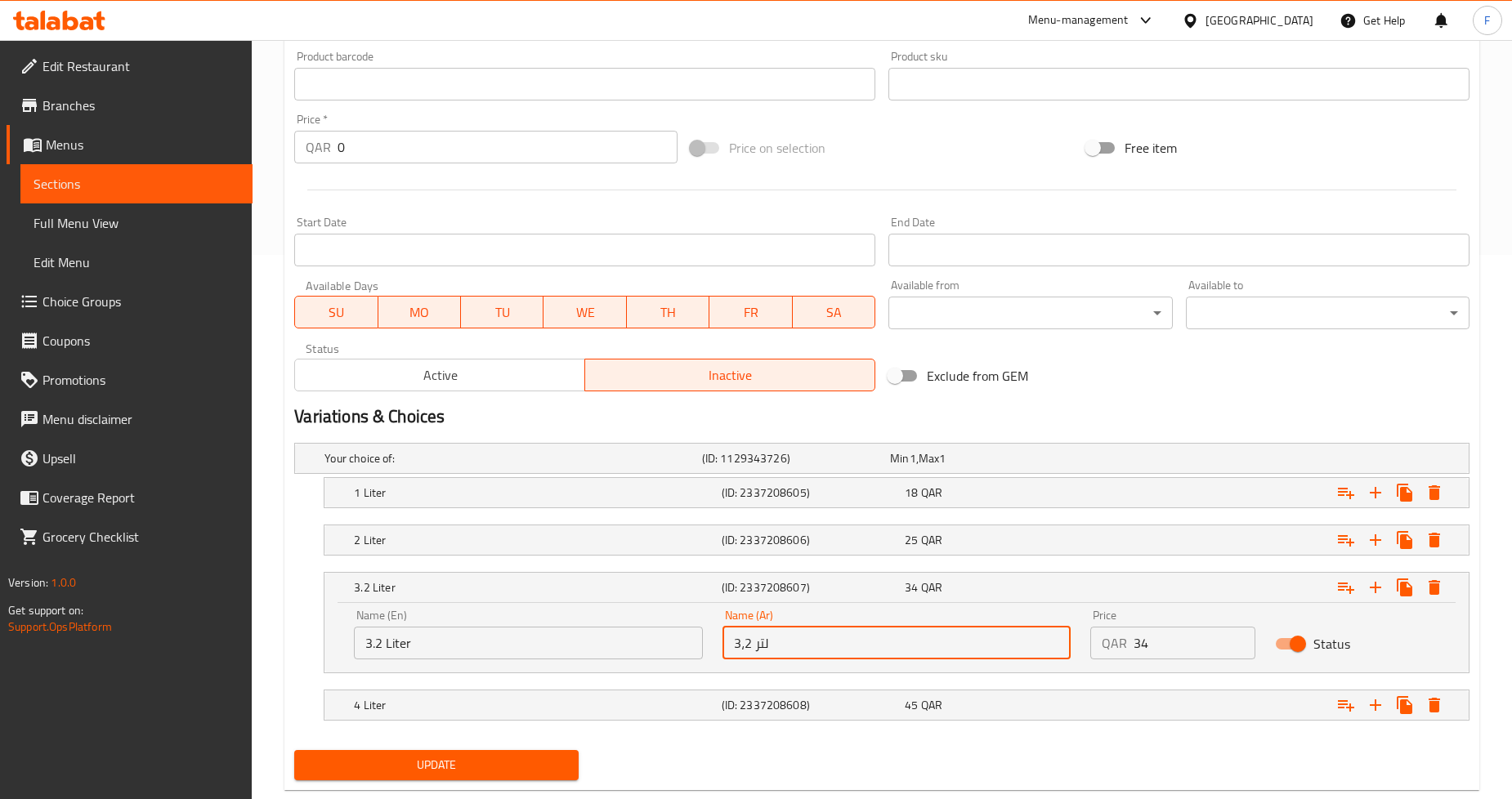
click at [740, 644] on input "3،2 لتر" at bounding box center [897, 642] width 349 height 32
paste input "."
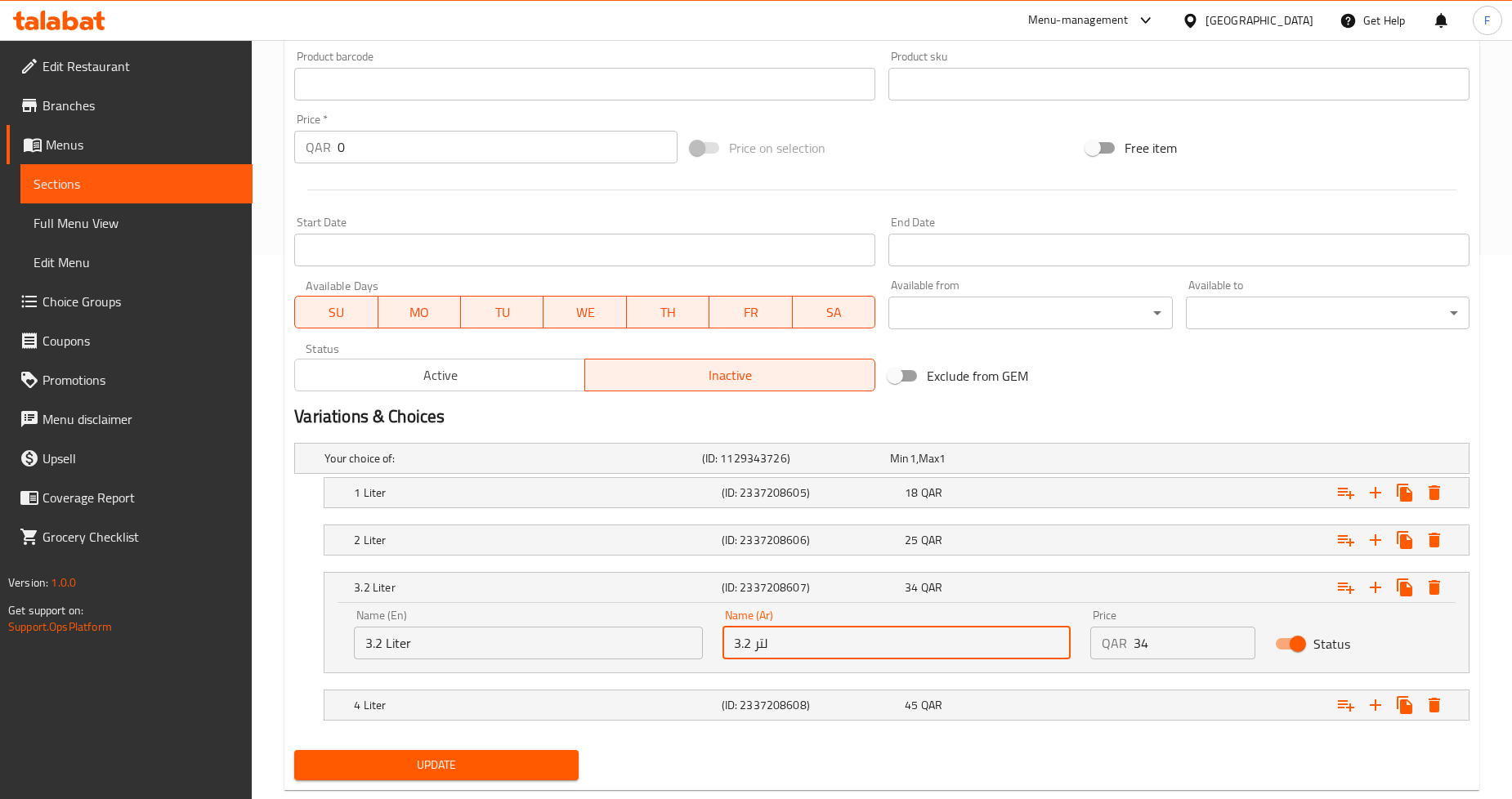
type input "3.2 لتر"
click at [438, 769] on span "Update" at bounding box center [436, 765] width 258 height 20
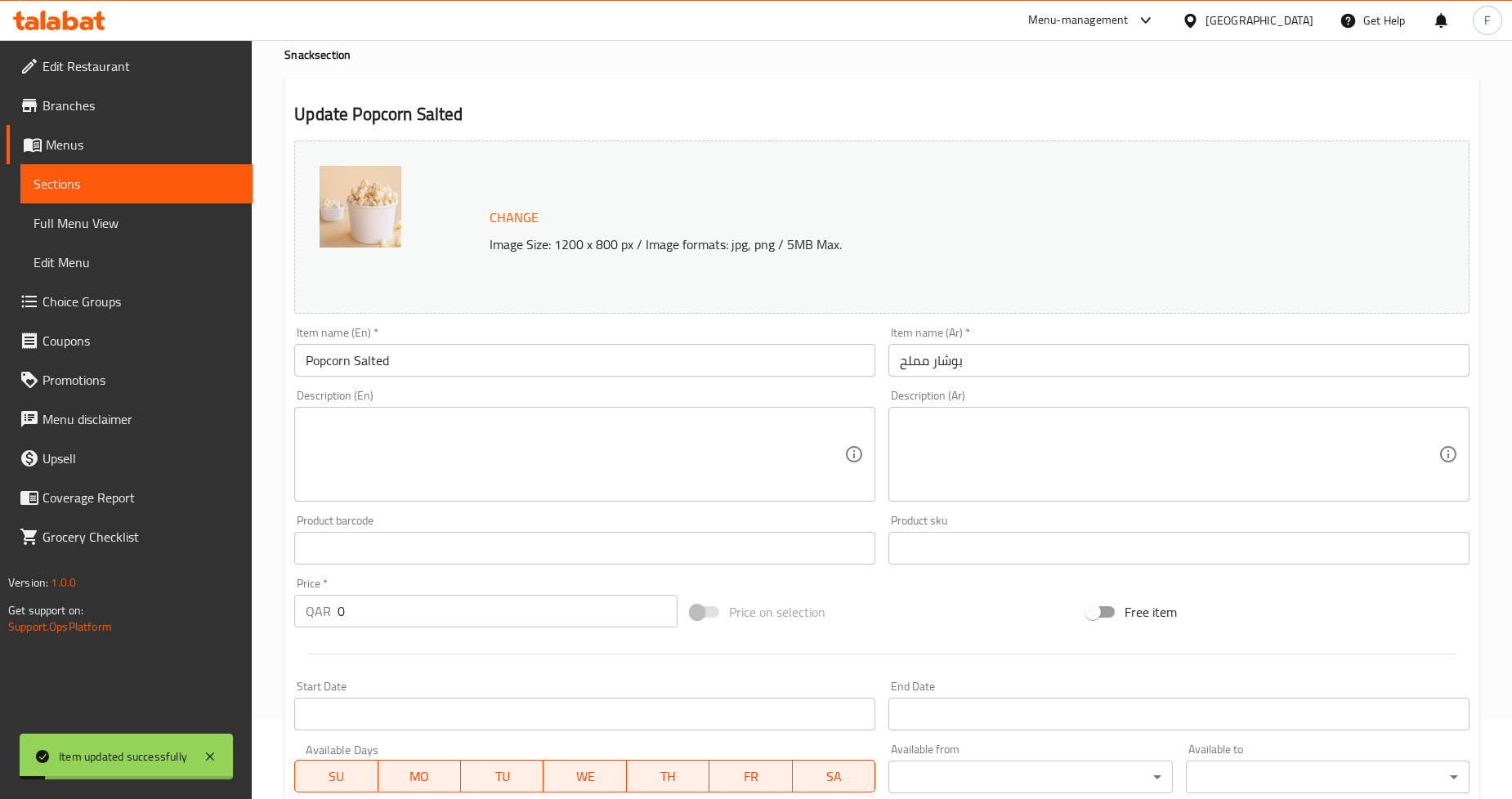
scroll to position [0, 0]
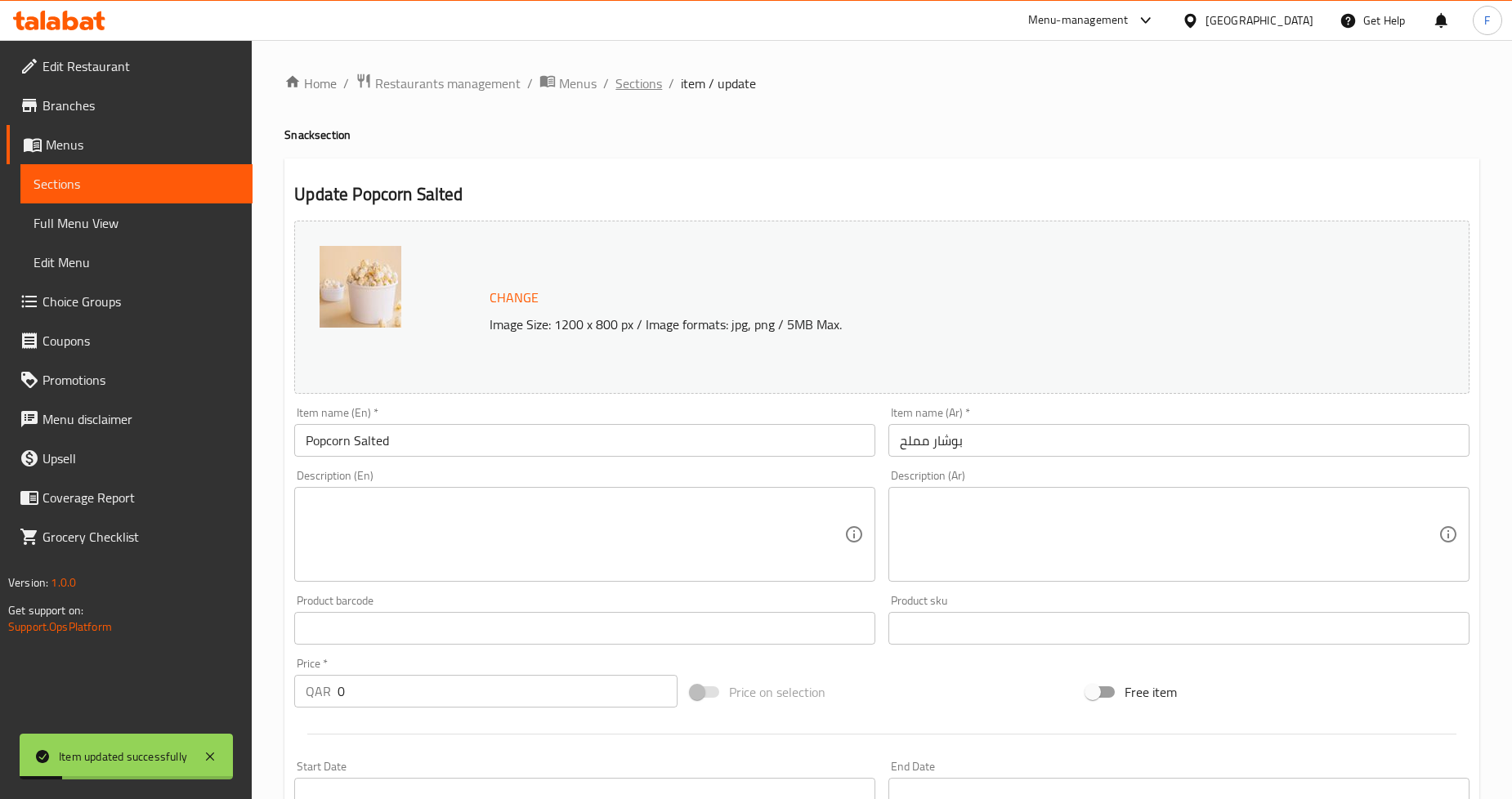
click at [625, 87] on span "Sections" at bounding box center [639, 83] width 46 height 19
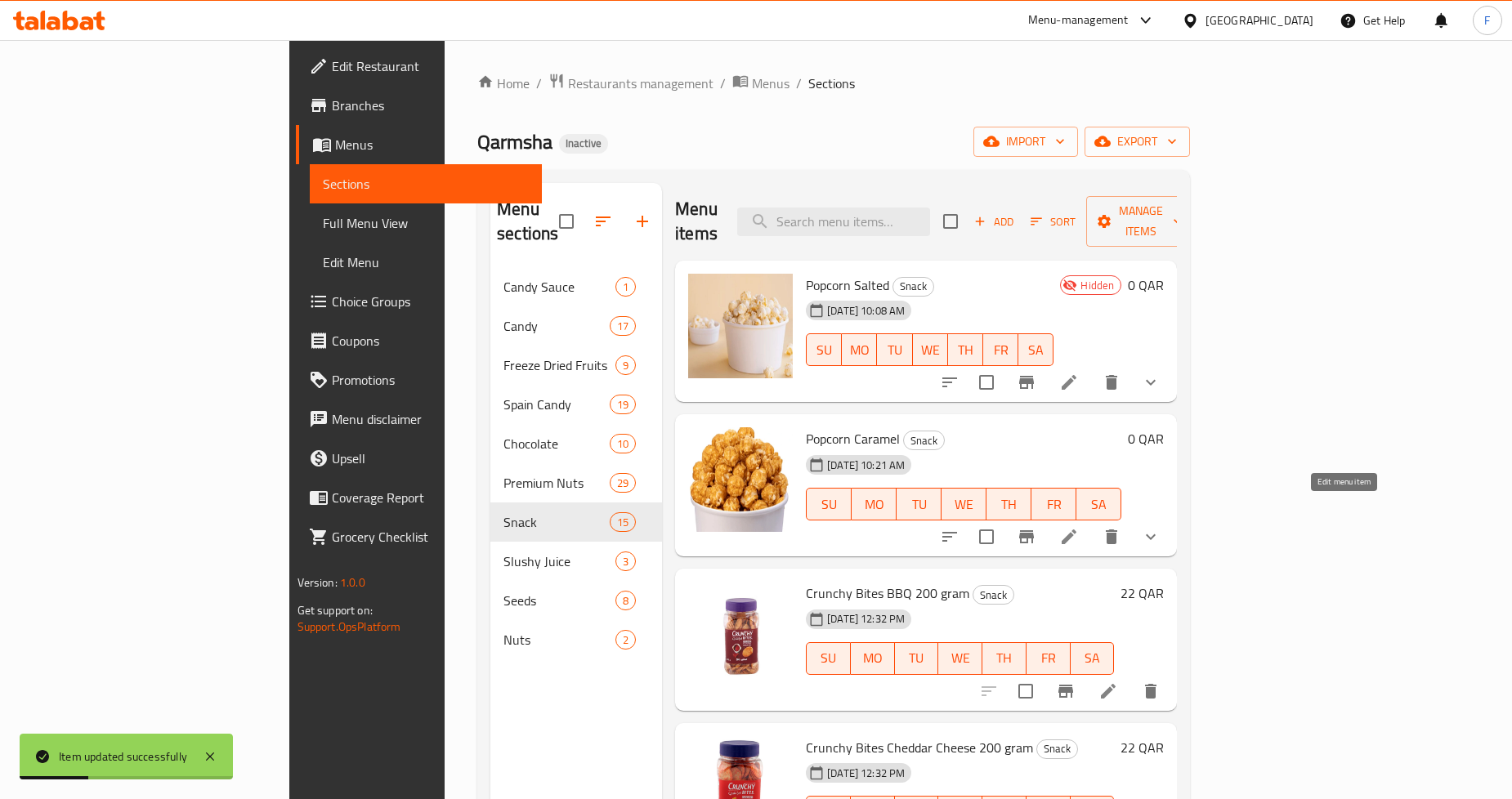
click at [1078, 527] on icon at bounding box center [1068, 536] width 19 height 19
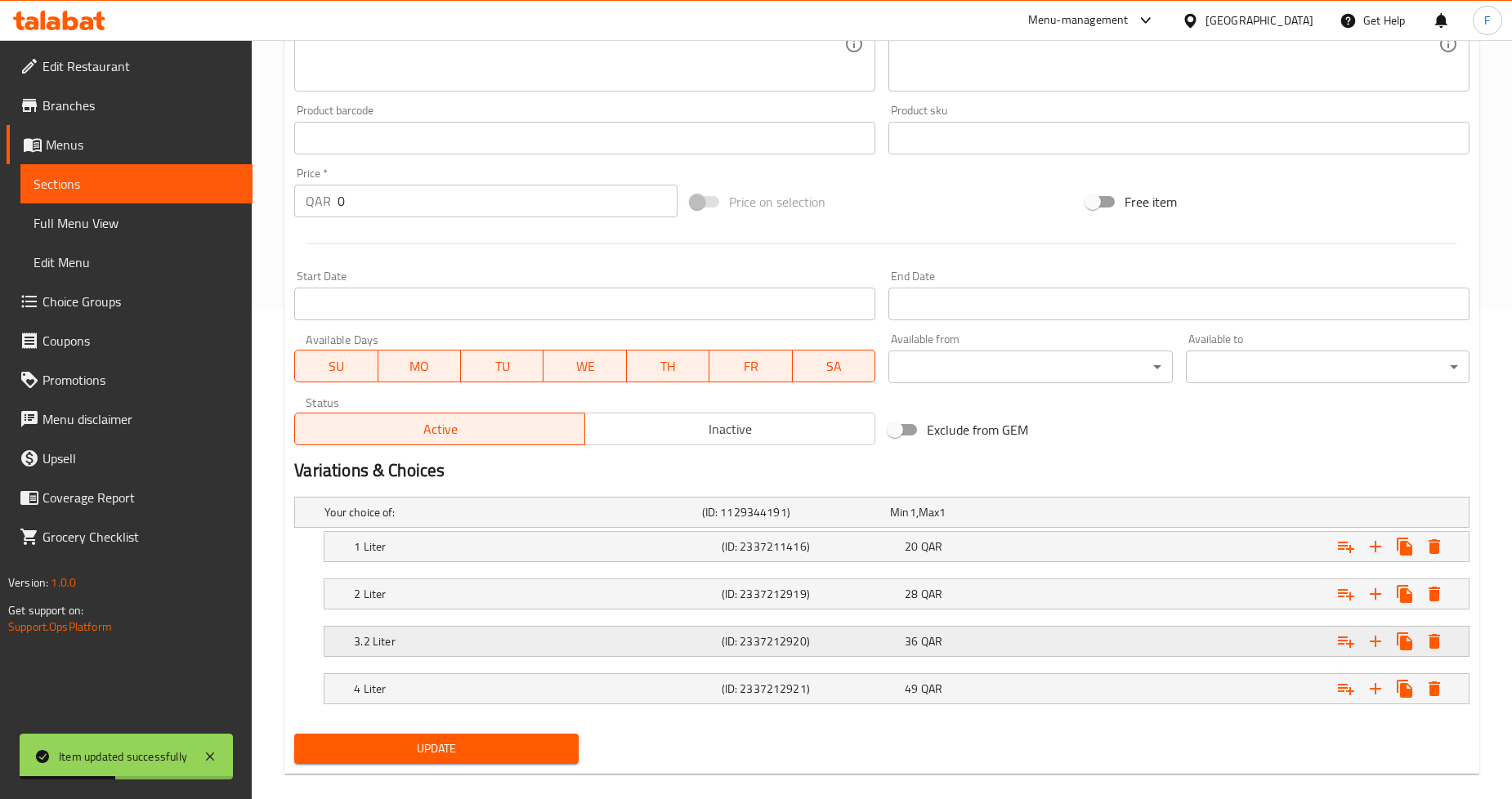
scroll to position [509, 0]
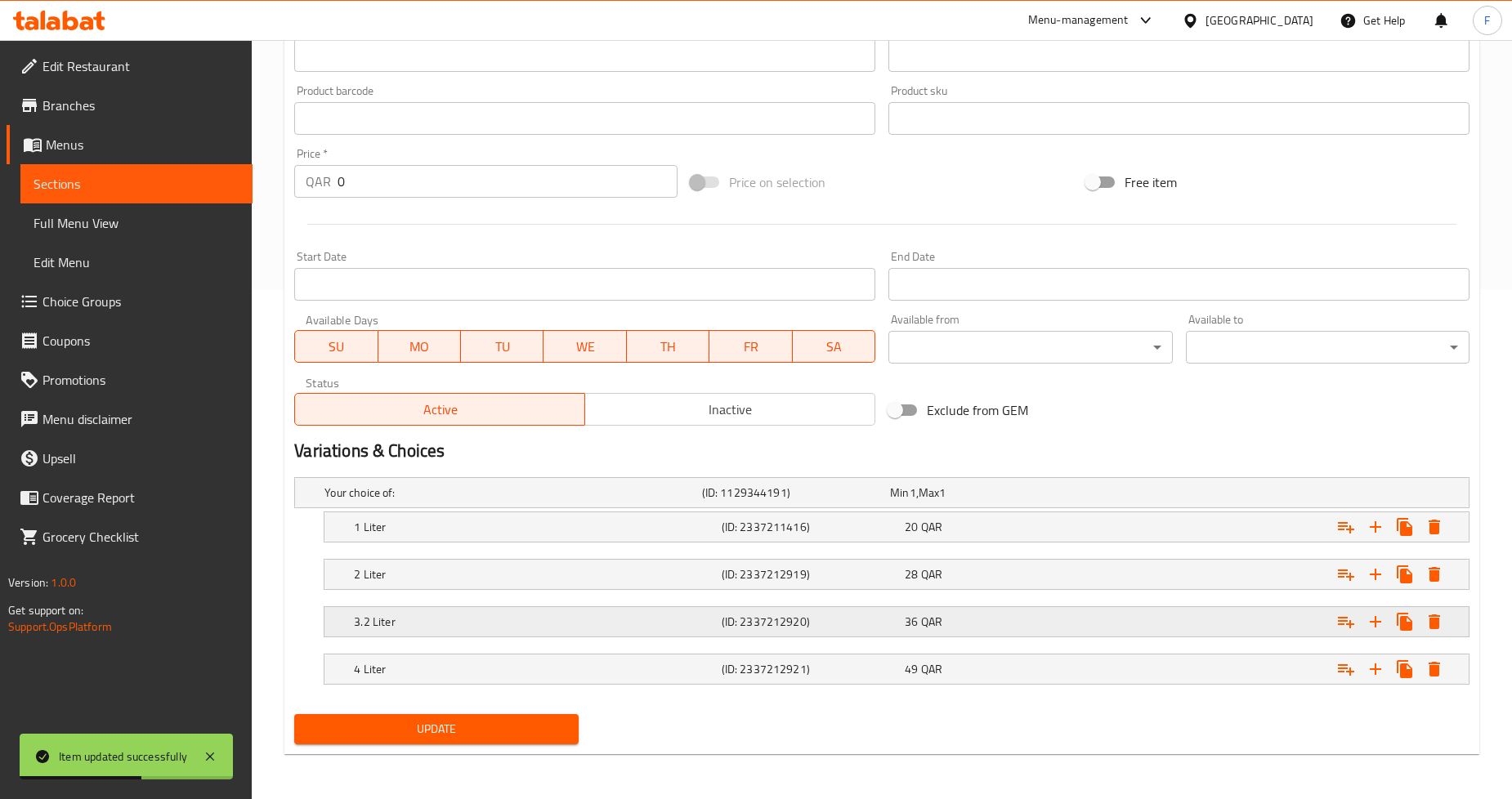
click at [670, 614] on h5 "3.2 Liter" at bounding box center [534, 622] width 360 height 17
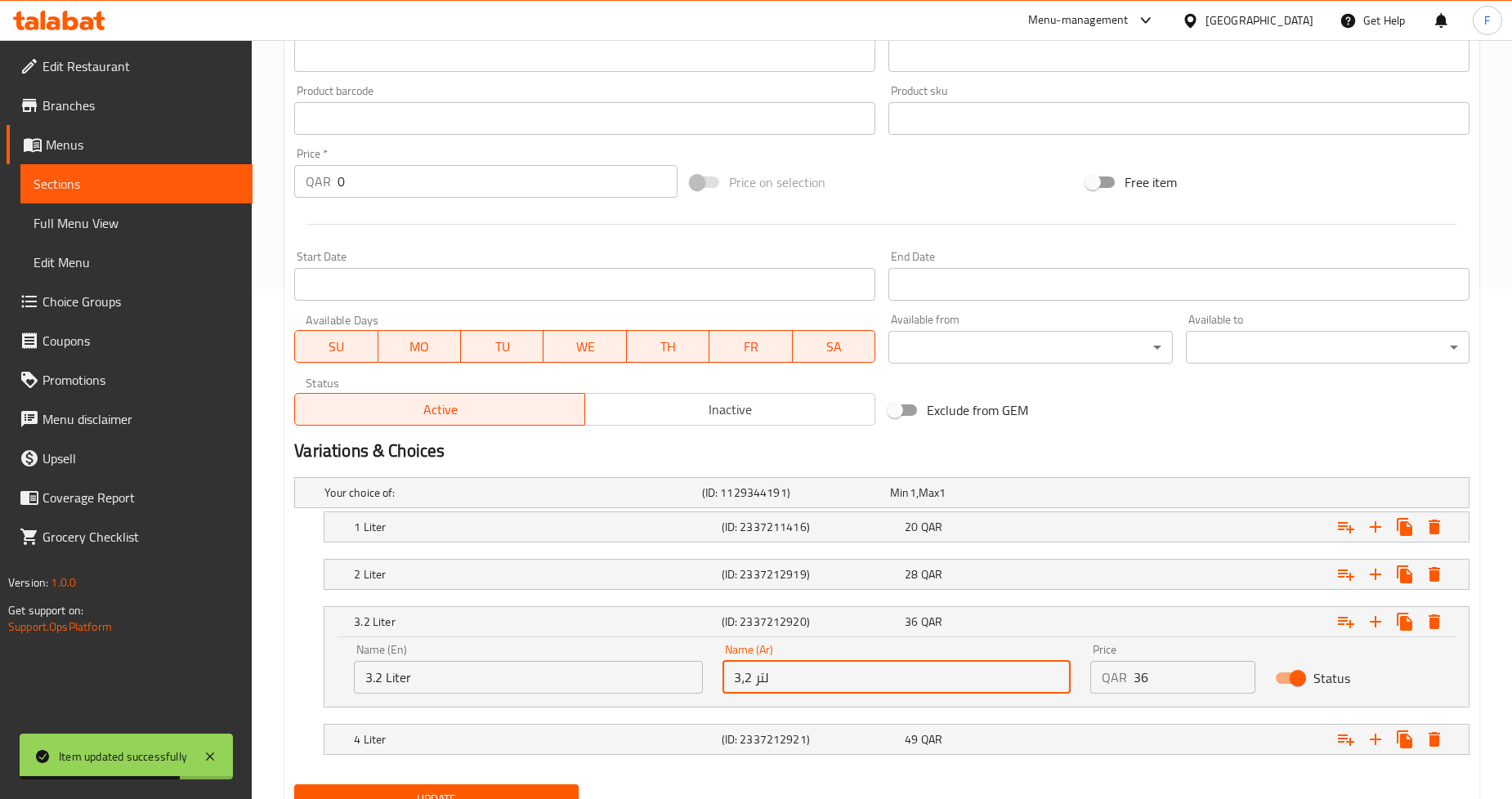
drag, startPoint x: 749, startPoint y: 680, endPoint x: 688, endPoint y: 681, distance: 61.0
click at [688, 681] on div "Name (En) 3.2 Liter Name (En) Name (Ar) 3،2 لتر Name (Ar) Price QAR 36 Price St…" at bounding box center [896, 668] width 1105 height 69
paste input ".2 لتر"
type input "3.2 لتر"
click at [455, 794] on span "Update" at bounding box center [436, 799] width 258 height 20
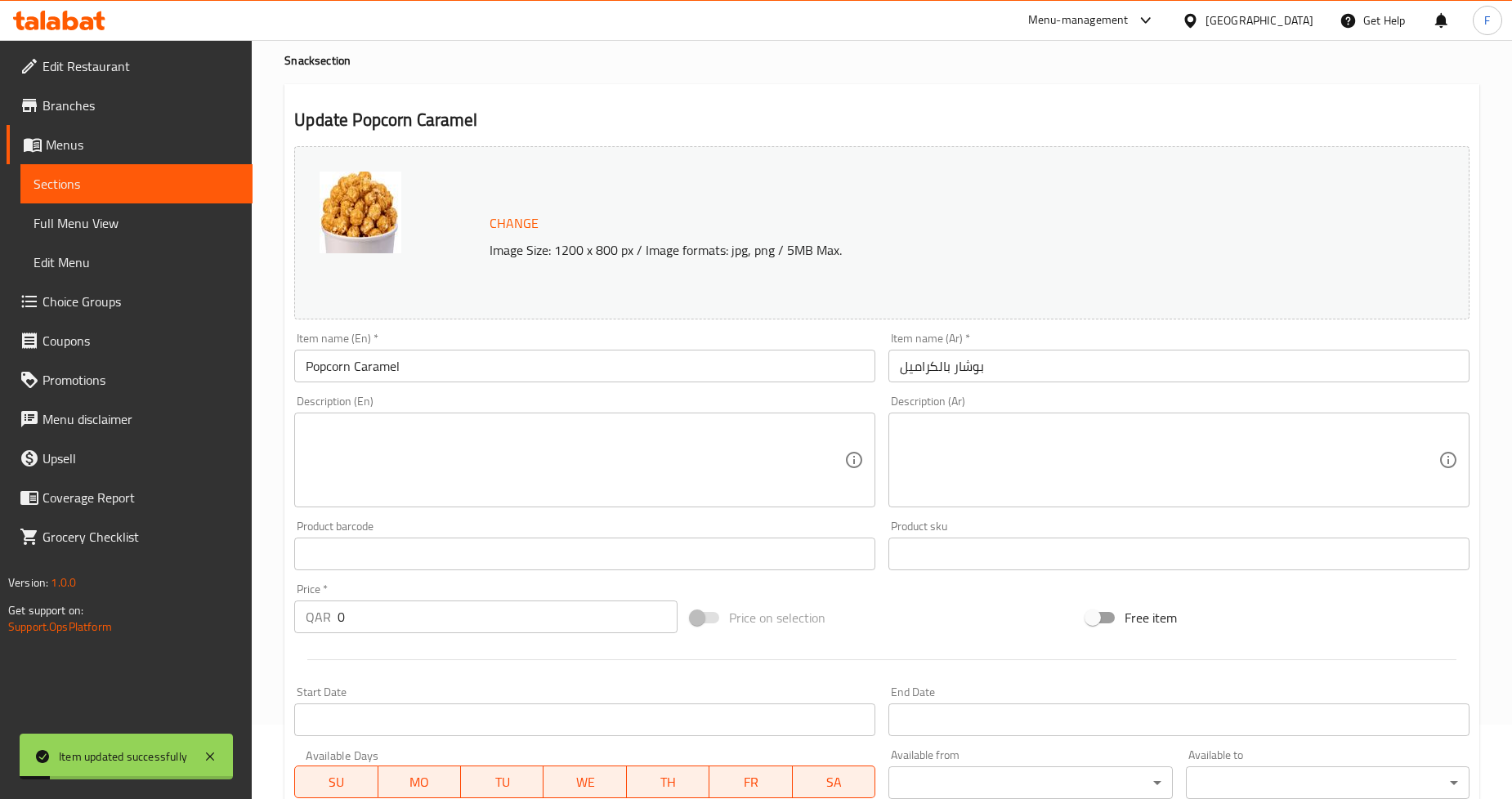
scroll to position [0, 0]
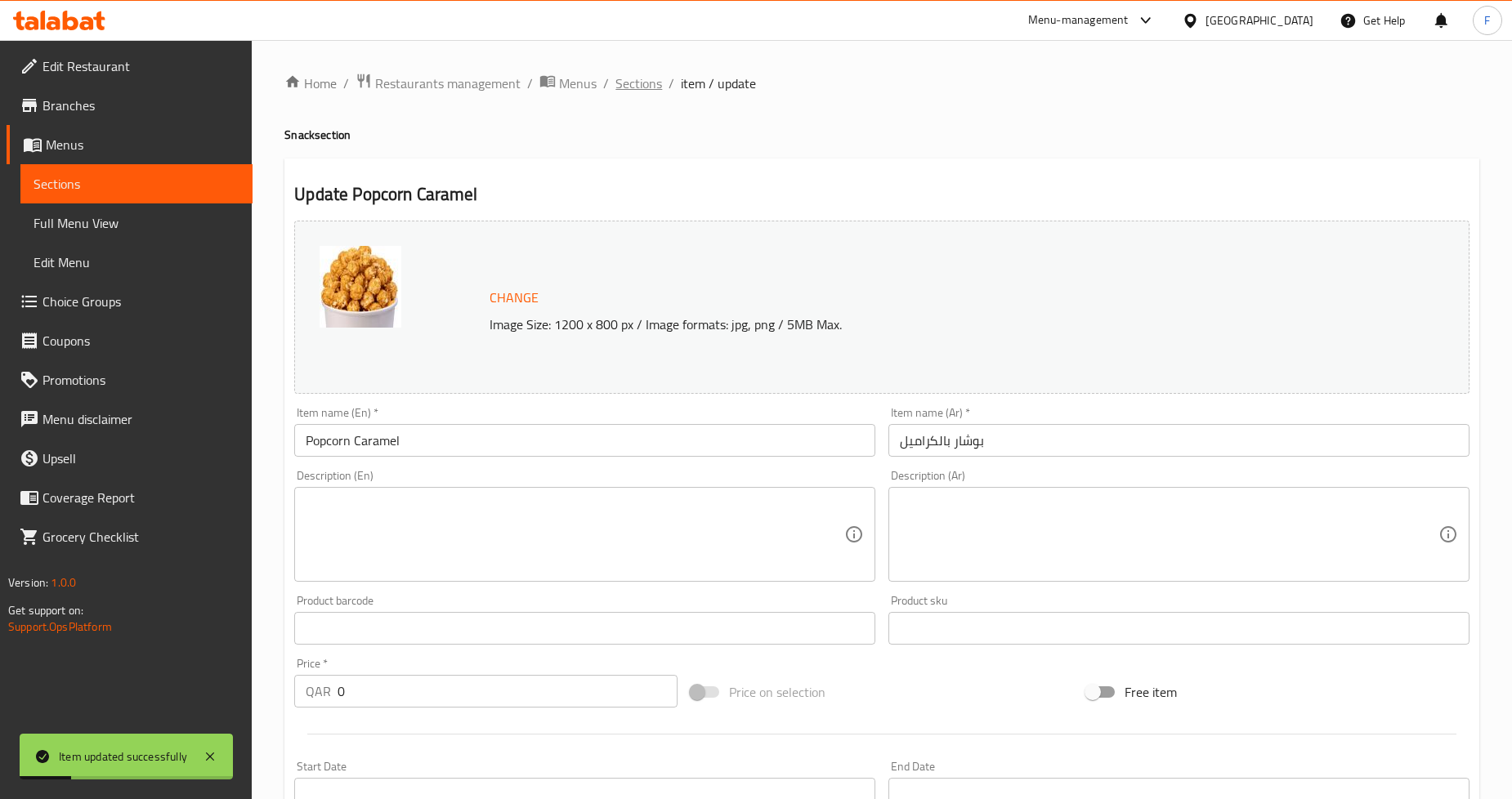
click at [623, 80] on span "Sections" at bounding box center [639, 83] width 46 height 19
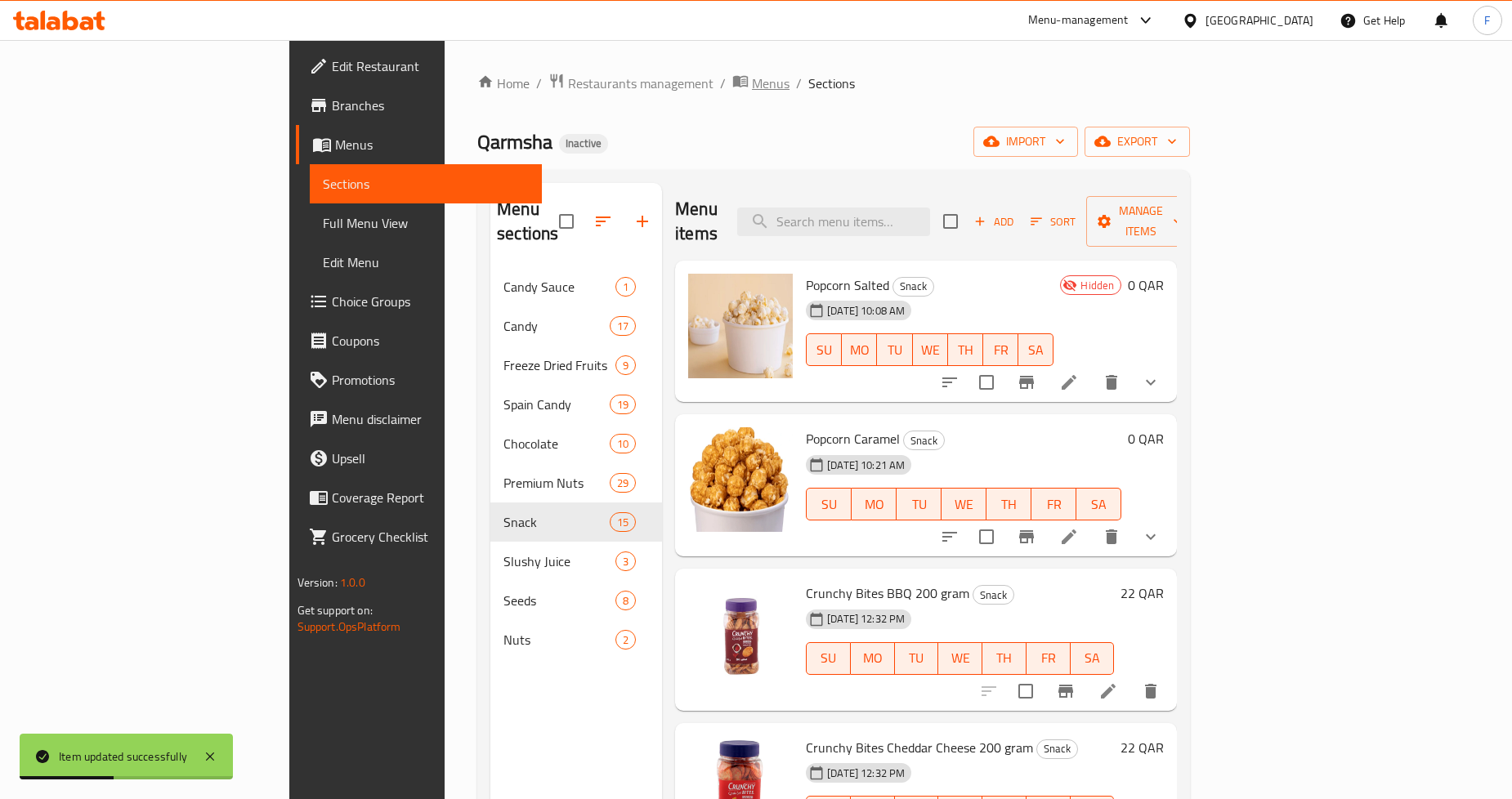
click at [751, 80] on span "Menus" at bounding box center [770, 83] width 38 height 19
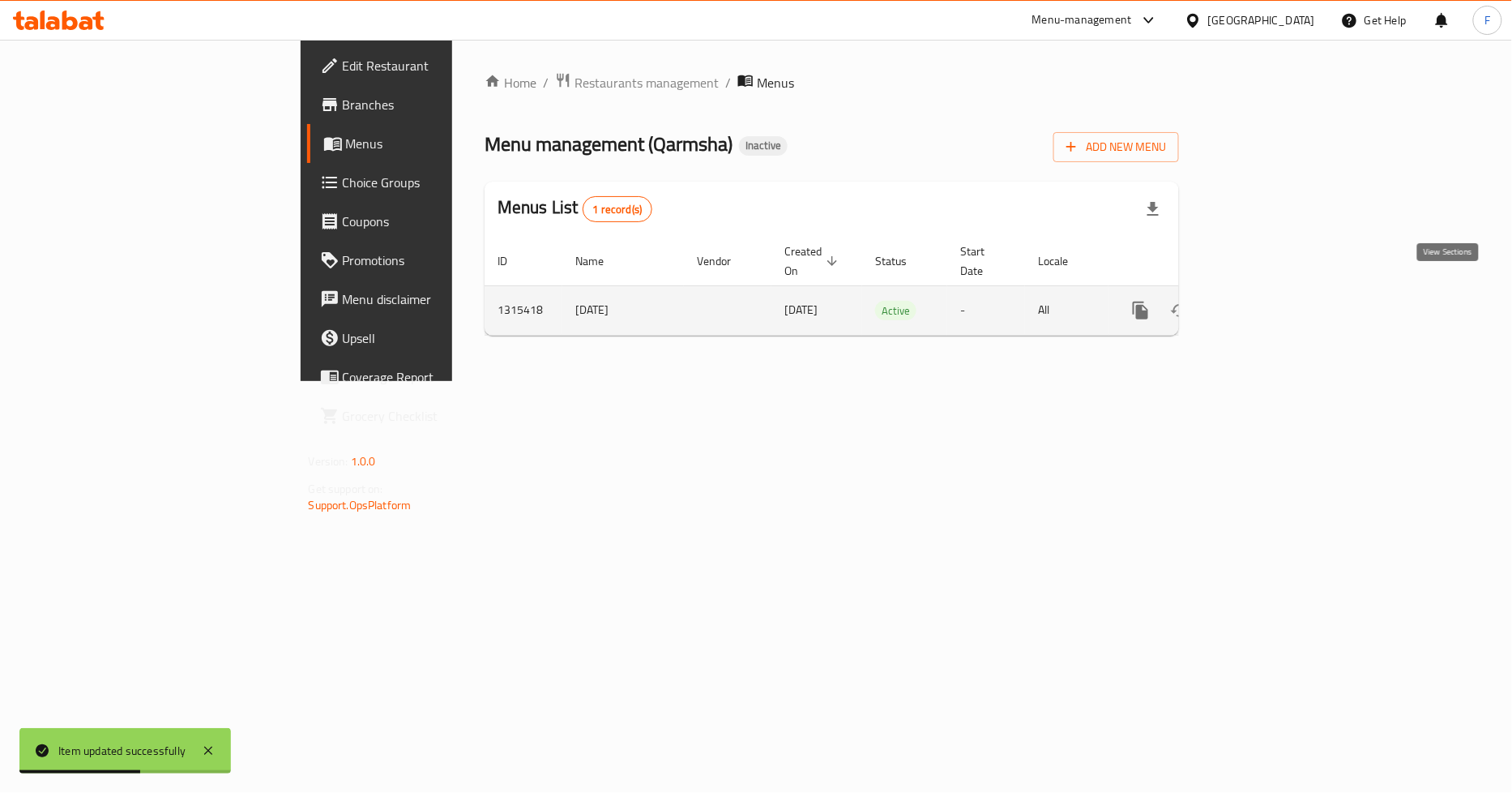
click at [1277, 296] on link "enhanced table" at bounding box center [1258, 310] width 38 height 38
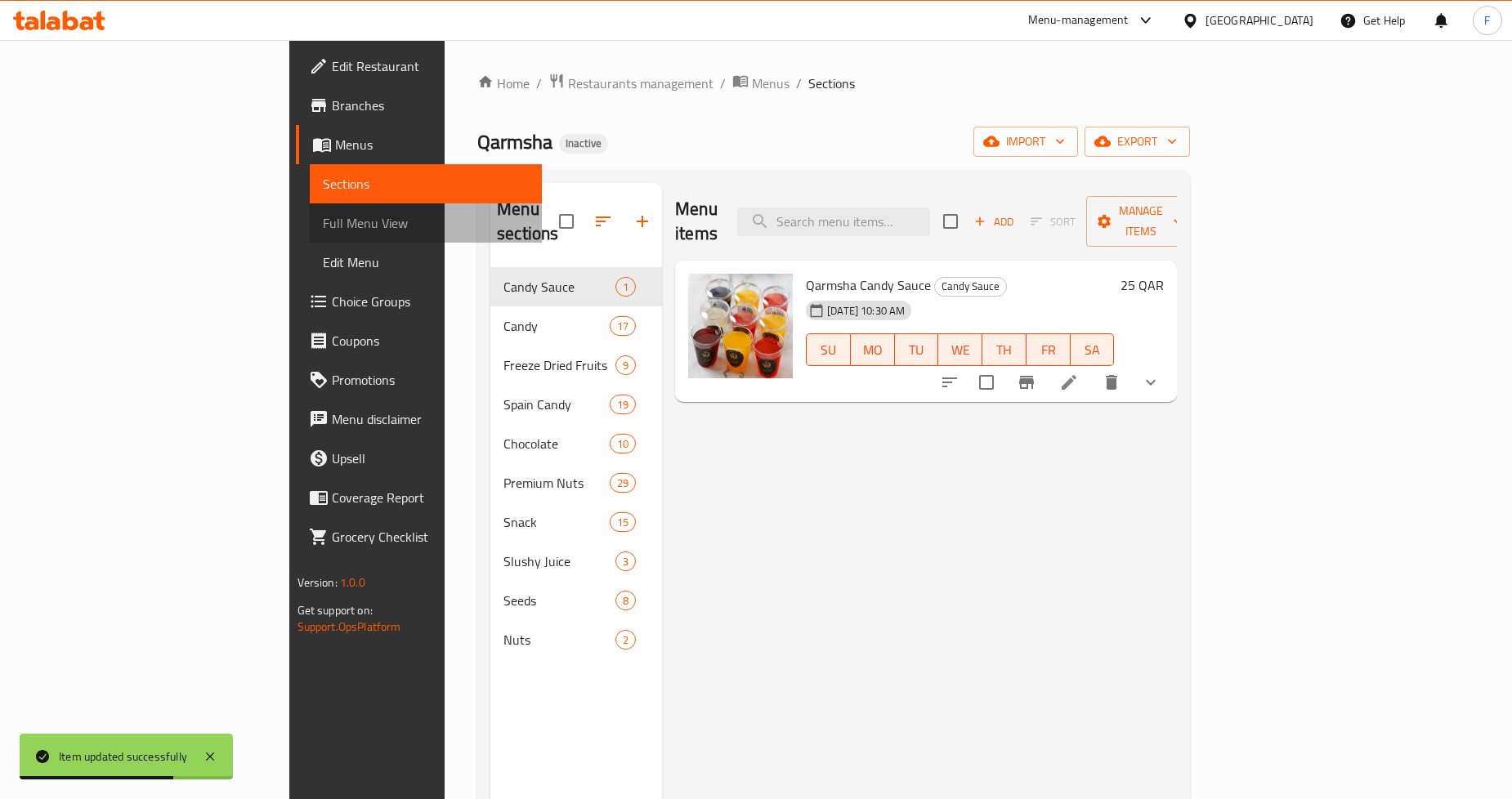
click at [323, 218] on span "Full Menu View" at bounding box center [426, 222] width 206 height 19
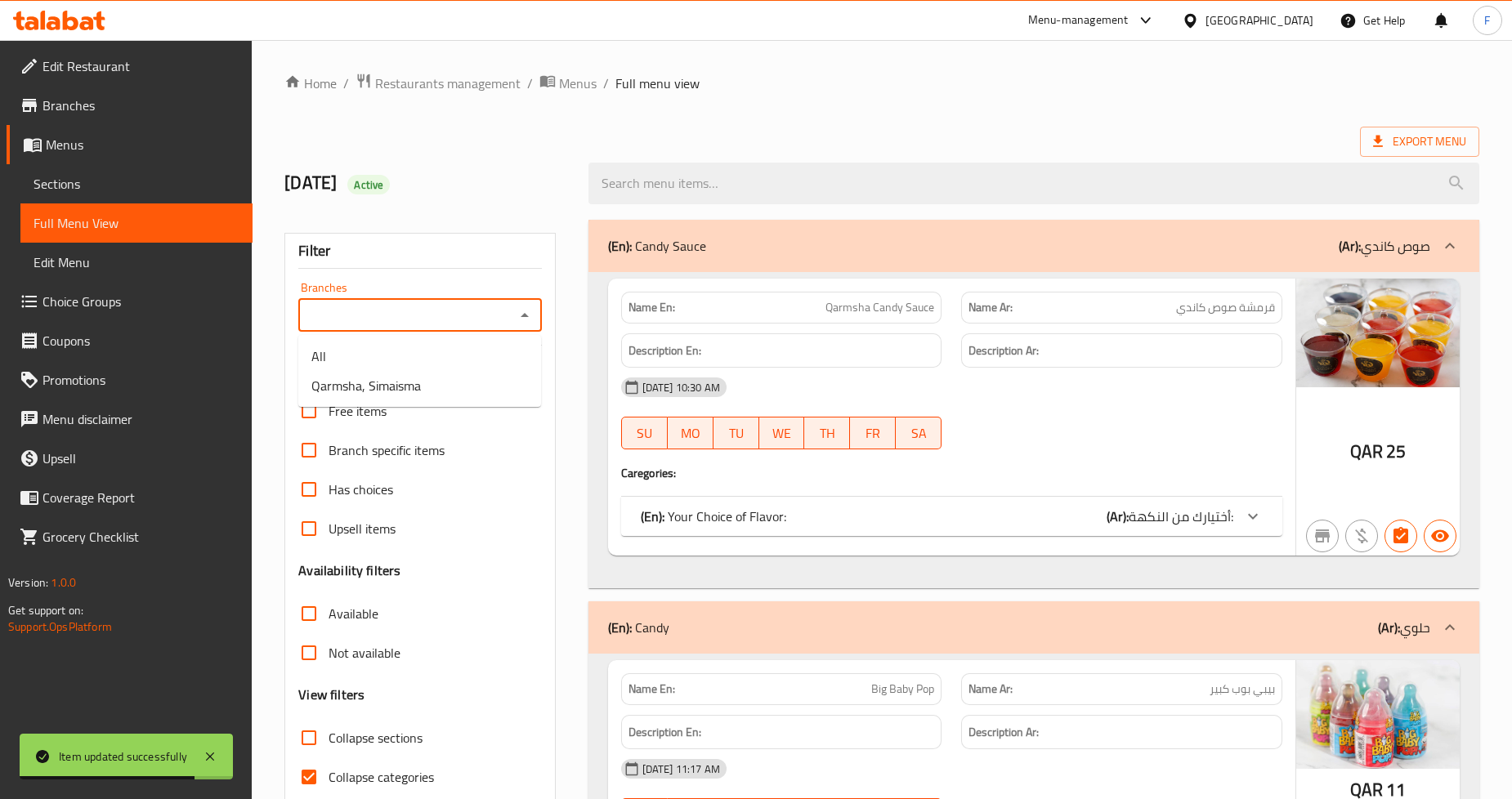
click at [339, 308] on input "Branches" at bounding box center [405, 315] width 206 height 23
click at [360, 376] on span "Qarmsha, Simaisma" at bounding box center [366, 385] width 110 height 19
type input "Qarmsha, Simaisma"
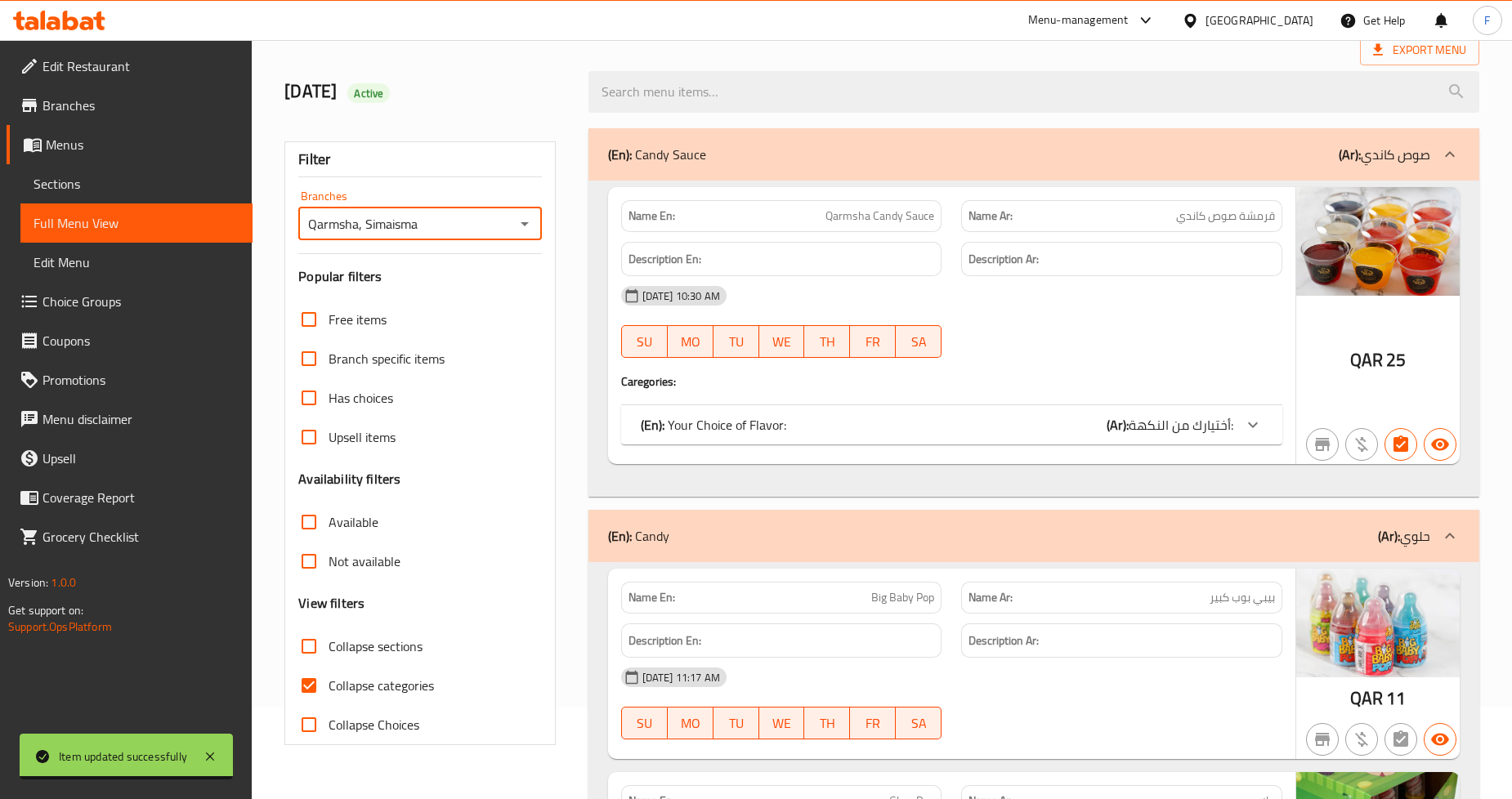
scroll to position [182, 0]
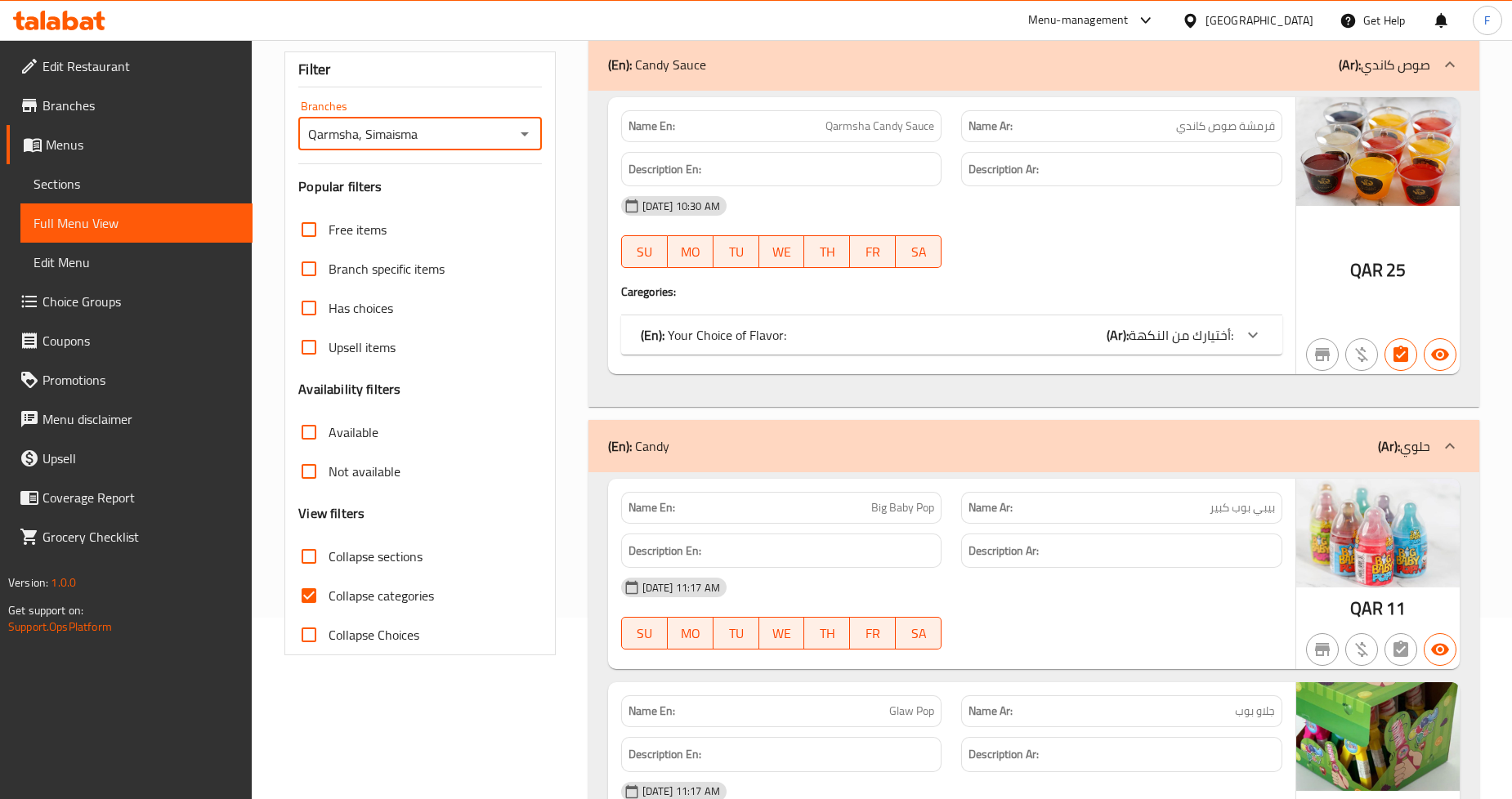
click at [314, 594] on input "Collapse categories" at bounding box center [308, 595] width 39 height 39
checkbox input "false"
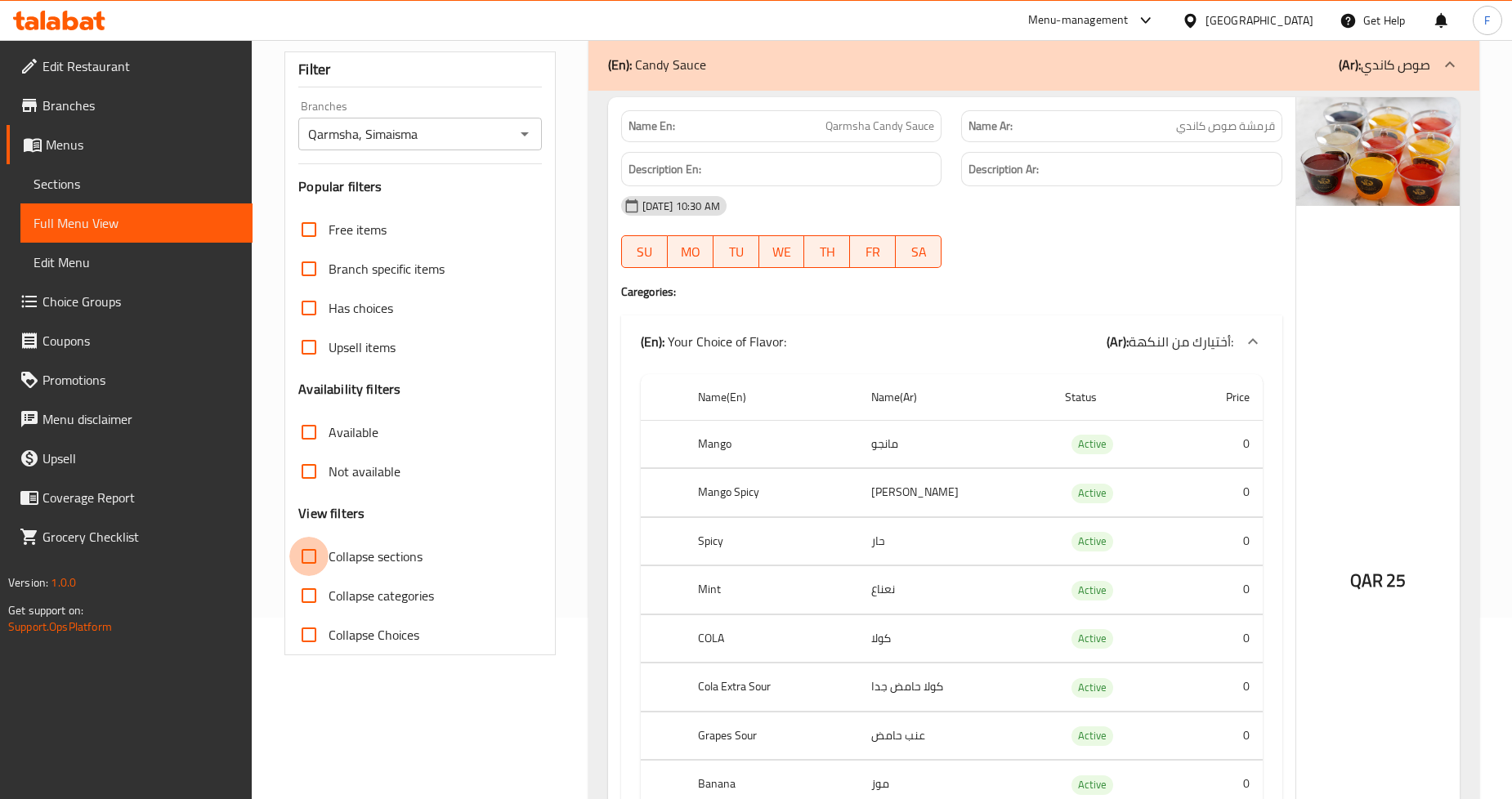
click at [309, 561] on input "Collapse sections" at bounding box center [308, 556] width 39 height 39
checkbox input "true"
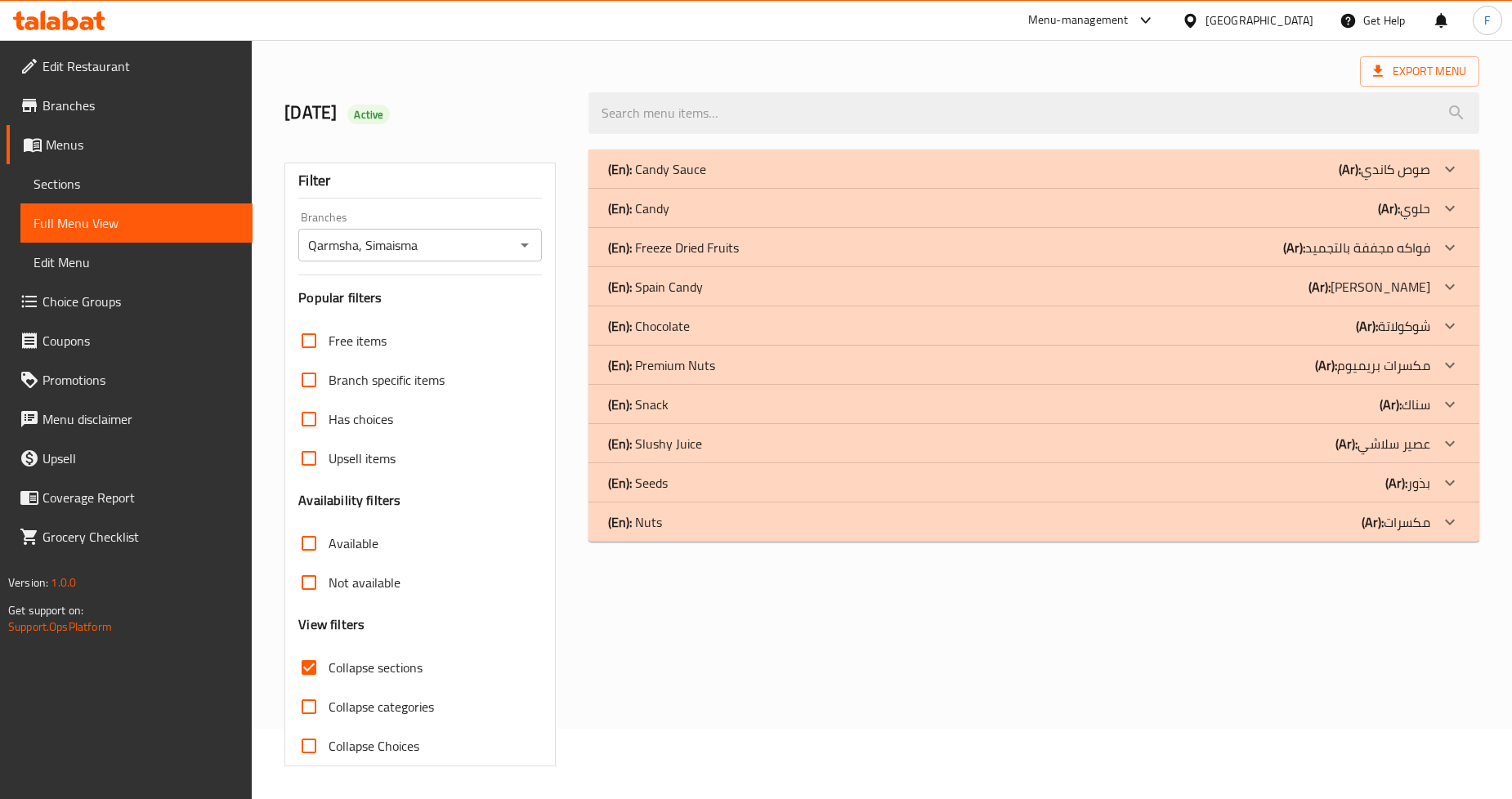
scroll to position [69, 0]
click at [683, 396] on div "(En): Snack (Ar): سناك" at bounding box center [1019, 404] width 822 height 19
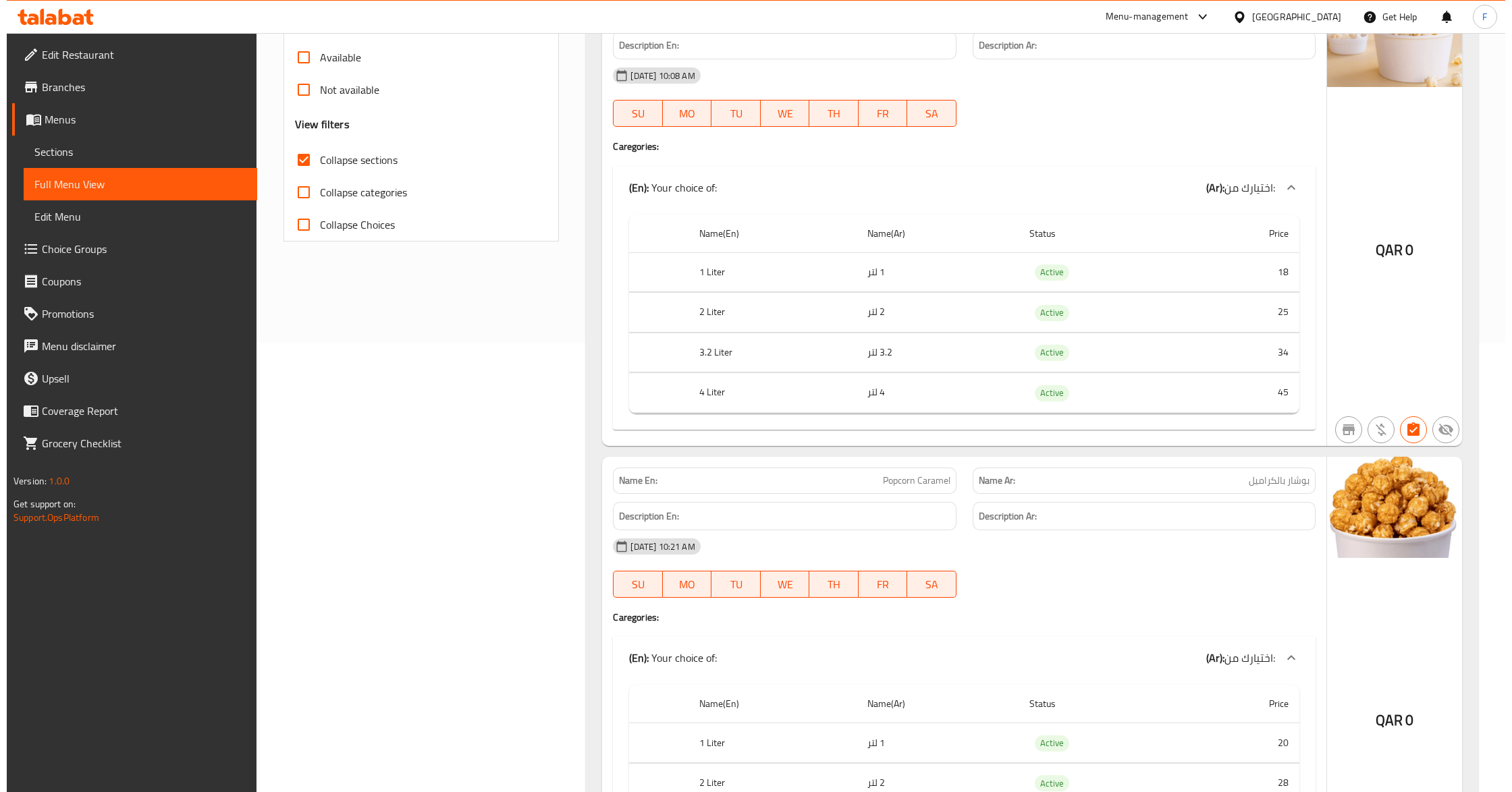
scroll to position [0, 0]
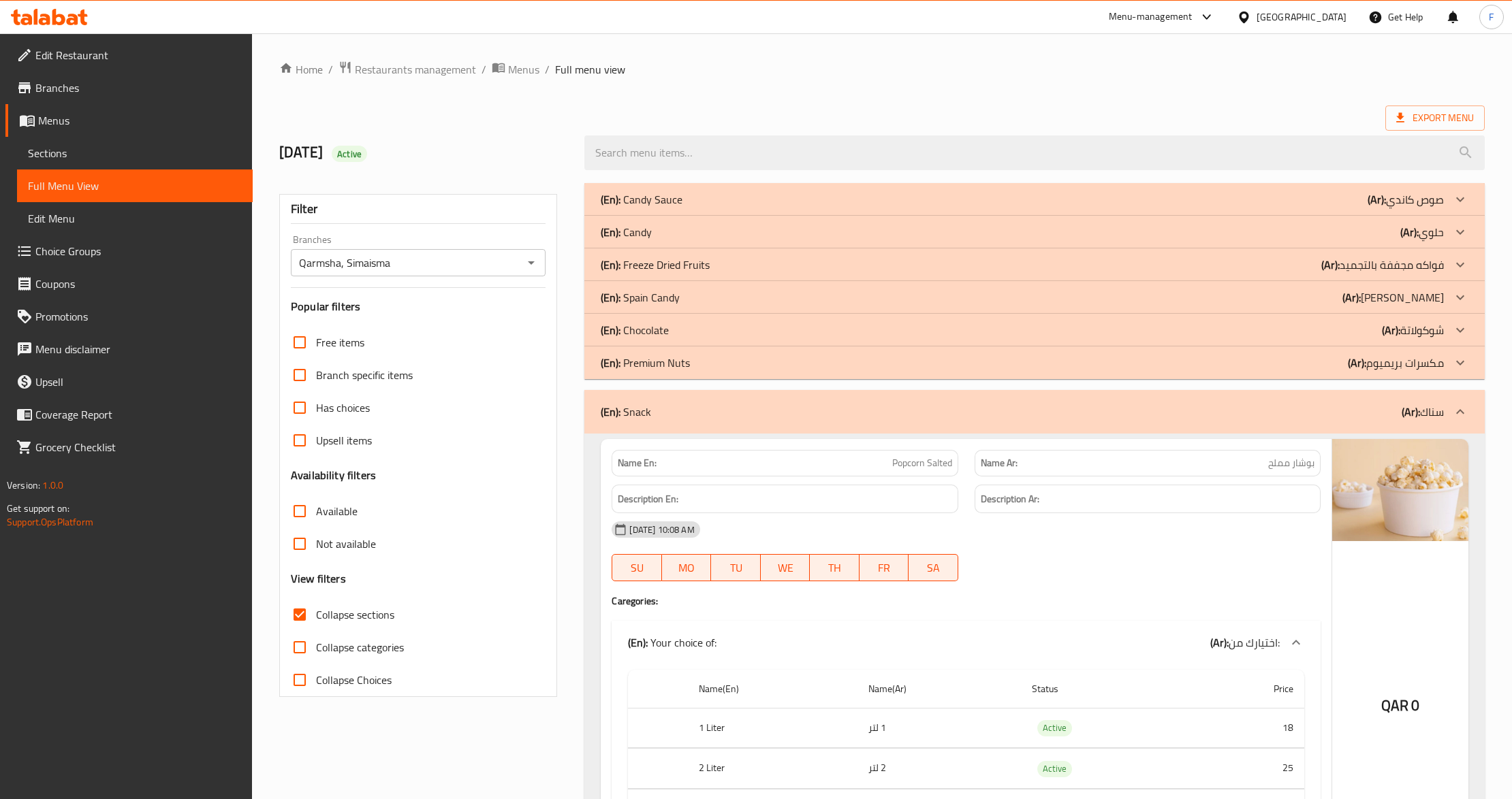
click at [1204, 64] on ol "Home / Restaurants management / Menus / Full menu view" at bounding box center [882, 69] width 1206 height 18
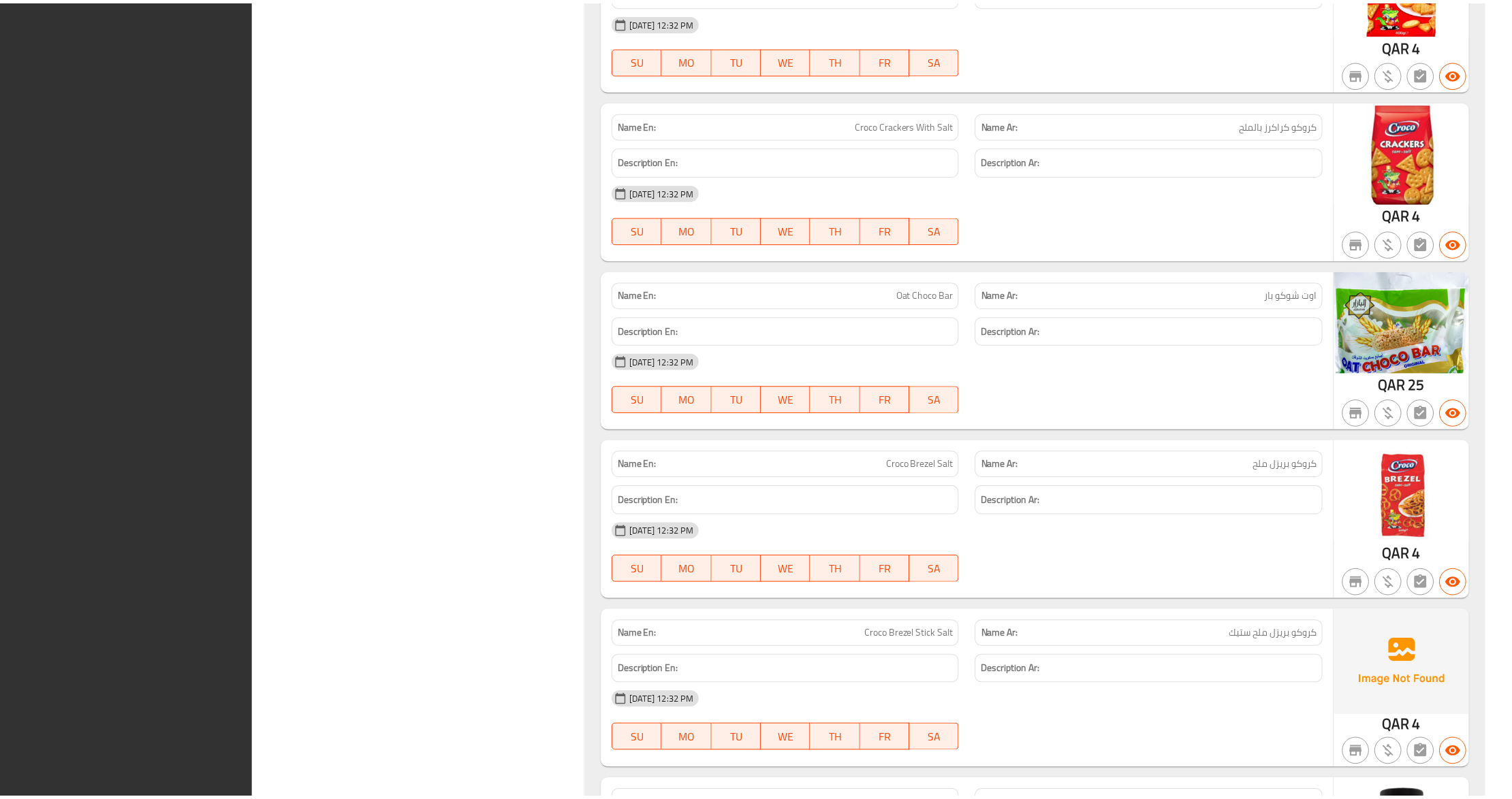
scroll to position [2969, 0]
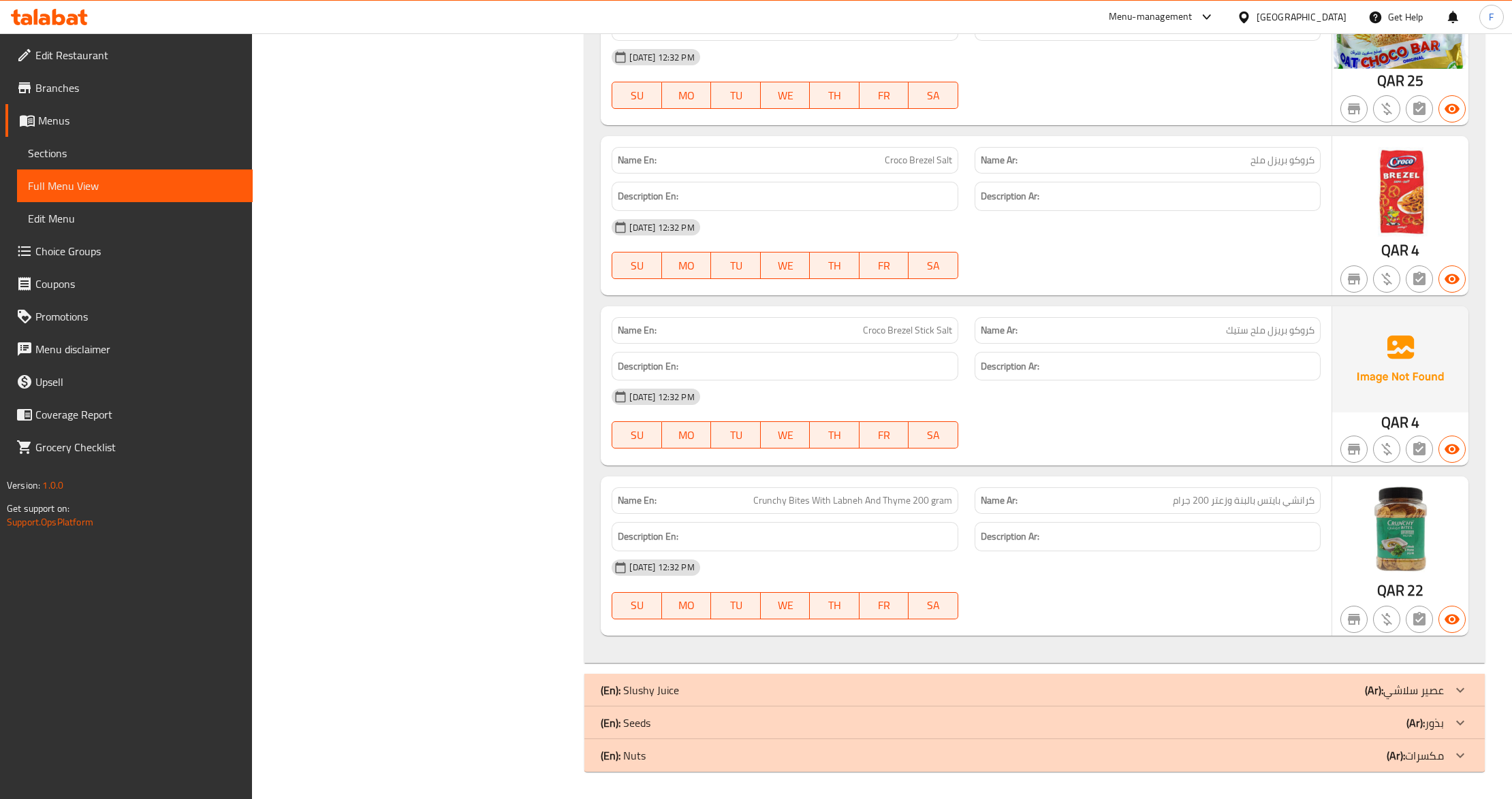
click at [954, 175] on div "Description En:" at bounding box center [784, 196] width 362 height 45
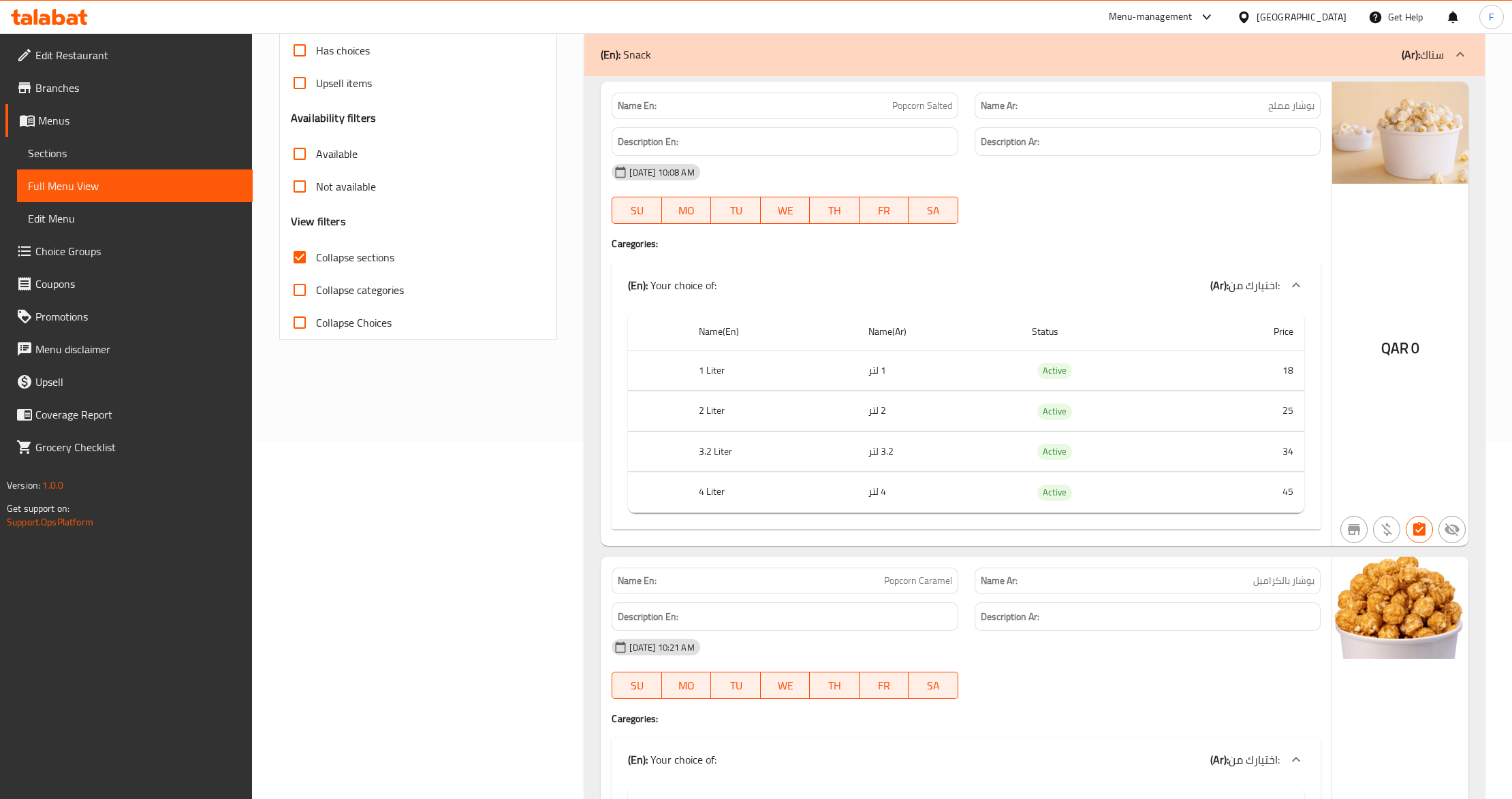
scroll to position [0, 0]
